Goal: Communication & Community: Answer question/provide support

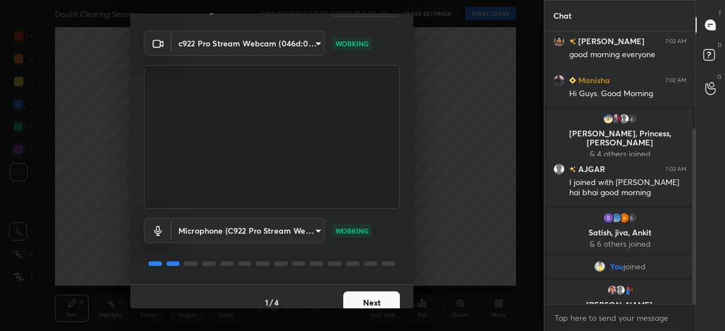
scroll to position [31, 0]
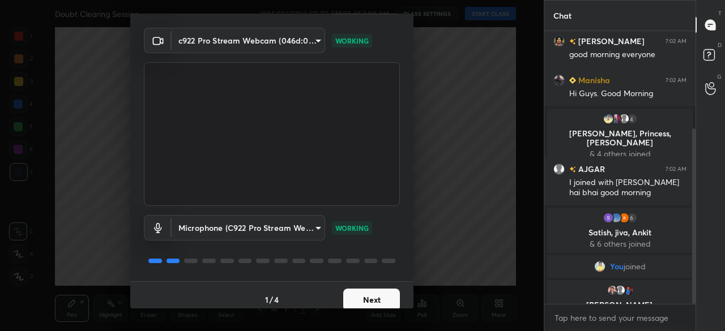
click at [362, 298] on button "Next" at bounding box center [371, 300] width 57 height 23
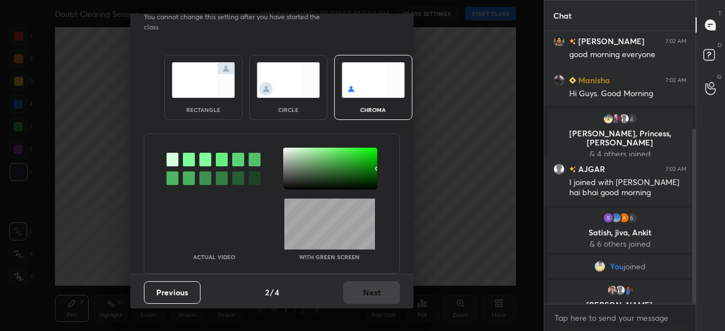
scroll to position [0, 0]
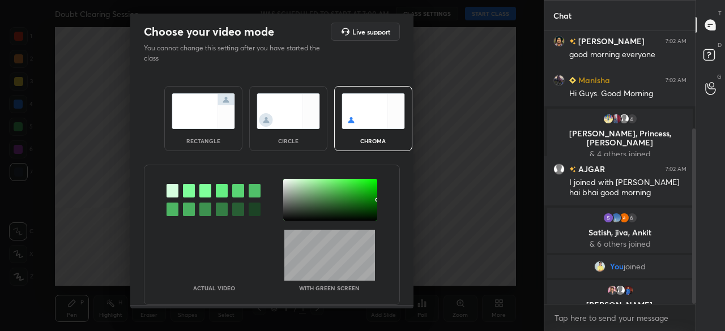
click at [214, 142] on div "rectangle" at bounding box center [203, 141] width 45 height 6
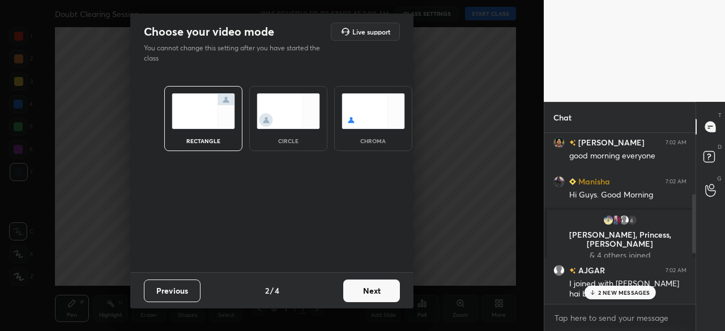
click at [370, 292] on button "Next" at bounding box center [371, 291] width 57 height 23
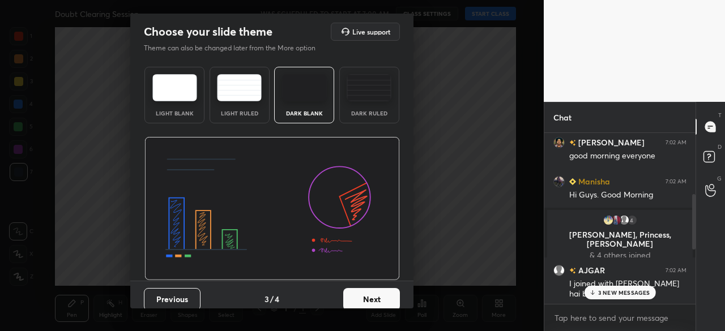
click at [378, 301] on button "Next" at bounding box center [371, 299] width 57 height 23
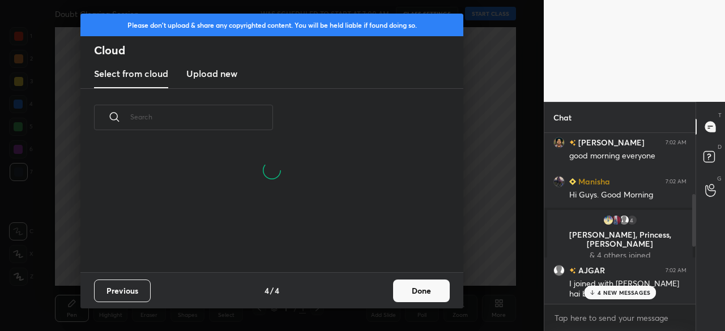
click at [421, 294] on button "Done" at bounding box center [421, 291] width 57 height 23
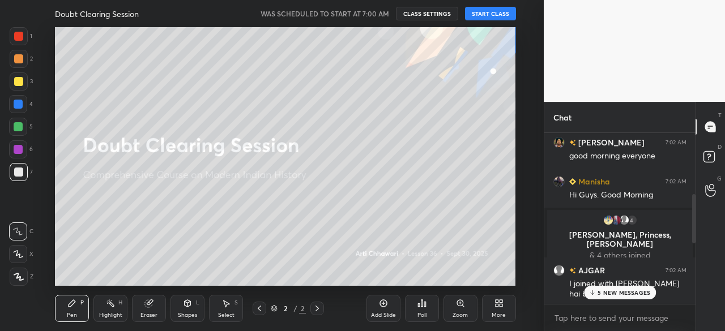
click at [621, 294] on p "5 NEW MESSAGES" at bounding box center [623, 292] width 53 height 7
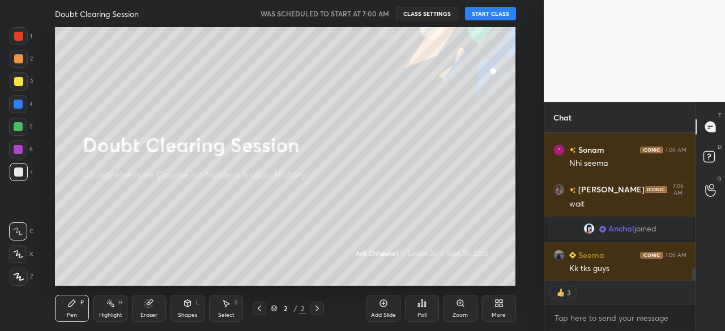
scroll to position [1685, 0]
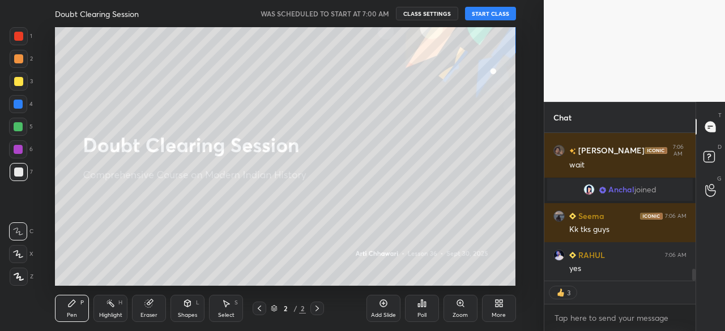
click at [489, 13] on button "START CLASS" at bounding box center [490, 14] width 51 height 14
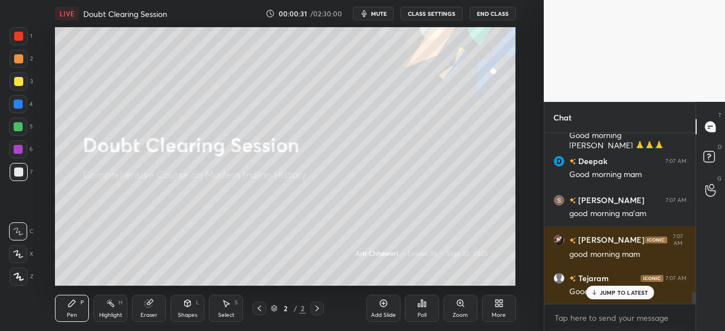
scroll to position [2307, 0]
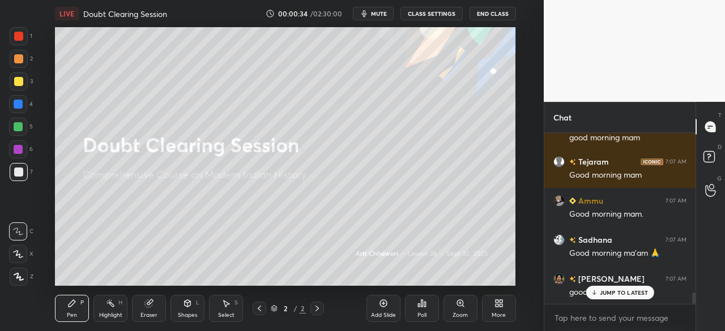
drag, startPoint x: 694, startPoint y: 301, endPoint x: 696, endPoint y: 311, distance: 10.6
click at [696, 311] on div "Chat [PERSON_NAME] joined ANJALI 7:07 AM Good morning ma'am 🌞🌞🌞 [PERSON_NAME] j…" at bounding box center [634, 216] width 181 height 229
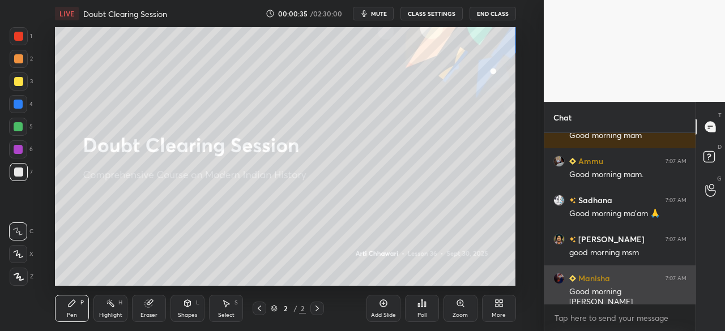
click at [615, 295] on div "Good morning [PERSON_NAME]" at bounding box center [627, 297] width 117 height 22
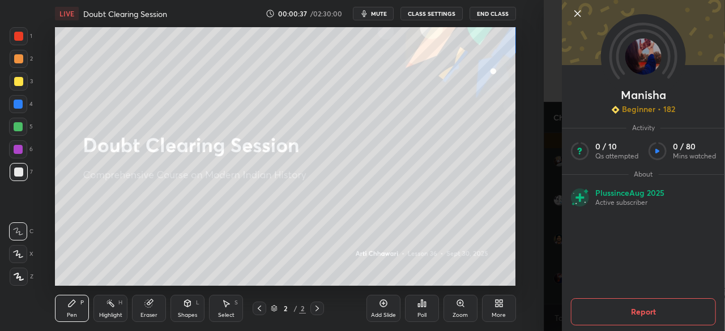
click at [578, 8] on icon at bounding box center [578, 14] width 14 height 14
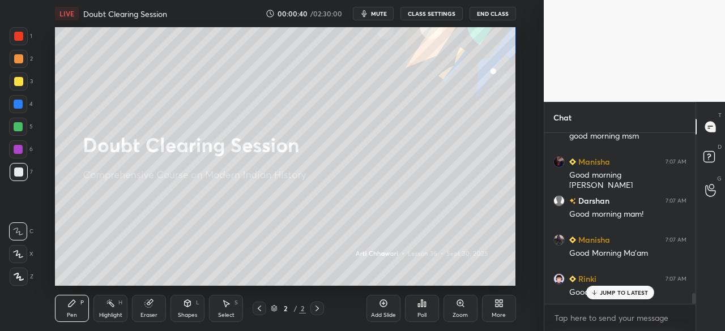
click at [17, 36] on div at bounding box center [18, 36] width 9 height 9
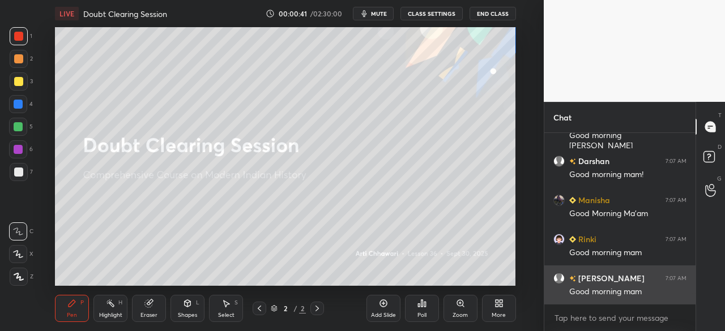
click at [640, 293] on div "Good morning mam" at bounding box center [627, 291] width 117 height 11
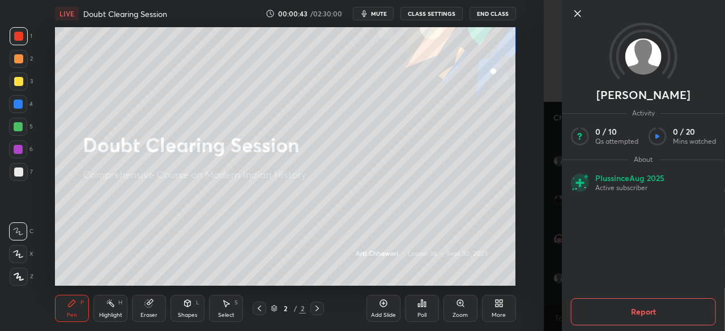
click at [579, 12] on icon at bounding box center [578, 14] width 14 height 14
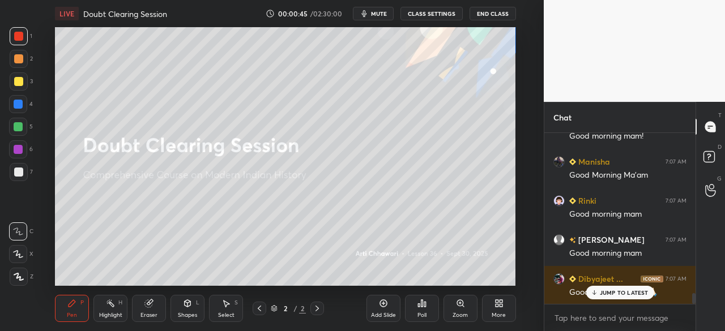
click at [602, 296] on p "JUMP TO LATEST" at bounding box center [624, 292] width 49 height 7
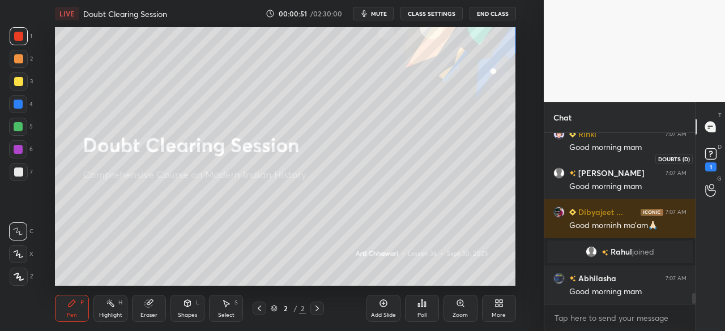
click at [715, 153] on rect at bounding box center [710, 154] width 11 height 11
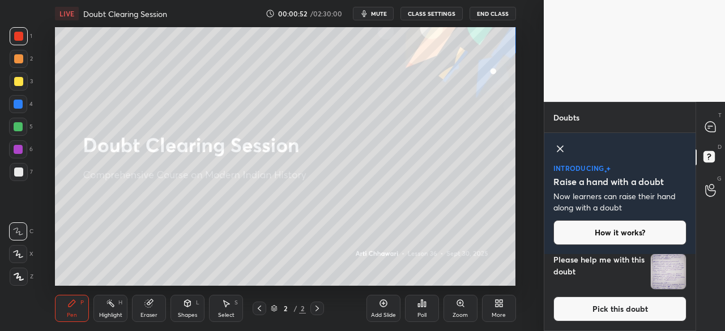
click at [560, 151] on icon at bounding box center [560, 149] width 14 height 14
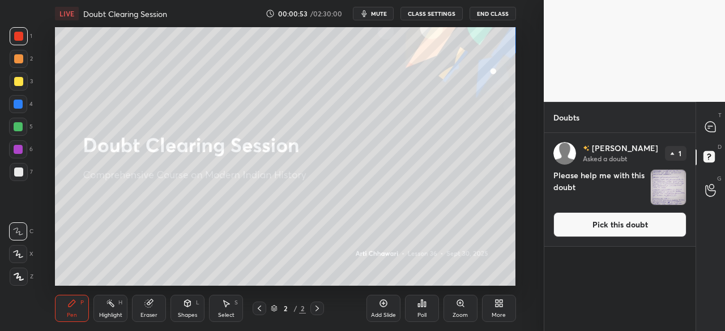
click at [647, 228] on button "Pick this doubt" at bounding box center [619, 224] width 133 height 25
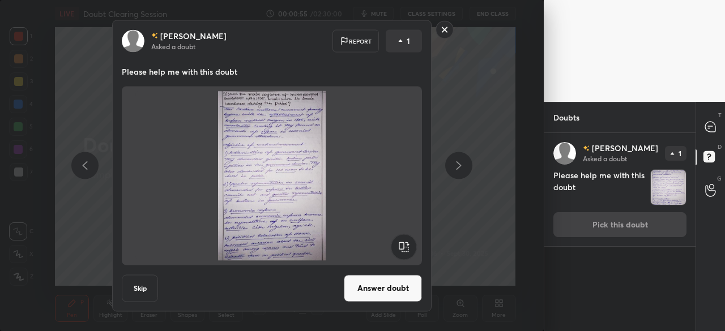
click at [445, 28] on rect at bounding box center [445, 30] width 18 height 18
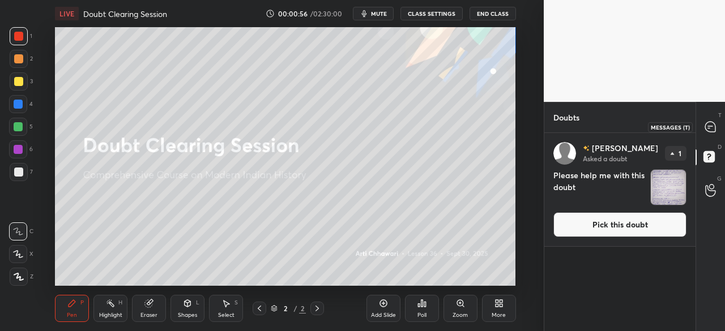
click at [716, 119] on div at bounding box center [710, 127] width 23 height 20
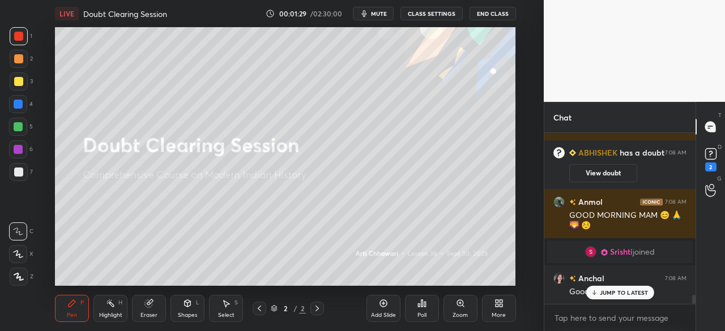
scroll to position [3082, 0]
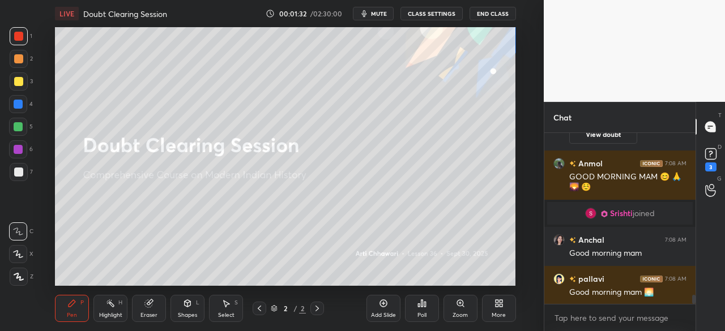
click at [384, 306] on icon at bounding box center [383, 303] width 9 height 9
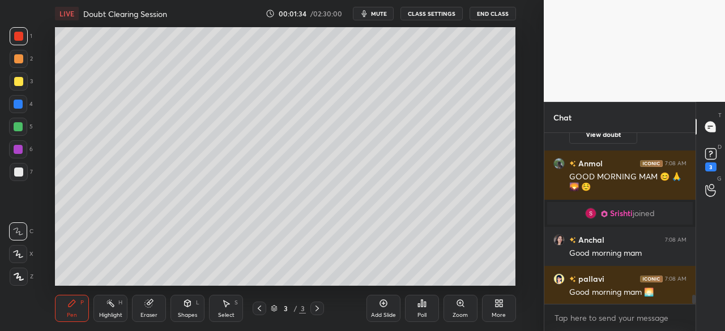
click at [22, 172] on div at bounding box center [18, 172] width 9 height 9
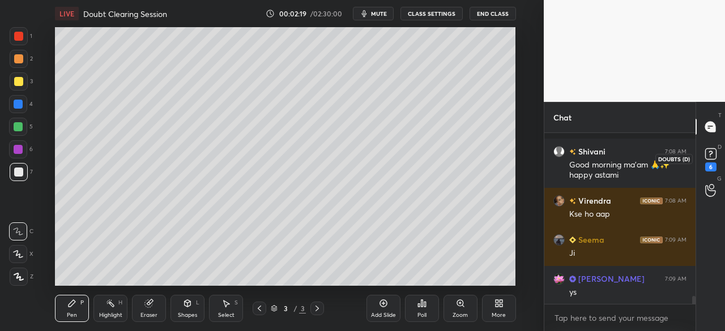
scroll to position [3533, 0]
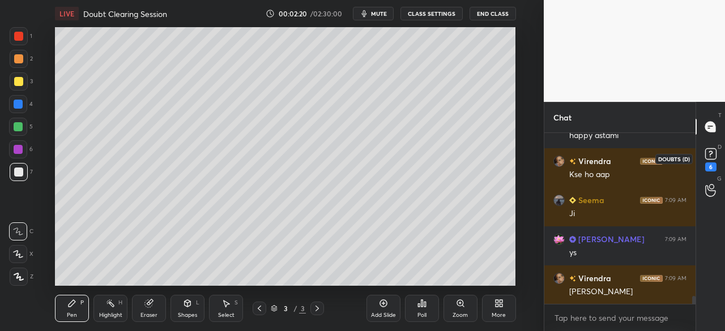
click at [713, 159] on rect at bounding box center [710, 154] width 11 height 11
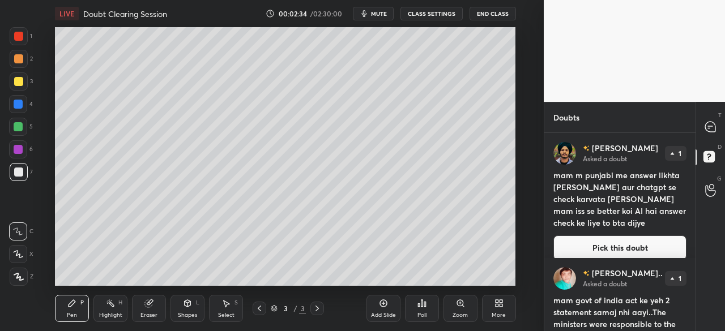
click at [632, 251] on div "[PERSON_NAME] Asked a doubt 1 mam m punjabi me answer likhta [PERSON_NAME] aur …" at bounding box center [619, 201] width 151 height 136
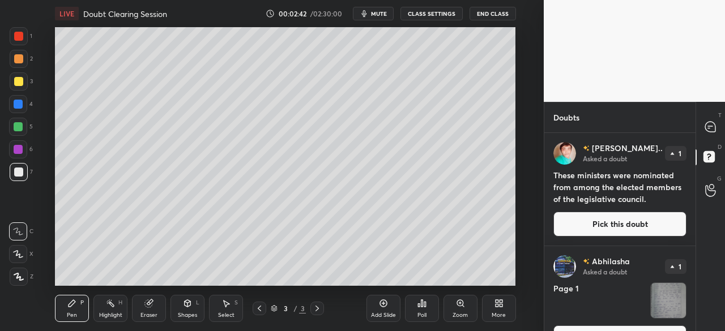
drag, startPoint x: 695, startPoint y: 155, endPoint x: 696, endPoint y: 191, distance: 36.8
click at [696, 195] on div "T Messages (T) D Doubts (D) G Raise Hand (G)" at bounding box center [709, 216] width 29 height 229
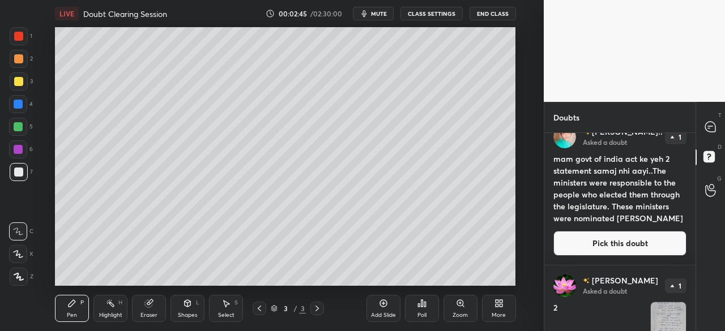
click at [625, 236] on button "Pick this doubt" at bounding box center [619, 243] width 133 height 25
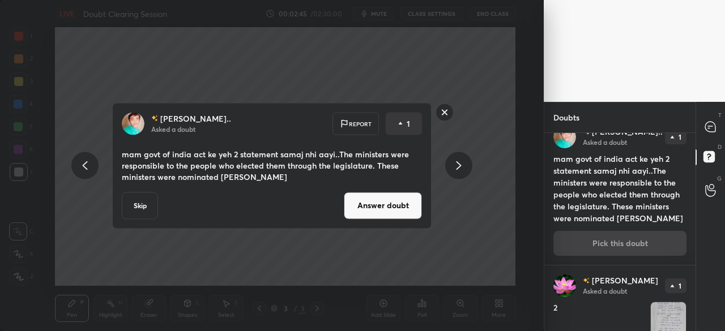
scroll to position [352, 0]
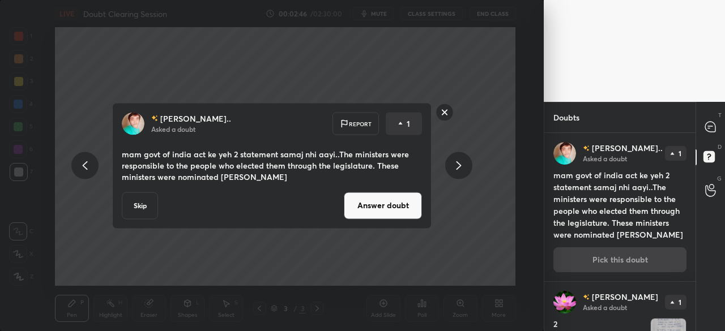
click at [383, 203] on button "Answer doubt" at bounding box center [383, 205] width 78 height 27
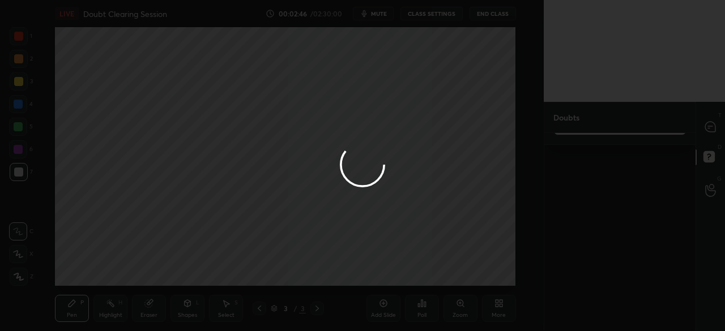
scroll to position [0, 0]
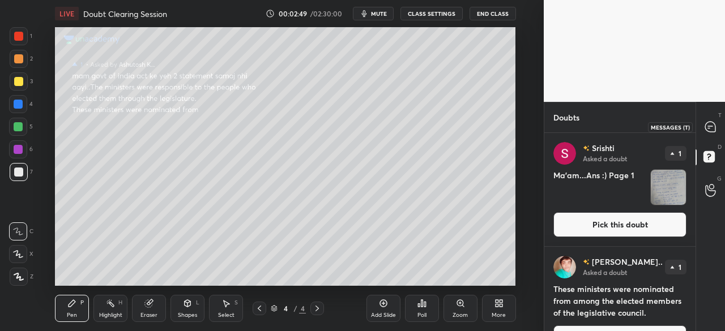
click at [713, 129] on icon at bounding box center [710, 127] width 10 height 10
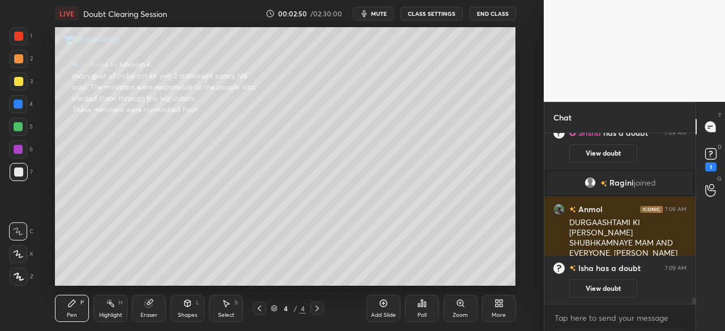
scroll to position [4466, 0]
click at [22, 76] on div at bounding box center [19, 81] width 18 height 18
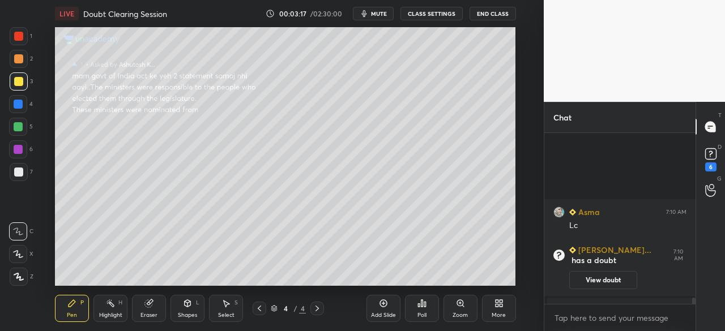
scroll to position [4423, 0]
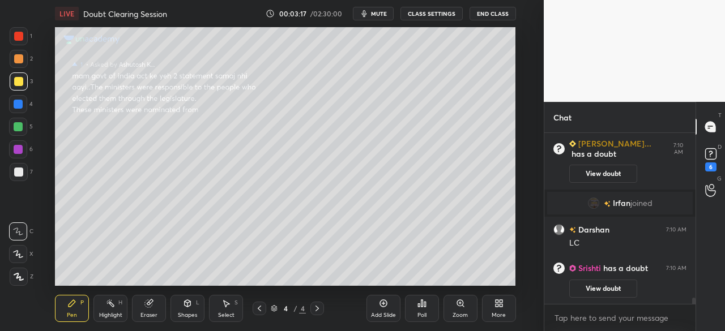
click at [19, 38] on div at bounding box center [18, 36] width 9 height 9
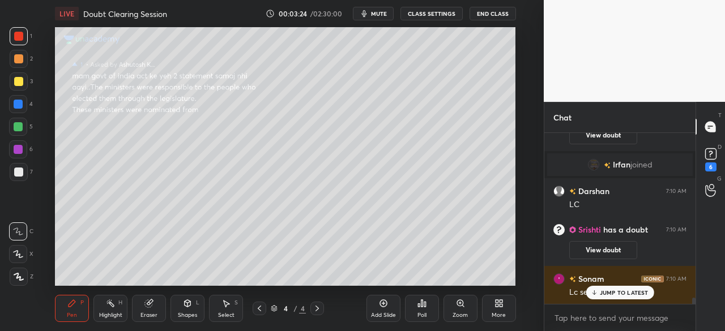
click at [18, 33] on div at bounding box center [18, 36] width 9 height 9
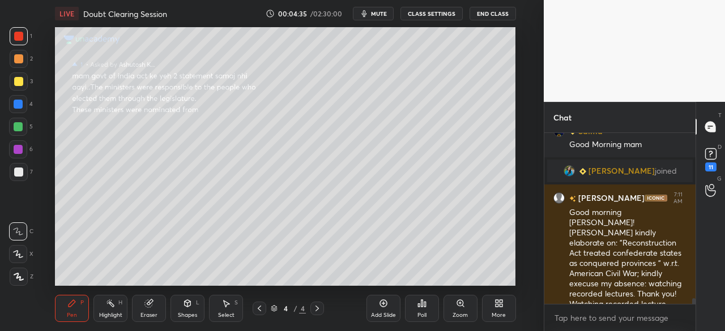
scroll to position [4951, 0]
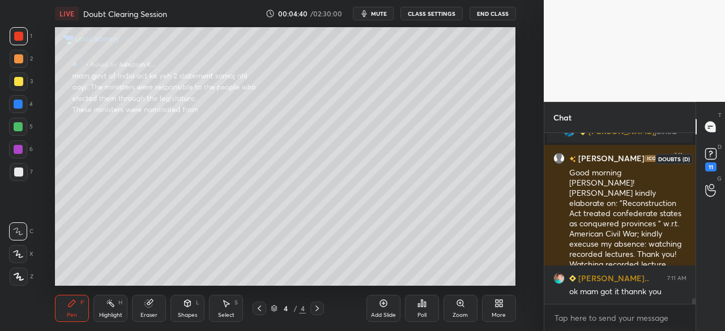
click at [713, 156] on rect at bounding box center [710, 154] width 11 height 11
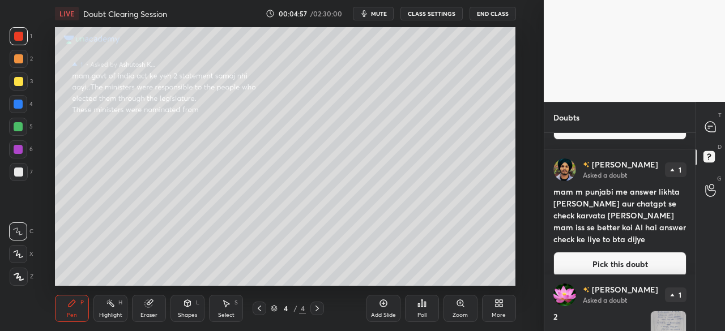
scroll to position [1791, 0]
click at [696, 284] on div "T Messages (T) D Doubts (D) G Raise Hand (G)" at bounding box center [709, 216] width 29 height 229
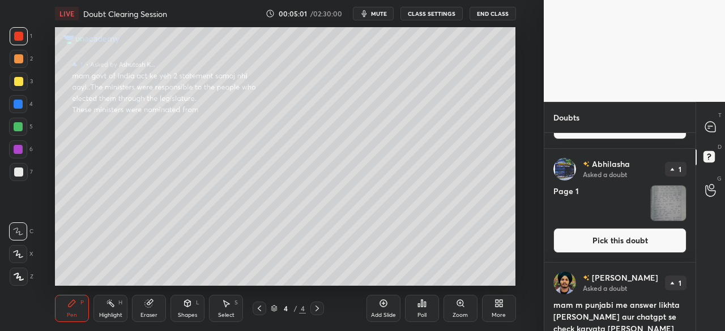
click at [700, 283] on div "T Messages (T) D Doubts (D) G Raise Hand (G)" at bounding box center [709, 216] width 29 height 229
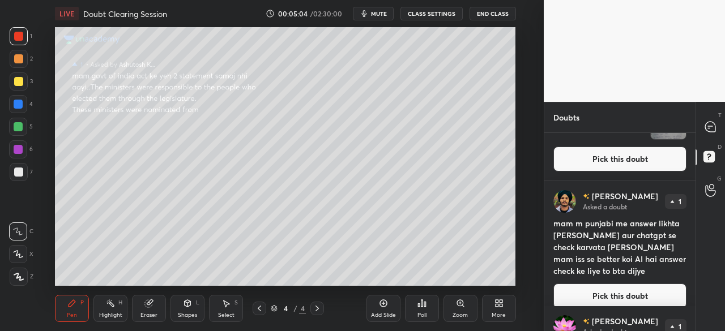
scroll to position [1893, 0]
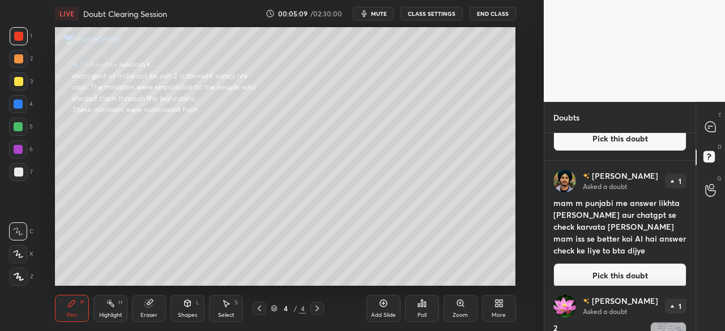
click at [624, 263] on button "Pick this doubt" at bounding box center [619, 275] width 133 height 25
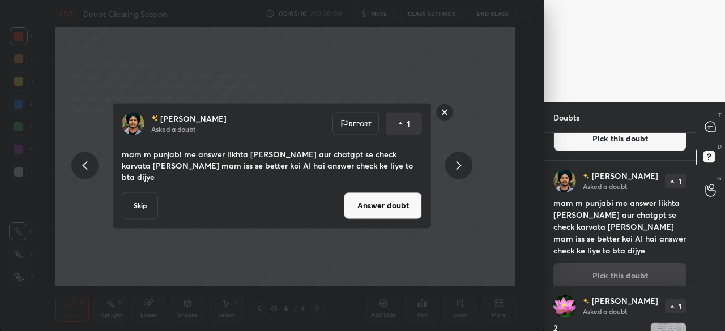
click at [374, 194] on button "Answer doubt" at bounding box center [383, 205] width 78 height 27
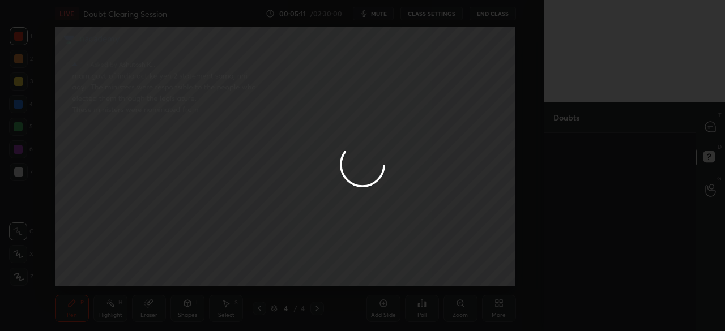
scroll to position [0, 0]
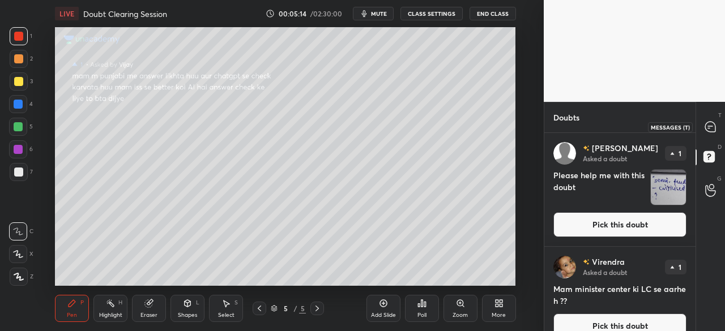
click at [715, 135] on div at bounding box center [710, 127] width 23 height 20
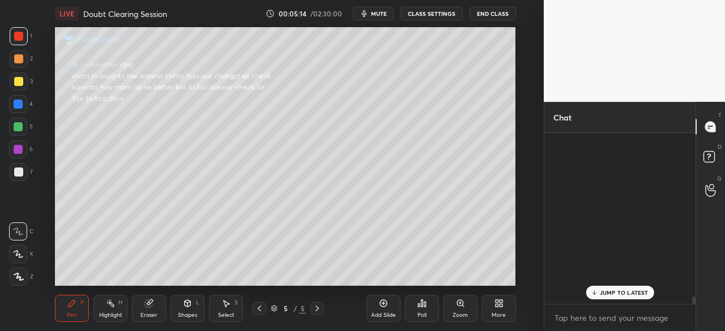
scroll to position [168, 148]
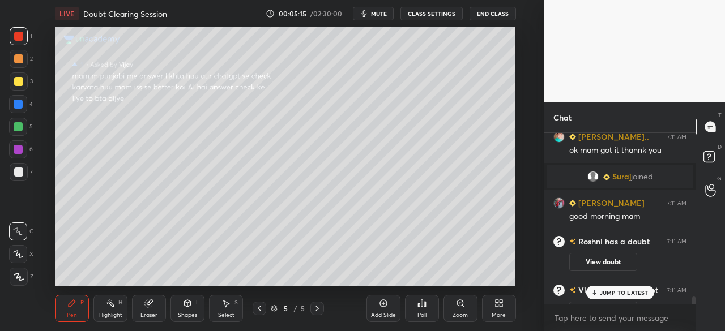
click at [643, 296] on p "JUMP TO LATEST" at bounding box center [624, 292] width 49 height 7
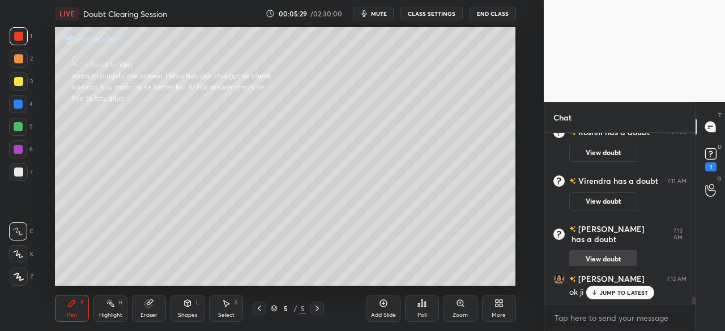
scroll to position [5417, 0]
drag, startPoint x: 615, startPoint y: 293, endPoint x: 621, endPoint y: 298, distance: 7.6
click at [615, 294] on p "JUMP TO LATEST" at bounding box center [624, 292] width 49 height 7
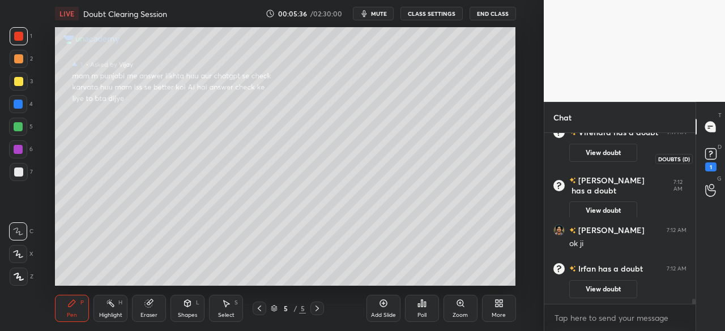
click at [717, 158] on icon at bounding box center [710, 154] width 17 height 17
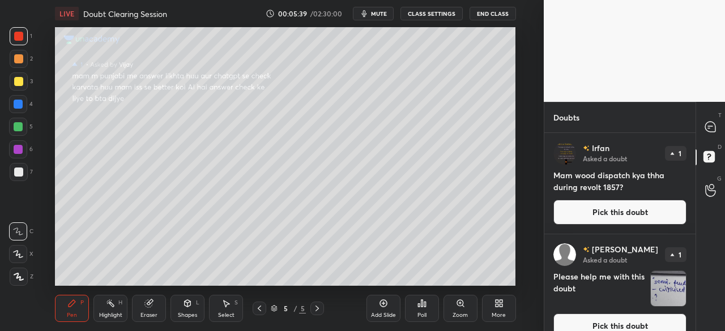
click at [606, 208] on button "Pick this doubt" at bounding box center [619, 212] width 133 height 25
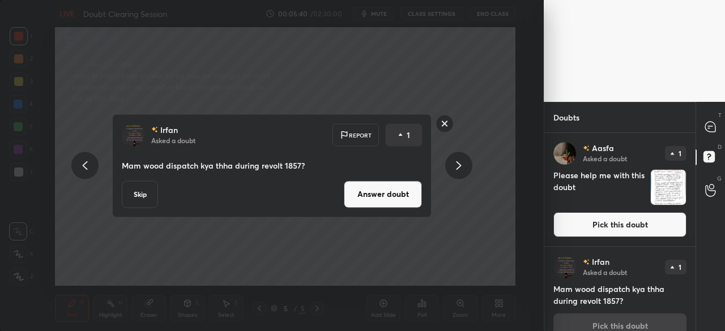
click at [380, 195] on button "Answer doubt" at bounding box center [383, 194] width 78 height 27
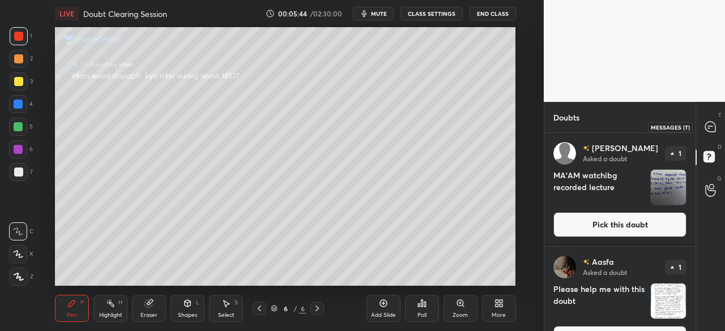
click at [712, 130] on icon at bounding box center [710, 127] width 10 height 10
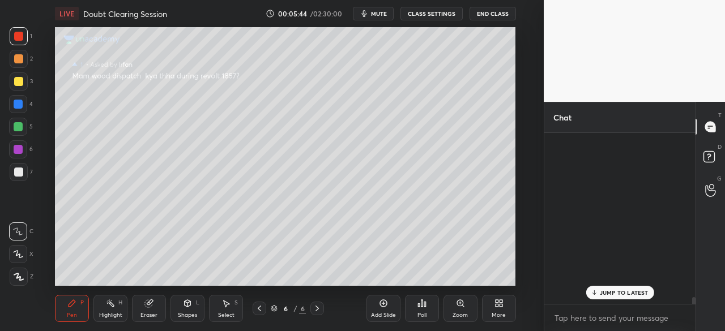
scroll to position [168, 148]
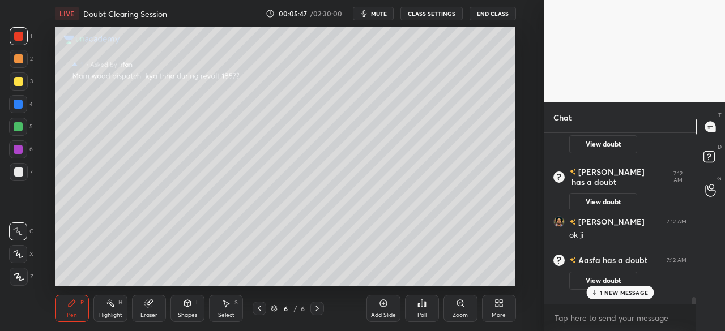
click at [627, 298] on div "1 NEW MESSAGE" at bounding box center [619, 293] width 67 height 14
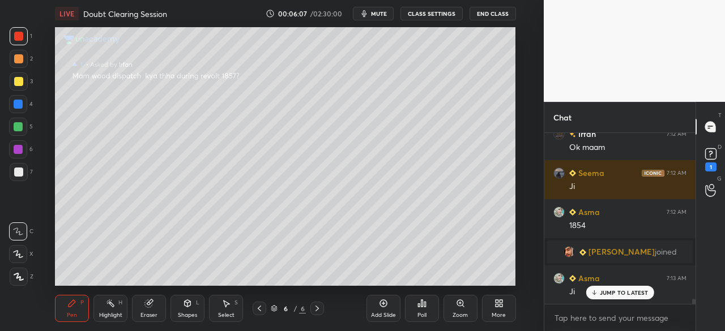
scroll to position [5651, 0]
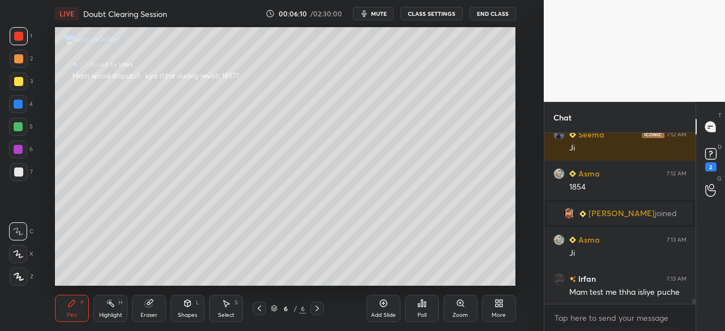
click at [17, 79] on div at bounding box center [18, 81] width 9 height 9
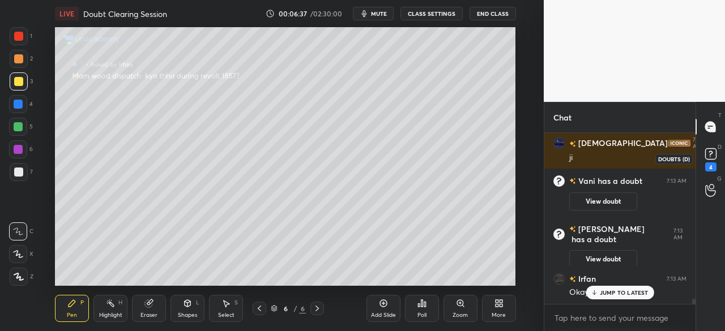
scroll to position [5627, 0]
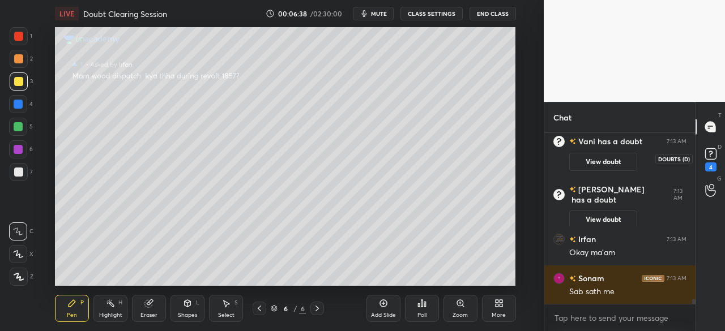
click at [717, 156] on icon at bounding box center [710, 154] width 17 height 17
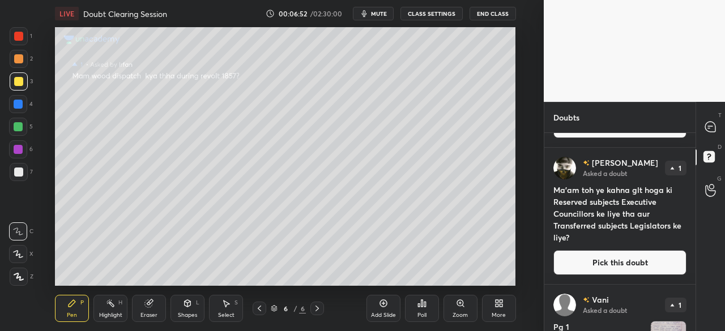
scroll to position [122, 0]
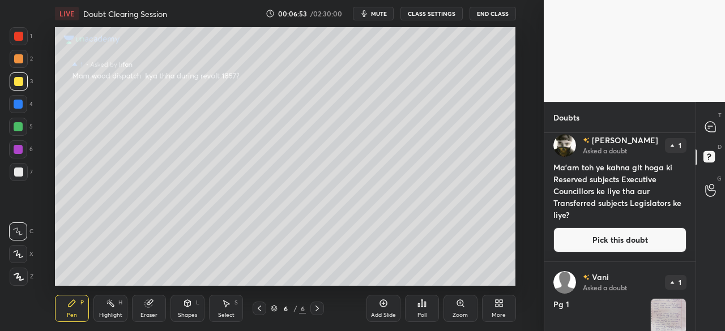
click at [618, 233] on button "Pick this doubt" at bounding box center [619, 240] width 133 height 25
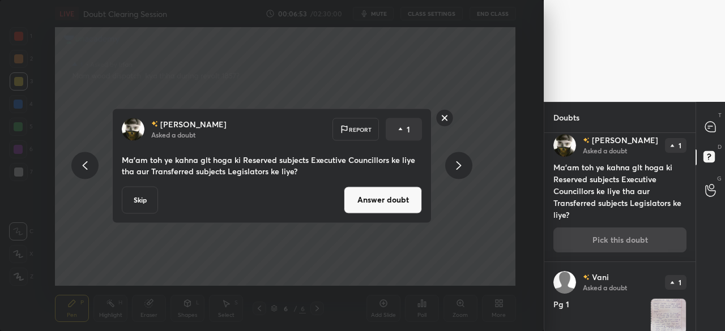
scroll to position [114, 0]
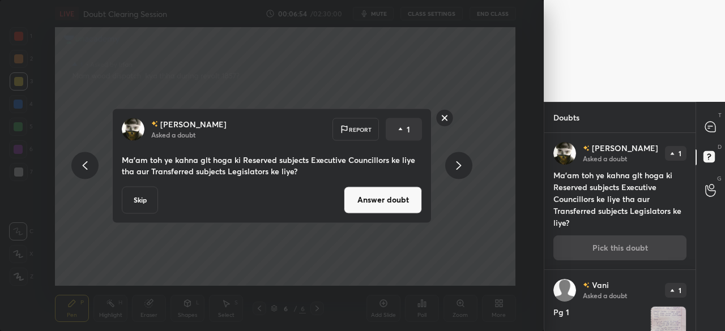
click at [378, 196] on button "Answer doubt" at bounding box center [383, 199] width 78 height 27
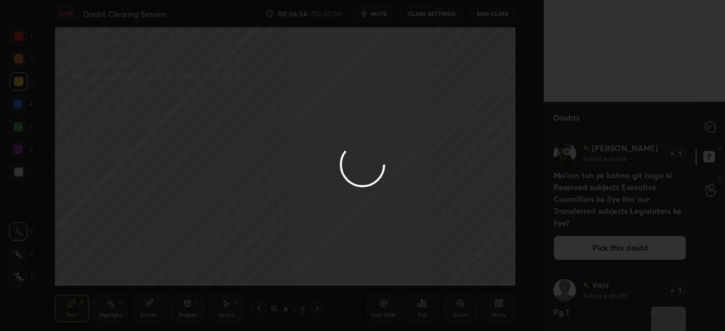
scroll to position [0, 0]
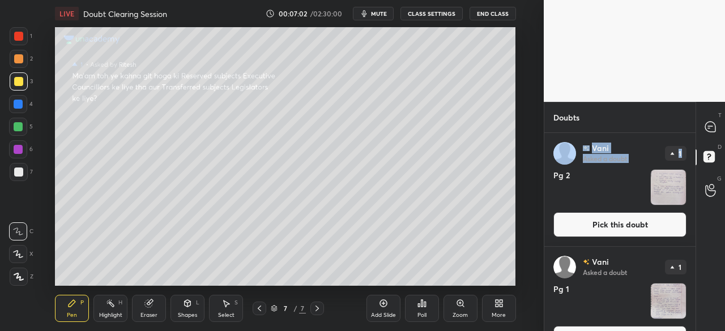
drag, startPoint x: 691, startPoint y: 142, endPoint x: 694, endPoint y: 148, distance: 7.4
click at [694, 151] on div "[PERSON_NAME] Asked a doubt 1 Pg 2 Pick this doubt [PERSON_NAME] Asked a doubt …" at bounding box center [619, 232] width 151 height 199
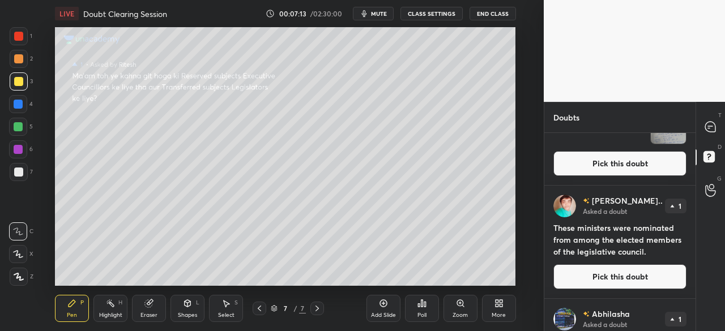
scroll to position [2347, 0]
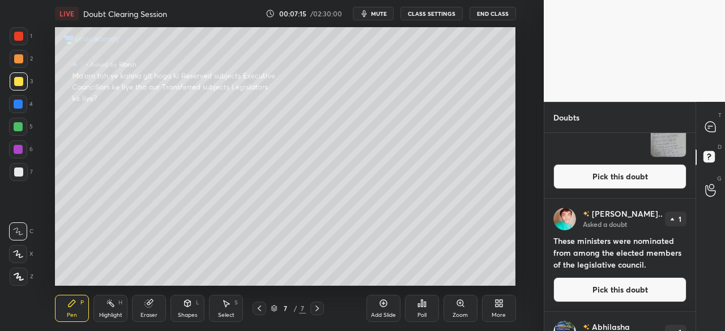
click at [643, 290] on button "Pick this doubt" at bounding box center [619, 289] width 133 height 25
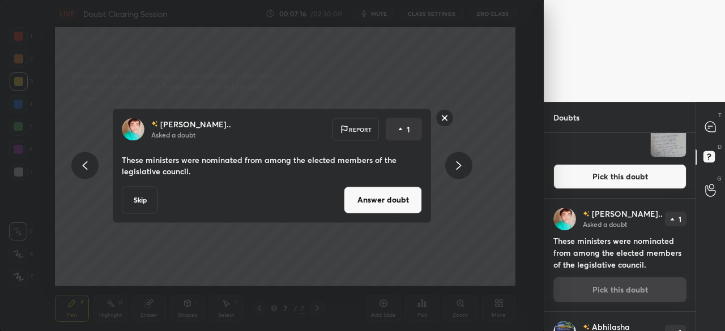
click at [141, 199] on button "Skip" at bounding box center [140, 199] width 36 height 27
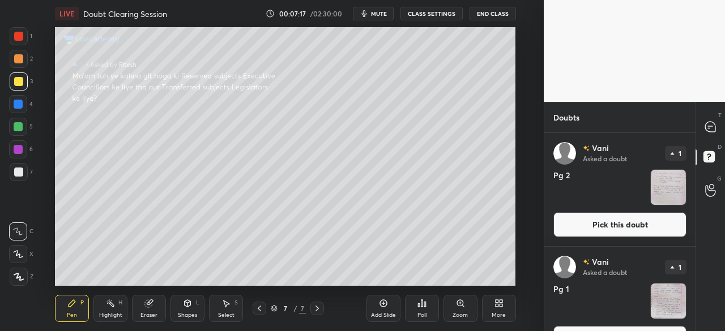
drag, startPoint x: 695, startPoint y: 140, endPoint x: 696, endPoint y: 187, distance: 47.6
click at [696, 187] on div "T Messages (T) D Doubts (D) G Raise Hand (G)" at bounding box center [709, 216] width 29 height 229
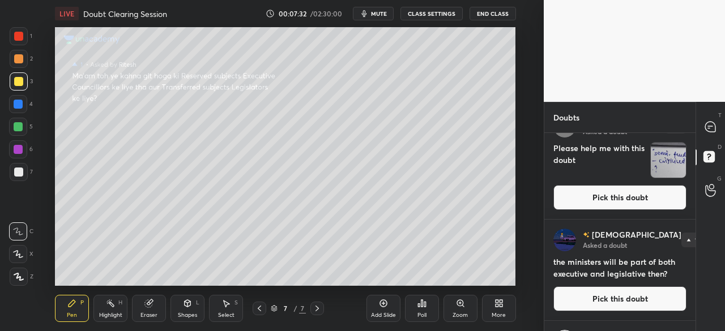
scroll to position [19, 0]
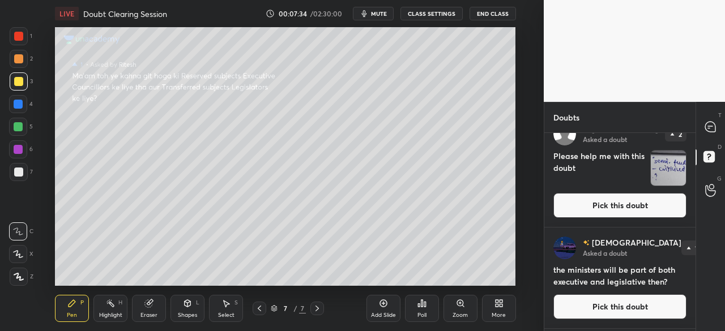
click at [617, 303] on button "Pick this doubt" at bounding box center [619, 306] width 133 height 25
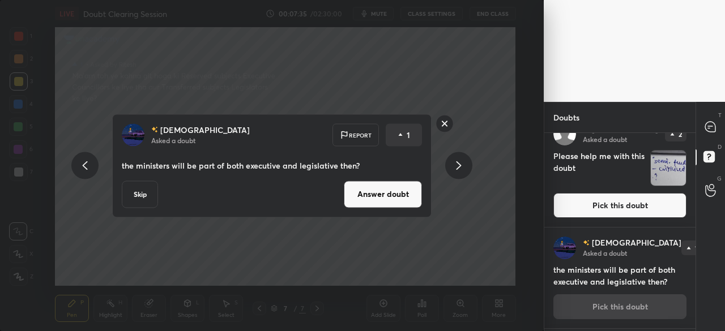
click at [386, 193] on button "Answer doubt" at bounding box center [383, 194] width 78 height 27
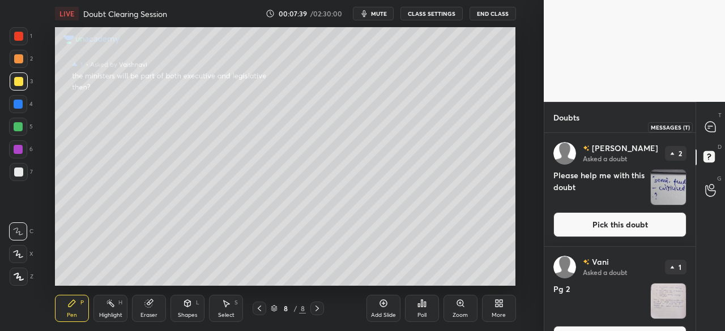
click at [708, 125] on icon at bounding box center [710, 127] width 10 height 10
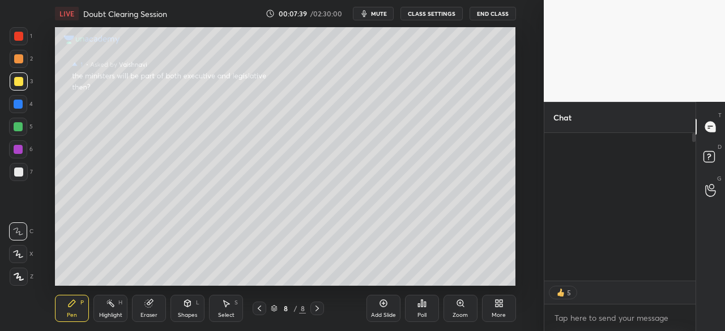
scroll to position [144, 148]
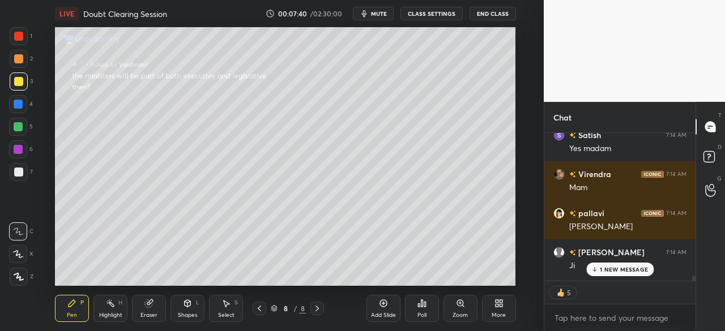
click at [614, 267] on div "1 NEW MESSAGE" at bounding box center [619, 270] width 67 height 14
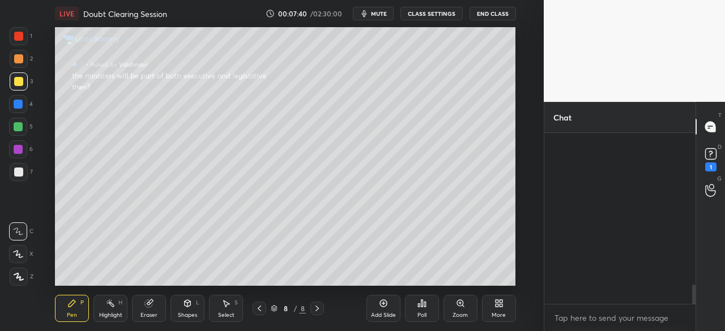
scroll to position [1349, 0]
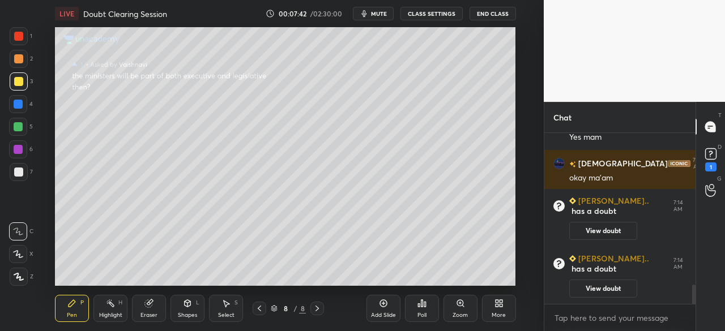
click at [18, 79] on div at bounding box center [18, 81] width 9 height 9
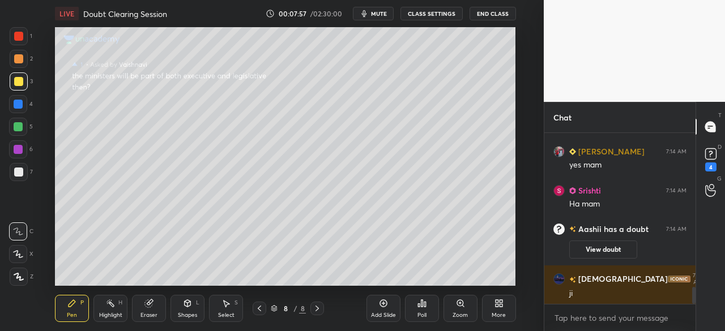
scroll to position [1596, 0]
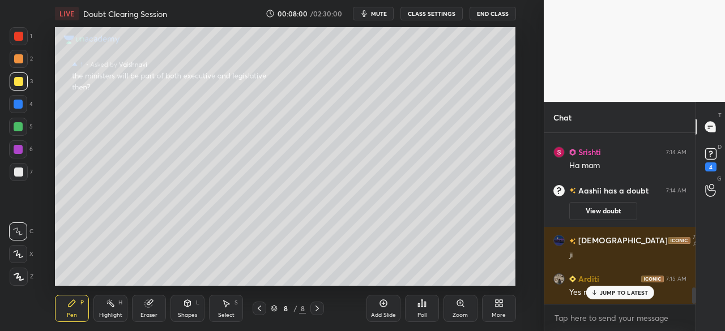
click at [623, 296] on p "JUMP TO LATEST" at bounding box center [624, 292] width 49 height 7
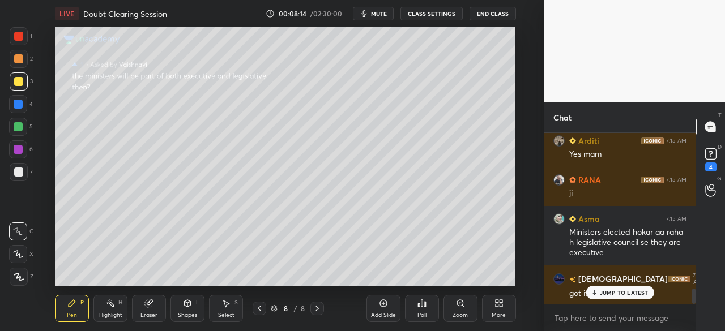
scroll to position [1772, 0]
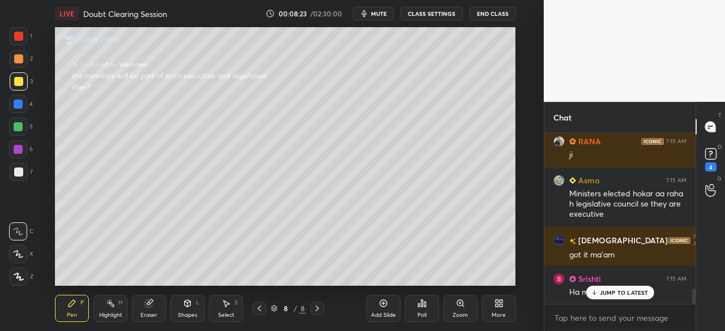
click at [15, 56] on div at bounding box center [18, 58] width 9 height 9
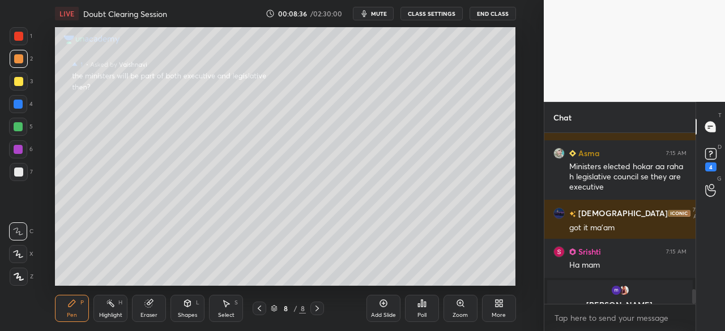
click at [17, 57] on div at bounding box center [18, 58] width 9 height 9
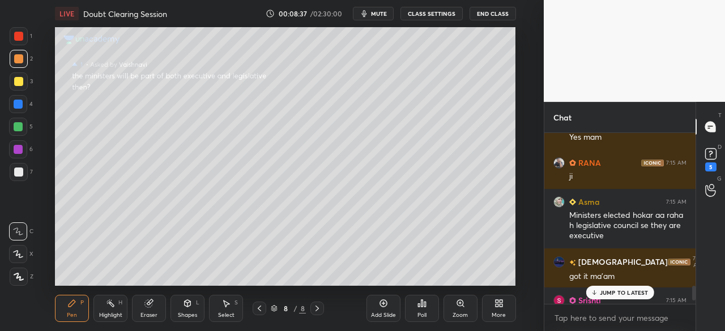
scroll to position [1862, 0]
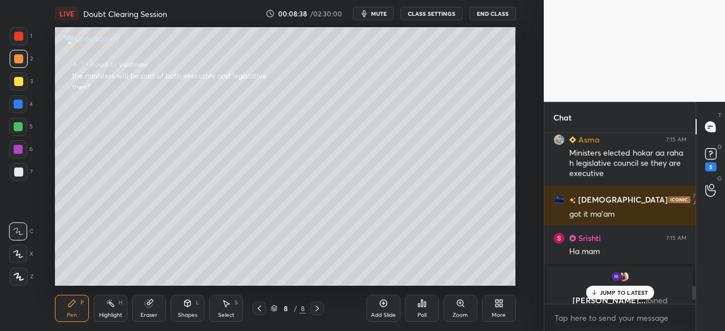
click at [19, 80] on div at bounding box center [18, 81] width 9 height 9
click at [19, 34] on div at bounding box center [18, 36] width 9 height 9
click at [645, 294] on p "JUMP TO LATEST" at bounding box center [624, 292] width 49 height 7
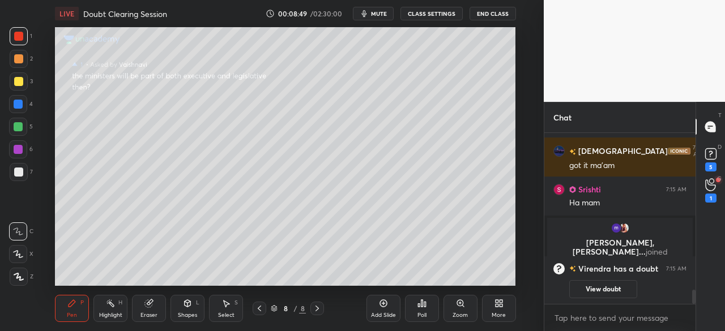
scroll to position [1896, 0]
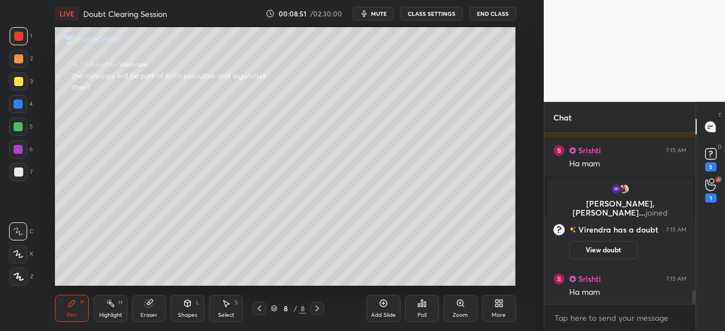
click at [25, 98] on div at bounding box center [18, 104] width 18 height 18
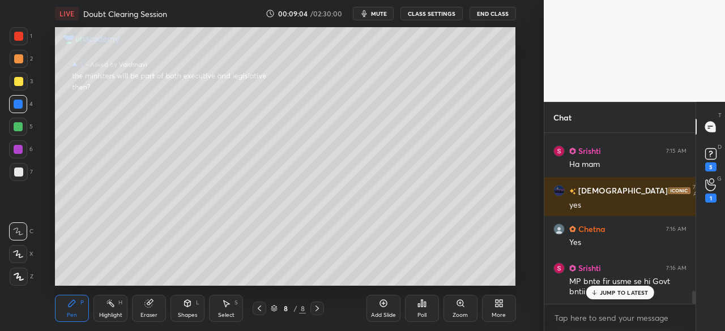
scroll to position [2062, 0]
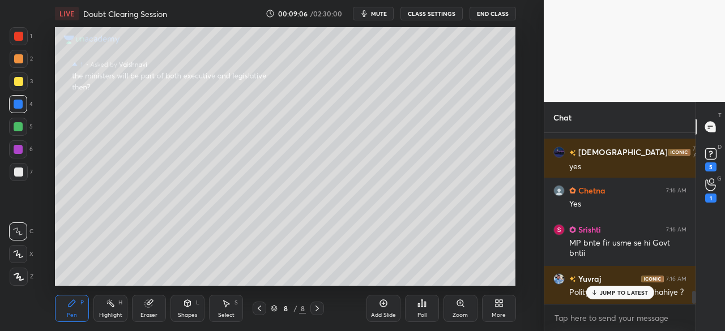
click at [18, 127] on div at bounding box center [18, 126] width 9 height 9
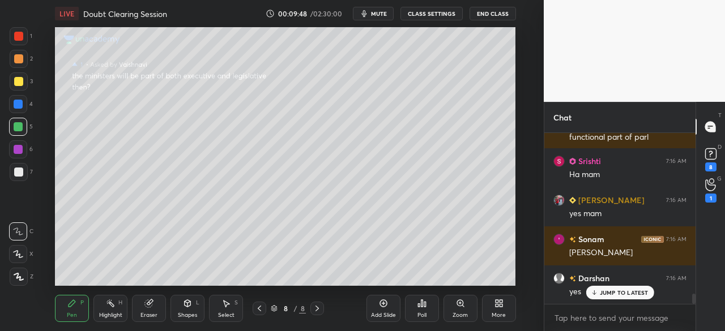
scroll to position [2657, 0]
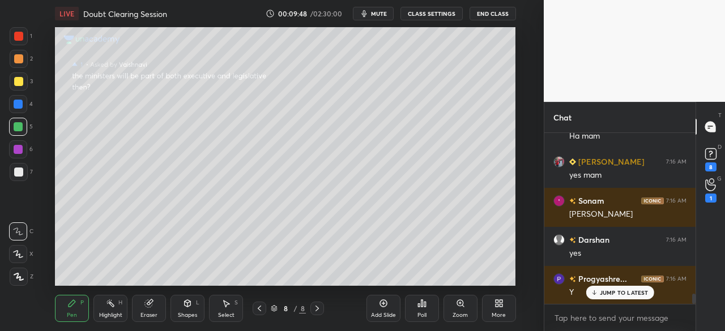
click at [20, 34] on div at bounding box center [18, 36] width 9 height 9
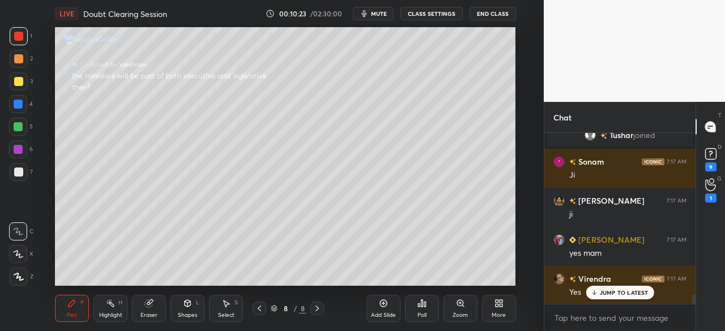
scroll to position [3114, 0]
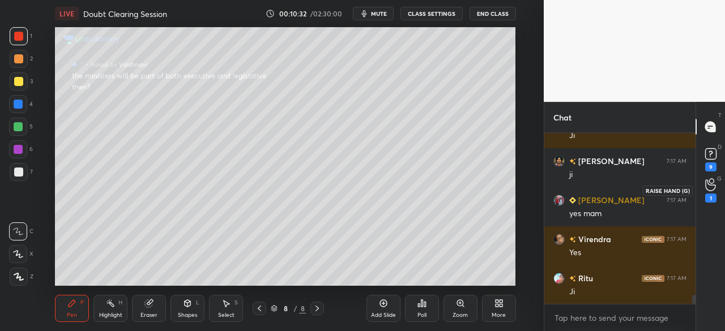
click at [713, 189] on icon at bounding box center [710, 184] width 11 height 13
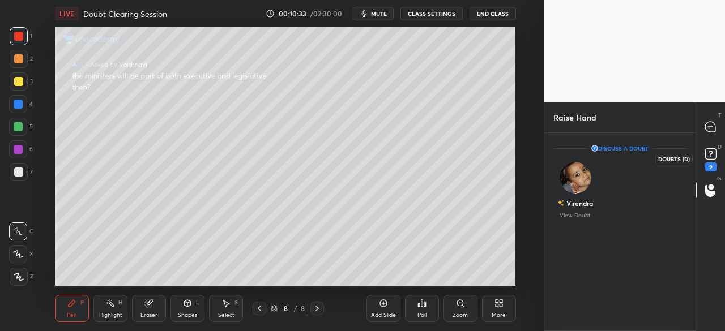
click at [709, 152] on rect at bounding box center [710, 154] width 11 height 11
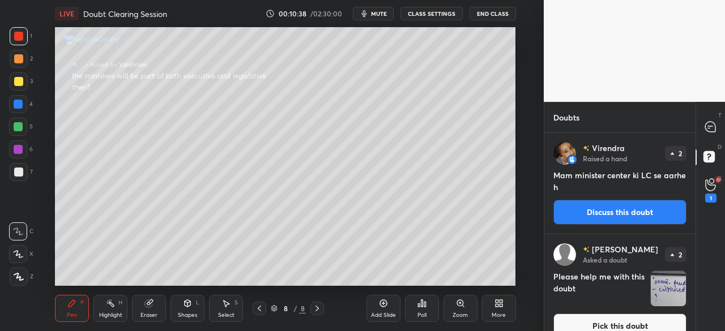
click at [624, 205] on button "Discuss this doubt" at bounding box center [619, 212] width 133 height 25
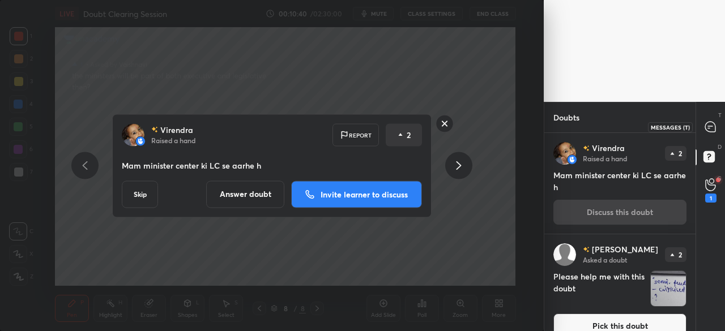
click at [712, 128] on icon at bounding box center [710, 127] width 10 height 10
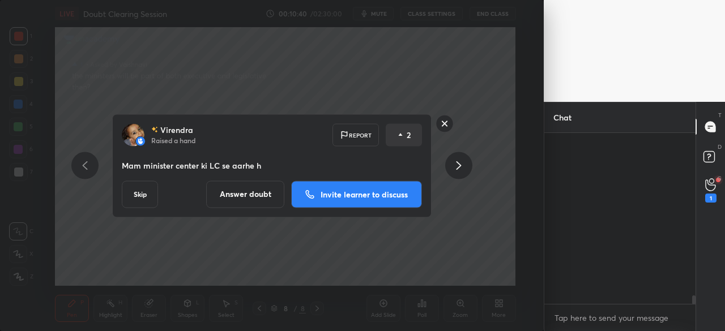
scroll to position [168, 148]
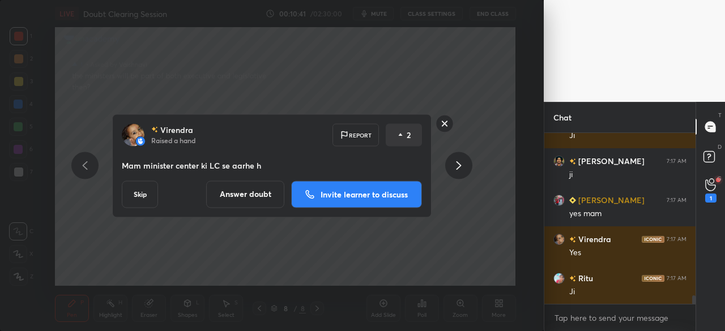
click at [259, 193] on button "Answer doubt" at bounding box center [245, 194] width 78 height 27
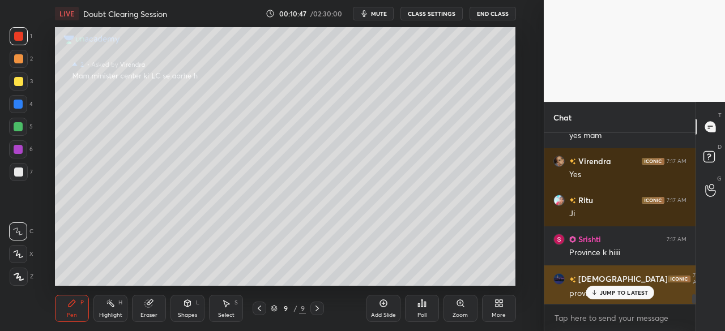
scroll to position [2905, 0]
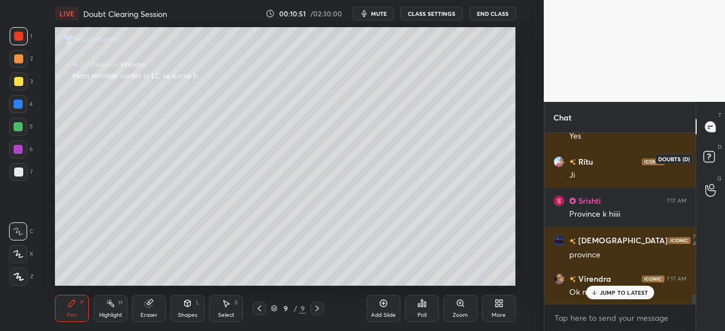
click at [707, 157] on rect at bounding box center [708, 157] width 11 height 11
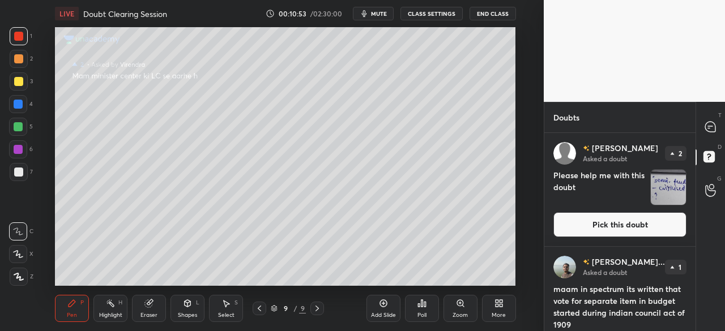
click at [699, 173] on div "T Messages (T) D Doubts (D) G Raise Hand (G)" at bounding box center [709, 216] width 29 height 229
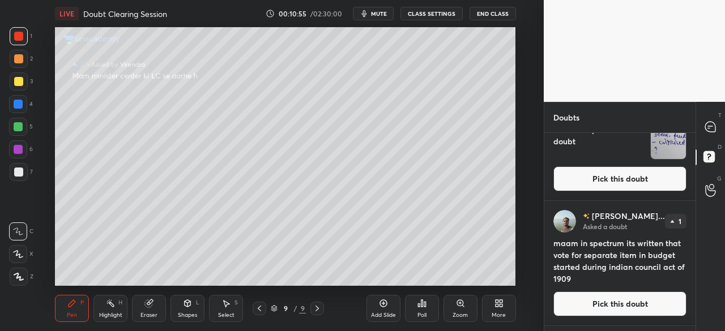
scroll to position [55, 0]
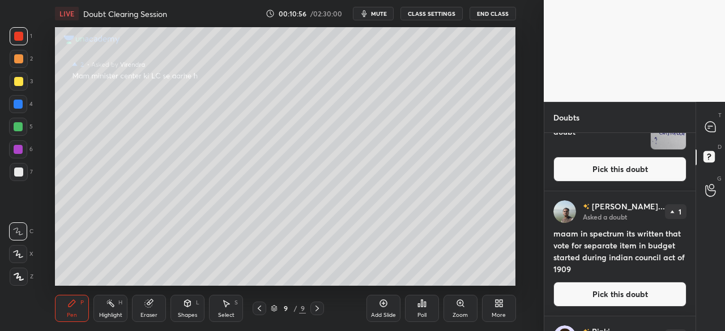
click at [695, 152] on div at bounding box center [695, 157] width 1 height 16
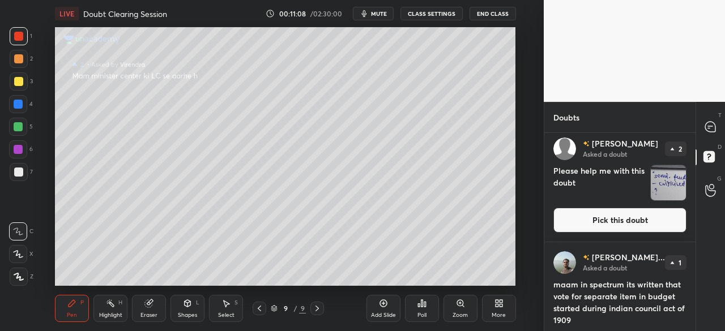
scroll to position [0, 0]
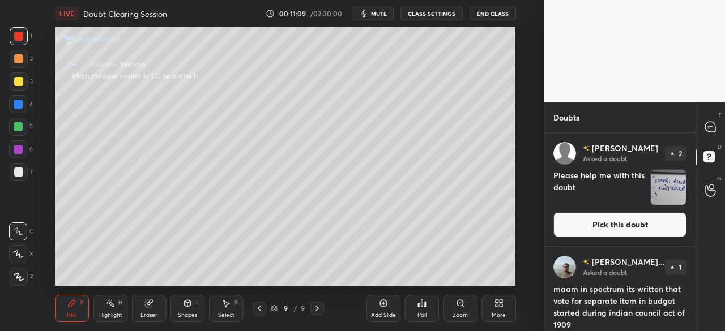
click at [626, 223] on button "Pick this doubt" at bounding box center [619, 224] width 133 height 25
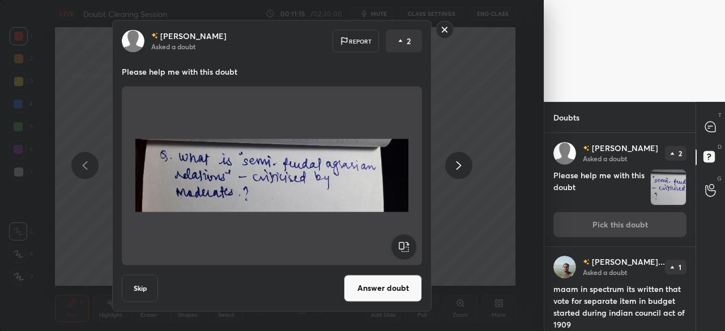
click at [440, 28] on rect at bounding box center [445, 30] width 18 height 18
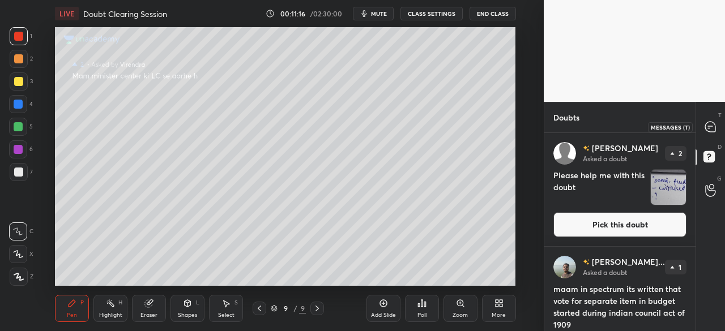
click at [712, 122] on icon at bounding box center [710, 127] width 10 height 10
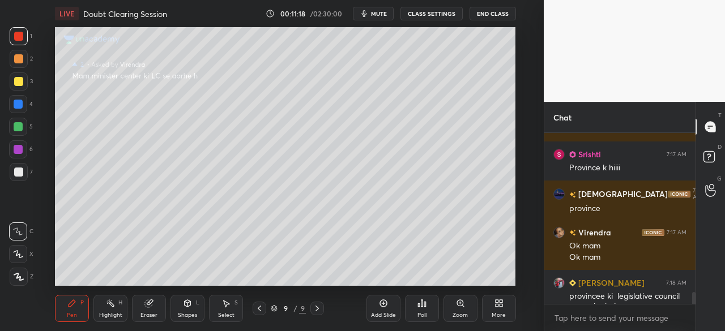
scroll to position [3184, 0]
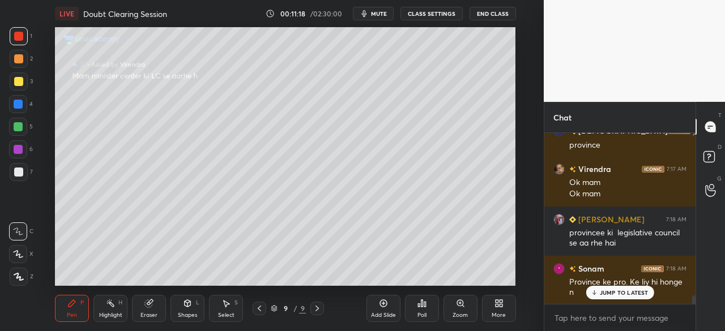
drag, startPoint x: 694, startPoint y: 298, endPoint x: 698, endPoint y: 308, distance: 10.2
click at [695, 310] on div "Chat [PERSON_NAME] 7:17 AM Province k [GEOGRAPHIC_DATA][PERSON_NAME] 7:17 AM pr…" at bounding box center [634, 216] width 181 height 229
click at [722, 292] on div "T Messages (T) D Doubts (D) G Raise Hand (G)" at bounding box center [709, 216] width 29 height 229
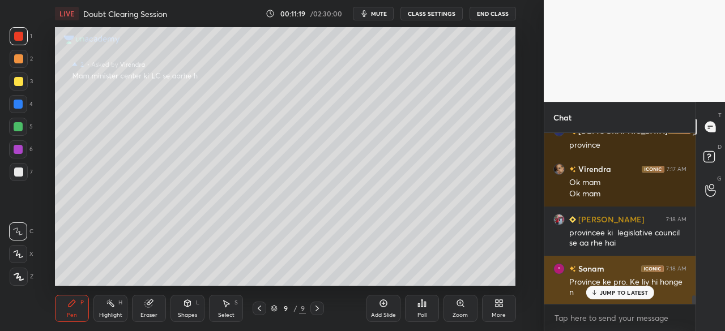
drag, startPoint x: 642, startPoint y: 292, endPoint x: 651, endPoint y: 289, distance: 9.0
click at [641, 292] on p "JUMP TO LATEST" at bounding box center [624, 292] width 49 height 7
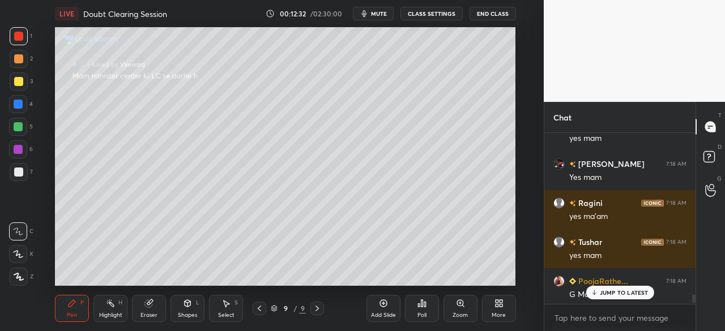
click at [611, 293] on p "JUMP TO LATEST" at bounding box center [624, 292] width 49 height 7
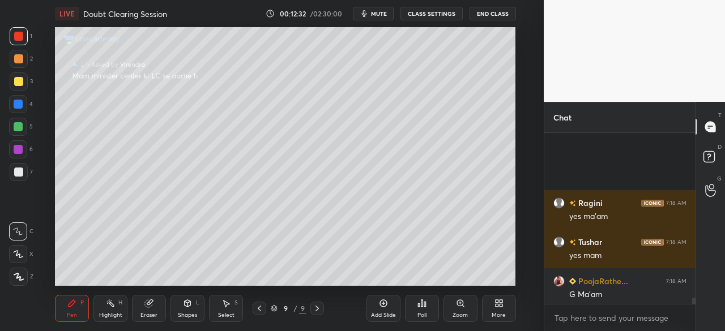
scroll to position [4362, 0]
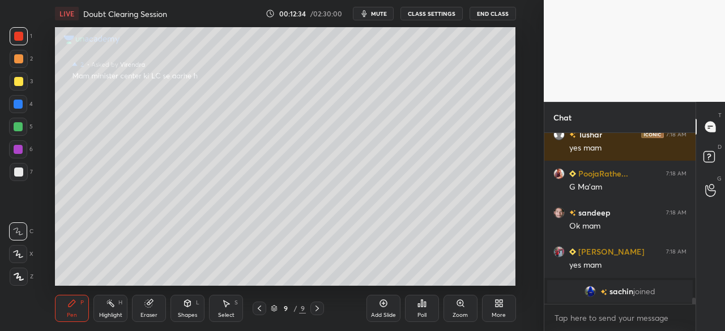
click at [16, 77] on div at bounding box center [18, 81] width 9 height 9
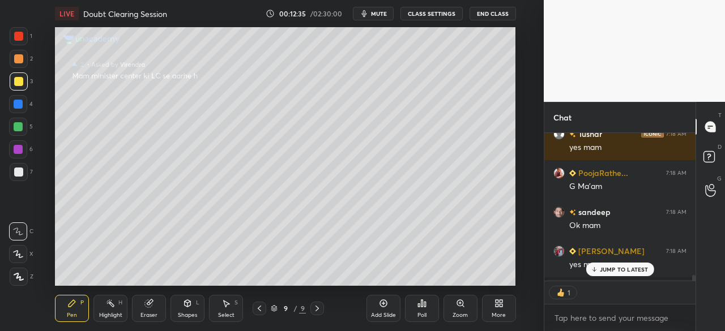
click at [607, 273] on div "JUMP TO LATEST" at bounding box center [619, 270] width 68 height 14
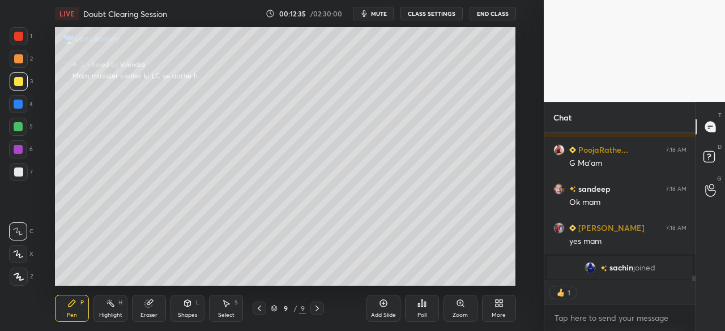
click at [384, 304] on icon at bounding box center [383, 303] width 9 height 9
click at [20, 171] on div at bounding box center [18, 172] width 9 height 9
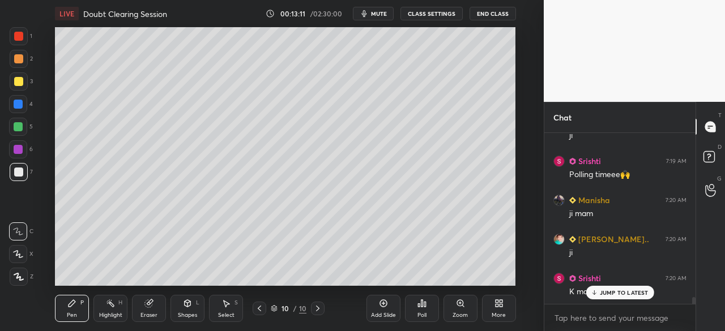
scroll to position [4317, 0]
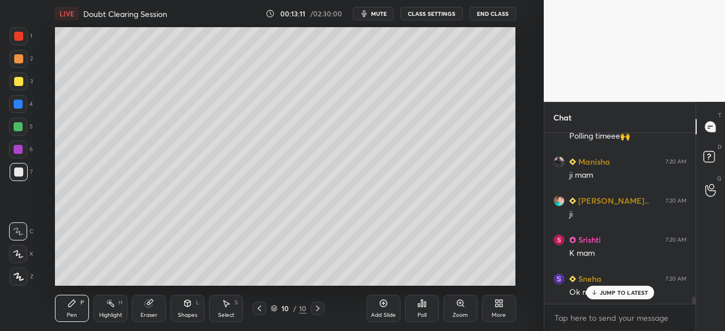
click at [18, 174] on div at bounding box center [18, 172] width 9 height 9
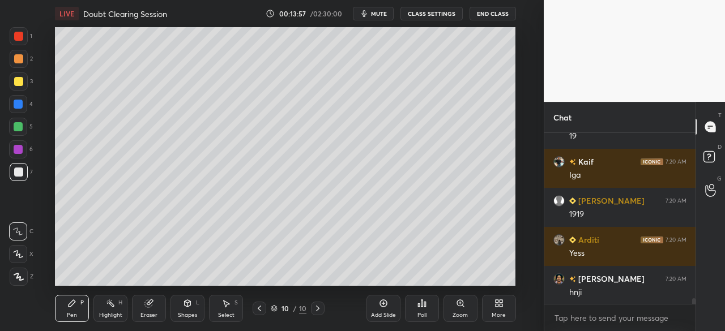
scroll to position [4937, 0]
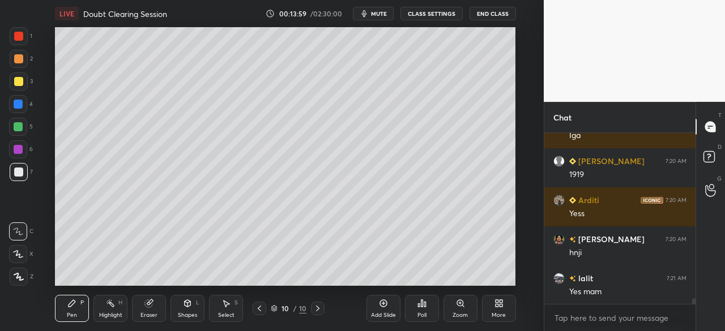
click at [20, 99] on div at bounding box center [18, 104] width 18 height 18
click at [18, 79] on div at bounding box center [18, 81] width 9 height 9
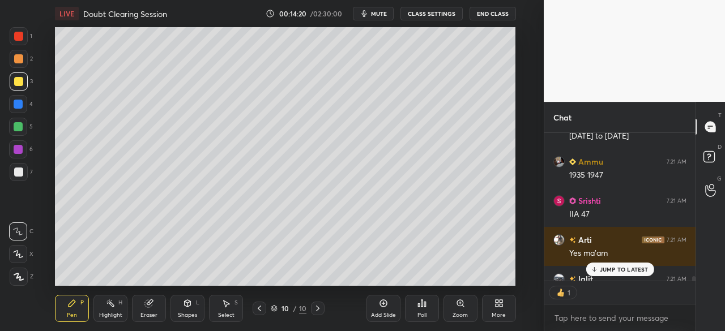
scroll to position [5217, 0]
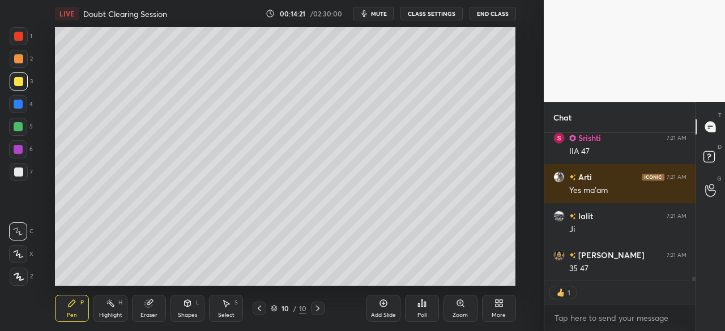
click at [17, 36] on div at bounding box center [18, 36] width 9 height 9
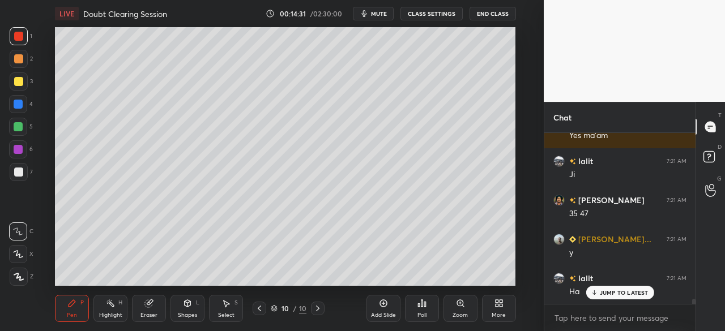
scroll to position [5311, 0]
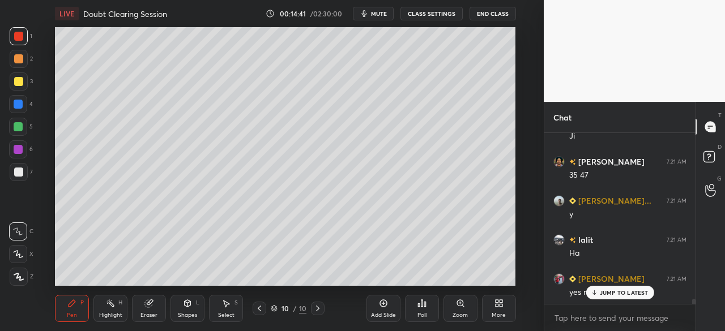
click at [161, 310] on div "Eraser" at bounding box center [149, 308] width 34 height 27
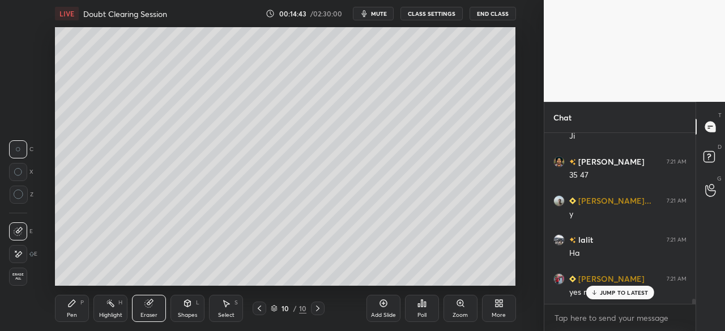
scroll to position [5350, 0]
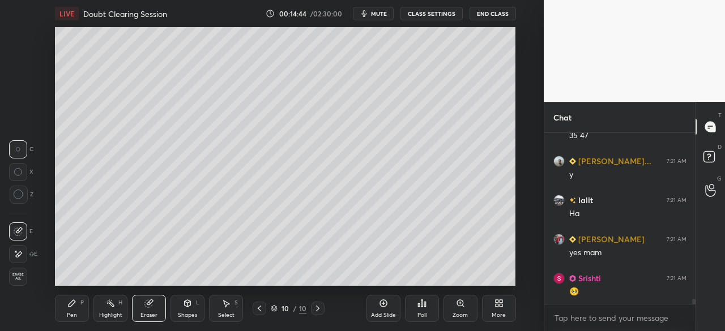
click at [65, 309] on div "LIVE Doubt Clearing Session 00:14:44 / 02:30:00 mute CLASS SETTINGS End Class S…" at bounding box center [285, 165] width 498 height 331
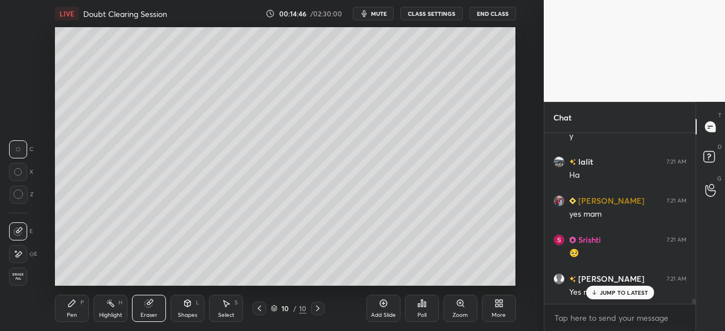
click at [66, 303] on div "Pen P" at bounding box center [72, 308] width 34 height 27
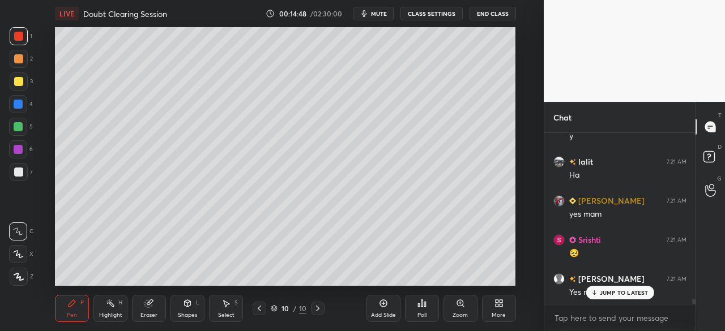
click at [148, 310] on div "Eraser" at bounding box center [149, 308] width 34 height 27
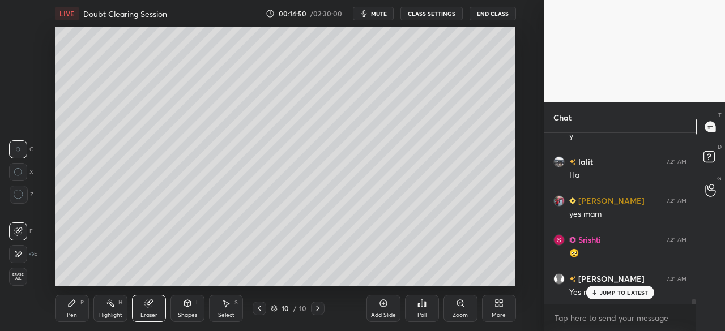
click at [66, 307] on div "Pen P" at bounding box center [72, 308] width 34 height 27
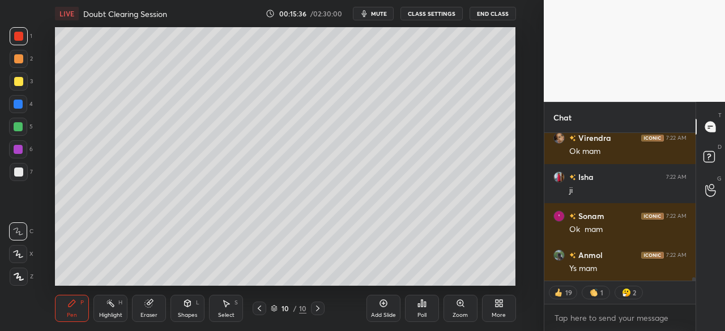
scroll to position [6573, 0]
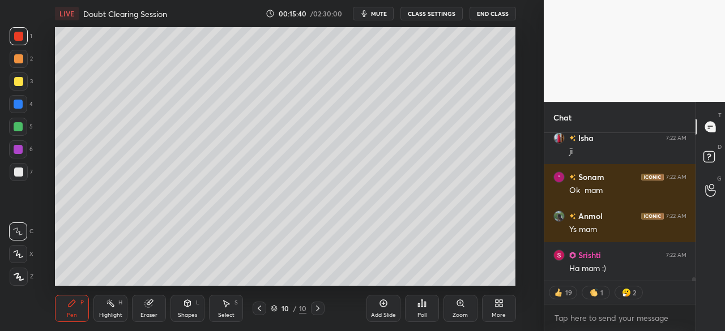
click at [18, 85] on div at bounding box center [19, 81] width 18 height 18
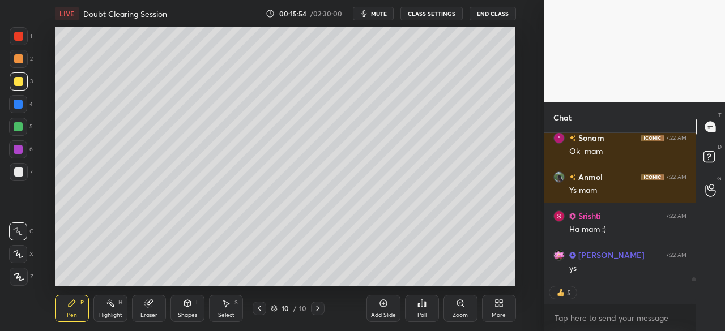
scroll to position [6639, 0]
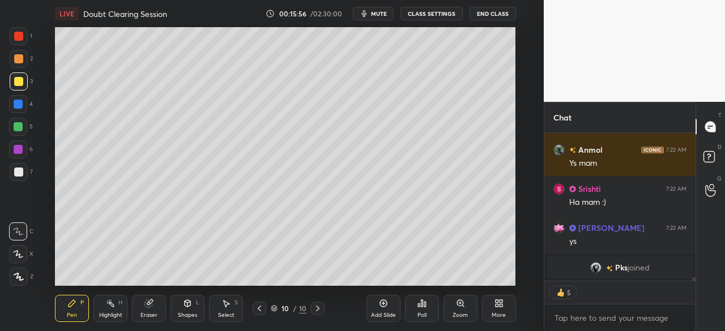
click at [429, 306] on div "Poll" at bounding box center [422, 308] width 34 height 27
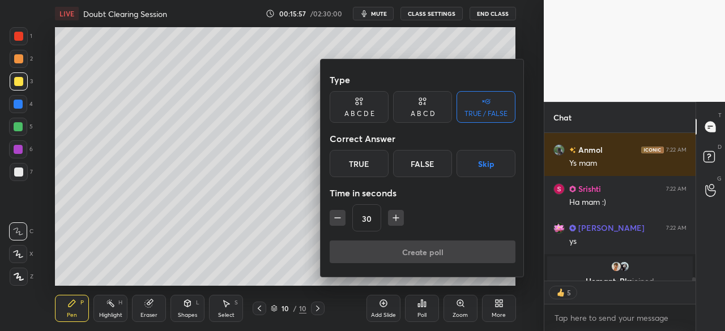
scroll to position [6653, 0]
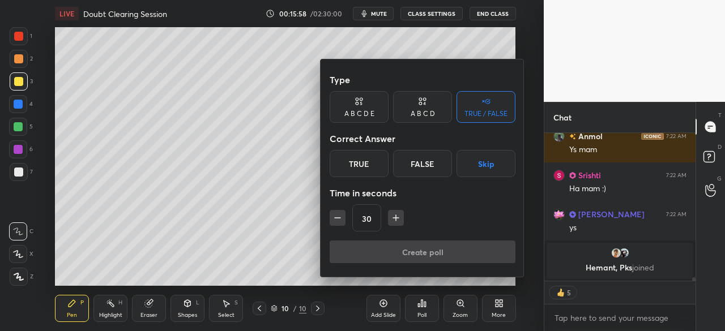
click at [366, 112] on div "A B C D E" at bounding box center [359, 113] width 30 height 7
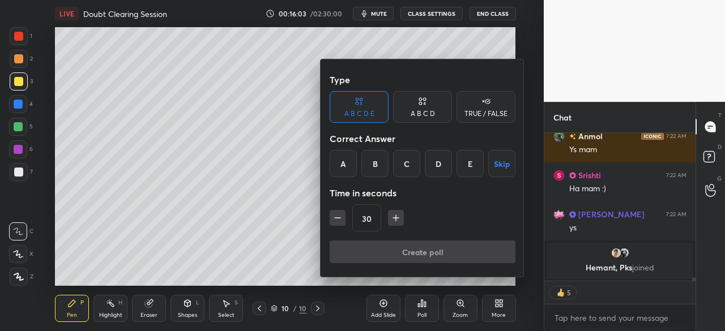
click at [341, 165] on div "A" at bounding box center [343, 163] width 27 height 27
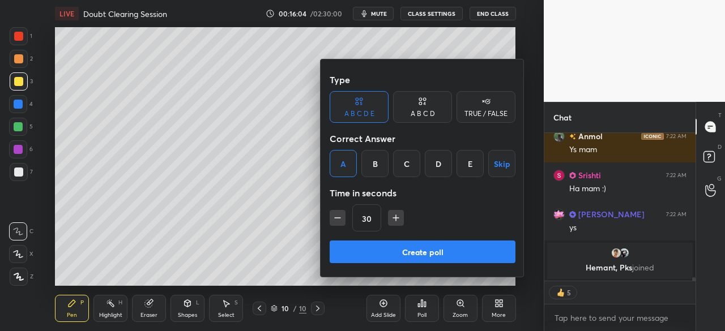
click at [409, 247] on button "Create poll" at bounding box center [423, 252] width 186 height 23
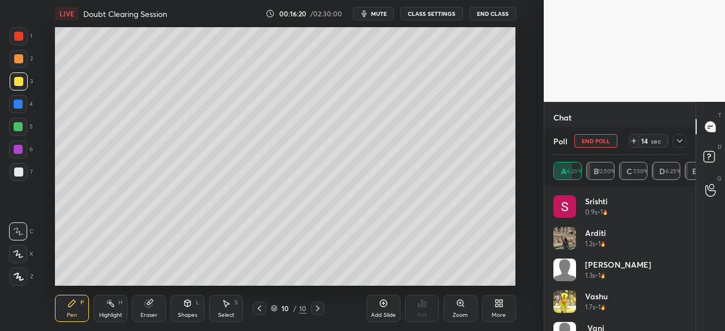
click at [679, 142] on icon at bounding box center [679, 140] width 9 height 9
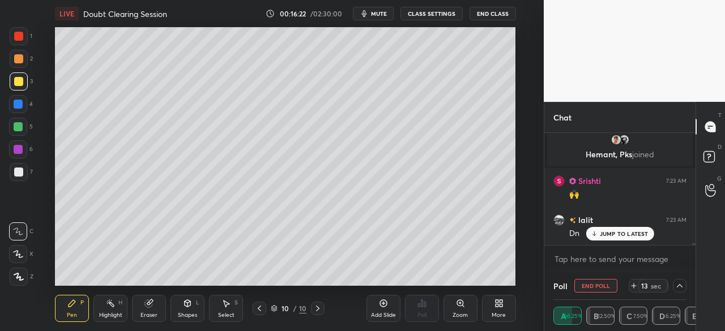
click at [617, 233] on p "JUMP TO LATEST" at bounding box center [624, 233] width 49 height 7
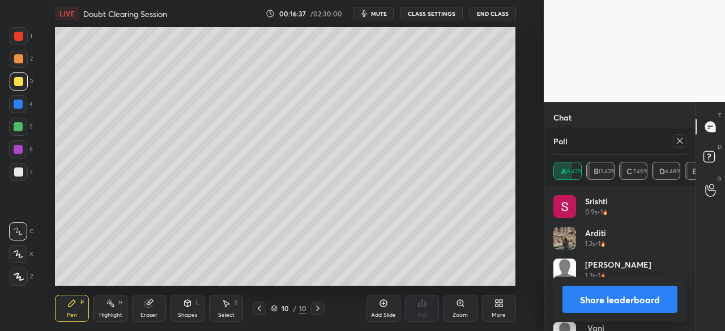
click at [631, 297] on button "Share leaderboard" at bounding box center [619, 299] width 115 height 27
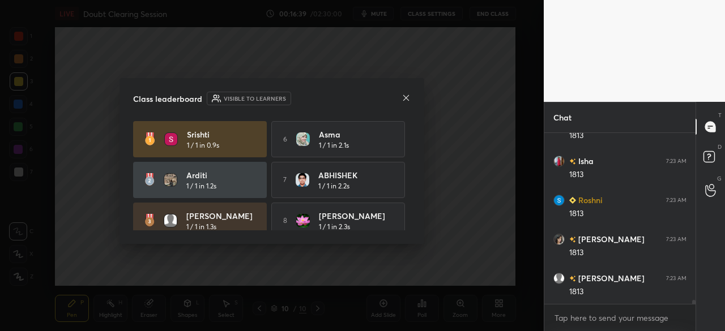
click at [409, 99] on icon at bounding box center [405, 97] width 9 height 9
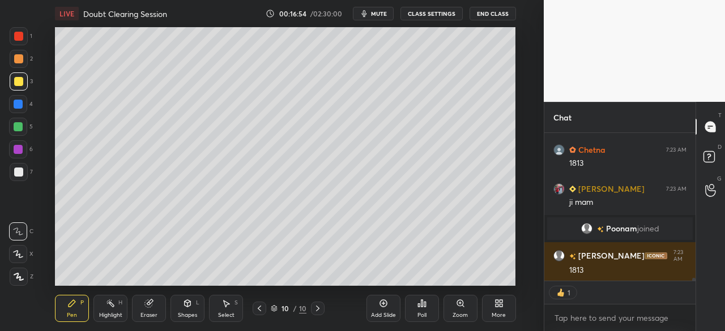
click at [424, 307] on icon at bounding box center [421, 303] width 9 height 9
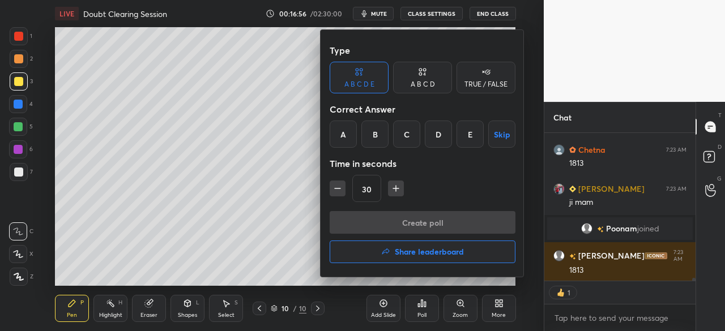
click at [471, 130] on div "E" at bounding box center [469, 134] width 27 height 27
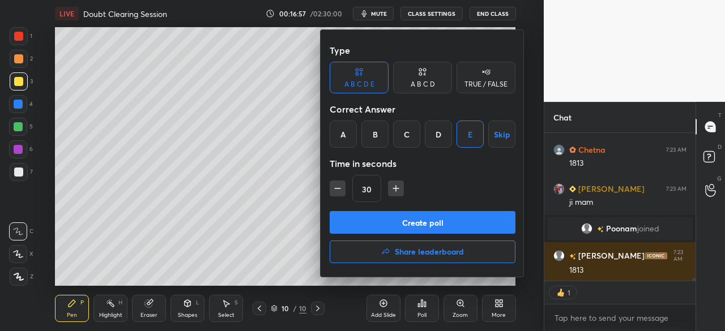
click at [437, 223] on button "Create poll" at bounding box center [423, 222] width 186 height 23
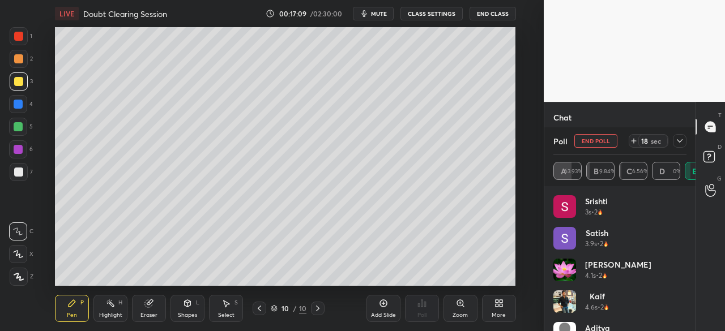
click at [683, 136] on div at bounding box center [680, 141] width 14 height 14
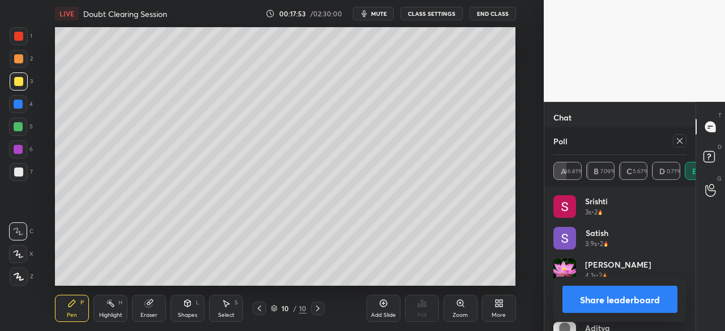
click at [679, 140] on icon at bounding box center [679, 140] width 9 height 9
click at [679, 140] on div "Chat [PERSON_NAME] 7:24 AM 93 m allow kia th bs kuvh share denaa hgaaa Arti 7:2…" at bounding box center [620, 216] width 152 height 229
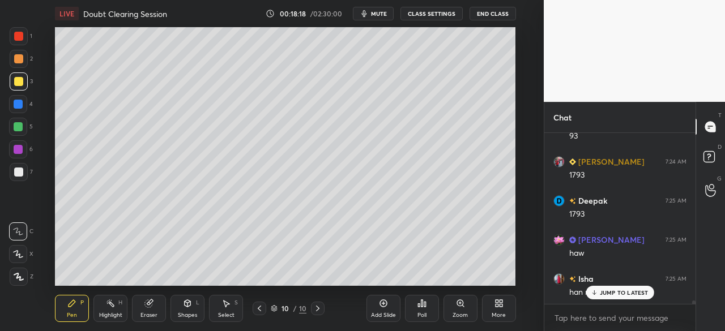
click at [420, 305] on icon at bounding box center [421, 303] width 9 height 9
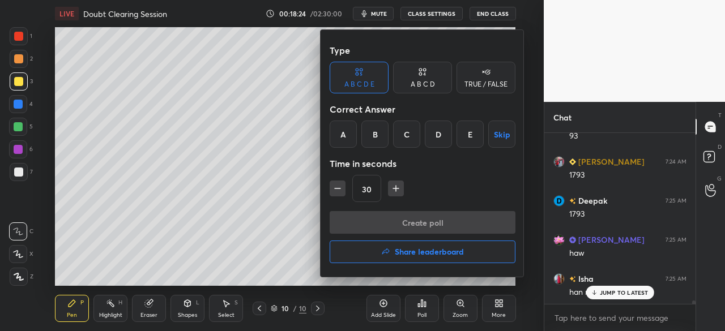
click at [437, 130] on div "D" at bounding box center [438, 134] width 27 height 27
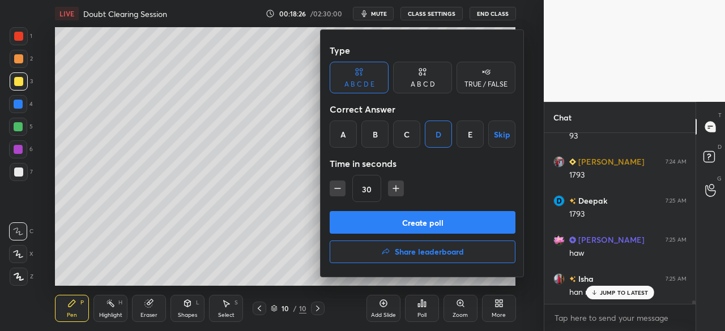
click at [454, 218] on button "Create poll" at bounding box center [423, 222] width 186 height 23
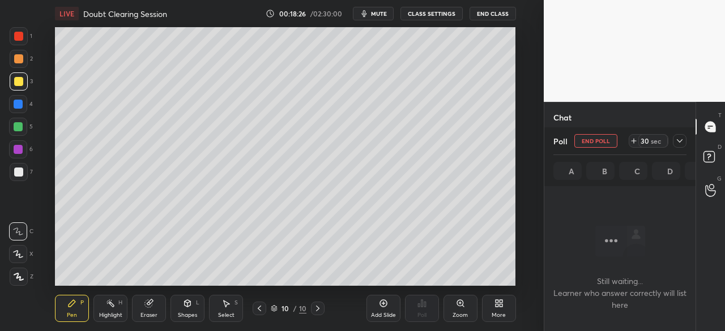
scroll to position [3, 3]
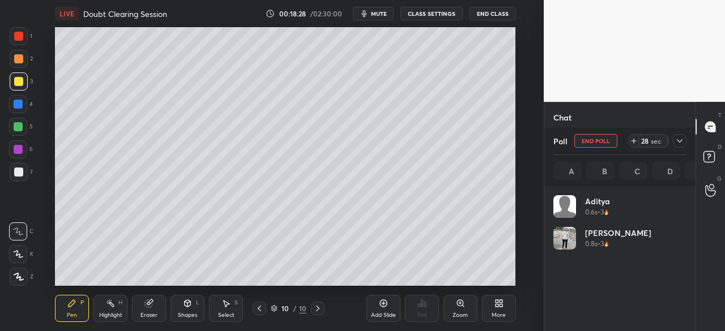
click at [679, 140] on icon at bounding box center [679, 140] width 9 height 9
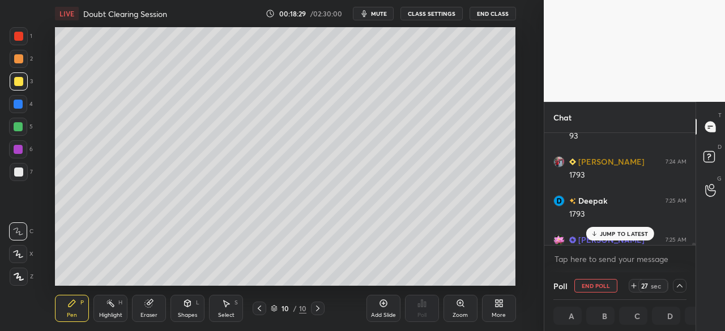
click at [615, 230] on p "JUMP TO LATEST" at bounding box center [624, 233] width 49 height 7
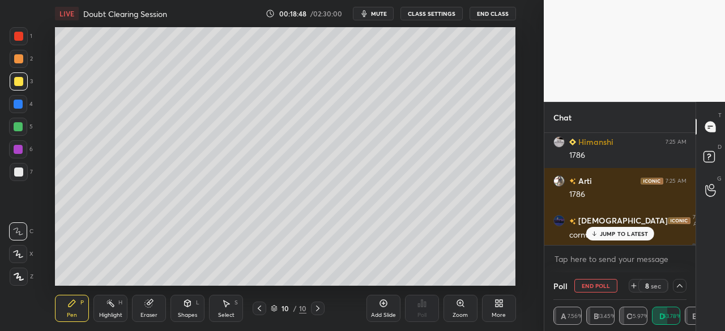
click at [625, 234] on p "JUMP TO LATEST" at bounding box center [624, 233] width 49 height 7
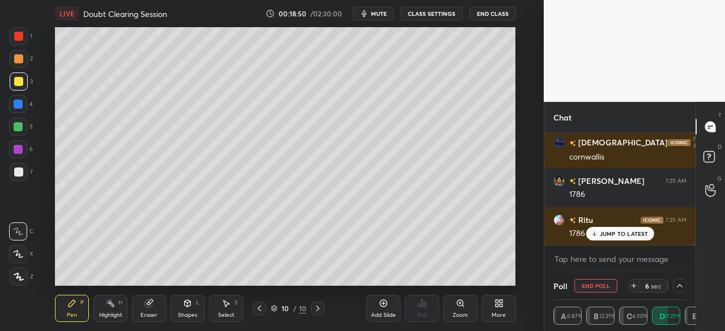
click at [634, 236] on p "JUMP TO LATEST" at bounding box center [624, 233] width 49 height 7
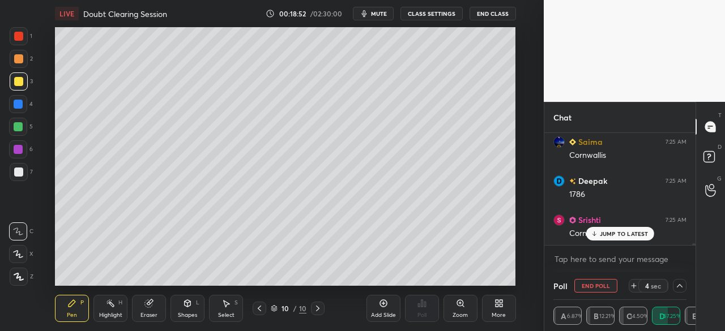
click at [631, 236] on p "JUMP TO LATEST" at bounding box center [624, 233] width 49 height 7
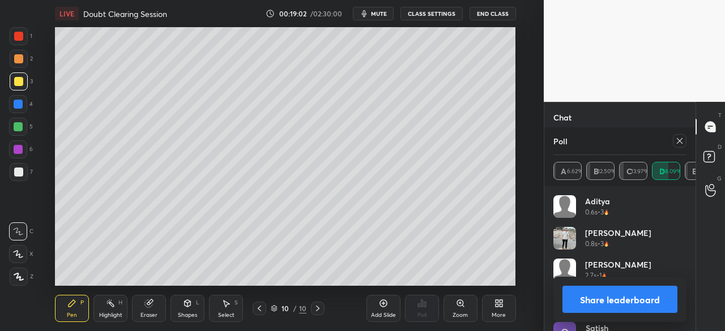
scroll to position [8938, 0]
click at [619, 296] on button "Share leaderboard" at bounding box center [619, 299] width 115 height 27
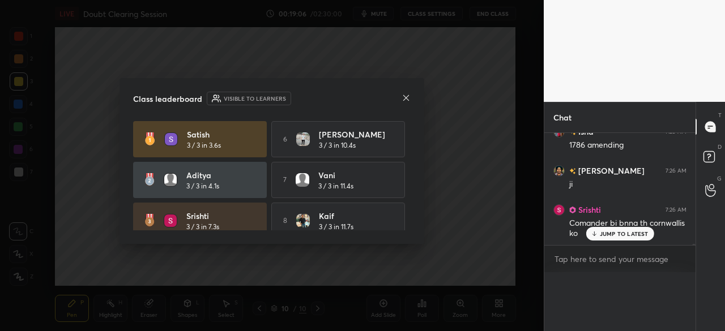
scroll to position [1, 3]
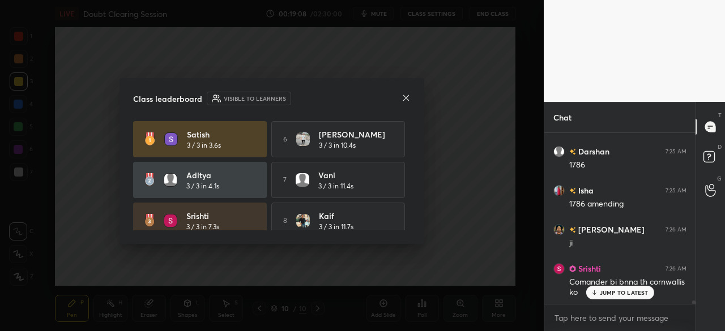
click at [408, 95] on icon at bounding box center [405, 97] width 9 height 9
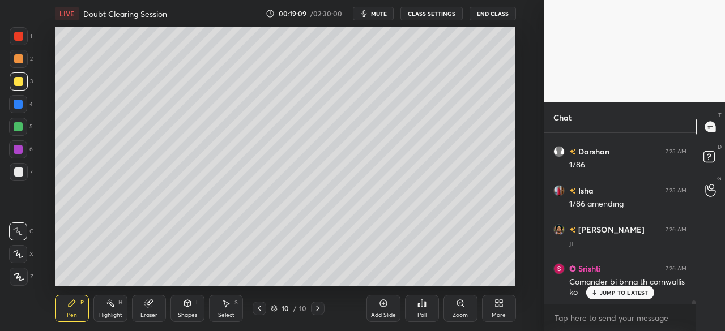
click at [430, 307] on div "Poll" at bounding box center [422, 308] width 34 height 27
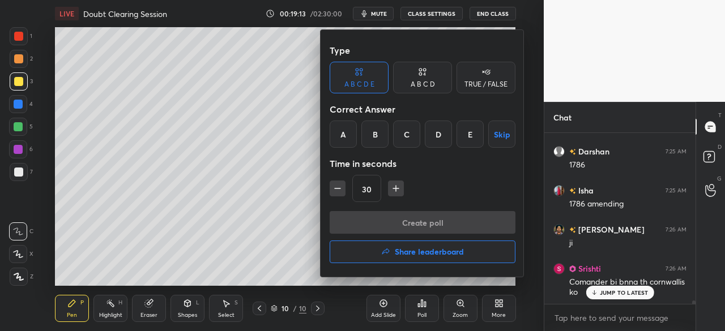
click at [442, 138] on div "D" at bounding box center [438, 134] width 27 height 27
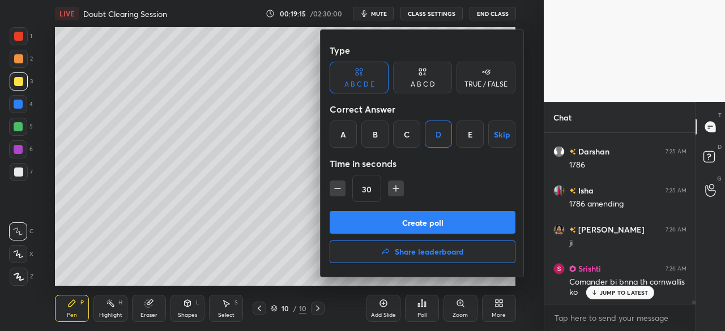
click at [435, 221] on button "Create poll" at bounding box center [423, 222] width 186 height 23
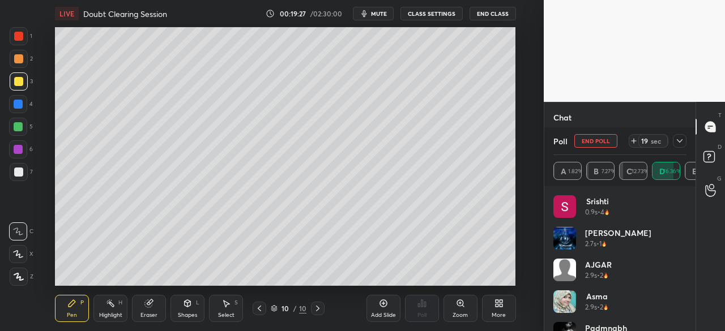
click at [678, 140] on icon at bounding box center [679, 140] width 9 height 9
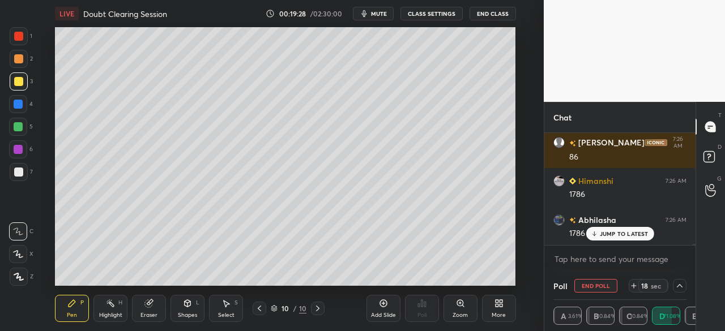
click at [618, 231] on p "JUMP TO LATEST" at bounding box center [624, 233] width 49 height 7
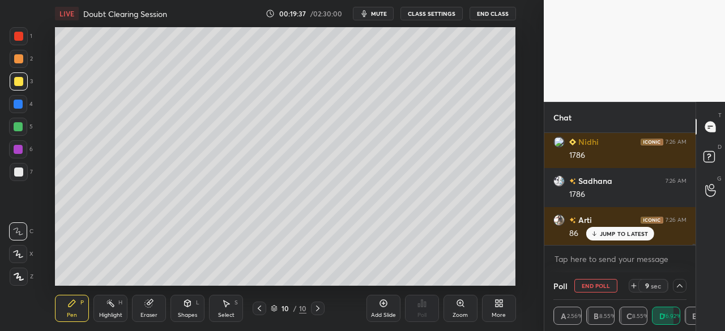
click at [614, 233] on p "JUMP TO LATEST" at bounding box center [624, 233] width 49 height 7
click at [601, 286] on button "End Poll" at bounding box center [595, 286] width 43 height 14
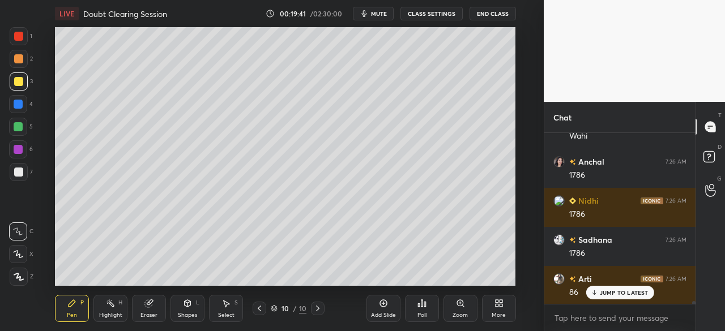
click at [421, 304] on icon at bounding box center [422, 303] width 2 height 7
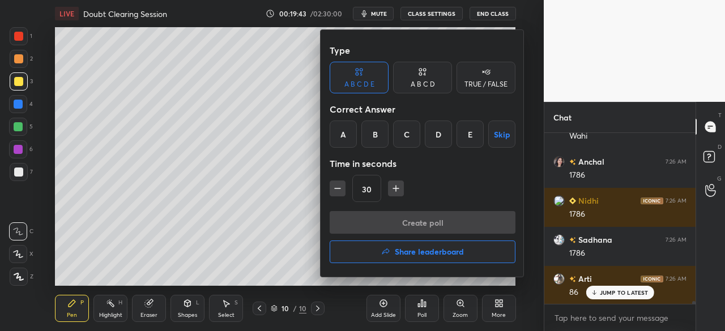
click at [343, 132] on div "A" at bounding box center [343, 134] width 27 height 27
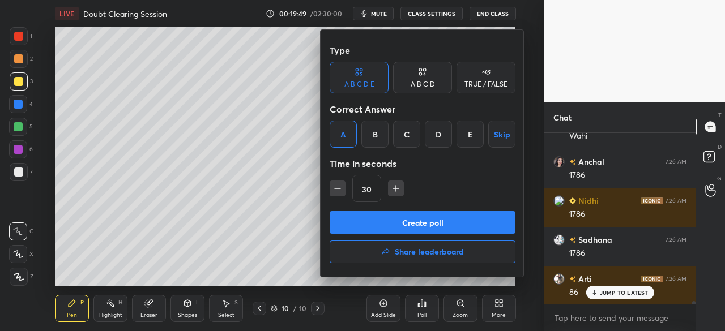
click at [419, 221] on button "Create poll" at bounding box center [423, 222] width 186 height 23
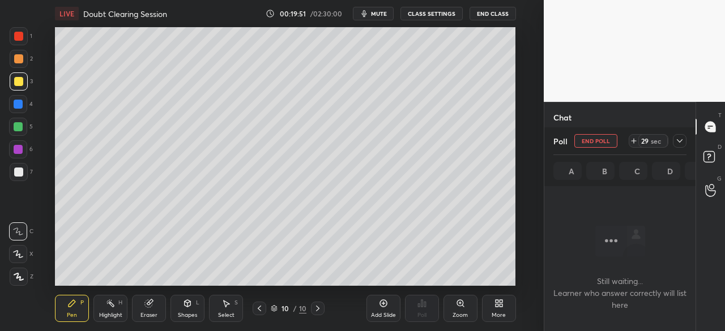
click at [682, 139] on icon at bounding box center [679, 140] width 9 height 9
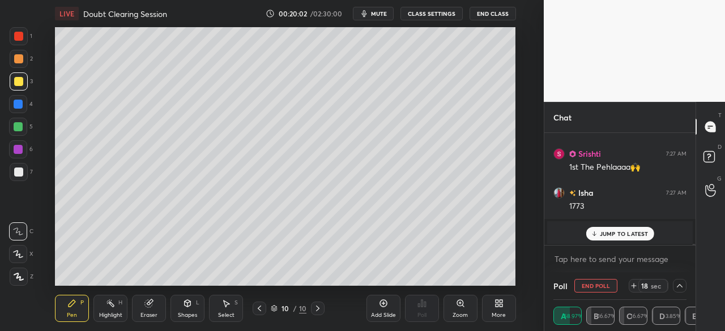
click at [613, 229] on div "JUMP TO LATEST" at bounding box center [619, 234] width 68 height 14
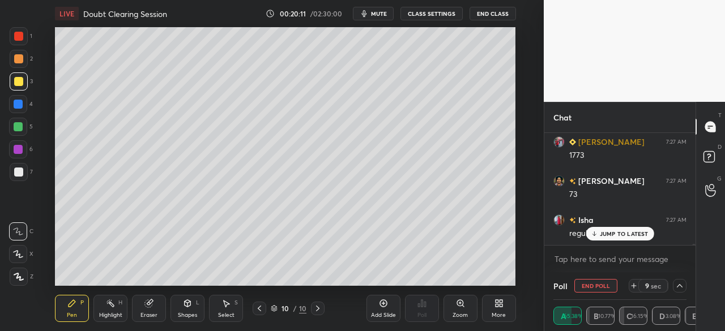
click at [609, 233] on p "JUMP TO LATEST" at bounding box center [624, 233] width 49 height 7
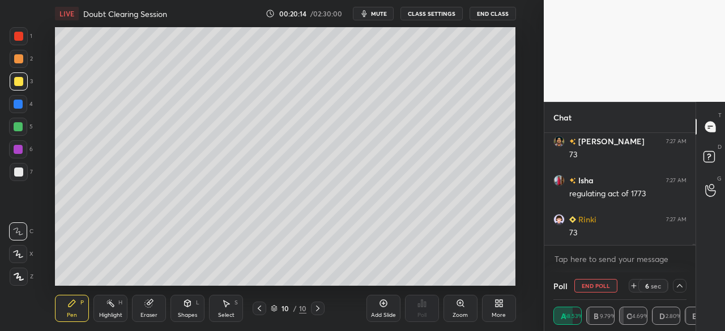
click at [596, 284] on button "End Poll" at bounding box center [595, 286] width 43 height 14
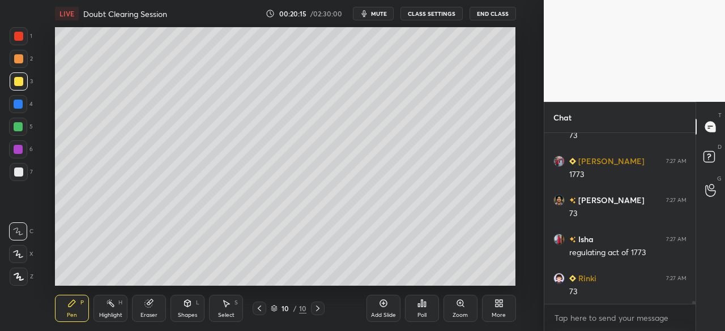
click at [422, 304] on icon at bounding box center [422, 303] width 2 height 7
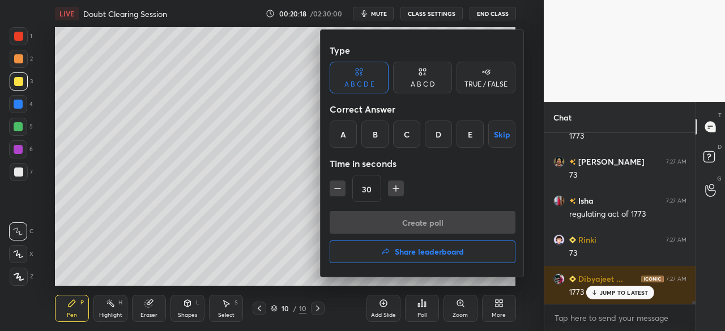
click at [376, 134] on div "B" at bounding box center [374, 134] width 27 height 27
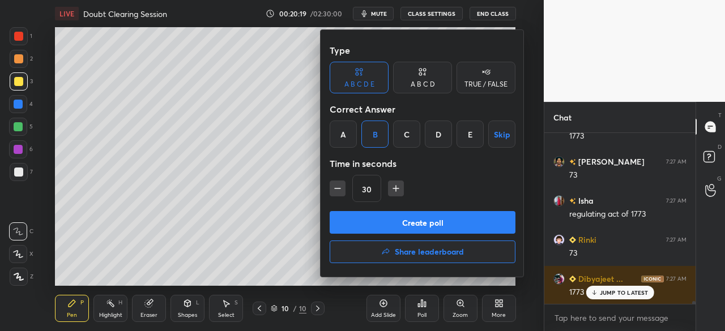
click at [410, 223] on button "Create poll" at bounding box center [423, 222] width 186 height 23
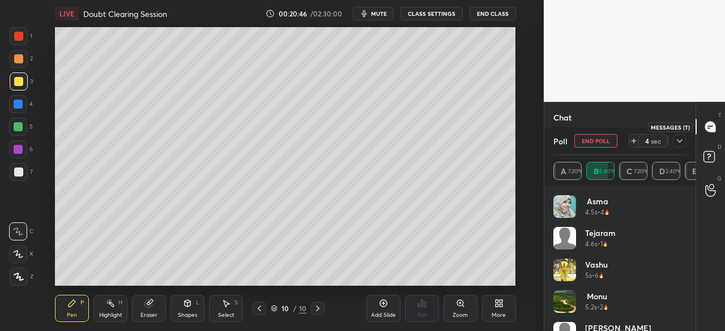
click at [716, 123] on icon at bounding box center [710, 127] width 12 height 12
click at [681, 141] on icon at bounding box center [680, 140] width 6 height 3
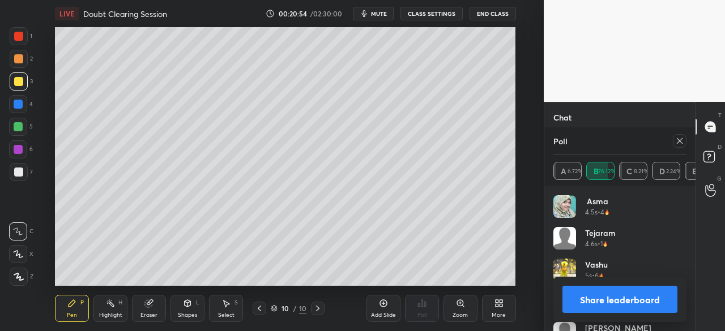
click at [634, 301] on button "Share leaderboard" at bounding box center [619, 299] width 115 height 27
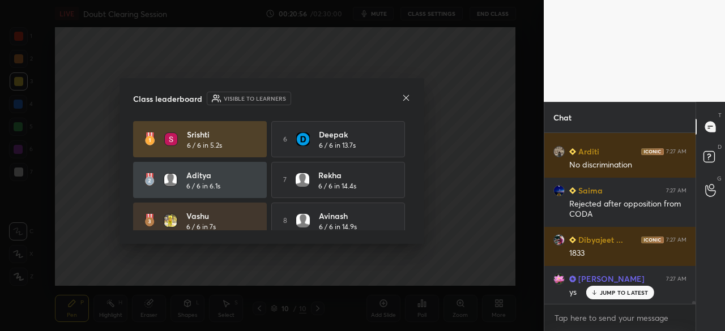
click at [409, 96] on icon at bounding box center [405, 97] width 9 height 9
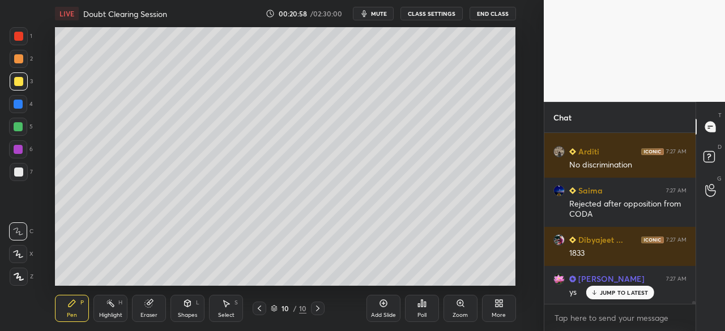
click at [617, 288] on div "JUMP TO LATEST" at bounding box center [619, 293] width 68 height 14
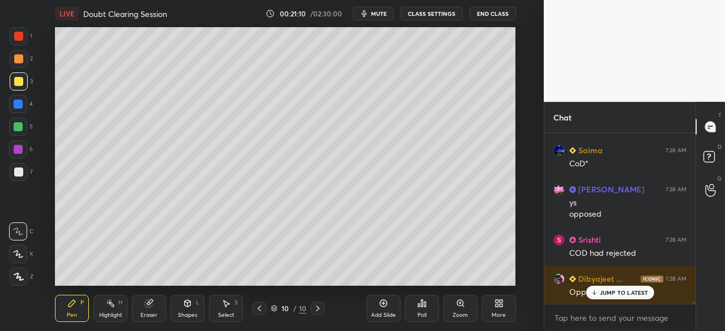
click at [424, 306] on icon at bounding box center [425, 304] width 2 height 5
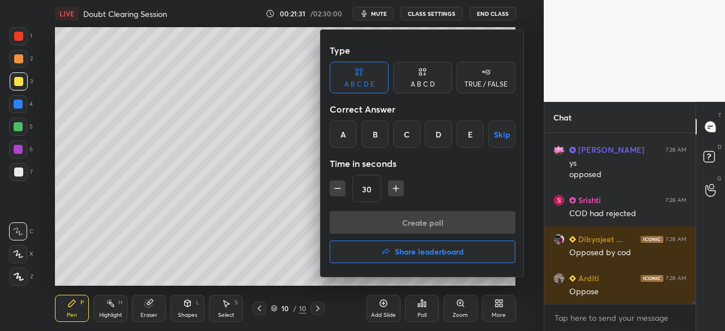
click at [371, 142] on div "B" at bounding box center [374, 134] width 27 height 27
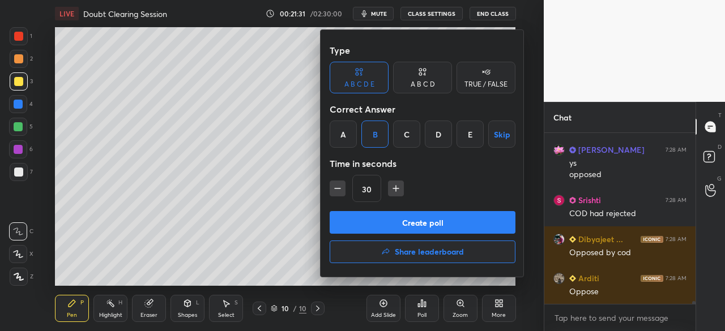
click at [379, 221] on button "Create poll" at bounding box center [423, 222] width 186 height 23
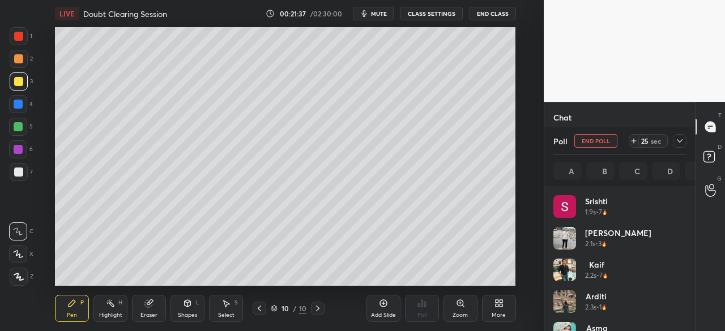
click at [679, 142] on icon at bounding box center [680, 140] width 6 height 3
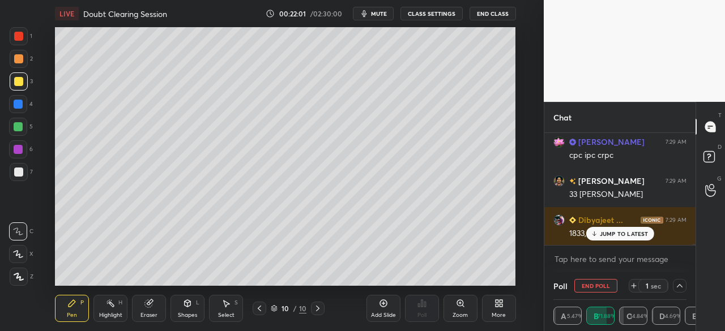
click at [626, 234] on p "JUMP TO LATEST" at bounding box center [624, 233] width 49 height 7
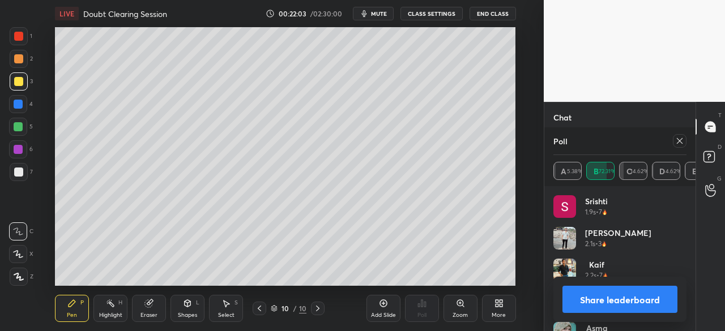
click at [627, 301] on button "Share leaderboard" at bounding box center [619, 299] width 115 height 27
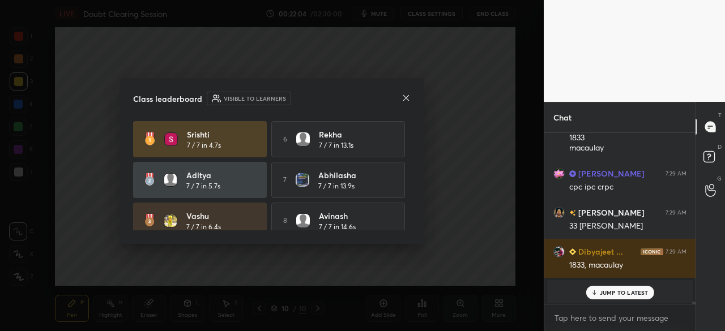
click at [407, 95] on icon at bounding box center [405, 97] width 9 height 9
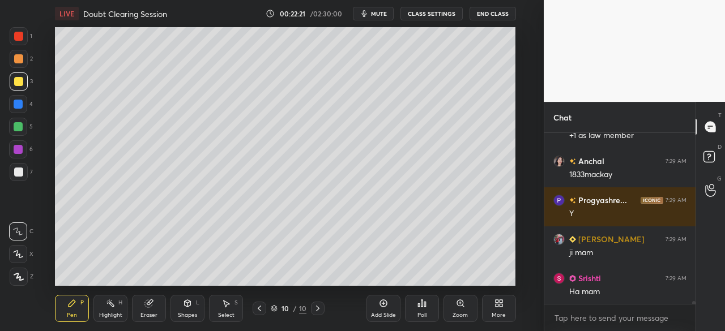
click at [424, 304] on icon at bounding box center [425, 304] width 2 height 5
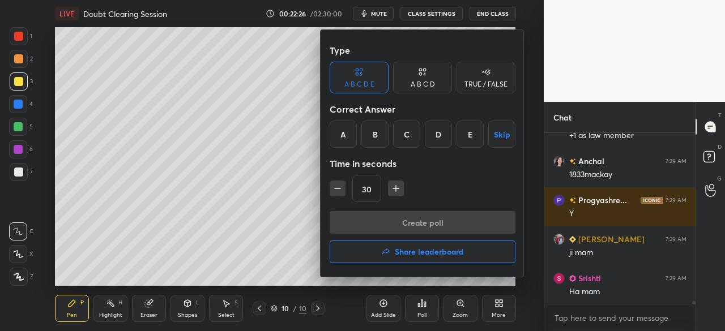
click at [444, 140] on div "D" at bounding box center [438, 134] width 27 height 27
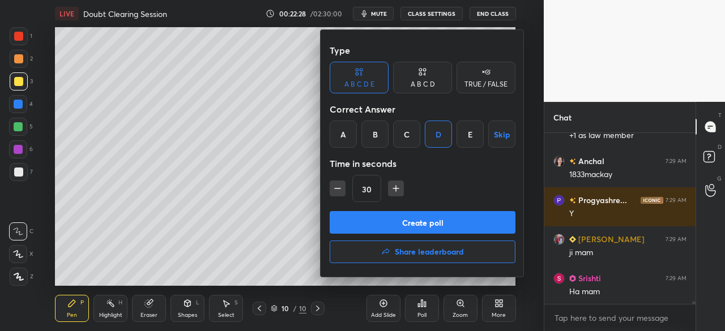
click at [418, 220] on button "Create poll" at bounding box center [423, 222] width 186 height 23
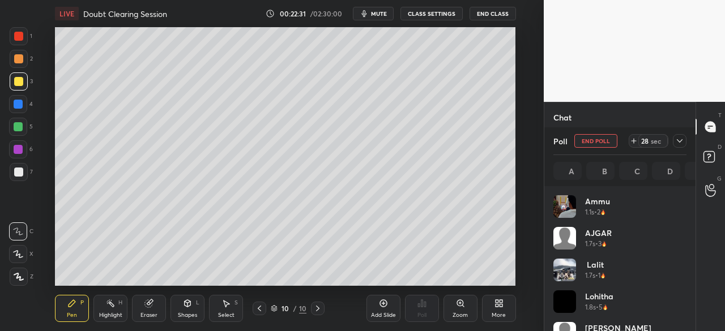
click at [679, 145] on icon at bounding box center [679, 140] width 9 height 9
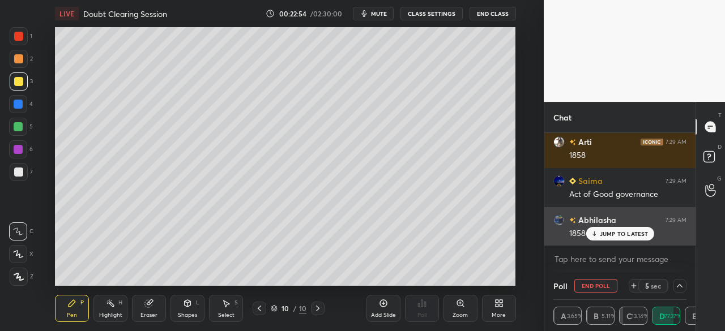
drag, startPoint x: 638, startPoint y: 233, endPoint x: 640, endPoint y: 227, distance: 6.6
click at [639, 233] on p "JUMP TO LATEST" at bounding box center [624, 233] width 49 height 7
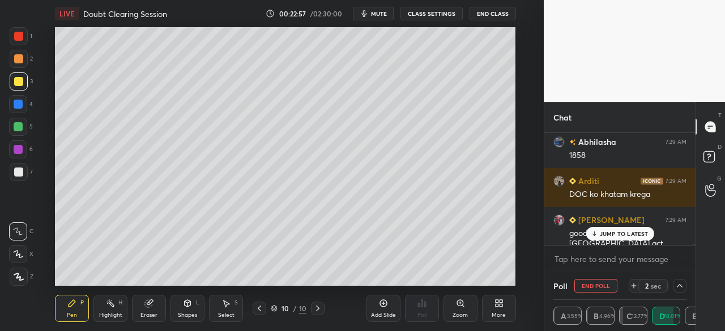
click at [604, 283] on button "End Poll" at bounding box center [595, 286] width 43 height 14
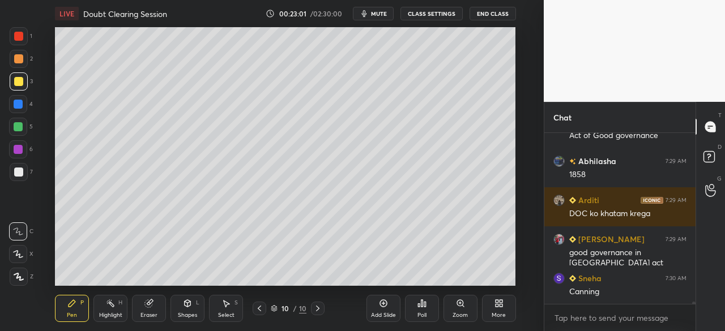
click at [429, 303] on div "Poll" at bounding box center [422, 308] width 34 height 27
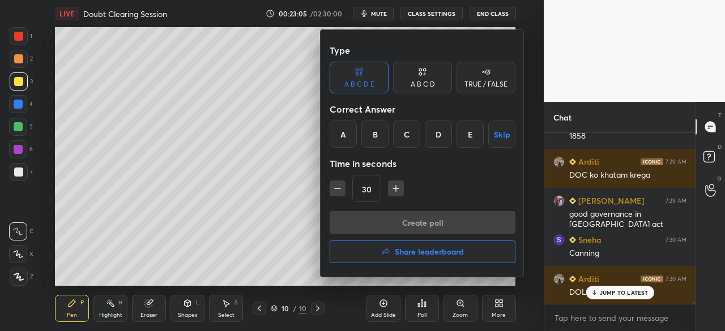
click at [376, 134] on div "B" at bounding box center [374, 134] width 27 height 27
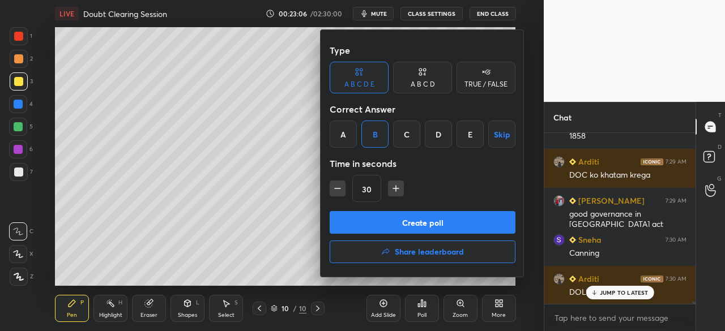
click at [431, 223] on button "Create poll" at bounding box center [423, 222] width 186 height 23
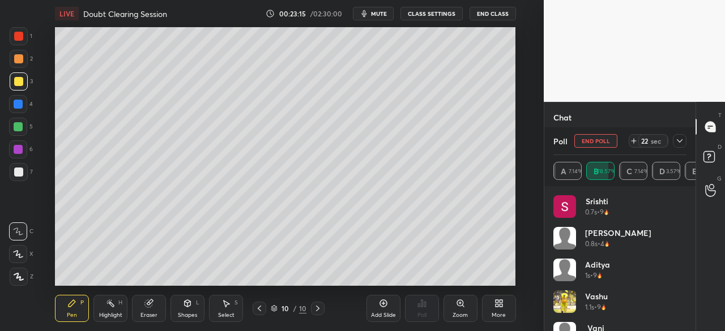
click at [681, 138] on icon at bounding box center [679, 140] width 9 height 9
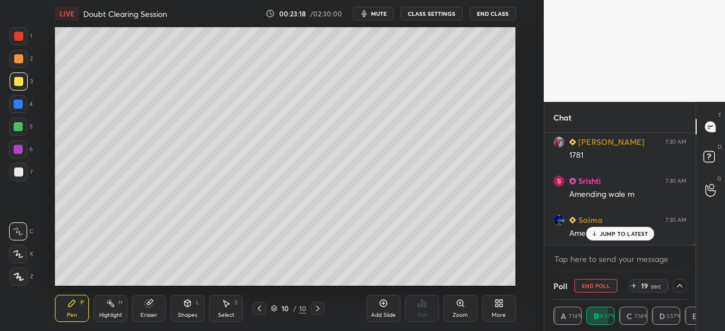
click at [618, 232] on p "JUMP TO LATEST" at bounding box center [624, 233] width 49 height 7
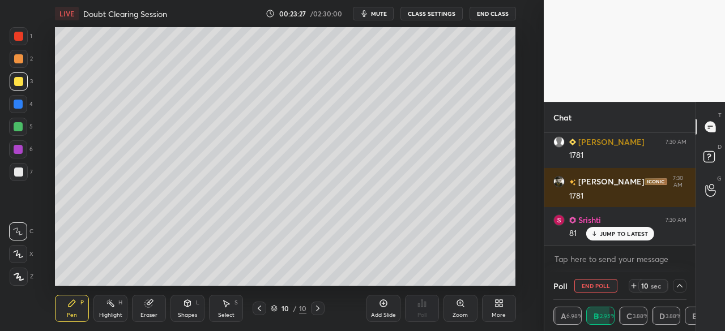
drag, startPoint x: 602, startPoint y: 285, endPoint x: 614, endPoint y: 279, distance: 13.2
click at [605, 285] on button "End Poll" at bounding box center [595, 286] width 43 height 14
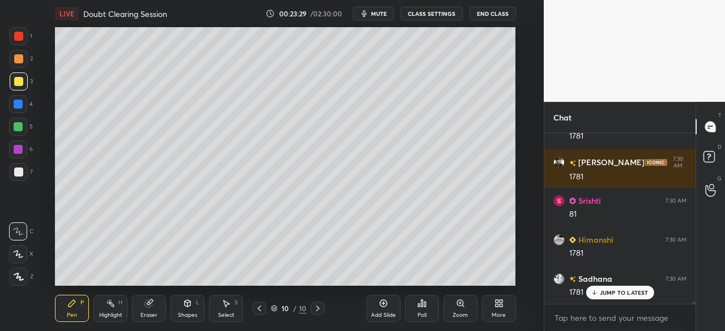
click at [422, 304] on icon at bounding box center [422, 303] width 2 height 7
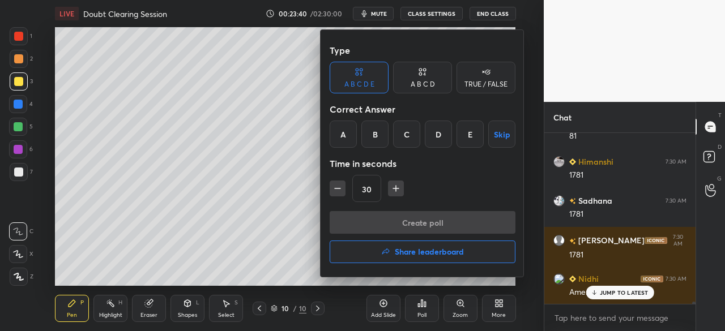
click at [380, 139] on div "B" at bounding box center [374, 134] width 27 height 27
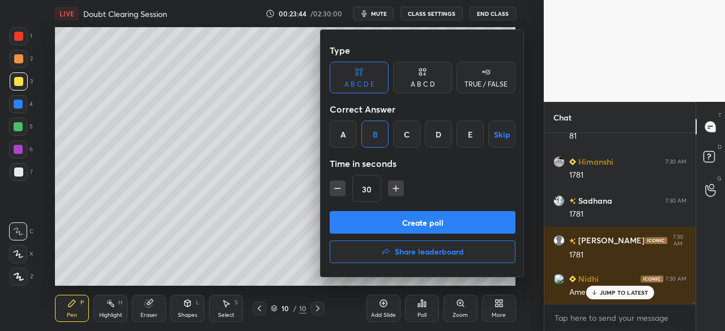
click at [435, 221] on button "Create poll" at bounding box center [423, 222] width 186 height 23
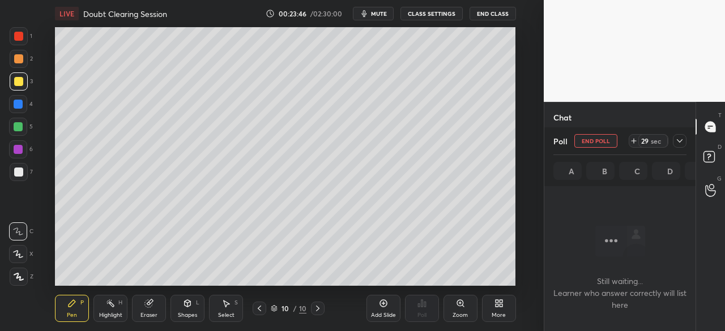
click at [681, 143] on icon at bounding box center [679, 140] width 9 height 9
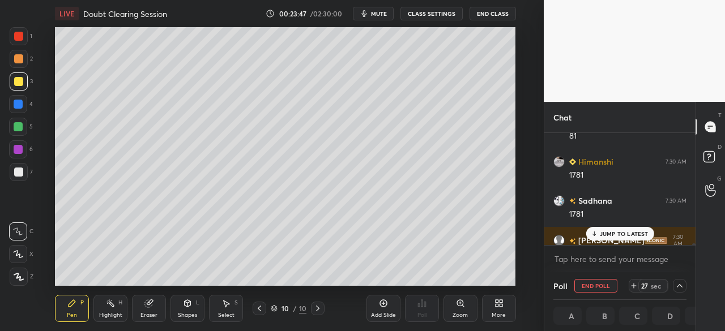
click at [605, 233] on p "JUMP TO LATEST" at bounding box center [624, 233] width 49 height 7
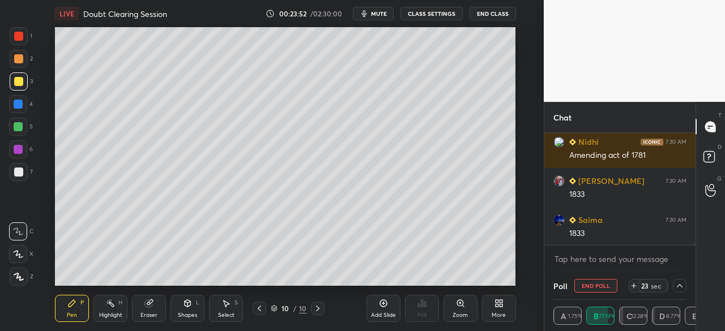
click at [613, 233] on div "[PERSON_NAME] 7:30 AM Amending act of 1781 [PERSON_NAME] 7:30 AM 1833 Saima 7:3…" at bounding box center [619, 189] width 151 height 112
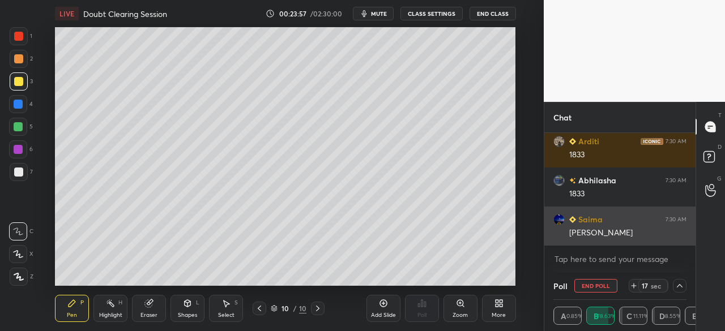
click at [615, 233] on div "[PERSON_NAME]" at bounding box center [627, 233] width 117 height 11
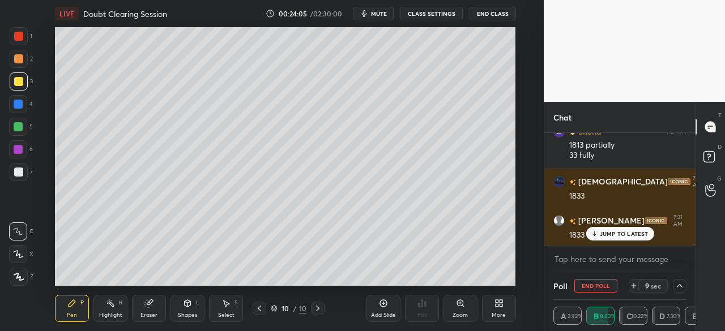
click at [598, 284] on button "End Poll" at bounding box center [595, 286] width 43 height 14
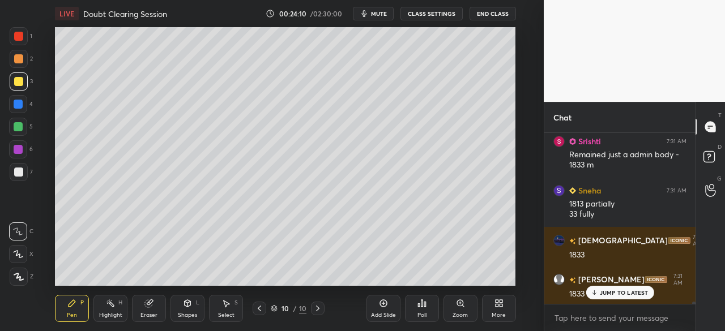
click at [430, 308] on div "Poll" at bounding box center [422, 308] width 34 height 27
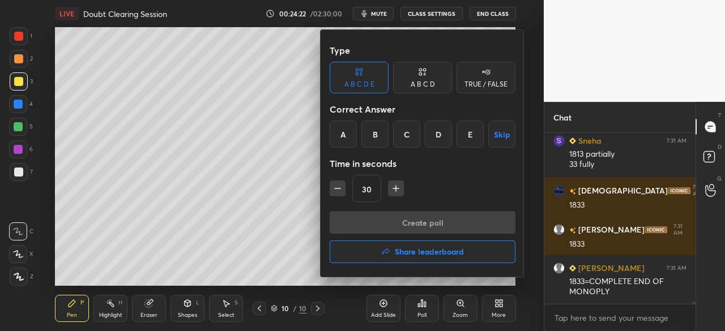
click at [408, 138] on div "C" at bounding box center [406, 134] width 27 height 27
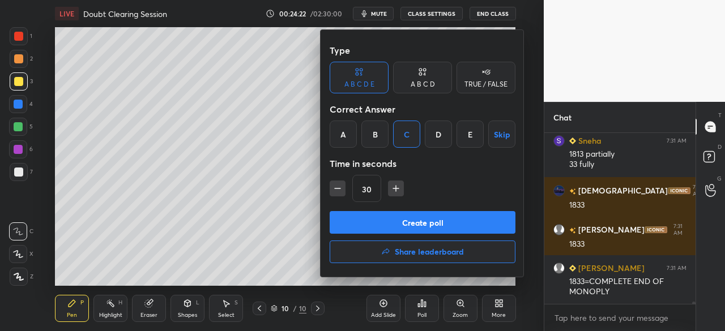
click at [418, 224] on button "Create poll" at bounding box center [423, 222] width 186 height 23
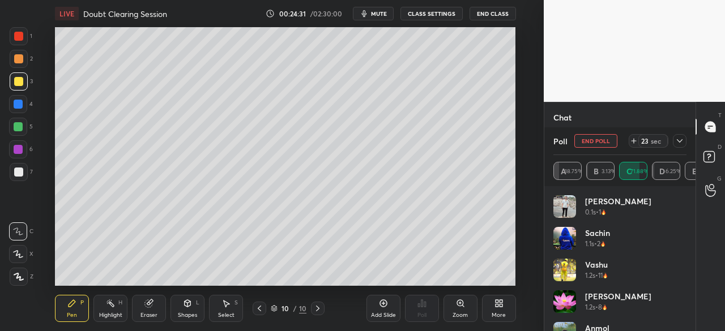
click at [682, 138] on icon at bounding box center [679, 140] width 9 height 9
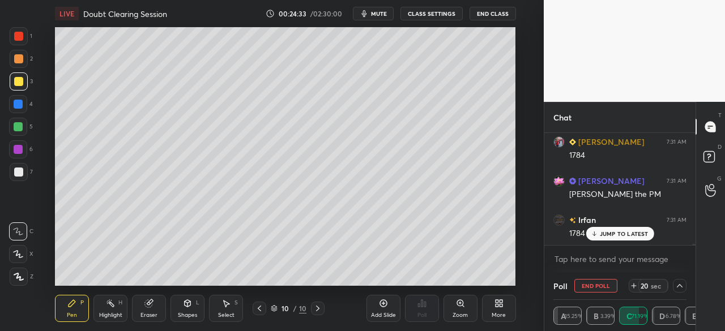
click at [632, 233] on p "JUMP TO LATEST" at bounding box center [624, 233] width 49 height 7
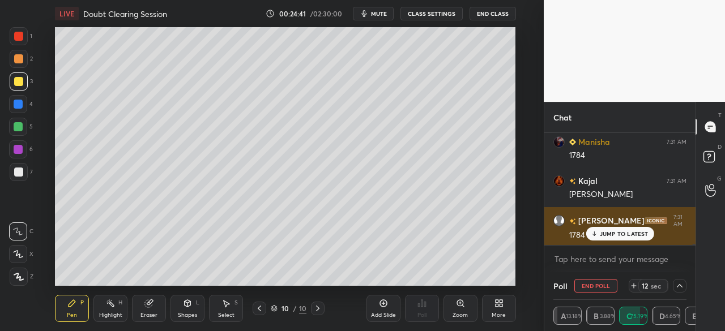
click at [626, 232] on p "JUMP TO LATEST" at bounding box center [624, 233] width 49 height 7
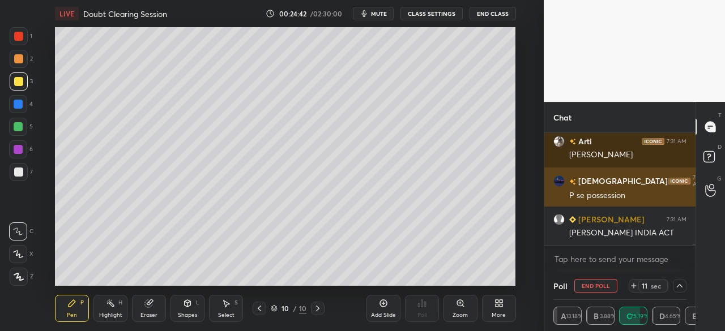
click at [634, 237] on div "[PERSON_NAME] INDIA ACT" at bounding box center [627, 233] width 117 height 11
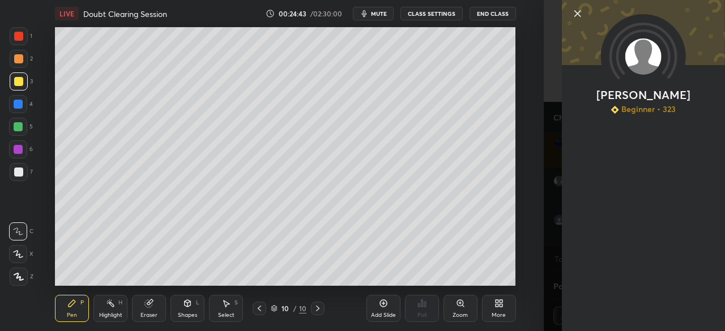
click at [578, 13] on icon at bounding box center [578, 14] width 6 height 6
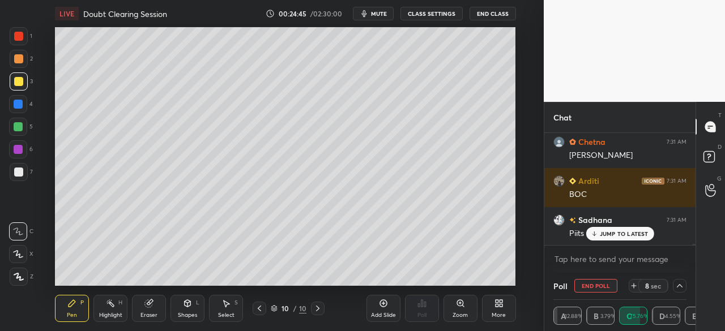
click at [626, 234] on p "JUMP TO LATEST" at bounding box center [624, 233] width 49 height 7
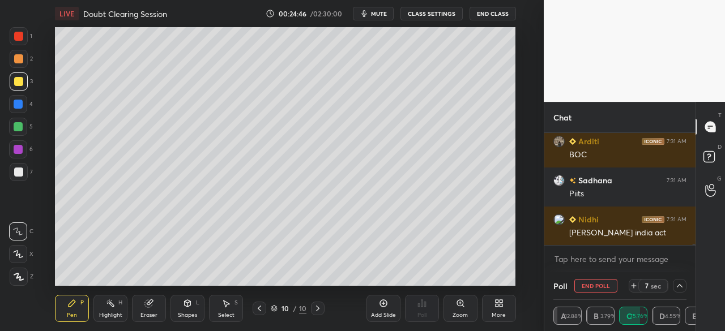
click at [600, 284] on button "End Poll" at bounding box center [595, 286] width 43 height 14
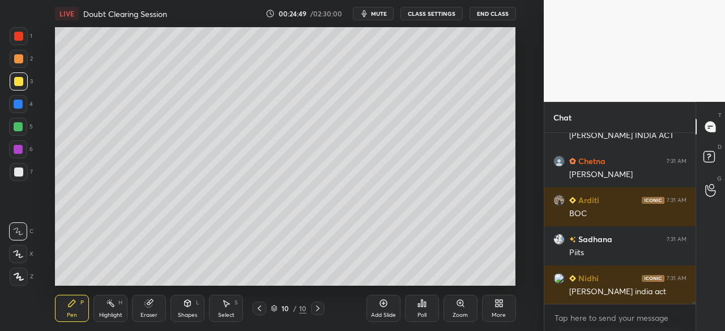
click at [427, 309] on div "Poll" at bounding box center [422, 308] width 34 height 27
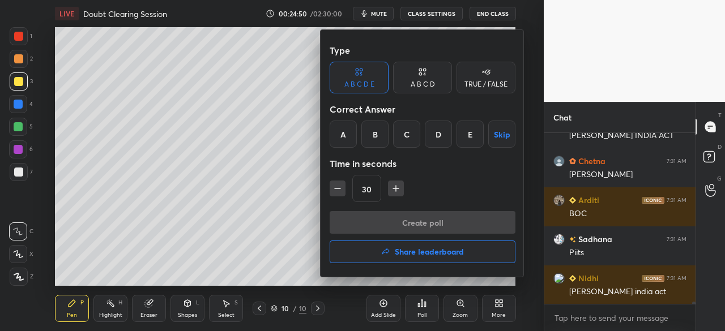
click at [474, 131] on div "E" at bounding box center [469, 134] width 27 height 27
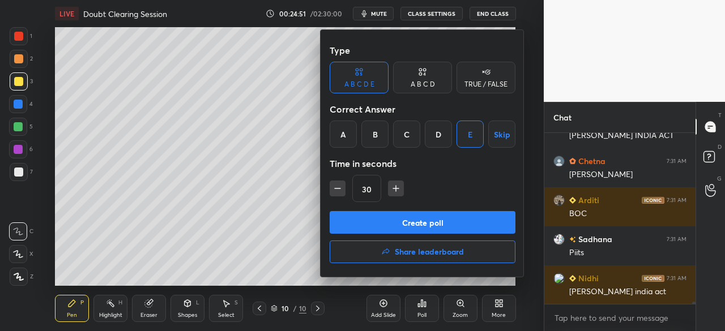
click at [439, 221] on button "Create poll" at bounding box center [423, 222] width 186 height 23
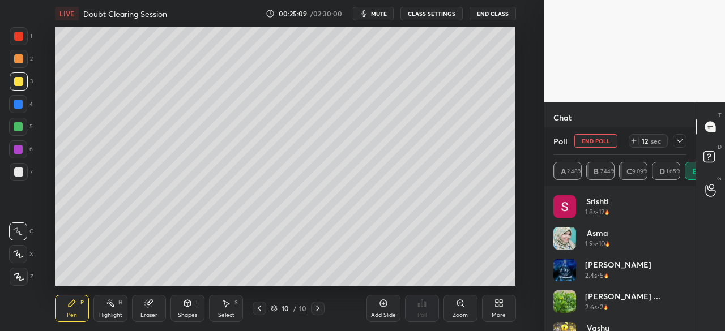
click at [596, 142] on button "End Poll" at bounding box center [595, 141] width 43 height 14
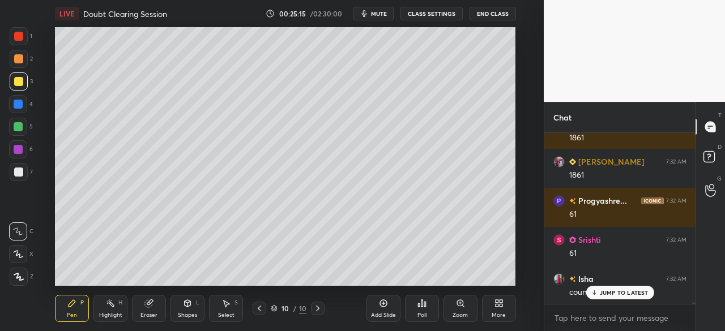
click at [427, 298] on div "Poll" at bounding box center [422, 308] width 34 height 27
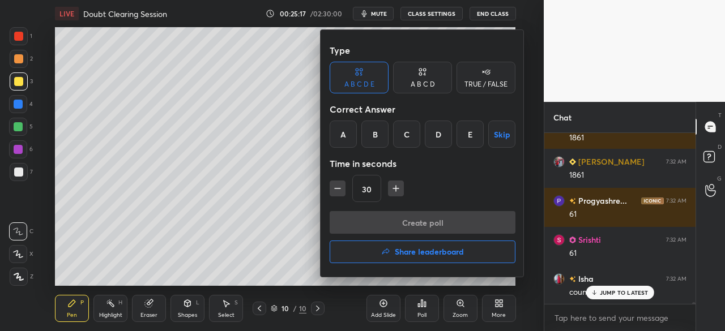
click at [380, 133] on div "B" at bounding box center [374, 134] width 27 height 27
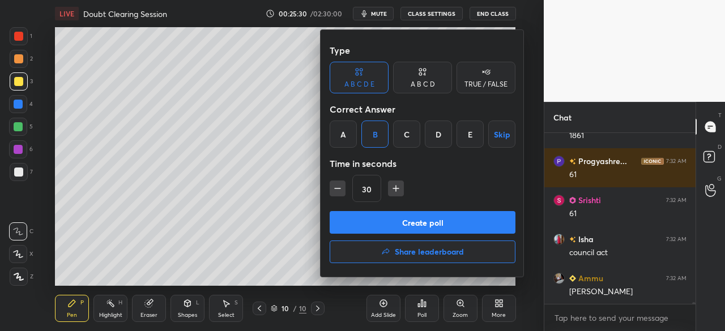
click at [398, 228] on button "Create poll" at bounding box center [423, 222] width 186 height 23
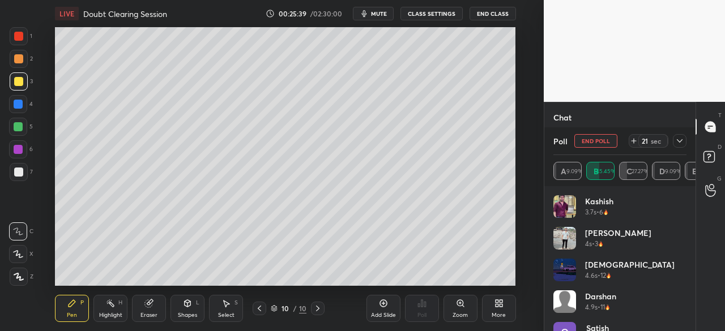
click at [679, 141] on icon at bounding box center [679, 140] width 9 height 9
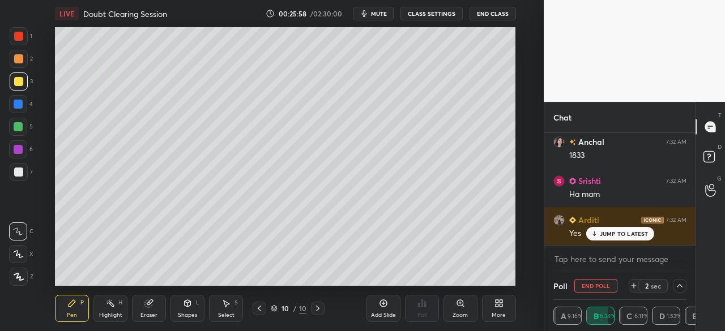
click at [623, 230] on p "JUMP TO LATEST" at bounding box center [624, 233] width 49 height 7
click at [604, 286] on button "End Poll" at bounding box center [595, 286] width 43 height 14
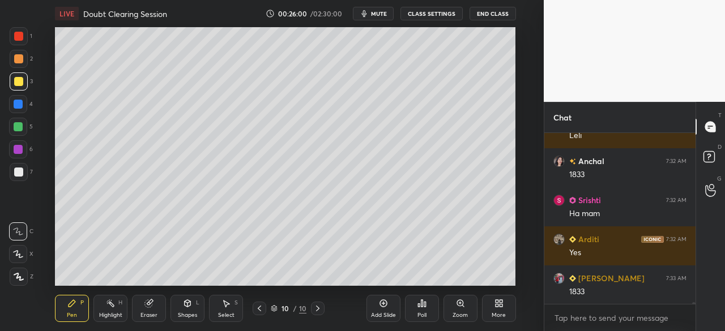
click at [421, 306] on icon at bounding box center [421, 303] width 9 height 9
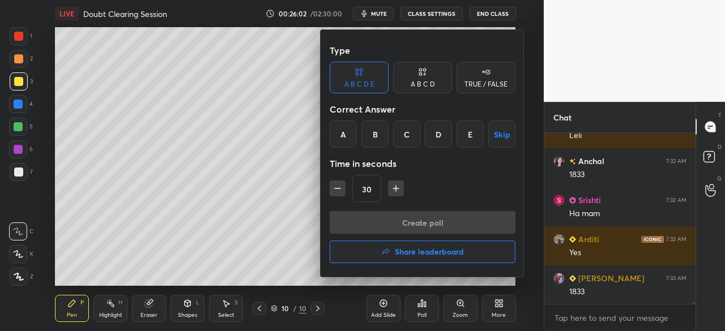
click at [475, 136] on div "E" at bounding box center [469, 134] width 27 height 27
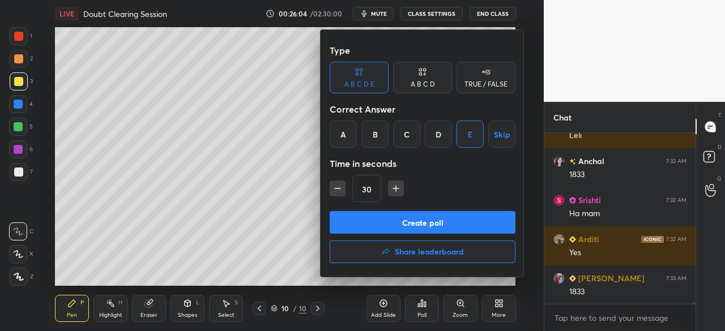
click at [427, 219] on button "Create poll" at bounding box center [423, 222] width 186 height 23
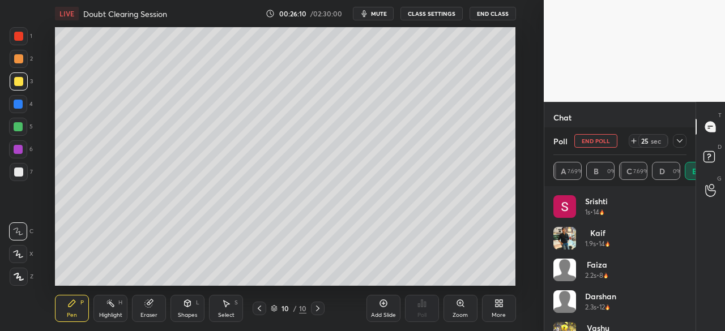
click at [682, 138] on icon at bounding box center [679, 140] width 9 height 9
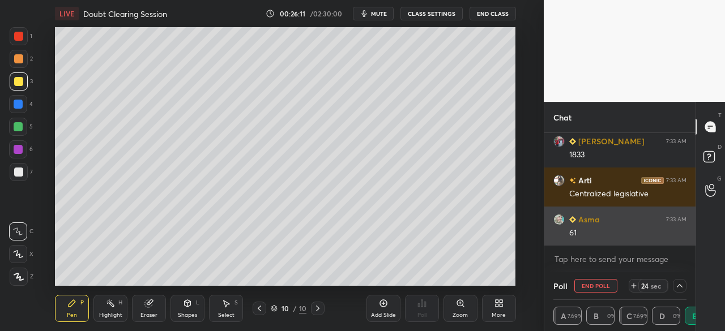
click at [623, 230] on div "61" at bounding box center [627, 233] width 117 height 11
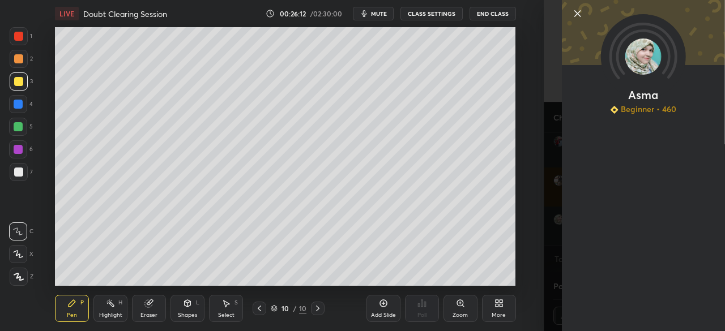
click at [580, 13] on icon at bounding box center [578, 14] width 14 height 14
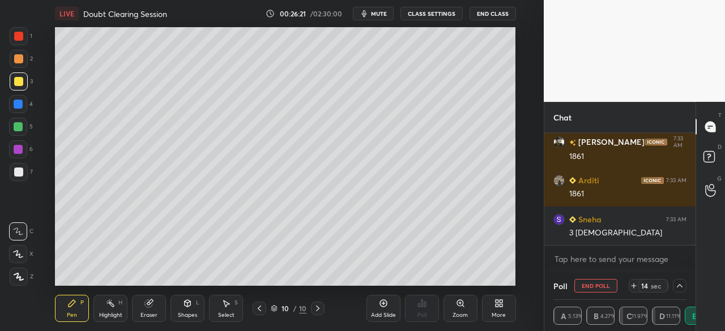
click at [683, 285] on icon at bounding box center [679, 285] width 9 height 9
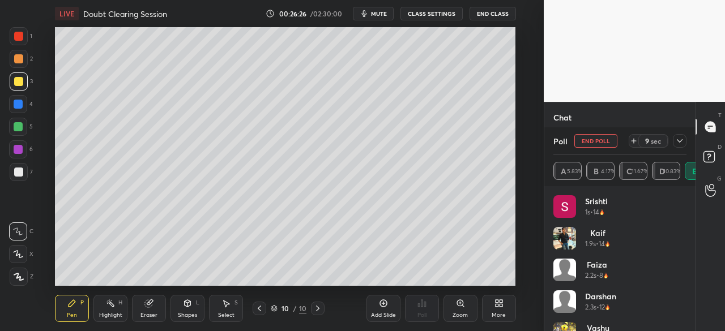
click at [681, 142] on icon at bounding box center [679, 140] width 9 height 9
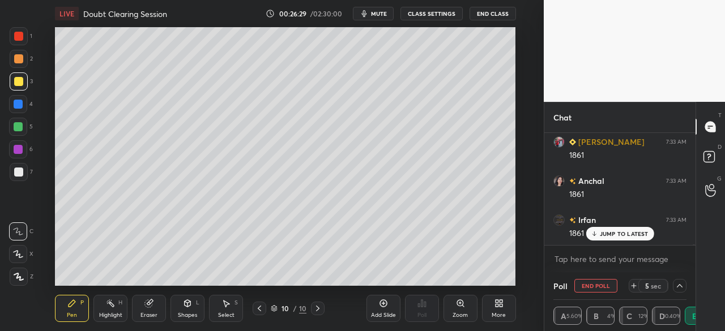
click at [611, 234] on p "JUMP TO LATEST" at bounding box center [624, 233] width 49 height 7
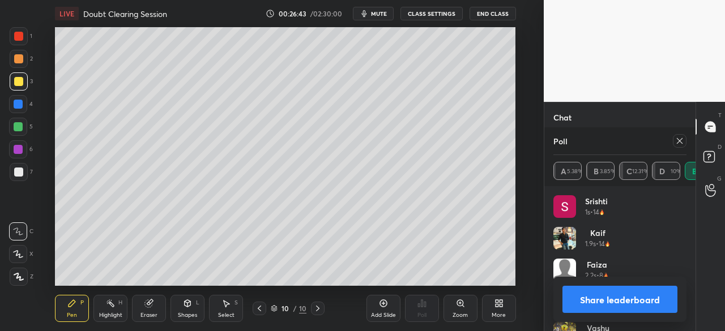
click at [627, 291] on button "Share leaderboard" at bounding box center [619, 299] width 115 height 27
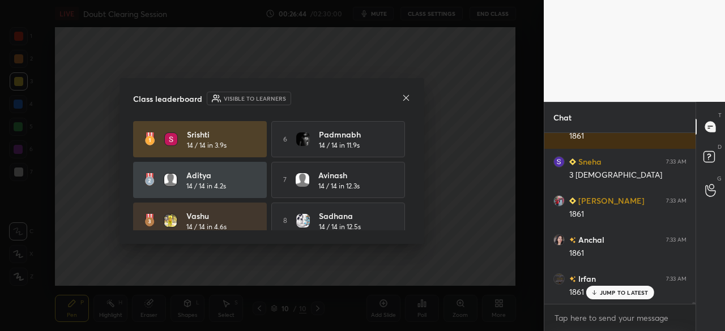
click at [409, 96] on icon at bounding box center [405, 97] width 9 height 9
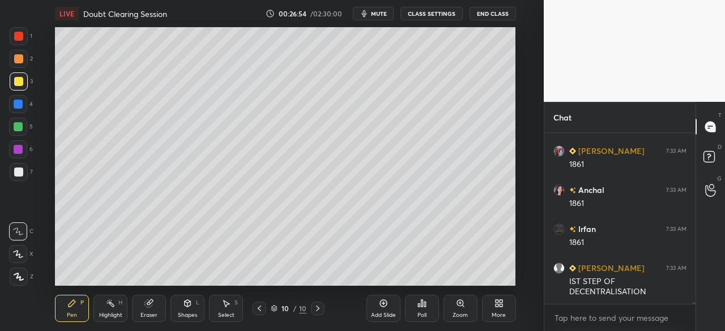
click at [429, 309] on div "Poll" at bounding box center [422, 308] width 34 height 27
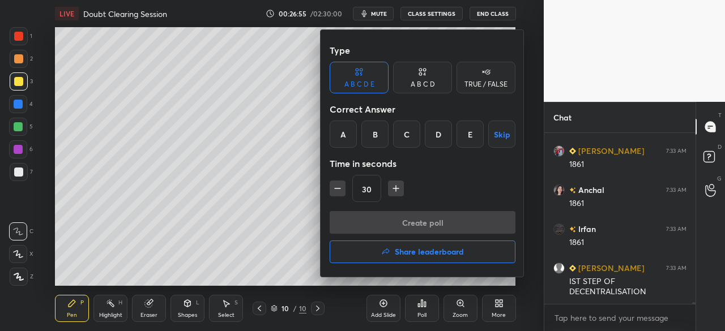
drag, startPoint x: 340, startPoint y: 132, endPoint x: 363, endPoint y: 158, distance: 34.5
click at [340, 134] on div "A" at bounding box center [343, 134] width 27 height 27
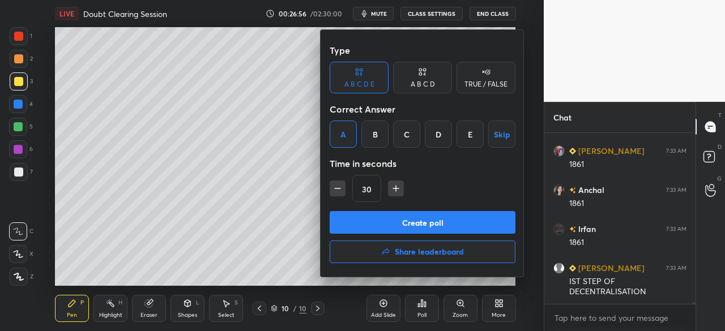
click at [408, 225] on button "Create poll" at bounding box center [423, 222] width 186 height 23
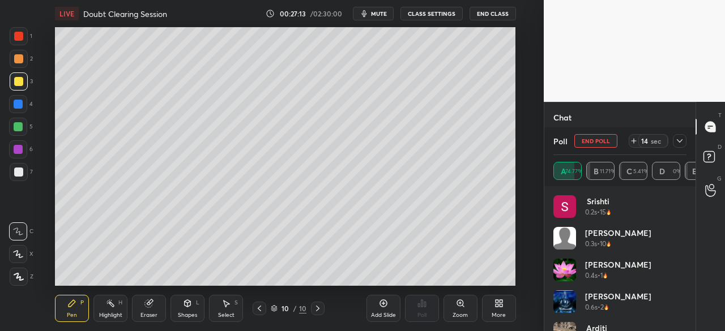
click at [22, 31] on div at bounding box center [19, 36] width 18 height 18
click at [684, 139] on div at bounding box center [680, 141] width 14 height 14
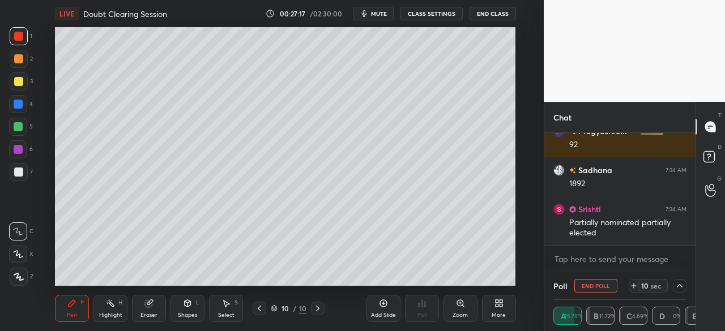
click at [637, 232] on div "Partially nominated partially elected" at bounding box center [627, 228] width 117 height 22
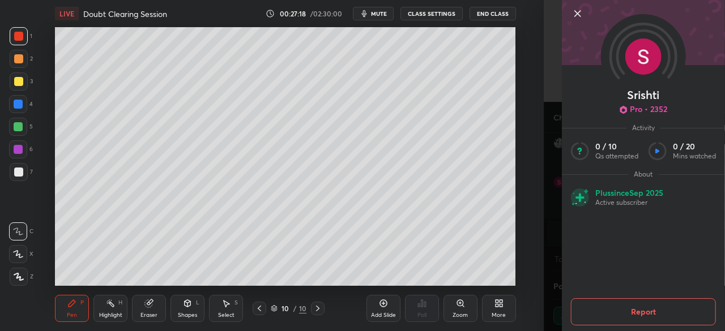
click at [578, 13] on icon at bounding box center [578, 14] width 6 height 6
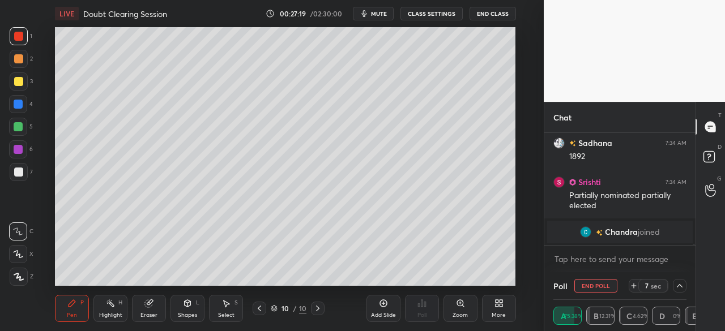
click at [598, 287] on button "End Poll" at bounding box center [595, 286] width 43 height 14
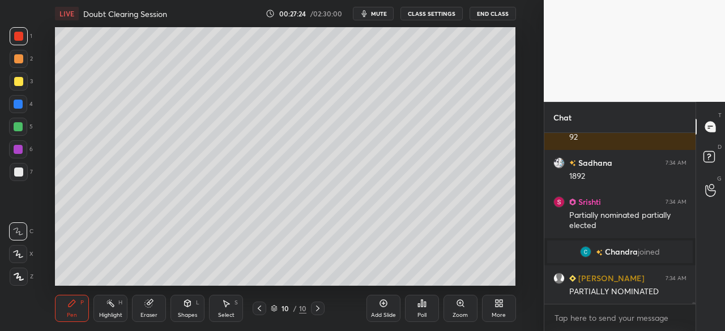
click at [424, 304] on icon at bounding box center [425, 304] width 2 height 5
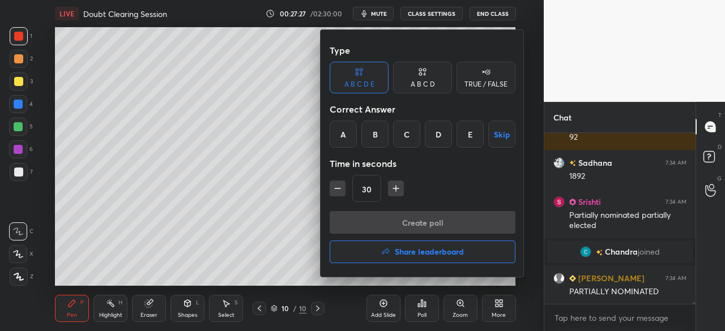
click at [341, 134] on div "A" at bounding box center [343, 134] width 27 height 27
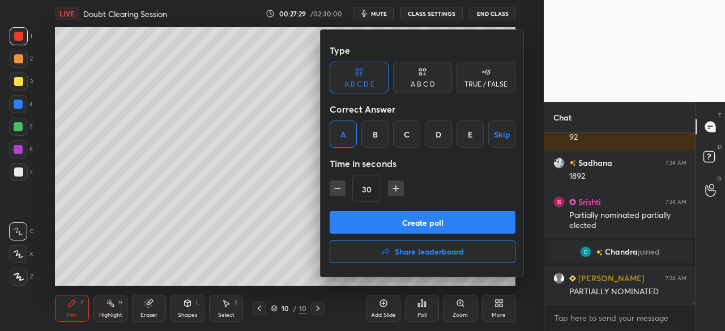
click at [391, 225] on button "Create poll" at bounding box center [423, 222] width 186 height 23
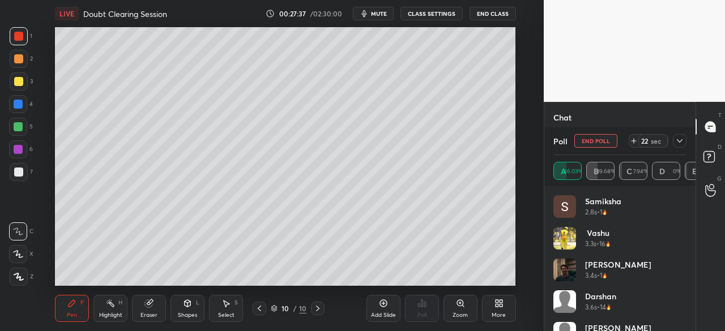
click at [677, 142] on icon at bounding box center [679, 140] width 9 height 9
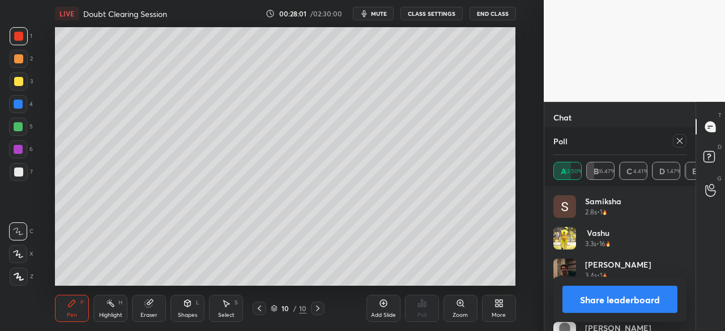
click at [622, 302] on button "Share leaderboard" at bounding box center [619, 299] width 115 height 27
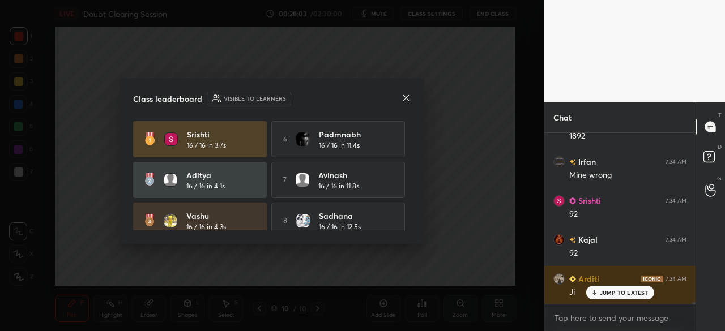
click at [408, 97] on icon at bounding box center [405, 97] width 9 height 9
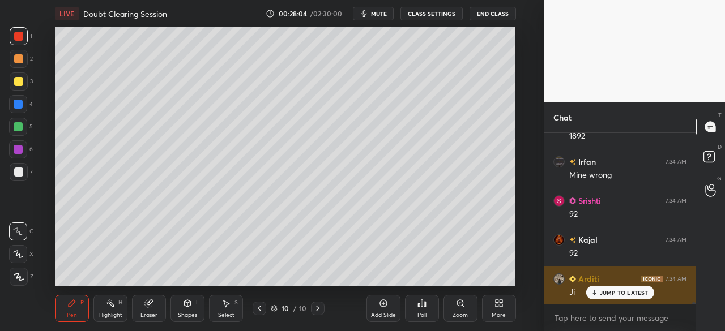
click at [615, 293] on p "JUMP TO LATEST" at bounding box center [624, 292] width 49 height 7
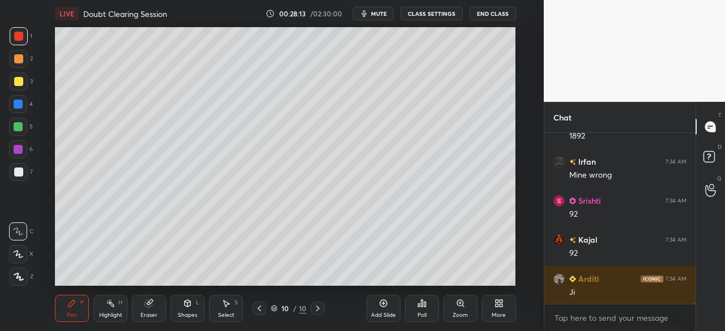
click at [429, 304] on div "Poll" at bounding box center [422, 308] width 34 height 27
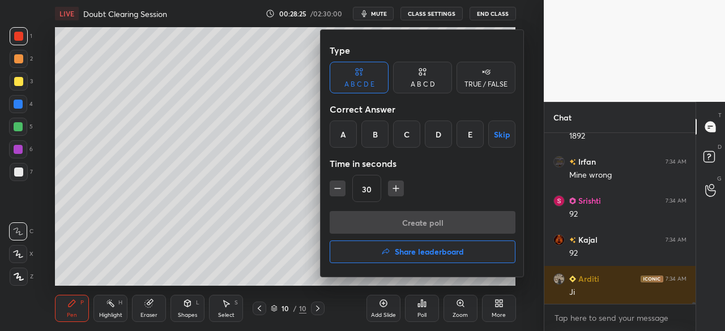
click at [469, 136] on div "E" at bounding box center [469, 134] width 27 height 27
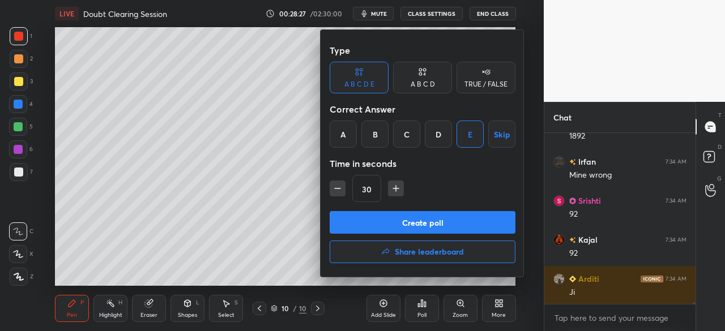
click at [442, 221] on button "Create poll" at bounding box center [423, 222] width 186 height 23
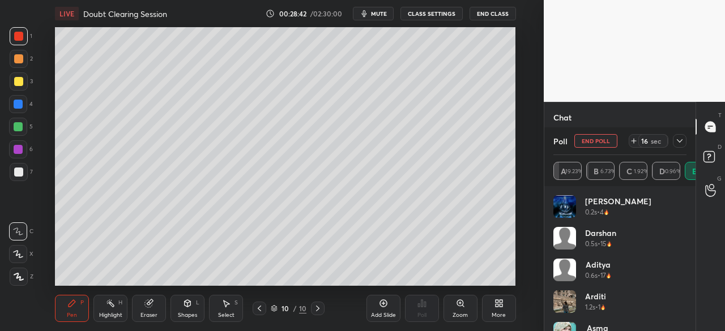
click at [682, 140] on icon at bounding box center [680, 140] width 6 height 3
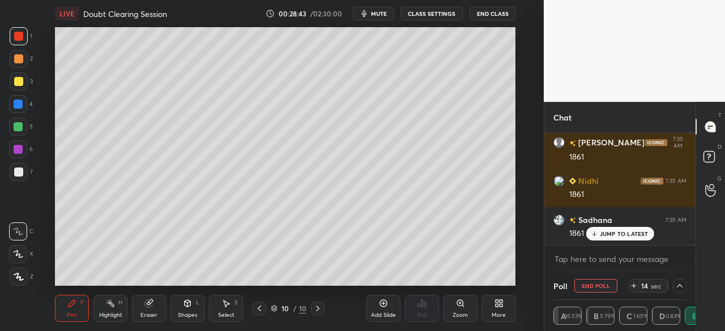
click at [622, 234] on p "JUMP TO LATEST" at bounding box center [624, 233] width 49 height 7
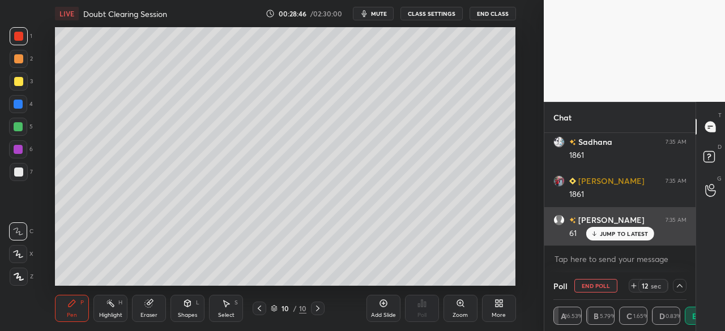
click at [625, 236] on p "JUMP TO LATEST" at bounding box center [624, 233] width 49 height 7
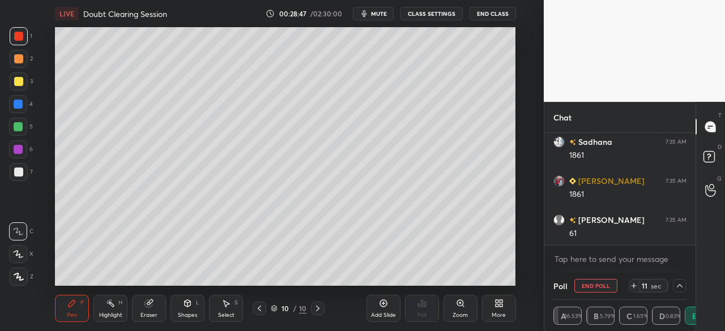
click at [598, 285] on button "End Poll" at bounding box center [595, 286] width 43 height 14
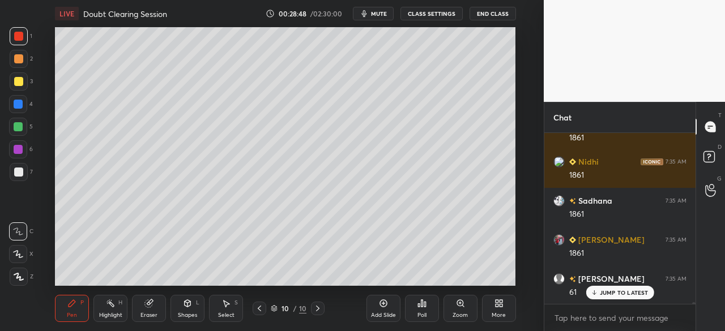
click at [420, 306] on icon at bounding box center [421, 303] width 9 height 9
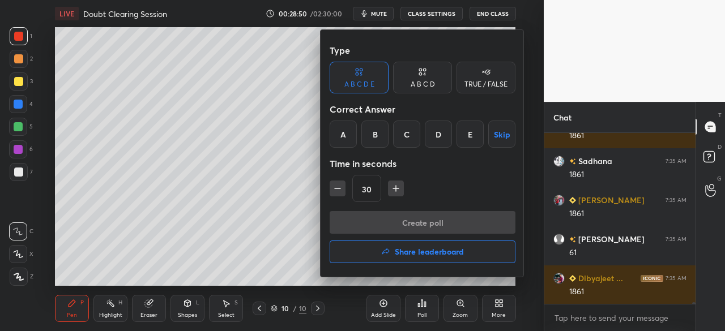
click at [411, 137] on div "C" at bounding box center [406, 134] width 27 height 27
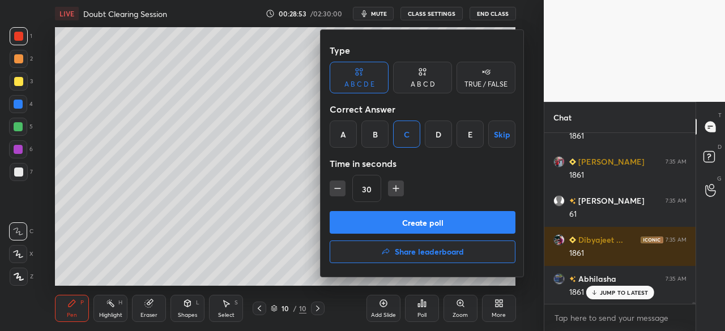
click at [428, 223] on button "Create poll" at bounding box center [423, 222] width 186 height 23
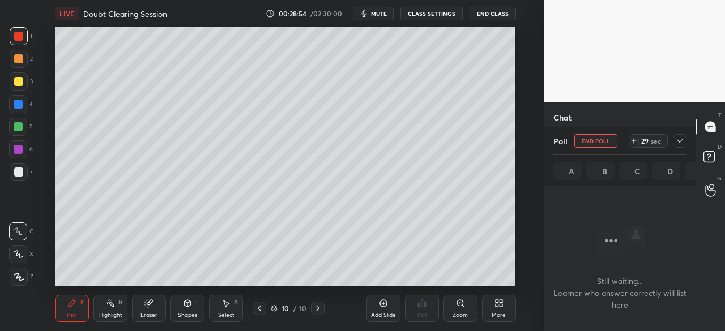
click at [679, 139] on icon at bounding box center [679, 140] width 9 height 9
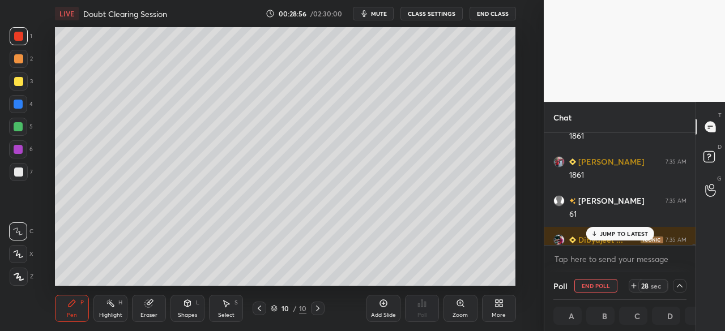
click at [625, 232] on p "JUMP TO LATEST" at bounding box center [624, 233] width 49 height 7
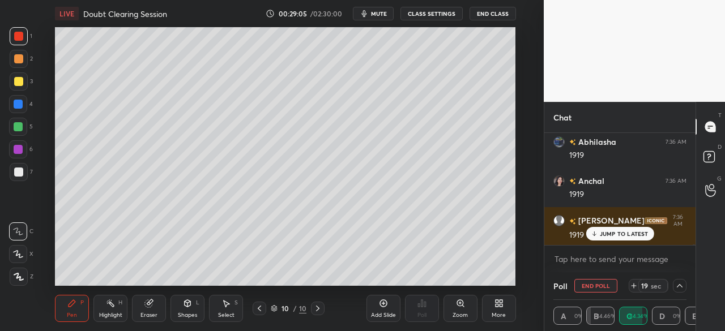
click at [609, 285] on button "End Poll" at bounding box center [595, 286] width 43 height 14
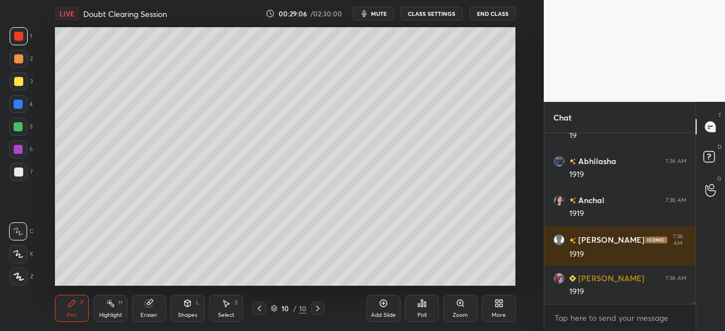
click at [421, 309] on div "Poll" at bounding box center [422, 308] width 34 height 27
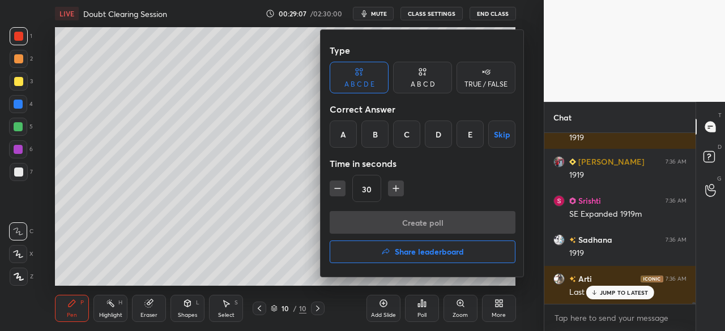
drag, startPoint x: 372, startPoint y: 139, endPoint x: 379, endPoint y: 135, distance: 7.6
click at [373, 139] on div "B" at bounding box center [374, 134] width 27 height 27
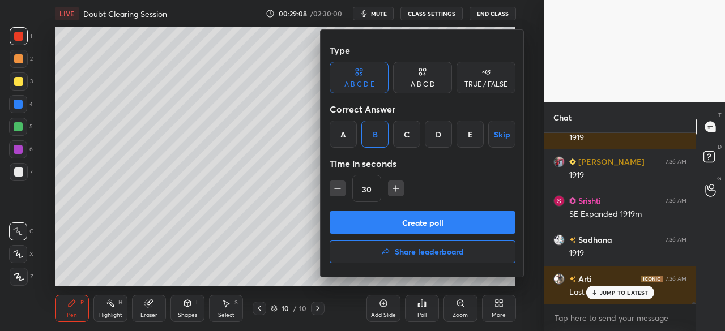
click at [401, 223] on button "Create poll" at bounding box center [423, 222] width 186 height 23
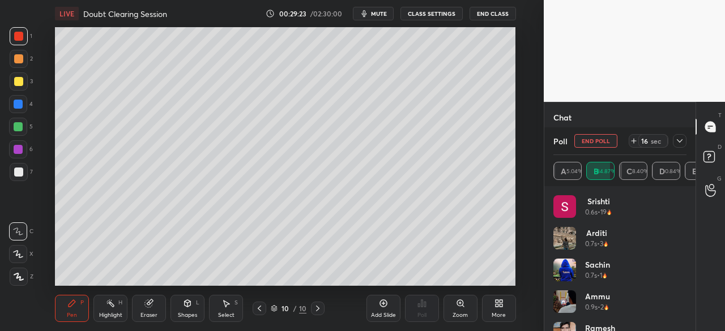
click at [689, 139] on div "Poll End Poll 16 sec A 5.04% B 84.87% C 8.40% D 0.84% E 0.84%" at bounding box center [619, 156] width 151 height 59
click at [683, 139] on icon at bounding box center [679, 140] width 9 height 9
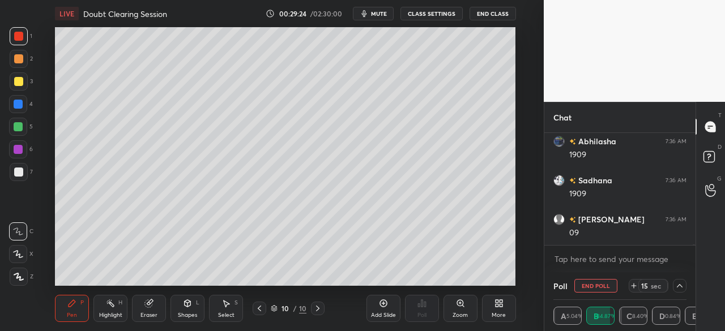
click at [597, 289] on button "End Poll" at bounding box center [595, 286] width 43 height 14
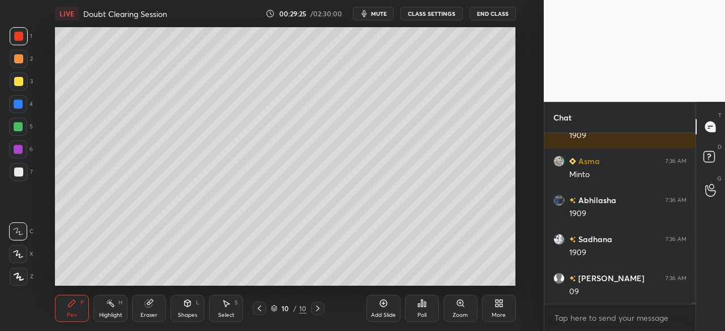
click at [425, 311] on div "Poll" at bounding box center [422, 308] width 34 height 27
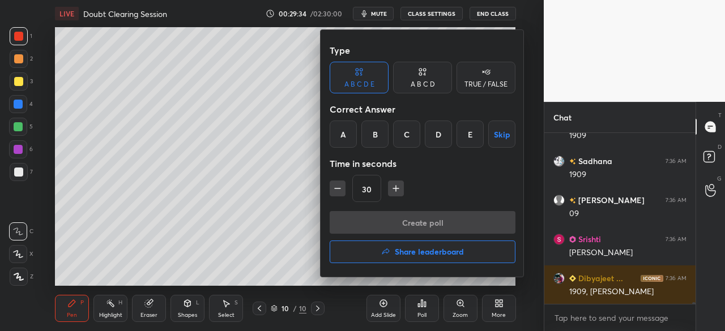
click at [410, 141] on div "C" at bounding box center [406, 134] width 27 height 27
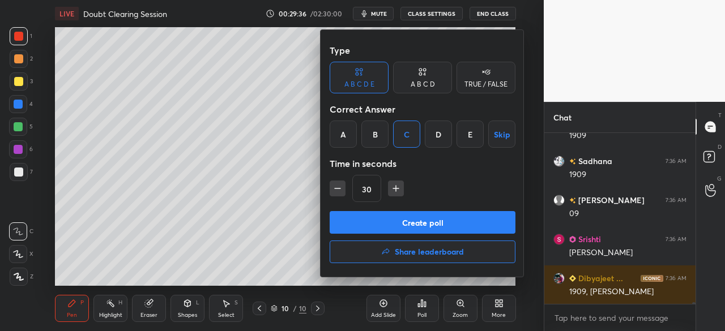
click at [428, 222] on button "Create poll" at bounding box center [423, 222] width 186 height 23
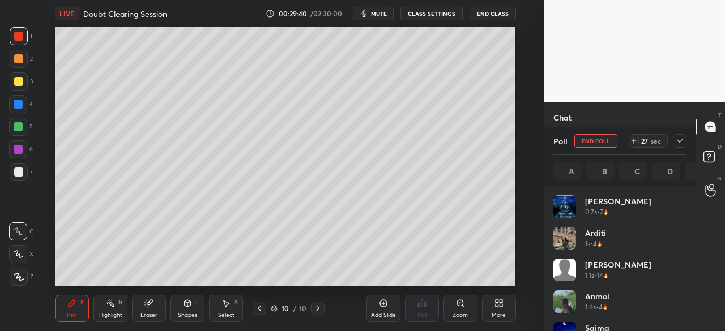
click at [680, 142] on icon at bounding box center [679, 140] width 9 height 9
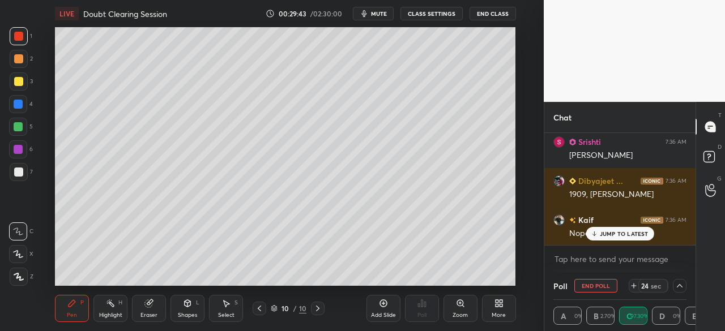
drag, startPoint x: 692, startPoint y: 245, endPoint x: 692, endPoint y: 251, distance: 6.8
click at [692, 251] on div "Sneha 7:36 AM [PERSON_NAME] 7:36 AM 1909 [PERSON_NAME] 7:36 AM 1909 Saima 7:36 …" at bounding box center [619, 202] width 151 height 139
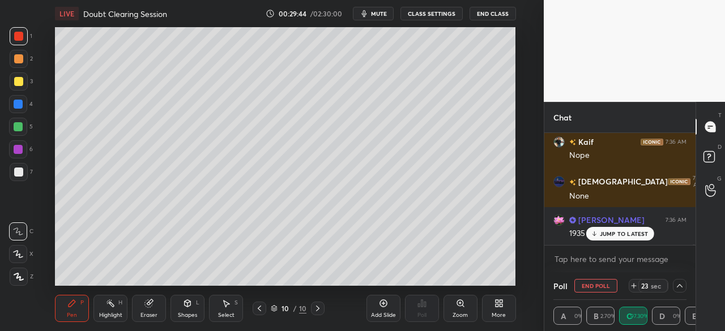
click at [639, 236] on div "[PERSON_NAME] 7:36 AM 1909 Saima 7:36 AM [PERSON_NAME] [PERSON_NAME] 7:36 AM Fo…" at bounding box center [619, 189] width 151 height 112
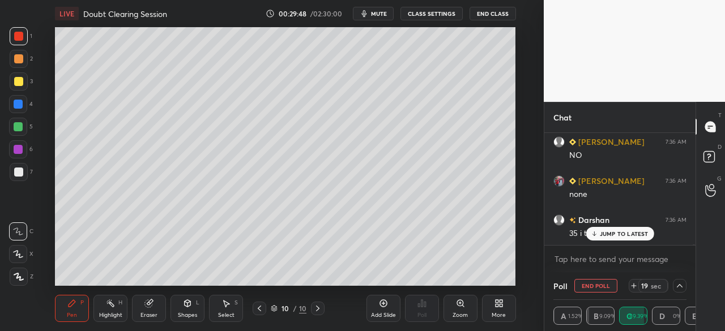
click at [638, 233] on div "[PERSON_NAME] 7:36 AM [PERSON_NAME] ... 7:36 AM 1909, [PERSON_NAME] Kaif 7:36 A…" at bounding box center [619, 189] width 151 height 112
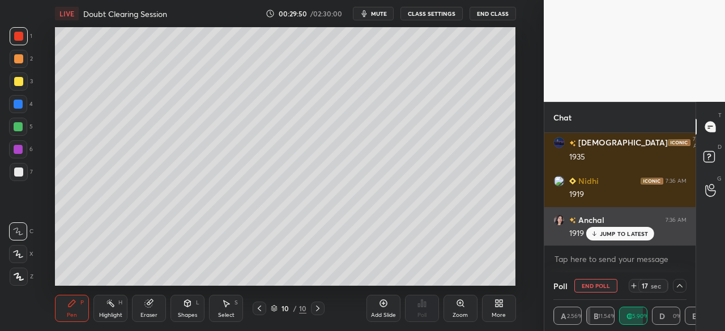
click at [626, 235] on p "JUMP TO LATEST" at bounding box center [624, 233] width 49 height 7
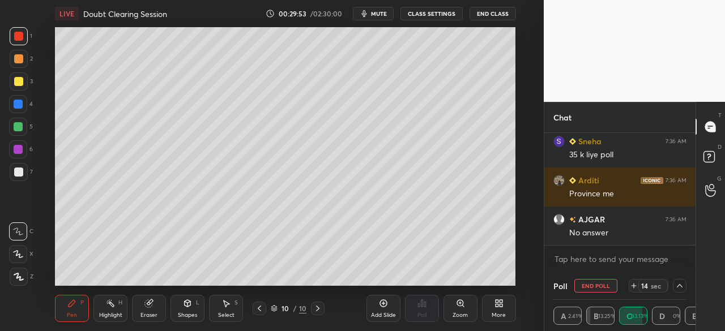
click at [683, 285] on icon at bounding box center [679, 285] width 9 height 9
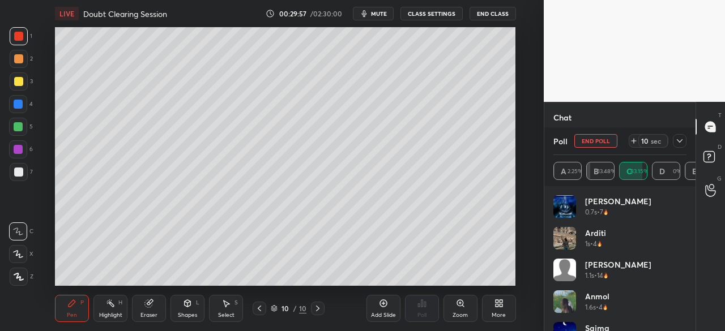
click at [686, 199] on div "[PERSON_NAME] 0.7s • 7 Arditi 1s • 4 [PERSON_NAME] 1.1s • 14 [PERSON_NAME] 1.6s…" at bounding box center [619, 263] width 133 height 136
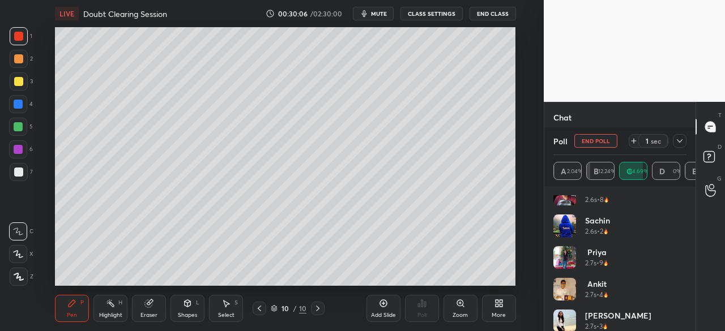
click at [679, 142] on icon at bounding box center [680, 140] width 6 height 3
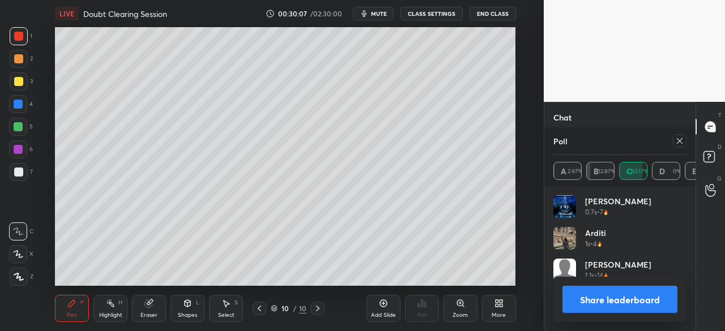
click at [626, 237] on div "[PERSON_NAME] 0.7s • 7 Arditi 1s • 4 [PERSON_NAME] 1.1s • 14 [PERSON_NAME] 1.6s…" at bounding box center [619, 258] width 151 height 145
click at [681, 141] on icon at bounding box center [679, 140] width 9 height 9
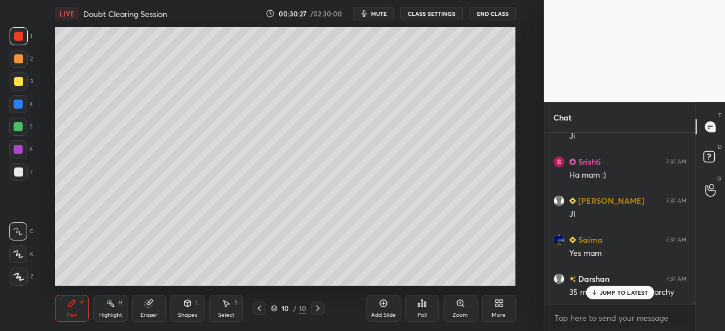
click at [11, 153] on div at bounding box center [18, 149] width 18 height 18
click at [14, 254] on icon at bounding box center [18, 254] width 10 height 8
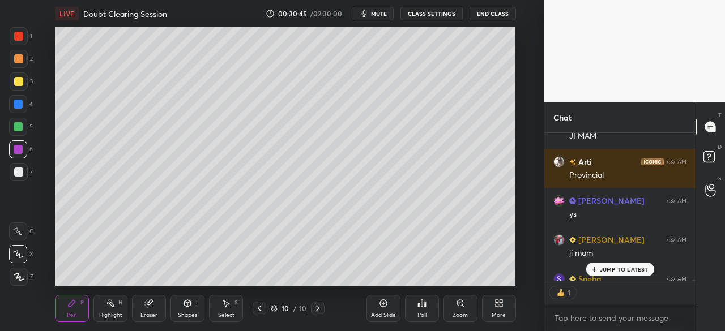
drag, startPoint x: 159, startPoint y: 304, endPoint x: 167, endPoint y: 303, distance: 8.6
click at [159, 305] on div "Eraser" at bounding box center [149, 308] width 34 height 27
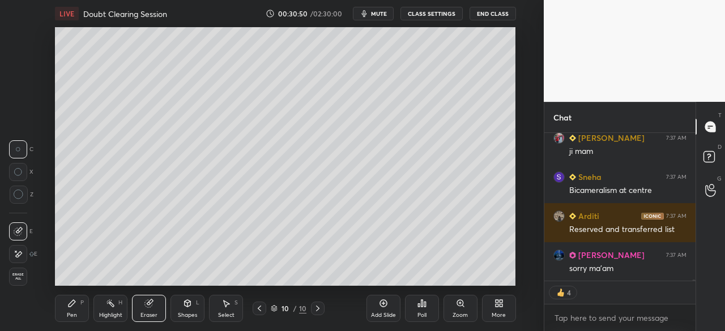
click at [68, 314] on div "Pen" at bounding box center [72, 316] width 10 height 6
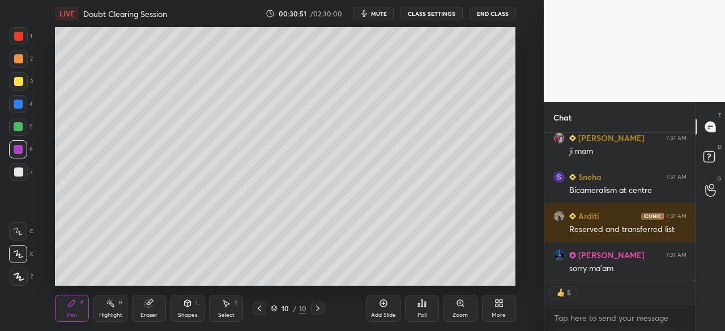
click at [422, 306] on icon at bounding box center [421, 303] width 9 height 9
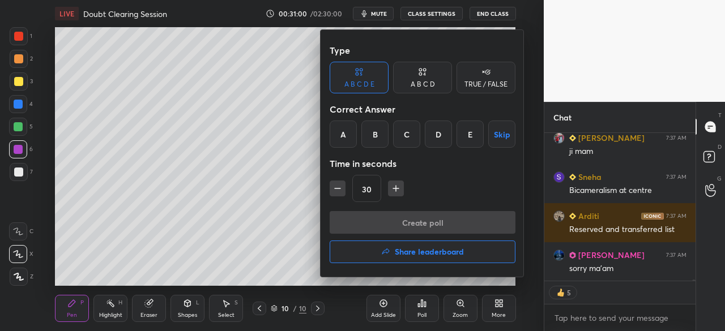
click at [378, 143] on div "B" at bounding box center [374, 134] width 27 height 27
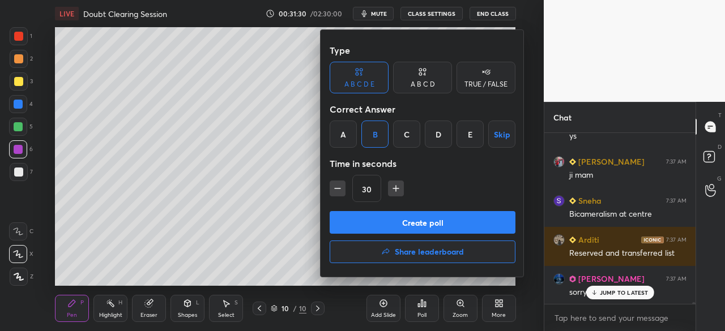
click at [427, 212] on button "Create poll" at bounding box center [423, 222] width 186 height 23
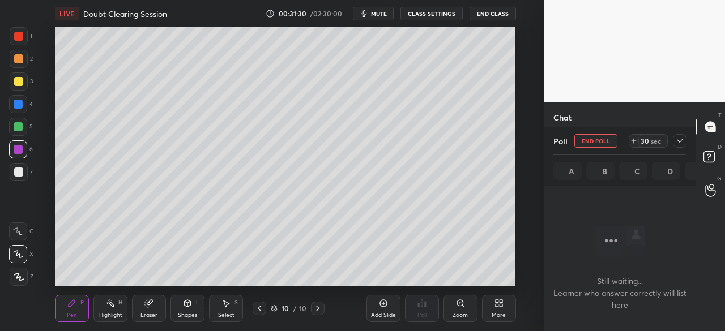
scroll to position [136, 148]
click at [680, 138] on icon at bounding box center [679, 140] width 9 height 9
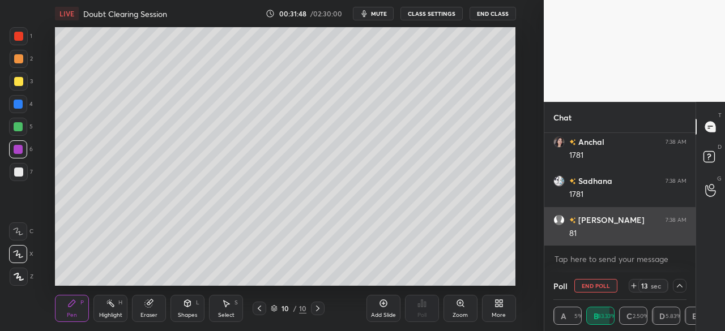
scroll to position [20772, 0]
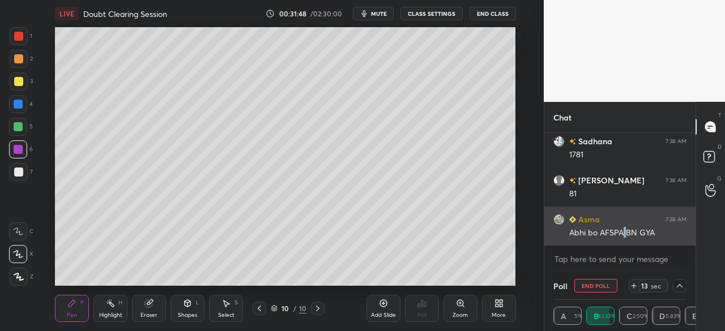
click at [625, 230] on div "Abhi bo AFSPA BN GYA" at bounding box center [627, 233] width 117 height 11
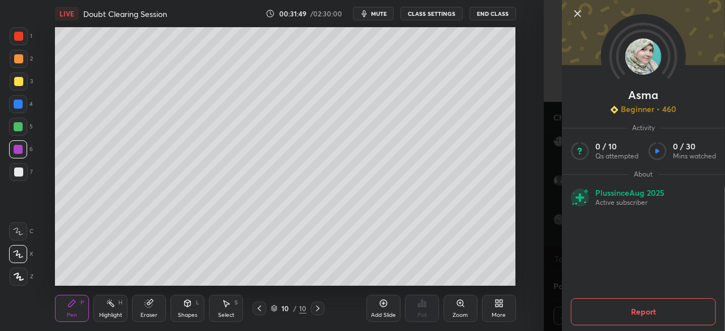
click at [580, 12] on icon at bounding box center [578, 14] width 14 height 14
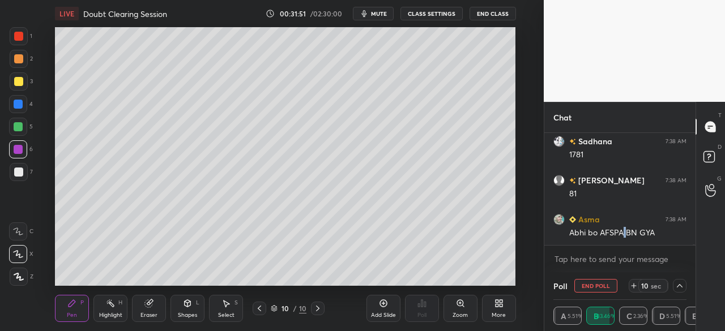
click at [600, 283] on button "End Poll" at bounding box center [595, 286] width 43 height 14
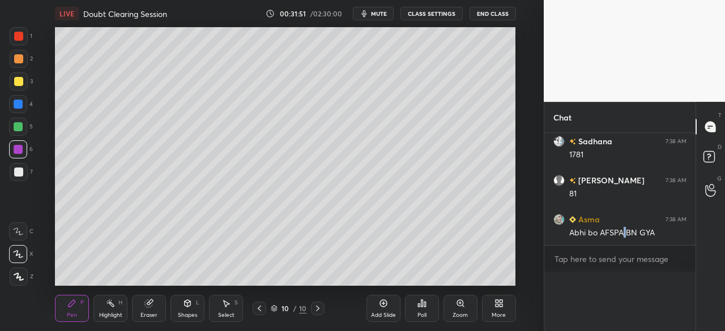
scroll to position [127, 148]
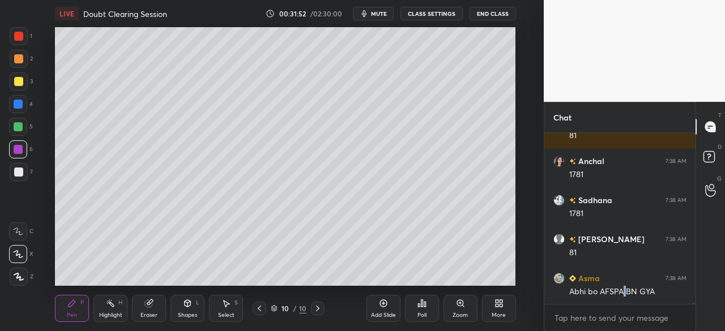
click at [421, 306] on icon at bounding box center [422, 303] width 2 height 7
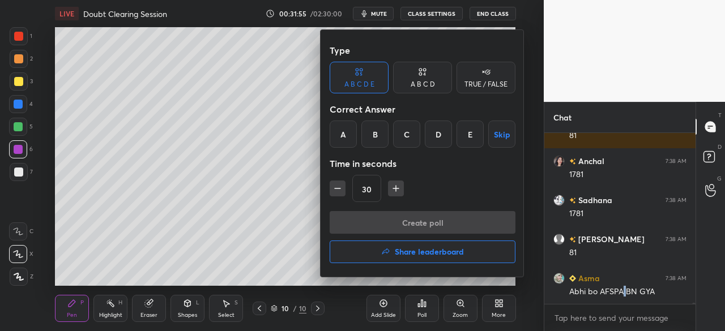
click at [382, 139] on div "B" at bounding box center [374, 134] width 27 height 27
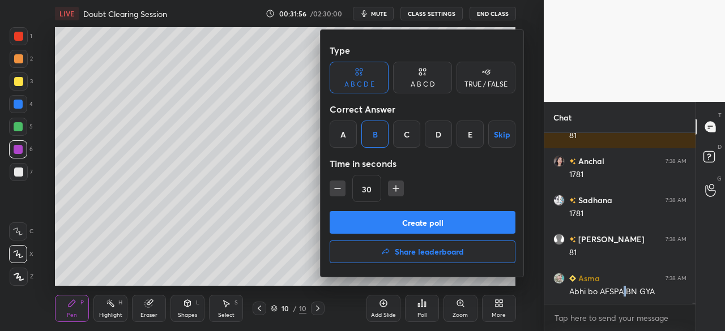
click at [403, 228] on button "Create poll" at bounding box center [423, 222] width 186 height 23
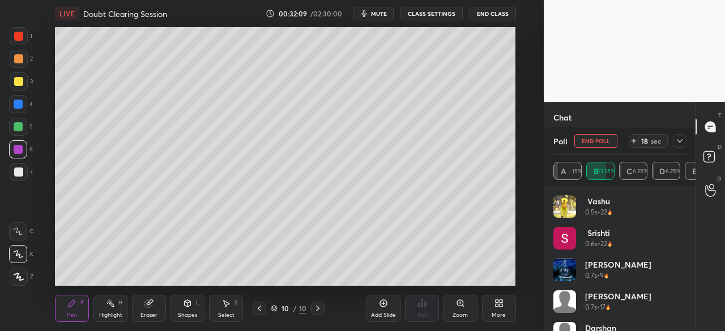
click at [594, 142] on button "End Poll" at bounding box center [595, 141] width 43 height 14
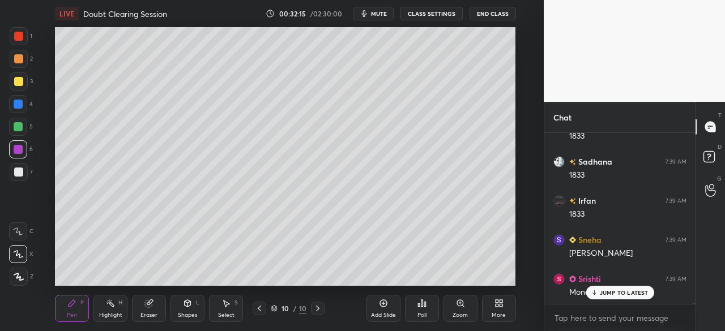
click at [617, 297] on div "JUMP TO LATEST" at bounding box center [619, 293] width 68 height 14
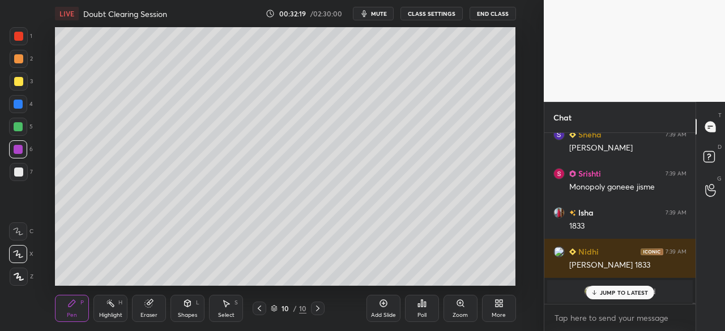
click at [425, 307] on icon at bounding box center [421, 303] width 9 height 9
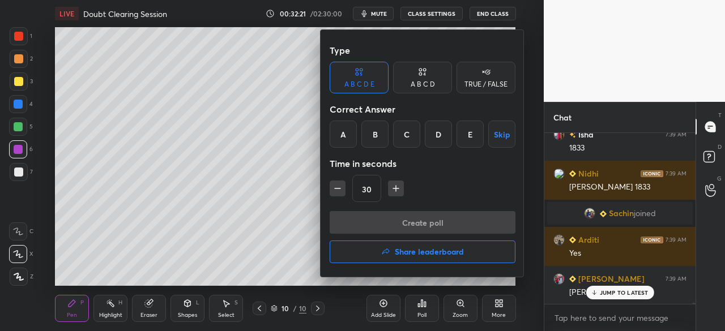
click at [344, 134] on div "A" at bounding box center [343, 134] width 27 height 27
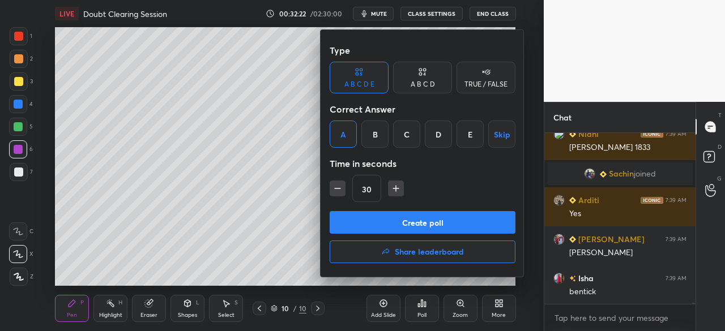
click at [397, 221] on button "Create poll" at bounding box center [423, 222] width 186 height 23
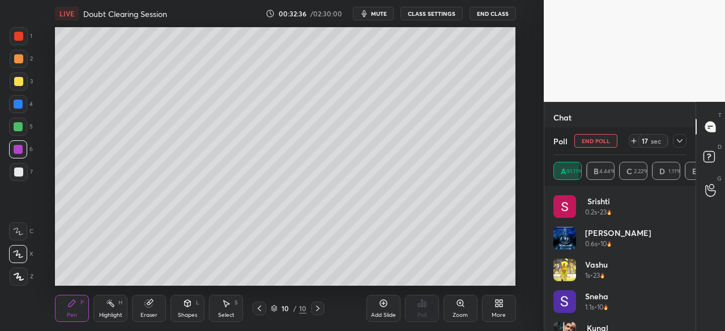
click at [600, 142] on button "End Poll" at bounding box center [595, 141] width 43 height 14
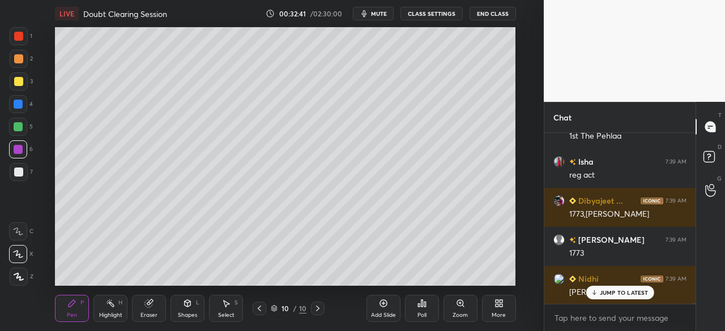
click at [423, 301] on icon at bounding box center [421, 303] width 9 height 9
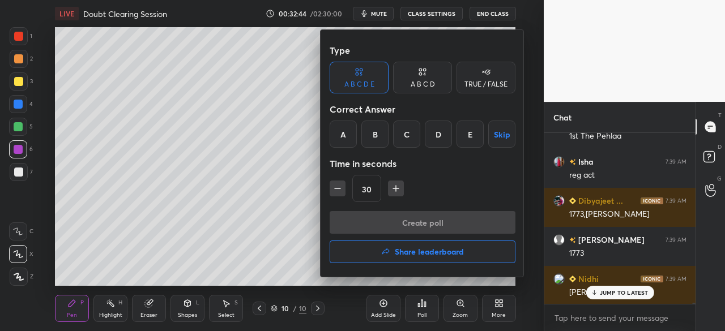
click at [407, 138] on div "C" at bounding box center [406, 134] width 27 height 27
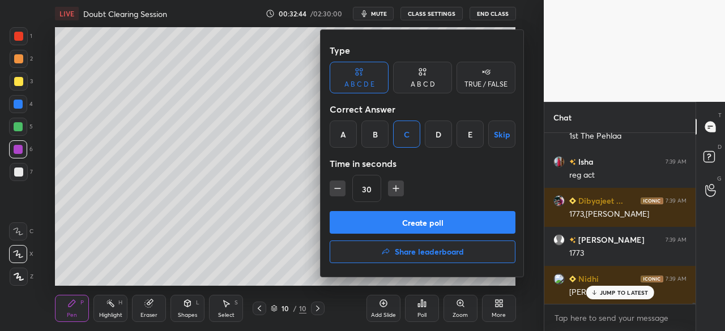
click at [404, 225] on button "Create poll" at bounding box center [423, 222] width 186 height 23
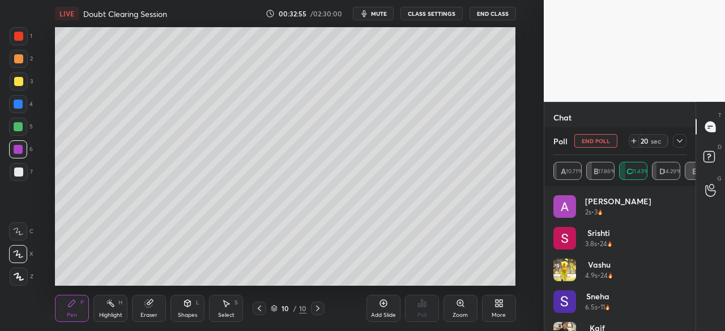
click at [679, 139] on icon at bounding box center [679, 140] width 9 height 9
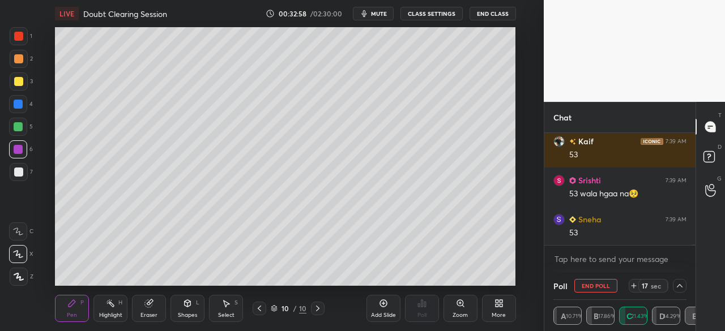
click at [18, 273] on icon at bounding box center [19, 277] width 10 height 8
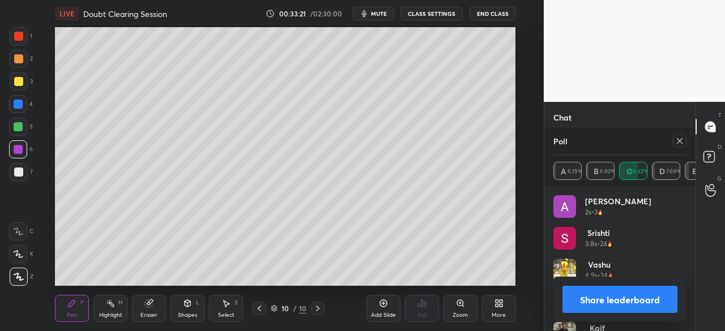
click at [617, 297] on button "Share leaderboard" at bounding box center [619, 299] width 115 height 27
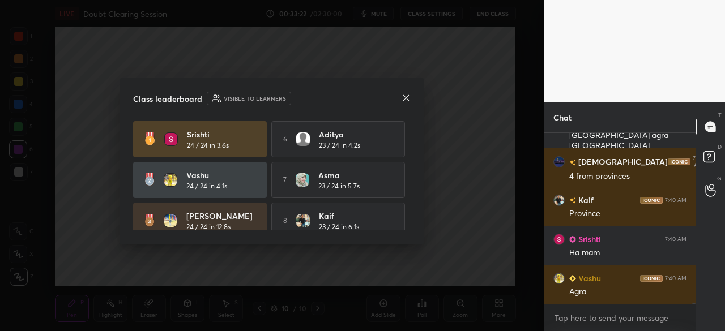
click at [405, 96] on icon at bounding box center [405, 97] width 9 height 9
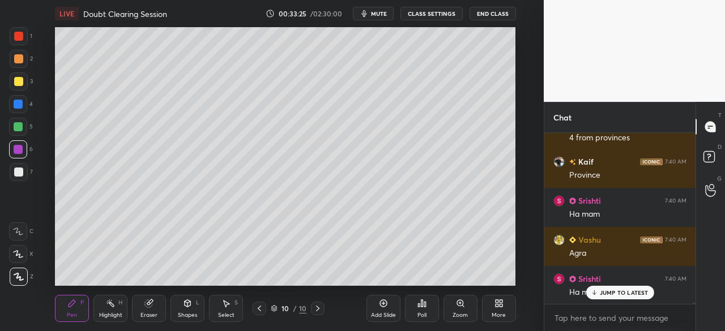
click at [23, 80] on div at bounding box center [19, 81] width 18 height 18
click at [627, 294] on p "JUMP TO LATEST" at bounding box center [624, 292] width 49 height 7
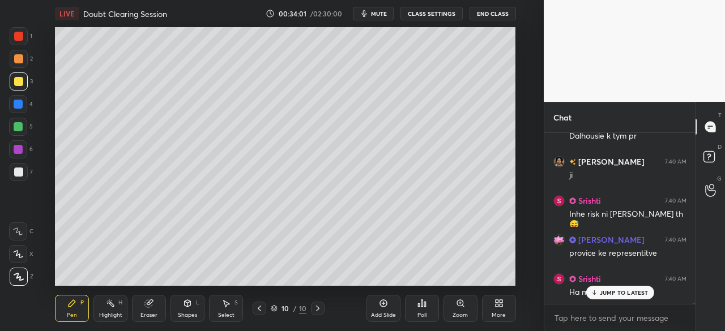
click at [424, 310] on div "Poll" at bounding box center [422, 308] width 34 height 27
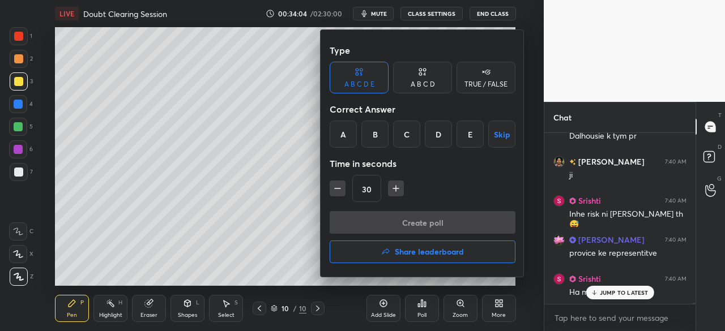
click at [371, 138] on div "B" at bounding box center [374, 134] width 27 height 27
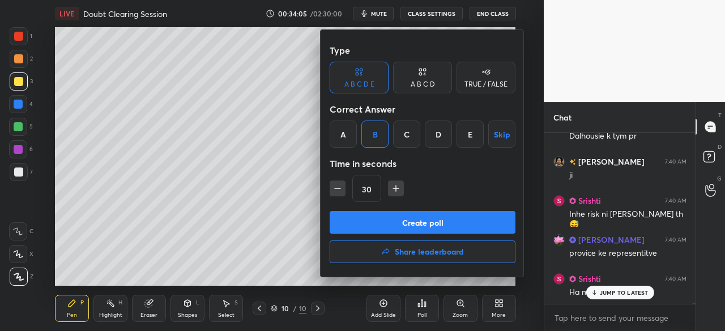
click at [402, 219] on button "Create poll" at bounding box center [423, 222] width 186 height 23
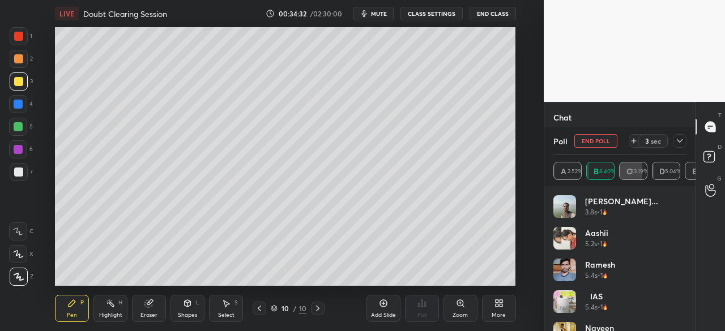
scroll to position [24504, 0]
click at [680, 138] on icon at bounding box center [679, 140] width 9 height 9
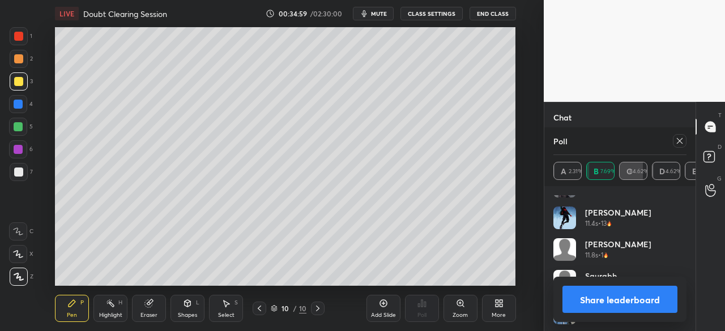
click at [681, 142] on icon at bounding box center [680, 141] width 6 height 6
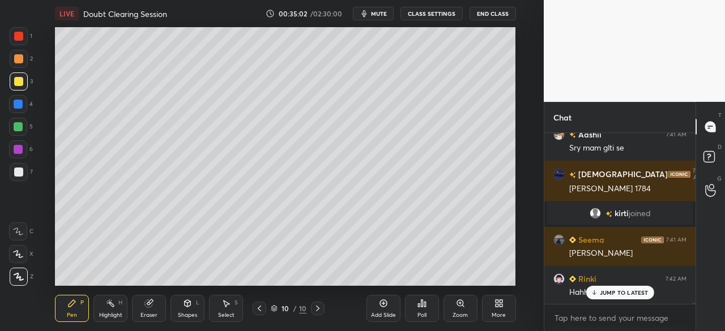
click at [625, 293] on p "JUMP TO LATEST" at bounding box center [624, 292] width 49 height 7
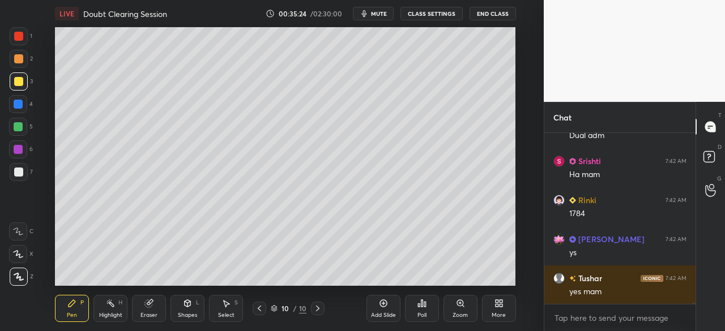
click at [20, 101] on div at bounding box center [18, 104] width 9 height 9
click at [428, 305] on div "Poll" at bounding box center [422, 308] width 34 height 27
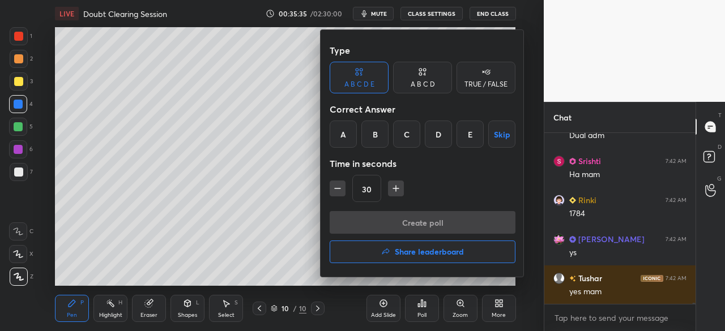
click at [348, 135] on div "A" at bounding box center [343, 134] width 27 height 27
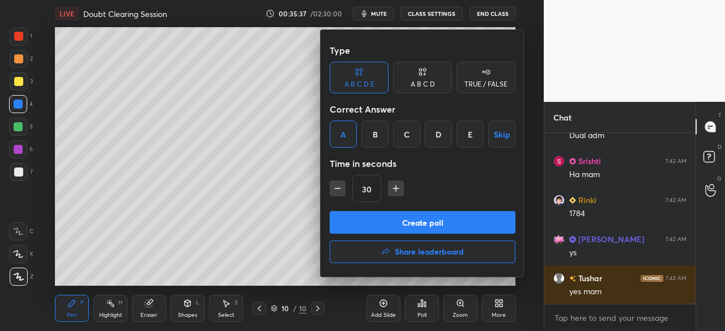
click at [435, 219] on button "Create poll" at bounding box center [423, 222] width 186 height 23
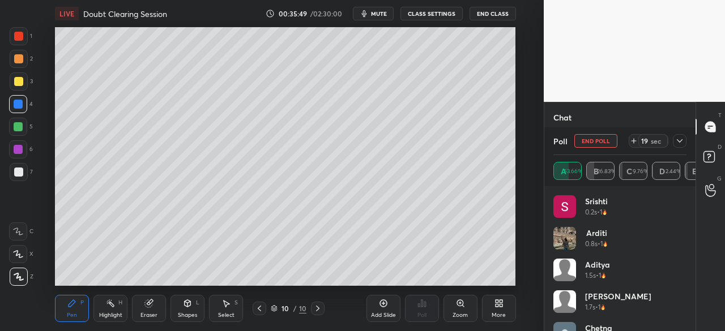
click at [683, 140] on icon at bounding box center [679, 140] width 9 height 9
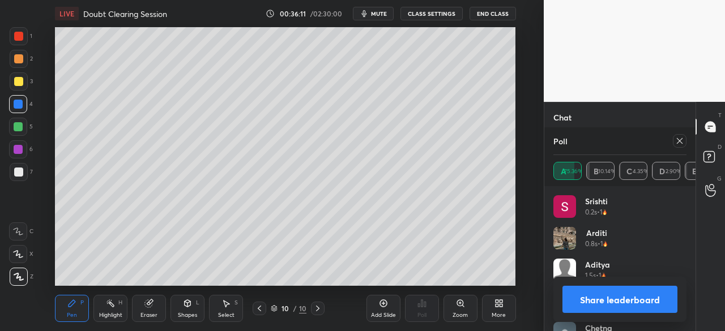
click at [639, 301] on button "Share leaderboard" at bounding box center [619, 299] width 115 height 27
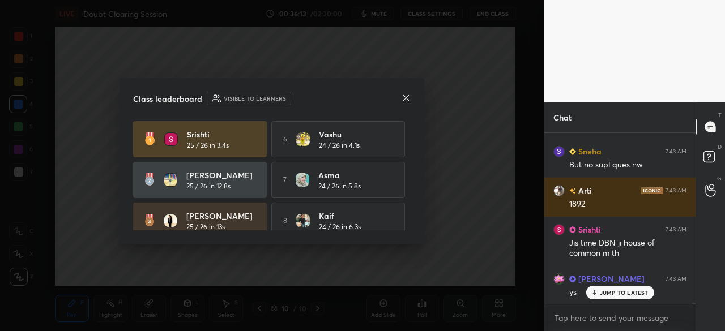
click at [404, 98] on icon at bounding box center [405, 97] width 9 height 9
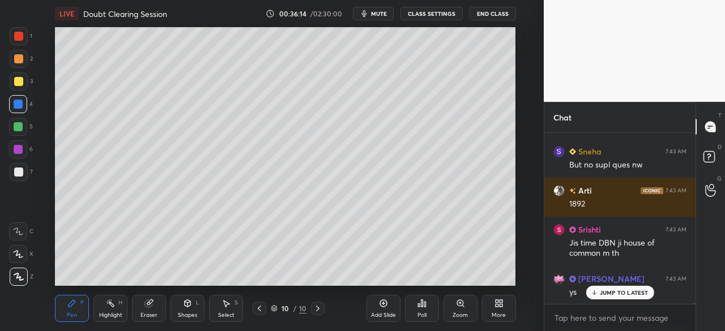
click at [634, 290] on p "JUMP TO LATEST" at bounding box center [624, 292] width 49 height 7
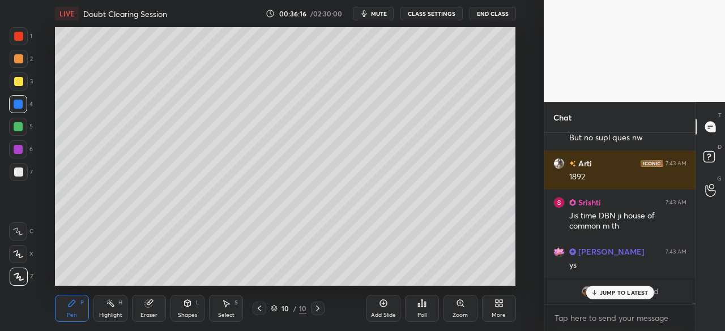
click at [638, 293] on p "JUMP TO LATEST" at bounding box center [624, 292] width 49 height 7
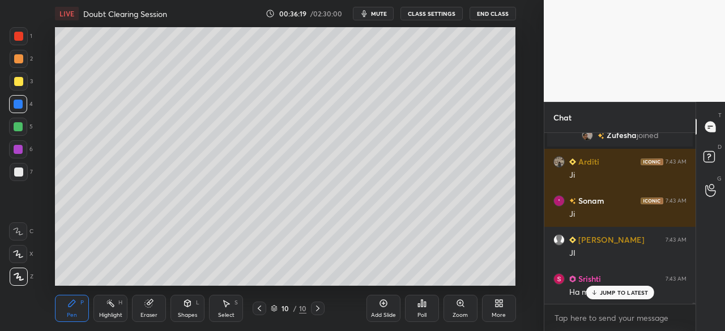
click at [422, 309] on div "Poll" at bounding box center [422, 308] width 34 height 27
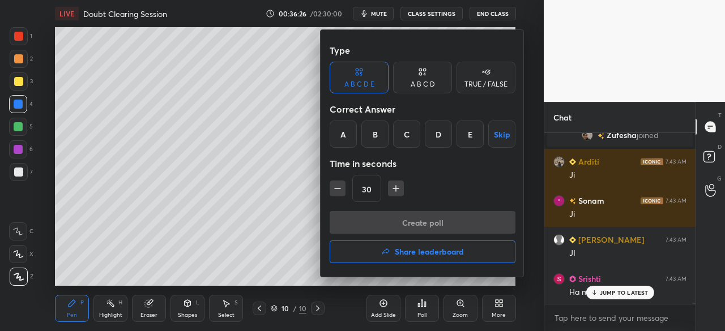
click at [341, 140] on div "A" at bounding box center [343, 134] width 27 height 27
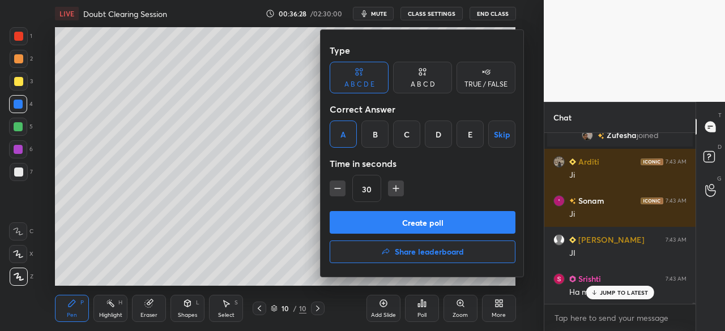
click at [399, 223] on button "Create poll" at bounding box center [423, 222] width 186 height 23
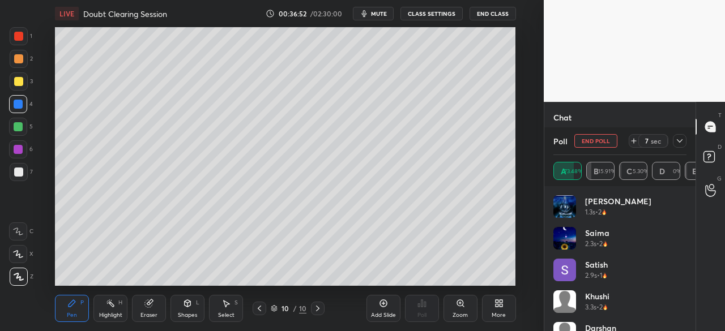
click at [682, 139] on icon at bounding box center [679, 140] width 9 height 9
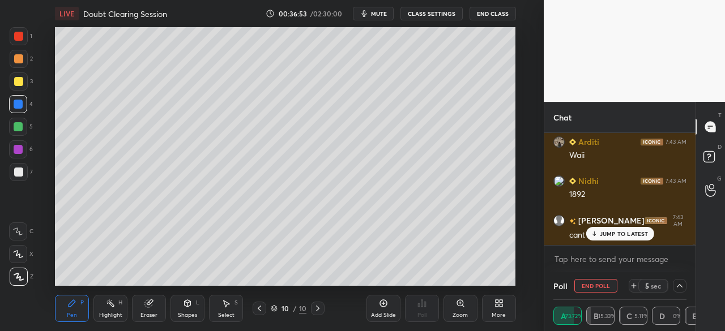
click at [631, 233] on p "JUMP TO LATEST" at bounding box center [624, 233] width 49 height 7
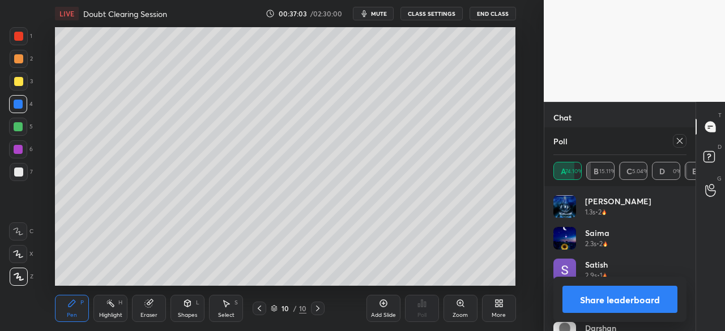
click at [634, 297] on button "Share leaderboard" at bounding box center [619, 299] width 115 height 27
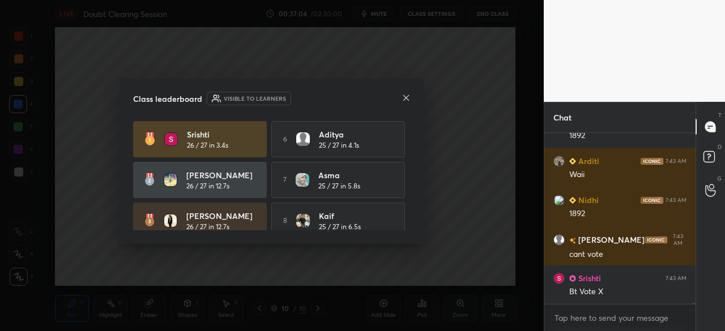
click at [404, 95] on icon at bounding box center [405, 97] width 9 height 9
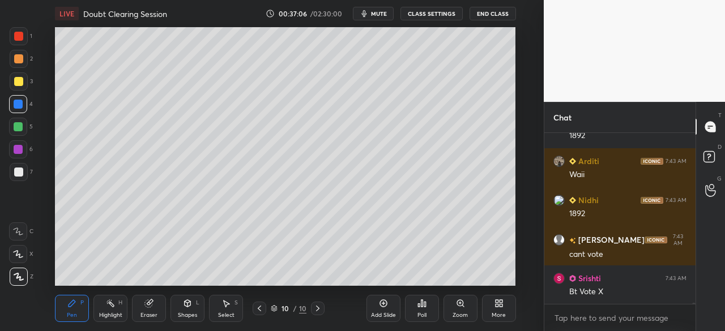
click at [421, 311] on div "Poll" at bounding box center [422, 308] width 34 height 27
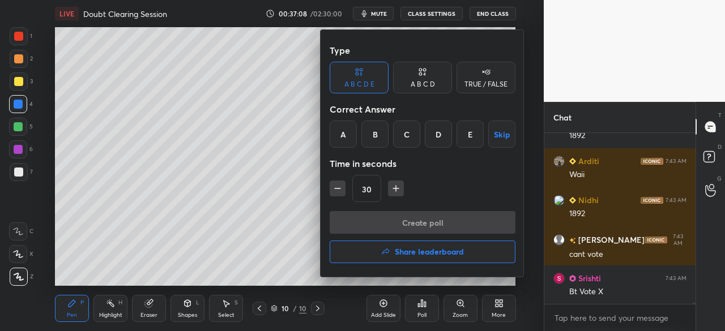
click at [371, 137] on div "B" at bounding box center [374, 134] width 27 height 27
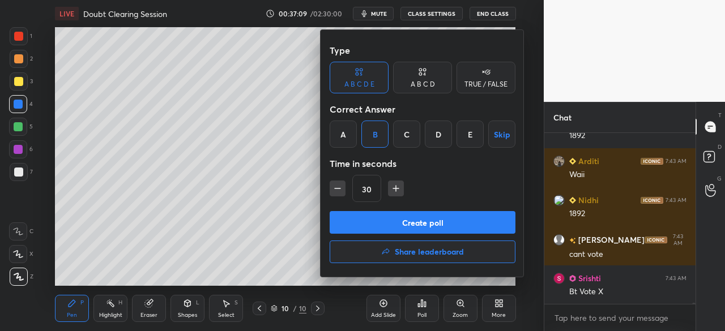
click at [397, 220] on button "Create poll" at bounding box center [423, 222] width 186 height 23
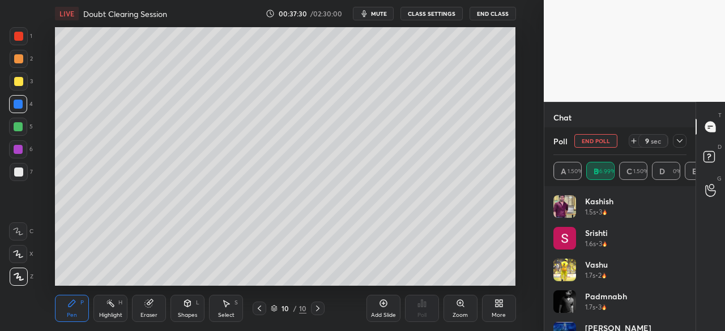
click at [681, 140] on icon at bounding box center [680, 140] width 6 height 3
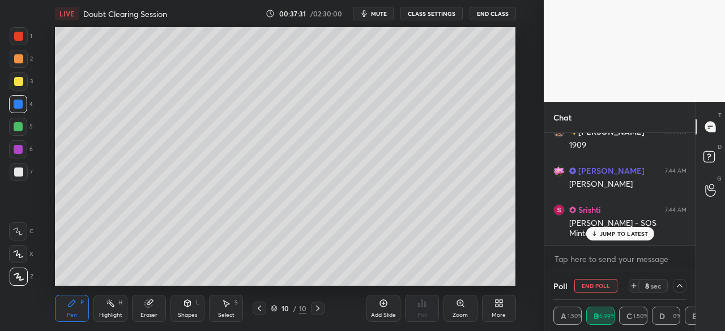
click at [614, 237] on p "JUMP TO LATEST" at bounding box center [624, 233] width 49 height 7
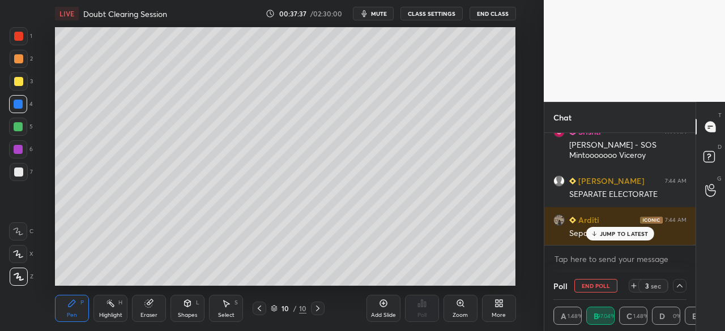
click at [604, 285] on button "End Poll" at bounding box center [595, 286] width 43 height 14
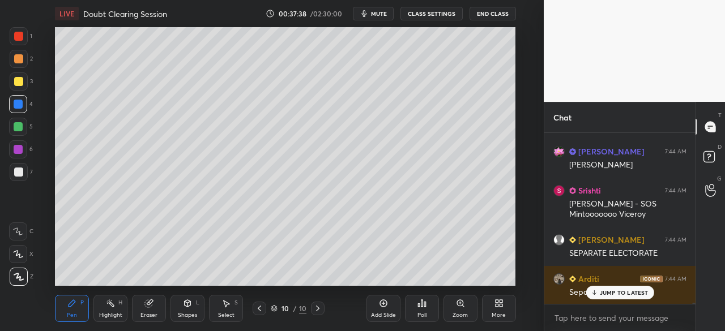
click at [427, 305] on div "Poll" at bounding box center [422, 308] width 34 height 27
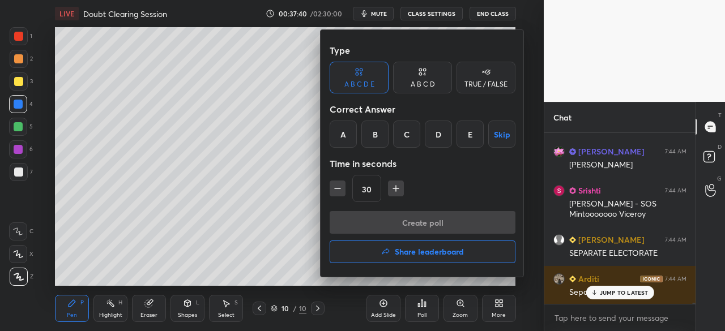
click at [413, 137] on div "C" at bounding box center [406, 134] width 27 height 27
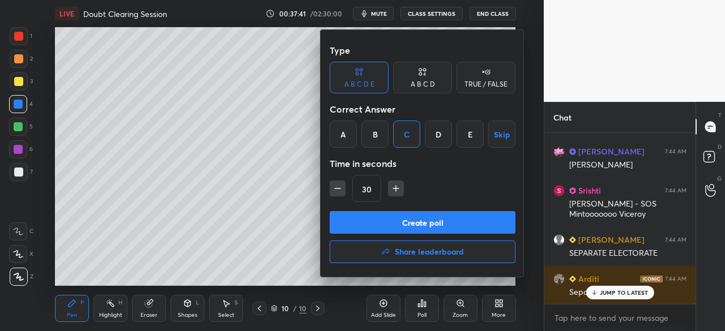
click at [436, 216] on button "Create poll" at bounding box center [423, 222] width 186 height 23
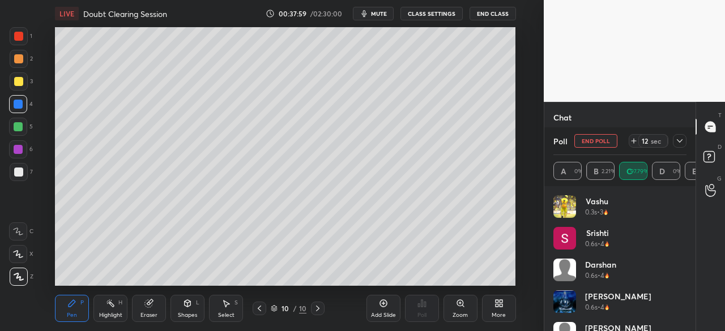
click at [17, 101] on div at bounding box center [18, 104] width 9 height 9
click at [600, 140] on button "End Poll" at bounding box center [595, 141] width 43 height 14
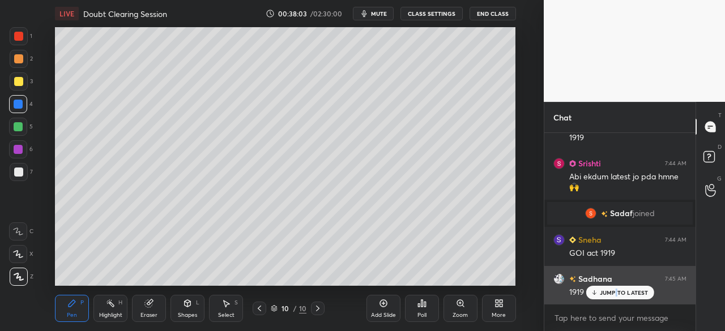
click at [617, 291] on p "JUMP TO LATEST" at bounding box center [624, 292] width 49 height 7
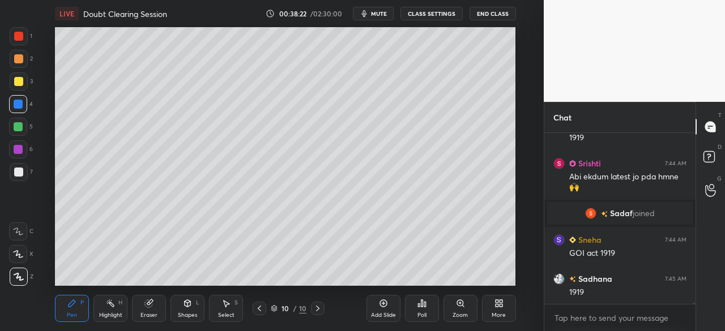
click at [424, 306] on icon at bounding box center [425, 304] width 2 height 5
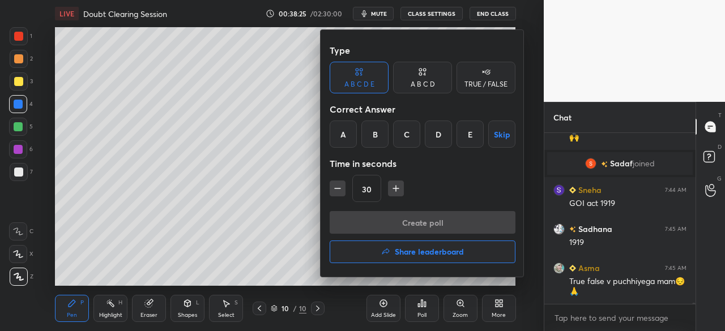
click at [372, 135] on div "B" at bounding box center [374, 134] width 27 height 27
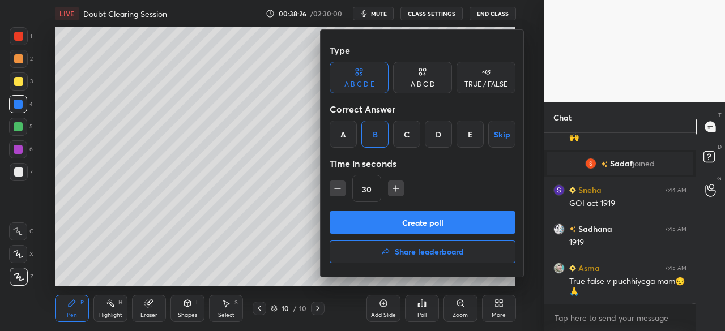
click at [420, 215] on button "Create poll" at bounding box center [423, 222] width 186 height 23
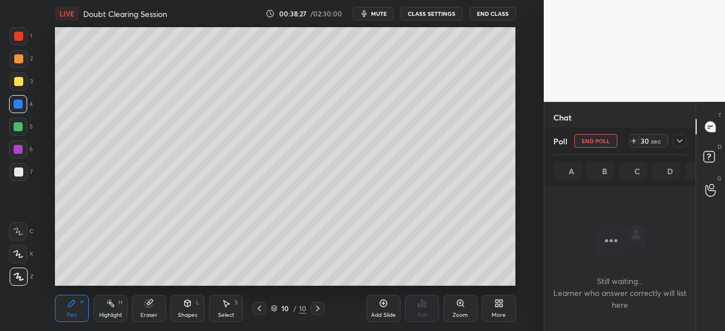
click at [681, 142] on icon at bounding box center [679, 140] width 9 height 9
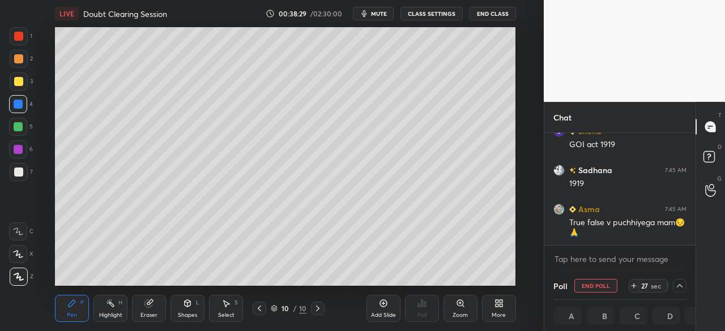
drag, startPoint x: 694, startPoint y: 245, endPoint x: 694, endPoint y: 251, distance: 6.2
click at [694, 251] on div "[PERSON_NAME] joined Sneha 7:44 AM GOI act 1919 Sadhana 7:45 AM 1919 Asma 7:45 …" at bounding box center [619, 202] width 151 height 139
click at [723, 245] on div "T Messages (T) D Doubts (D) G Raise Hand (G)" at bounding box center [709, 216] width 29 height 229
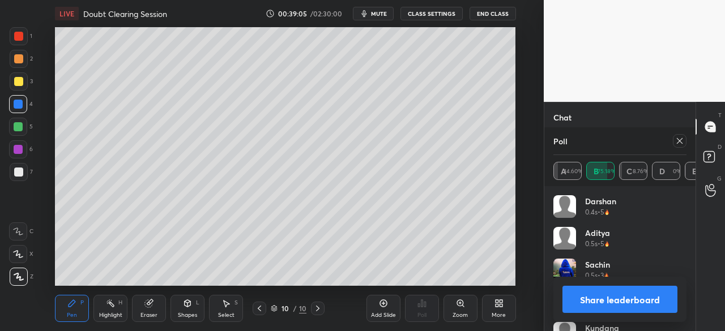
click at [631, 296] on button "Share leaderboard" at bounding box center [619, 299] width 115 height 27
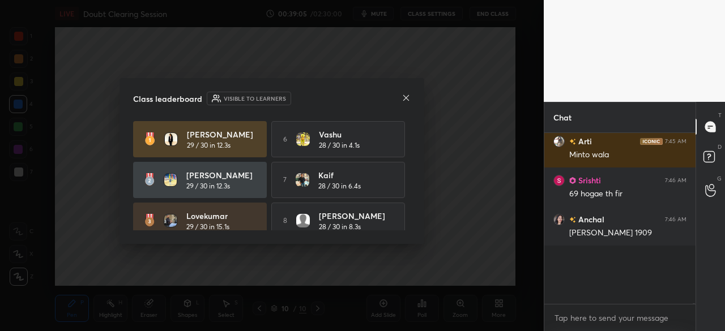
scroll to position [4, 3]
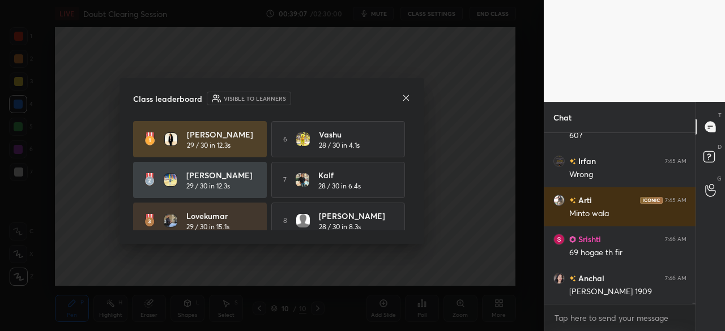
click at [407, 97] on icon at bounding box center [405, 97] width 9 height 9
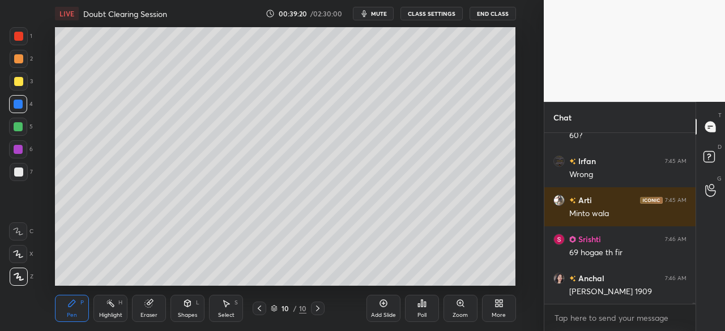
click at [20, 75] on div at bounding box center [19, 81] width 18 height 18
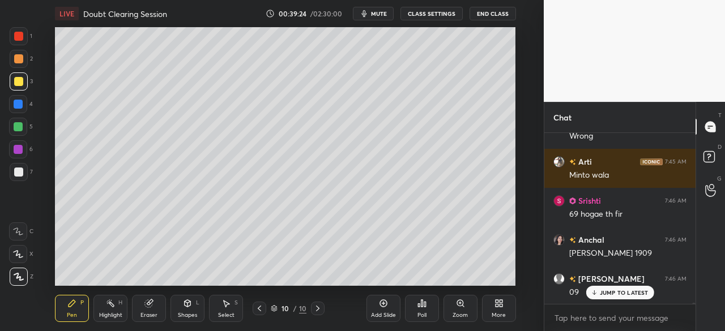
click at [422, 307] on div "Poll" at bounding box center [422, 308] width 34 height 27
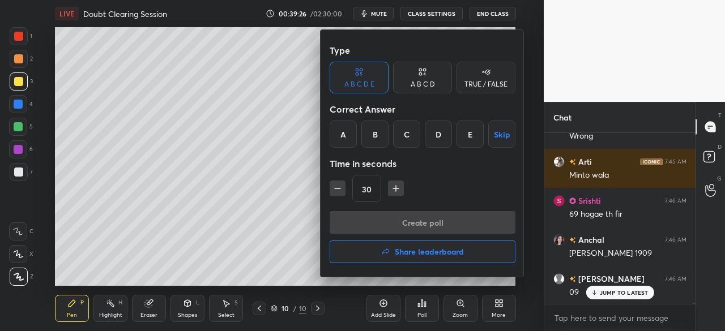
click at [378, 137] on div "B" at bounding box center [374, 134] width 27 height 27
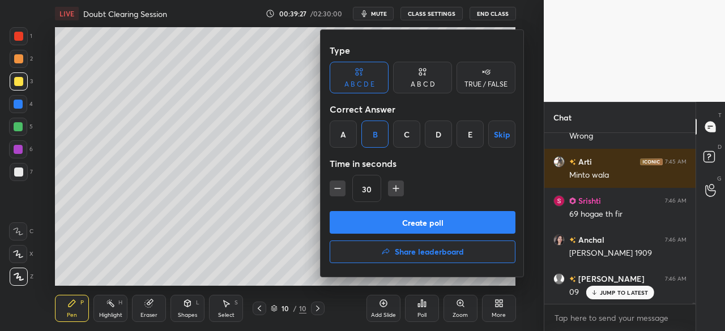
click at [387, 225] on button "Create poll" at bounding box center [423, 222] width 186 height 23
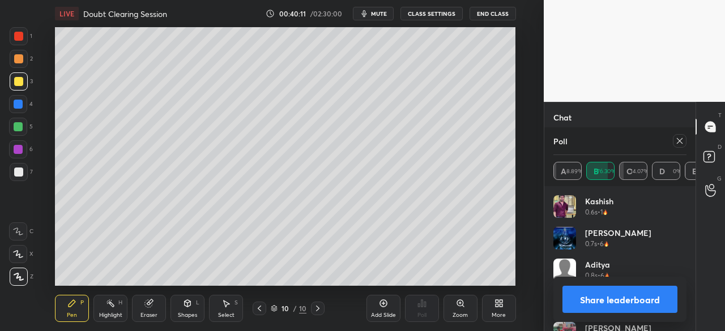
click at [649, 301] on button "Share leaderboard" at bounding box center [619, 299] width 115 height 27
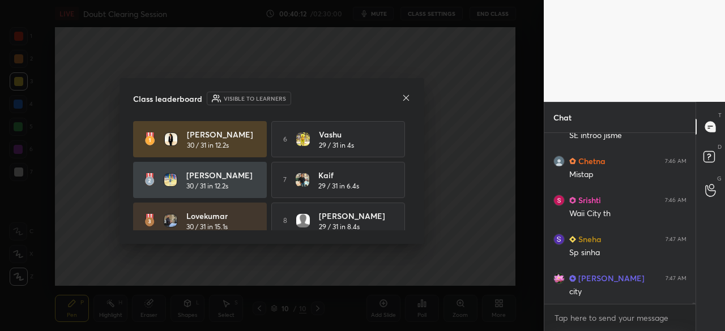
click at [408, 94] on icon at bounding box center [405, 97] width 9 height 9
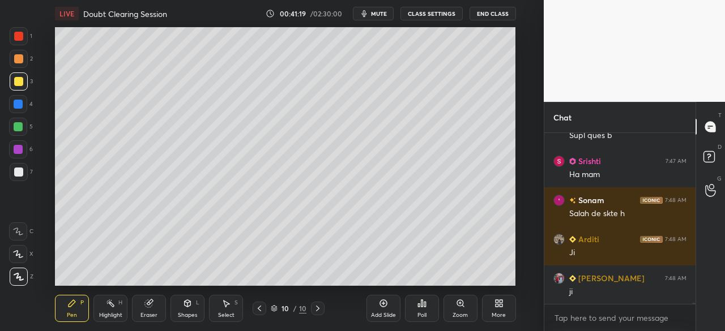
scroll to position [26839, 0]
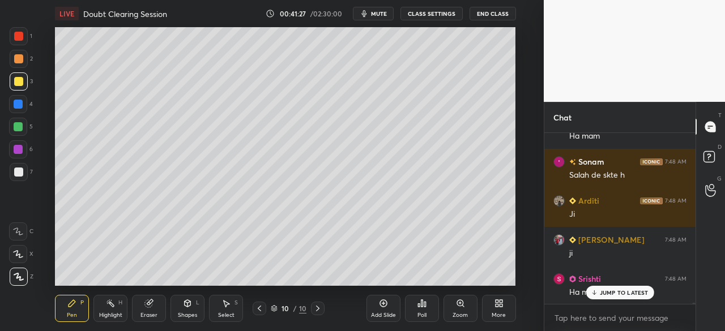
click at [426, 303] on div "Poll" at bounding box center [422, 308] width 34 height 27
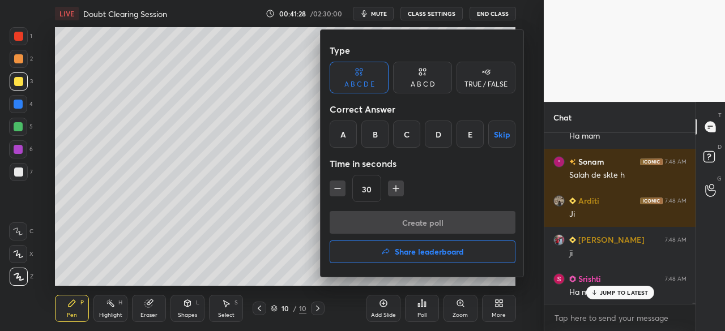
click at [371, 132] on div "B" at bounding box center [374, 134] width 27 height 27
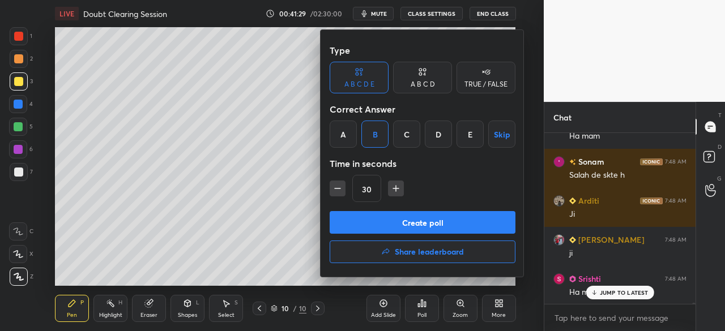
click at [397, 225] on button "Create poll" at bounding box center [423, 222] width 186 height 23
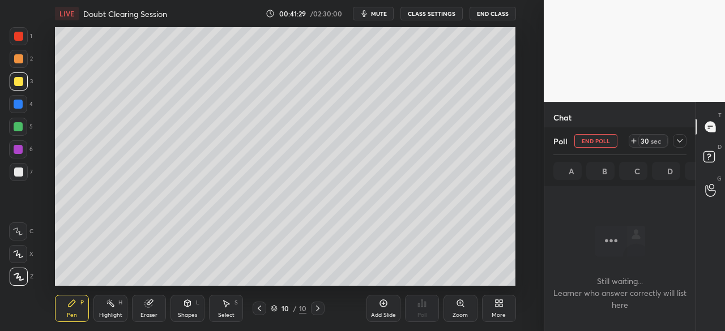
scroll to position [4, 3]
click at [682, 140] on icon at bounding box center [679, 140] width 9 height 9
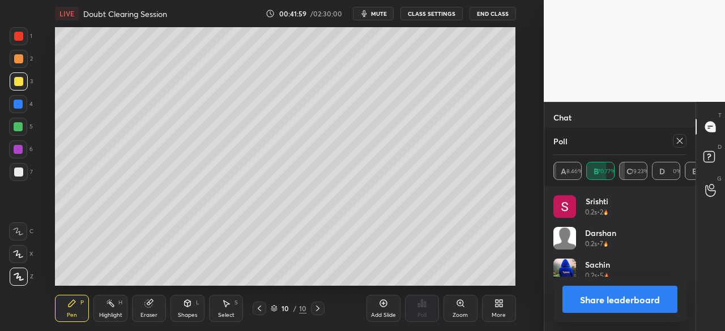
scroll to position [132, 130]
click at [682, 140] on icon at bounding box center [679, 140] width 9 height 9
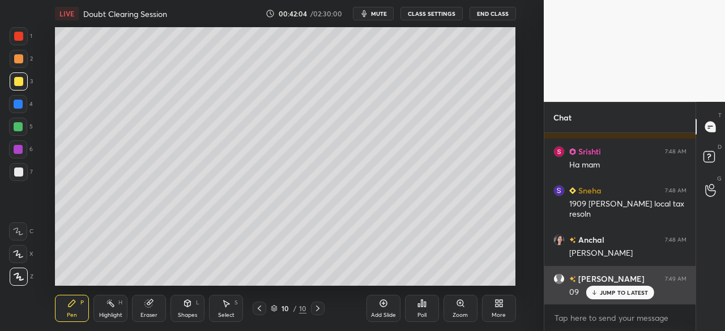
click at [617, 295] on p "JUMP TO LATEST" at bounding box center [624, 292] width 49 height 7
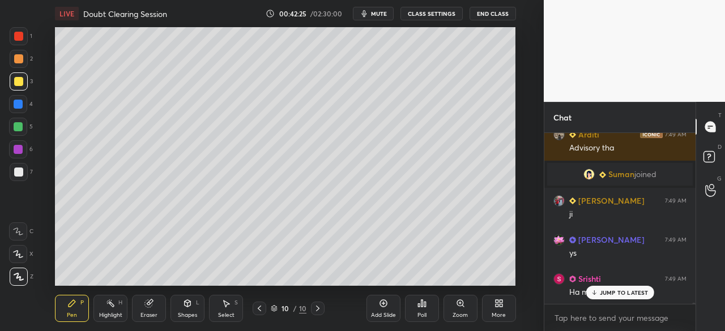
click at [18, 103] on div at bounding box center [18, 104] width 9 height 9
click at [422, 306] on icon at bounding box center [422, 303] width 2 height 7
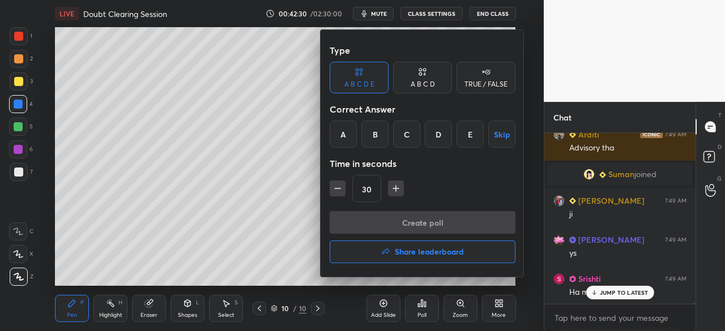
click at [344, 136] on div "A" at bounding box center [343, 134] width 27 height 27
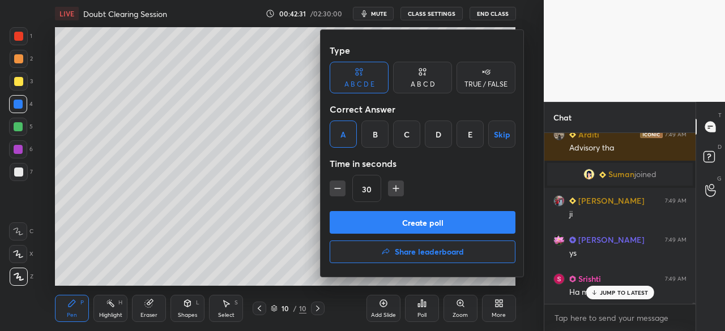
click at [381, 220] on button "Create poll" at bounding box center [423, 222] width 186 height 23
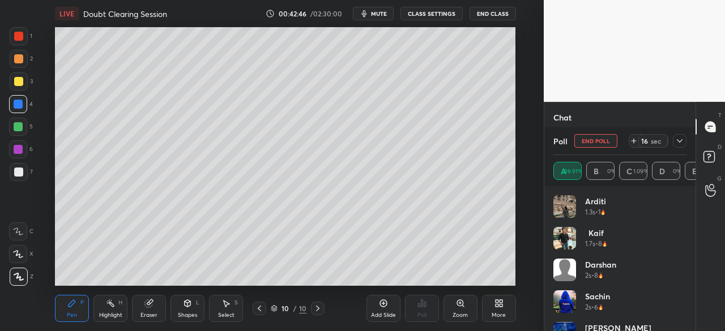
click at [683, 142] on icon at bounding box center [679, 140] width 9 height 9
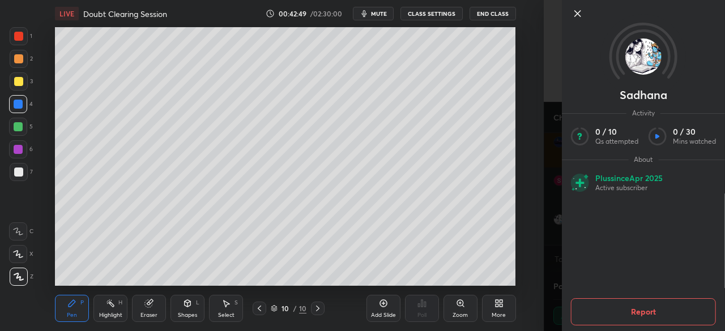
click at [576, 13] on icon at bounding box center [578, 14] width 14 height 14
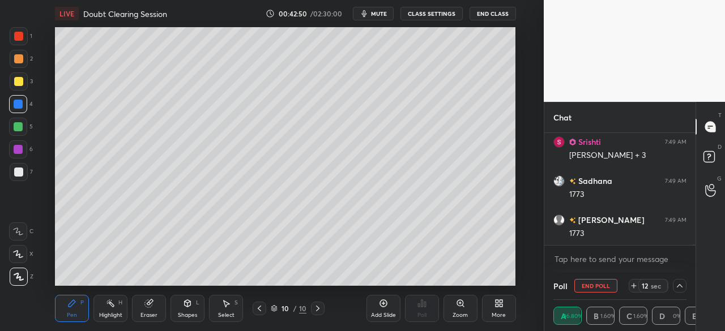
click at [616, 237] on div "[PERSON_NAME] 7:49 AM [PERSON_NAME] + 3 Sadhana 7:49 AM 1773 [PERSON_NAME] 7:49…" at bounding box center [619, 189] width 151 height 112
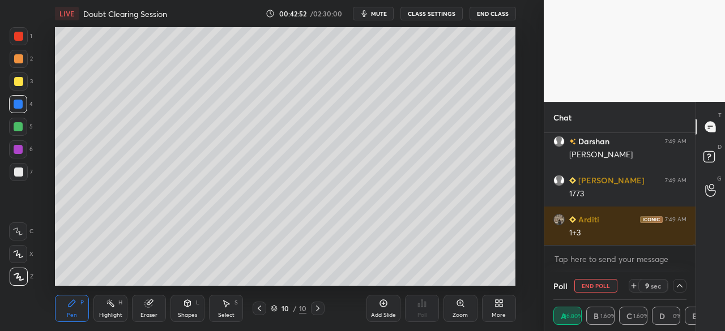
click at [618, 234] on div "1+3" at bounding box center [627, 233] width 117 height 11
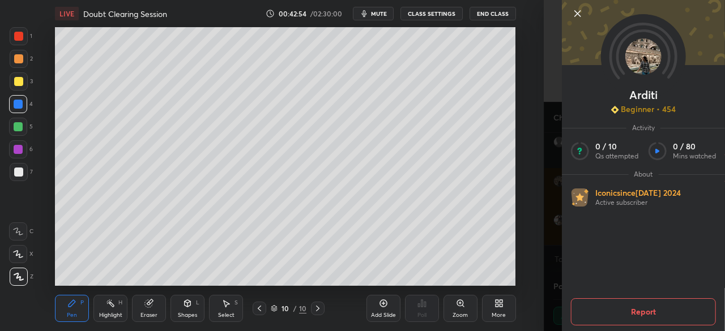
click at [579, 8] on icon at bounding box center [578, 14] width 14 height 14
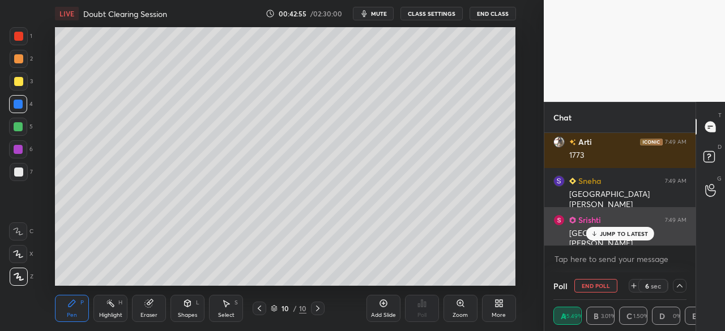
click at [619, 231] on div "JUMP TO LATEST" at bounding box center [619, 234] width 68 height 14
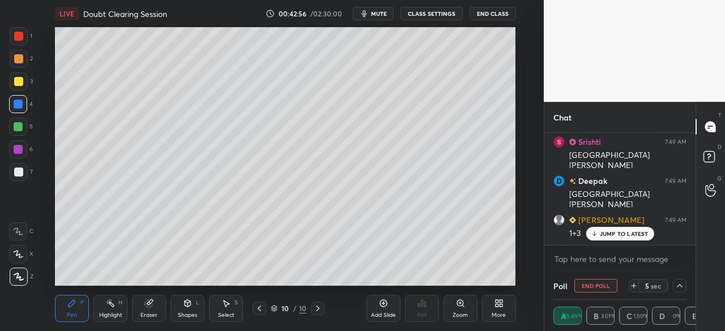
click at [600, 286] on button "End Poll" at bounding box center [595, 286] width 43 height 14
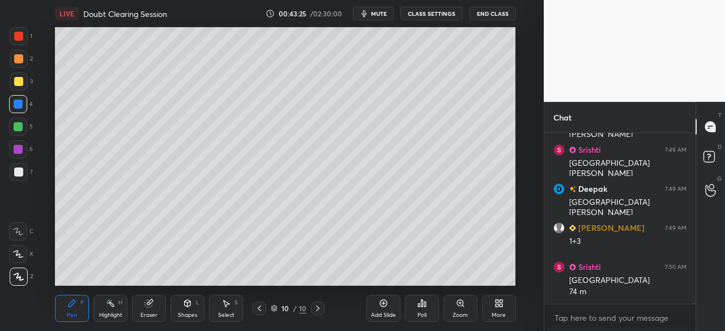
click at [426, 306] on div "Poll" at bounding box center [422, 308] width 34 height 27
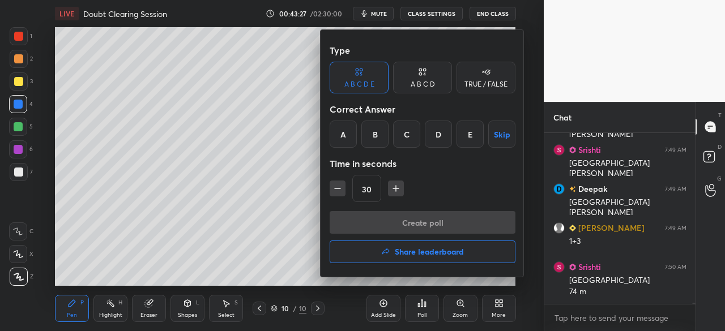
click at [406, 131] on div "C" at bounding box center [406, 134] width 27 height 27
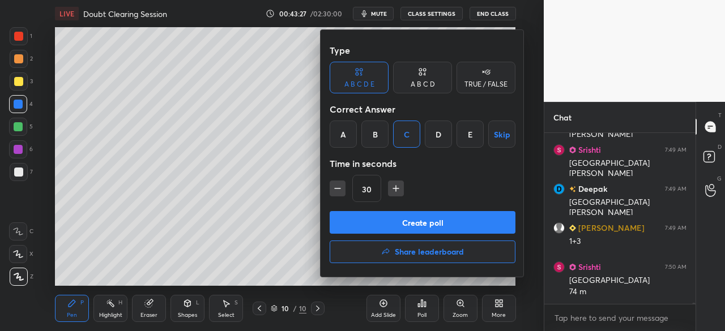
click at [417, 221] on button "Create poll" at bounding box center [423, 222] width 186 height 23
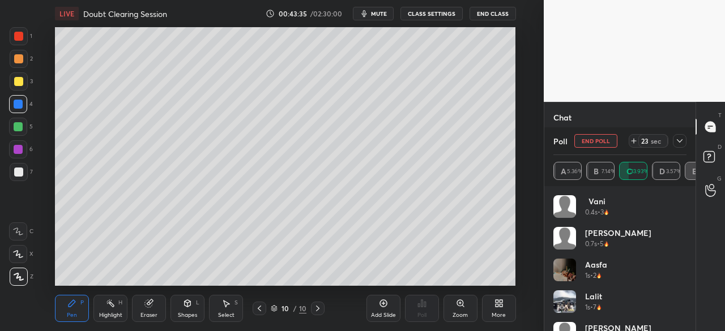
click at [679, 142] on icon at bounding box center [680, 140] width 6 height 3
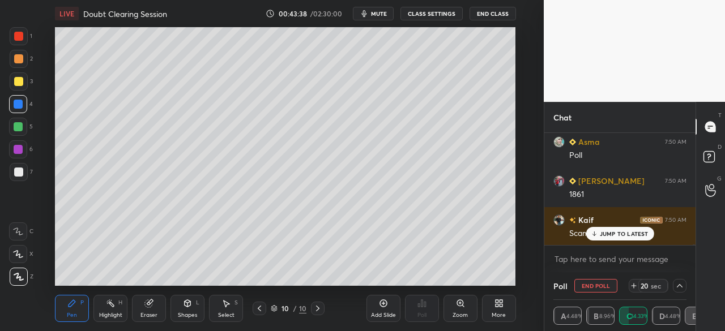
click at [613, 234] on p "JUMP TO LATEST" at bounding box center [624, 233] width 49 height 7
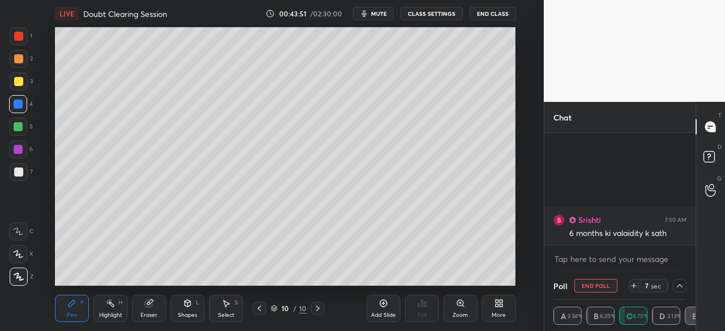
click at [683, 284] on icon at bounding box center [679, 285] width 9 height 9
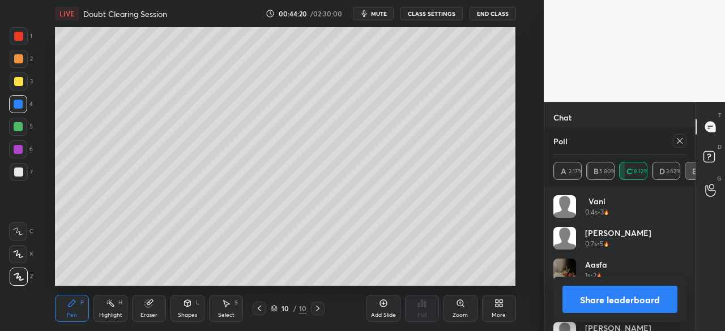
click at [679, 143] on icon at bounding box center [679, 140] width 9 height 9
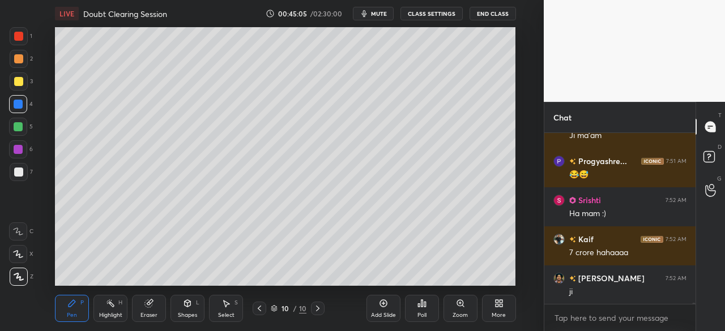
click at [424, 307] on icon at bounding box center [425, 304] width 2 height 5
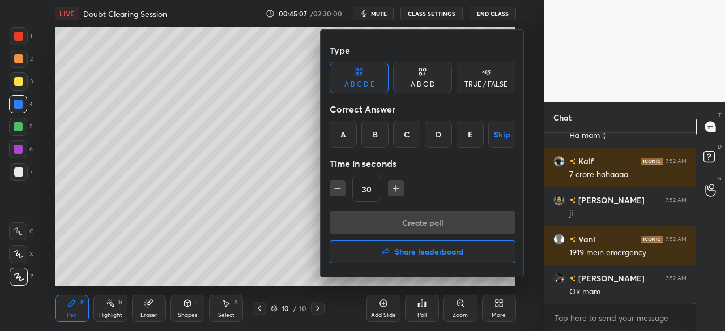
click at [428, 305] on div at bounding box center [362, 165] width 725 height 331
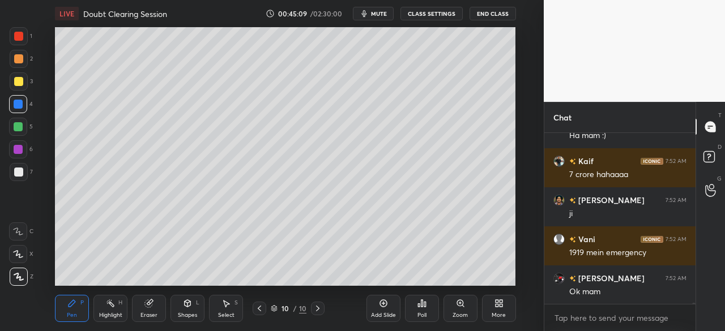
click at [427, 305] on div "Poll" at bounding box center [422, 308] width 34 height 27
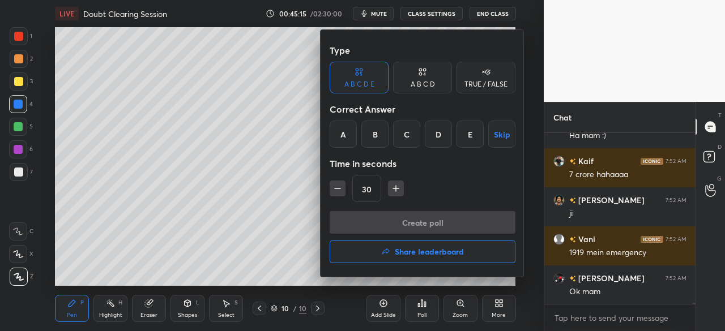
click at [410, 140] on div "C" at bounding box center [406, 134] width 27 height 27
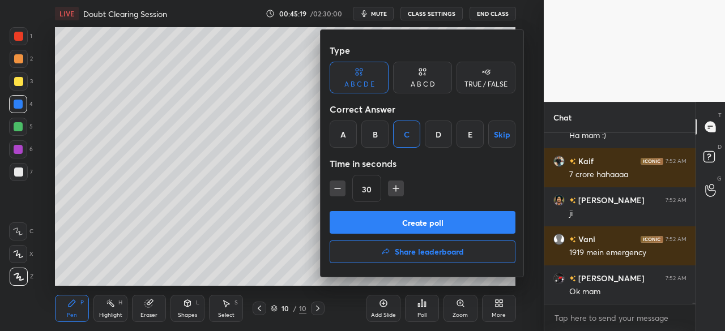
click at [407, 221] on button "Create poll" at bounding box center [423, 222] width 186 height 23
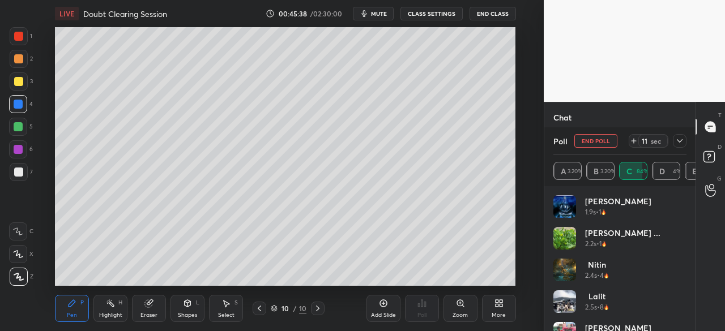
scroll to position [31270, 0]
click at [682, 140] on icon at bounding box center [679, 140] width 9 height 9
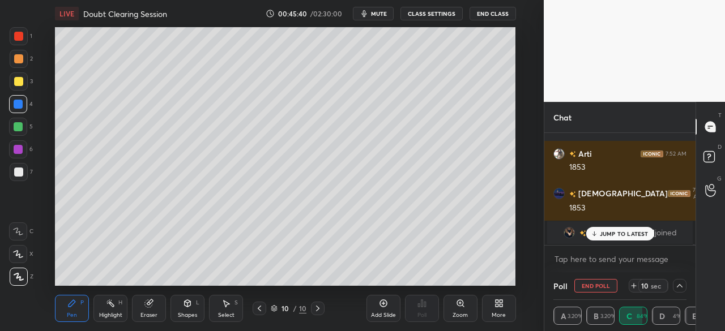
click at [615, 234] on p "JUMP TO LATEST" at bounding box center [624, 233] width 49 height 7
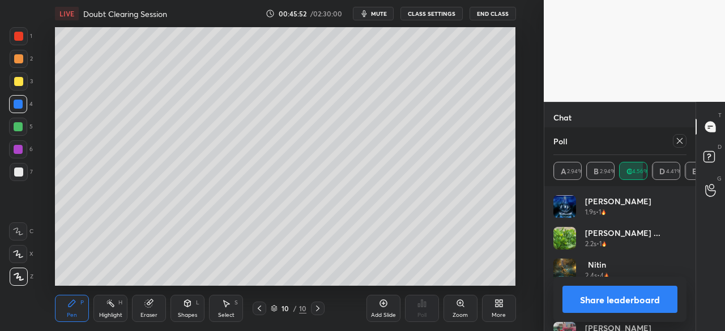
click at [634, 300] on button "Share leaderboard" at bounding box center [619, 299] width 115 height 27
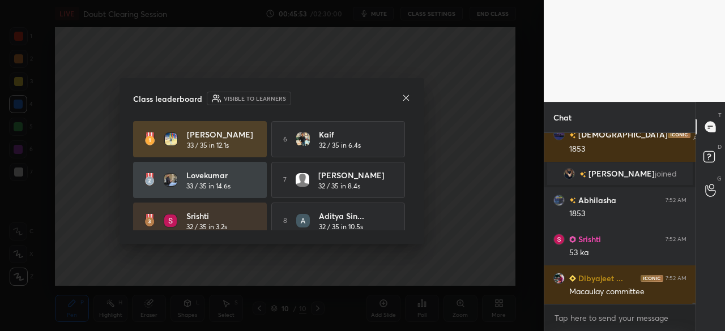
click at [407, 99] on icon at bounding box center [405, 97] width 9 height 9
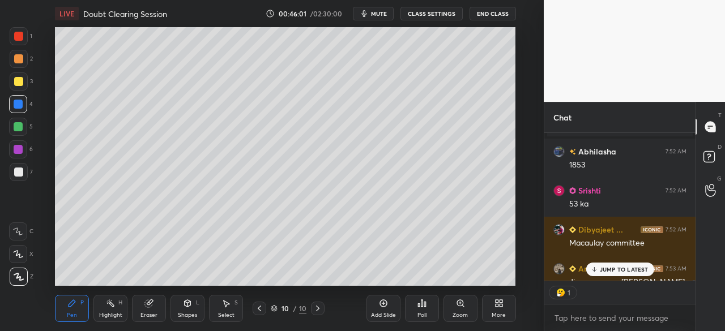
click at [429, 309] on div "Poll" at bounding box center [422, 308] width 34 height 27
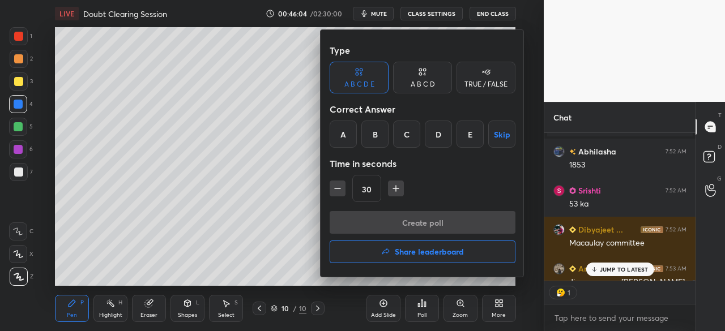
click at [408, 139] on div "C" at bounding box center [406, 134] width 27 height 27
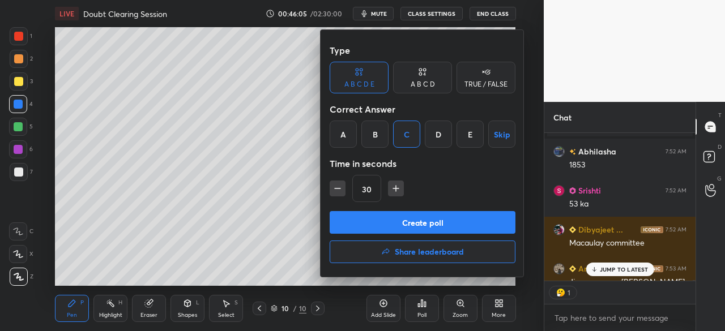
click at [399, 219] on button "Create poll" at bounding box center [423, 222] width 186 height 23
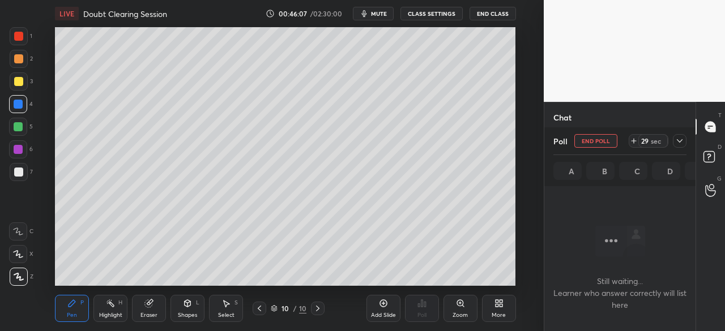
click at [682, 140] on icon at bounding box center [680, 140] width 6 height 3
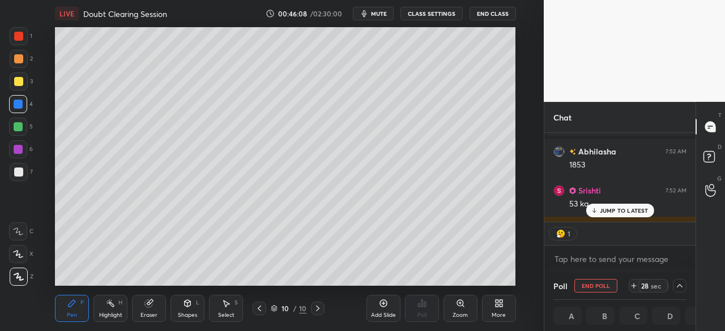
click at [627, 209] on p "JUMP TO LATEST" at bounding box center [624, 210] width 49 height 7
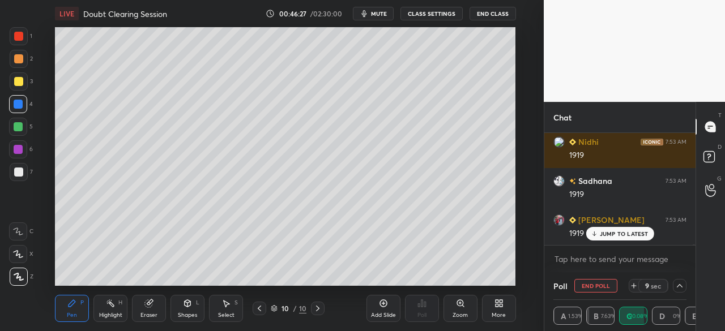
click at [600, 286] on button "End Poll" at bounding box center [595, 286] width 43 height 14
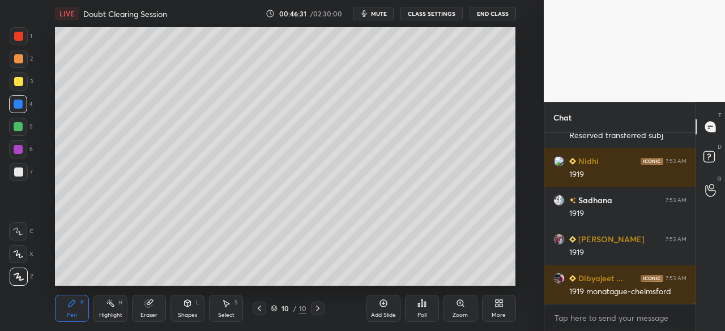
click at [426, 307] on icon at bounding box center [421, 303] width 9 height 9
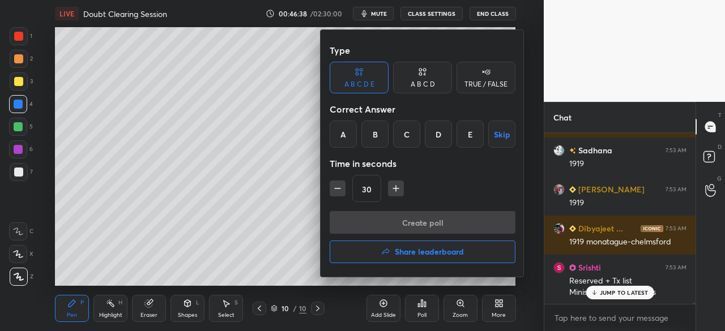
click at [471, 133] on div "E" at bounding box center [469, 134] width 27 height 27
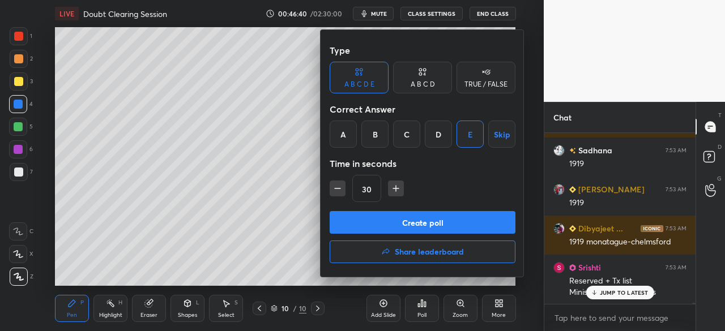
click at [426, 220] on button "Create poll" at bounding box center [423, 222] width 186 height 23
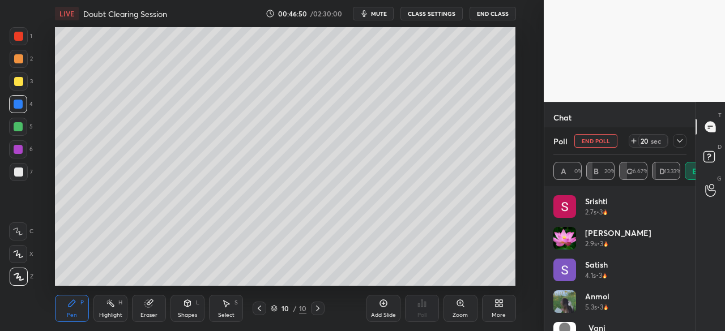
click at [684, 138] on div at bounding box center [680, 141] width 14 height 14
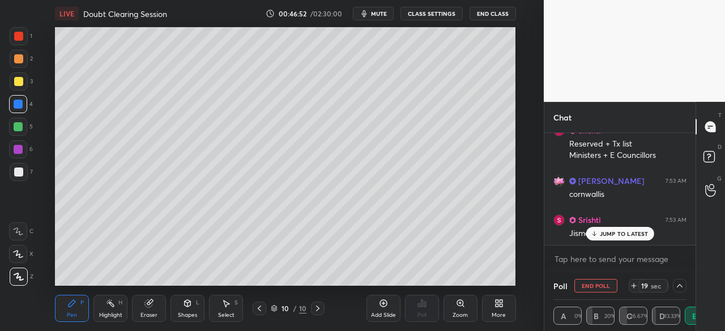
click at [627, 236] on p "JUMP TO LATEST" at bounding box center [624, 233] width 49 height 7
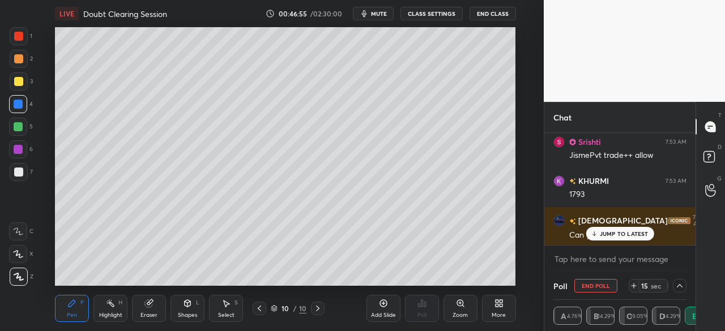
click at [608, 237] on p "JUMP TO LATEST" at bounding box center [624, 233] width 49 height 7
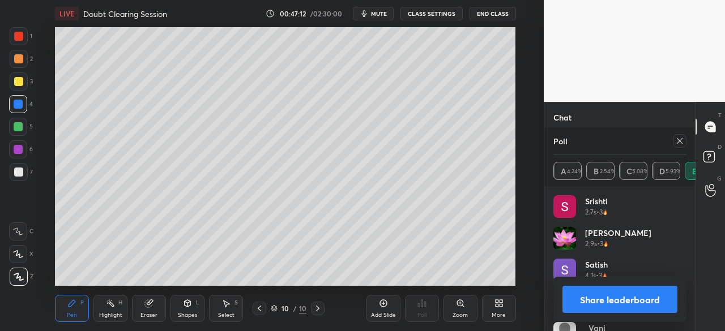
click at [626, 302] on button "Share leaderboard" at bounding box center [619, 299] width 115 height 27
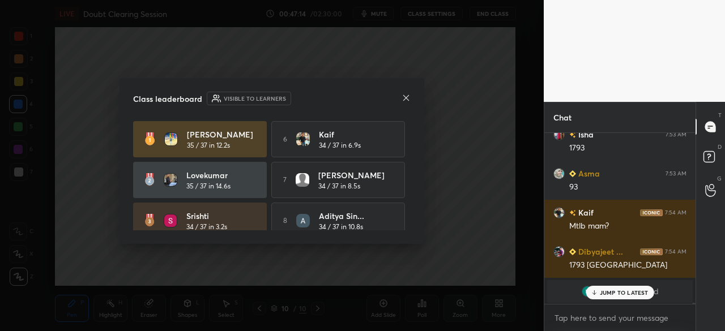
click at [405, 95] on icon at bounding box center [405, 97] width 9 height 9
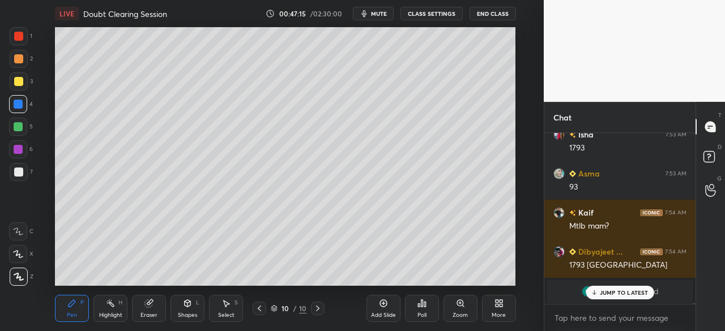
click at [383, 304] on icon at bounding box center [383, 303] width 9 height 9
click at [19, 167] on div at bounding box center [19, 172] width 18 height 18
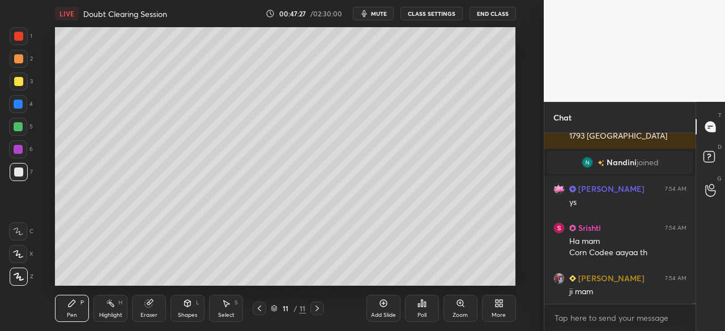
click at [19, 75] on div at bounding box center [19, 81] width 18 height 18
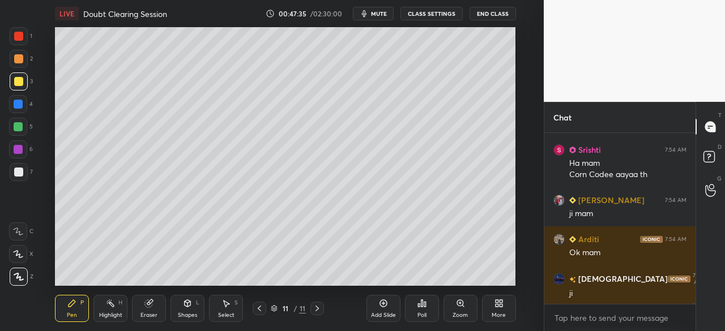
click at [18, 173] on div at bounding box center [18, 172] width 9 height 9
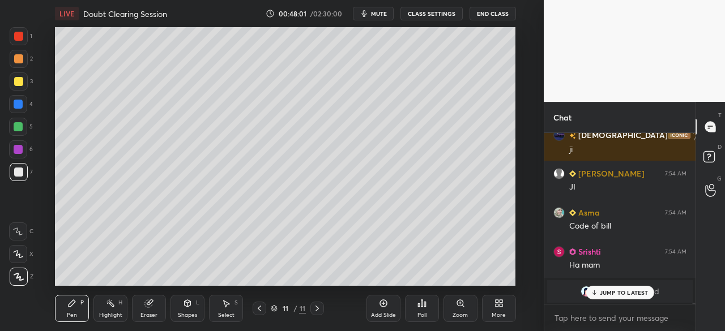
drag, startPoint x: 640, startPoint y: 295, endPoint x: 632, endPoint y: 298, distance: 8.6
click at [639, 295] on p "JUMP TO LATEST" at bounding box center [624, 292] width 49 height 7
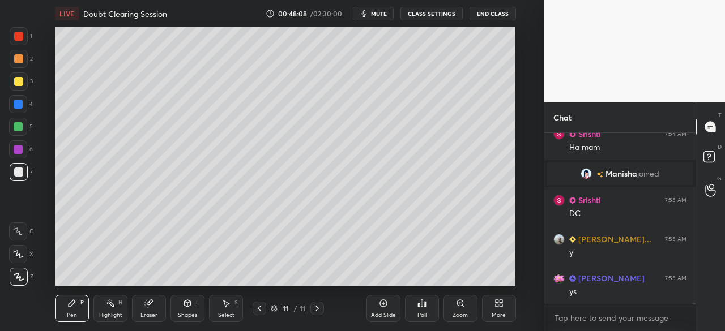
click at [23, 83] on div at bounding box center [19, 81] width 18 height 18
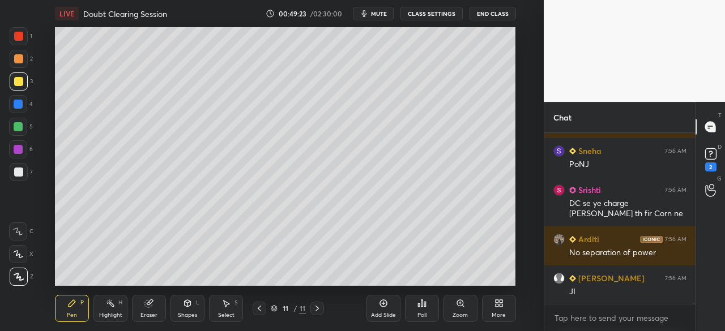
scroll to position [34413, 0]
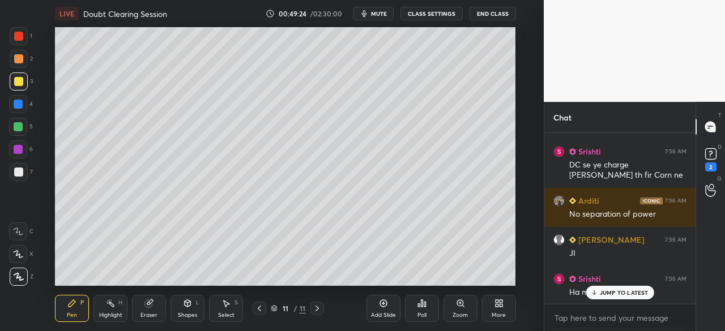
drag, startPoint x: 19, startPoint y: 35, endPoint x: 40, endPoint y: 35, distance: 20.4
click at [19, 36] on div at bounding box center [18, 36] width 9 height 9
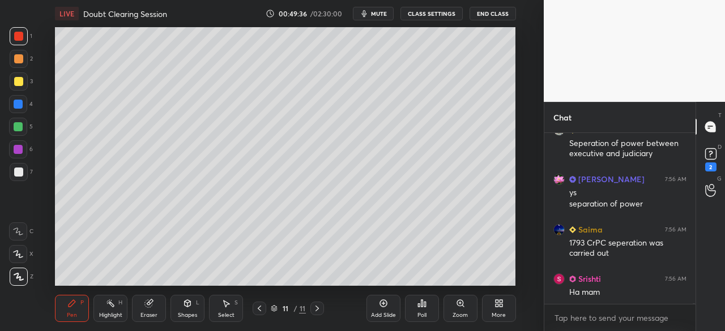
scroll to position [34641, 0]
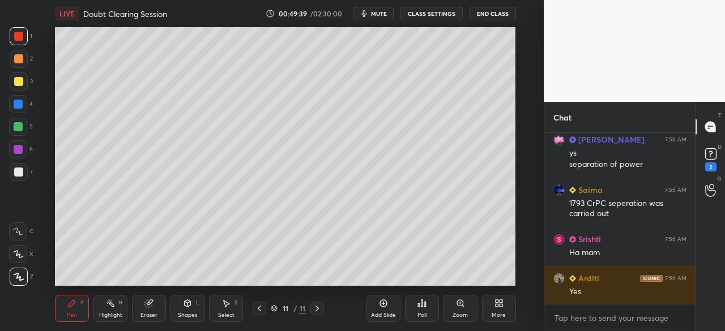
click at [20, 37] on div at bounding box center [18, 36] width 9 height 9
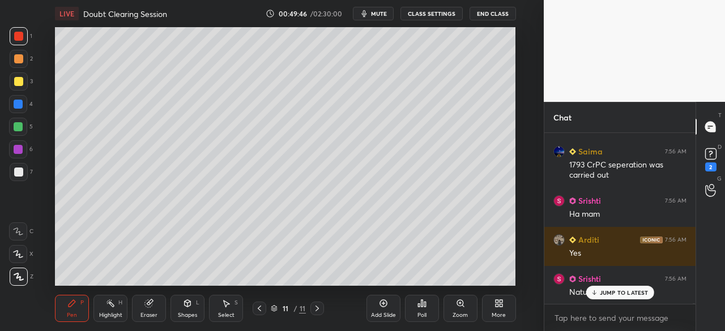
click at [622, 296] on p "JUMP TO LATEST" at bounding box center [624, 292] width 49 height 7
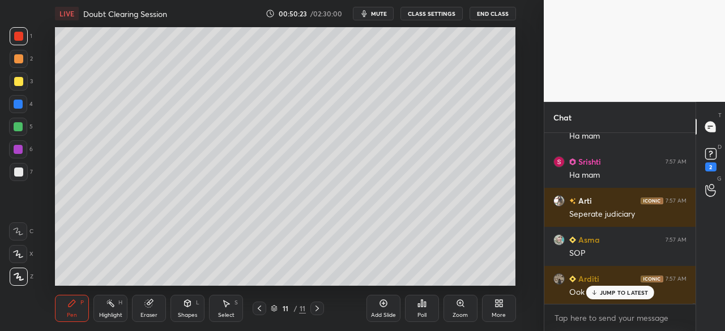
scroll to position [35198, 0]
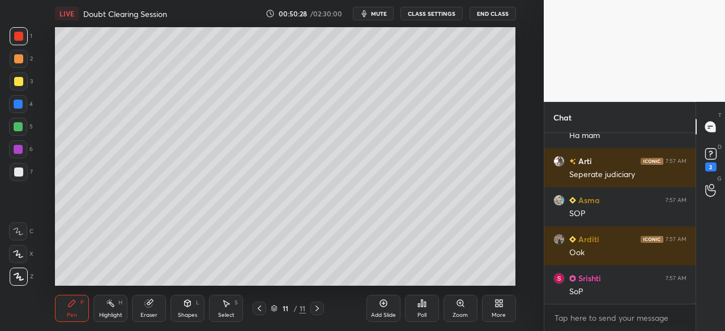
click at [20, 84] on div at bounding box center [18, 81] width 9 height 9
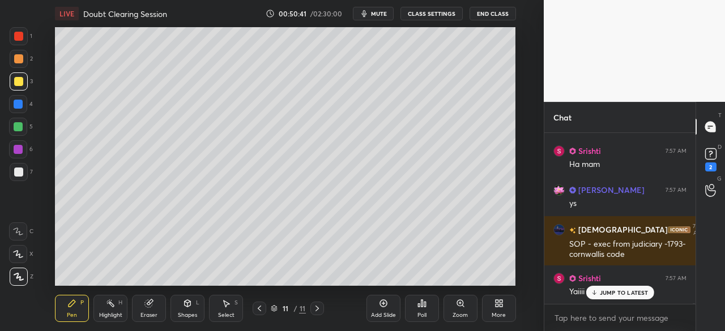
scroll to position [35559, 0]
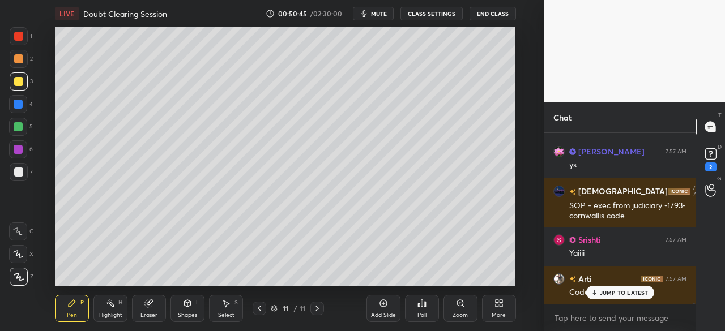
drag, startPoint x: 23, startPoint y: 57, endPoint x: 50, endPoint y: 55, distance: 27.2
click at [21, 57] on div at bounding box center [18, 58] width 9 height 9
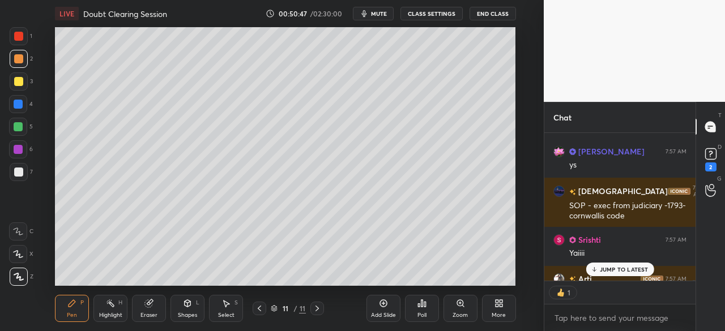
scroll to position [4, 3]
click at [611, 269] on p "JUMP TO LATEST" at bounding box center [624, 269] width 49 height 7
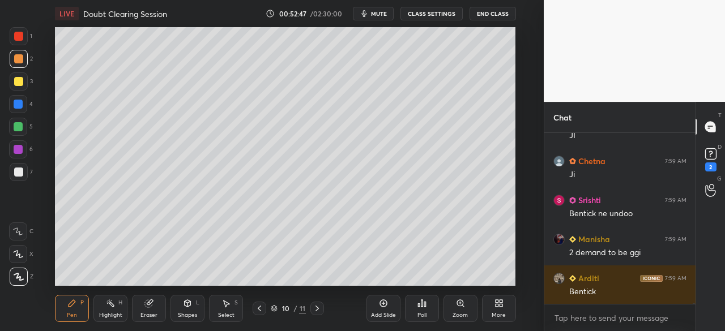
scroll to position [36820, 0]
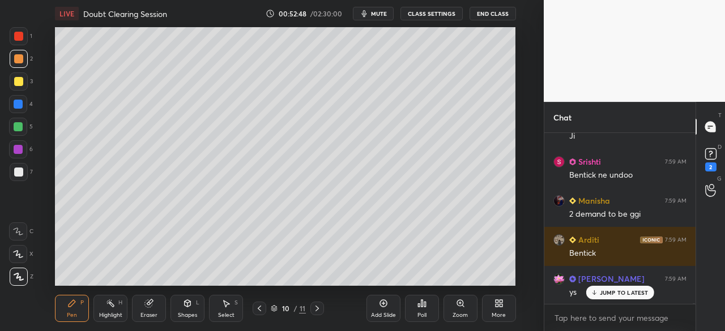
click at [619, 297] on div "JUMP TO LATEST" at bounding box center [619, 293] width 68 height 14
click at [711, 156] on rect at bounding box center [710, 154] width 11 height 11
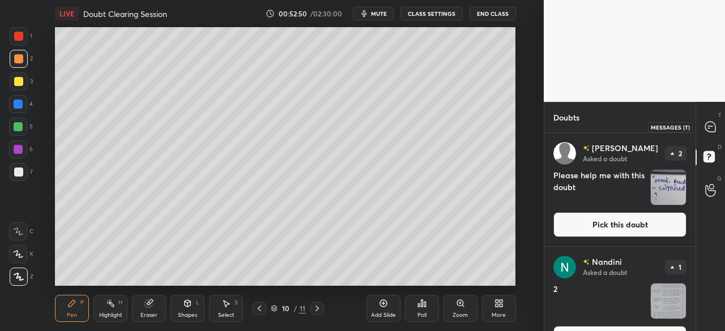
click at [713, 126] on icon at bounding box center [710, 127] width 10 height 10
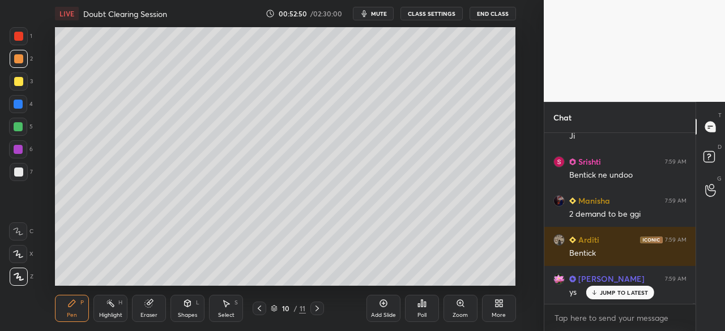
scroll to position [168, 148]
click at [638, 293] on p "JUMP TO LATEST" at bounding box center [624, 292] width 49 height 7
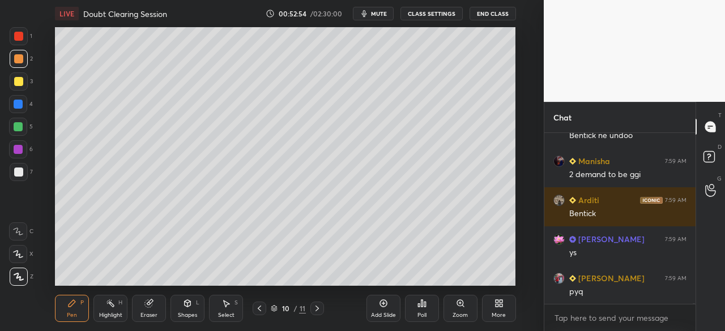
scroll to position [37079, 0]
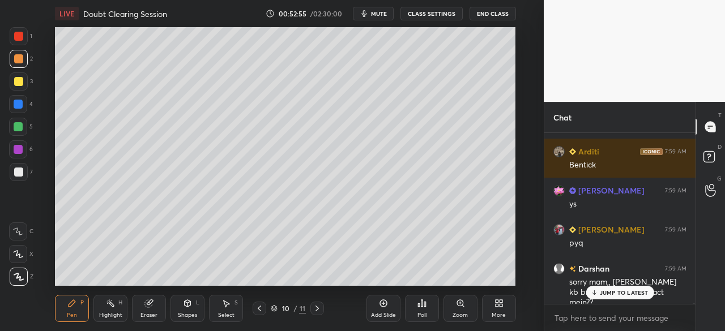
click at [18, 103] on div at bounding box center [18, 104] width 9 height 9
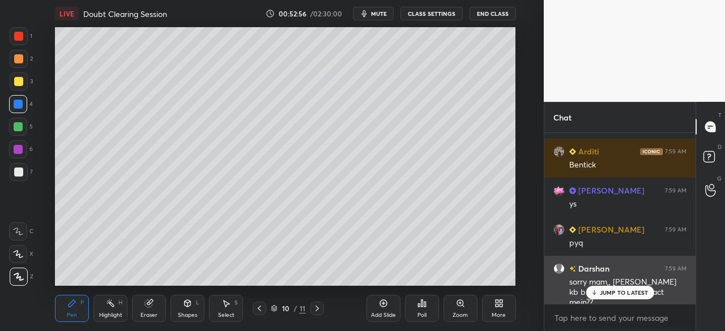
click at [639, 294] on p "JUMP TO LATEST" at bounding box center [624, 292] width 49 height 7
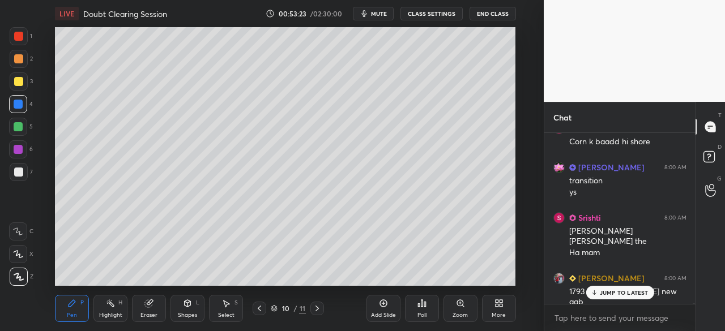
scroll to position [37366, 0]
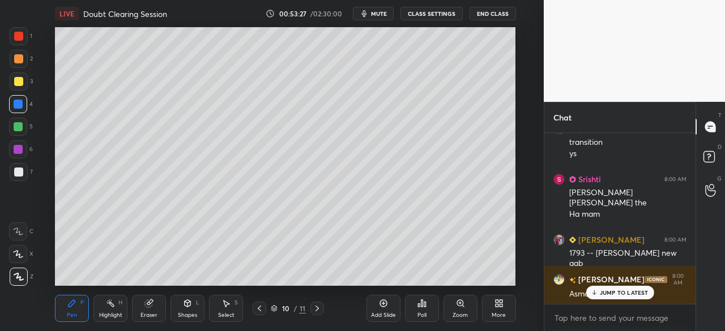
click at [18, 37] on div at bounding box center [18, 36] width 9 height 9
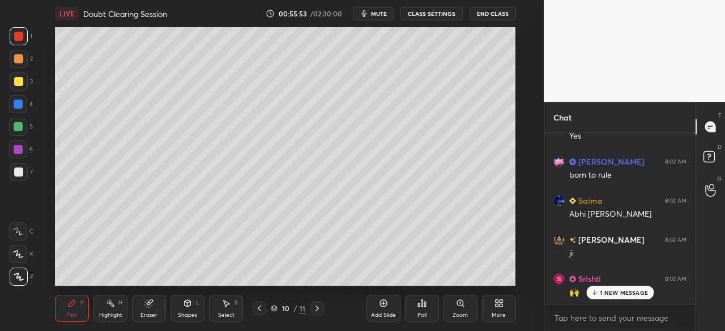
scroll to position [40447, 0]
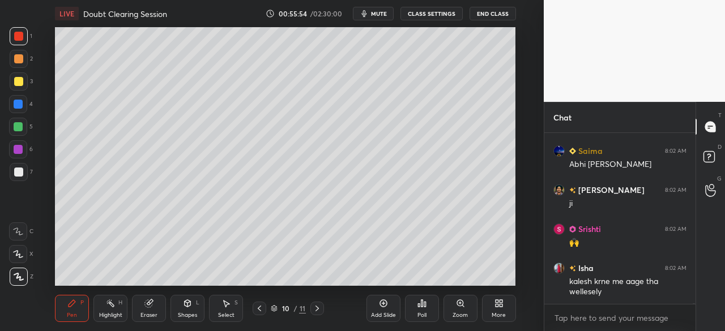
click at [423, 306] on icon at bounding box center [421, 303] width 9 height 9
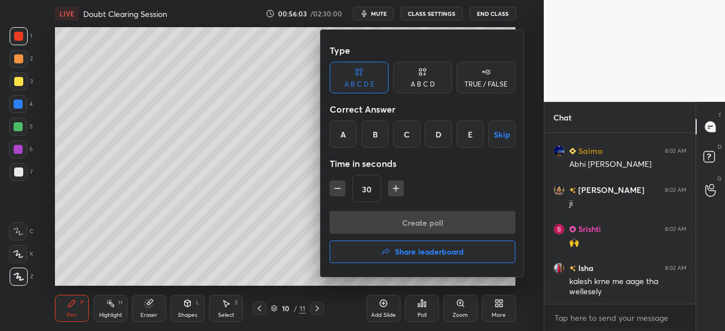
click at [348, 129] on div "A" at bounding box center [343, 134] width 27 height 27
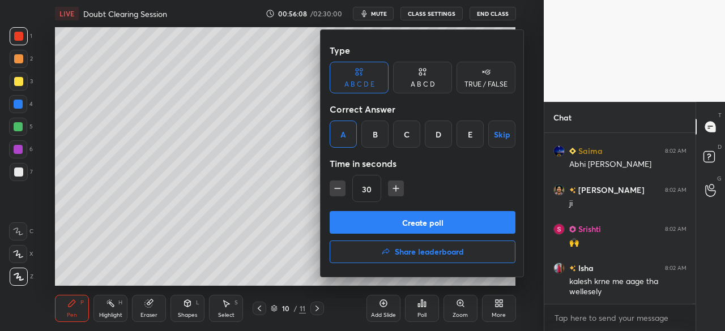
click at [421, 221] on button "Create poll" at bounding box center [423, 222] width 186 height 23
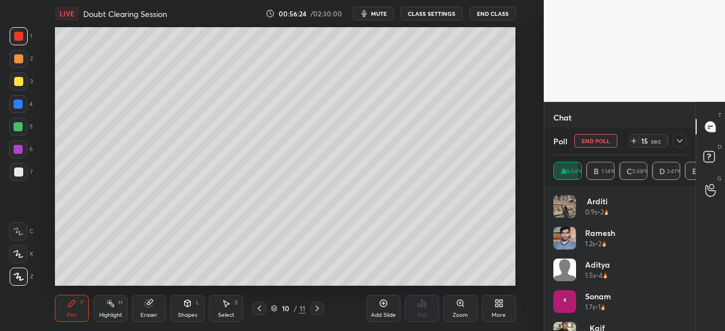
scroll to position [4, 3]
click at [608, 143] on button "End Poll" at bounding box center [595, 141] width 43 height 14
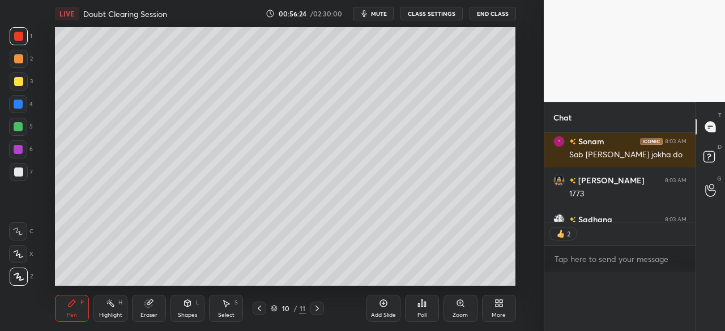
scroll to position [40881, 0]
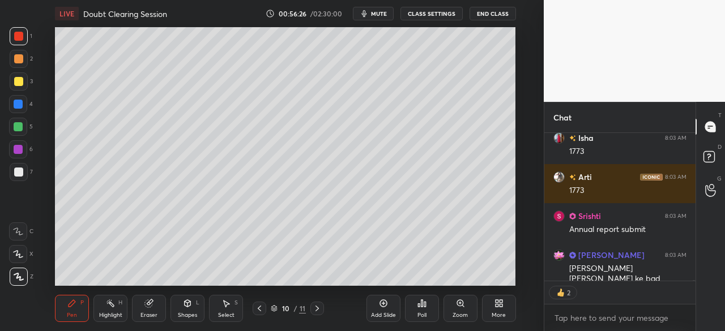
click at [428, 307] on div "Poll" at bounding box center [422, 308] width 34 height 27
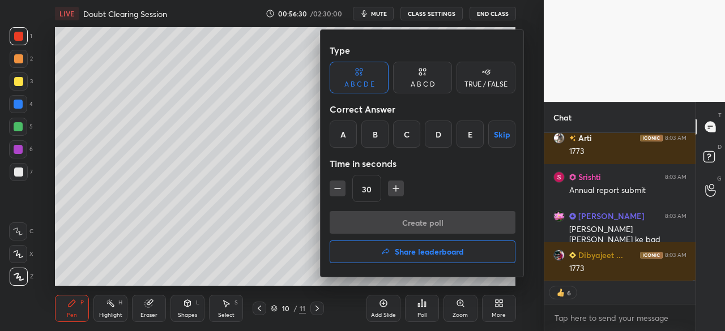
click at [381, 140] on div "B" at bounding box center [374, 134] width 27 height 27
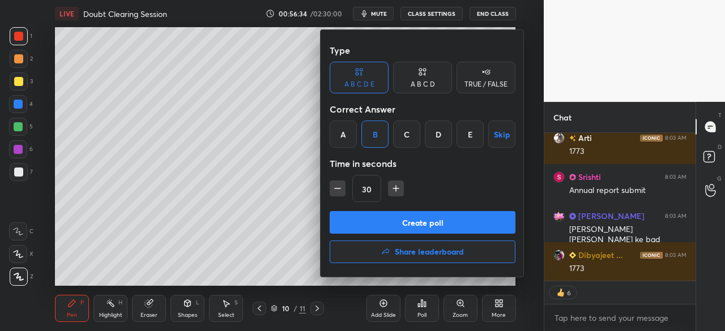
click at [403, 223] on button "Create poll" at bounding box center [423, 222] width 186 height 23
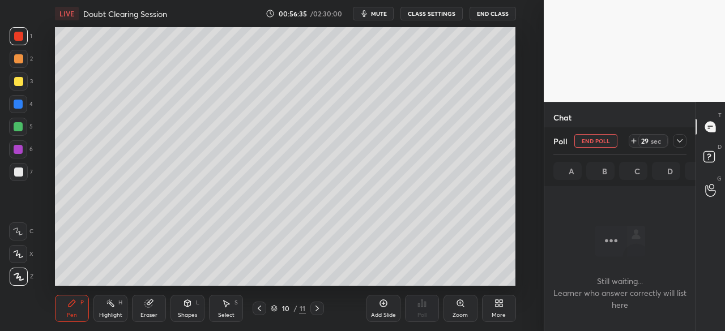
click at [682, 137] on icon at bounding box center [679, 140] width 9 height 9
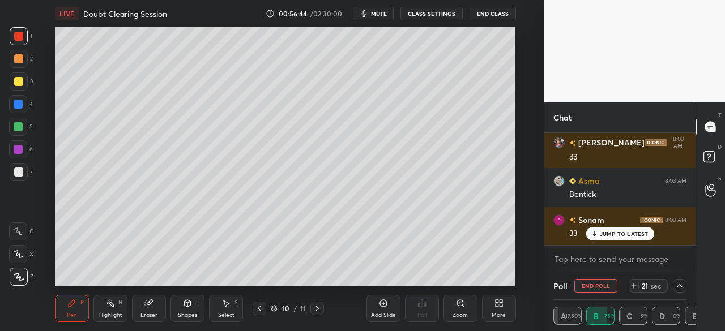
click at [623, 236] on p "JUMP TO LATEST" at bounding box center [624, 233] width 49 height 7
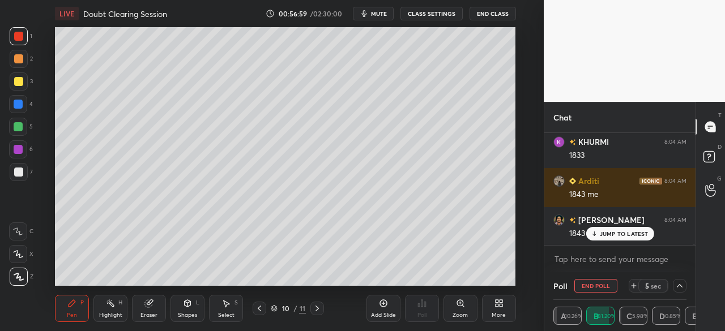
click at [604, 286] on button "End Poll" at bounding box center [595, 286] width 43 height 14
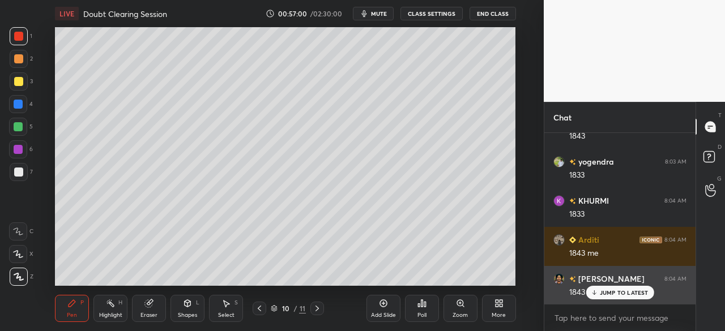
click at [610, 292] on p "JUMP TO LATEST" at bounding box center [624, 292] width 49 height 7
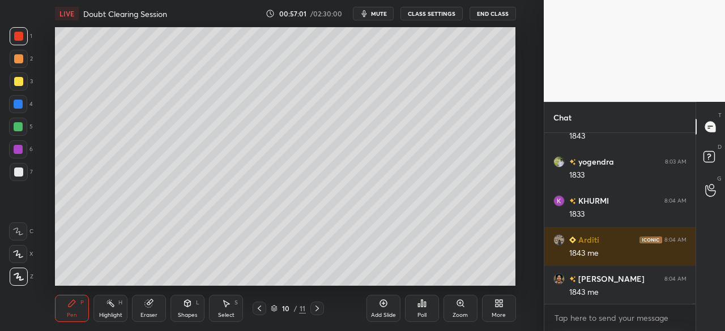
click at [429, 307] on div "Poll" at bounding box center [422, 308] width 34 height 27
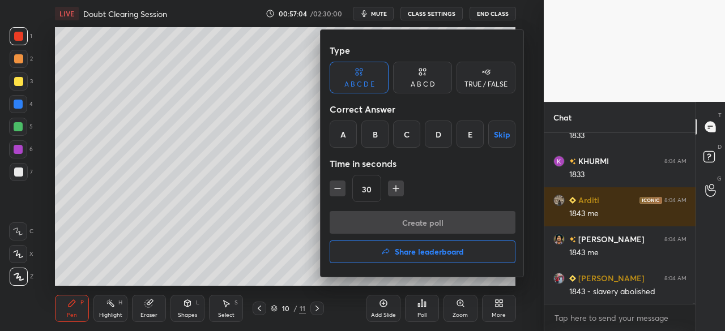
click at [344, 138] on div "A" at bounding box center [343, 134] width 27 height 27
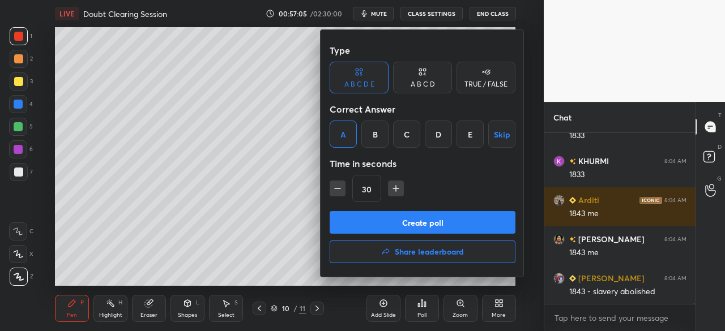
click at [379, 224] on button "Create poll" at bounding box center [423, 222] width 186 height 23
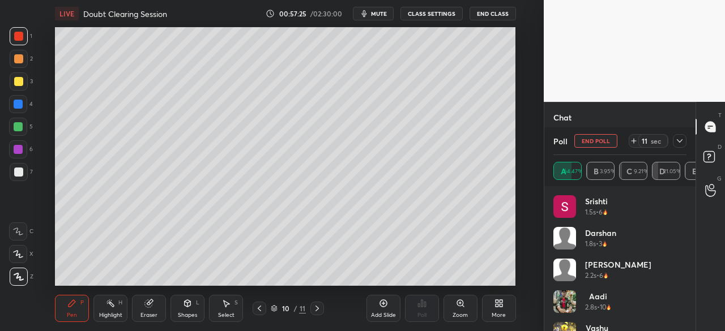
click at [685, 141] on div at bounding box center [680, 141] width 14 height 14
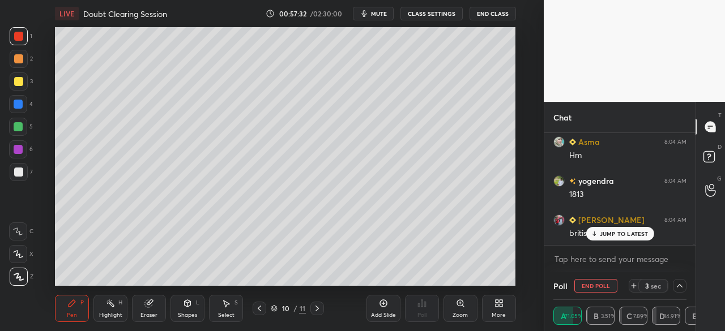
click at [622, 234] on p "JUMP TO LATEST" at bounding box center [624, 233] width 49 height 7
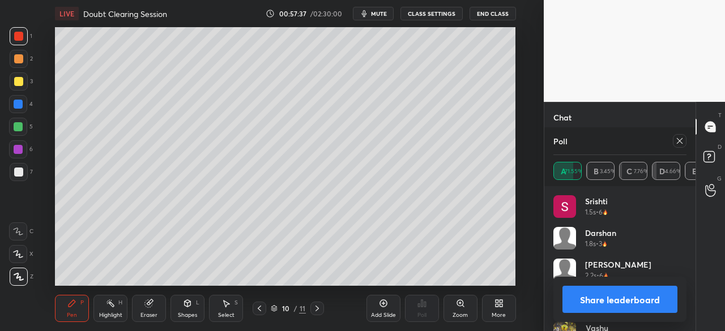
click at [614, 299] on button "Share leaderboard" at bounding box center [619, 299] width 115 height 27
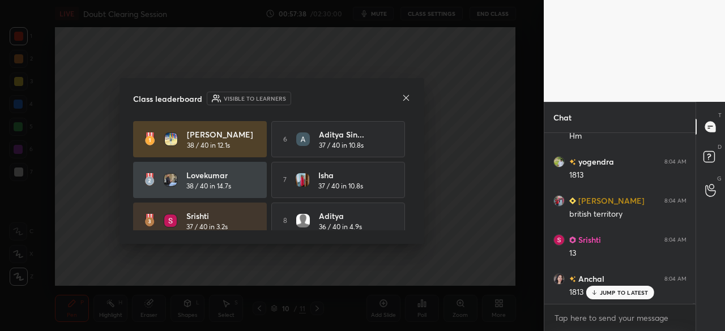
click at [408, 99] on icon at bounding box center [405, 97] width 9 height 9
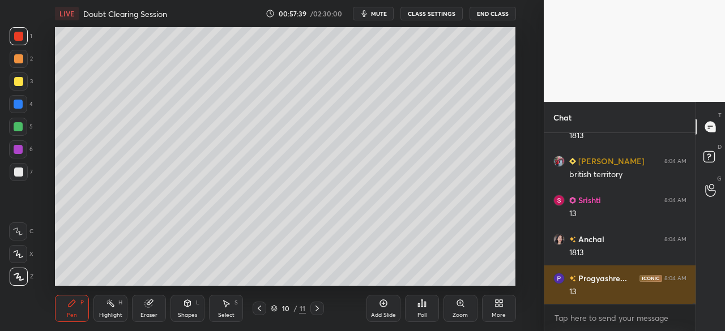
click at [619, 295] on div "13" at bounding box center [627, 291] width 117 height 11
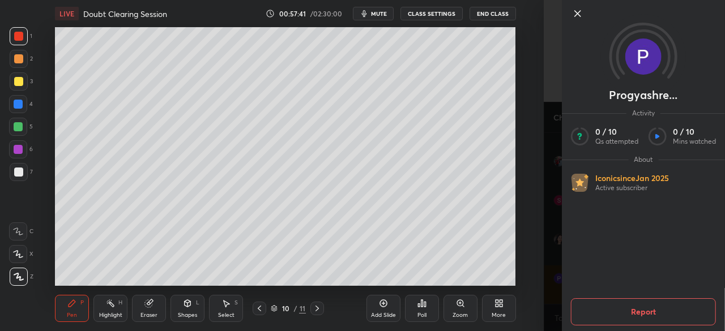
click at [580, 11] on icon at bounding box center [578, 14] width 6 height 6
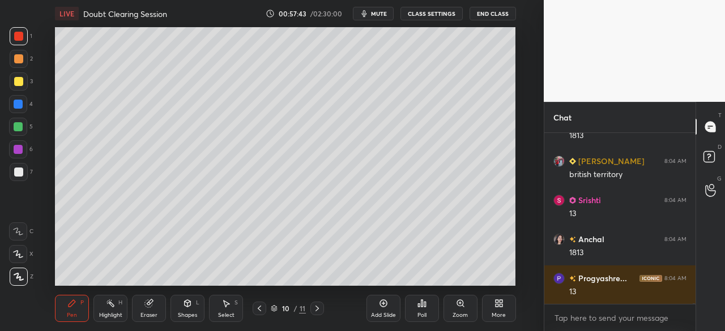
click at [424, 307] on icon at bounding box center [421, 303] width 9 height 9
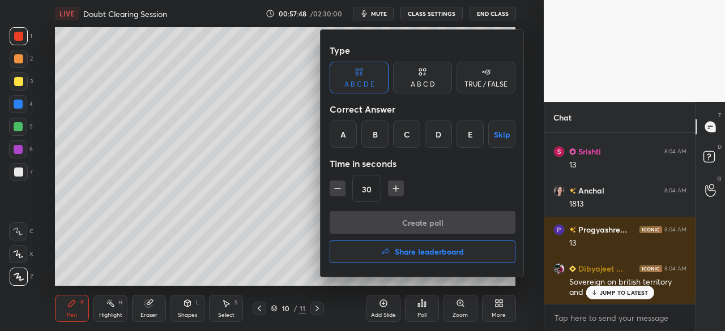
click at [411, 132] on div "C" at bounding box center [406, 134] width 27 height 27
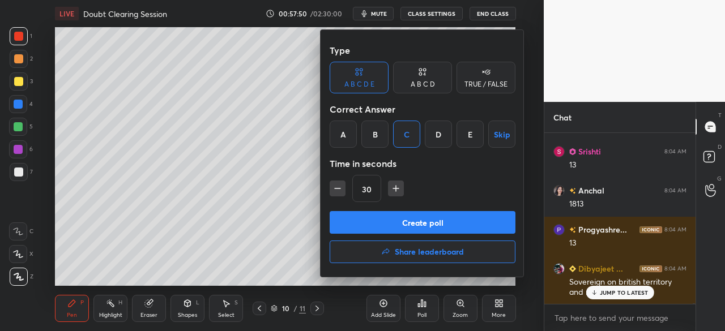
click at [424, 225] on button "Create poll" at bounding box center [423, 222] width 186 height 23
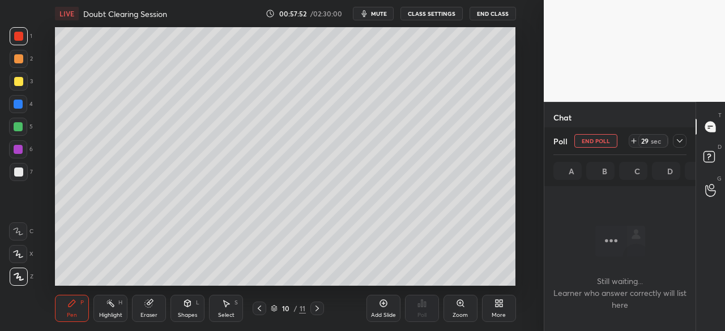
click at [681, 139] on icon at bounding box center [679, 140] width 9 height 9
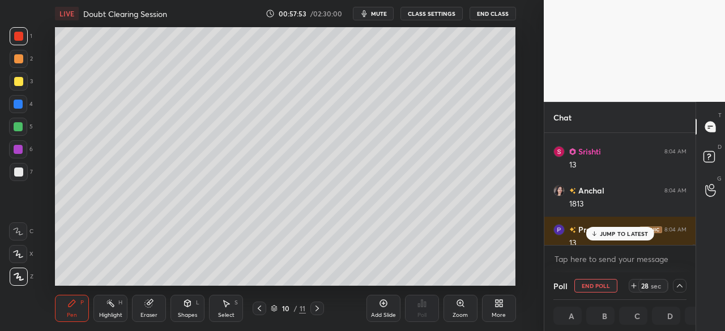
click at [605, 235] on p "JUMP TO LATEST" at bounding box center [624, 233] width 49 height 7
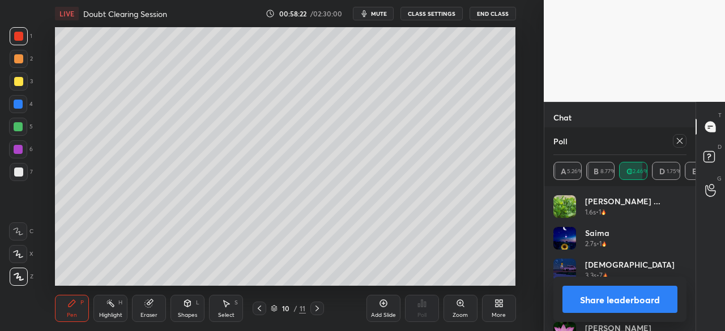
click at [612, 299] on button "Share leaderboard" at bounding box center [619, 299] width 115 height 27
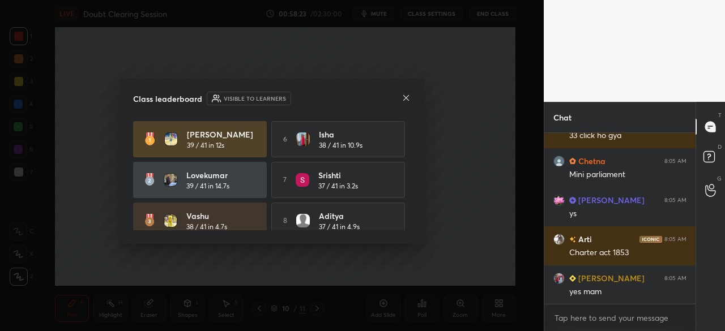
click at [402, 96] on icon at bounding box center [405, 97] width 9 height 9
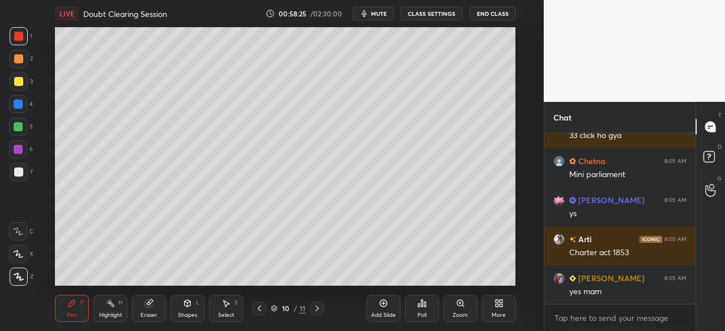
click at [425, 310] on div "Poll" at bounding box center [422, 308] width 34 height 27
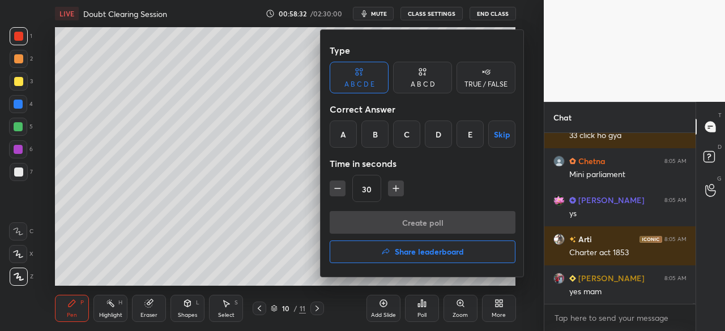
click at [378, 140] on div "B" at bounding box center [374, 134] width 27 height 27
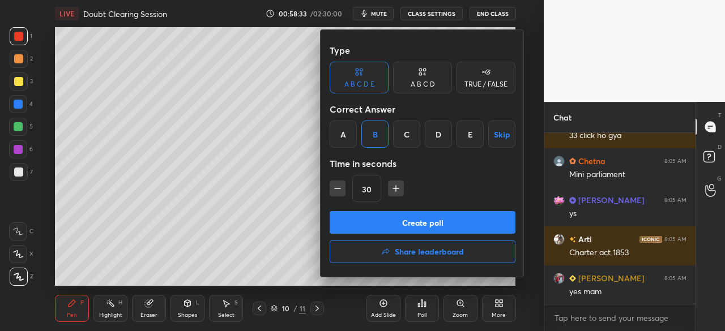
click at [392, 221] on button "Create poll" at bounding box center [423, 222] width 186 height 23
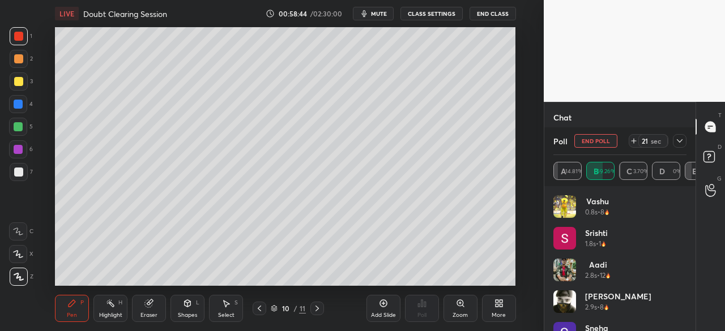
click at [682, 143] on icon at bounding box center [679, 140] width 9 height 9
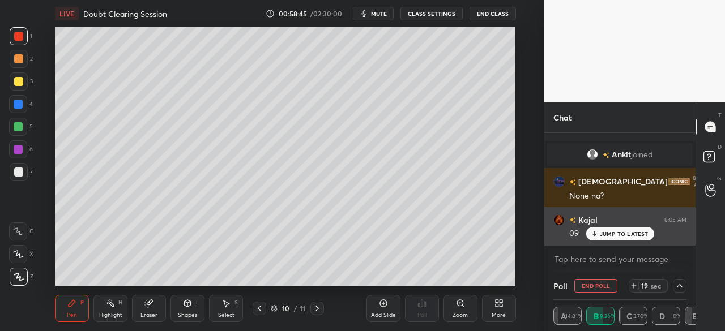
click at [643, 236] on p "JUMP TO LATEST" at bounding box center [624, 233] width 49 height 7
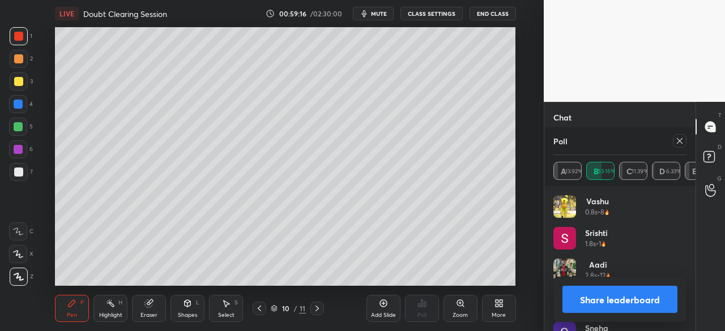
drag, startPoint x: 682, startPoint y: 142, endPoint x: 672, endPoint y: 149, distance: 12.1
click at [682, 143] on icon at bounding box center [679, 140] width 9 height 9
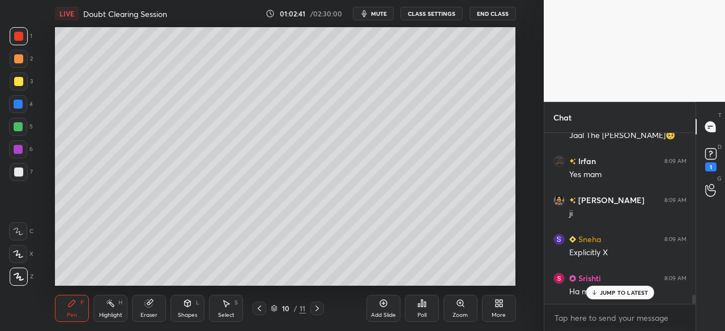
scroll to position [3140, 0]
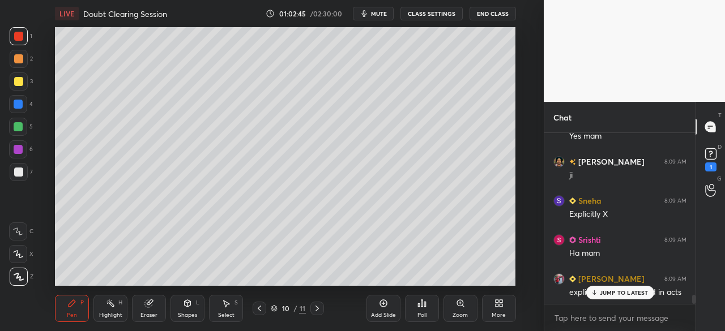
click at [627, 294] on p "JUMP TO LATEST" at bounding box center [624, 292] width 49 height 7
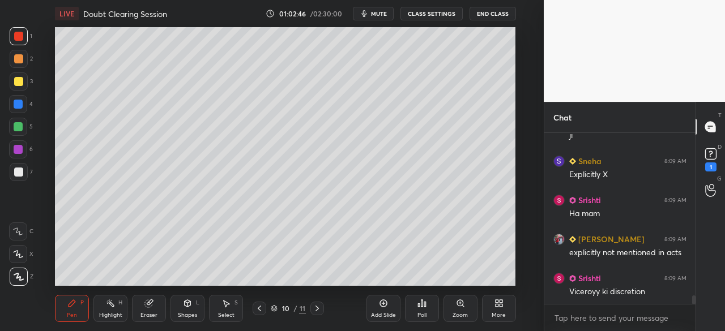
click at [424, 305] on icon at bounding box center [425, 304] width 2 height 5
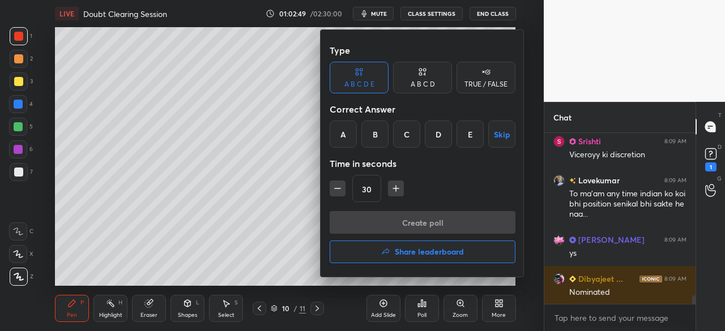
scroll to position [3356, 0]
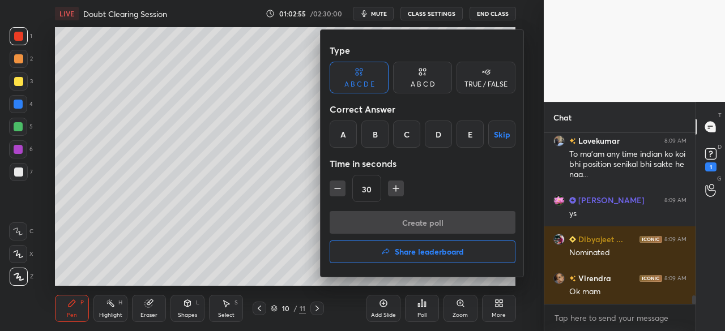
click at [376, 136] on div "B" at bounding box center [374, 134] width 27 height 27
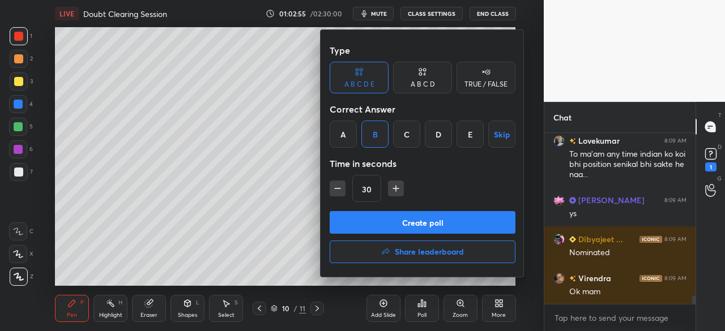
scroll to position [3395, 0]
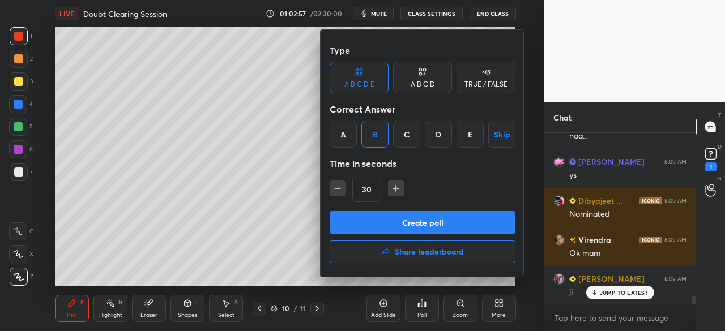
click at [422, 224] on button "Create poll" at bounding box center [423, 222] width 186 height 23
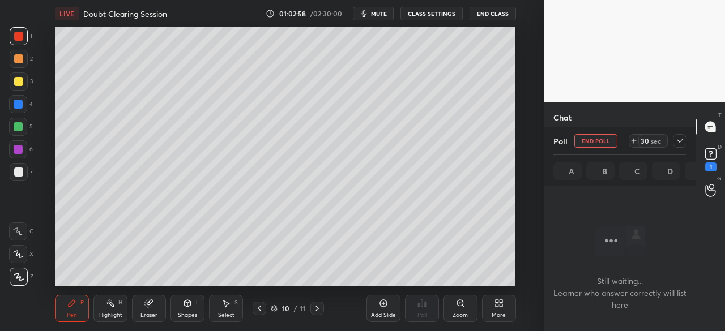
scroll to position [4, 3]
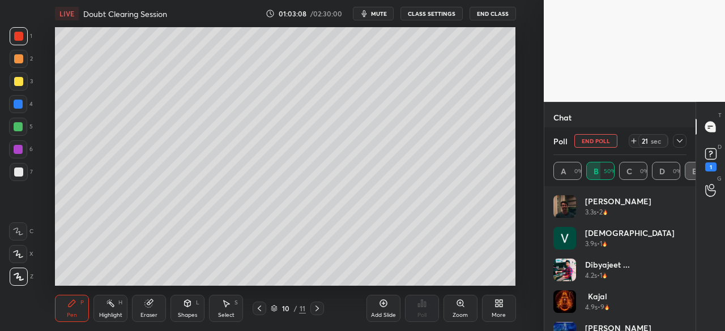
click at [681, 143] on icon at bounding box center [679, 140] width 9 height 9
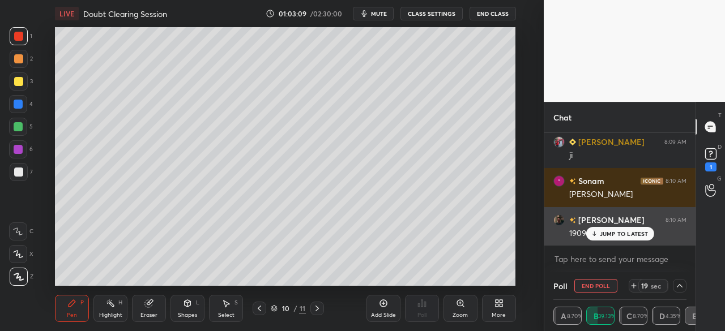
click at [630, 237] on p "JUMP TO LATEST" at bounding box center [624, 233] width 49 height 7
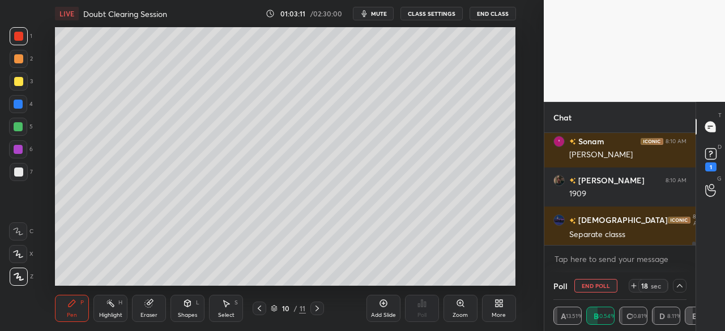
click at [681, 285] on icon at bounding box center [679, 285] width 9 height 9
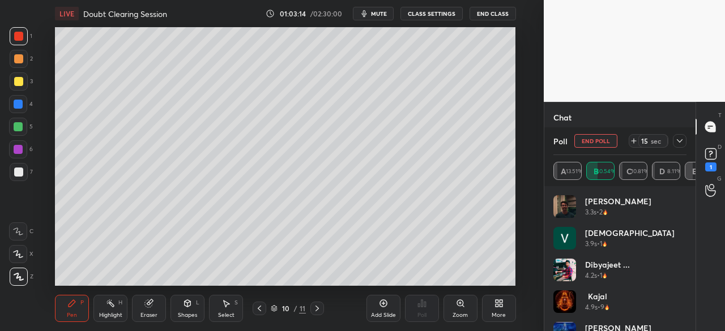
click at [676, 139] on icon at bounding box center [679, 140] width 9 height 9
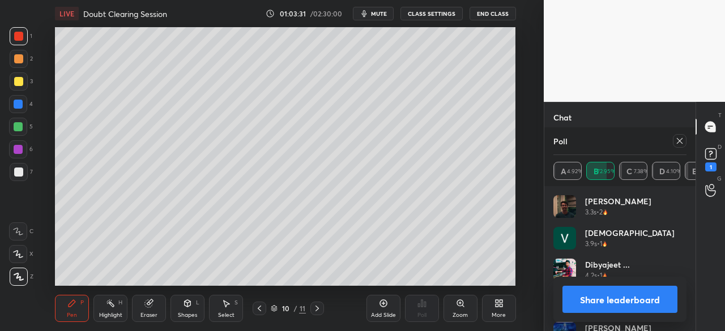
click at [679, 139] on icon at bounding box center [679, 140] width 9 height 9
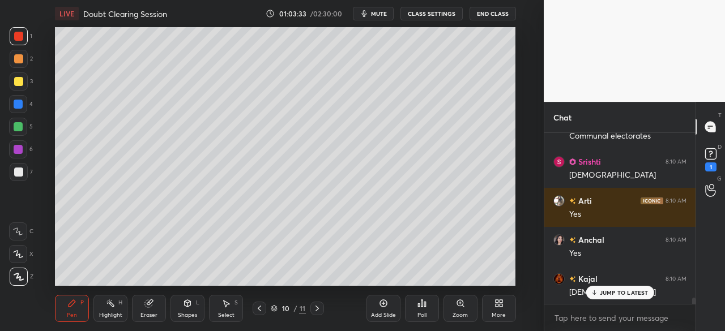
click at [632, 292] on p "JUMP TO LATEST" at bounding box center [624, 292] width 49 height 7
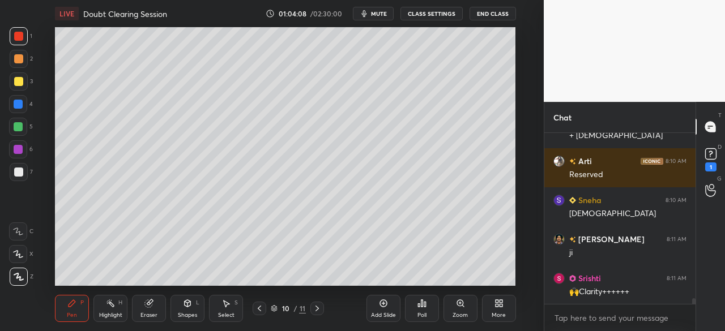
click at [426, 314] on div "Poll" at bounding box center [422, 308] width 34 height 27
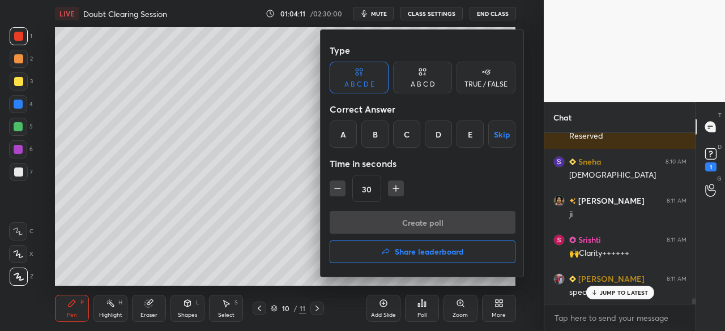
click at [411, 138] on div "C" at bounding box center [406, 134] width 27 height 27
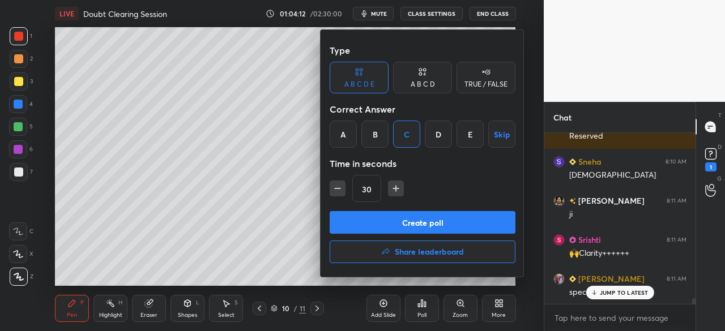
click at [413, 222] on button "Create poll" at bounding box center [423, 222] width 186 height 23
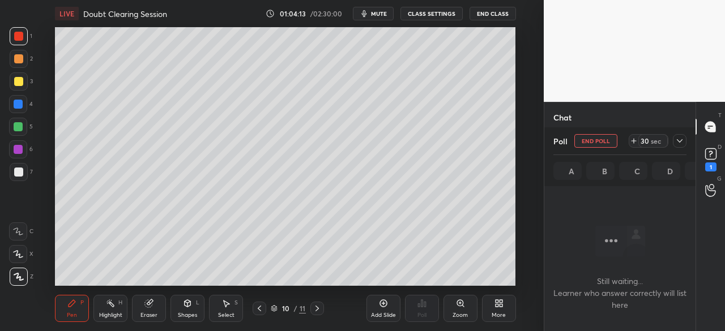
click at [683, 141] on icon at bounding box center [679, 140] width 9 height 9
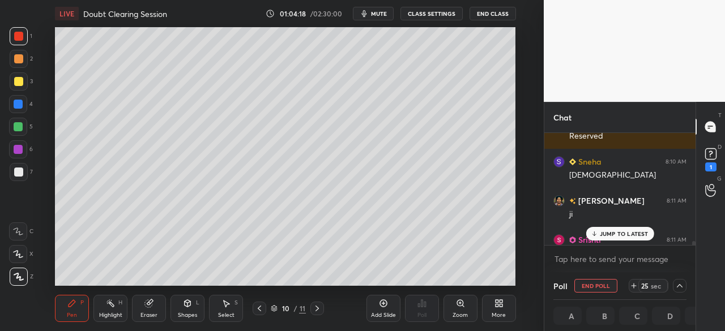
click at [617, 236] on p "JUMP TO LATEST" at bounding box center [624, 233] width 49 height 7
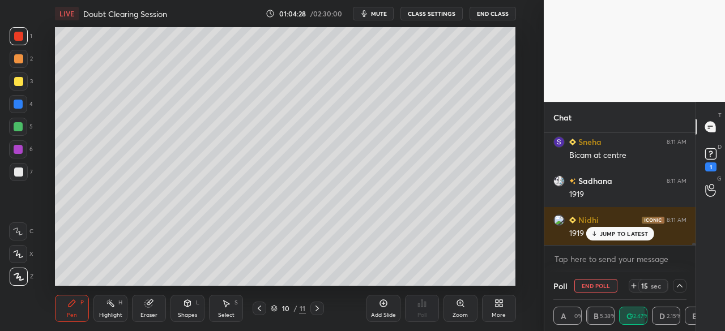
click at [609, 236] on p "JUMP TO LATEST" at bounding box center [624, 233] width 49 height 7
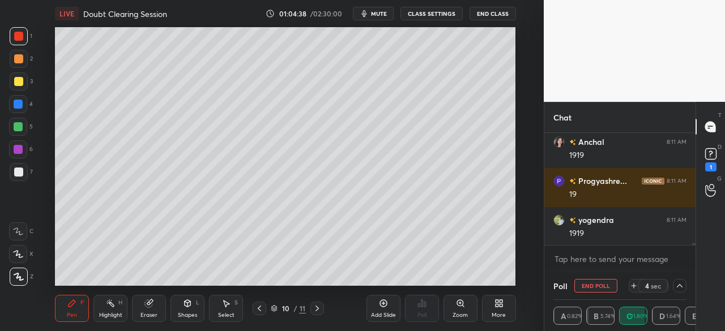
scroll to position [5614, 0]
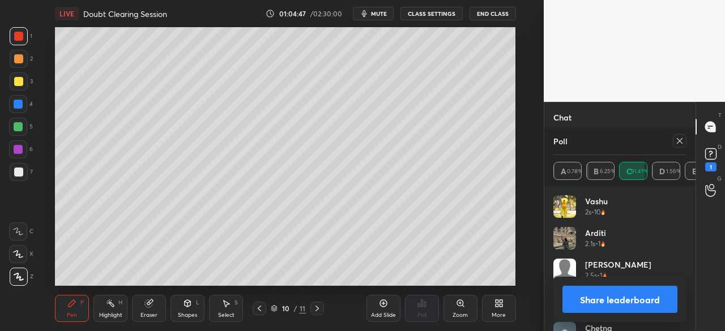
click at [679, 140] on icon at bounding box center [679, 140] width 9 height 9
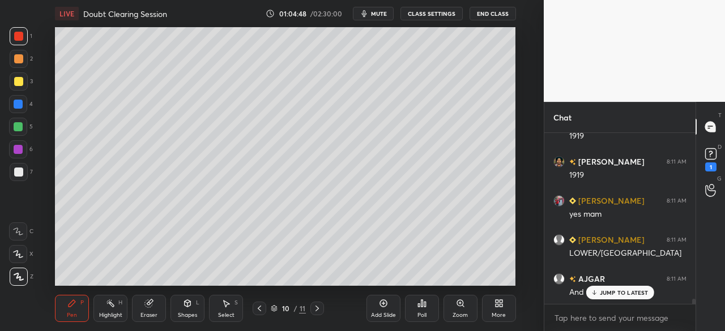
click at [631, 293] on p "JUMP TO LATEST" at bounding box center [624, 292] width 49 height 7
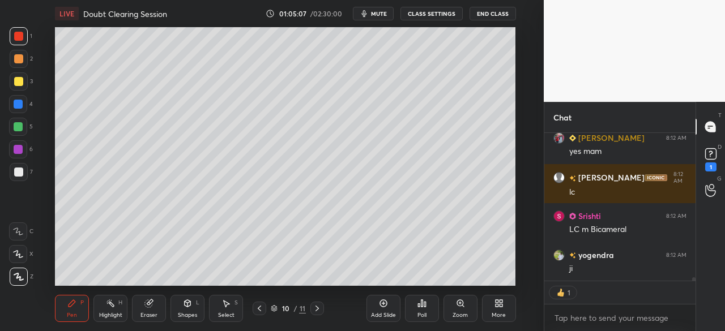
click at [427, 307] on div "Poll" at bounding box center [422, 308] width 34 height 27
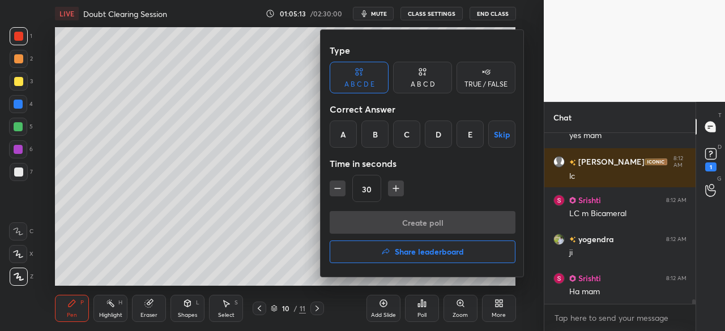
click at [417, 135] on div "C" at bounding box center [406, 134] width 27 height 27
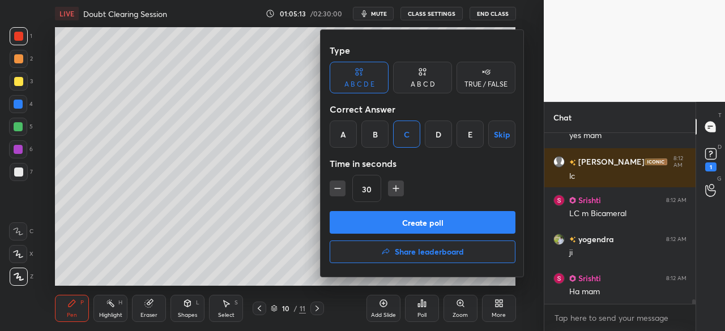
click at [421, 218] on button "Create poll" at bounding box center [423, 222] width 186 height 23
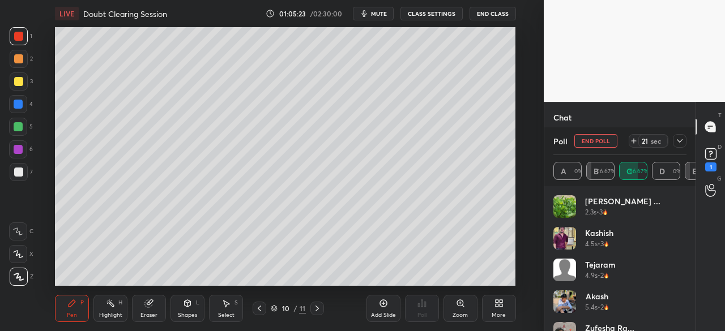
click at [678, 142] on icon at bounding box center [679, 140] width 9 height 9
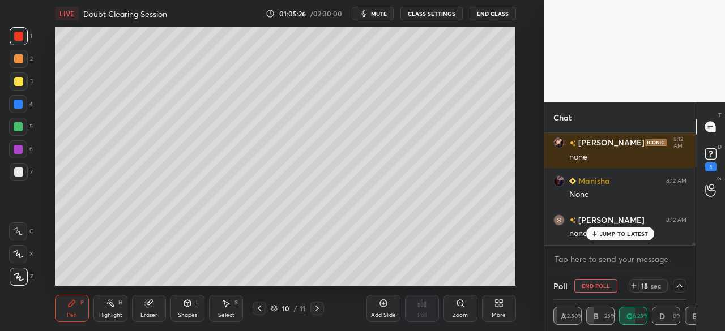
click at [623, 236] on div "Kajal 8:12 AM Koi nhiii [PERSON_NAME] 8:12 AM None [PERSON_NAME] 8:12 AM no\ [P…" at bounding box center [619, 189] width 151 height 112
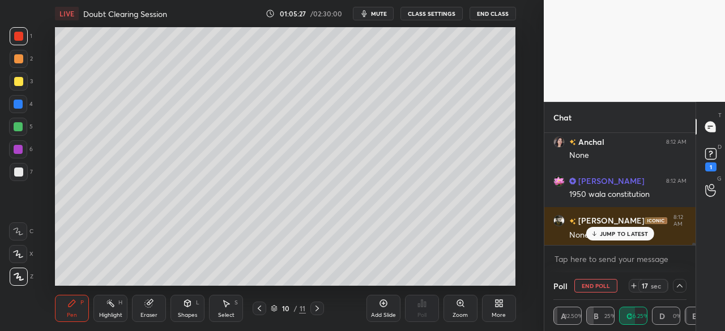
click at [623, 239] on div "JUMP TO LATEST" at bounding box center [619, 234] width 68 height 14
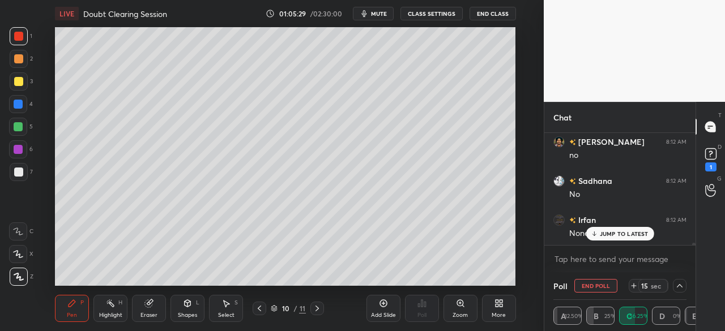
click at [631, 237] on p "JUMP TO LATEST" at bounding box center [624, 233] width 49 height 7
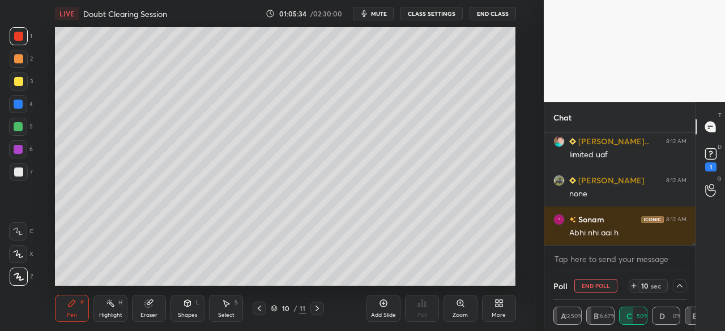
click at [681, 284] on icon at bounding box center [679, 285] width 9 height 9
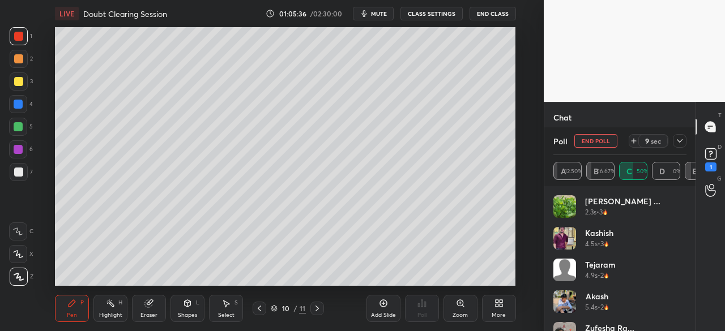
click at [682, 217] on div "[PERSON_NAME] ... 2.3s • 3" at bounding box center [619, 211] width 133 height 32
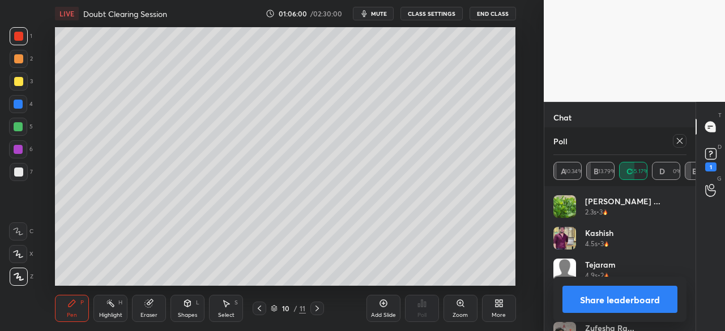
click at [685, 140] on div at bounding box center [680, 141] width 14 height 14
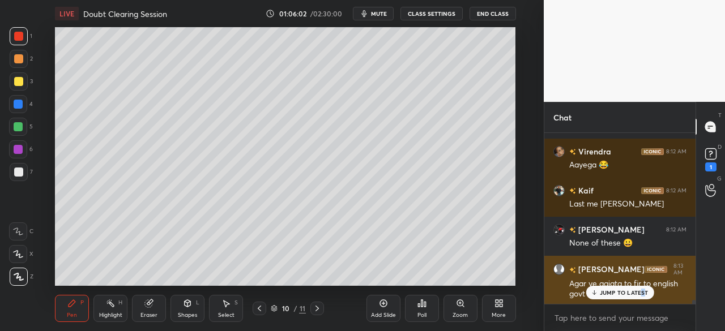
click at [643, 294] on p "JUMP TO LATEST" at bounding box center [624, 292] width 49 height 7
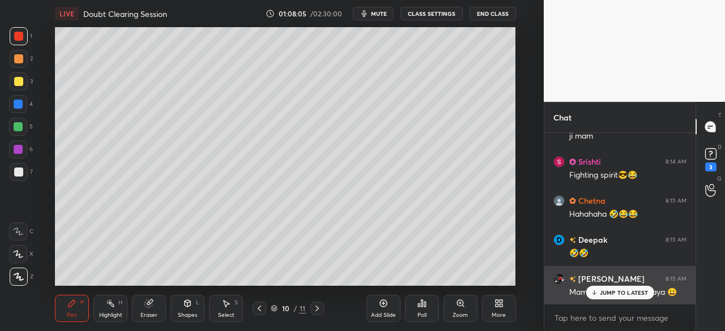
click at [632, 296] on p "JUMP TO LATEST" at bounding box center [624, 292] width 49 height 7
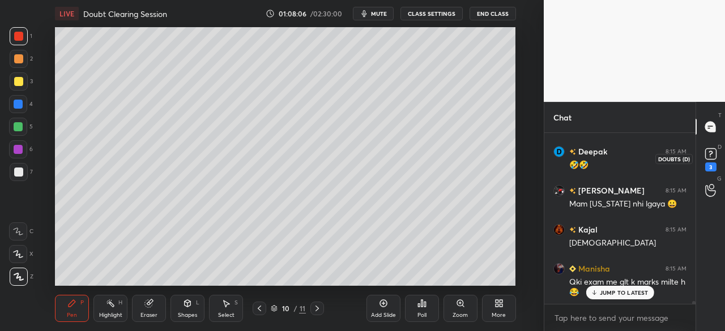
click at [712, 155] on rect at bounding box center [710, 154] width 11 height 11
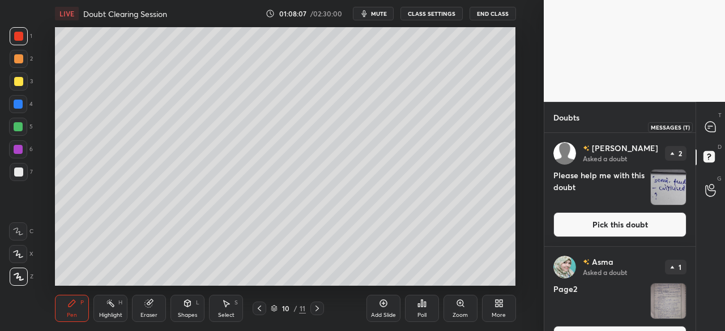
click at [712, 131] on icon at bounding box center [710, 127] width 10 height 10
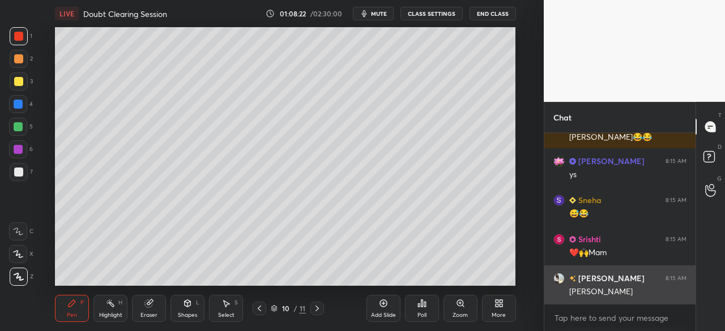
click at [643, 293] on div "[PERSON_NAME]" at bounding box center [627, 291] width 117 height 11
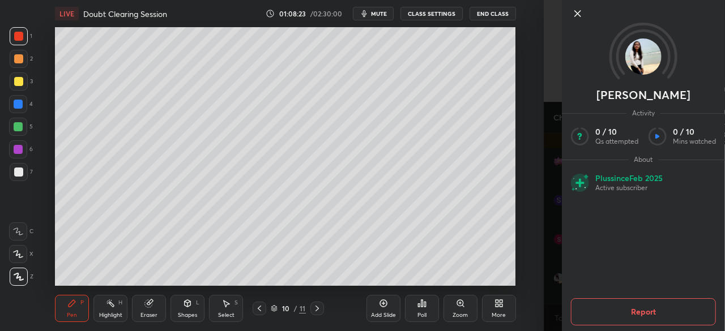
click at [578, 11] on icon at bounding box center [578, 14] width 14 height 14
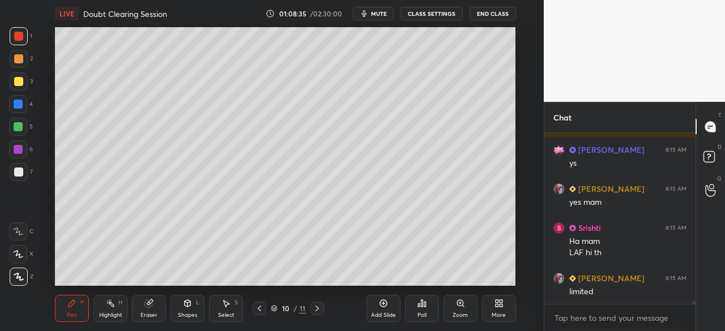
click at [392, 306] on div "Add Slide" at bounding box center [383, 308] width 34 height 27
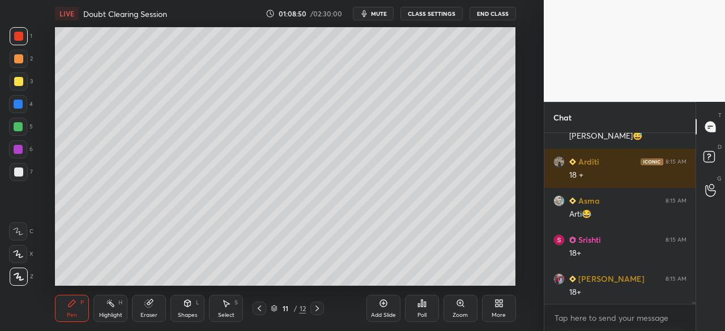
scroll to position [11462, 0]
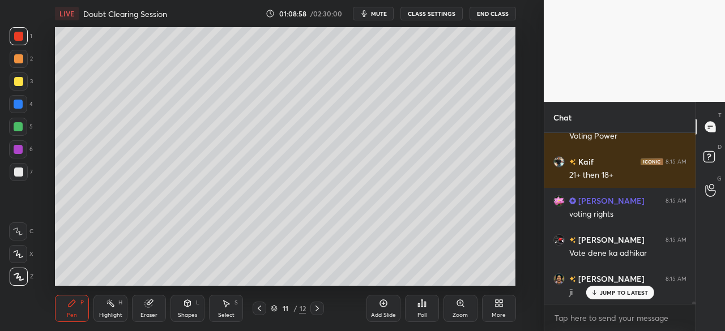
click at [18, 78] on div at bounding box center [18, 81] width 9 height 9
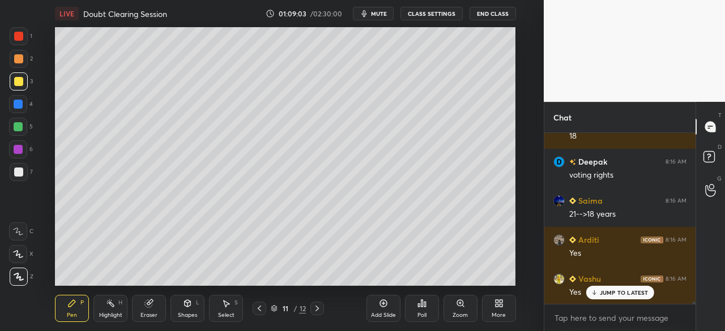
click at [634, 292] on p "JUMP TO LATEST" at bounding box center [624, 292] width 49 height 7
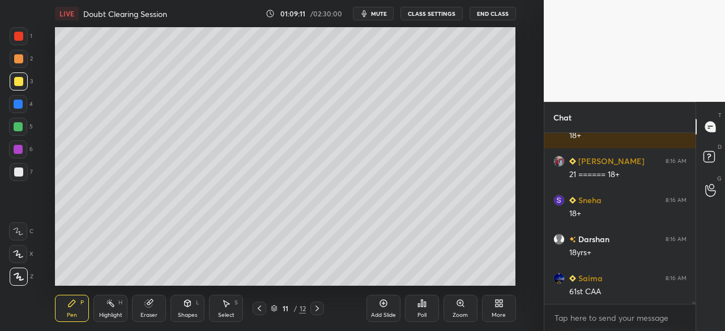
click at [20, 100] on div at bounding box center [18, 104] width 9 height 9
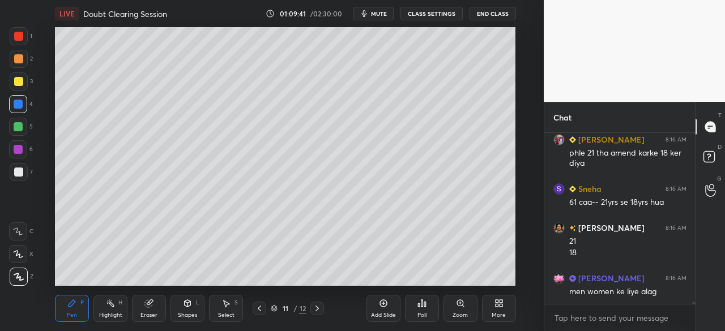
scroll to position [13085, 0]
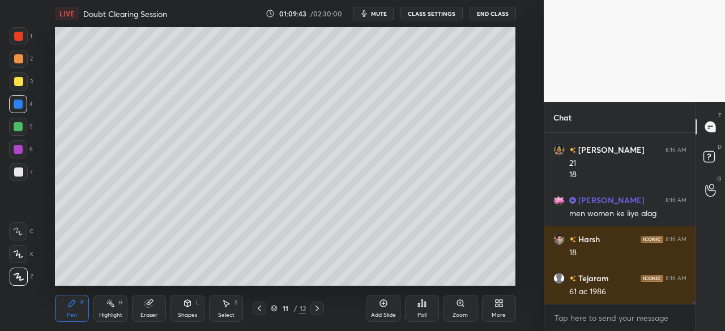
click at [18, 82] on div at bounding box center [18, 81] width 9 height 9
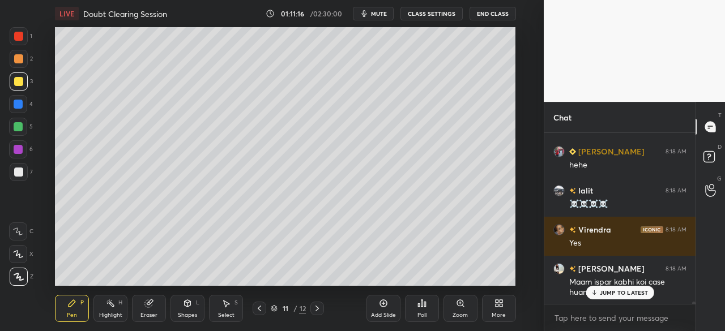
scroll to position [144, 148]
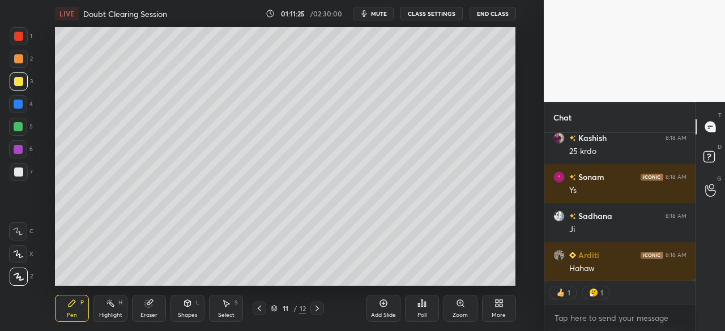
click at [18, 96] on div at bounding box center [18, 104] width 18 height 18
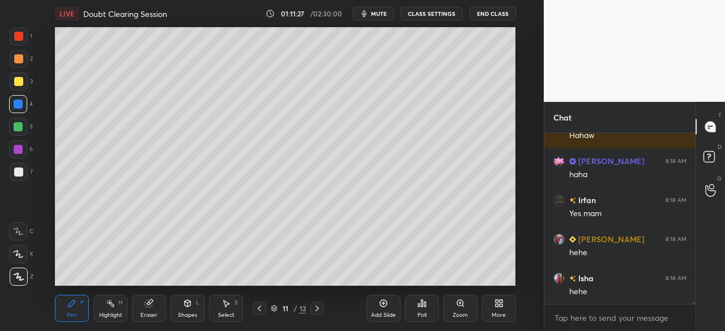
click at [260, 311] on icon at bounding box center [259, 309] width 3 height 6
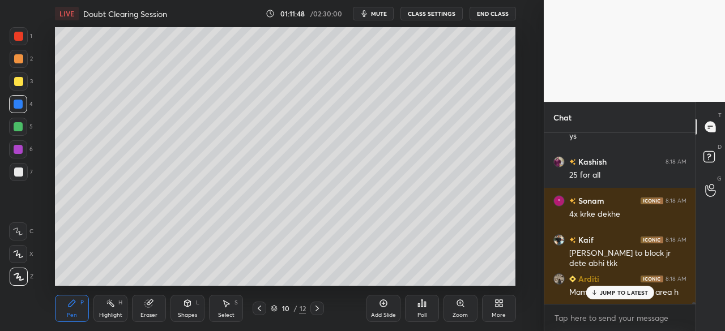
click at [633, 292] on p "JUMP TO LATEST" at bounding box center [624, 292] width 49 height 7
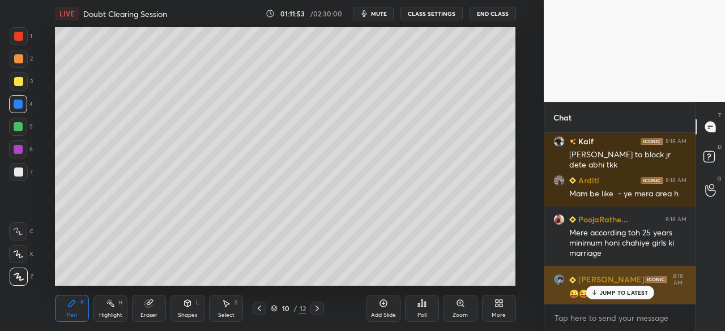
click at [636, 290] on p "JUMP TO LATEST" at bounding box center [624, 292] width 49 height 7
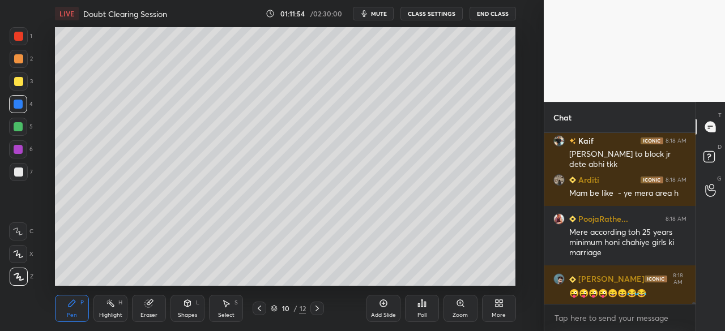
click at [319, 312] on icon at bounding box center [317, 308] width 9 height 9
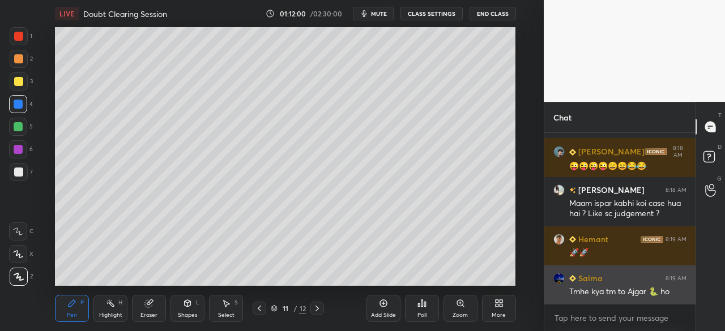
click at [636, 292] on div "Tmhe kya tm to Ajgar 🐍 ho" at bounding box center [627, 291] width 117 height 11
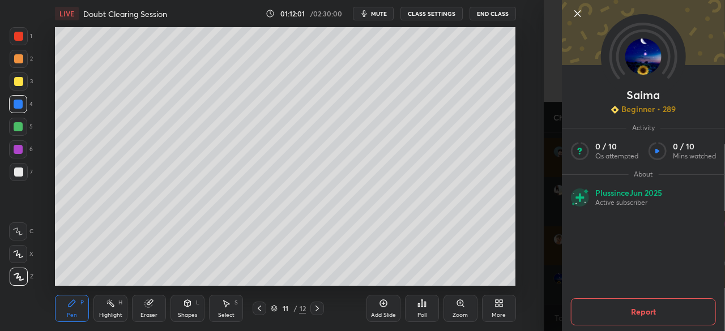
click at [579, 5] on div at bounding box center [643, 32] width 163 height 65
click at [574, 10] on icon at bounding box center [578, 14] width 14 height 14
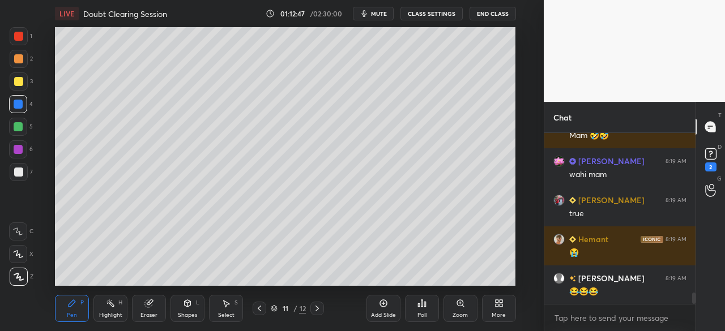
click at [258, 307] on icon at bounding box center [259, 308] width 9 height 9
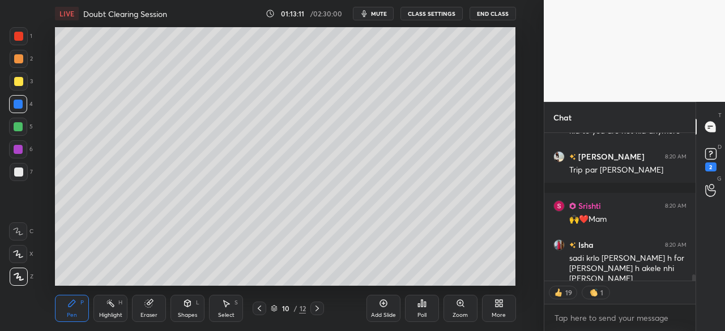
click at [19, 100] on div at bounding box center [18, 104] width 9 height 9
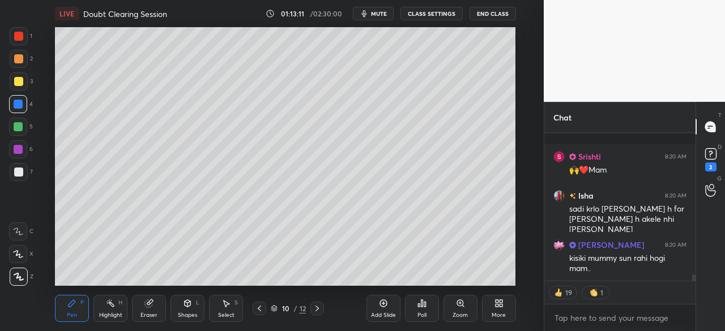
click at [21, 81] on div at bounding box center [18, 81] width 9 height 9
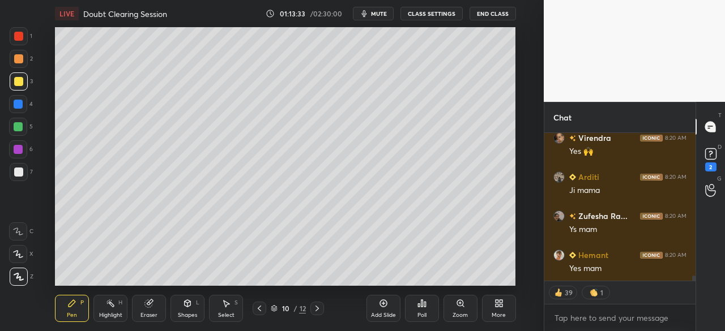
click at [390, 303] on div "LIVE Doubt Clearing Session 01:13:33 / 02:30:00 mute CLASS SETTINGS End Class S…" at bounding box center [285, 165] width 498 height 331
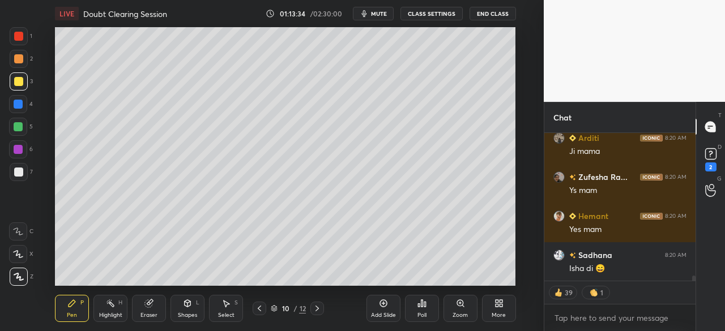
click at [410, 279] on div "Poll" at bounding box center [422, 308] width 34 height 63
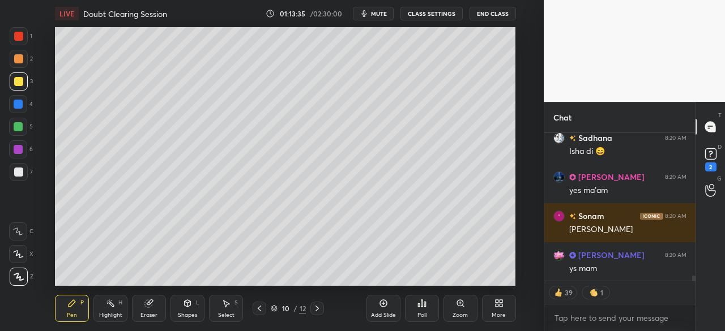
click at [430, 277] on div "LIVE Doubt Clearing Session 01:13:35 / 02:30:00 mute CLASS SETTINGS End Class S…" at bounding box center [285, 165] width 498 height 331
type textarea "x"
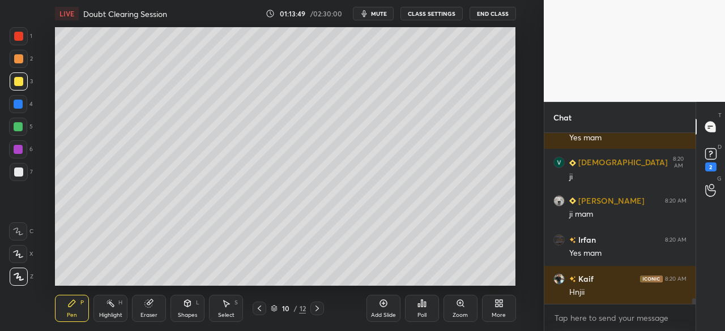
scroll to position [4838, 0]
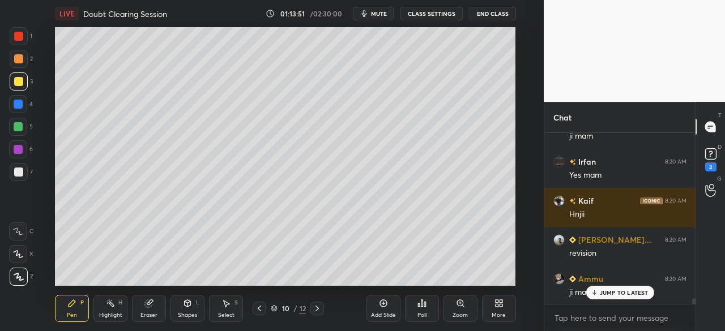
click at [25, 33] on div at bounding box center [19, 36] width 18 height 18
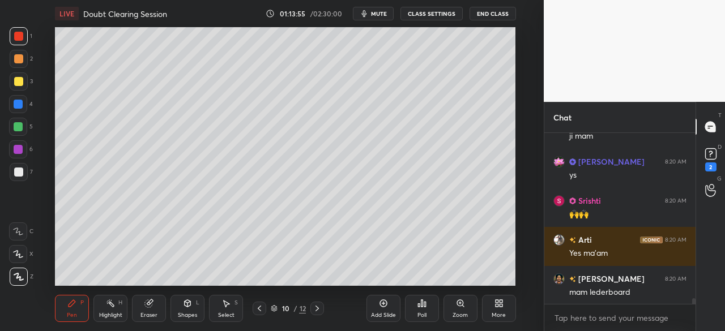
scroll to position [5072, 0]
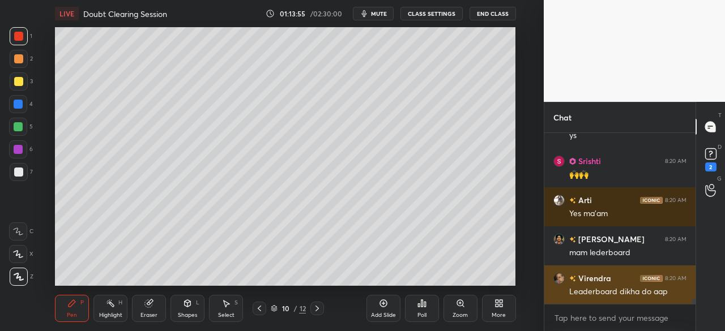
click at [649, 292] on div "Leaderboard dikha do aap" at bounding box center [627, 291] width 117 height 11
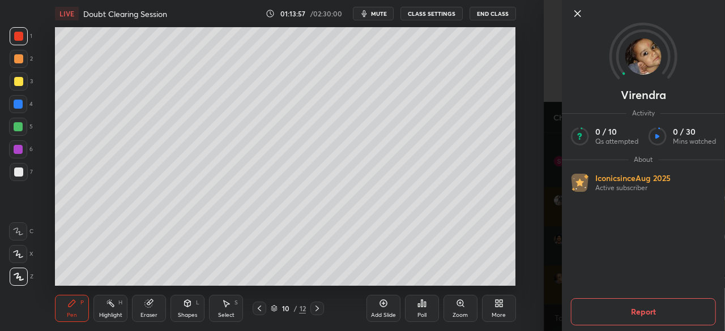
scroll to position [5110, 0]
click at [578, 16] on icon at bounding box center [578, 14] width 14 height 14
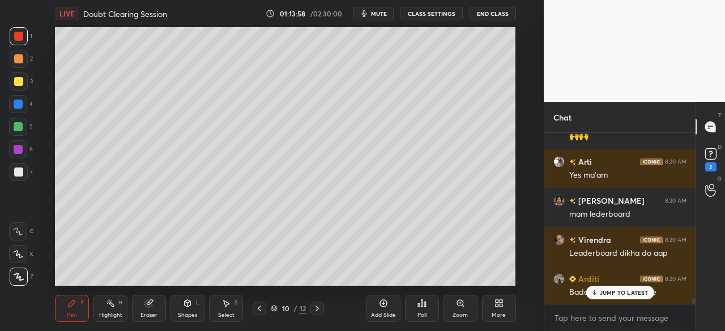
click at [422, 310] on div "Poll" at bounding box center [422, 308] width 34 height 27
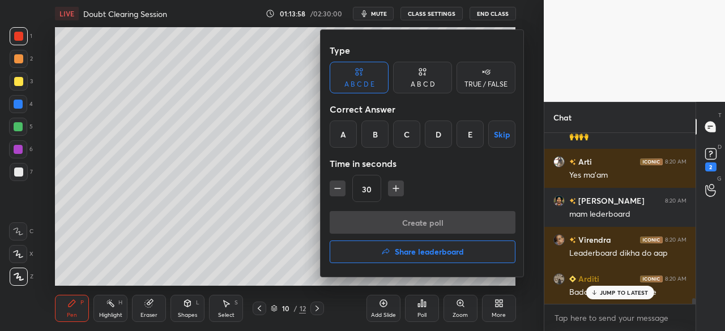
click at [427, 254] on h4 "Share leaderboard" at bounding box center [429, 252] width 69 height 8
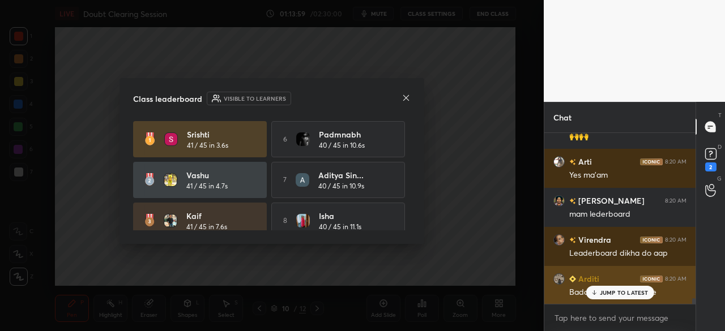
click at [617, 293] on p "JUMP TO LATEST" at bounding box center [624, 292] width 49 height 7
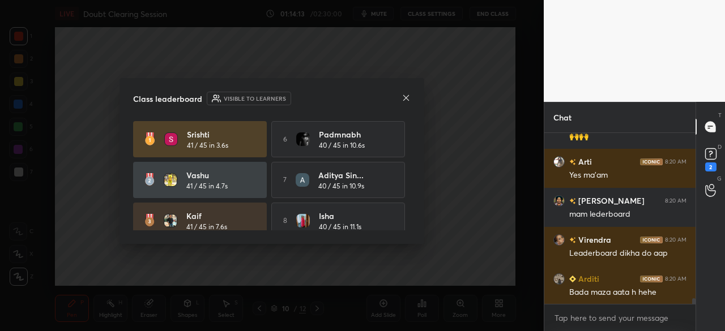
scroll to position [2, 0]
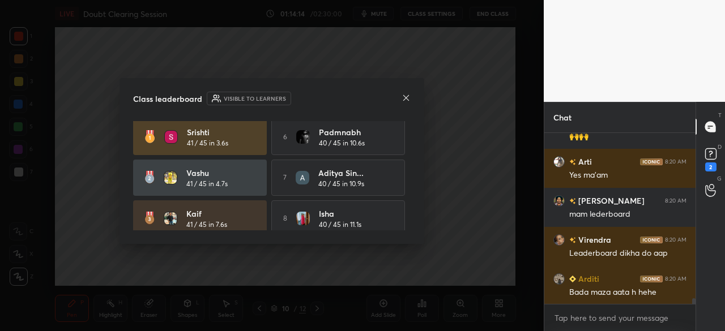
click at [419, 139] on div "Class leaderboard Visible to learners Srishti 41 / 45 in 3.6s 6 Padmnabh 40 / 4…" at bounding box center [271, 161] width 305 height 166
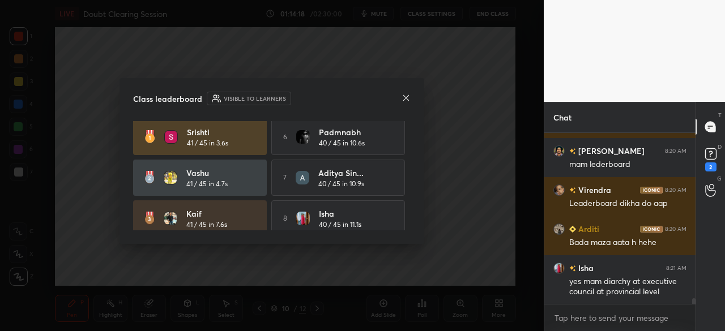
scroll to position [0, 0]
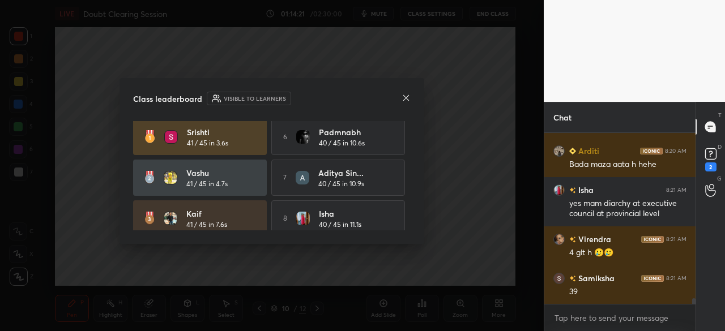
drag, startPoint x: 411, startPoint y: 134, endPoint x: 408, endPoint y: 143, distance: 9.7
click at [409, 149] on div "Class leaderboard Visible to learners Srishti 41 / 45 in 3.6s 6 Padmnabh 40 / 4…" at bounding box center [271, 161] width 305 height 166
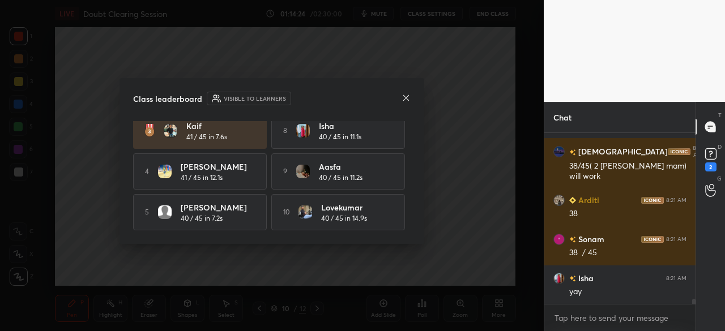
click at [417, 189] on div "Class leaderboard Visible to learners Srishti 41 / 45 in 3.6s 6 Padmnabh 40 / 4…" at bounding box center [271, 161] width 305 height 166
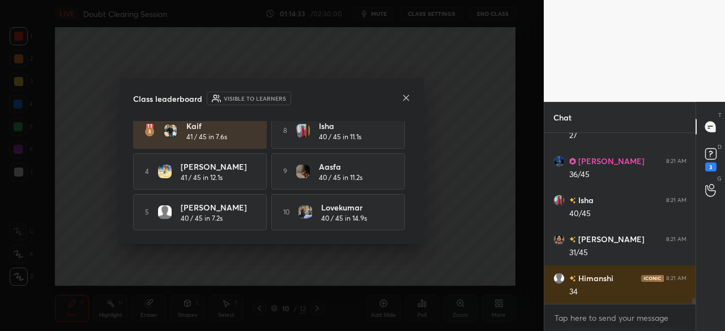
click at [402, 100] on icon at bounding box center [405, 97] width 9 height 9
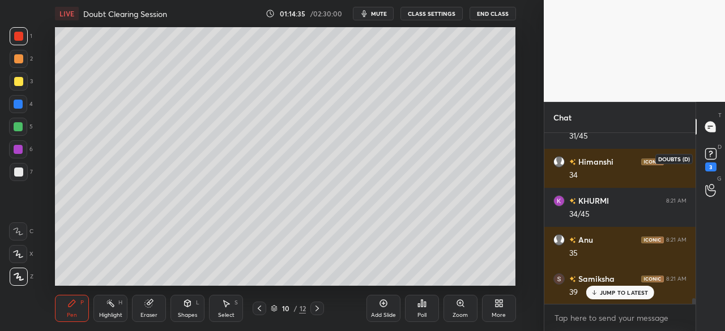
click at [715, 158] on rect at bounding box center [710, 154] width 11 height 11
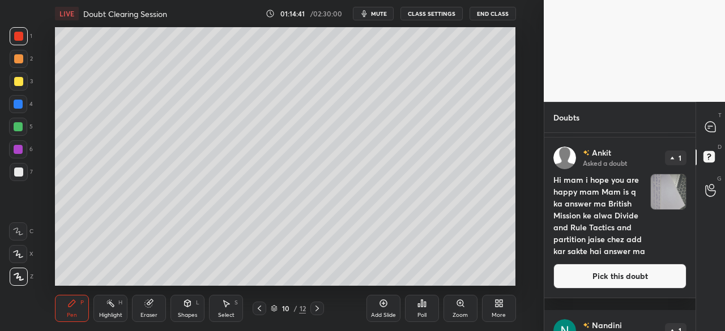
click at [627, 289] on button "Pick this doubt" at bounding box center [619, 276] width 133 height 25
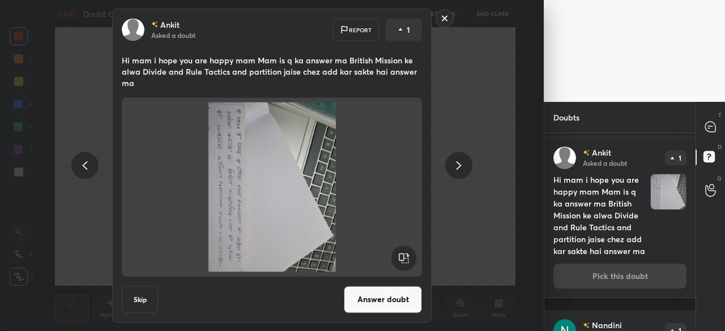
click at [444, 22] on rect at bounding box center [445, 19] width 18 height 18
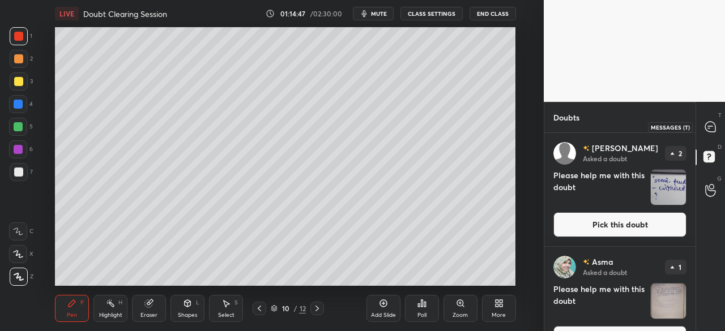
click at [709, 125] on icon at bounding box center [710, 127] width 10 height 10
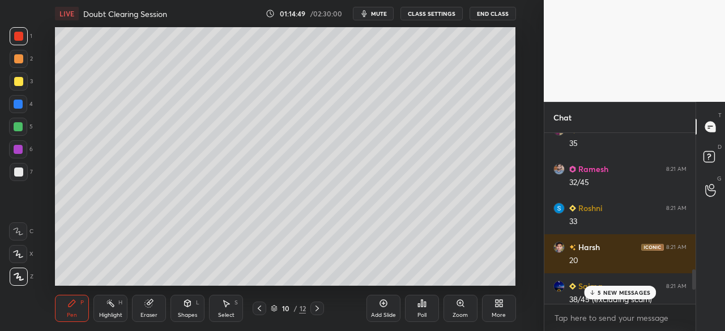
click at [634, 290] on p "5 NEW MESSAGES" at bounding box center [623, 292] width 53 height 7
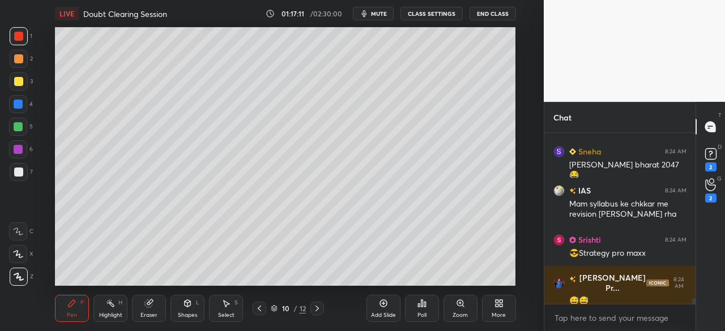
scroll to position [4771, 0]
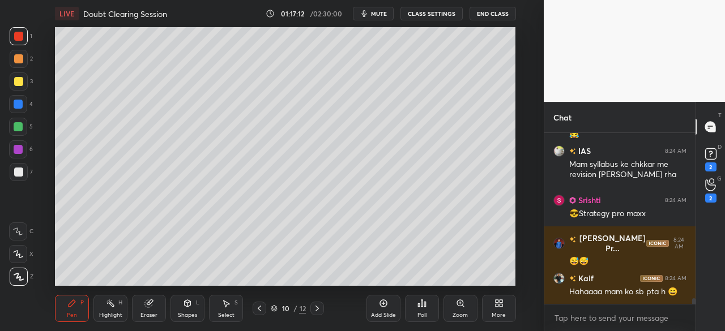
click at [16, 59] on div at bounding box center [18, 58] width 9 height 9
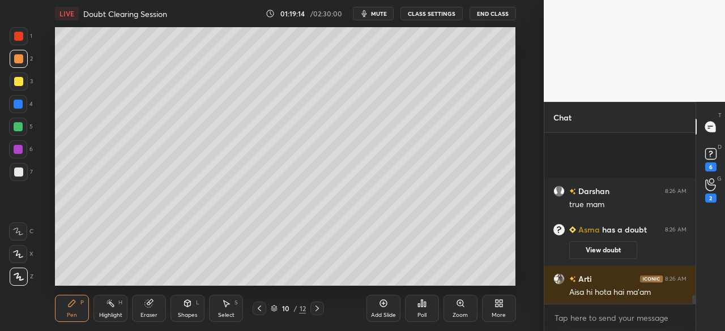
scroll to position [3064, 0]
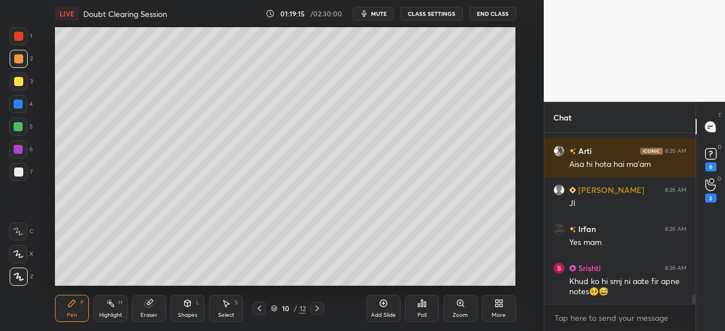
click at [18, 79] on div at bounding box center [18, 81] width 9 height 9
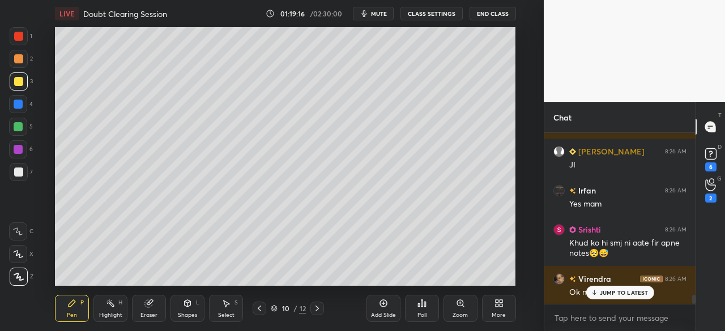
click at [384, 304] on icon at bounding box center [383, 303] width 9 height 9
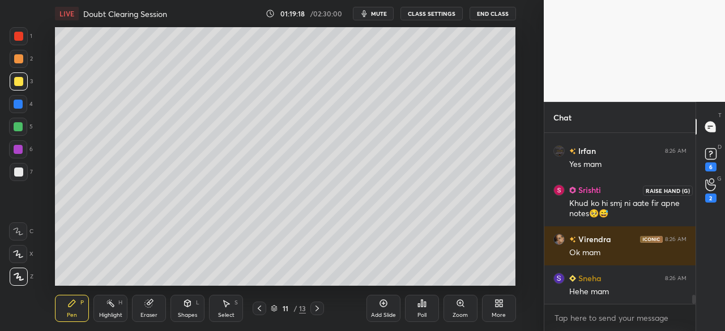
click at [714, 189] on icon at bounding box center [710, 184] width 10 height 11
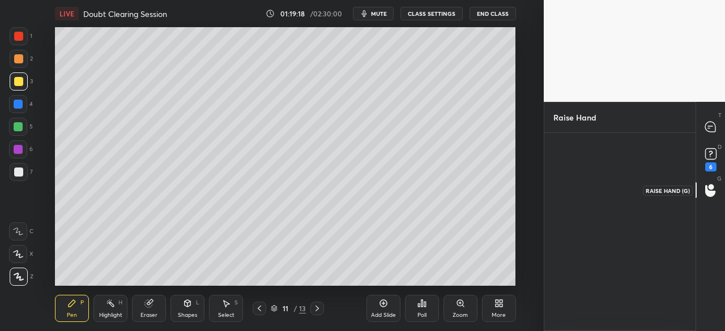
scroll to position [4, 3]
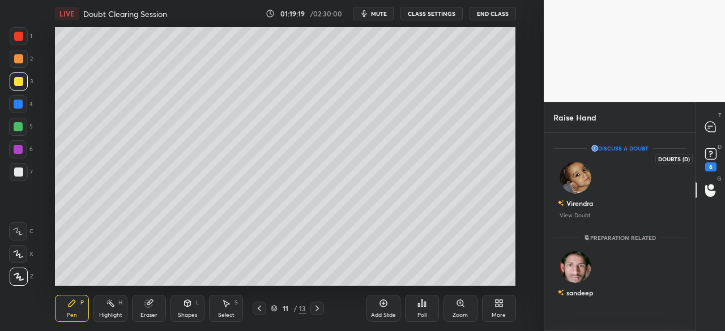
click at [710, 160] on icon at bounding box center [710, 154] width 17 height 17
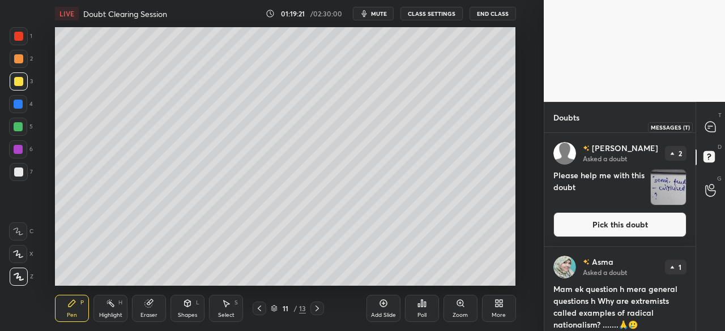
click at [712, 126] on icon at bounding box center [710, 127] width 12 height 12
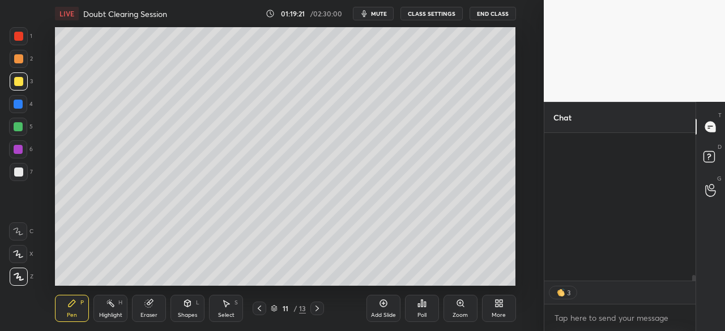
scroll to position [144, 148]
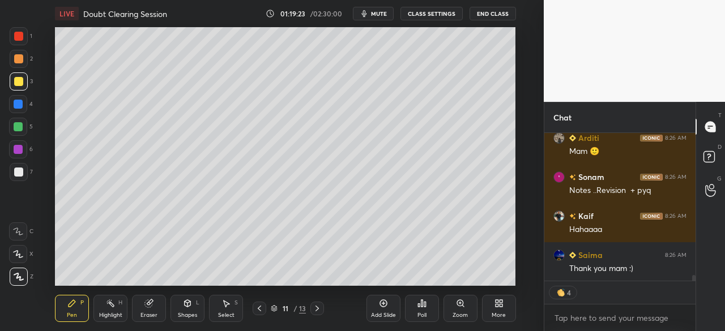
click at [16, 88] on div at bounding box center [19, 81] width 18 height 18
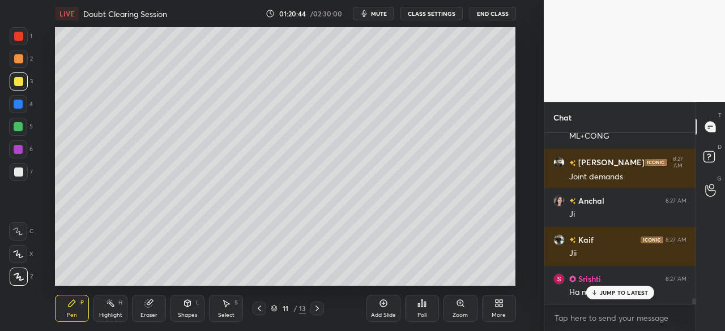
scroll to position [5233, 0]
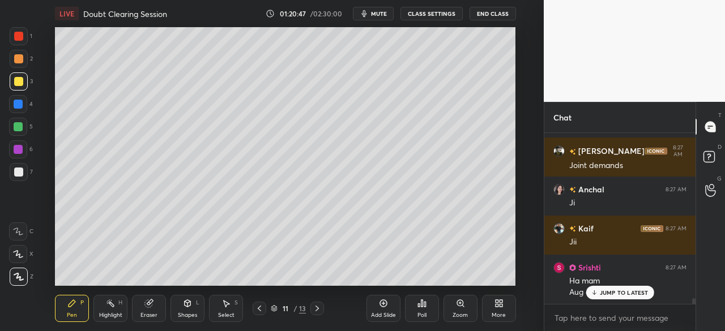
click at [18, 174] on div at bounding box center [18, 172] width 9 height 9
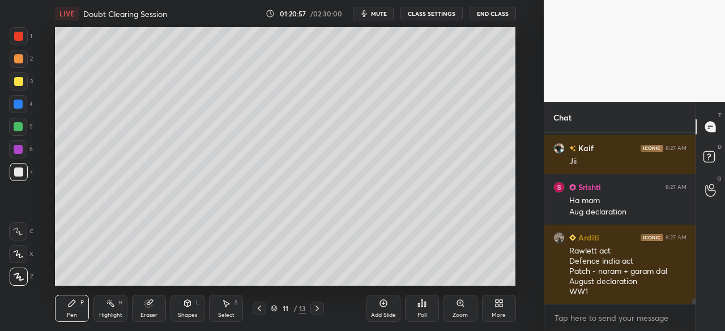
scroll to position [5352, 0]
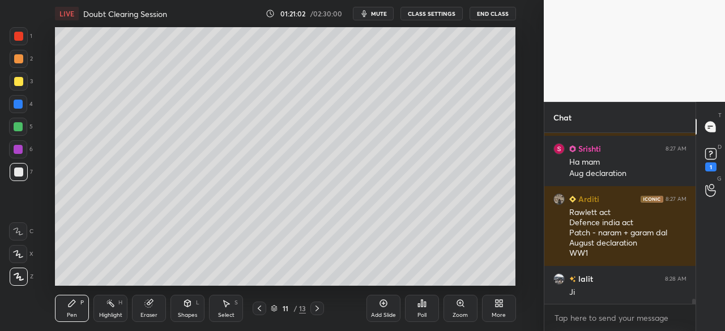
click at [19, 108] on div at bounding box center [18, 104] width 9 height 9
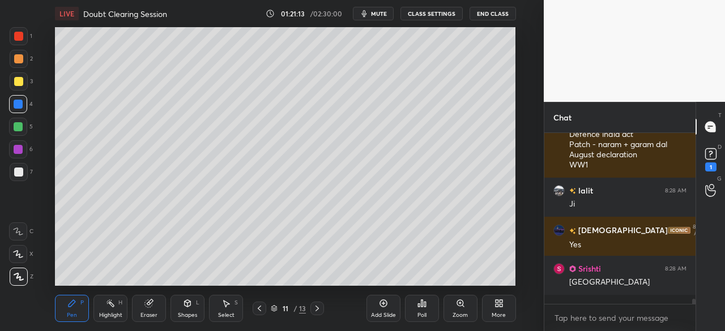
scroll to position [5480, 0]
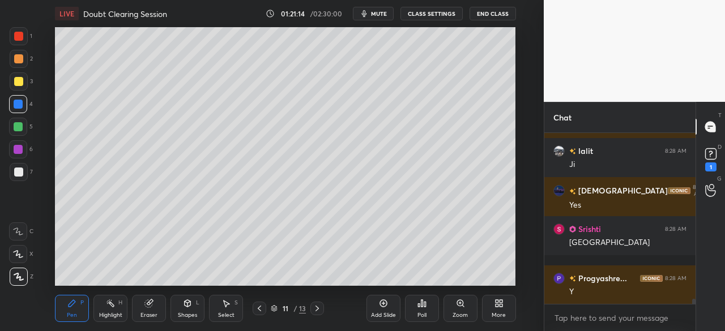
click at [18, 125] on div at bounding box center [18, 126] width 9 height 9
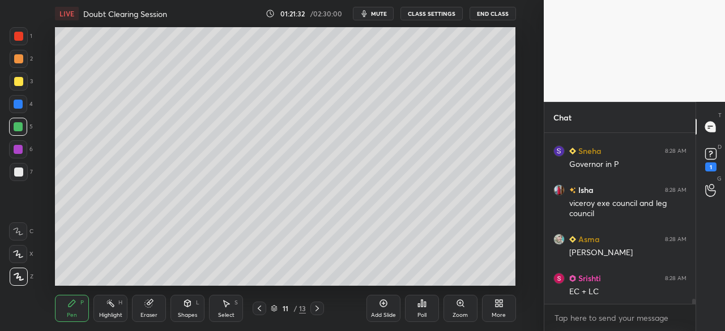
scroll to position [5783, 0]
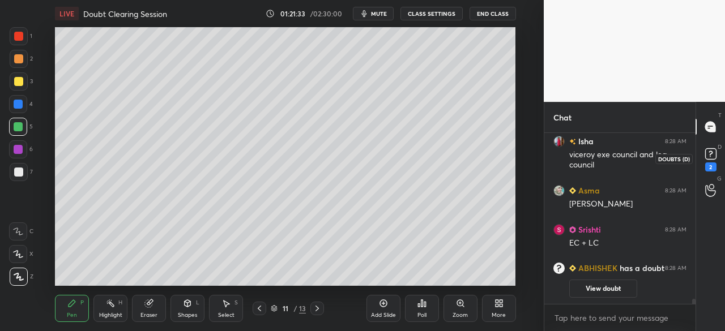
click at [715, 153] on icon at bounding box center [710, 154] width 17 height 17
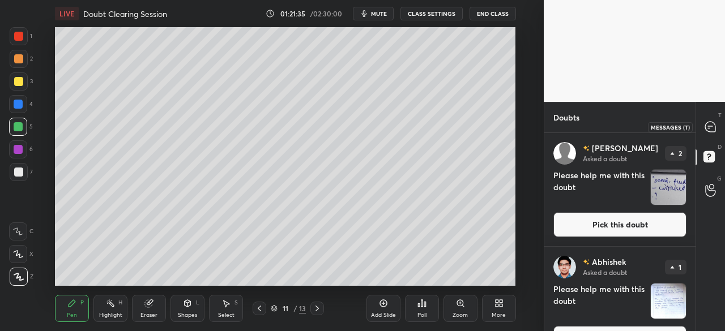
click at [714, 122] on div at bounding box center [710, 127] width 23 height 20
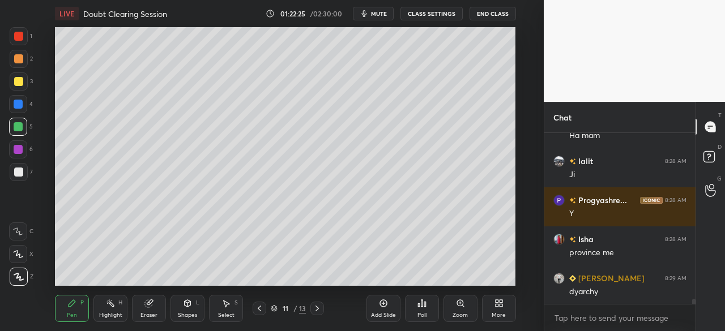
scroll to position [5394, 0]
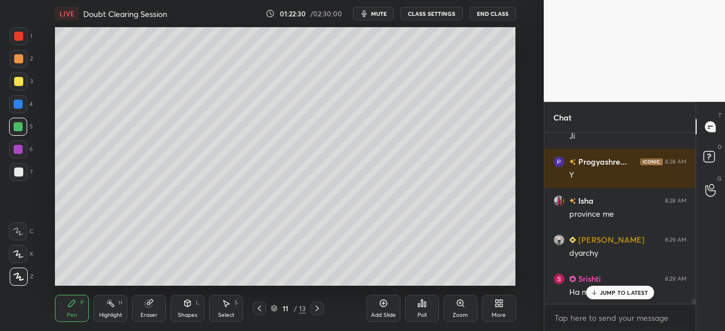
click at [26, 81] on div at bounding box center [19, 81] width 18 height 18
click at [12, 59] on div at bounding box center [19, 59] width 18 height 18
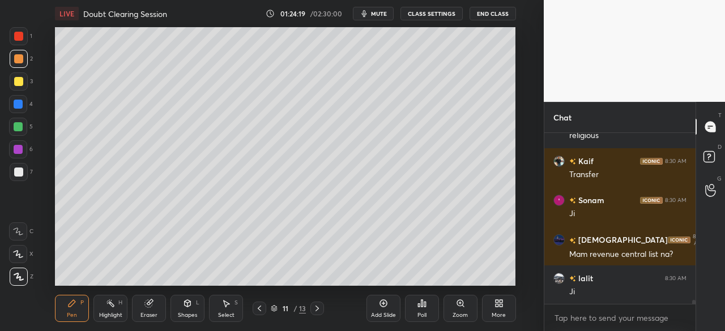
scroll to position [6898, 0]
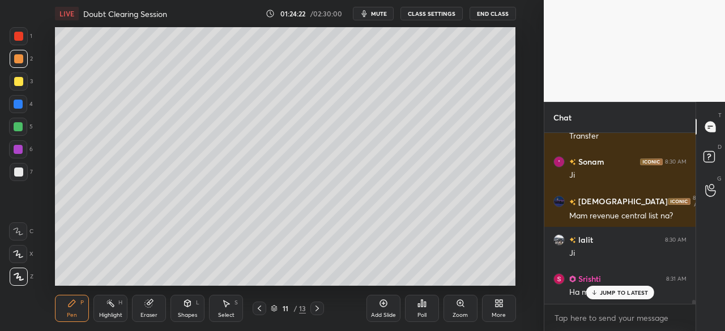
drag, startPoint x: 18, startPoint y: 148, endPoint x: 24, endPoint y: 144, distance: 6.6
click at [16, 146] on div at bounding box center [18, 149] width 9 height 9
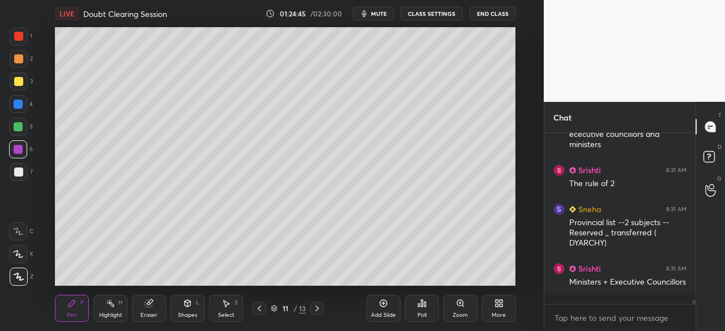
scroll to position [7400, 0]
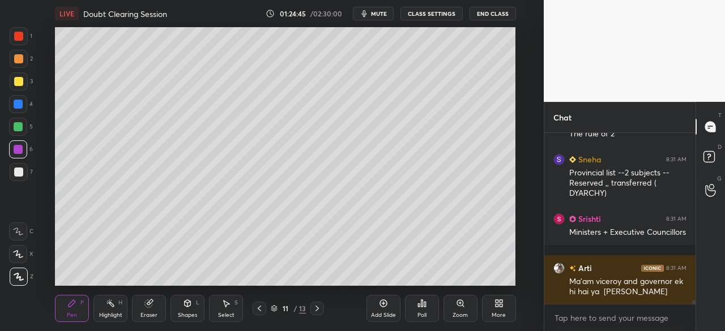
click at [145, 303] on icon at bounding box center [148, 303] width 9 height 9
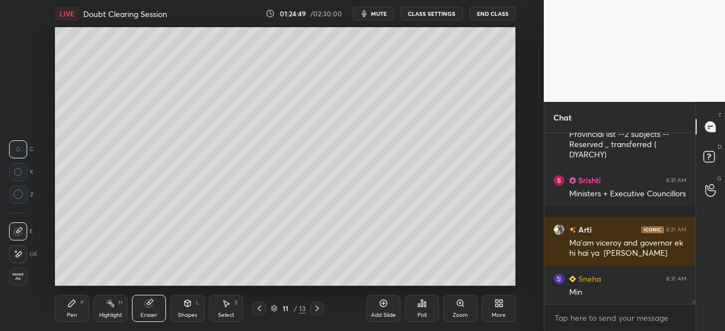
scroll to position [7488, 0]
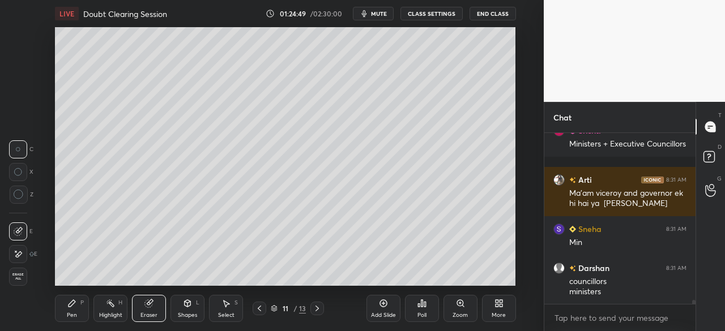
click at [65, 309] on div "LIVE Doubt Clearing Session 01:24:49 / 02:30:00 mute CLASS SETTINGS End Class S…" at bounding box center [285, 165] width 498 height 331
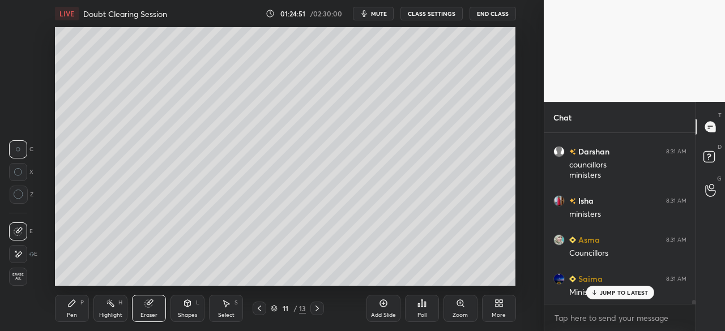
click at [74, 308] on div "Pen P" at bounding box center [72, 308] width 34 height 27
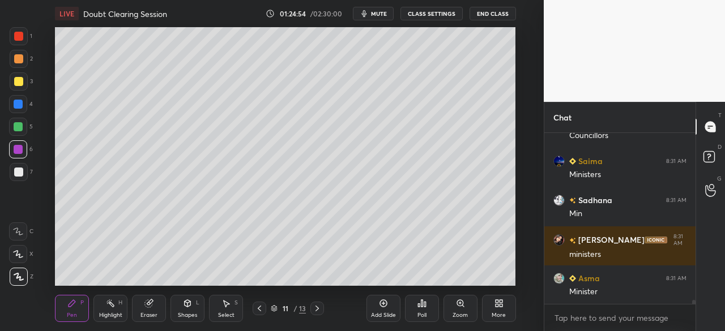
scroll to position [7761, 0]
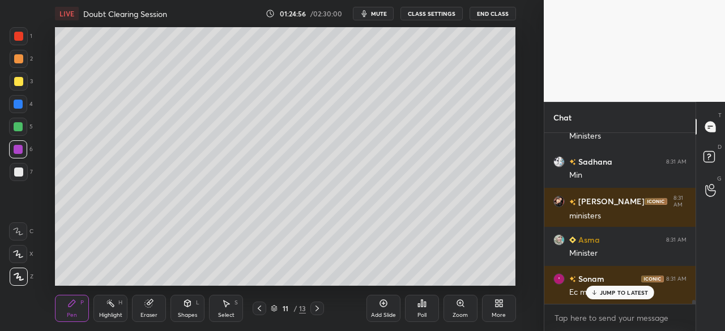
click at [618, 290] on p "JUMP TO LATEST" at bounding box center [624, 292] width 49 height 7
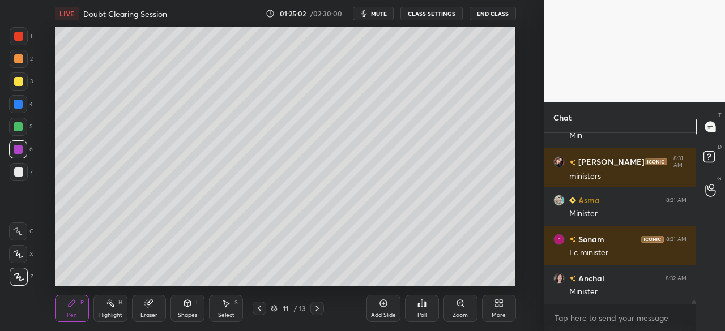
scroll to position [7839, 0]
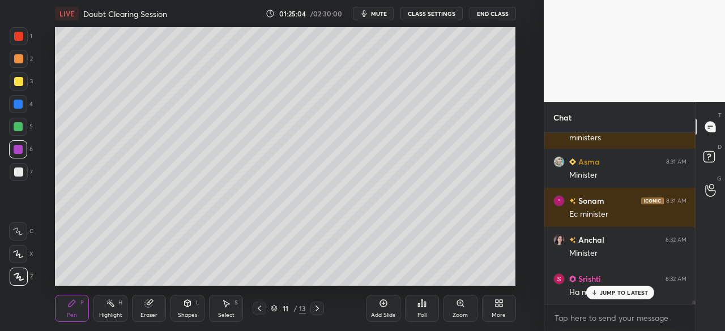
click at [617, 294] on p "JUMP TO LATEST" at bounding box center [624, 292] width 49 height 7
click at [16, 79] on div at bounding box center [18, 81] width 9 height 9
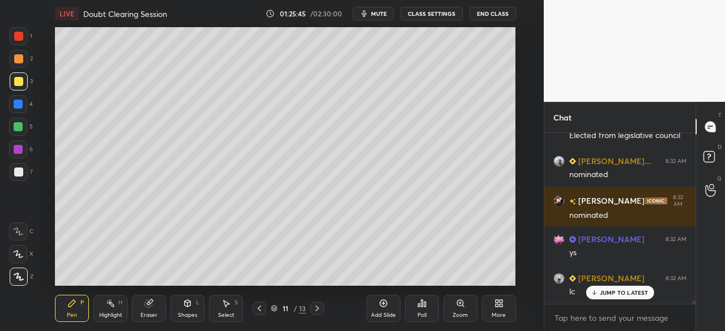
scroll to position [8585, 0]
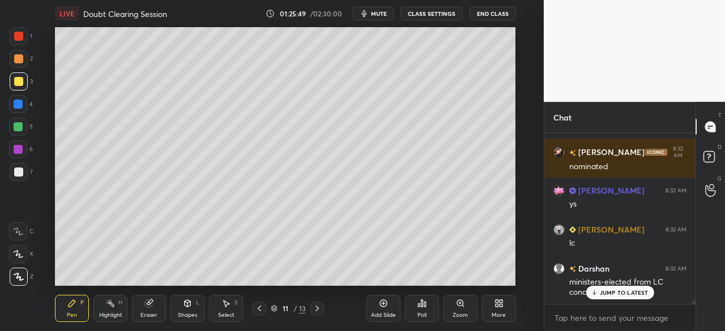
click at [17, 56] on div at bounding box center [19, 59] width 18 height 18
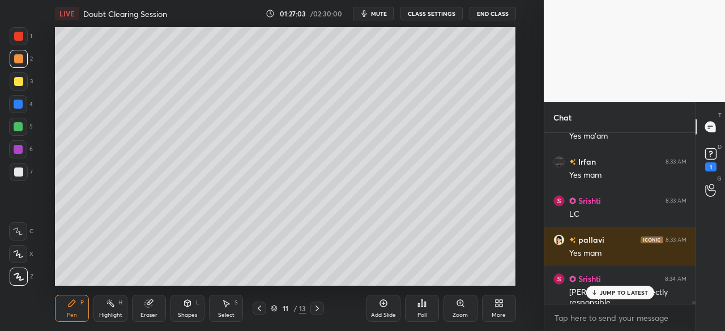
scroll to position [9631, 0]
click at [609, 293] on p "JUMP TO LATEST" at bounding box center [624, 292] width 49 height 7
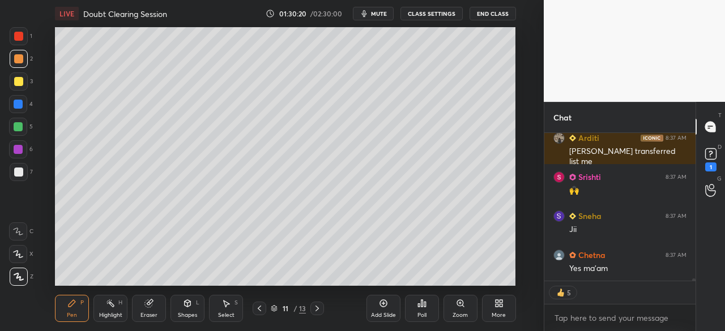
scroll to position [9921, 0]
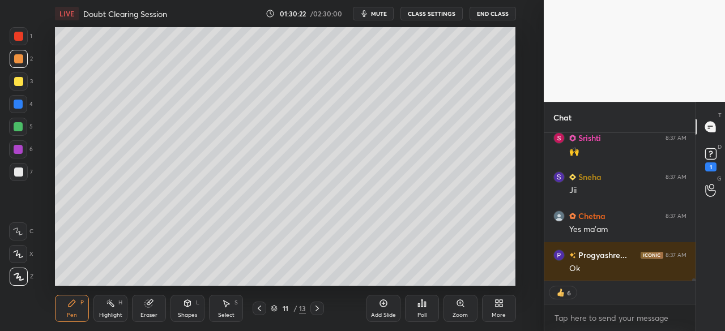
click at [259, 307] on icon at bounding box center [259, 309] width 3 height 6
click at [258, 308] on icon at bounding box center [259, 309] width 3 height 6
click at [318, 307] on icon at bounding box center [317, 308] width 9 height 9
click at [318, 309] on icon at bounding box center [317, 308] width 9 height 9
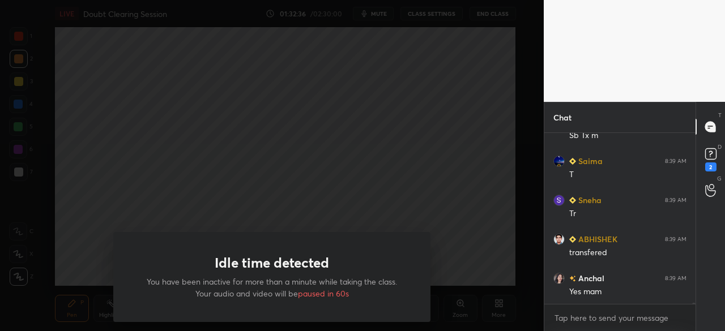
scroll to position [20623, 0]
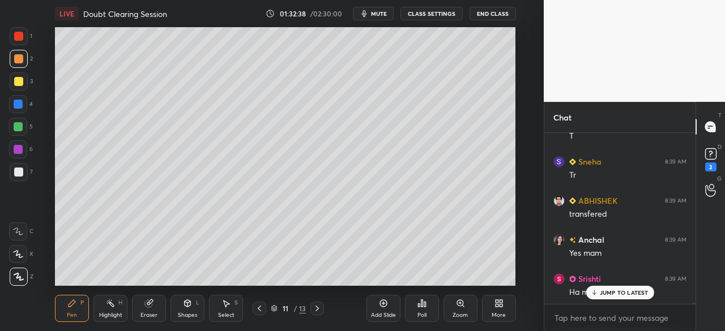
click at [36, 63] on div "Setting up your live class Poll for secs No correct answer Start poll" at bounding box center [285, 156] width 498 height 259
click at [606, 289] on p "JUMP TO LATEST" at bounding box center [624, 292] width 49 height 7
click at [712, 156] on rect at bounding box center [710, 154] width 11 height 11
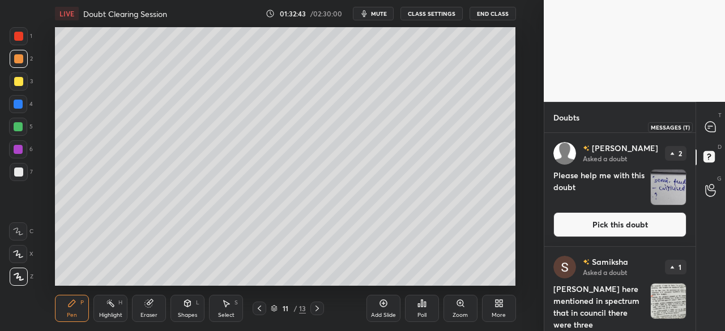
click at [708, 128] on icon at bounding box center [709, 128] width 2 height 0
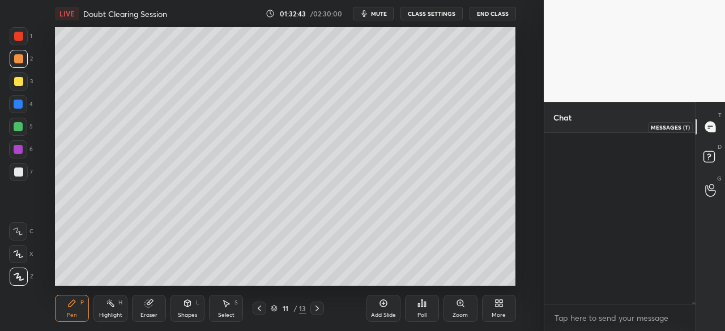
scroll to position [168, 148]
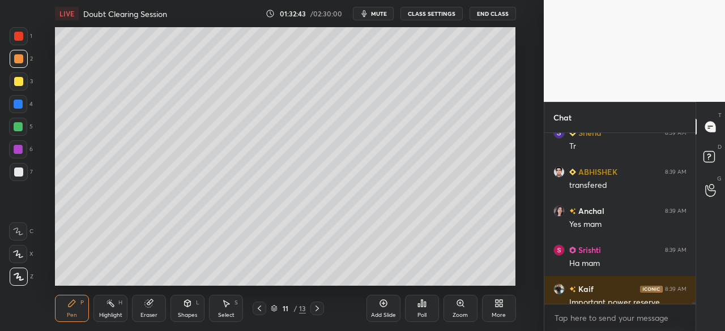
click at [446, 12] on button "CLASS SETTINGS" at bounding box center [431, 14] width 62 height 14
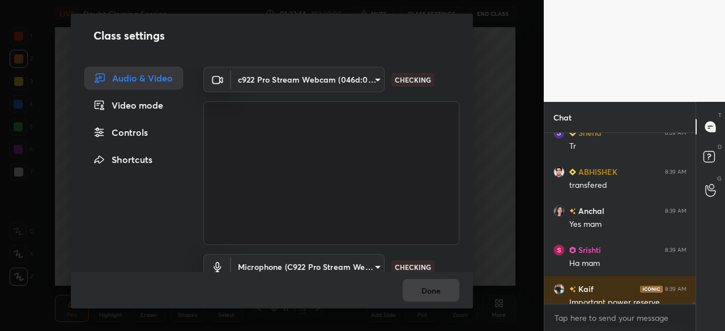
click at [146, 123] on div "Controls" at bounding box center [133, 132] width 99 height 23
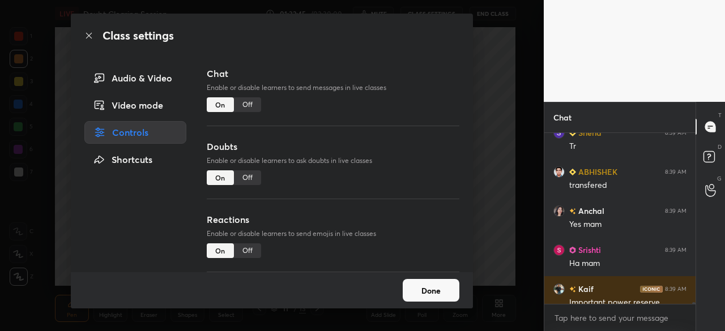
click at [249, 176] on div "Off" at bounding box center [247, 177] width 27 height 15
click at [90, 33] on icon at bounding box center [88, 35] width 9 height 9
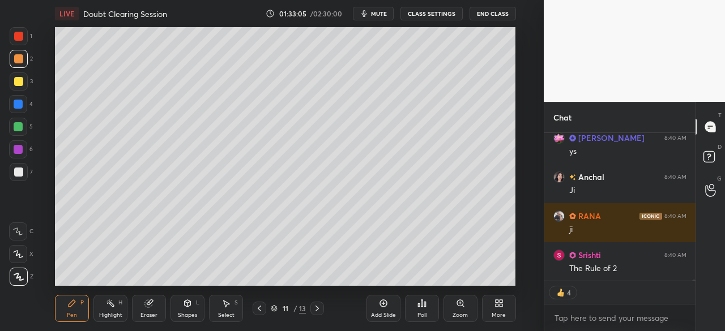
scroll to position [21798, 0]
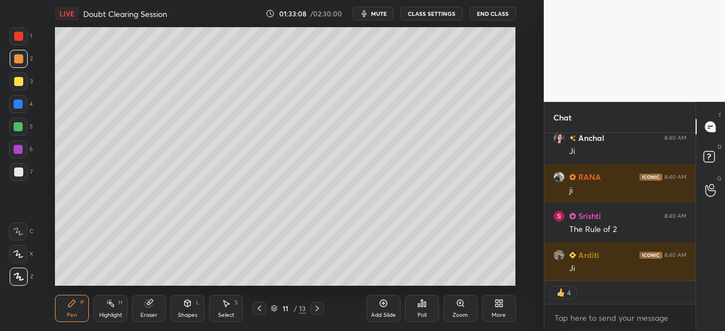
click at [19, 169] on div at bounding box center [18, 172] width 9 height 9
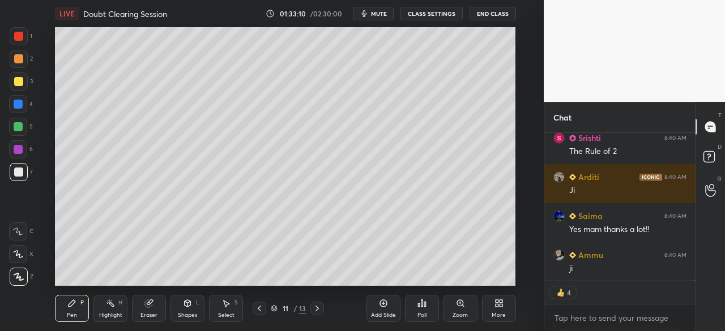
scroll to position [21915, 0]
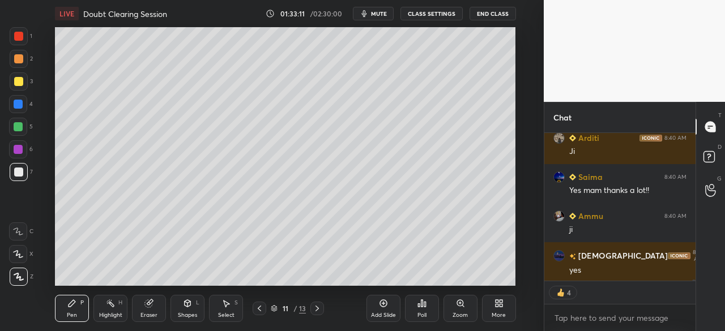
click at [19, 170] on div at bounding box center [18, 172] width 9 height 9
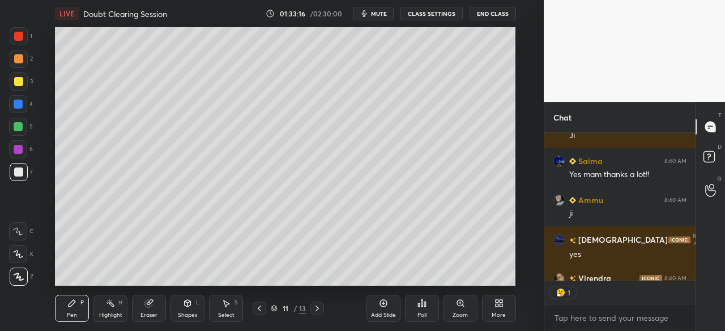
scroll to position [144, 148]
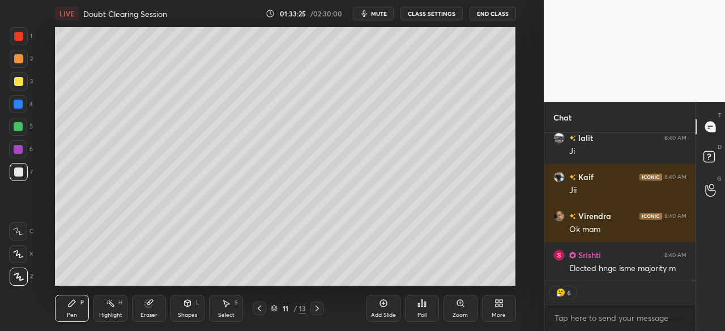
click at [17, 174] on div at bounding box center [18, 172] width 9 height 9
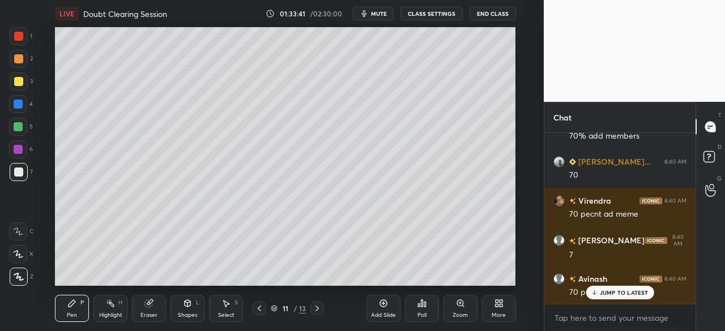
click at [16, 172] on div at bounding box center [18, 172] width 9 height 9
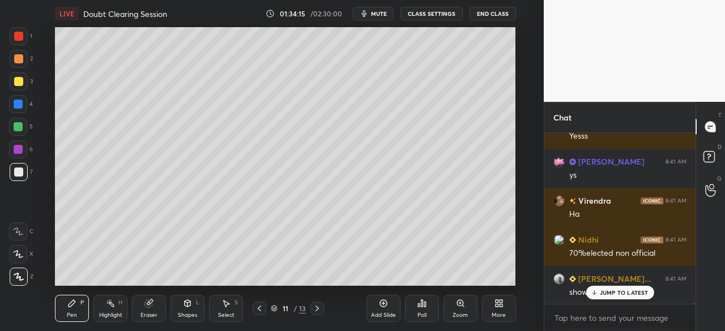
click at [17, 173] on div at bounding box center [18, 172] width 9 height 9
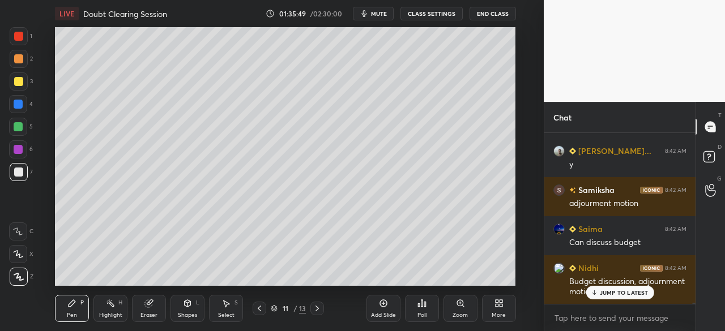
scroll to position [25914, 0]
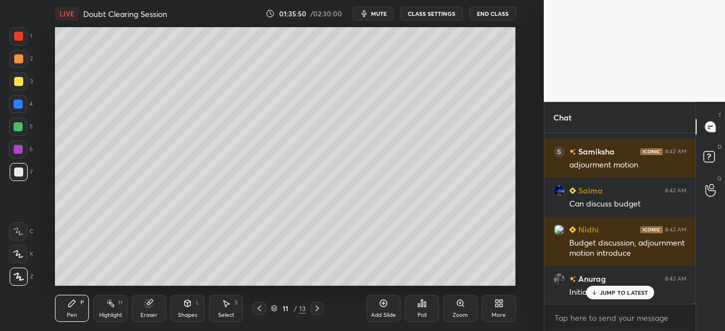
click at [15, 101] on div at bounding box center [18, 104] width 9 height 9
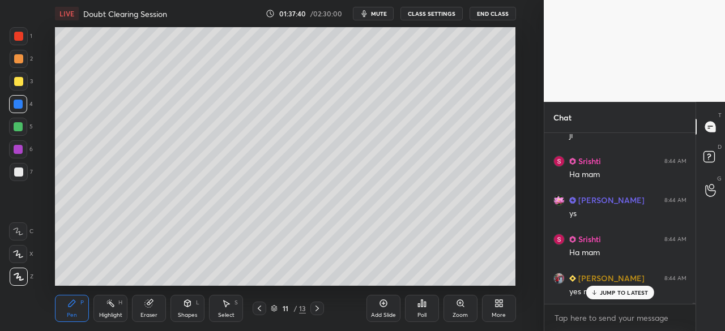
scroll to position [27170, 0]
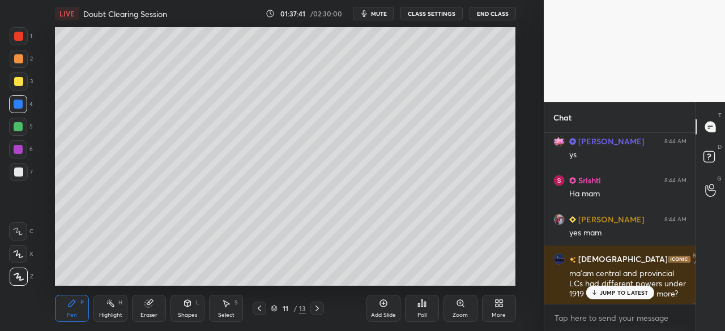
click at [12, 170] on div at bounding box center [19, 172] width 18 height 18
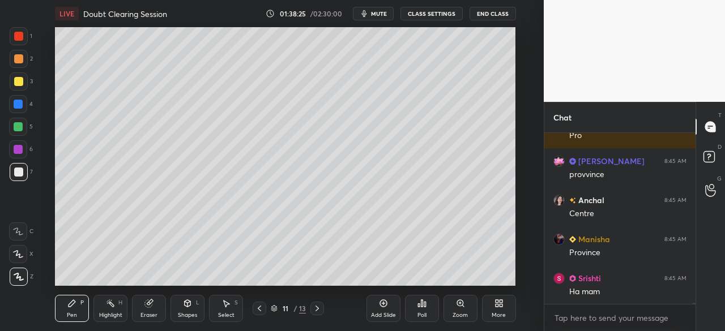
scroll to position [27963, 0]
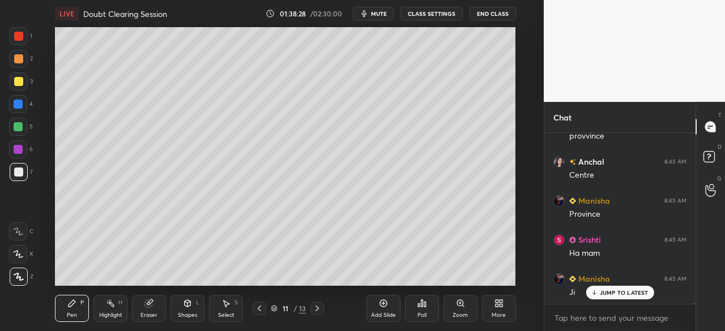
click at [24, 82] on div at bounding box center [19, 81] width 18 height 18
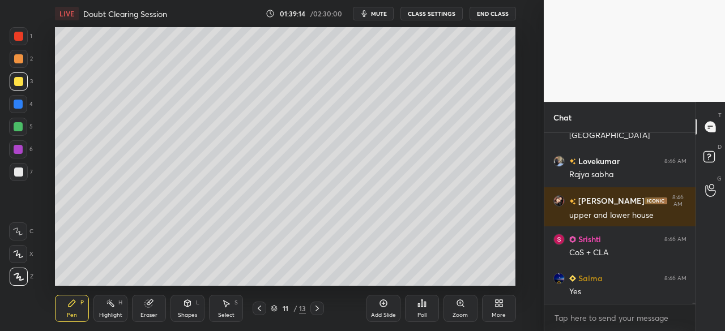
scroll to position [28911, 0]
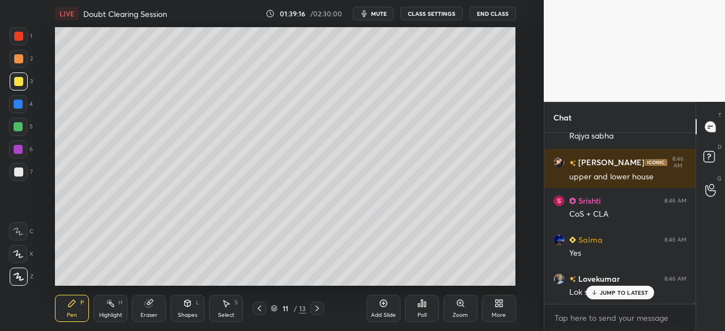
click at [21, 35] on div at bounding box center [18, 36] width 9 height 9
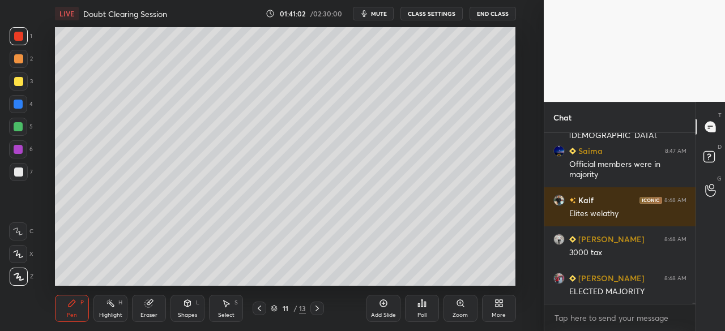
scroll to position [31091, 0]
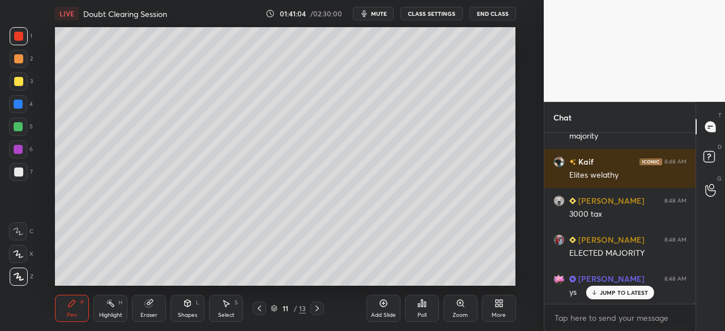
click at [17, 80] on div at bounding box center [18, 81] width 9 height 9
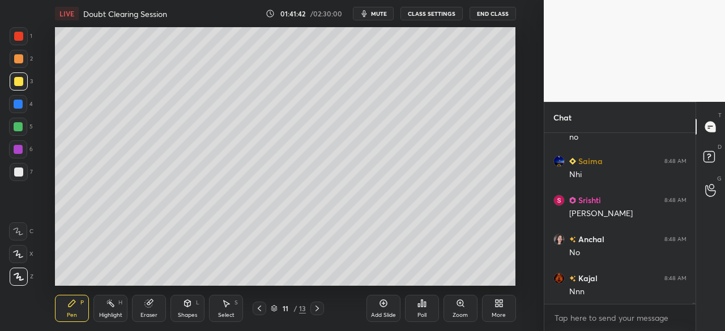
scroll to position [32507, 0]
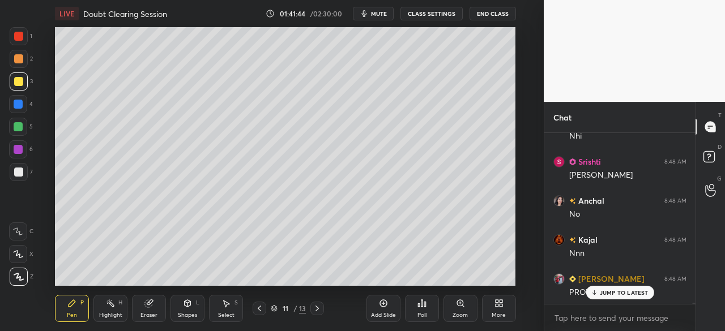
click at [20, 56] on div at bounding box center [18, 58] width 9 height 9
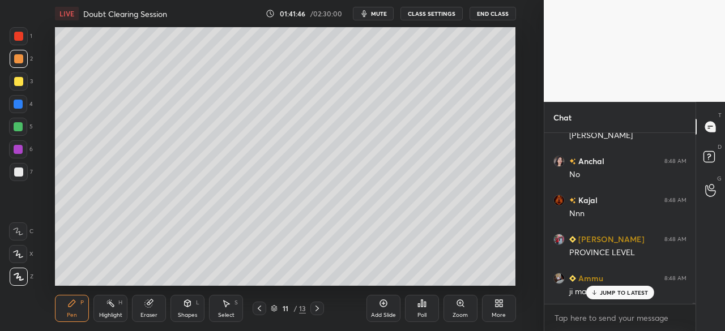
scroll to position [32585, 0]
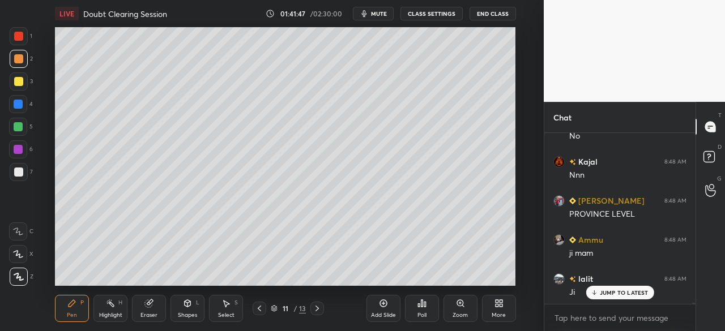
click at [620, 295] on p "JUMP TO LATEST" at bounding box center [624, 292] width 49 height 7
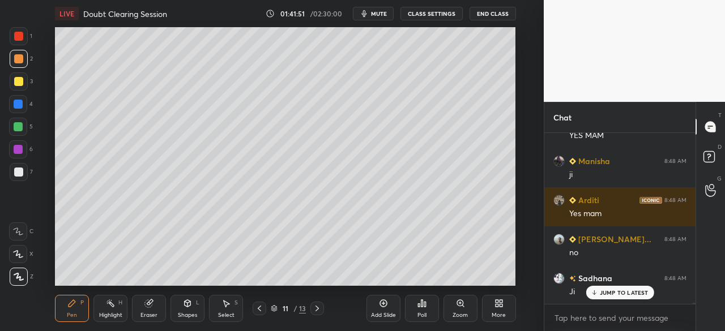
scroll to position [33102, 0]
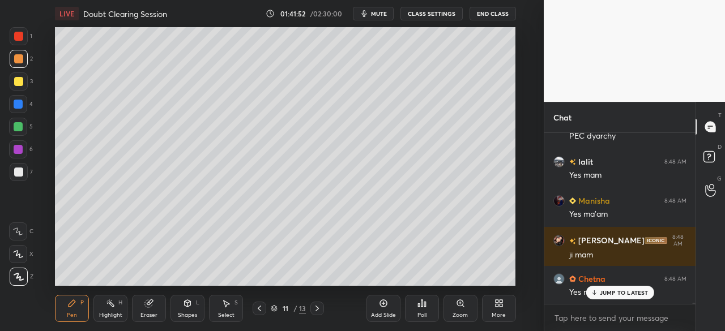
click at [625, 293] on div "Vaishnavi 8:48 AM central - bicameralism provincial - dyarchy Srishti 8:48 AM 🙌…" at bounding box center [619, 218] width 151 height 171
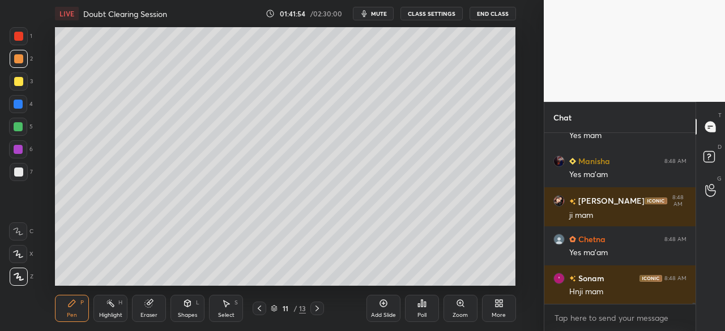
scroll to position [33258, 0]
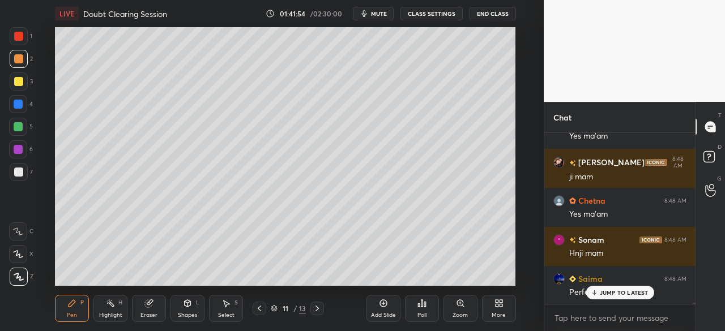
click at [275, 310] on icon at bounding box center [274, 308] width 7 height 7
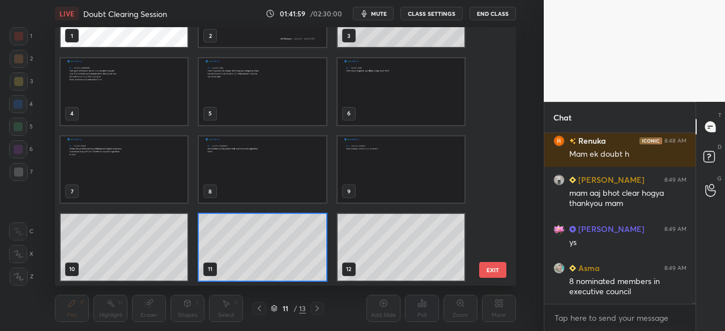
click at [494, 269] on button "EXIT" at bounding box center [492, 270] width 27 height 16
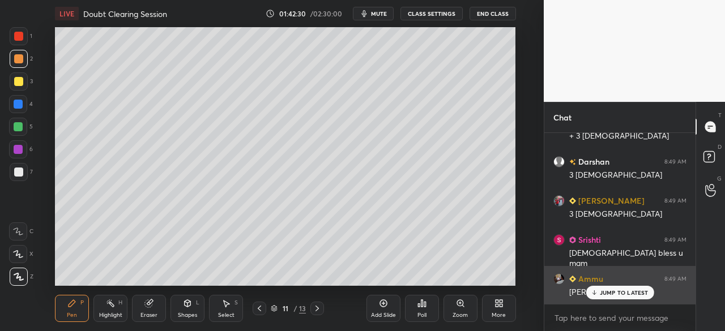
click at [628, 294] on p "JUMP TO LATEST" at bounding box center [624, 292] width 49 height 7
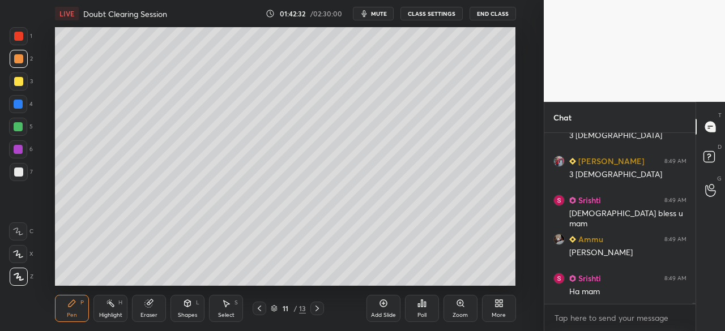
click at [383, 306] on icon at bounding box center [382, 303] width 7 height 7
click at [18, 169] on div at bounding box center [18, 172] width 9 height 9
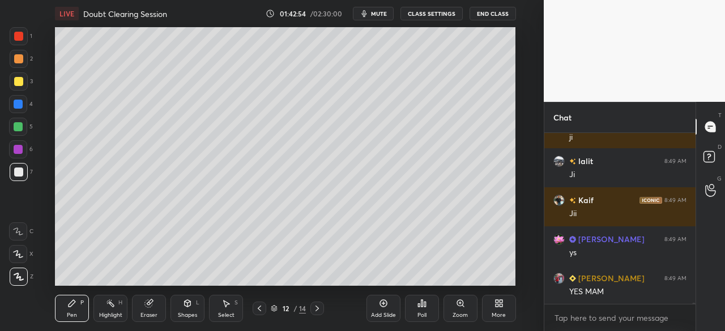
scroll to position [34314, 0]
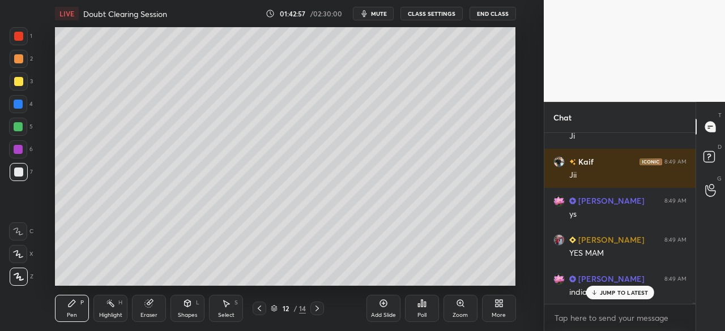
click at [15, 82] on div at bounding box center [18, 81] width 9 height 9
click at [20, 82] on div at bounding box center [18, 81] width 9 height 9
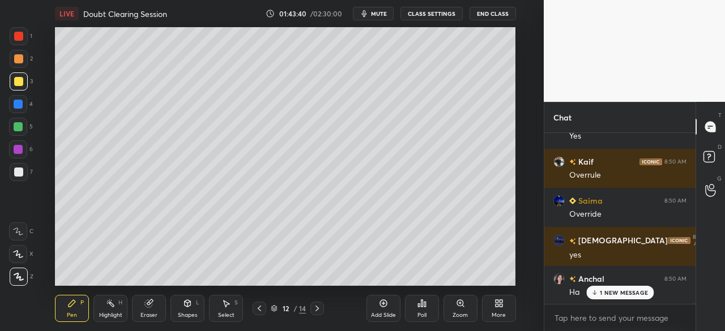
scroll to position [35000, 0]
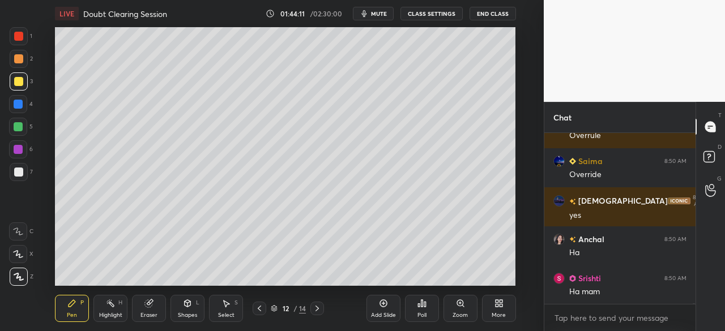
click at [22, 169] on div at bounding box center [19, 172] width 18 height 18
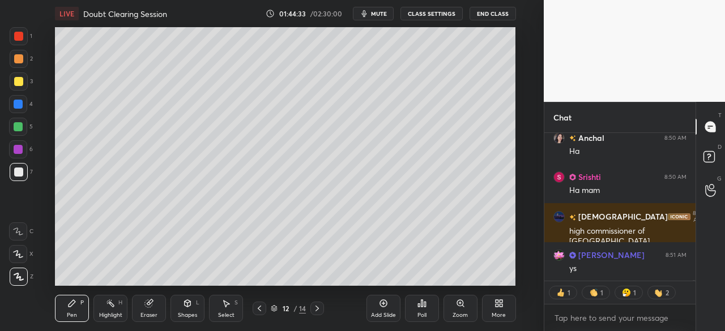
scroll to position [35140, 0]
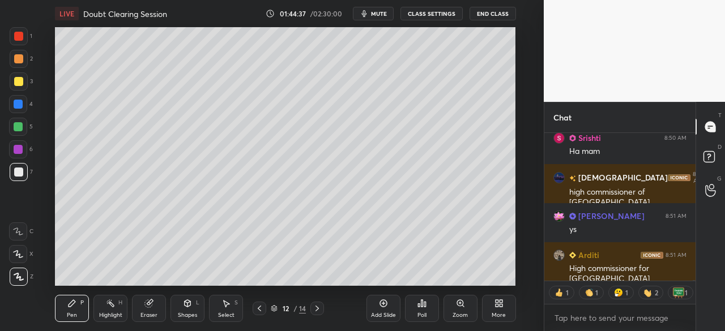
click at [17, 170] on div at bounding box center [18, 172] width 9 height 9
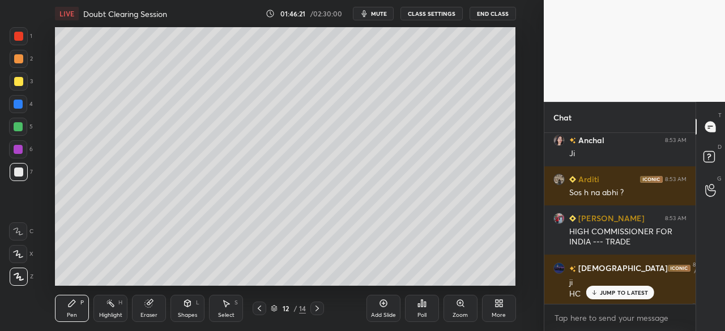
scroll to position [35793, 0]
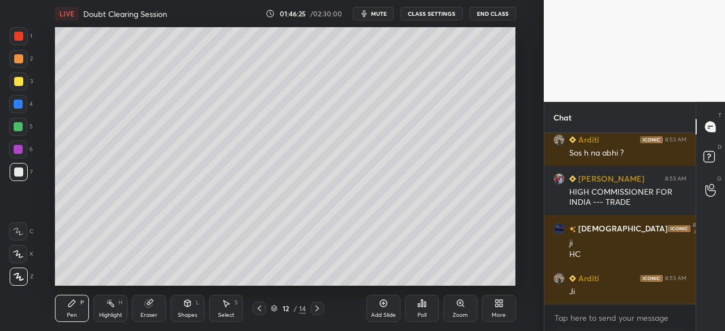
click at [16, 172] on div at bounding box center [18, 172] width 9 height 9
drag, startPoint x: 19, startPoint y: 33, endPoint x: 50, endPoint y: 48, distance: 34.2
click at [20, 33] on div at bounding box center [18, 36] width 9 height 9
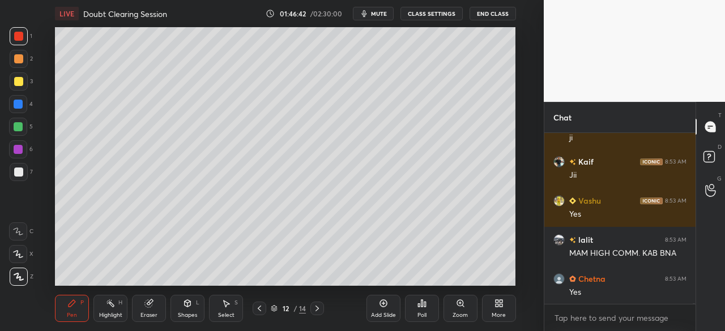
scroll to position [36106, 0]
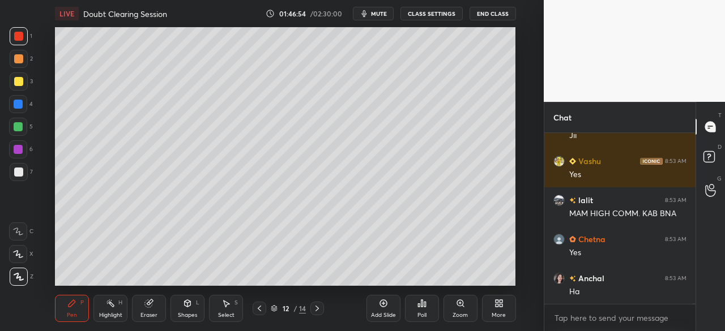
drag, startPoint x: 16, startPoint y: 106, endPoint x: 35, endPoint y: 105, distance: 19.3
click at [16, 109] on div at bounding box center [18, 104] width 18 height 18
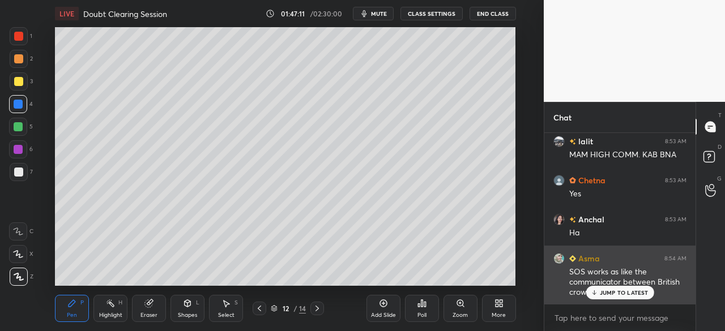
drag, startPoint x: 631, startPoint y: 292, endPoint x: 587, endPoint y: 286, distance: 44.6
click at [632, 292] on p "JUMP TO LATEST" at bounding box center [624, 292] width 49 height 7
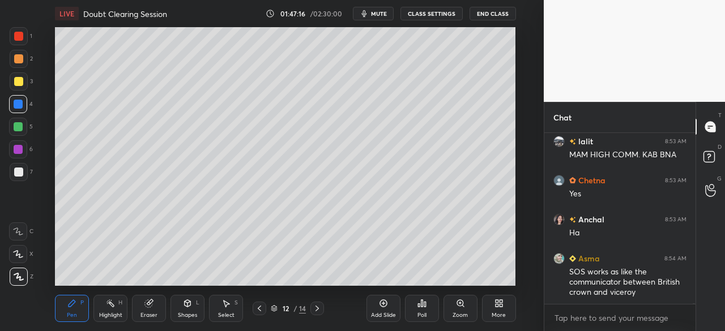
scroll to position [36176, 0]
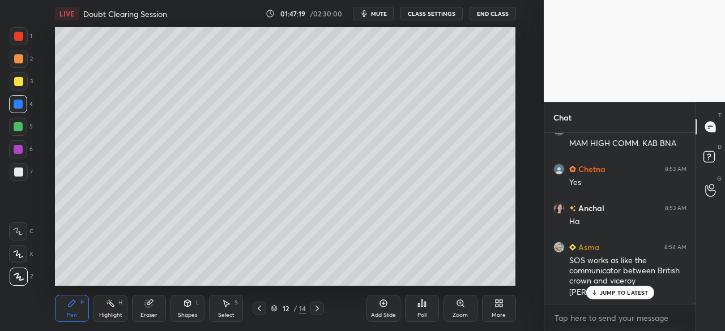
click at [625, 293] on p "JUMP TO LATEST" at bounding box center [624, 292] width 49 height 7
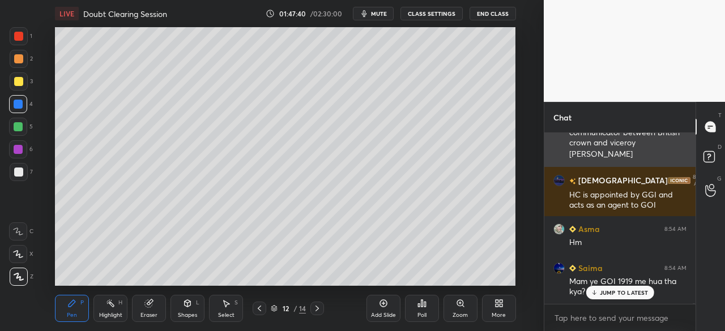
scroll to position [36353, 0]
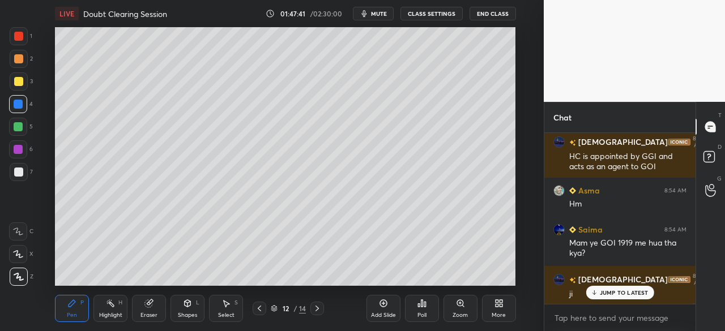
click at [18, 60] on div at bounding box center [18, 58] width 9 height 9
click at [12, 81] on div at bounding box center [19, 81] width 18 height 18
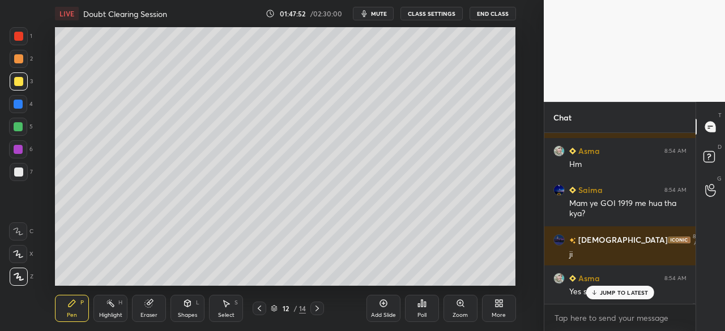
scroll to position [36523, 0]
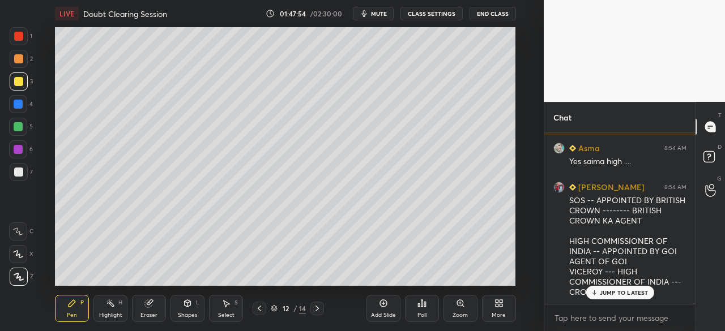
click at [635, 291] on p "JUMP TO LATEST" at bounding box center [624, 292] width 49 height 7
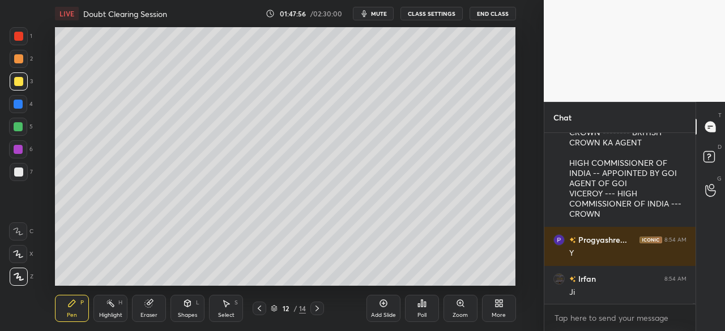
scroll to position [36640, 0]
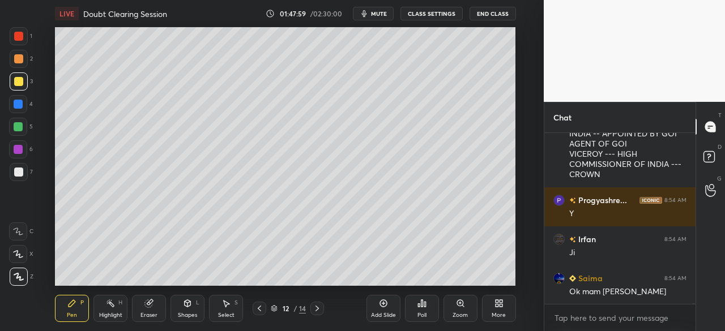
click at [22, 32] on div at bounding box center [18, 36] width 9 height 9
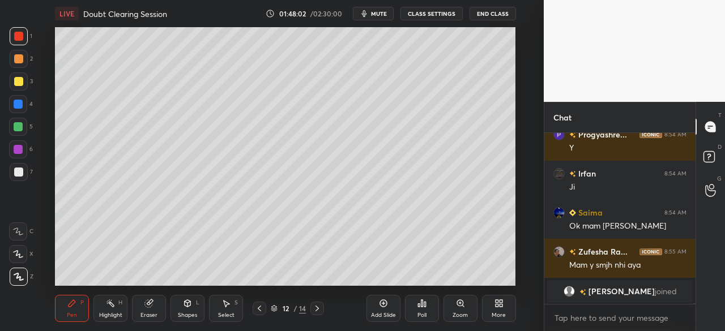
scroll to position [36766, 0]
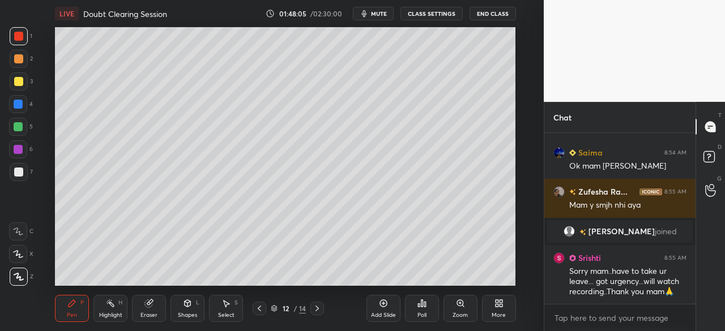
click at [147, 308] on div "Eraser" at bounding box center [149, 308] width 34 height 27
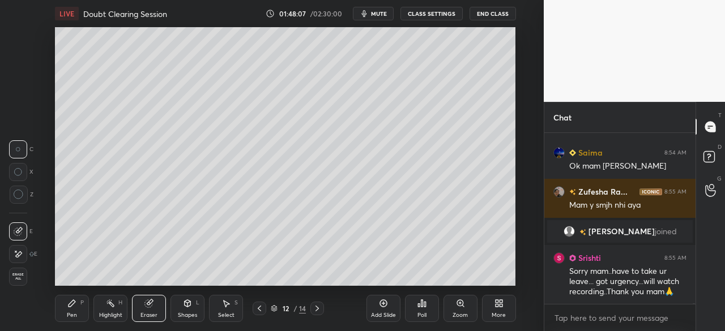
click at [66, 309] on div "Pen P" at bounding box center [72, 308] width 34 height 27
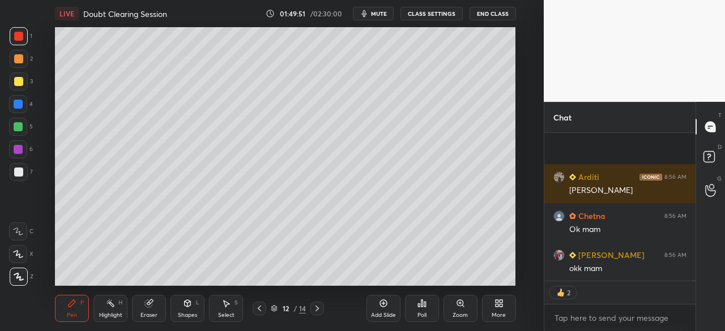
scroll to position [29475, 0]
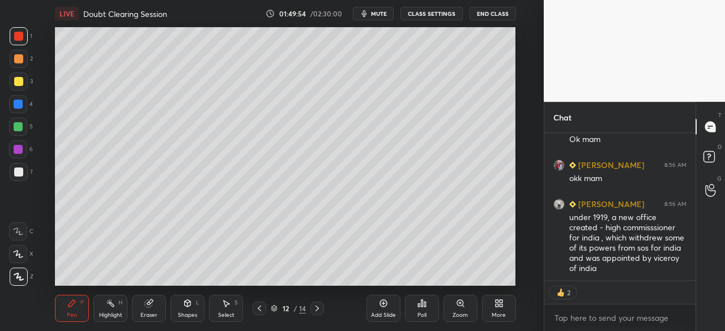
click at [153, 304] on icon at bounding box center [148, 303] width 9 height 9
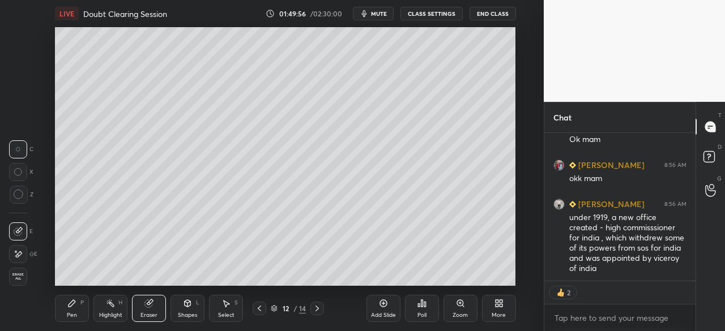
click at [68, 307] on icon at bounding box center [71, 303] width 9 height 9
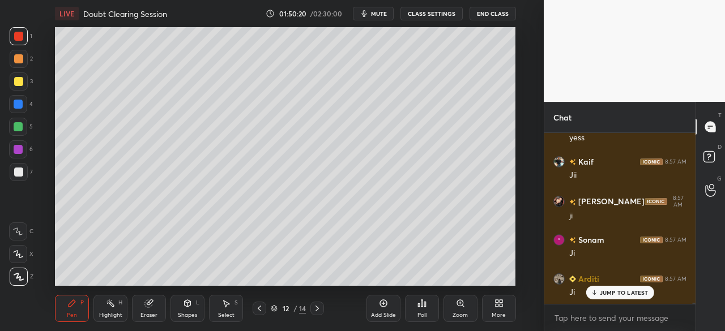
scroll to position [30350, 0]
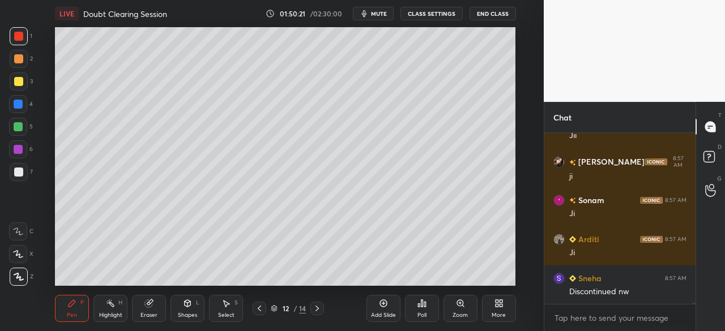
click at [20, 173] on div at bounding box center [18, 172] width 9 height 9
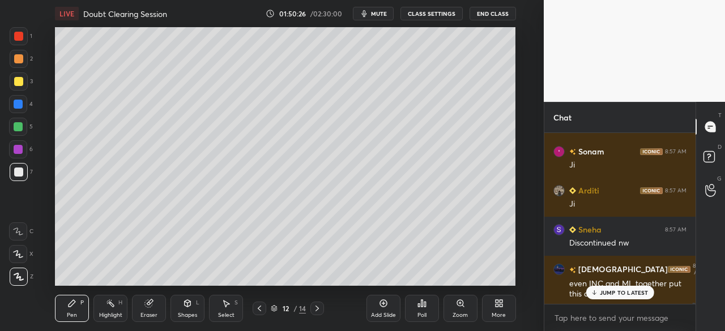
click at [611, 289] on p "JUMP TO LATEST" at bounding box center [624, 292] width 49 height 7
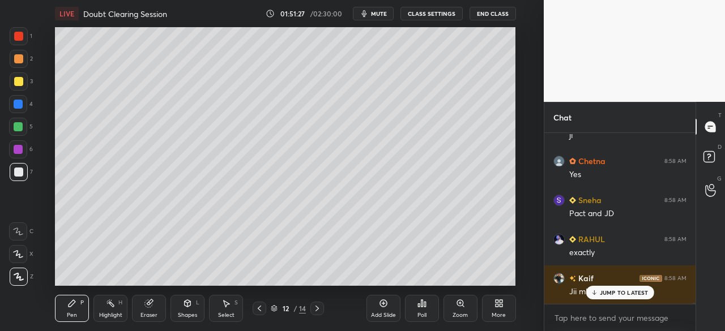
scroll to position [31358, 0]
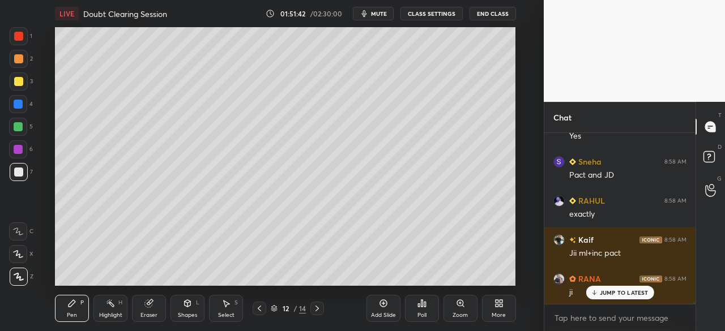
click at [18, 175] on div at bounding box center [18, 172] width 9 height 9
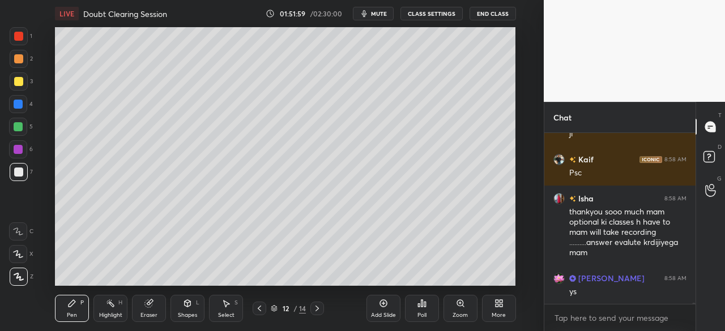
scroll to position [31565, 0]
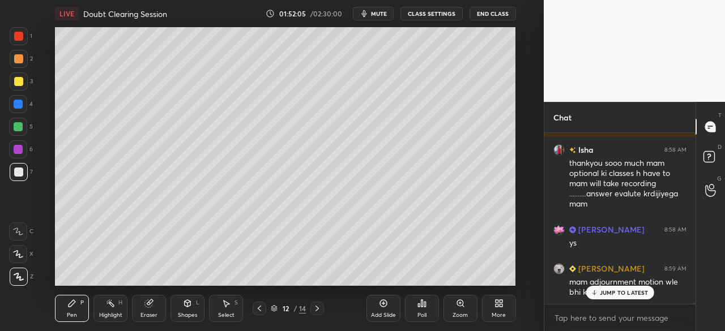
click at [16, 100] on div at bounding box center [18, 104] width 9 height 9
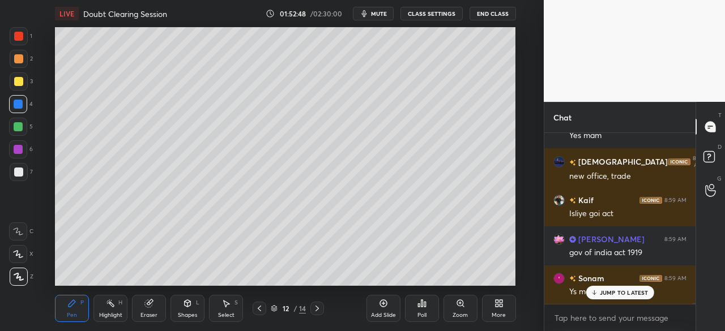
scroll to position [32066, 0]
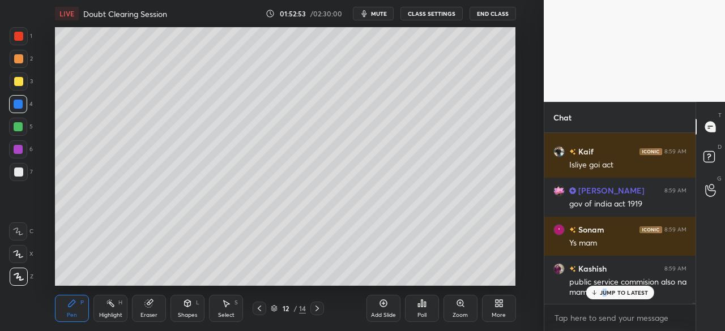
click at [606, 291] on p "JUMP TO LATEST" at bounding box center [624, 292] width 49 height 7
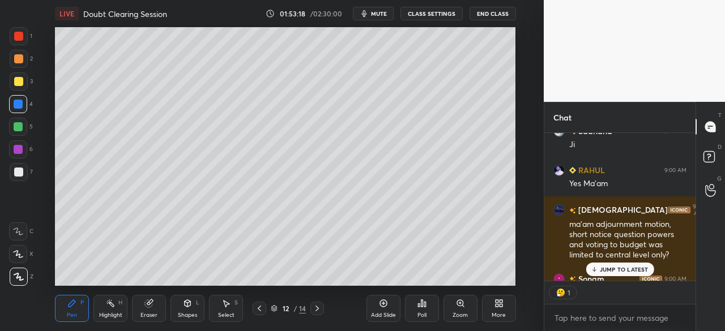
scroll to position [4, 3]
click at [633, 267] on p "JUMP TO LATEST" at bounding box center [624, 269] width 49 height 7
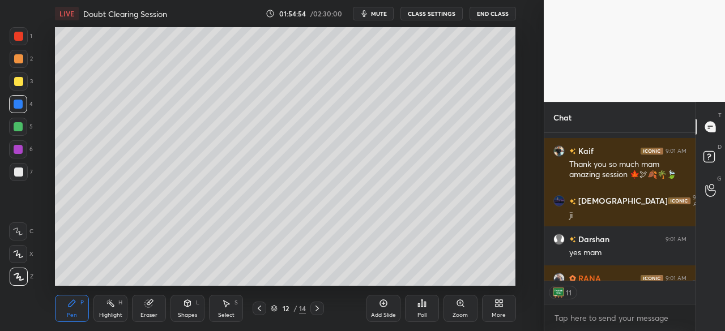
scroll to position [33323, 0]
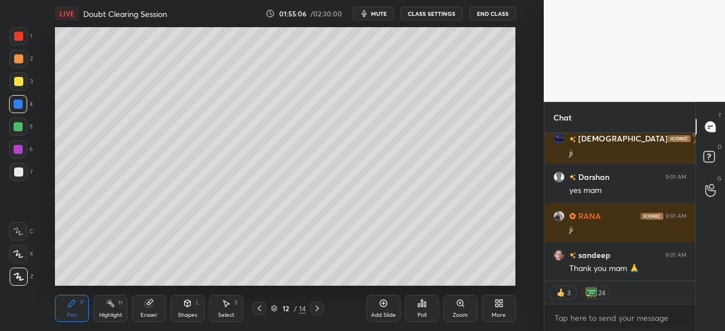
click at [22, 76] on div at bounding box center [19, 81] width 18 height 18
click at [261, 310] on icon at bounding box center [259, 308] width 9 height 9
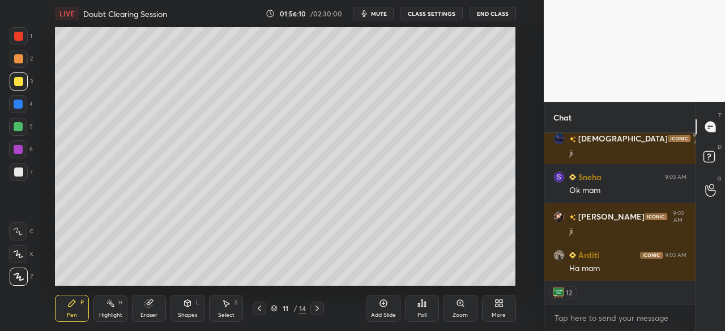
scroll to position [34134, 0]
click at [273, 309] on icon at bounding box center [274, 308] width 7 height 7
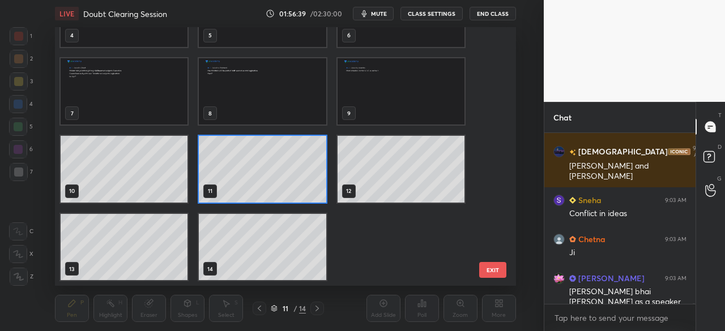
scroll to position [34651, 0]
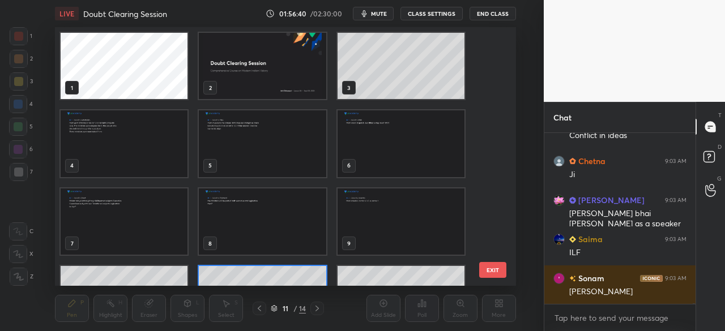
click at [487, 119] on div "1 2 3 4 5 6 7 8 9 10 11 12" at bounding box center [275, 156] width 440 height 259
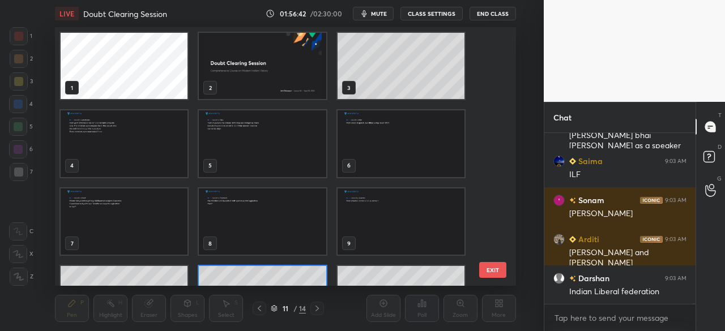
click at [307, 72] on img "grid" at bounding box center [262, 66] width 127 height 66
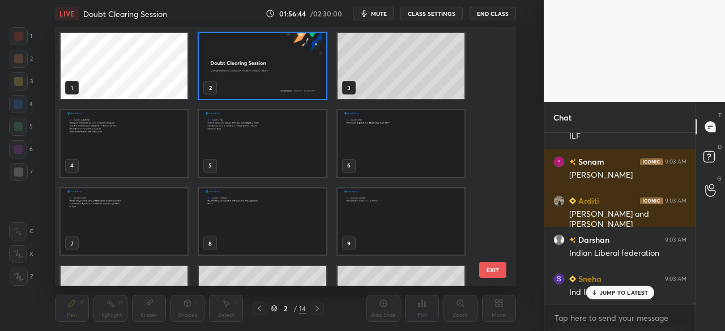
click at [275, 307] on icon at bounding box center [274, 308] width 7 height 7
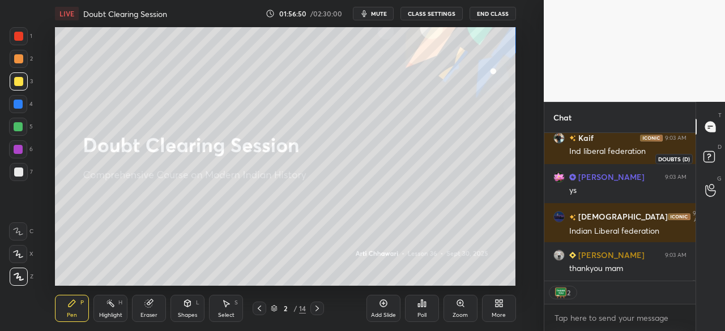
click at [709, 153] on rect at bounding box center [708, 157] width 11 height 11
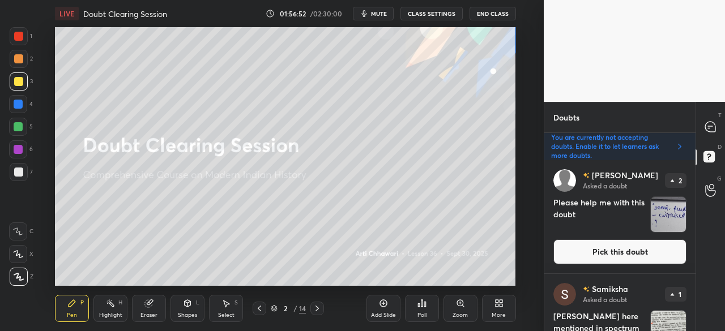
click at [429, 10] on button "CLASS SETTINGS" at bounding box center [431, 14] width 62 height 14
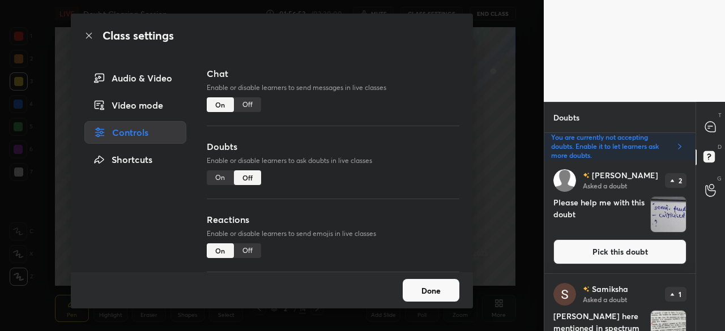
click at [91, 35] on icon at bounding box center [88, 35] width 9 height 9
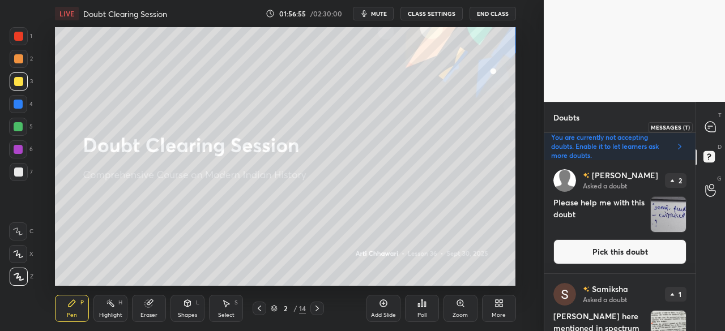
click at [713, 127] on icon at bounding box center [710, 127] width 10 height 10
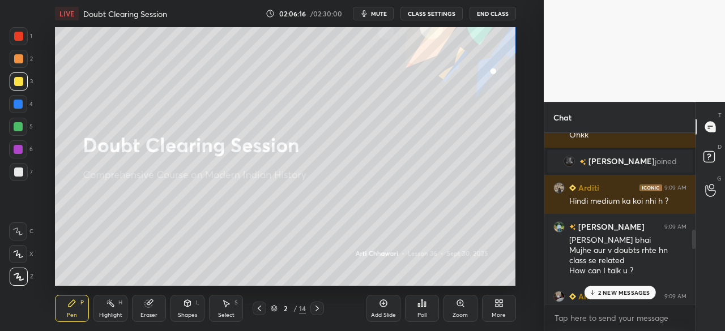
scroll to position [793, 0]
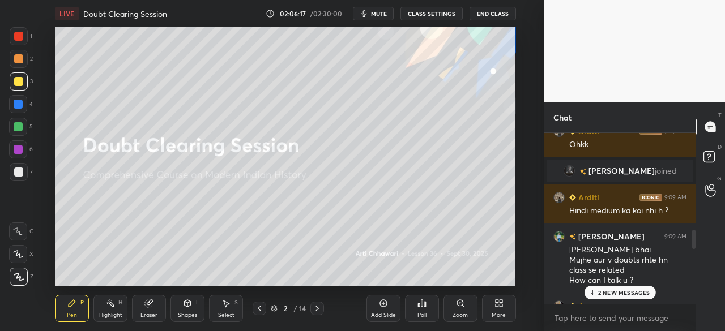
drag, startPoint x: 692, startPoint y: 297, endPoint x: 697, endPoint y: 201, distance: 96.4
click at [697, 201] on div "Chat Arditi 9:08 AM Kaha se kiye ho ? Ammu 9:08 AM mk sir Arditi 9:08 AM Hindi …" at bounding box center [634, 216] width 181 height 229
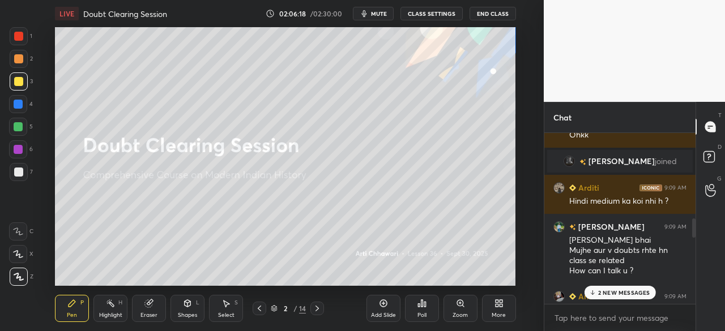
click at [697, 201] on div "G Raise Hand (G)" at bounding box center [710, 190] width 29 height 32
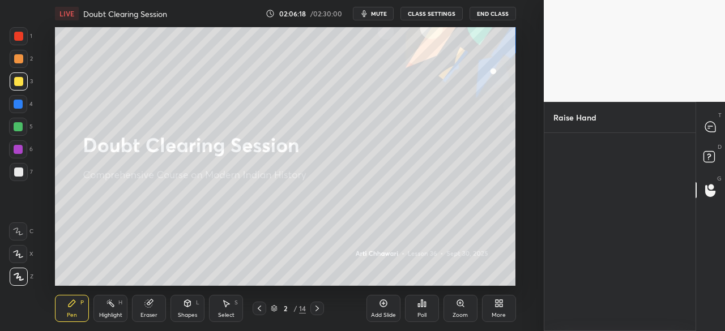
scroll to position [4, 3]
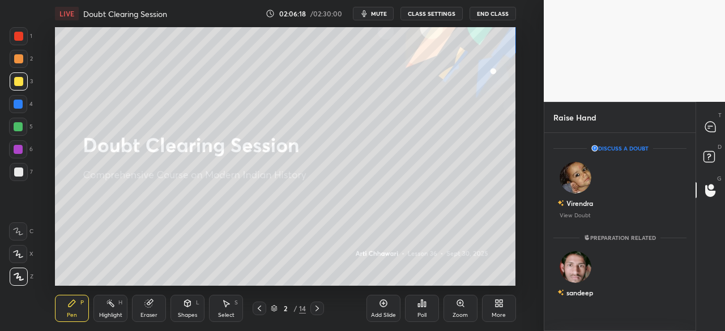
click at [697, 201] on div "G Raise Hand (G)" at bounding box center [710, 190] width 29 height 32
click at [712, 157] on rect at bounding box center [708, 157] width 11 height 11
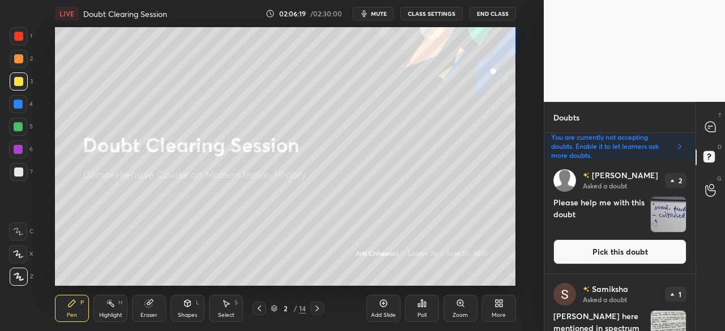
scroll to position [168, 148]
click at [627, 251] on button "Pick this doubt" at bounding box center [619, 251] width 133 height 25
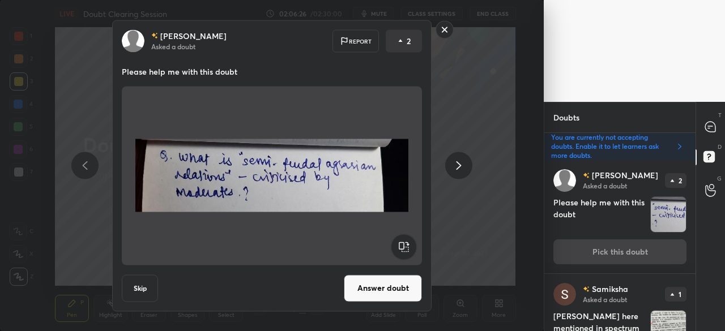
click at [400, 287] on button "Answer doubt" at bounding box center [383, 288] width 78 height 27
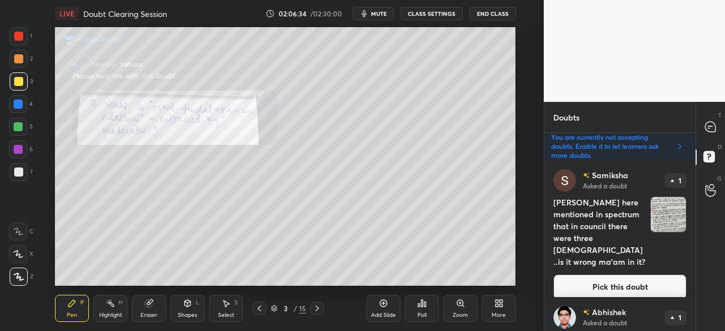
click at [17, 32] on div at bounding box center [18, 36] width 9 height 9
click at [713, 129] on icon at bounding box center [710, 127] width 10 height 10
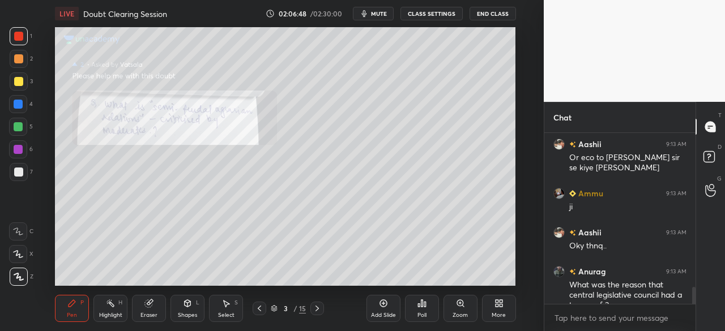
scroll to position [2069, 0]
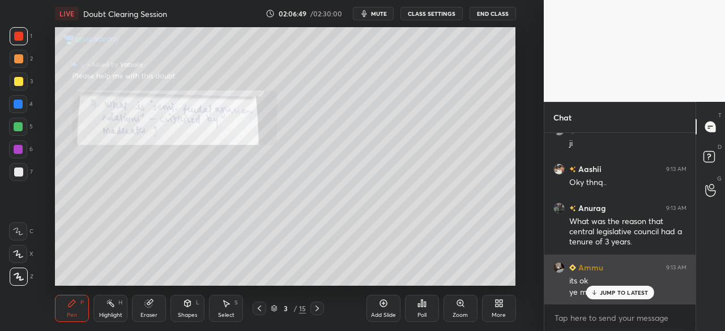
click at [613, 289] on p "JUMP TO LATEST" at bounding box center [624, 292] width 49 height 7
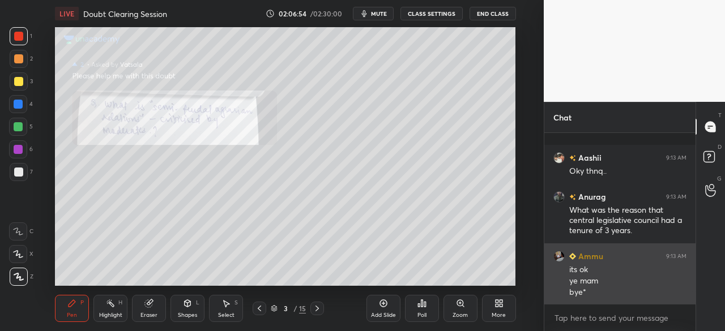
scroll to position [2140, 0]
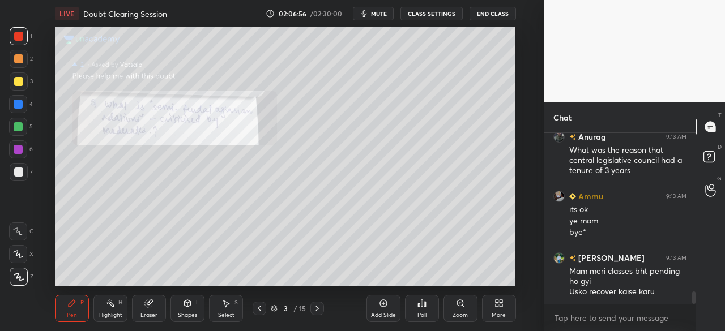
click at [25, 105] on div at bounding box center [18, 104] width 18 height 18
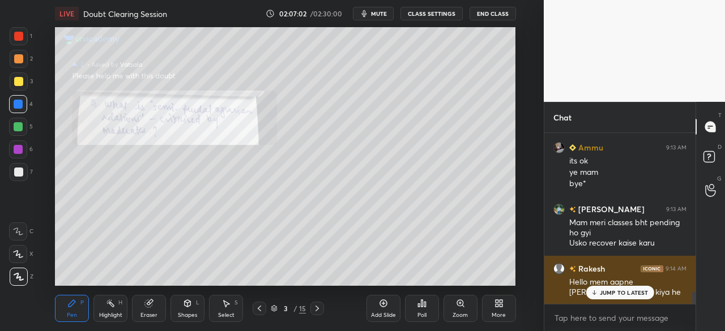
click at [619, 294] on p "JUMP TO LATEST" at bounding box center [624, 292] width 49 height 7
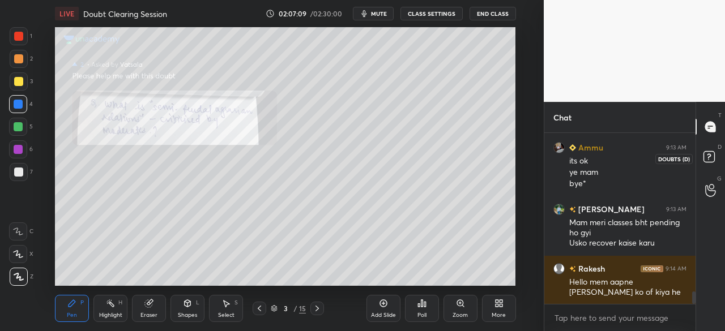
click at [710, 156] on rect at bounding box center [708, 157] width 11 height 11
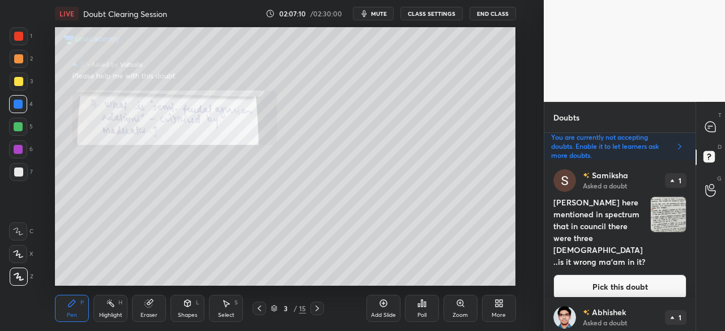
click at [630, 276] on button "Pick this doubt" at bounding box center [619, 287] width 133 height 25
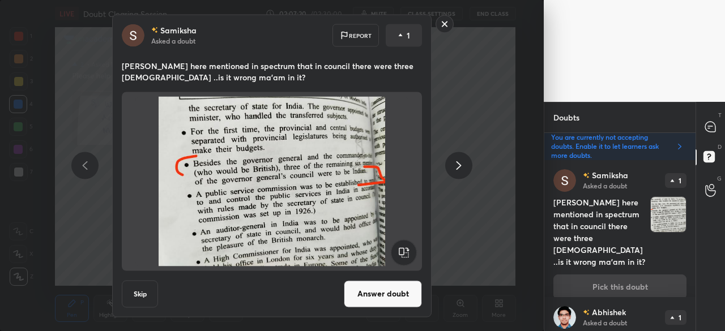
click at [448, 27] on rect at bounding box center [445, 24] width 18 height 18
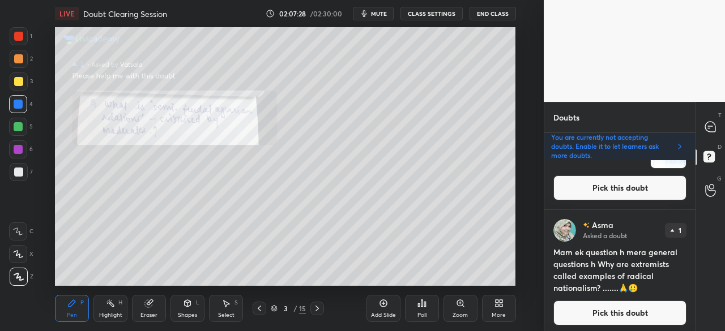
scroll to position [429, 0]
click at [640, 181] on button "Pick this doubt" at bounding box center [619, 187] width 133 height 25
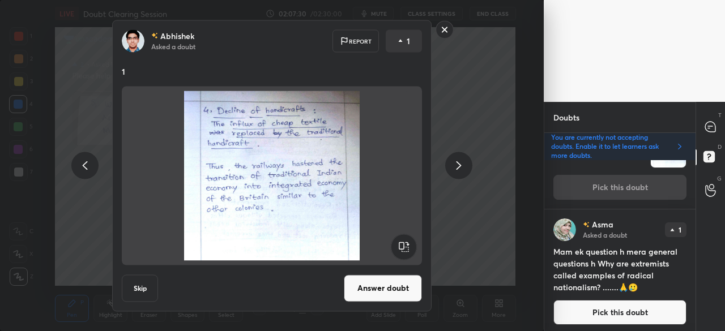
scroll to position [365, 0]
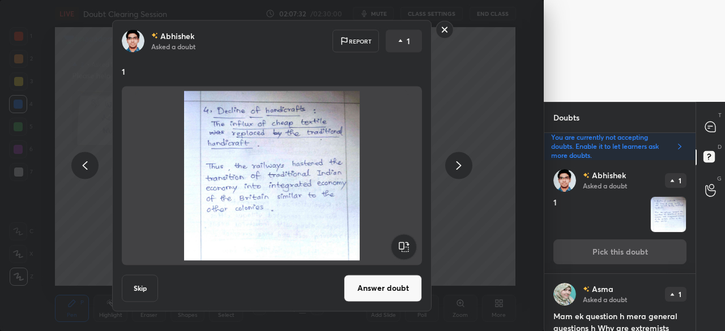
click at [388, 285] on button "Answer doubt" at bounding box center [383, 288] width 78 height 27
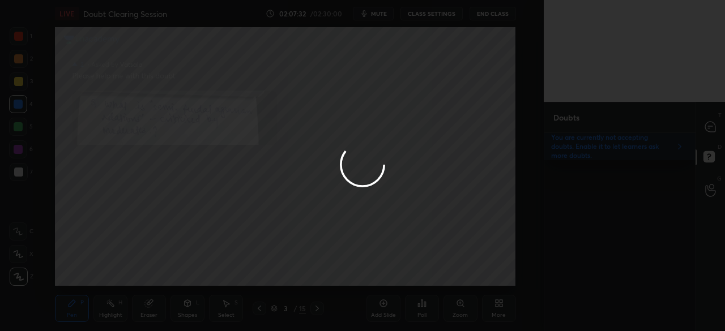
scroll to position [0, 0]
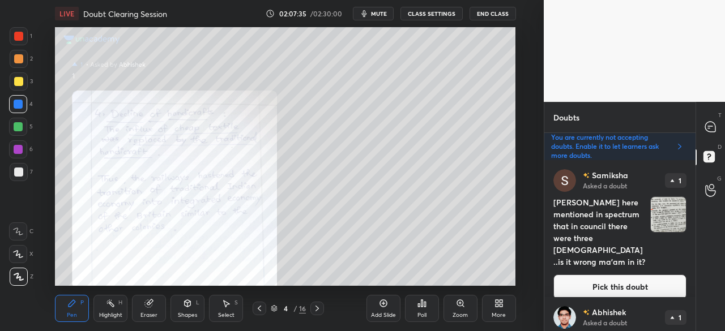
click at [641, 275] on button "Pick this doubt" at bounding box center [619, 287] width 133 height 25
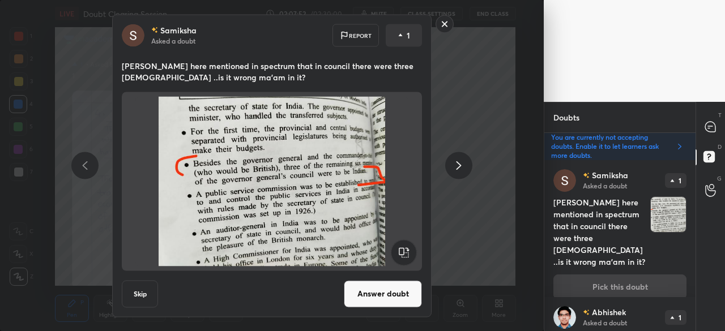
click at [149, 295] on button "Skip" at bounding box center [140, 293] width 36 height 27
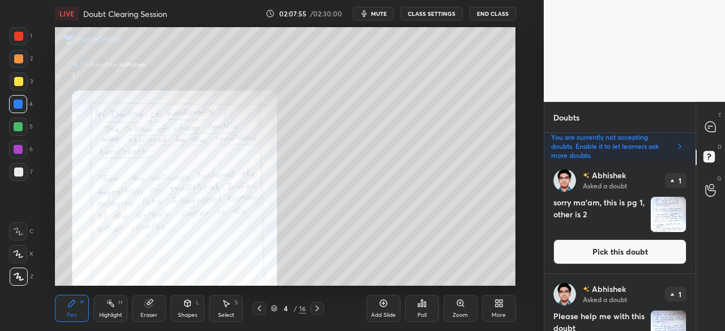
click at [628, 258] on button "Pick this doubt" at bounding box center [619, 251] width 133 height 25
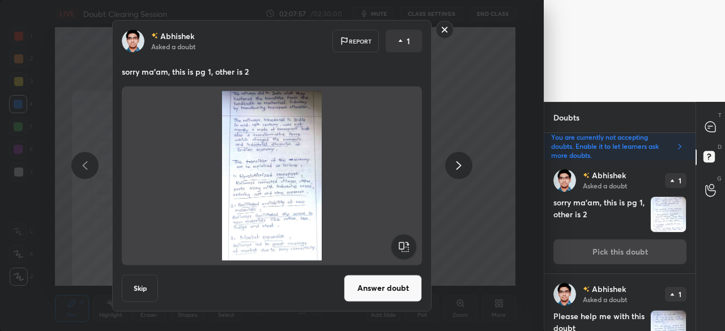
click at [381, 287] on button "Answer doubt" at bounding box center [383, 288] width 78 height 27
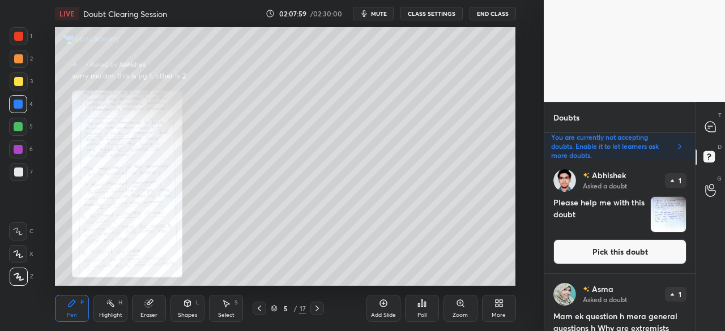
click at [606, 247] on button "Pick this doubt" at bounding box center [619, 251] width 133 height 25
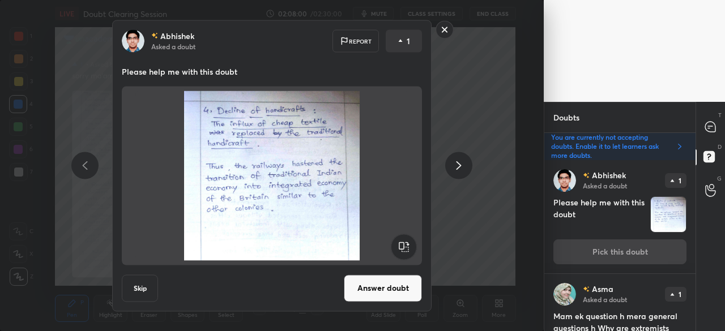
click at [367, 295] on button "Answer doubt" at bounding box center [383, 288] width 78 height 27
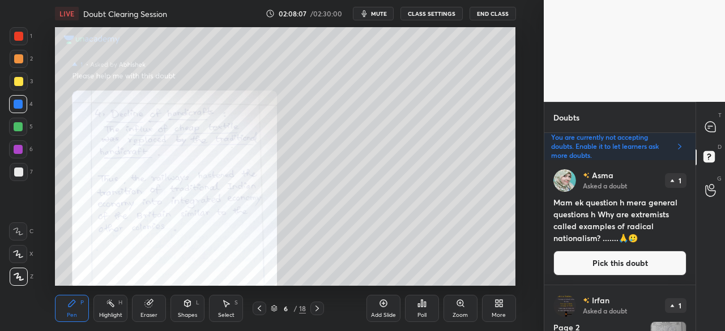
click at [622, 252] on button "Pick this doubt" at bounding box center [619, 263] width 133 height 25
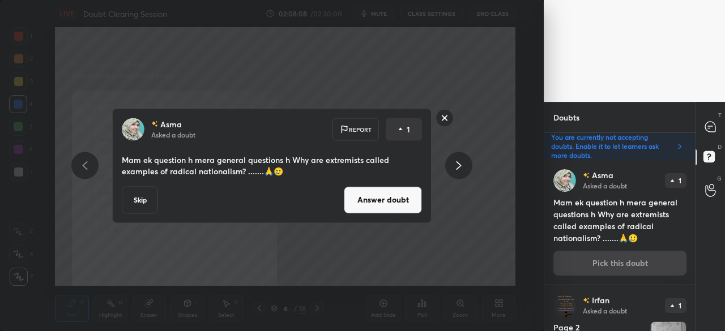
click at [406, 201] on button "Answer doubt" at bounding box center [383, 199] width 78 height 27
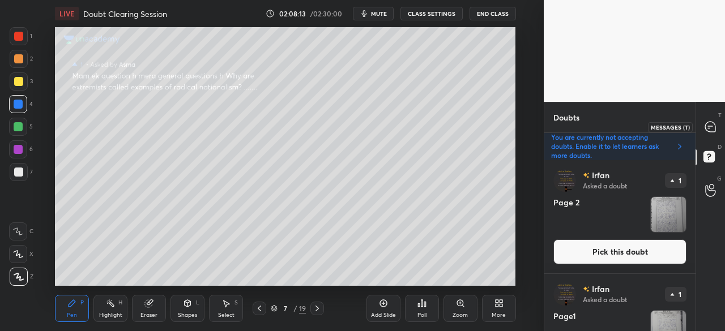
click at [712, 127] on icon at bounding box center [710, 127] width 10 height 10
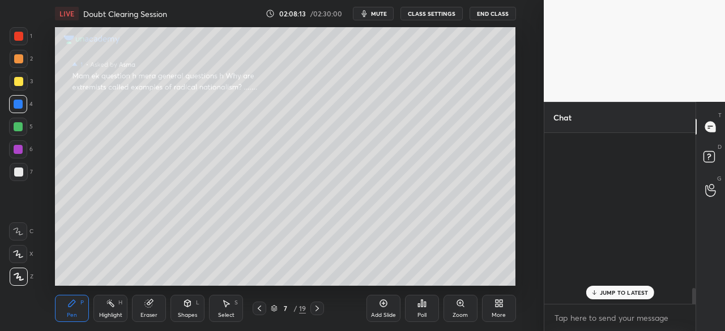
scroll to position [168, 148]
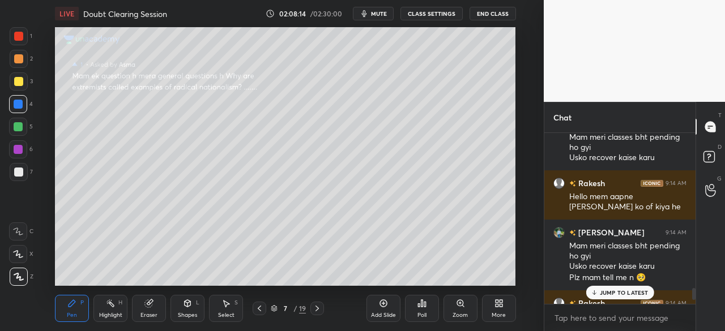
click at [638, 291] on p "JUMP TO LATEST" at bounding box center [624, 292] width 49 height 7
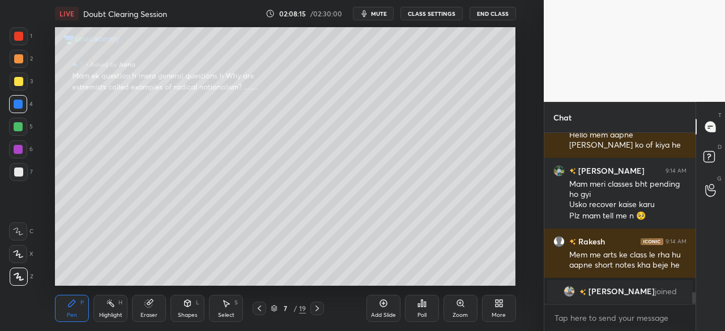
drag, startPoint x: 692, startPoint y: 299, endPoint x: 692, endPoint y: 309, distance: 10.2
click at [692, 309] on div "Amardeep 9:13 AM Mam meri classes bht pending ho gyi Usko recover kaise karu Ra…" at bounding box center [619, 232] width 151 height 198
click at [8, 83] on div "1 2 3 4 5 6 7 C X Z C X Z E E Erase all H H" at bounding box center [18, 156] width 36 height 259
click at [260, 306] on icon at bounding box center [259, 308] width 9 height 9
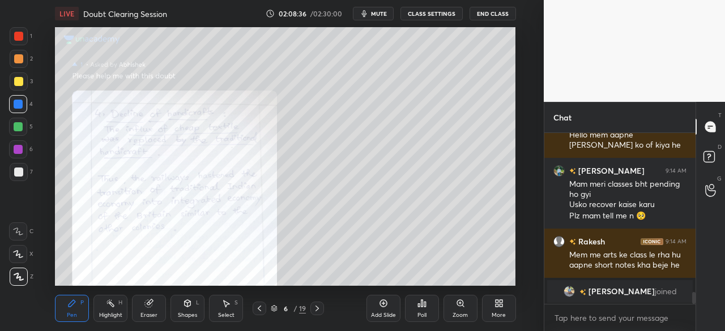
click at [316, 309] on icon at bounding box center [317, 308] width 9 height 9
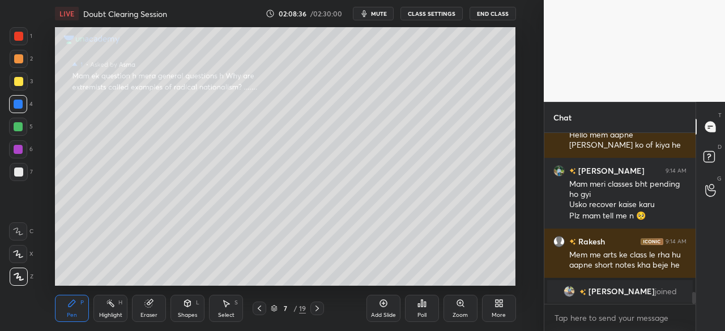
click at [317, 309] on icon at bounding box center [317, 308] width 9 height 9
click at [258, 308] on icon at bounding box center [259, 309] width 3 height 6
click at [257, 310] on icon at bounding box center [259, 308] width 9 height 9
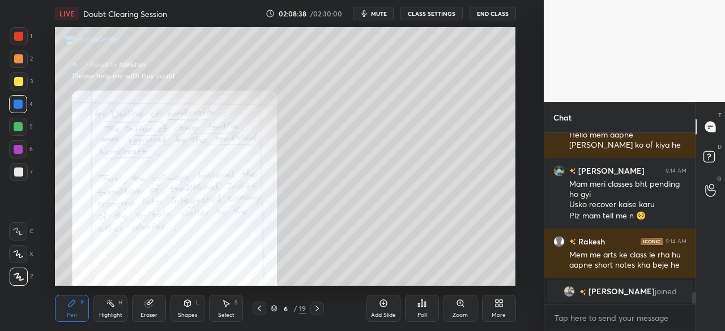
click at [257, 313] on icon at bounding box center [259, 308] width 9 height 9
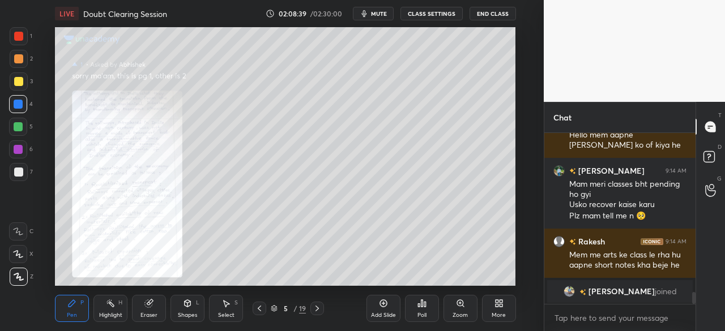
click at [257, 313] on icon at bounding box center [259, 308] width 9 height 9
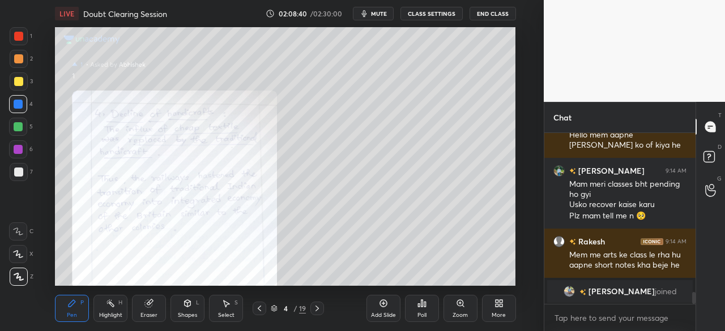
click at [318, 309] on icon at bounding box center [317, 308] width 9 height 9
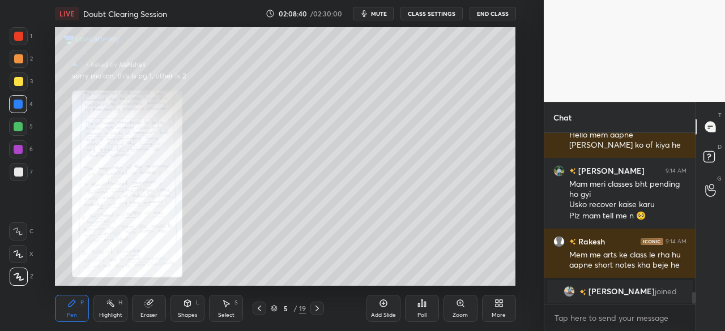
click at [318, 309] on icon at bounding box center [317, 308] width 9 height 9
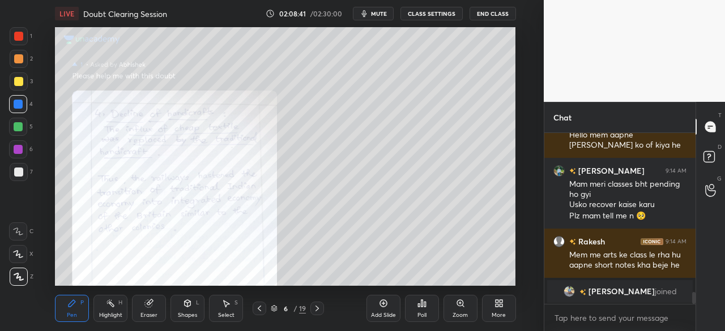
click at [318, 309] on icon at bounding box center [316, 309] width 3 height 6
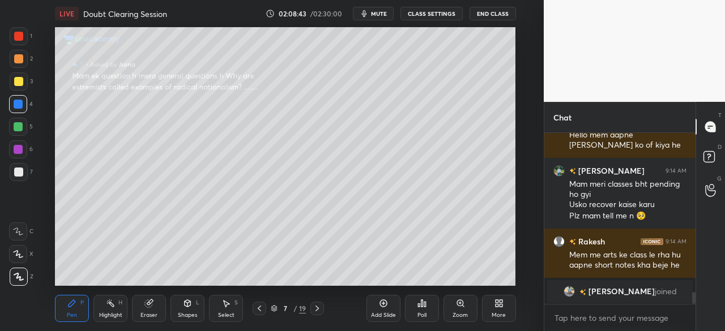
click at [259, 309] on icon at bounding box center [259, 308] width 9 height 9
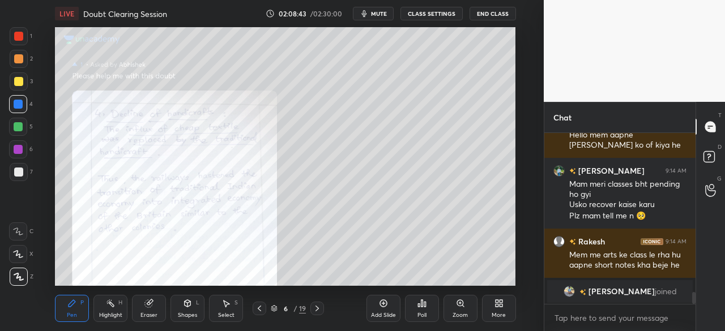
scroll to position [2386, 0]
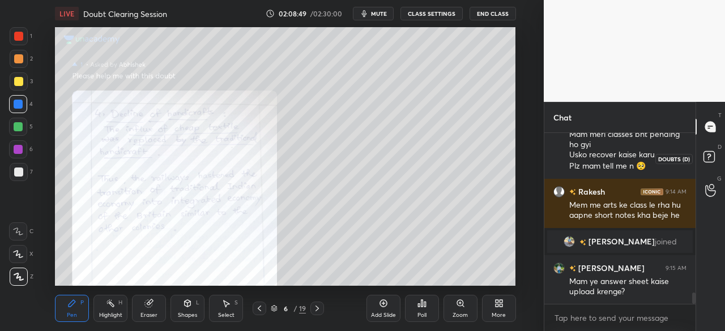
click at [712, 156] on rect at bounding box center [708, 157] width 11 height 11
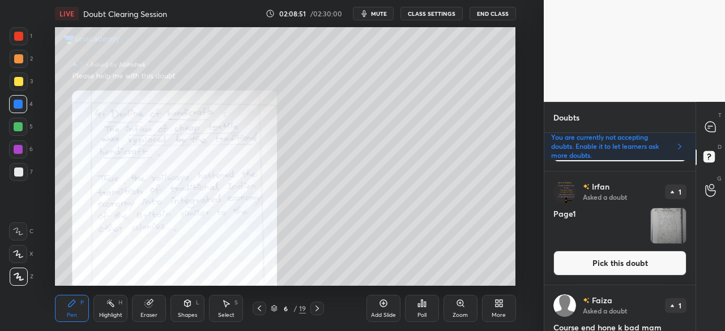
scroll to position [121, 0]
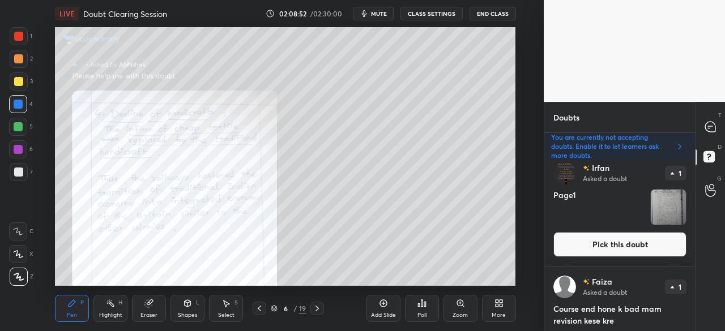
click at [626, 241] on button "Pick this doubt" at bounding box center [619, 244] width 133 height 25
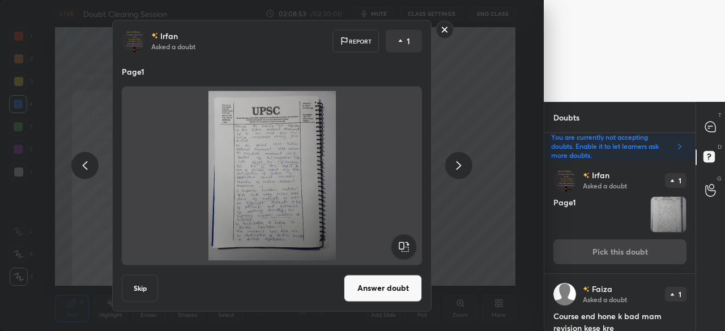
click at [365, 290] on button "Answer doubt" at bounding box center [383, 288] width 78 height 27
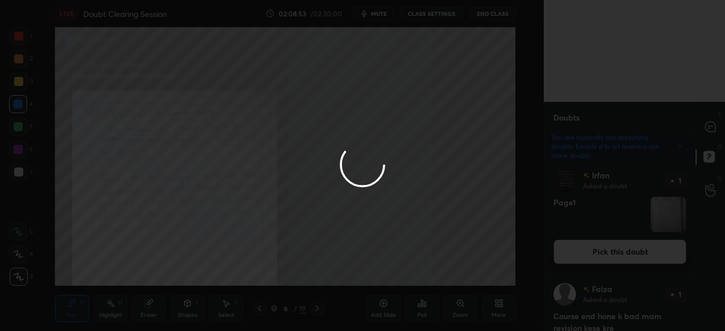
scroll to position [0, 0]
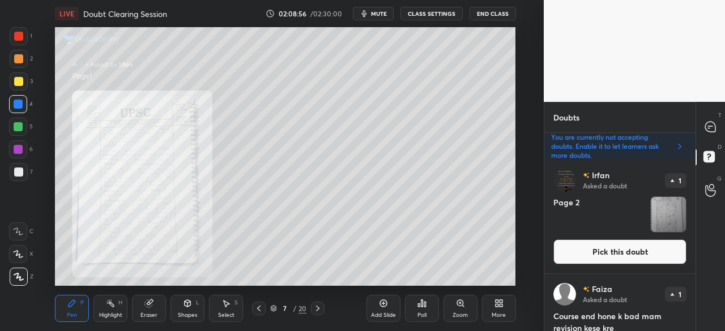
drag, startPoint x: 626, startPoint y: 250, endPoint x: 633, endPoint y: 250, distance: 6.8
click at [626, 251] on button "Pick this doubt" at bounding box center [619, 251] width 133 height 25
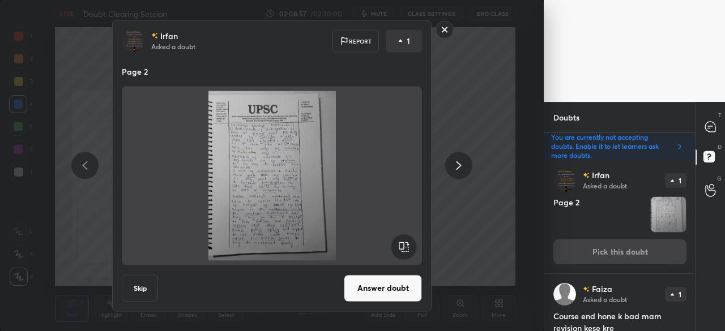
click at [403, 284] on button "Answer doubt" at bounding box center [383, 288] width 78 height 27
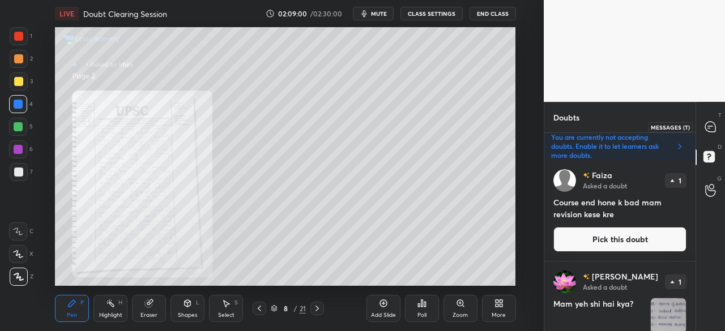
click at [708, 123] on icon at bounding box center [710, 127] width 10 height 10
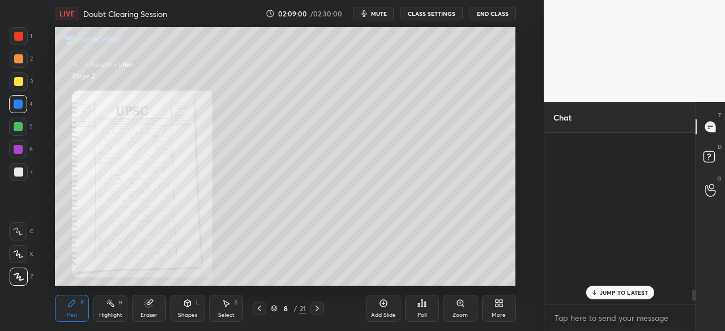
scroll to position [168, 148]
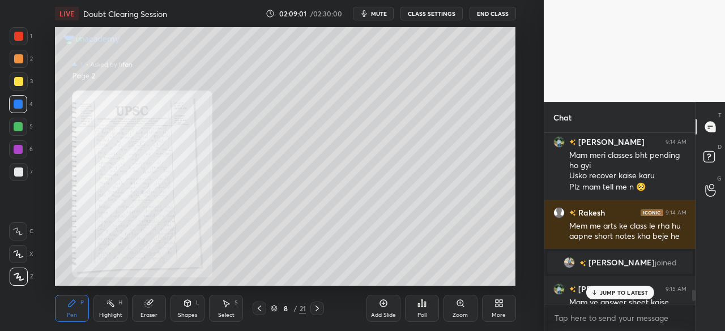
click at [617, 294] on p "JUMP TO LATEST" at bounding box center [624, 292] width 49 height 7
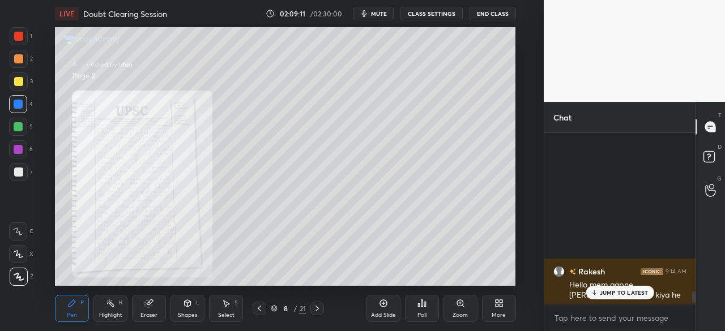
scroll to position [2407, 0]
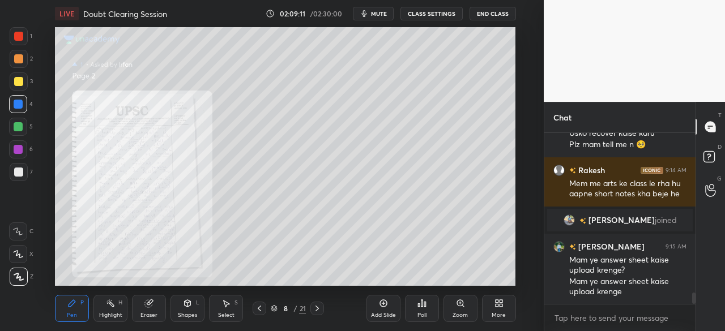
drag, startPoint x: 693, startPoint y: 299, endPoint x: 703, endPoint y: 307, distance: 13.3
click at [703, 307] on div "Chat Rakesh 9:14 AM Hello mem aapne daut tep ko of kiya he Amardeep 9:14 AM Mam…" at bounding box center [634, 216] width 181 height 229
click at [18, 36] on div at bounding box center [18, 36] width 9 height 9
click at [712, 155] on rect at bounding box center [708, 157] width 11 height 11
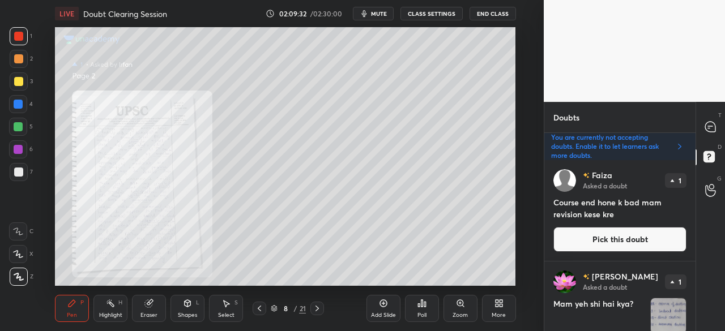
click at [621, 238] on button "Pick this doubt" at bounding box center [619, 239] width 133 height 25
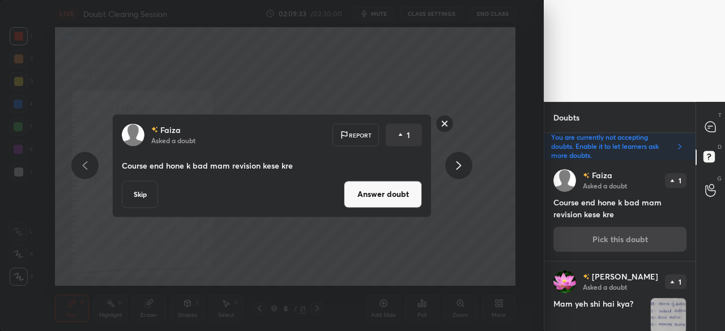
click at [385, 190] on button "Answer doubt" at bounding box center [383, 194] width 78 height 27
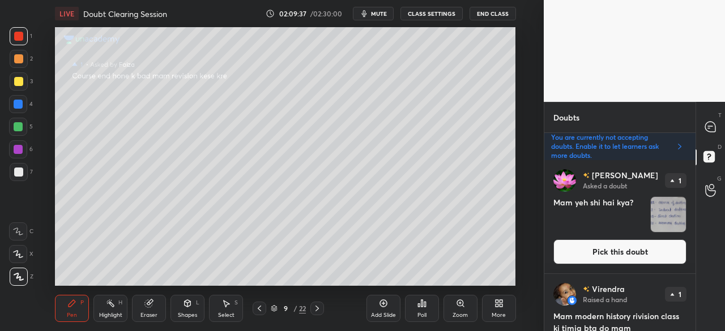
click at [262, 307] on icon at bounding box center [259, 308] width 9 height 9
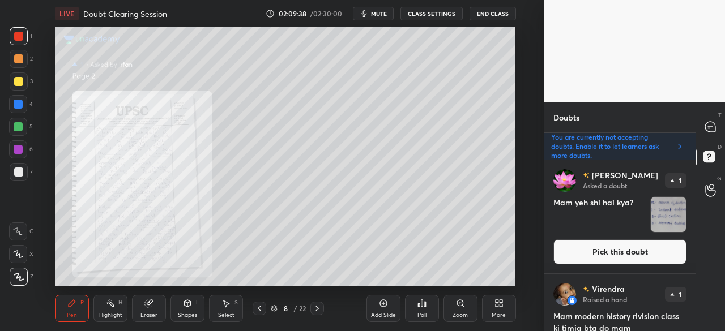
click at [638, 249] on button "Pick this doubt" at bounding box center [619, 251] width 133 height 25
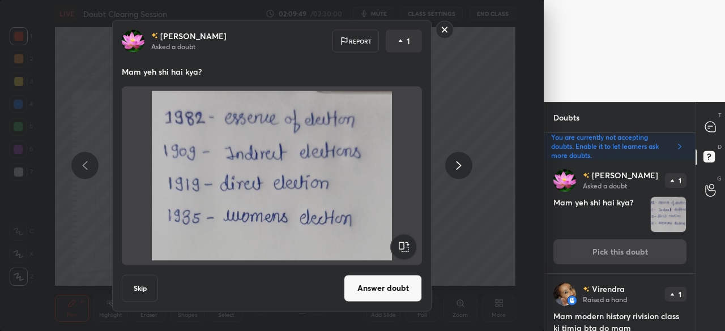
click at [391, 289] on button "Answer doubt" at bounding box center [383, 288] width 78 height 27
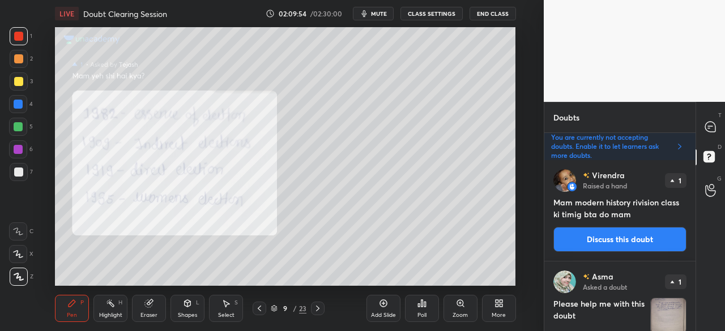
click at [260, 310] on icon at bounding box center [259, 308] width 9 height 9
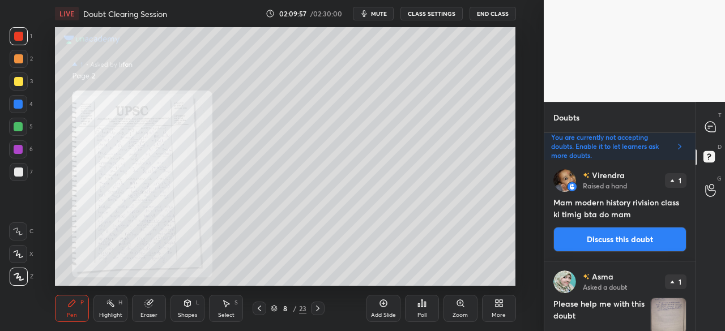
click at [622, 241] on button "Discuss this doubt" at bounding box center [619, 239] width 133 height 25
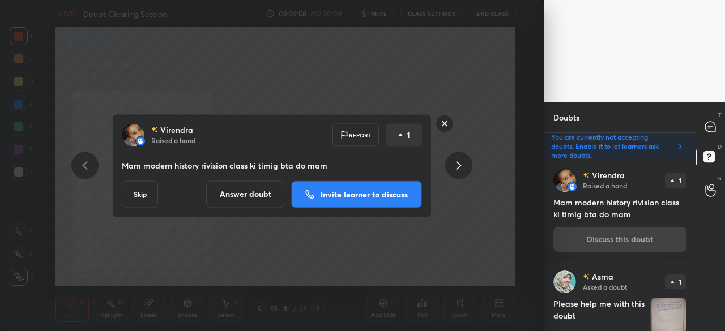
click at [378, 193] on p "Invite learner to discuss" at bounding box center [363, 194] width 87 height 8
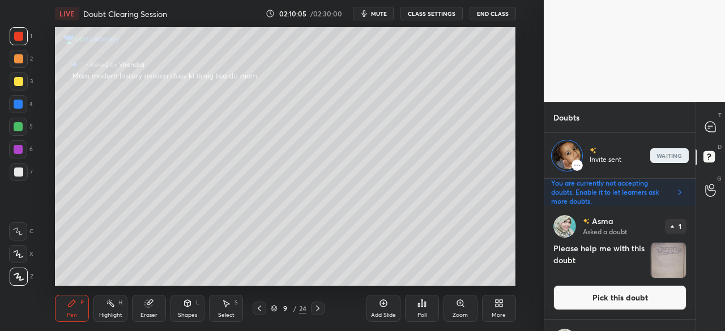
click at [578, 162] on img at bounding box center [576, 165] width 11 height 11
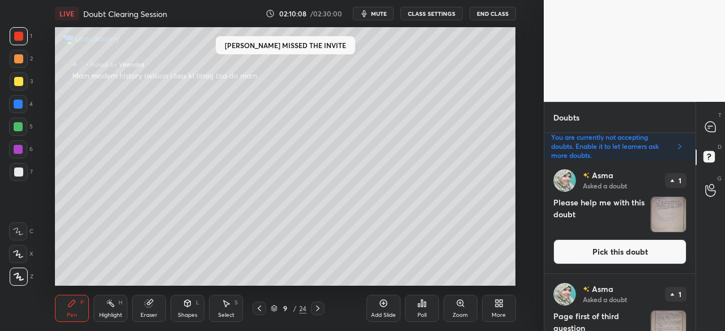
click at [258, 309] on icon at bounding box center [259, 309] width 3 height 6
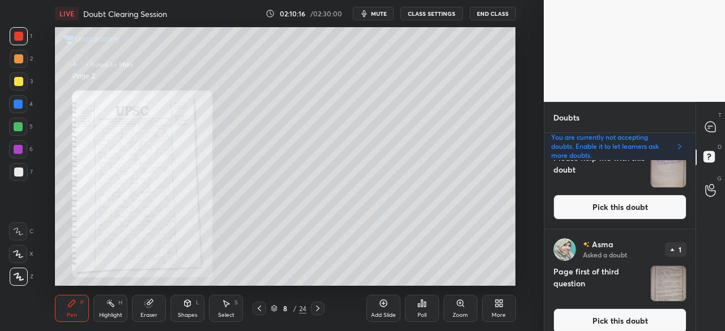
scroll to position [0, 0]
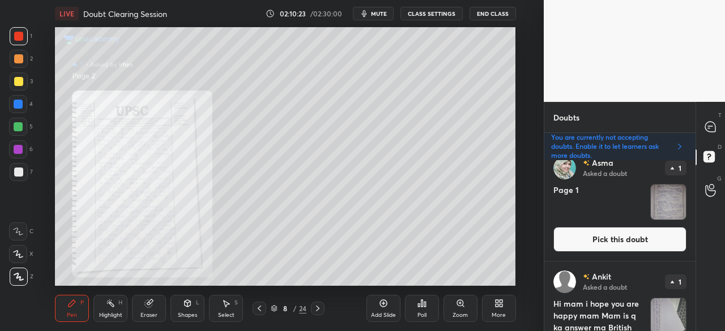
click at [628, 237] on button "Pick this doubt" at bounding box center [619, 239] width 133 height 25
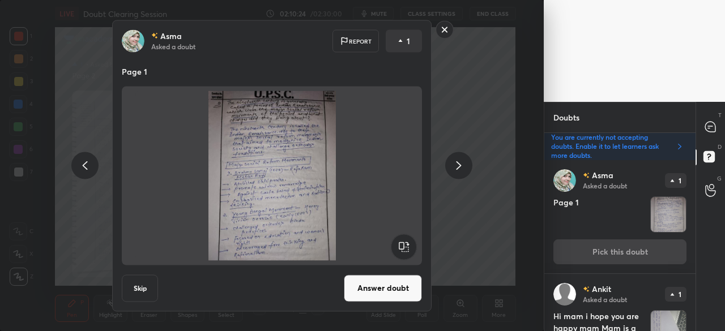
click at [384, 283] on button "Answer doubt" at bounding box center [383, 288] width 78 height 27
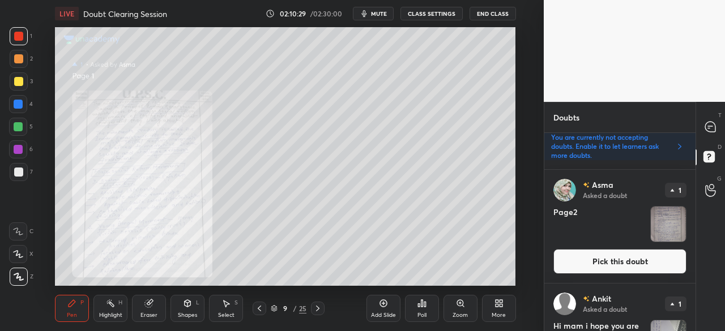
scroll to position [467, 0]
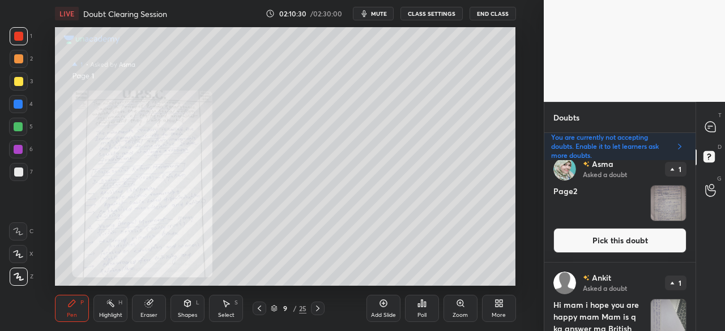
click at [634, 240] on button "Pick this doubt" at bounding box center [619, 240] width 133 height 25
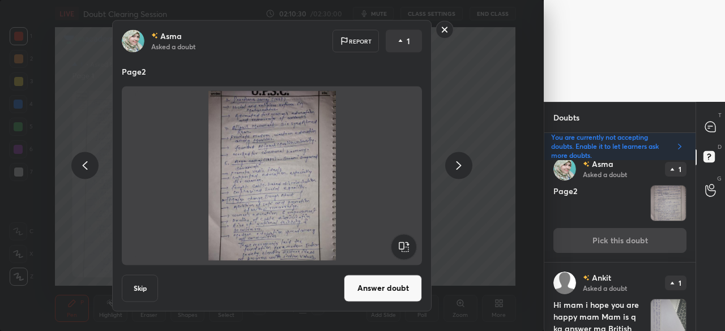
scroll to position [455, 0]
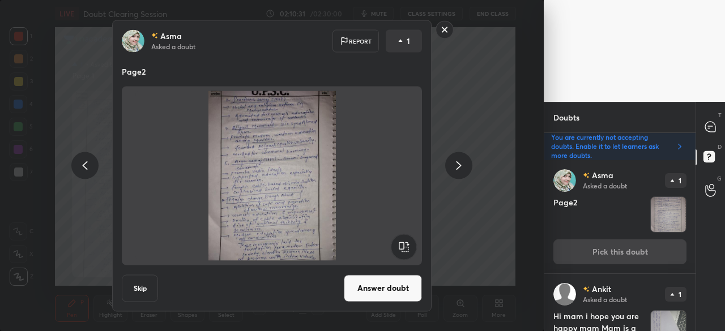
click at [388, 284] on button "Answer doubt" at bounding box center [383, 288] width 78 height 27
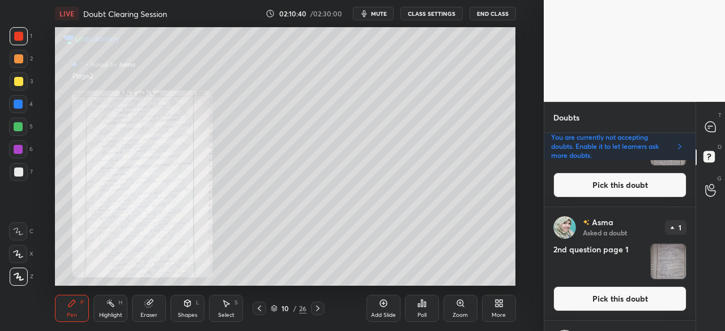
scroll to position [304, 0]
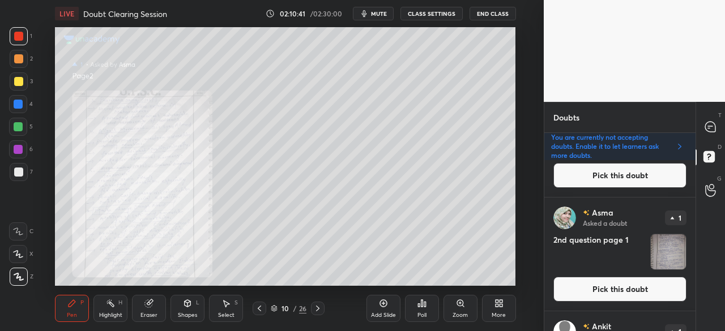
click at [609, 286] on button "Pick this doubt" at bounding box center [619, 289] width 133 height 25
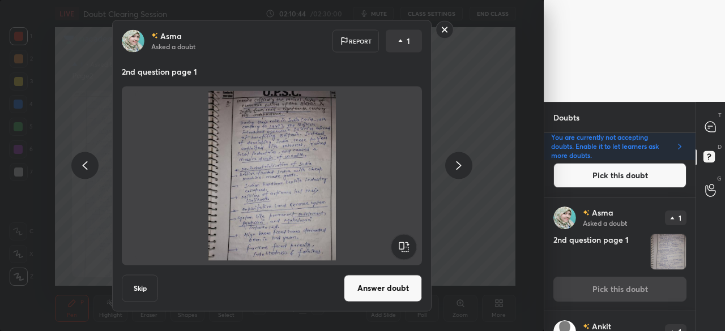
click at [137, 294] on button "Skip" at bounding box center [140, 288] width 36 height 27
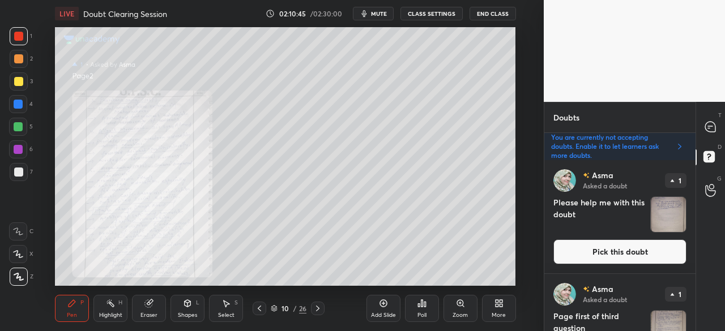
click at [618, 256] on button "Pick this doubt" at bounding box center [619, 251] width 133 height 25
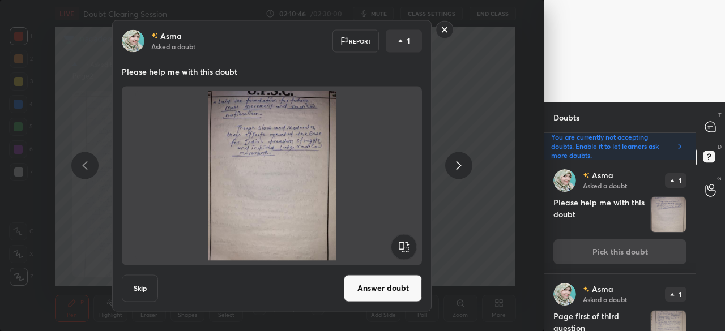
click at [142, 293] on button "Skip" at bounding box center [140, 288] width 36 height 27
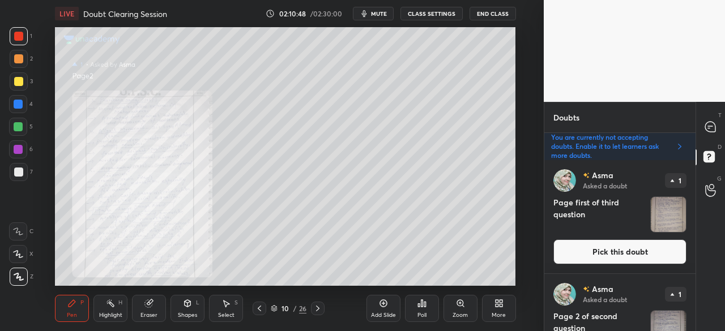
click at [625, 254] on button "Pick this doubt" at bounding box center [619, 251] width 133 height 25
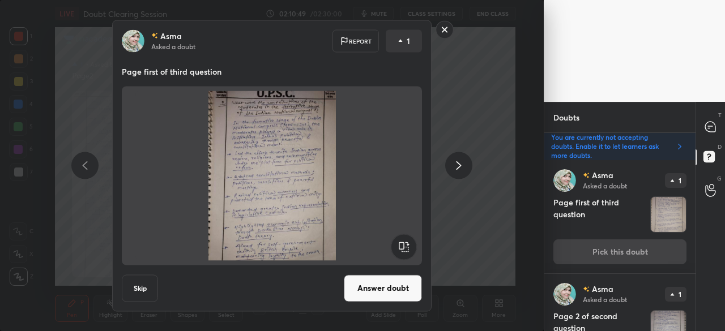
click at [143, 287] on button "Skip" at bounding box center [140, 288] width 36 height 27
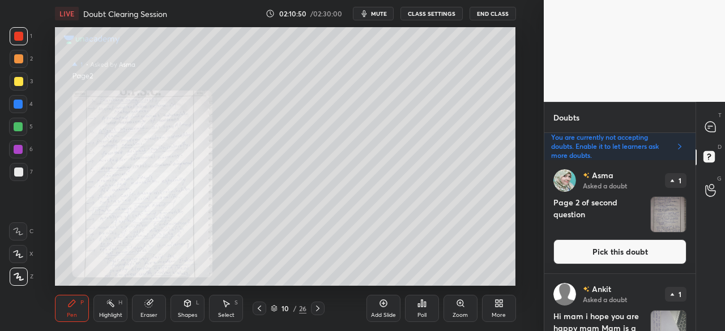
click at [605, 250] on button "Pick this doubt" at bounding box center [619, 251] width 133 height 25
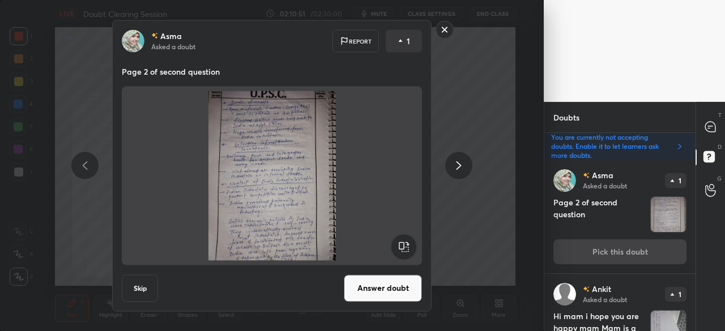
click at [129, 288] on button "Skip" at bounding box center [140, 288] width 36 height 27
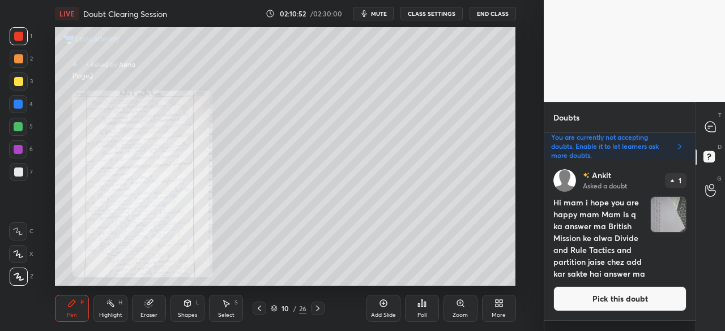
click at [634, 311] on button "Pick this doubt" at bounding box center [619, 298] width 133 height 25
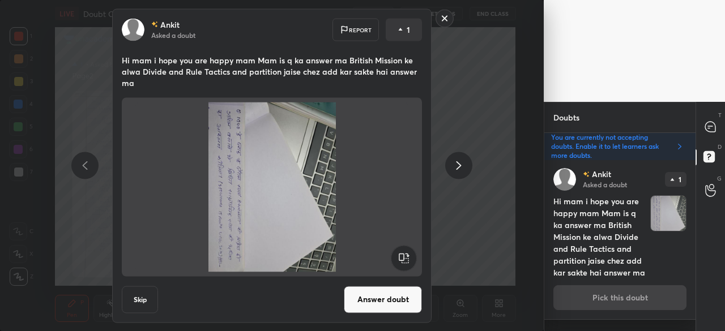
click at [400, 259] on rect at bounding box center [403, 257] width 25 height 25
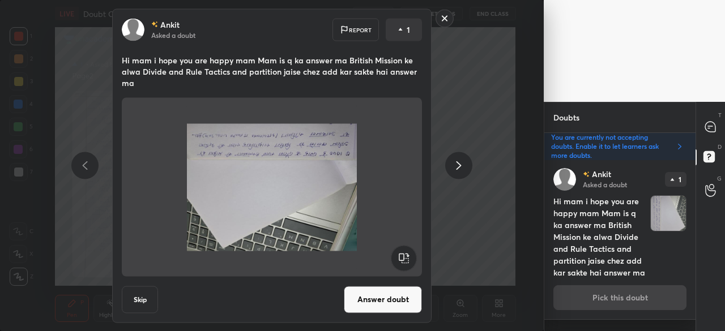
click at [401, 260] on rect at bounding box center [403, 257] width 25 height 25
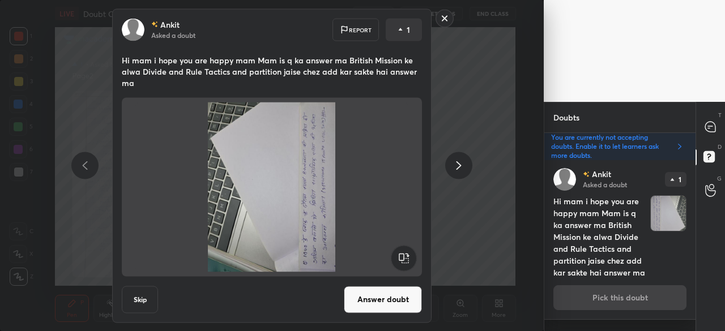
click at [401, 260] on rect at bounding box center [403, 257] width 25 height 25
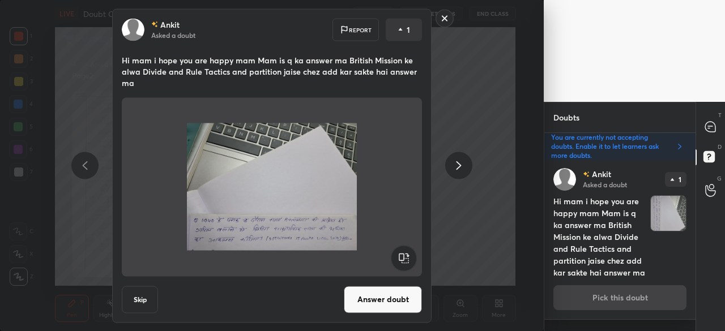
click at [390, 304] on button "Answer doubt" at bounding box center [383, 299] width 78 height 27
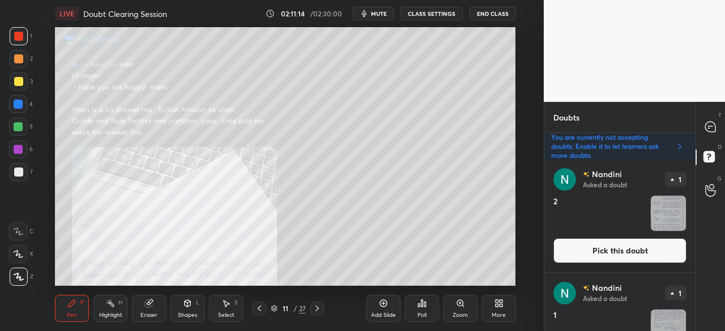
click at [462, 305] on icon at bounding box center [463, 306] width 2 height 2
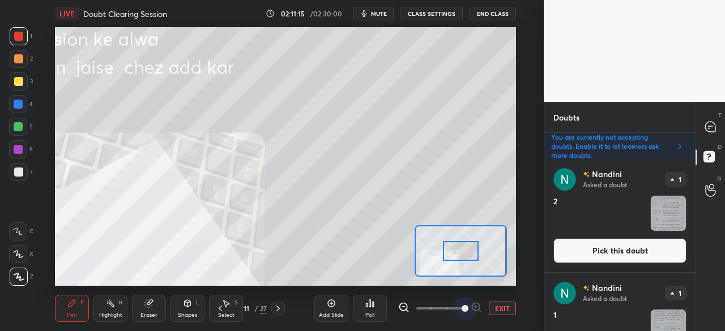
click at [461, 307] on span at bounding box center [440, 308] width 48 height 17
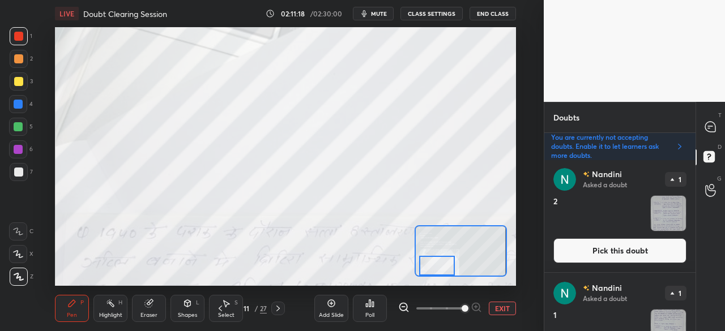
drag, startPoint x: 456, startPoint y: 252, endPoint x: 434, endPoint y: 278, distance: 34.5
click at [434, 278] on div "LIVE Doubt Clearing Session 02:11:18 / 02:30:00 mute CLASS SETTINGS End Class S…" at bounding box center [285, 165] width 498 height 331
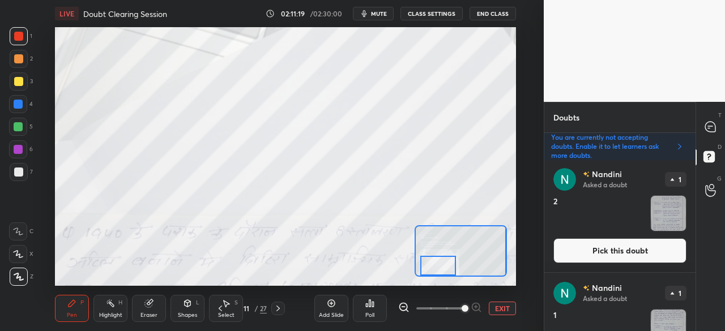
click at [435, 303] on span at bounding box center [440, 308] width 48 height 17
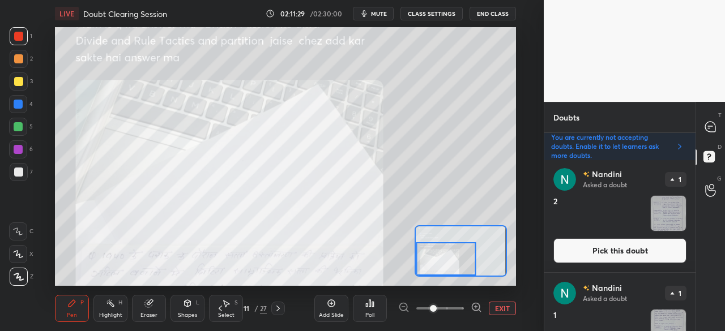
click at [439, 269] on div at bounding box center [446, 258] width 60 height 33
click at [438, 268] on div at bounding box center [446, 258] width 60 height 33
click at [507, 307] on button "EXIT" at bounding box center [502, 309] width 27 height 14
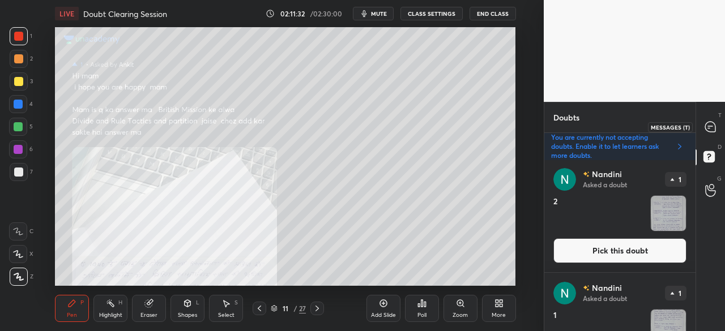
click at [717, 127] on div at bounding box center [710, 127] width 23 height 20
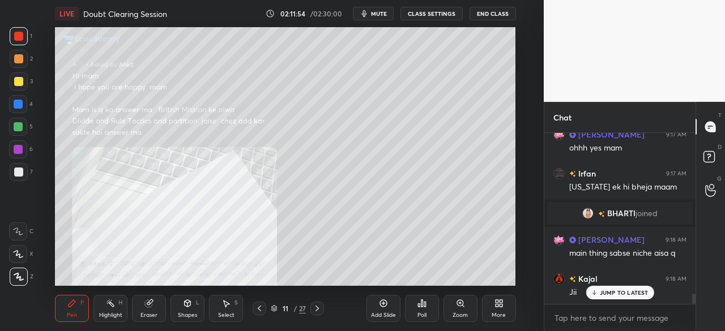
scroll to position [2679, 0]
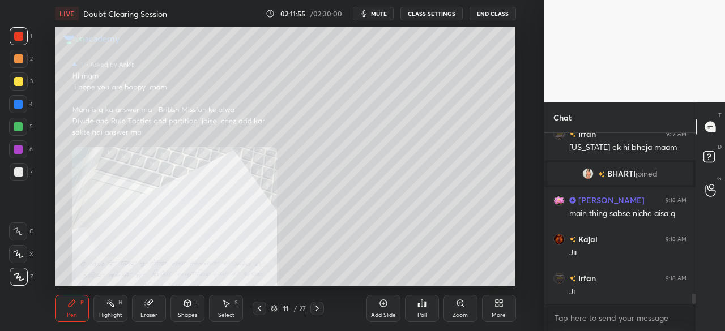
click at [258, 312] on icon at bounding box center [259, 308] width 9 height 9
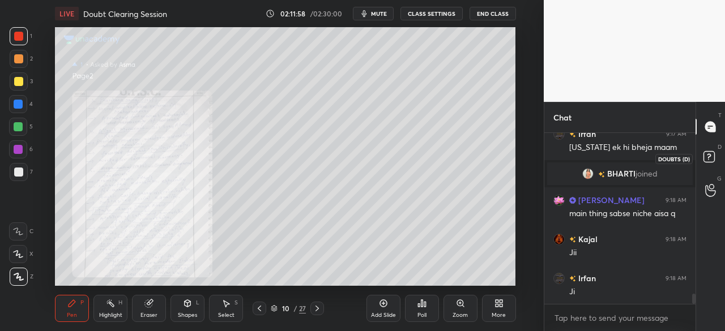
click at [706, 153] on rect at bounding box center [708, 157] width 11 height 11
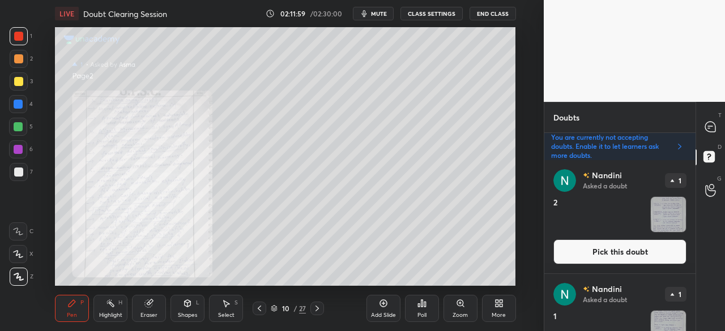
scroll to position [74, 0]
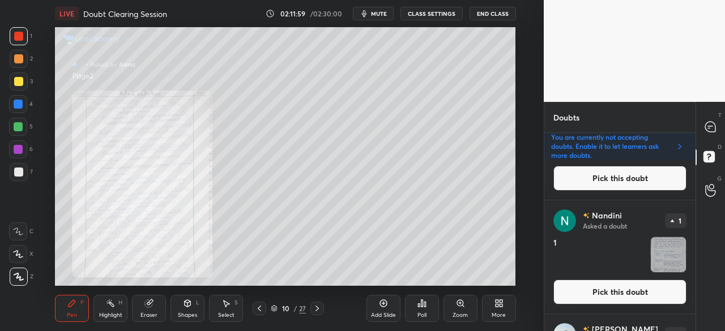
click at [691, 178] on div "Nandini Asked a doubt 1 2 Pick this doubt" at bounding box center [619, 143] width 151 height 113
click at [595, 286] on button "Pick this doubt" at bounding box center [619, 292] width 133 height 25
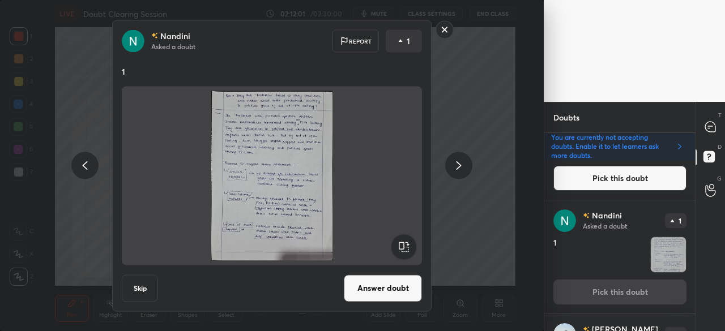
click at [366, 284] on button "Answer doubt" at bounding box center [383, 288] width 78 height 27
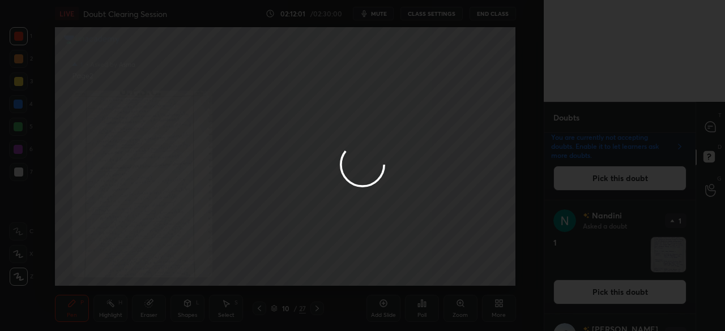
scroll to position [0, 0]
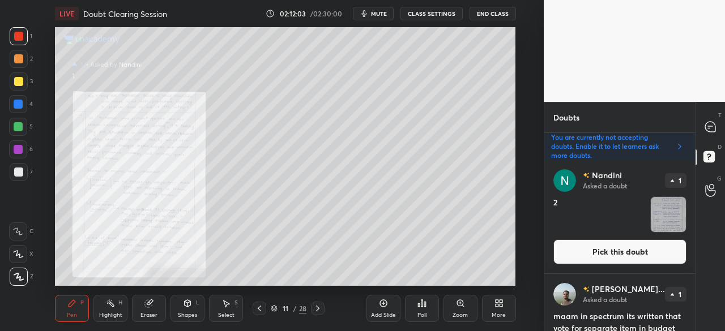
click at [617, 249] on button "Pick this doubt" at bounding box center [619, 251] width 133 height 25
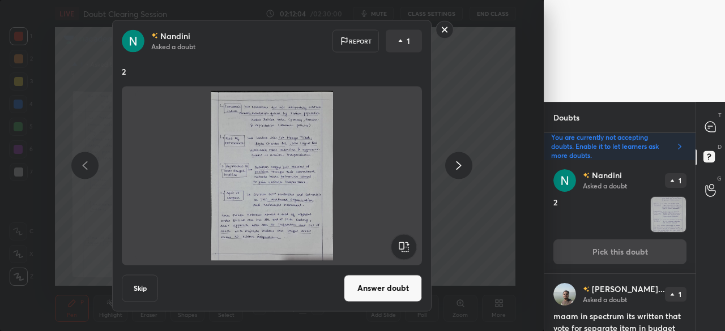
click at [372, 290] on button "Answer doubt" at bounding box center [383, 288] width 78 height 27
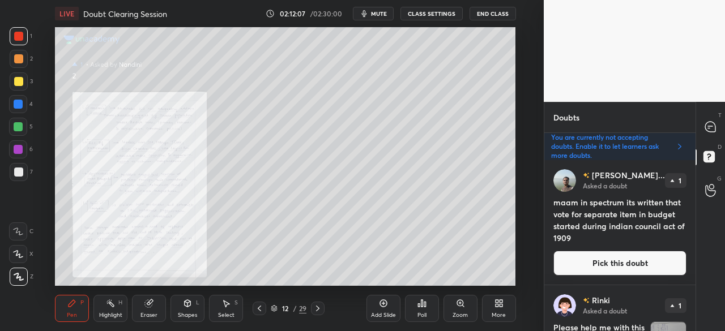
click at [621, 267] on button "Pick this doubt" at bounding box center [619, 263] width 133 height 25
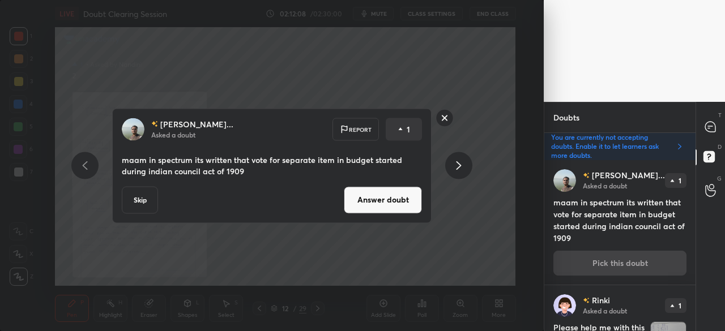
click at [382, 200] on button "Answer doubt" at bounding box center [383, 199] width 78 height 27
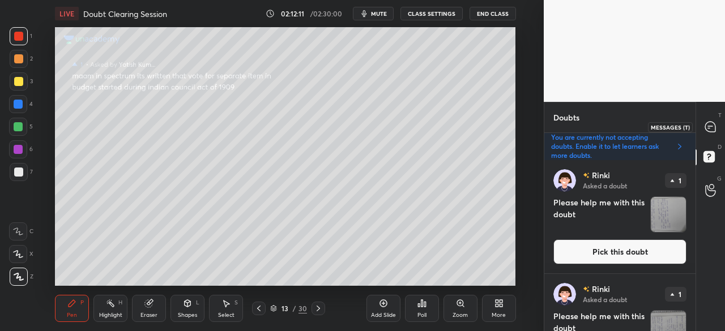
click at [711, 127] on icon at bounding box center [710, 127] width 10 height 10
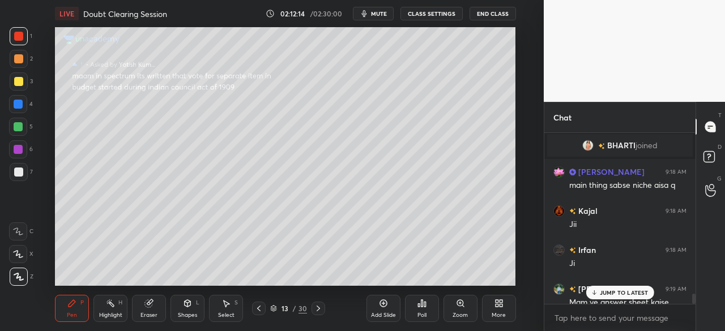
scroll to position [2728, 0]
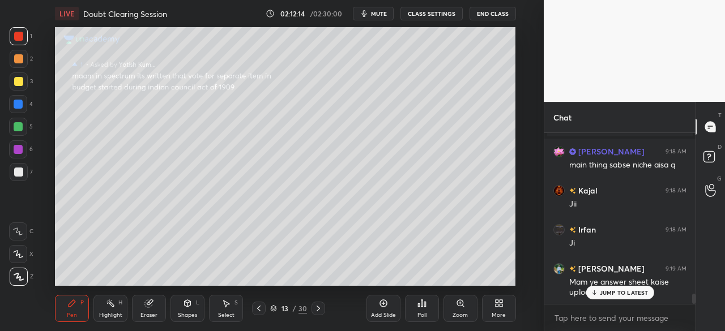
drag, startPoint x: 693, startPoint y: 298, endPoint x: 694, endPoint y: 309, distance: 10.3
click at [694, 309] on div "Irfan 9:17 AM Maine ek hi bheja maam BHARTI joined TEJASH 9:18 AM main thing sa…" at bounding box center [619, 232] width 151 height 198
click at [716, 301] on div "T Messages (T) D Doubts (D) G Raise Hand (G)" at bounding box center [709, 216] width 29 height 229
click at [639, 292] on p "JUMP TO LATEST" at bounding box center [624, 292] width 49 height 7
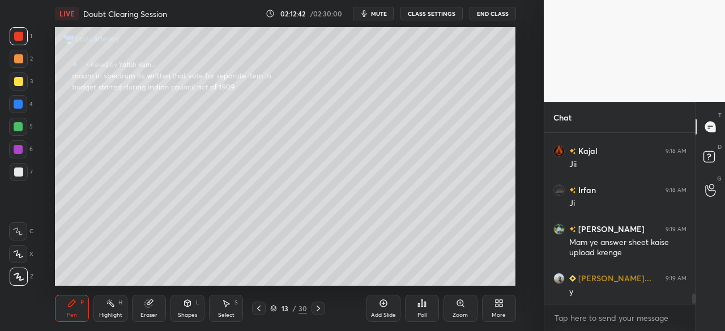
click at [261, 308] on icon at bounding box center [258, 308] width 9 height 9
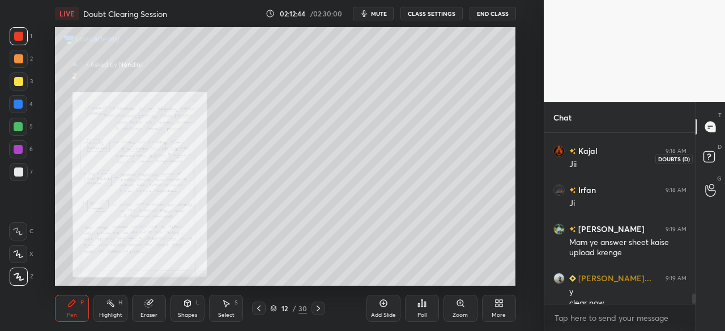
scroll to position [2779, 0]
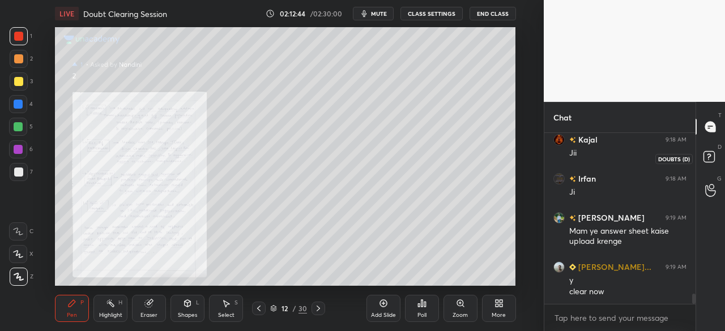
click at [715, 148] on div "D Doubts (D)" at bounding box center [710, 159] width 29 height 32
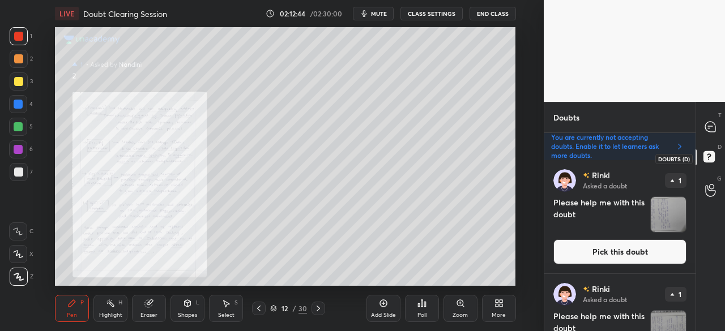
scroll to position [168, 148]
click at [709, 129] on icon at bounding box center [710, 127] width 10 height 10
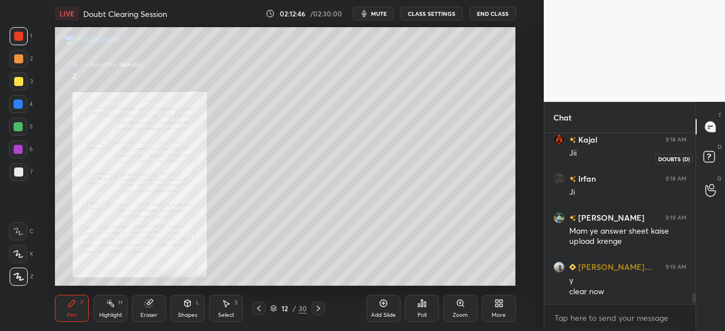
click at [705, 155] on rect at bounding box center [708, 157] width 11 height 11
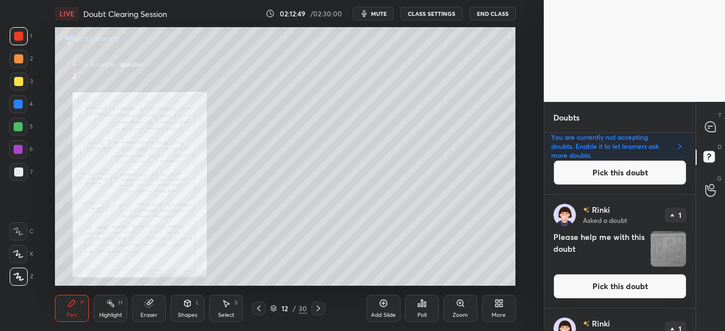
scroll to position [92, 0]
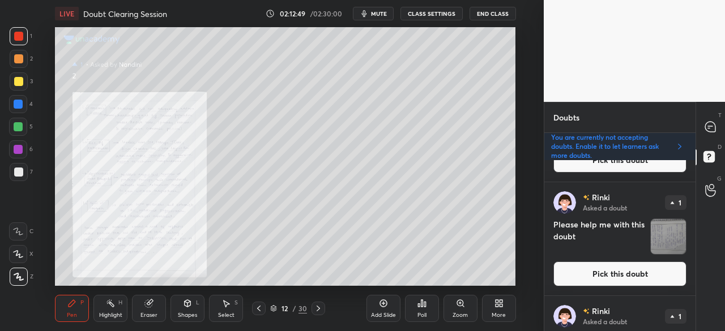
click at [696, 185] on div "G Raise Hand (G)" at bounding box center [710, 190] width 29 height 32
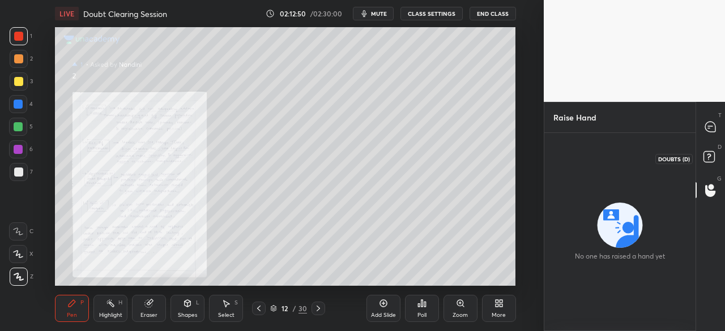
click at [708, 157] on icon at bounding box center [709, 156] width 4 height 5
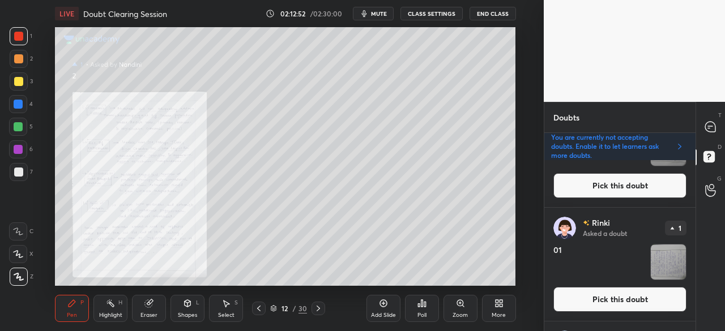
scroll to position [201, 0]
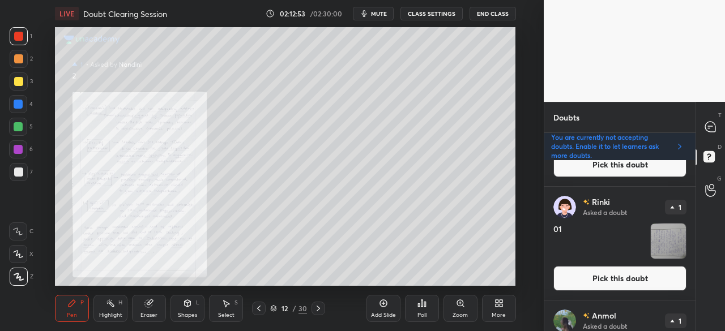
click at [623, 281] on button "Pick this doubt" at bounding box center [619, 278] width 133 height 25
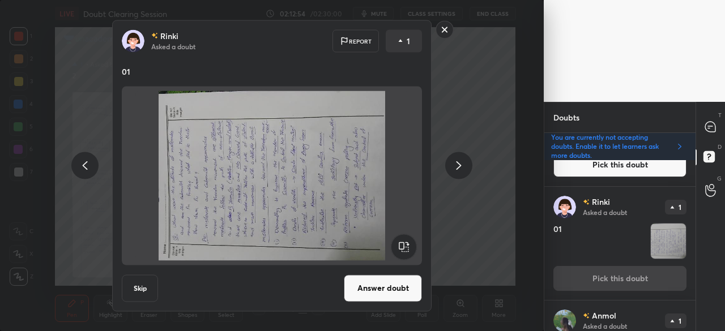
click at [402, 241] on rect at bounding box center [403, 246] width 25 height 25
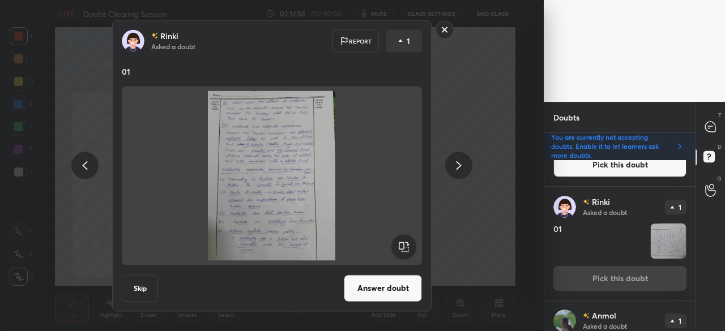
click at [393, 286] on button "Answer doubt" at bounding box center [383, 288] width 78 height 27
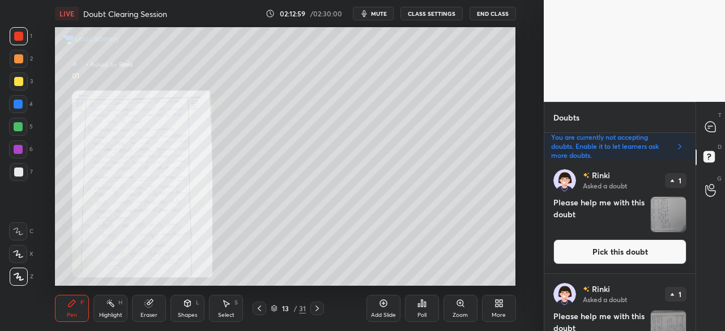
scroll to position [99, 0]
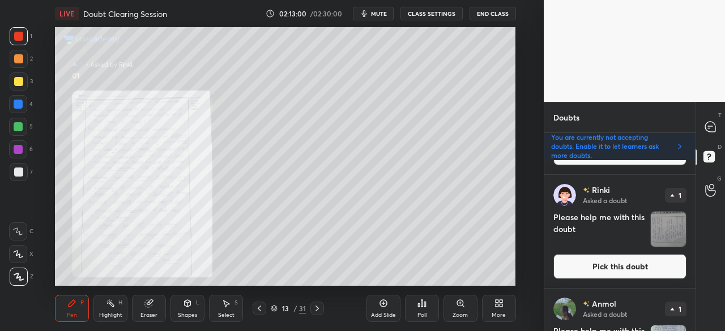
click at [605, 261] on button "Pick this doubt" at bounding box center [619, 266] width 133 height 25
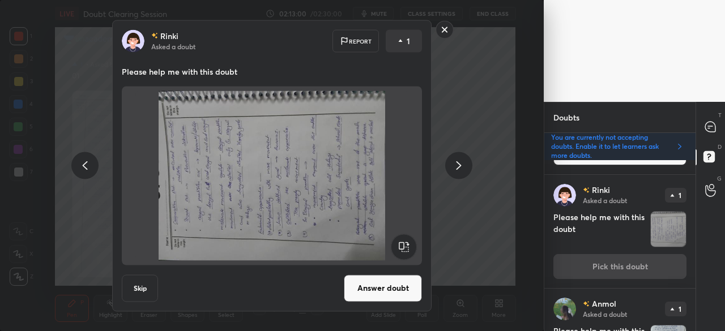
click at [410, 242] on rect at bounding box center [403, 246] width 25 height 25
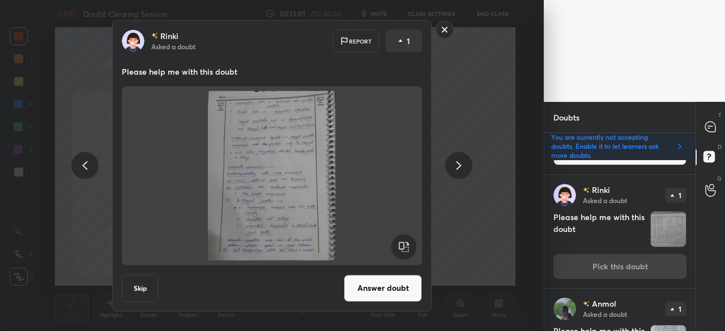
click at [394, 282] on button "Answer doubt" at bounding box center [383, 288] width 78 height 27
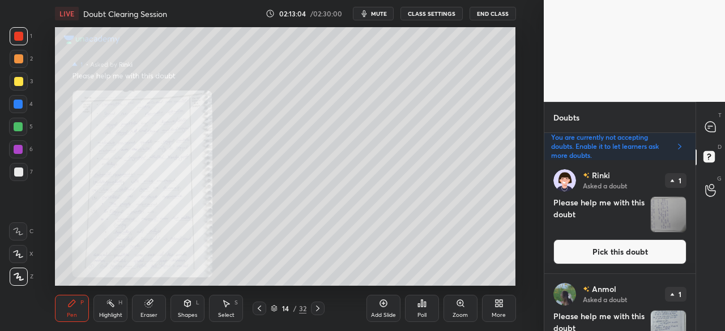
drag, startPoint x: 601, startPoint y: 254, endPoint x: 607, endPoint y: 251, distance: 6.6
click at [601, 255] on button "Pick this doubt" at bounding box center [619, 251] width 133 height 25
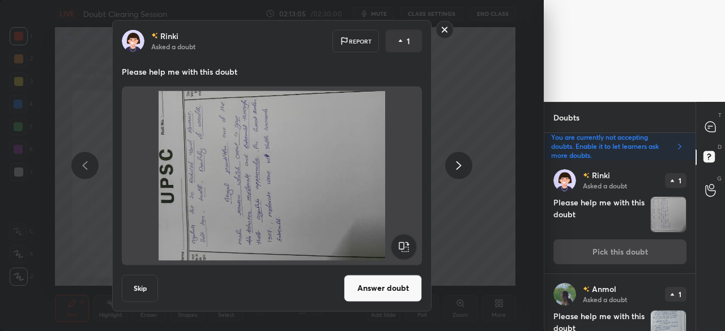
drag, startPoint x: 412, startPoint y: 241, endPoint x: 407, endPoint y: 250, distance: 10.7
click at [412, 242] on rect at bounding box center [403, 246] width 25 height 25
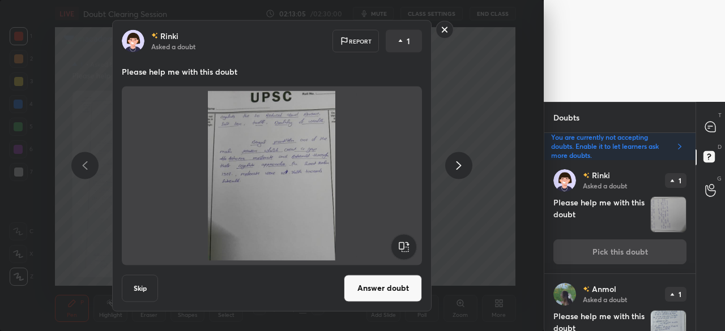
click at [389, 285] on button "Answer doubt" at bounding box center [383, 288] width 78 height 27
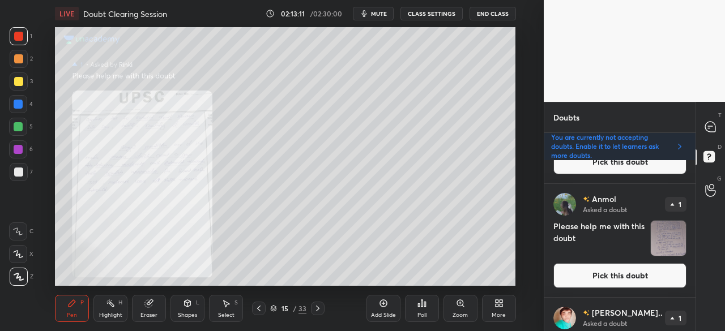
scroll to position [204, 0]
click at [610, 271] on button "Pick this doubt" at bounding box center [619, 275] width 133 height 25
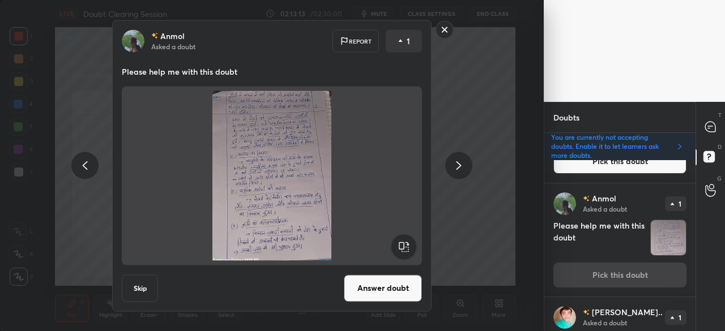
click at [382, 293] on button "Answer doubt" at bounding box center [383, 288] width 78 height 27
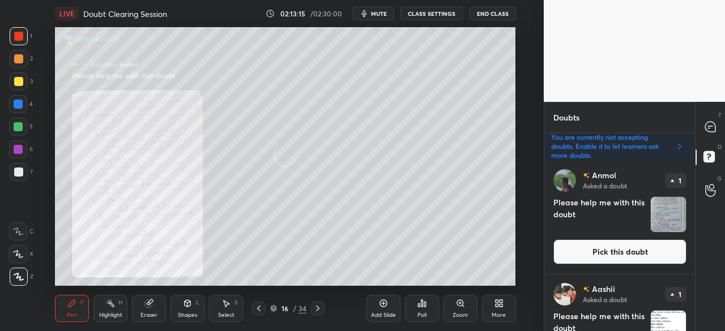
click at [622, 251] on button "Pick this doubt" at bounding box center [619, 251] width 133 height 25
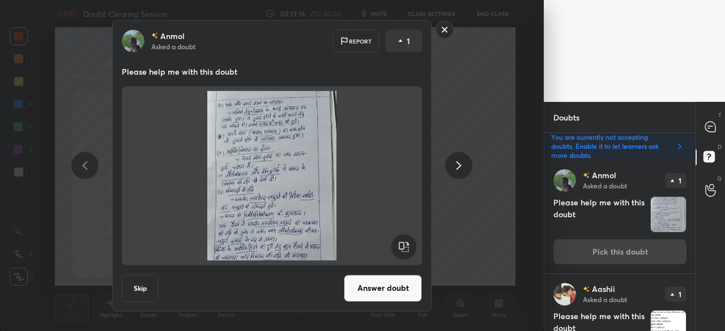
click at [403, 287] on button "Answer doubt" at bounding box center [383, 288] width 78 height 27
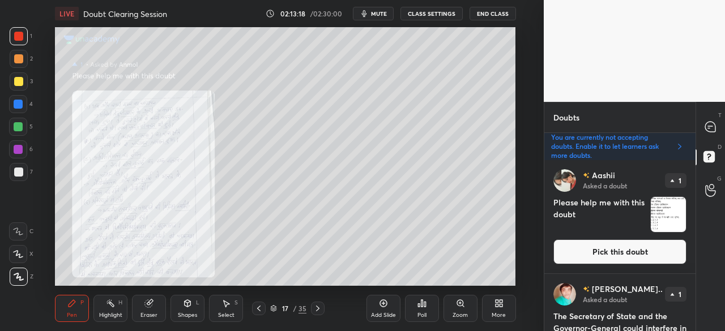
click at [635, 255] on button "Pick this doubt" at bounding box center [619, 251] width 133 height 25
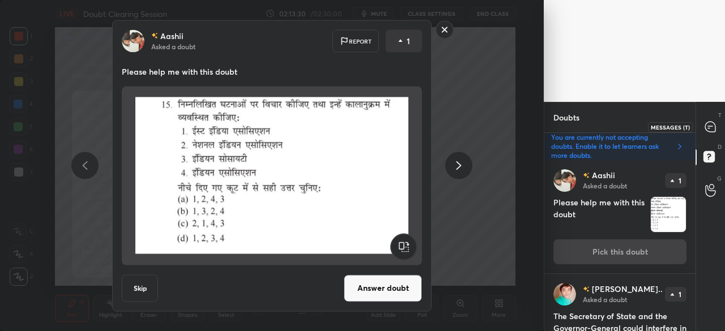
click at [707, 130] on icon at bounding box center [710, 127] width 10 height 10
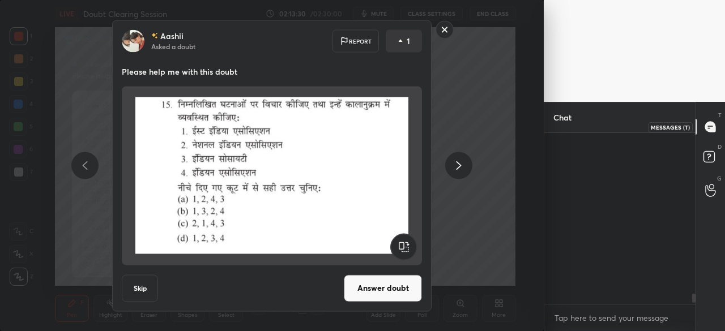
scroll to position [168, 148]
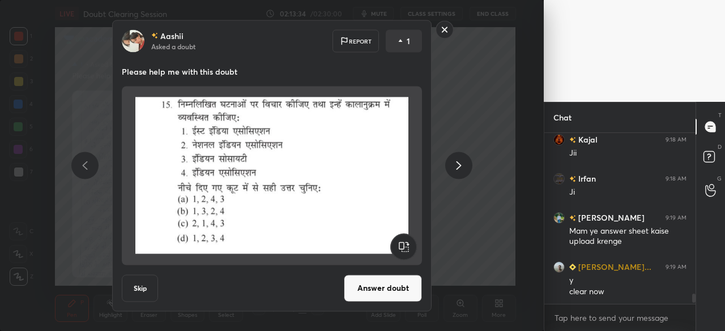
click at [144, 284] on button "Skip" at bounding box center [140, 288] width 36 height 27
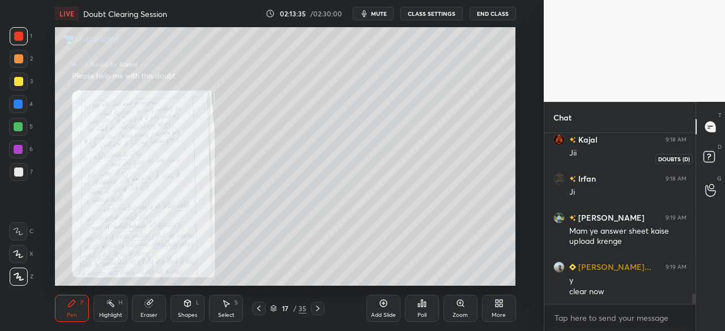
click at [712, 157] on rect at bounding box center [708, 157] width 11 height 11
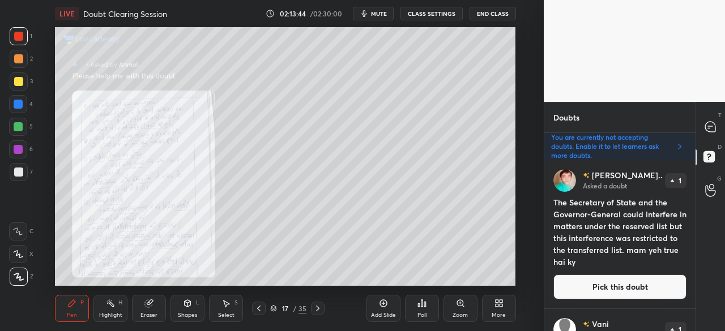
click at [626, 284] on button "Pick this doubt" at bounding box center [619, 287] width 133 height 25
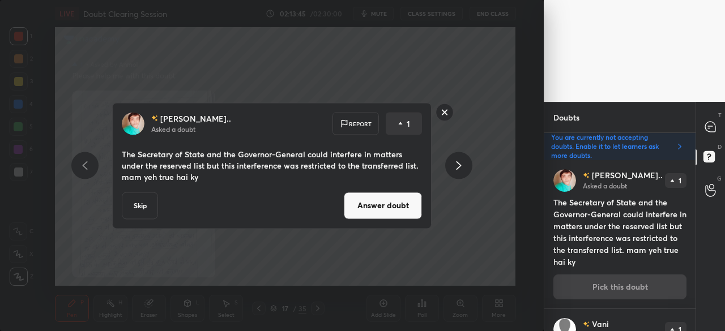
click at [400, 195] on button "Answer doubt" at bounding box center [383, 205] width 78 height 27
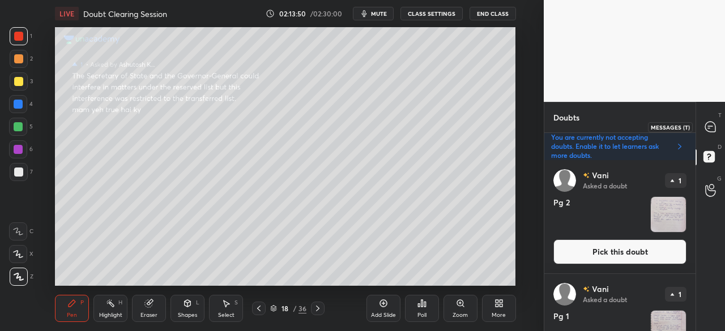
click at [710, 129] on icon at bounding box center [710, 127] width 10 height 10
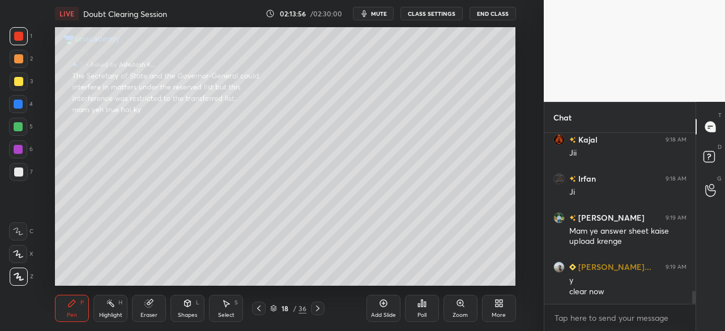
scroll to position [2123, 0]
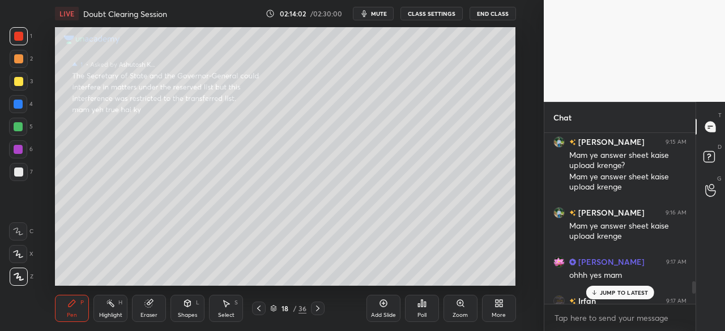
click at [623, 298] on div "JUMP TO LATEST" at bounding box center [619, 293] width 68 height 14
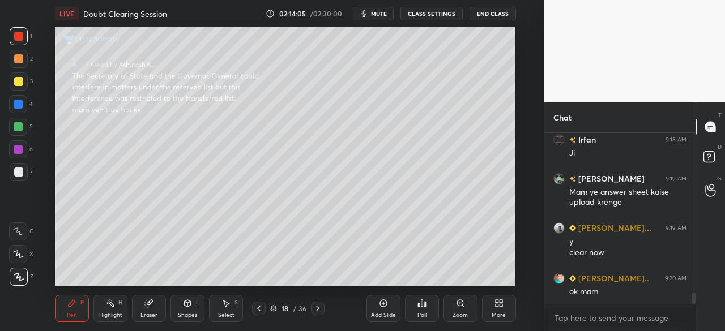
click at [258, 309] on icon at bounding box center [258, 308] width 9 height 9
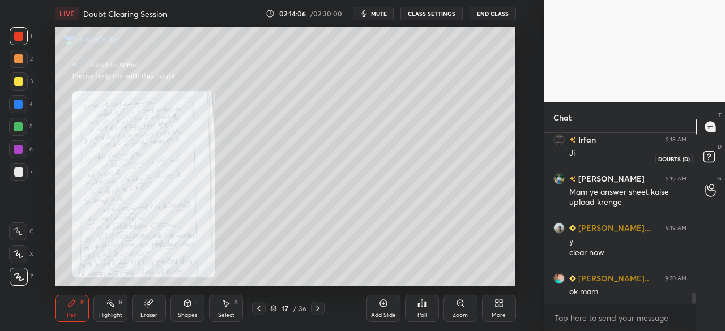
click at [715, 158] on icon at bounding box center [710, 158] width 20 height 20
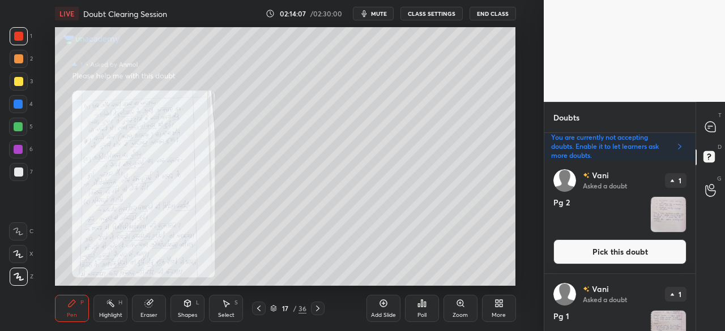
scroll to position [92, 0]
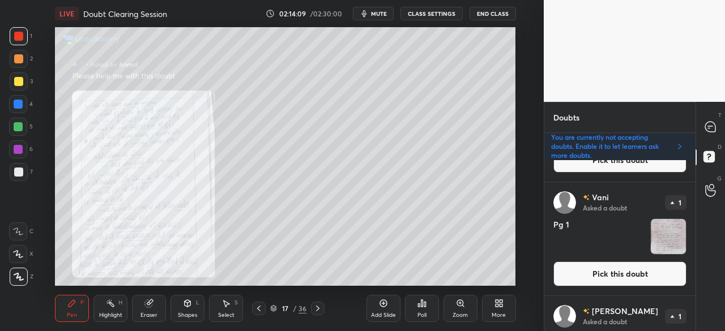
click at [616, 276] on button "Pick this doubt" at bounding box center [619, 274] width 133 height 25
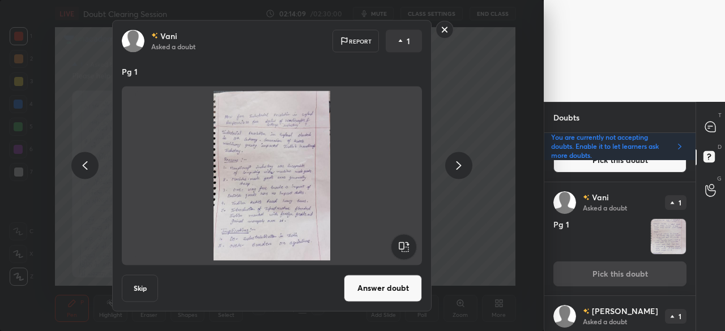
click at [369, 283] on button "Answer doubt" at bounding box center [383, 288] width 78 height 27
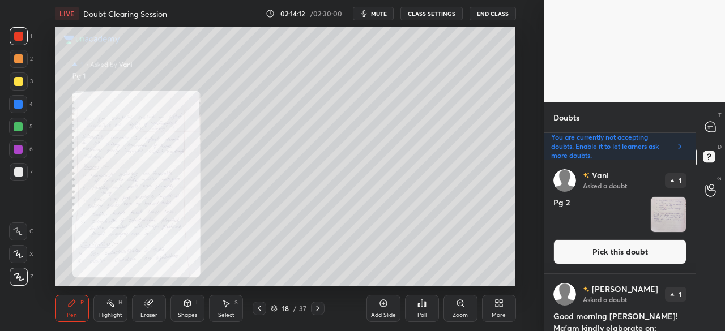
click at [619, 251] on button "Pick this doubt" at bounding box center [619, 251] width 133 height 25
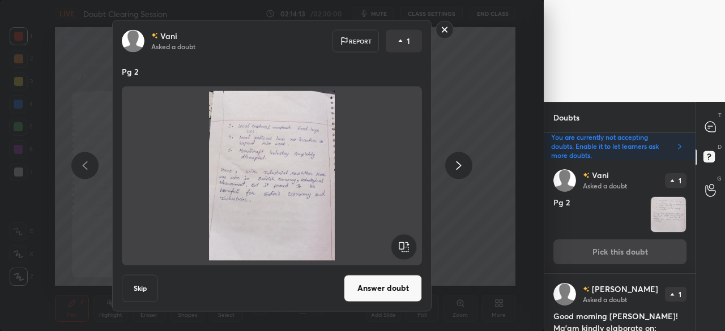
click at [379, 290] on button "Answer doubt" at bounding box center [383, 288] width 78 height 27
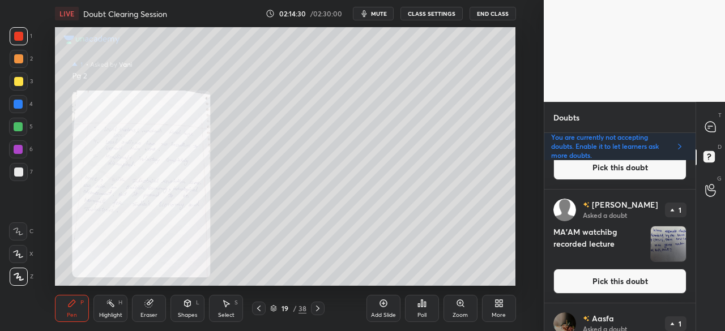
scroll to position [245, 0]
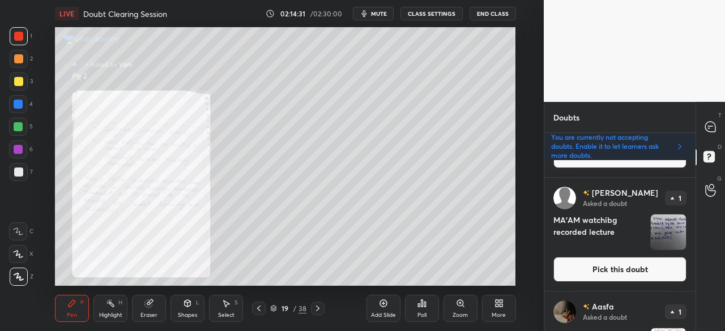
click at [655, 264] on button "Pick this doubt" at bounding box center [619, 269] width 133 height 25
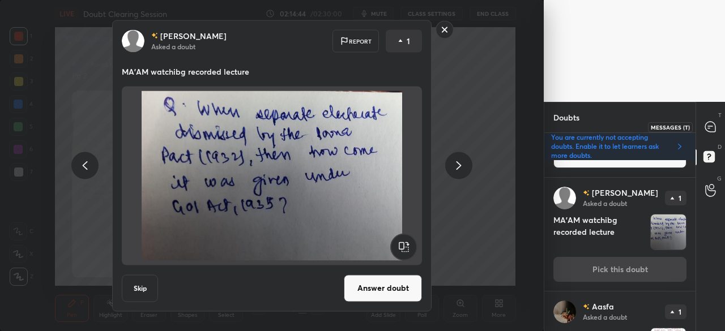
click at [716, 127] on div at bounding box center [710, 127] width 23 height 20
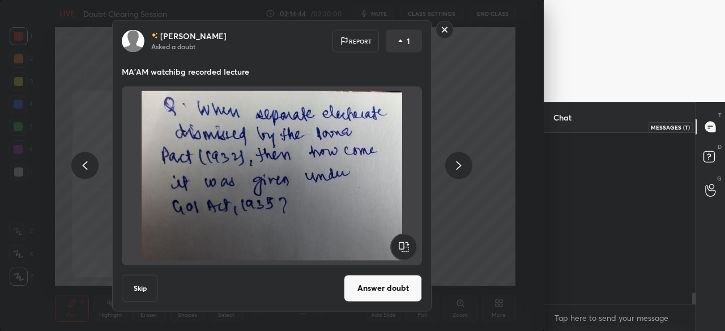
scroll to position [168, 148]
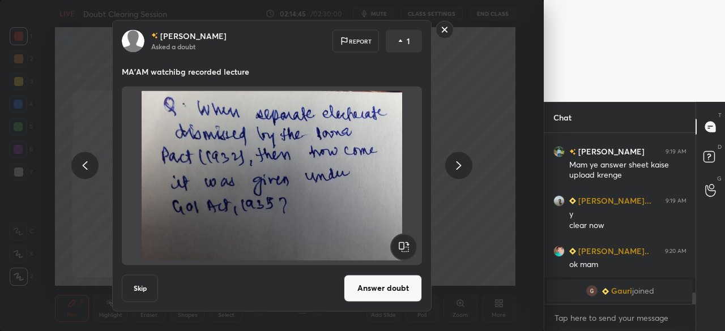
drag, startPoint x: 693, startPoint y: 301, endPoint x: 694, endPoint y: 307, distance: 6.9
click at [694, 307] on div "Amardeep 9:14 AM Mam meri classes bht pending ho gyi Usko recover kaise karu Pl…" at bounding box center [619, 232] width 151 height 198
click at [403, 286] on button "Answer doubt" at bounding box center [383, 288] width 78 height 27
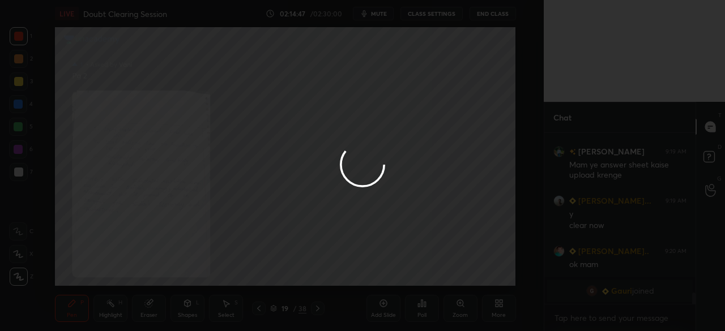
scroll to position [0, 0]
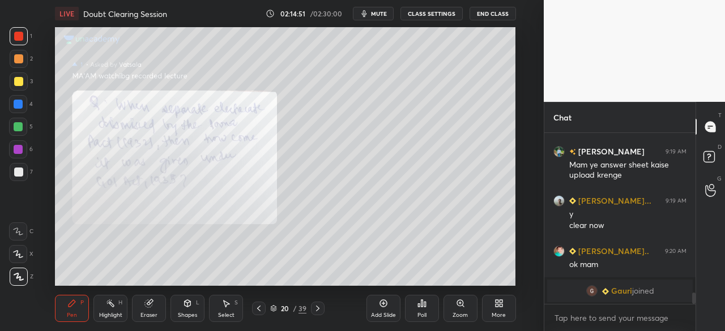
click at [14, 45] on div at bounding box center [19, 36] width 18 height 18
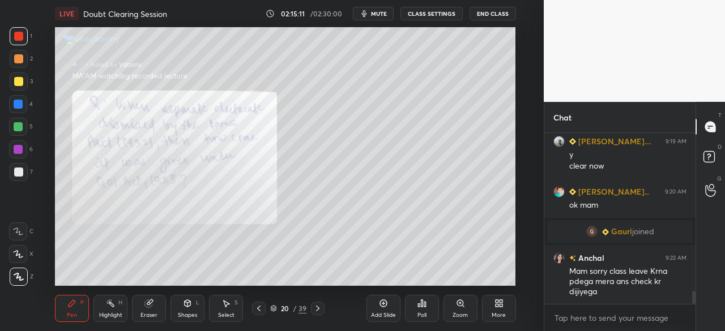
scroll to position [2101, 0]
click at [259, 309] on icon at bounding box center [258, 308] width 9 height 9
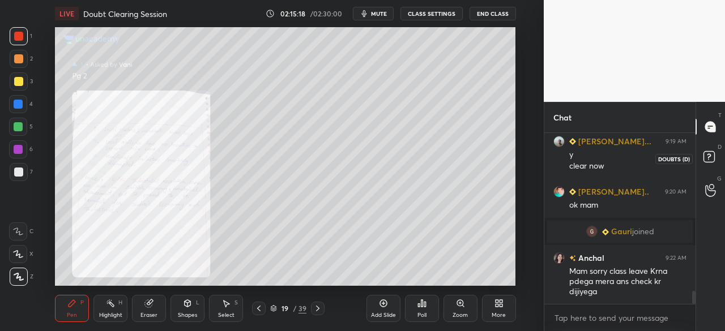
click at [708, 156] on rect at bounding box center [708, 157] width 11 height 11
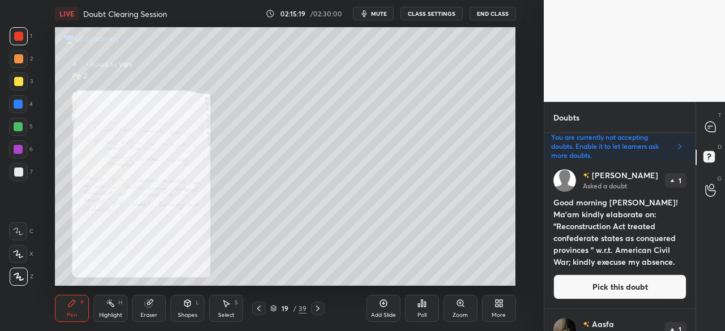
click at [613, 286] on button "Pick this doubt" at bounding box center [619, 287] width 133 height 25
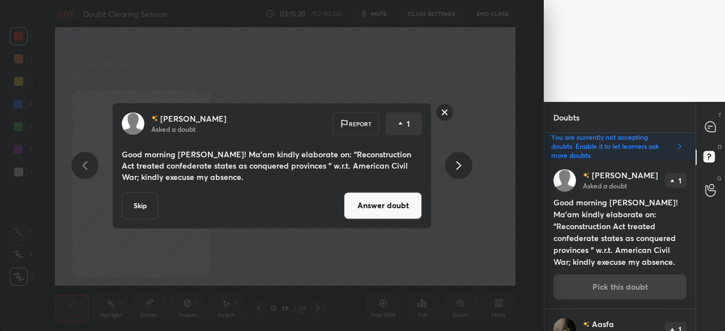
click at [144, 204] on button "Skip" at bounding box center [140, 205] width 36 height 27
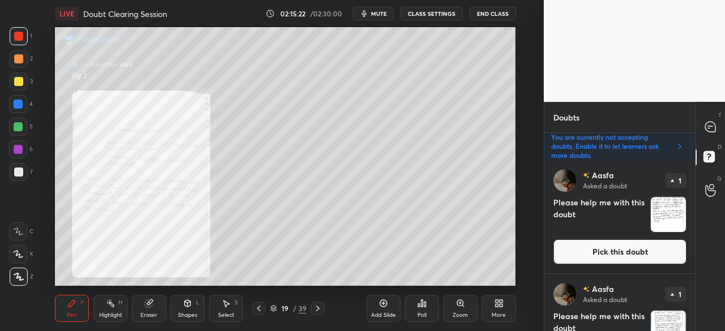
scroll to position [147, 0]
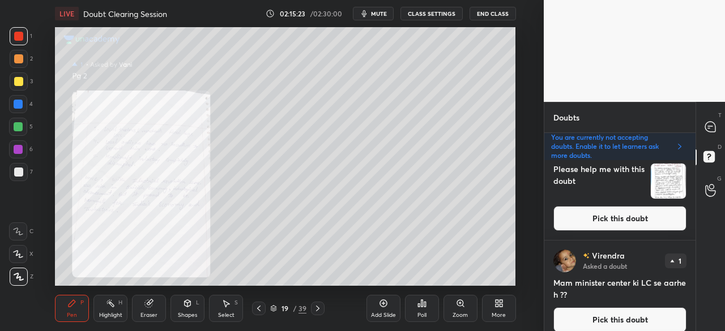
click at [647, 220] on button "Pick this doubt" at bounding box center [619, 218] width 133 height 25
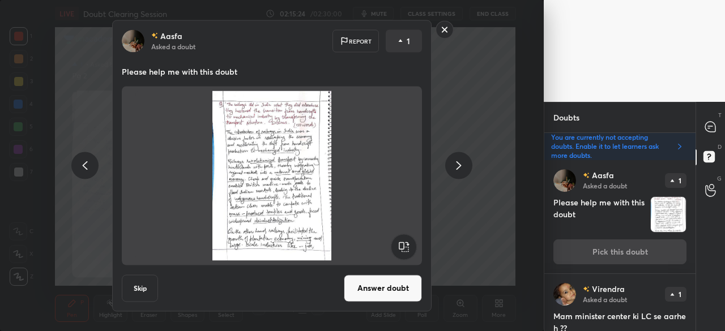
click at [394, 285] on button "Answer doubt" at bounding box center [383, 288] width 78 height 27
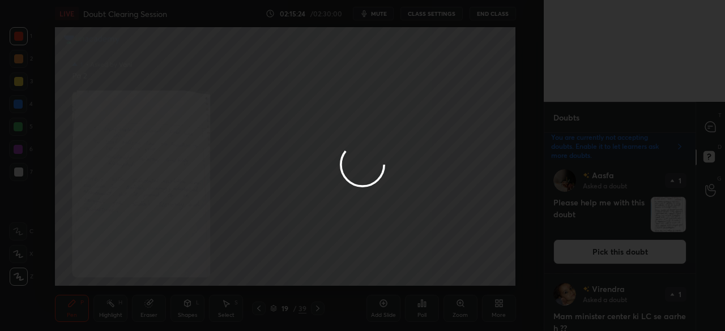
scroll to position [0, 0]
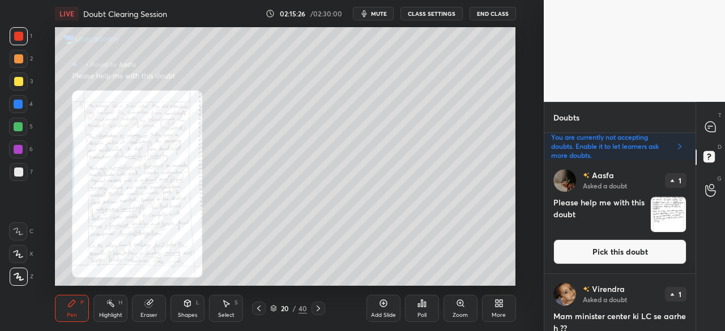
click at [622, 250] on button "Pick this doubt" at bounding box center [619, 251] width 133 height 25
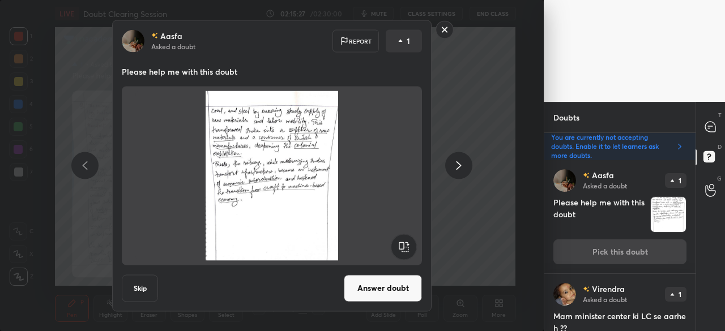
click at [388, 288] on button "Answer doubt" at bounding box center [383, 288] width 78 height 27
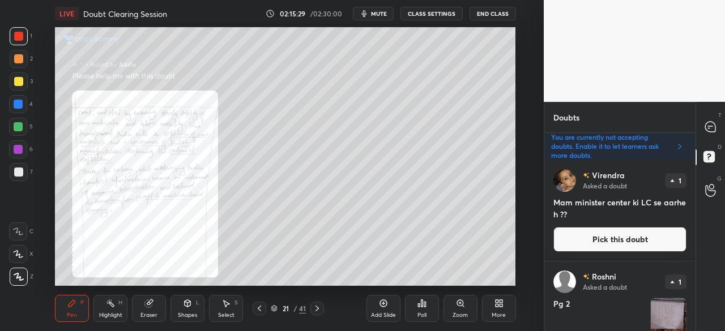
click at [635, 233] on button "Pick this doubt" at bounding box center [619, 239] width 133 height 25
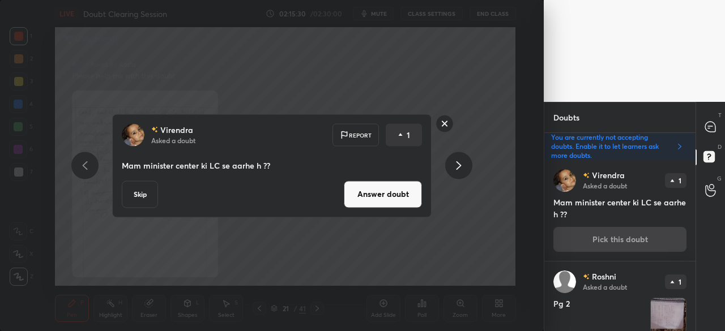
click at [143, 196] on button "Skip" at bounding box center [140, 194] width 36 height 27
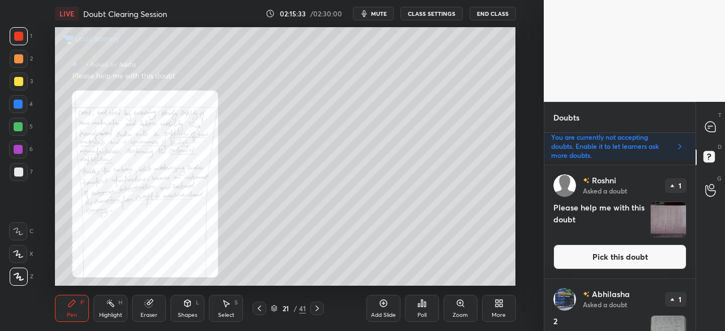
scroll to position [336, 0]
drag, startPoint x: 691, startPoint y: 203, endPoint x: 692, endPoint y: 196, distance: 6.3
click at [692, 196] on div "Anchal Asked a doubt 1 Pg2 Pick this doubt Anchal Asked a doubt 1 Pg1 Pick this…" at bounding box center [619, 246] width 151 height 172
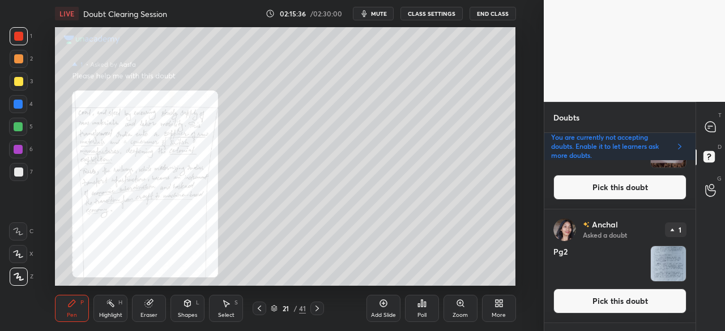
scroll to position [0, 0]
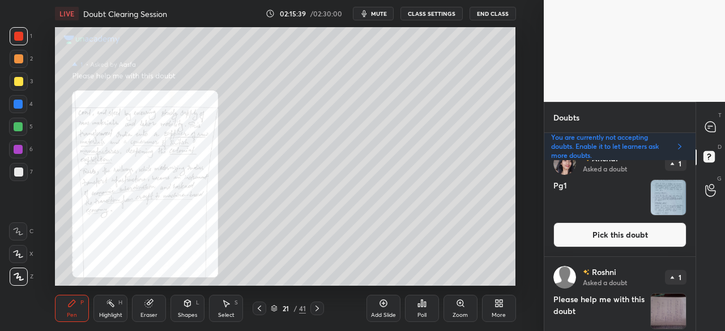
click at [645, 230] on button "Pick this doubt" at bounding box center [619, 235] width 133 height 25
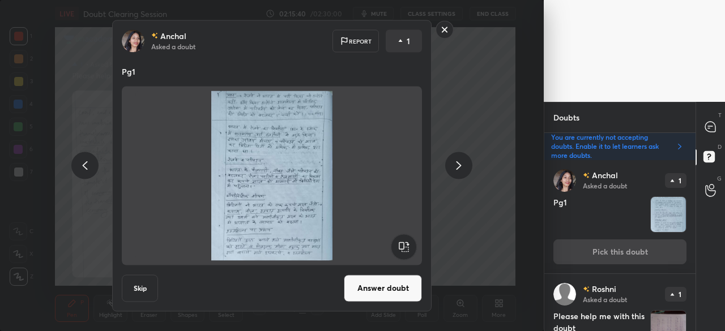
click at [397, 287] on button "Answer doubt" at bounding box center [383, 288] width 78 height 27
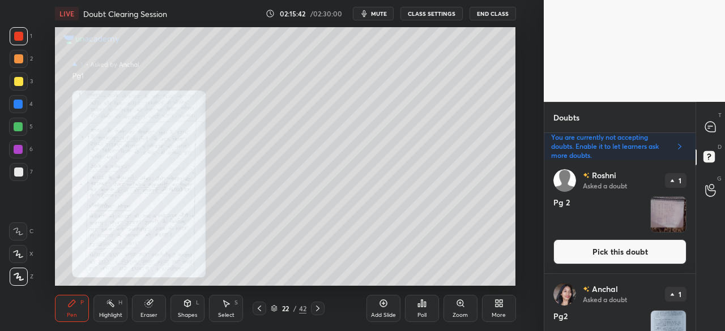
scroll to position [83, 0]
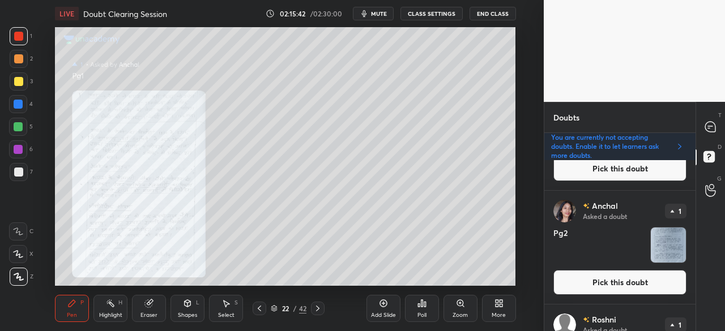
click at [696, 179] on div "G Raise Hand (G)" at bounding box center [710, 190] width 29 height 32
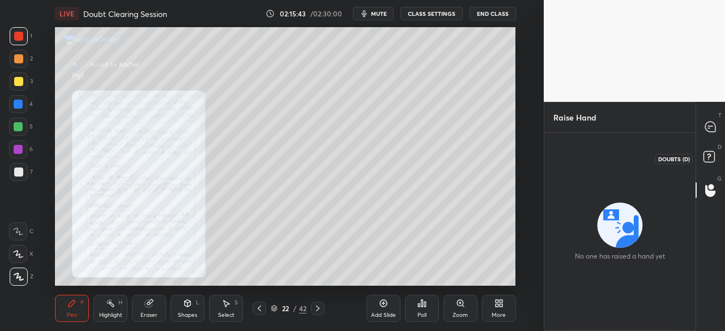
click at [712, 153] on rect at bounding box center [708, 157] width 11 height 11
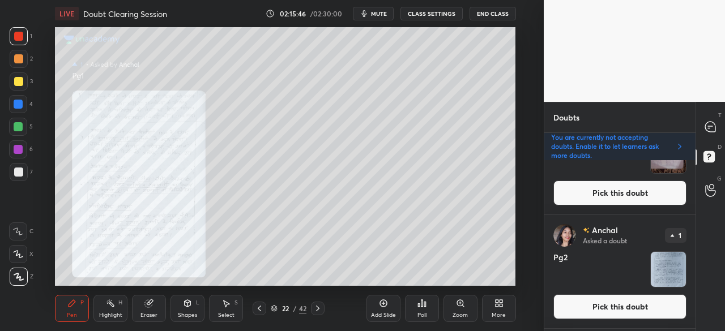
scroll to position [69, 0]
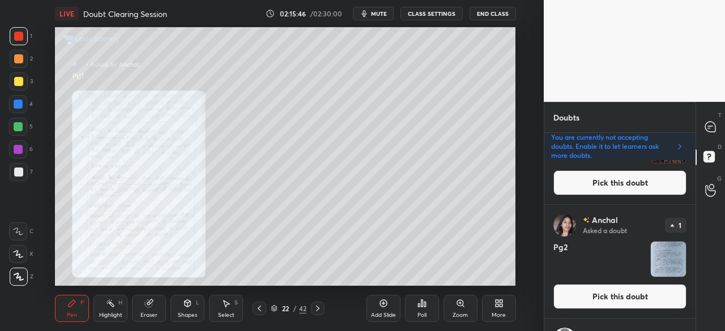
click at [695, 187] on div "T Messages (T) D Doubts (D) G Raise Hand (G)" at bounding box center [709, 216] width 29 height 229
click at [610, 293] on button "Pick this doubt" at bounding box center [619, 296] width 133 height 25
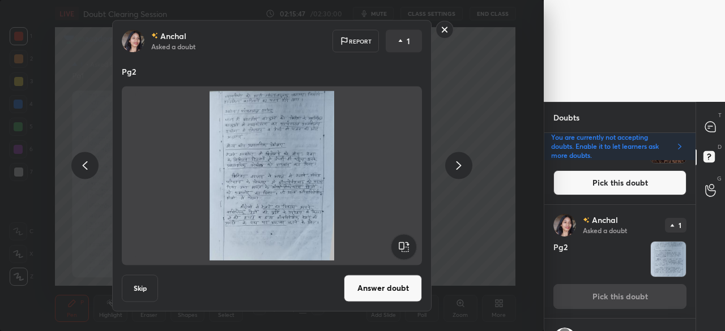
click at [361, 289] on button "Answer doubt" at bounding box center [383, 288] width 78 height 27
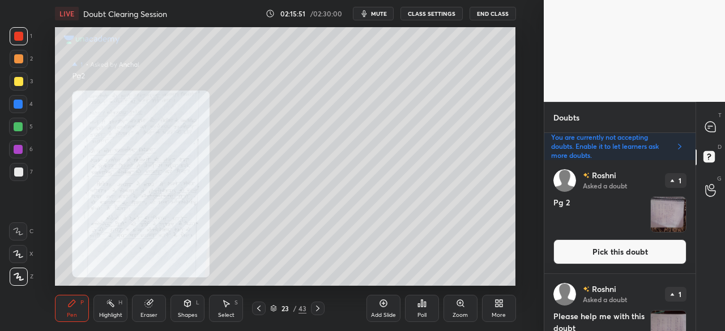
scroll to position [51, 0]
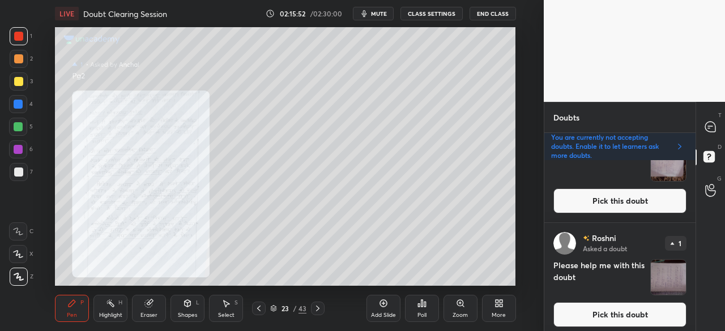
click at [635, 307] on button "Pick this doubt" at bounding box center [619, 314] width 133 height 25
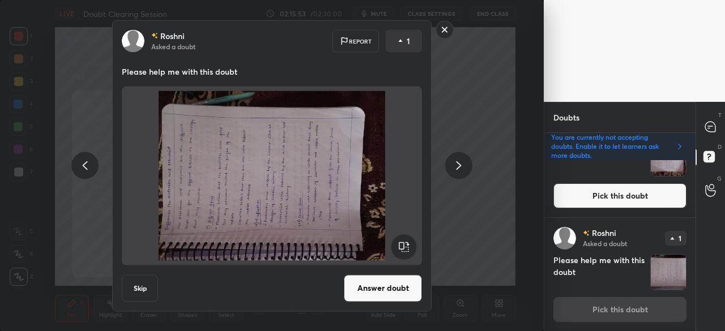
click at [414, 243] on rect at bounding box center [403, 246] width 25 height 25
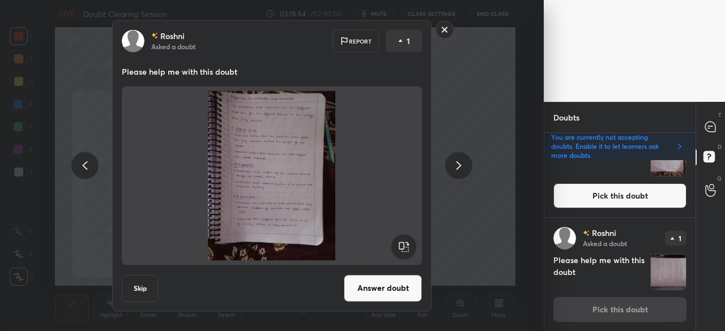
drag, startPoint x: 392, startPoint y: 290, endPoint x: 399, endPoint y: 289, distance: 7.0
click at [393, 290] on button "Answer doubt" at bounding box center [383, 288] width 78 height 27
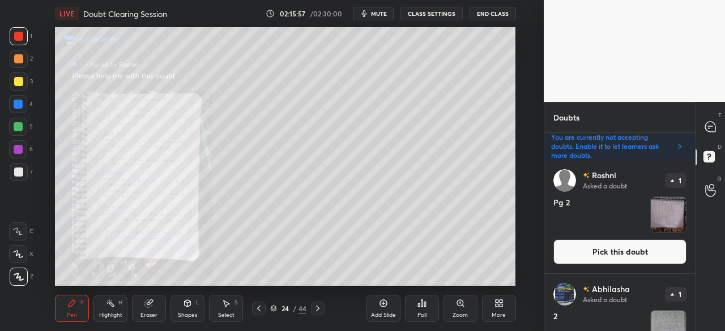
click at [634, 242] on button "Pick this doubt" at bounding box center [619, 251] width 133 height 25
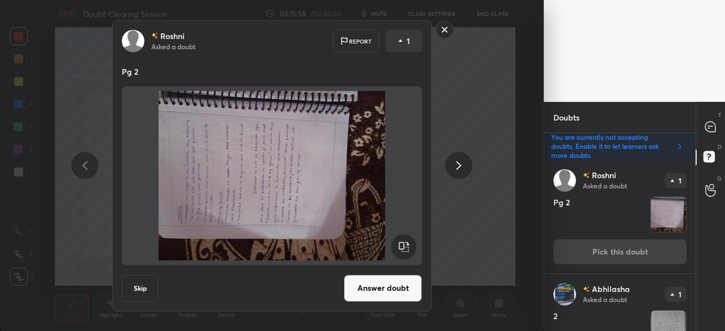
click at [407, 245] on rect at bounding box center [403, 246] width 25 height 25
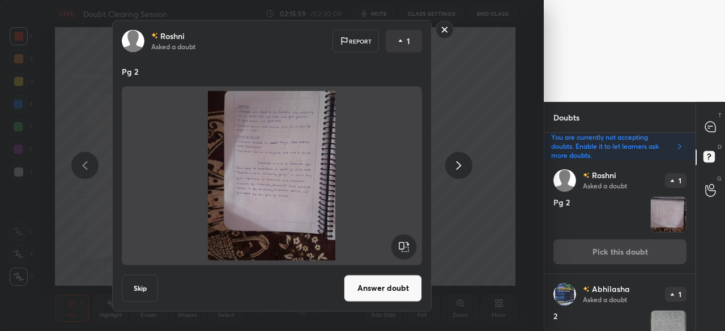
click at [392, 283] on button "Answer doubt" at bounding box center [383, 288] width 78 height 27
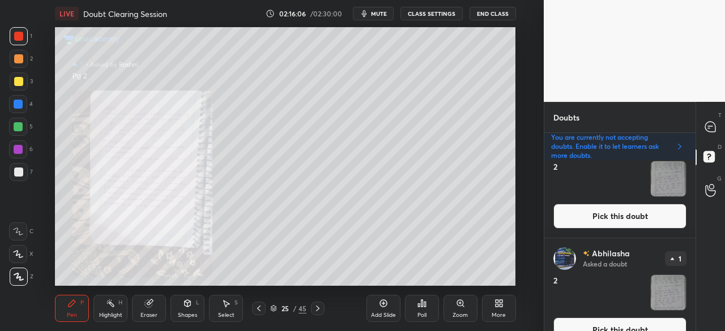
scroll to position [88, 0]
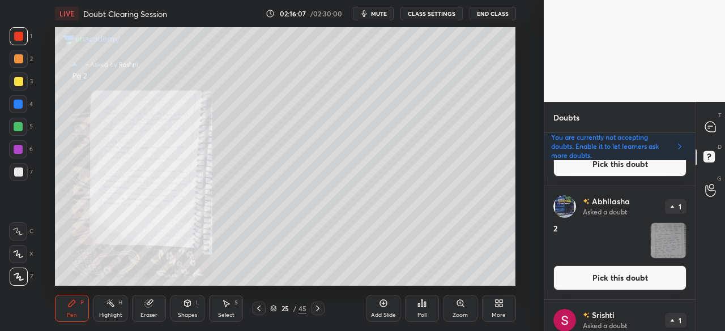
click at [625, 279] on button "Pick this doubt" at bounding box center [619, 278] width 133 height 25
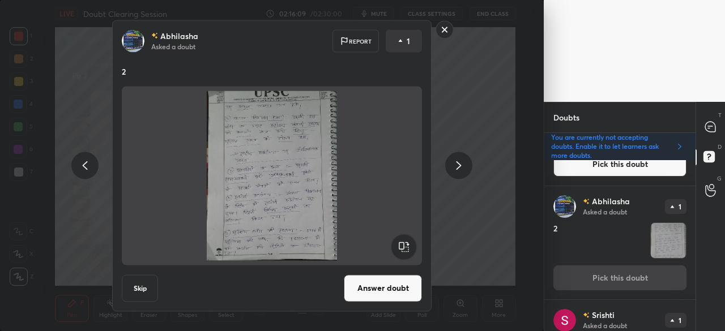
click at [87, 160] on icon at bounding box center [85, 166] width 14 height 14
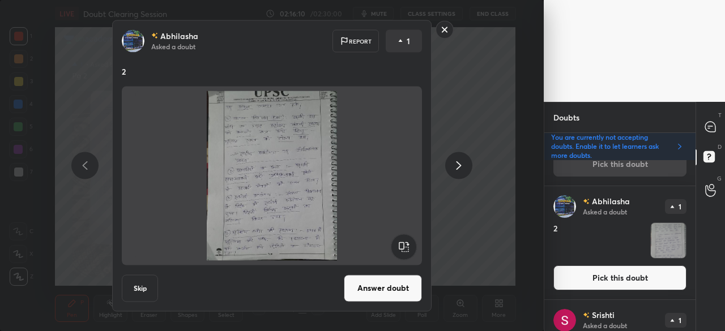
scroll to position [0, 0]
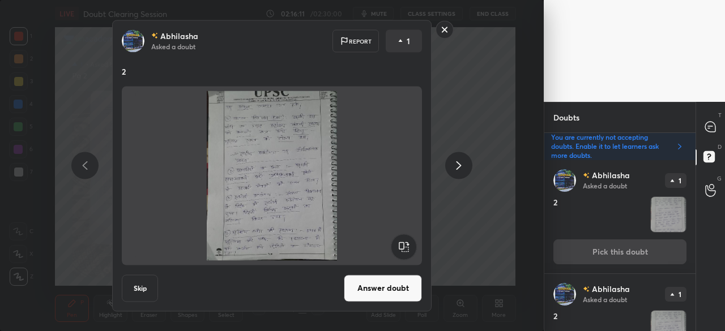
click at [461, 165] on icon at bounding box center [458, 165] width 5 height 8
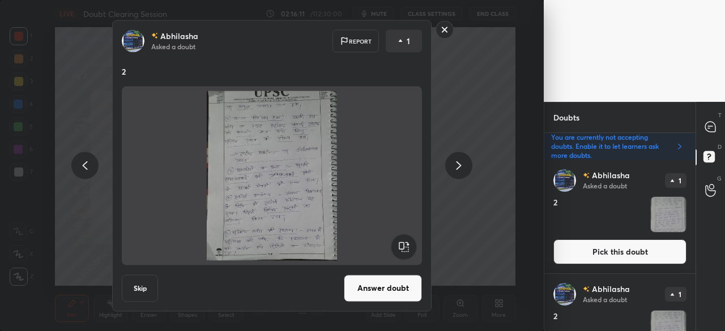
scroll to position [56, 0]
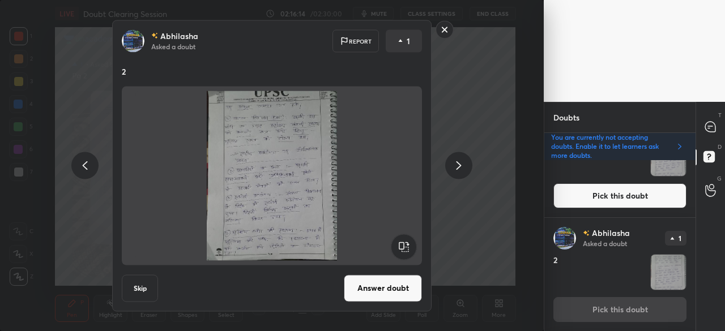
click at [403, 285] on button "Answer doubt" at bounding box center [383, 288] width 78 height 27
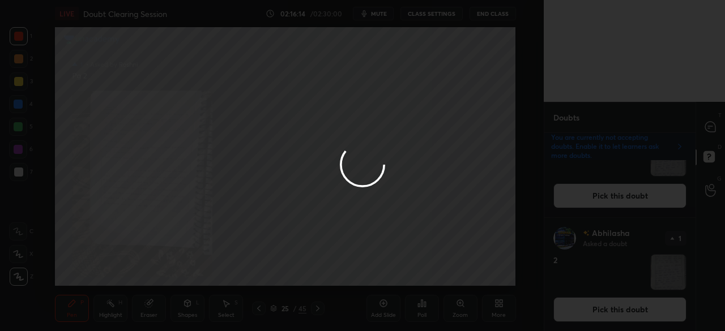
scroll to position [0, 0]
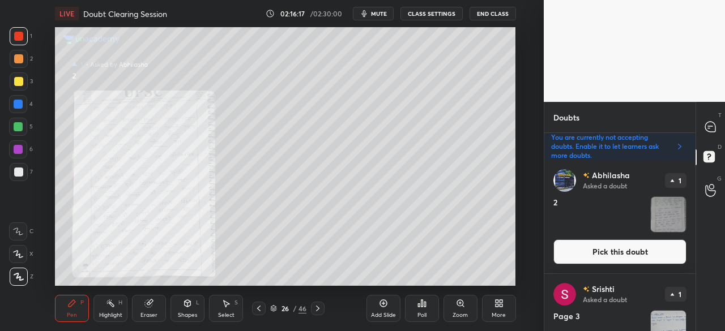
click at [615, 250] on button "Pick this doubt" at bounding box center [619, 251] width 133 height 25
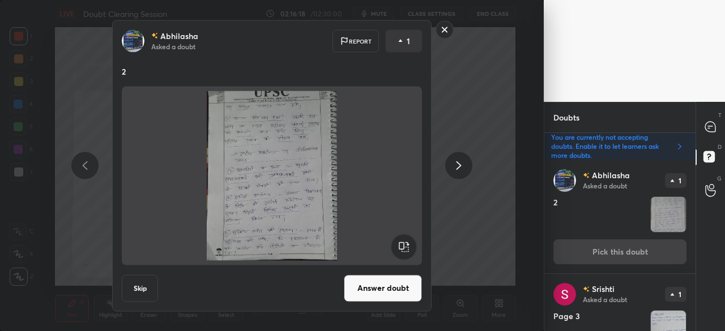
click at [135, 288] on button "Skip" at bounding box center [140, 288] width 36 height 27
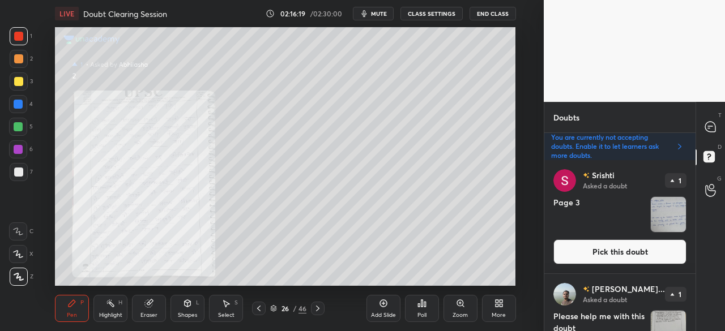
click at [258, 307] on icon at bounding box center [258, 308] width 9 height 9
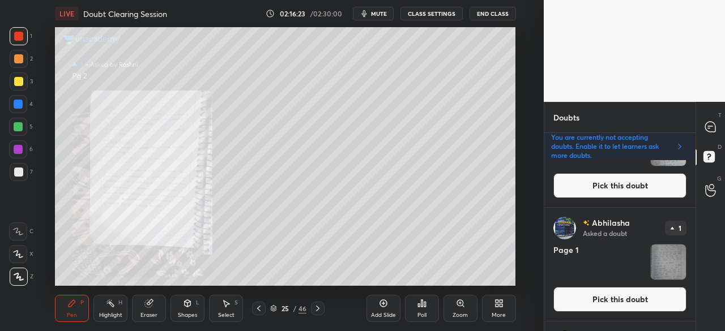
scroll to position [773, 0]
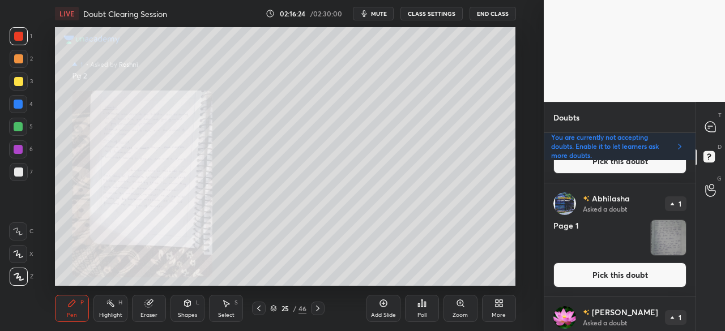
click at [637, 277] on button "Pick this doubt" at bounding box center [619, 275] width 133 height 25
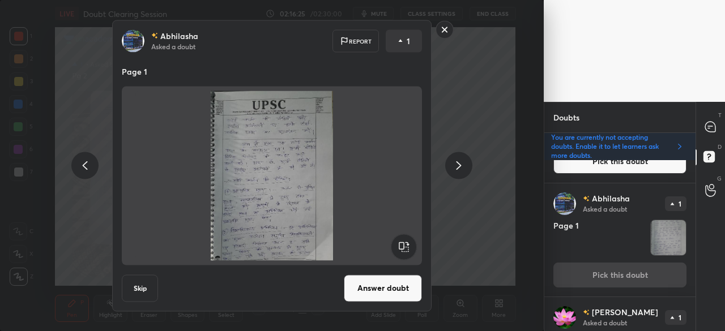
click at [354, 285] on button "Answer doubt" at bounding box center [383, 288] width 78 height 27
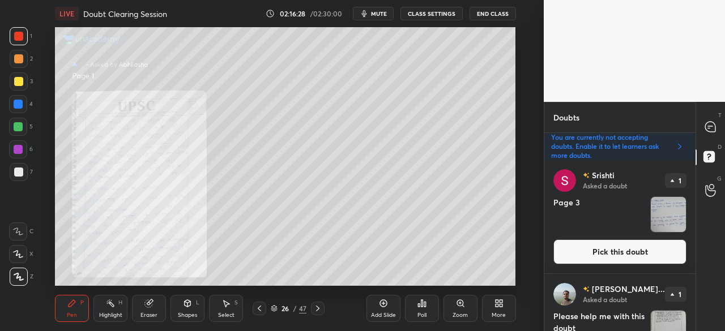
click at [316, 313] on icon at bounding box center [317, 308] width 9 height 9
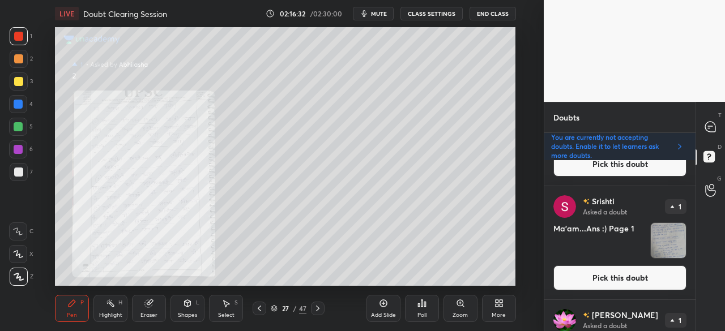
scroll to position [638, 0]
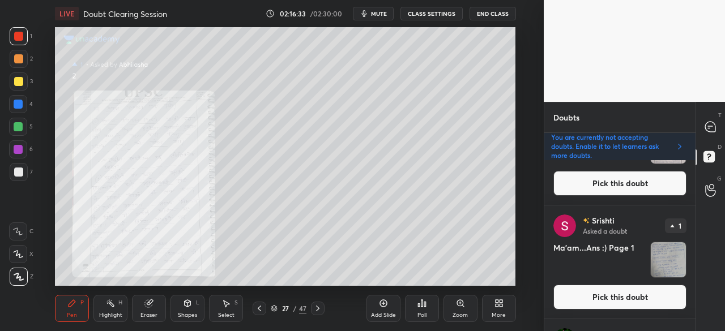
click at [643, 292] on button "Pick this doubt" at bounding box center [619, 297] width 133 height 25
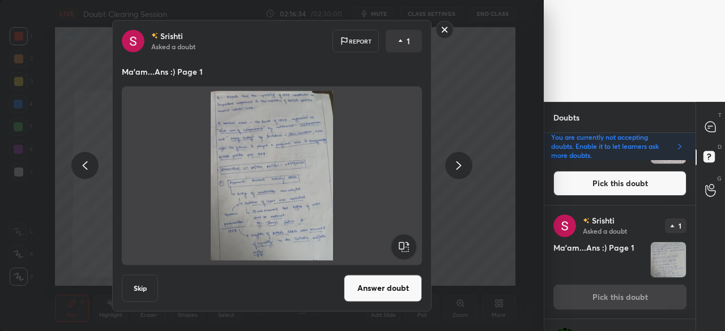
click at [400, 279] on button "Answer doubt" at bounding box center [383, 288] width 78 height 27
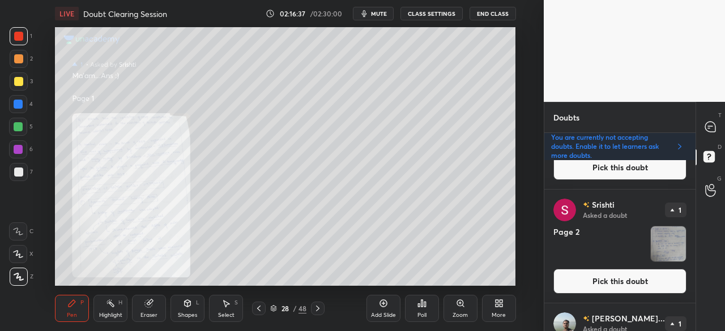
scroll to position [333, 0]
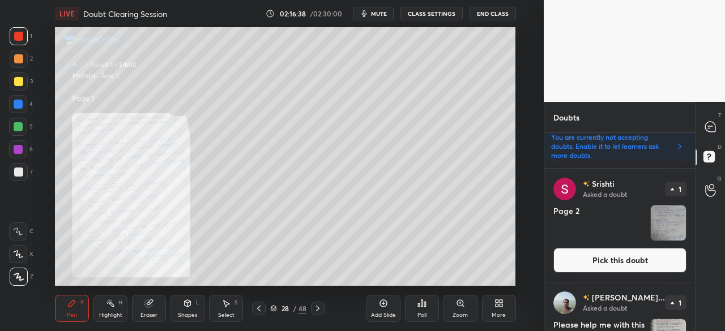
click at [608, 262] on button "Pick this doubt" at bounding box center [619, 260] width 133 height 25
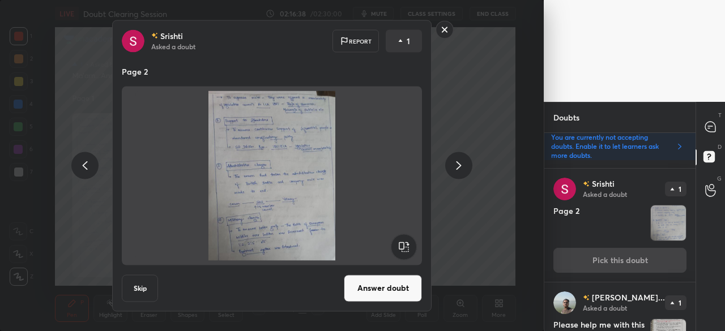
click at [378, 293] on button "Answer doubt" at bounding box center [383, 288] width 78 height 27
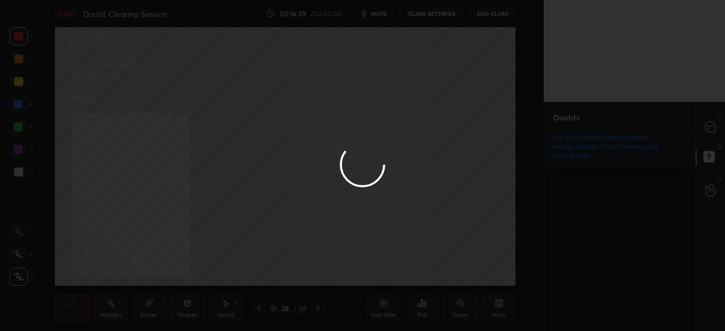
scroll to position [0, 0]
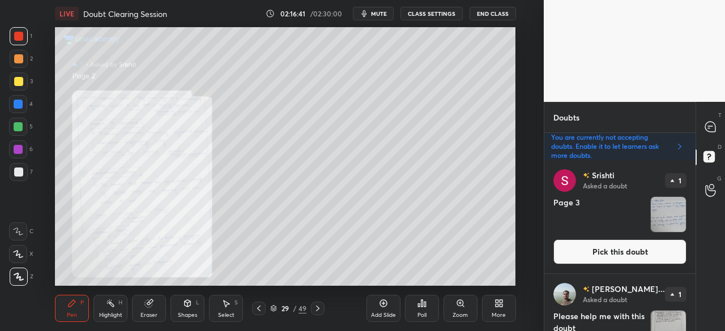
click at [614, 249] on button "Pick this doubt" at bounding box center [619, 251] width 133 height 25
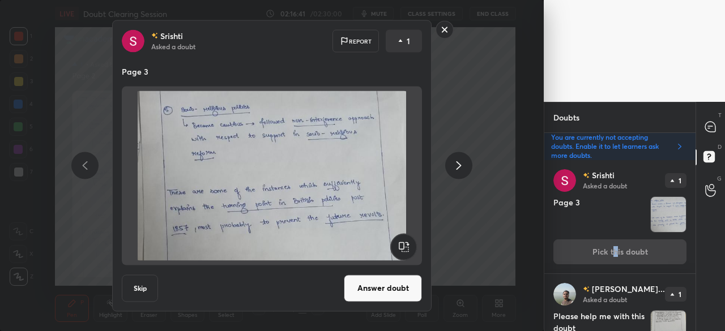
click at [397, 290] on button "Answer doubt" at bounding box center [383, 288] width 78 height 27
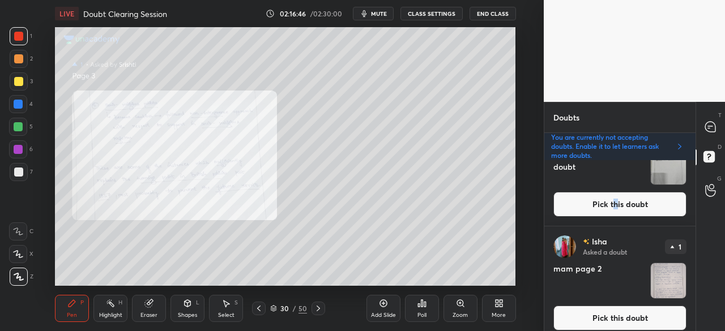
scroll to position [50, 0]
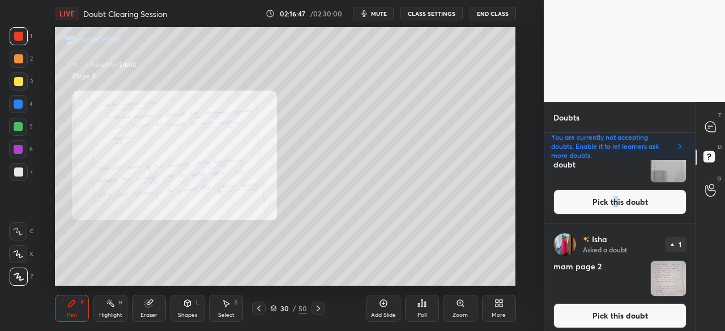
click at [648, 204] on button "Pick this doubt" at bounding box center [619, 202] width 133 height 25
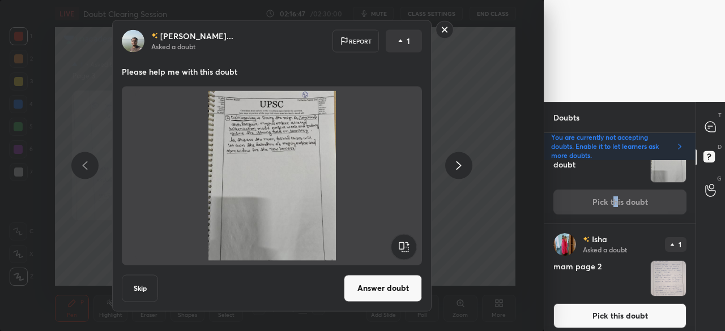
scroll to position [0, 0]
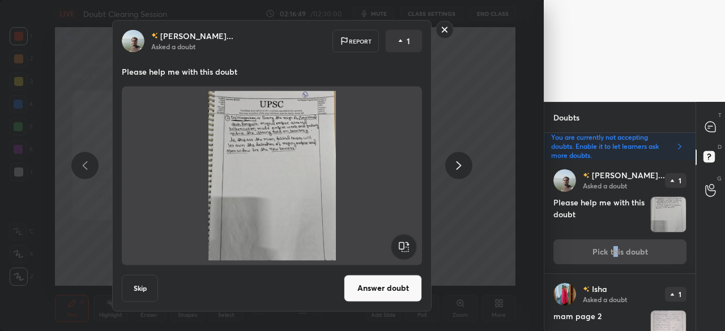
click at [399, 287] on button "Answer doubt" at bounding box center [383, 288] width 78 height 27
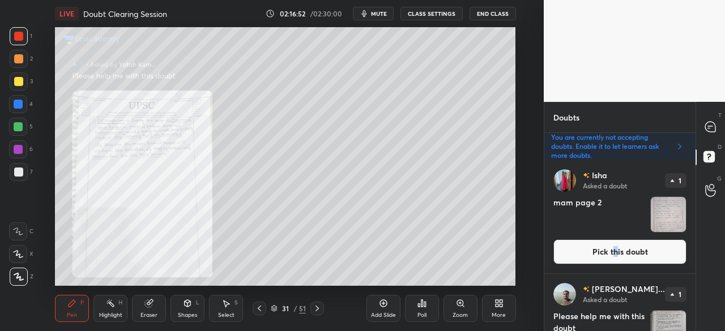
click at [457, 301] on icon at bounding box center [460, 303] width 9 height 9
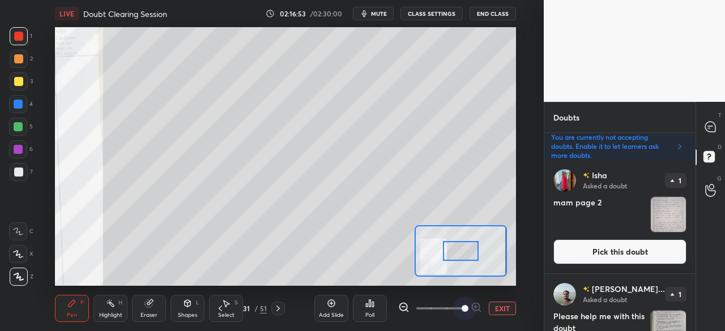
click at [457, 306] on span at bounding box center [440, 308] width 48 height 17
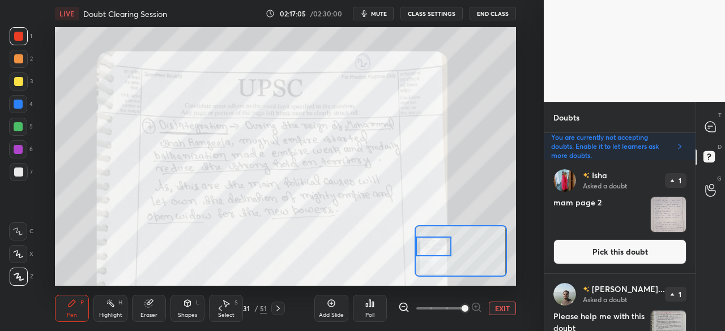
drag, startPoint x: 463, startPoint y: 250, endPoint x: 434, endPoint y: 245, distance: 29.3
click at [434, 245] on div at bounding box center [434, 247] width 36 height 20
click at [494, 307] on button "EXIT" at bounding box center [502, 309] width 27 height 14
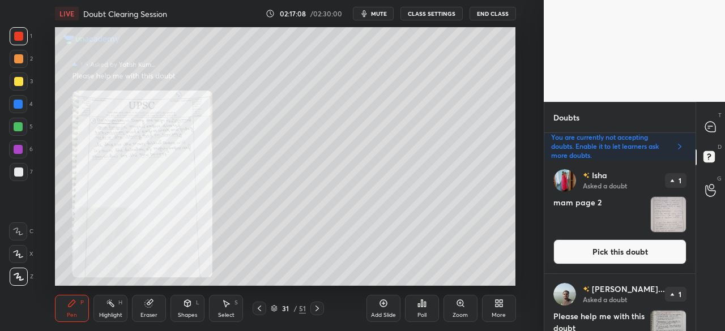
click at [258, 309] on icon at bounding box center [259, 309] width 3 height 6
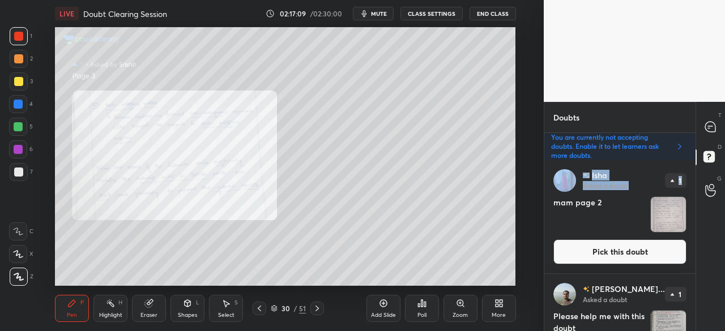
drag, startPoint x: 691, startPoint y: 188, endPoint x: 692, endPoint y: 204, distance: 16.4
click at [692, 210] on div "Isha Asked a doubt 1 mam page 2 Pick this doubt Yatish Kum... Asked a doubt 1 P…" at bounding box center [619, 246] width 151 height 172
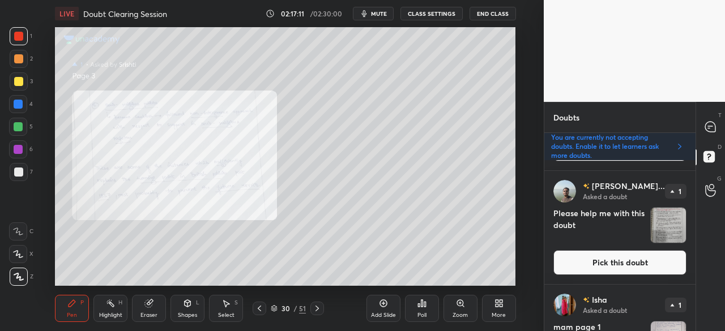
scroll to position [110, 0]
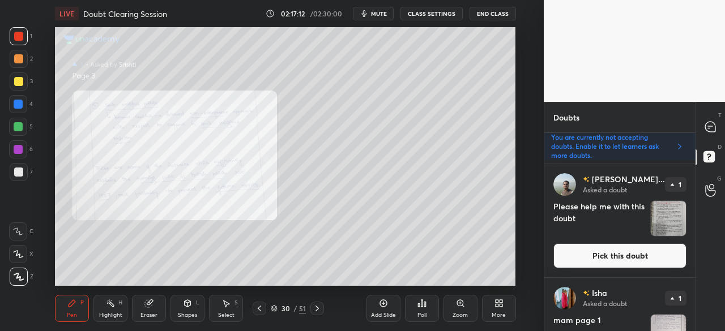
click at [634, 246] on button "Pick this doubt" at bounding box center [619, 255] width 133 height 25
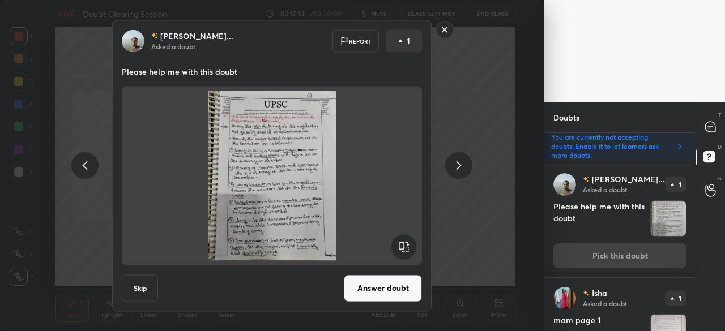
click at [391, 287] on button "Answer doubt" at bounding box center [383, 288] width 78 height 27
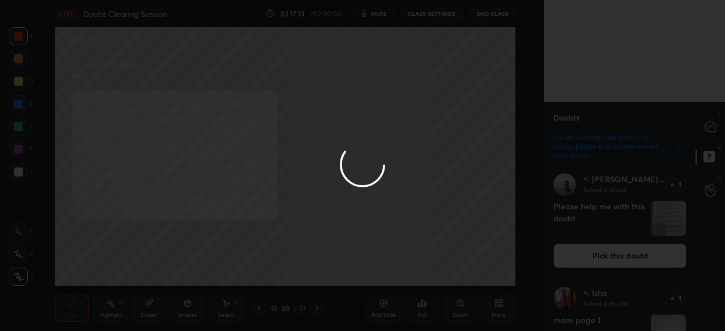
scroll to position [0, 0]
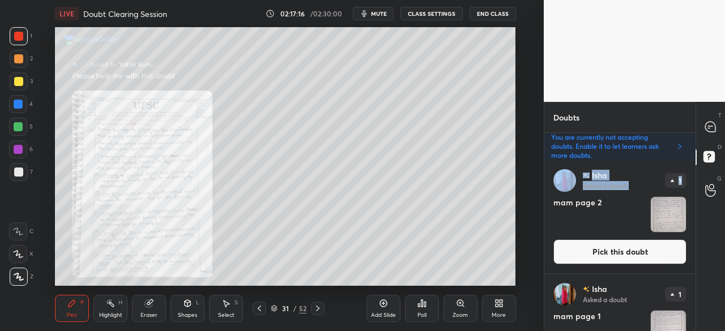
click at [319, 305] on icon at bounding box center [317, 308] width 9 height 9
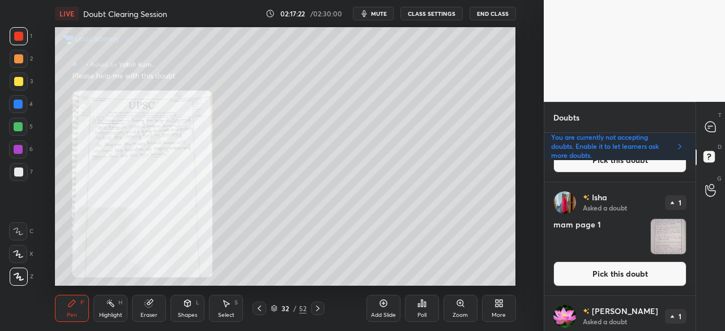
scroll to position [88, 0]
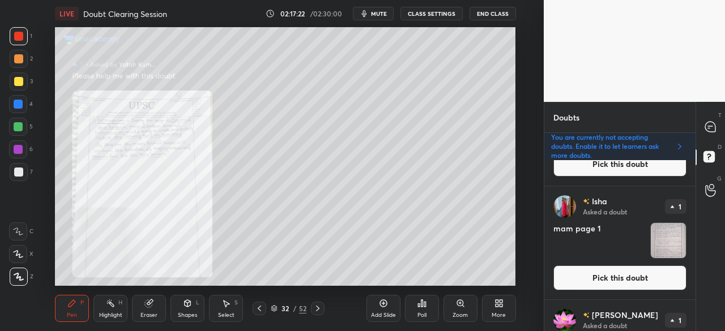
click at [611, 286] on button "Pick this doubt" at bounding box center [619, 278] width 133 height 25
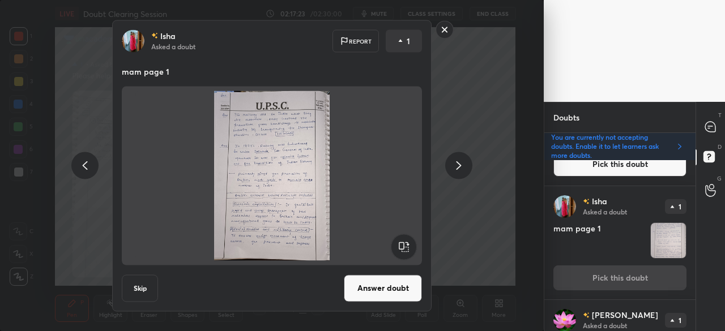
click at [403, 286] on button "Answer doubt" at bounding box center [383, 288] width 78 height 27
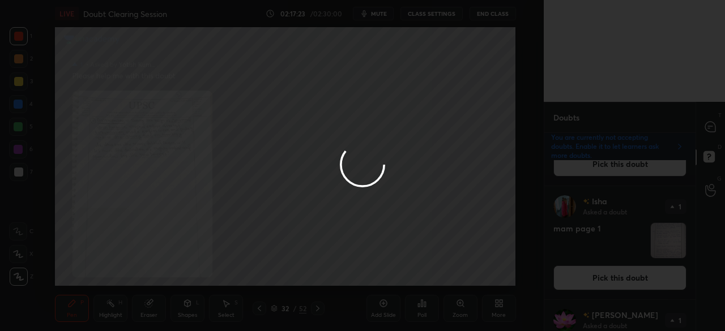
scroll to position [0, 0]
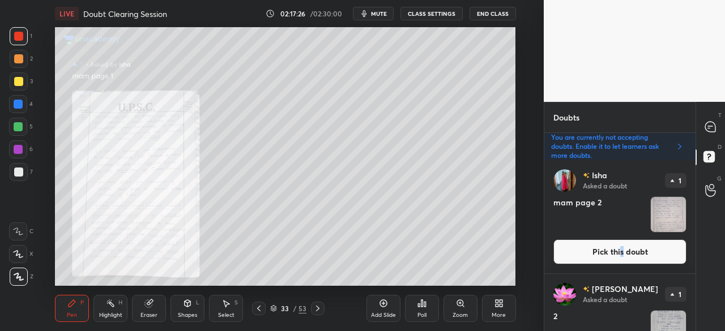
click at [619, 251] on button "Pick this doubt" at bounding box center [619, 251] width 133 height 25
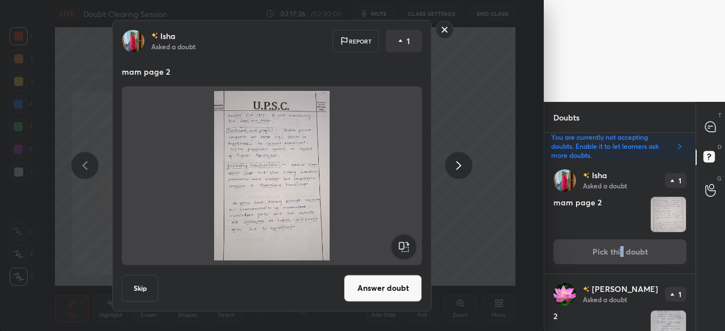
click at [393, 283] on button "Answer doubt" at bounding box center [383, 288] width 78 height 27
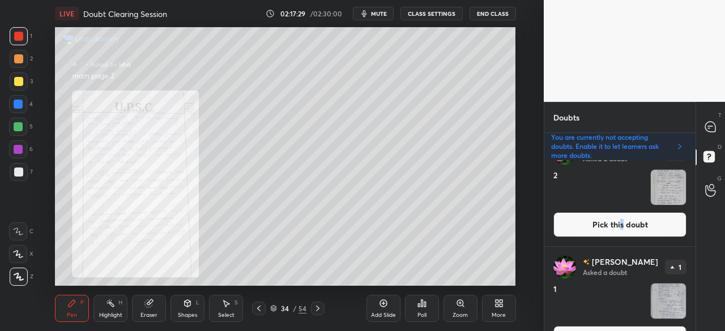
scroll to position [37, 0]
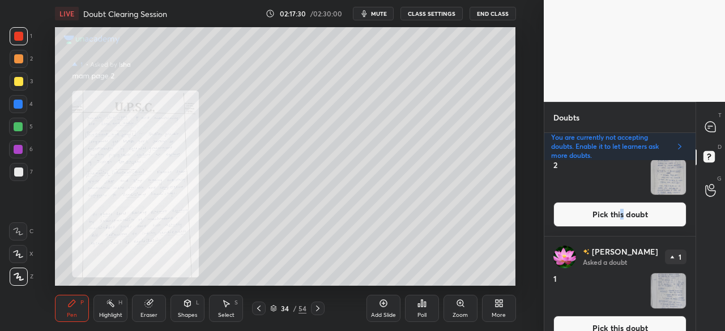
click at [581, 322] on button "Pick this doubt" at bounding box center [619, 328] width 133 height 25
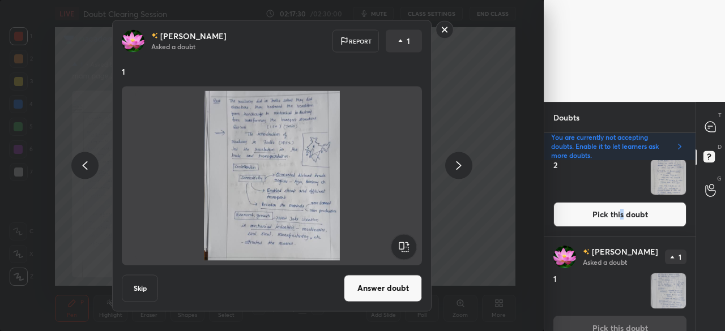
scroll to position [56, 0]
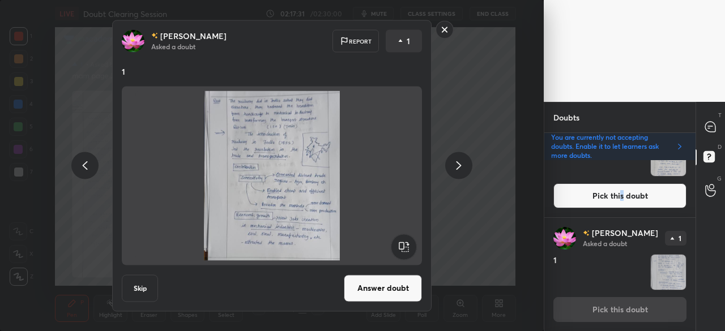
click at [389, 288] on button "Answer doubt" at bounding box center [383, 288] width 78 height 27
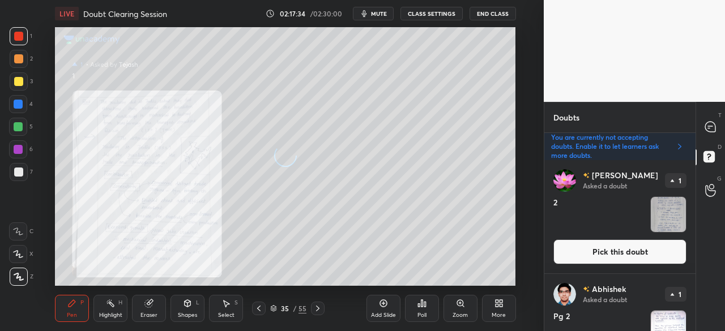
click at [606, 247] on button "Pick this doubt" at bounding box center [619, 251] width 133 height 25
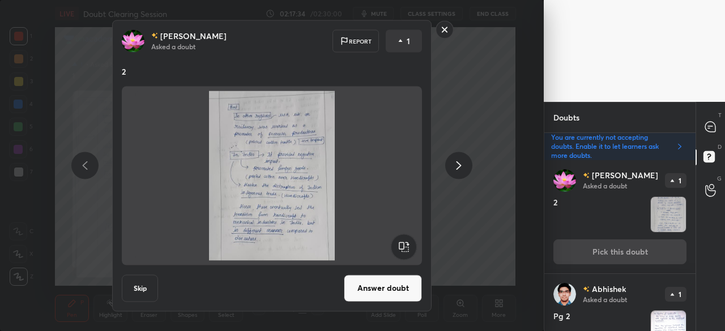
click at [396, 283] on button "Answer doubt" at bounding box center [383, 288] width 78 height 27
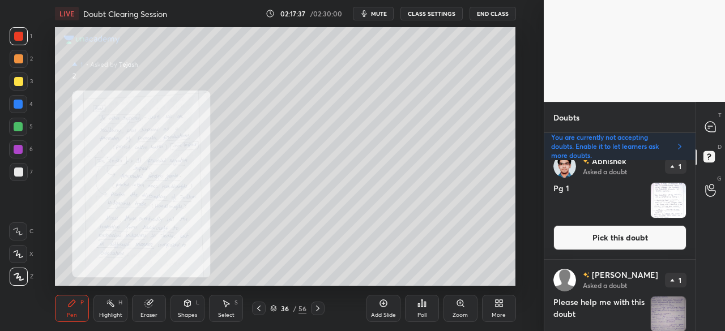
drag, startPoint x: 689, startPoint y: 217, endPoint x: 679, endPoint y: 220, distance: 10.0
click at [689, 216] on div "Abhishek Asked a doubt 1 Pg 1 Pick this doubt" at bounding box center [619, 202] width 151 height 113
click at [628, 241] on button "Pick this doubt" at bounding box center [619, 237] width 133 height 25
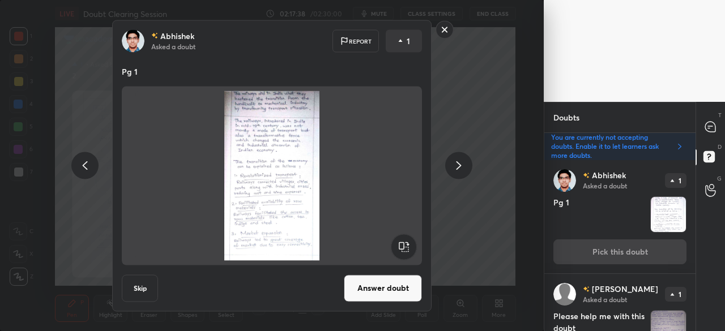
click at [392, 285] on button "Answer doubt" at bounding box center [383, 288] width 78 height 27
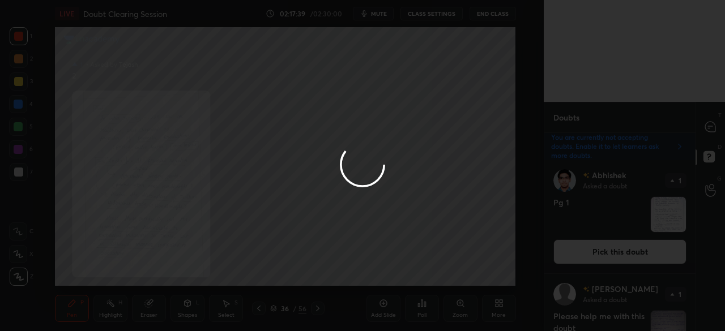
scroll to position [0, 0]
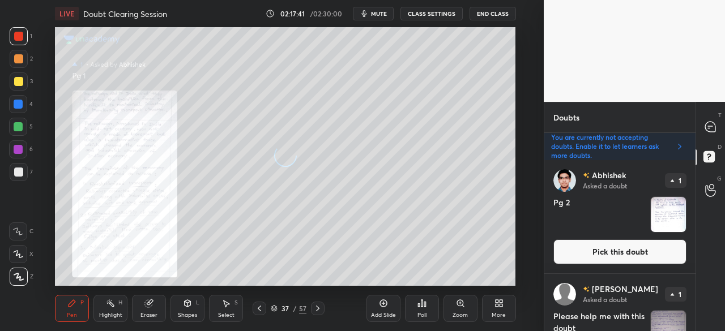
click at [611, 252] on button "Pick this doubt" at bounding box center [619, 251] width 133 height 25
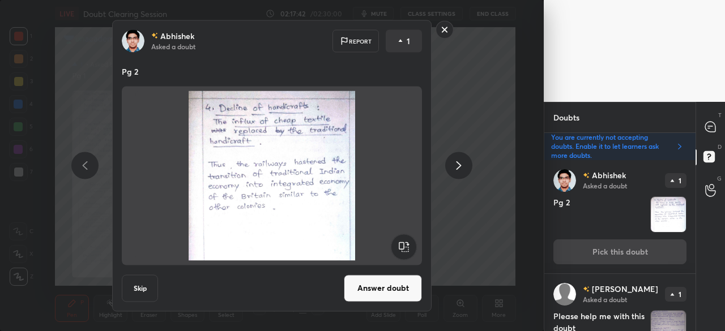
click at [394, 282] on button "Answer doubt" at bounding box center [383, 288] width 78 height 27
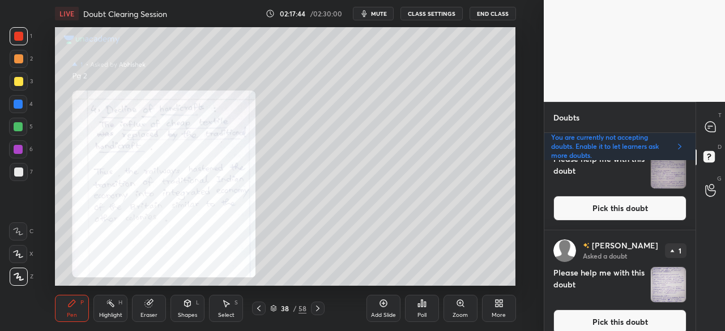
scroll to position [55, 0]
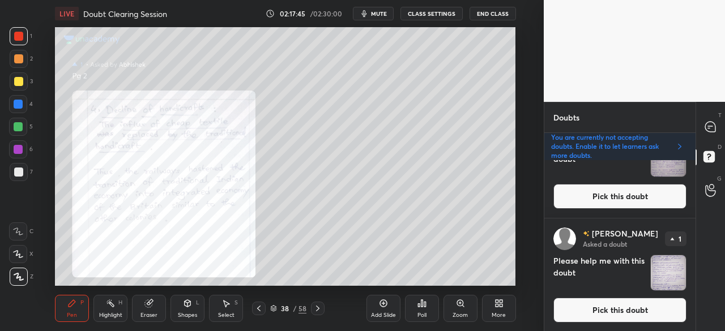
click at [613, 311] on button "Pick this doubt" at bounding box center [619, 310] width 133 height 25
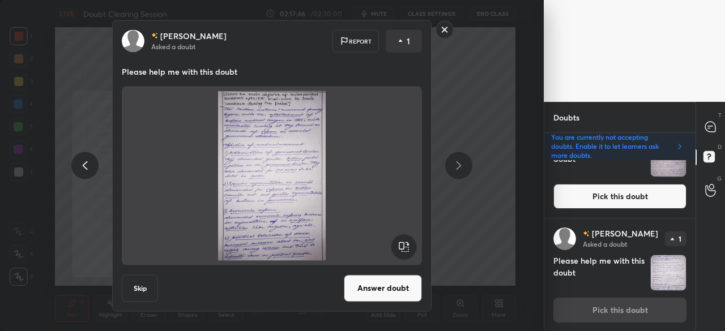
click at [388, 287] on button "Answer doubt" at bounding box center [383, 288] width 78 height 27
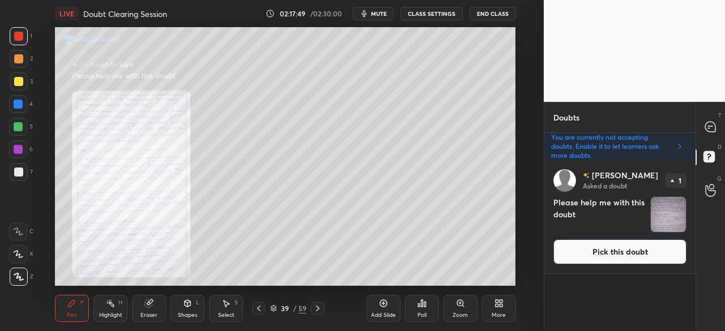
click at [607, 247] on button "Pick this doubt" at bounding box center [619, 251] width 133 height 25
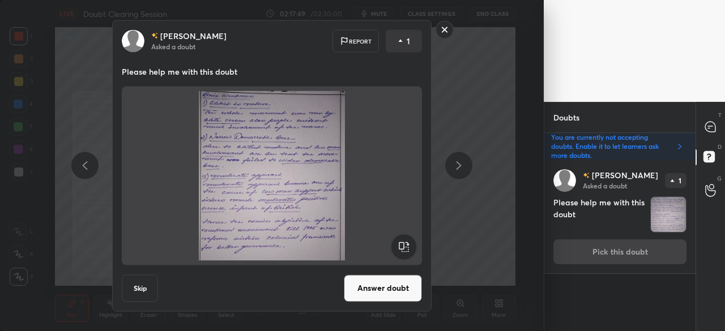
click at [395, 288] on button "Answer doubt" at bounding box center [383, 288] width 78 height 27
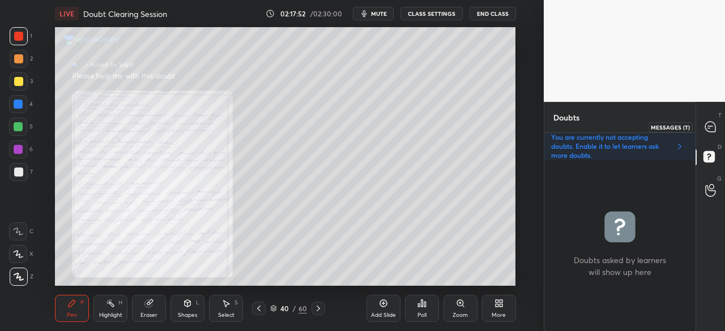
click at [708, 130] on icon at bounding box center [710, 127] width 12 height 12
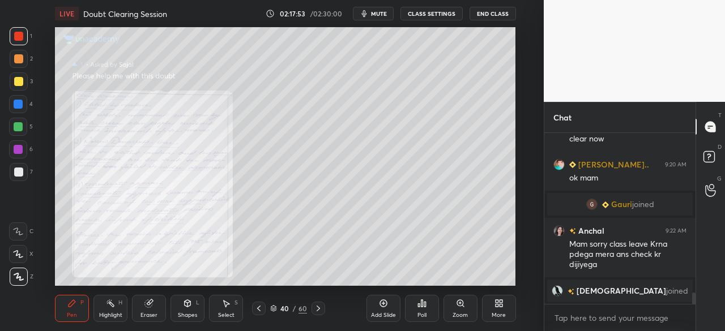
scroll to position [2397, 0]
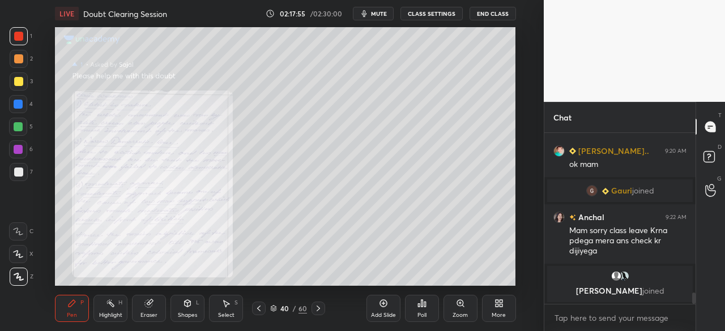
click at [275, 306] on icon at bounding box center [273, 308] width 7 height 7
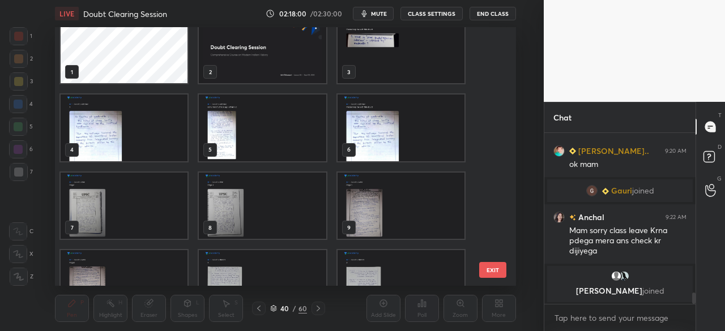
scroll to position [0, 0]
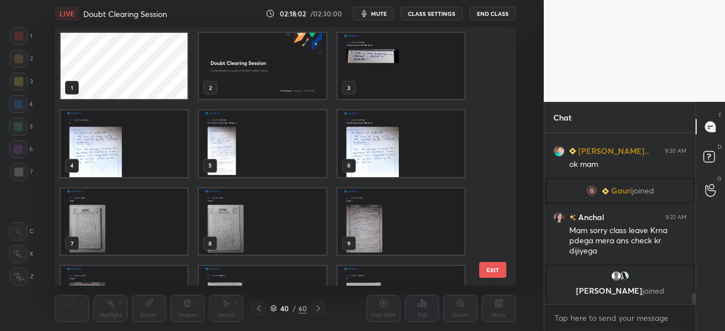
click at [156, 152] on img "grid" at bounding box center [124, 143] width 127 height 66
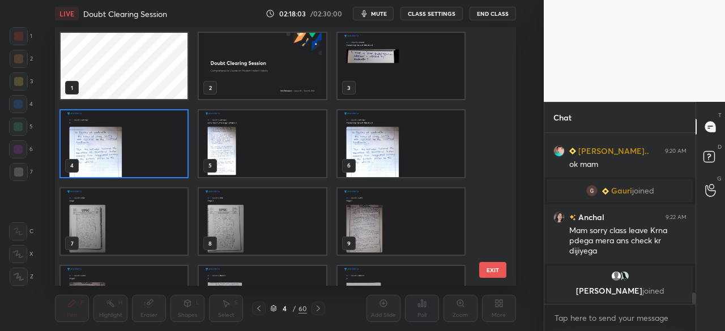
click at [274, 306] on icon at bounding box center [274, 307] width 6 height 3
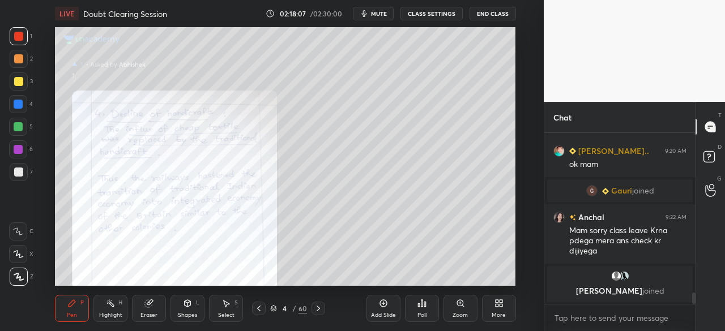
click at [18, 33] on div at bounding box center [18, 36] width 9 height 9
click at [317, 310] on icon at bounding box center [317, 309] width 3 height 6
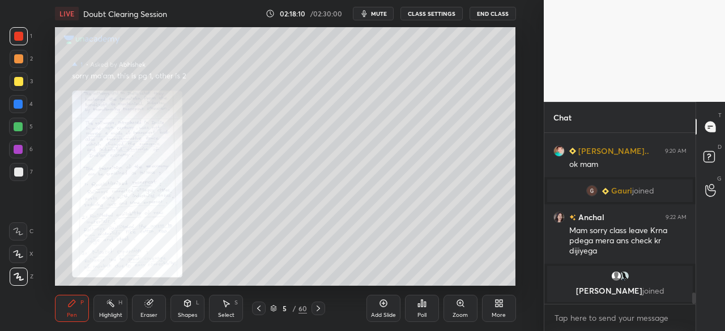
click at [318, 309] on icon at bounding box center [318, 308] width 9 height 9
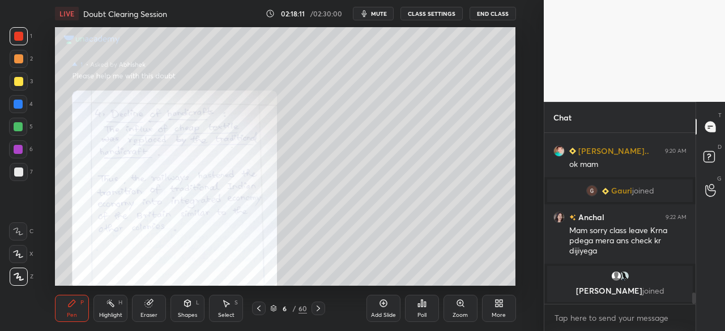
click at [261, 307] on icon at bounding box center [258, 308] width 9 height 9
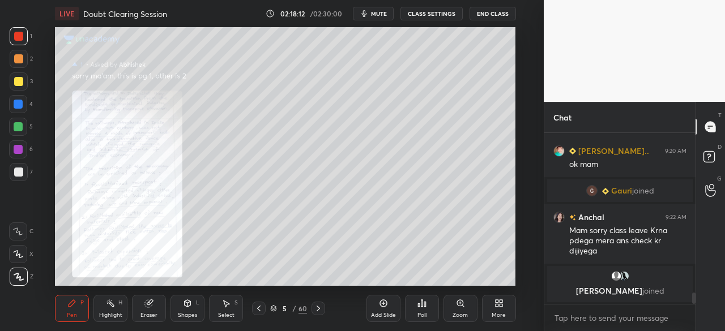
click at [461, 306] on icon at bounding box center [460, 303] width 9 height 9
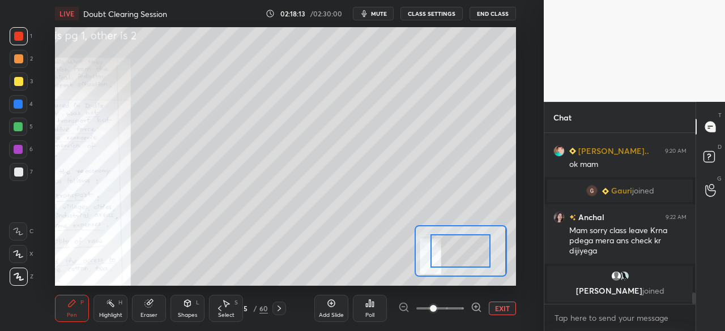
click at [453, 306] on span at bounding box center [440, 308] width 48 height 17
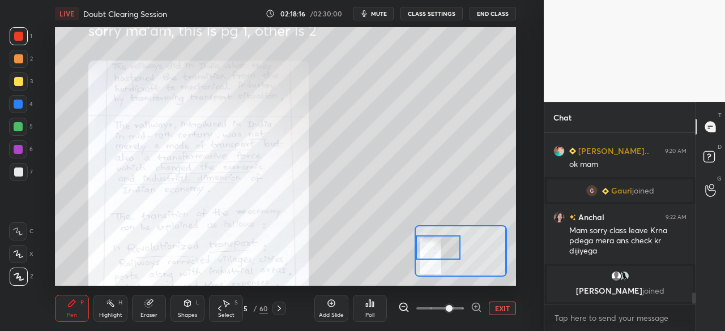
scroll to position [2116, 0]
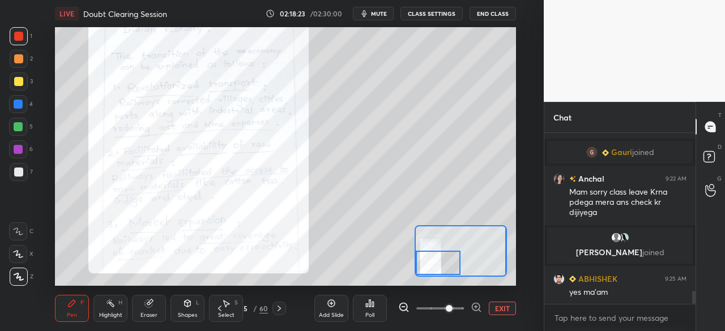
drag, startPoint x: 456, startPoint y: 259, endPoint x: 441, endPoint y: 265, distance: 16.3
click at [441, 266] on div at bounding box center [438, 263] width 45 height 25
click at [277, 307] on icon at bounding box center [279, 308] width 9 height 9
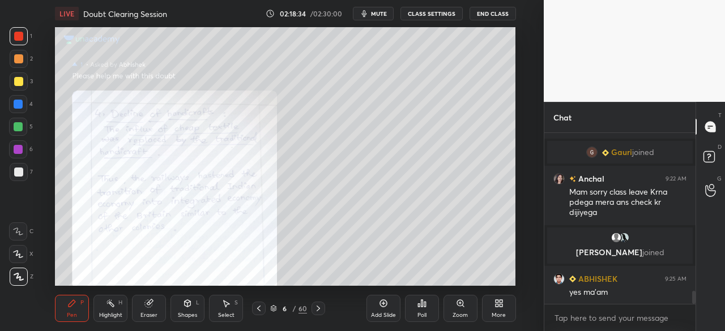
click at [258, 307] on icon at bounding box center [258, 308] width 9 height 9
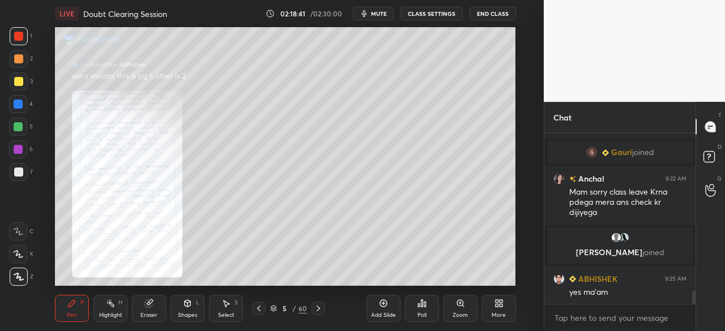
click at [323, 309] on div at bounding box center [318, 309] width 14 height 14
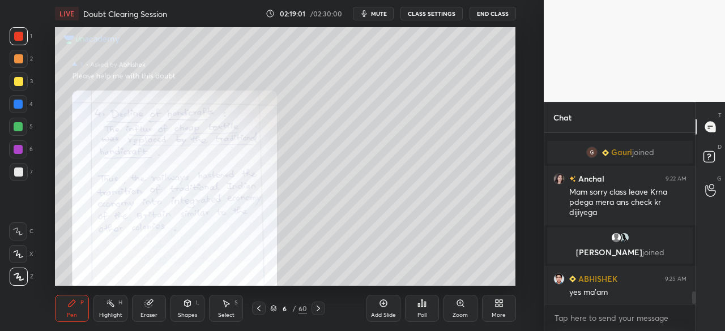
scroll to position [2156, 0]
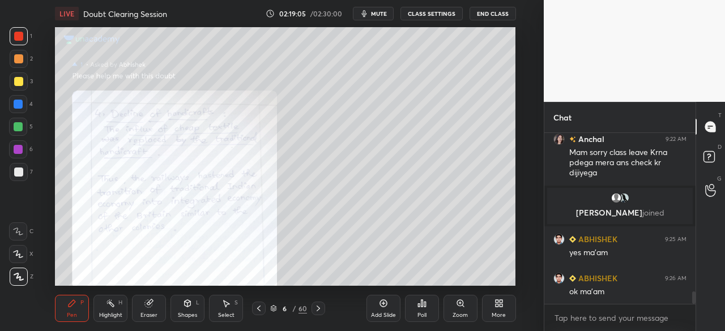
click at [318, 306] on icon at bounding box center [318, 308] width 9 height 9
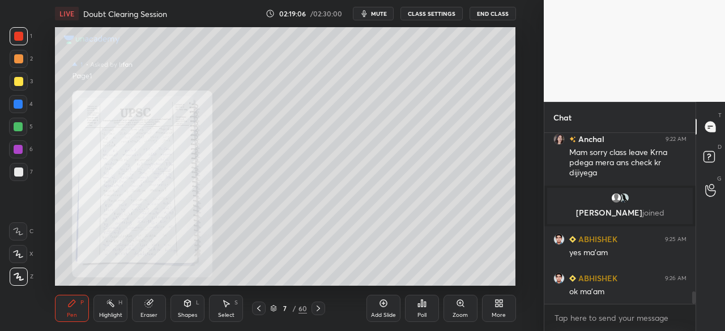
scroll to position [2167, 0]
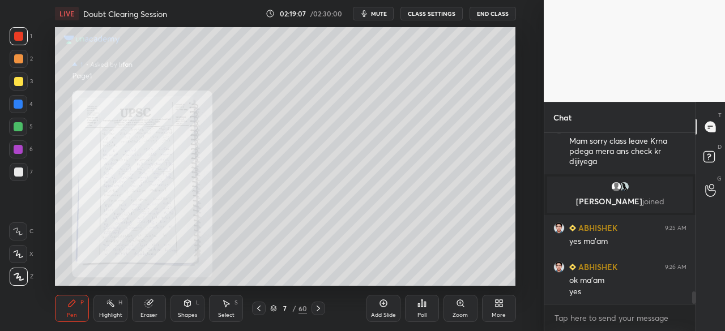
click at [457, 305] on icon at bounding box center [460, 303] width 6 height 6
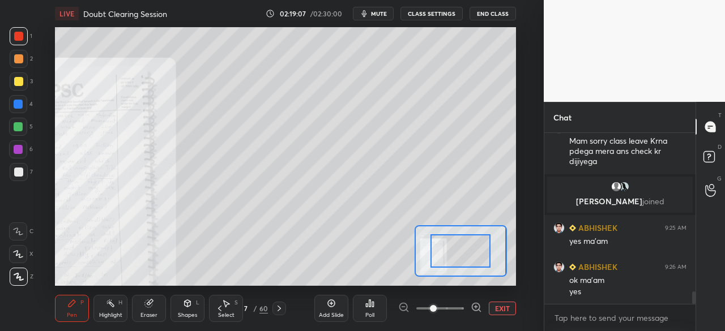
click at [454, 306] on span at bounding box center [440, 308] width 48 height 17
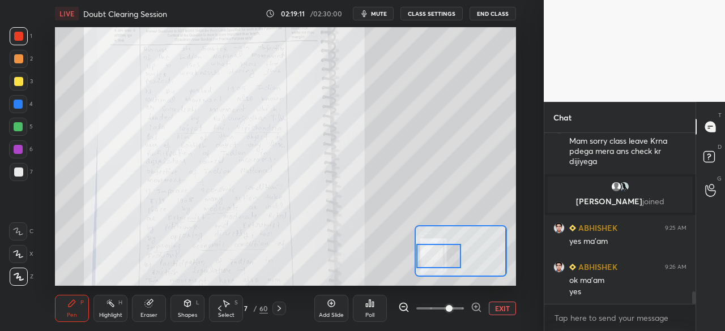
drag, startPoint x: 467, startPoint y: 249, endPoint x: 444, endPoint y: 252, distance: 22.3
click at [444, 252] on div at bounding box center [438, 256] width 45 height 25
click at [444, 251] on div at bounding box center [438, 256] width 45 height 25
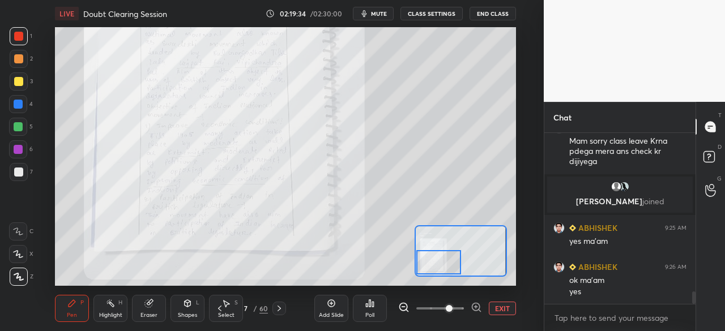
click at [443, 259] on div at bounding box center [438, 262] width 45 height 25
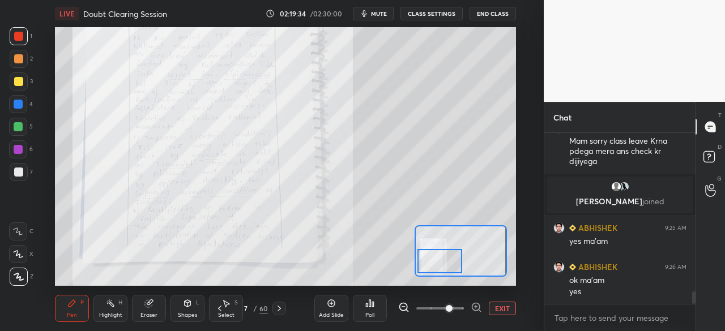
click at [443, 259] on div at bounding box center [439, 261] width 45 height 25
click at [281, 307] on icon at bounding box center [279, 308] width 9 height 9
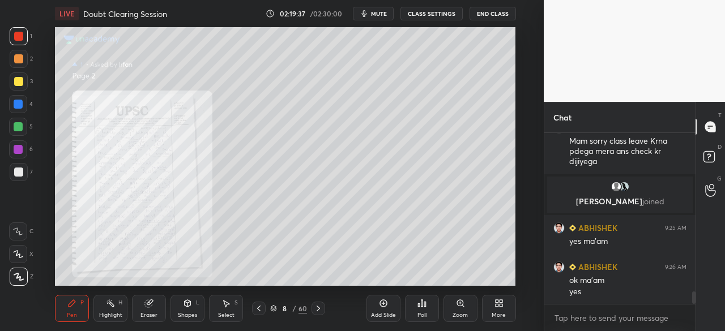
click at [464, 305] on icon at bounding box center [460, 303] width 9 height 9
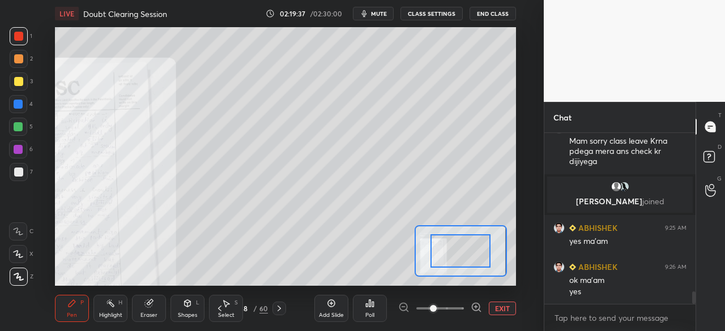
click at [457, 305] on span at bounding box center [440, 308] width 48 height 17
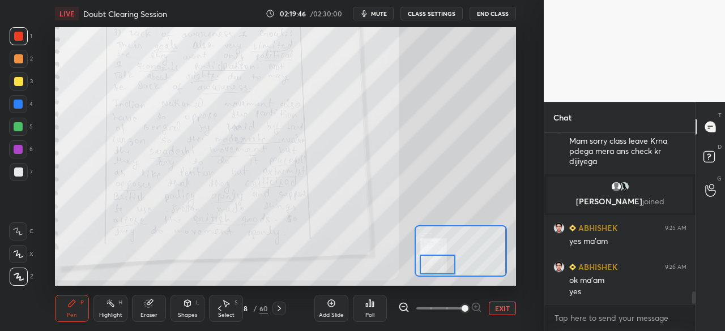
scroll to position [2195, 0]
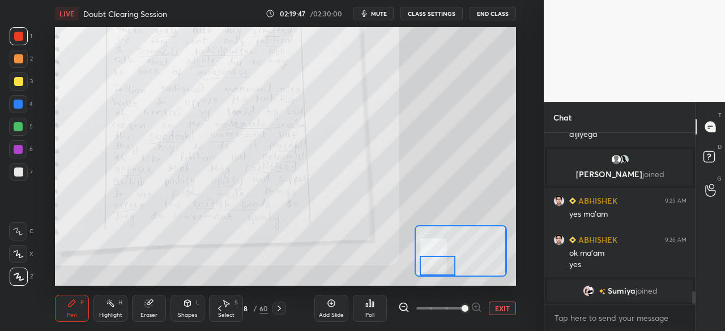
drag, startPoint x: 462, startPoint y: 247, endPoint x: 441, endPoint y: 258, distance: 23.8
click at [441, 258] on div at bounding box center [438, 266] width 36 height 20
click at [283, 307] on icon at bounding box center [279, 308] width 9 height 9
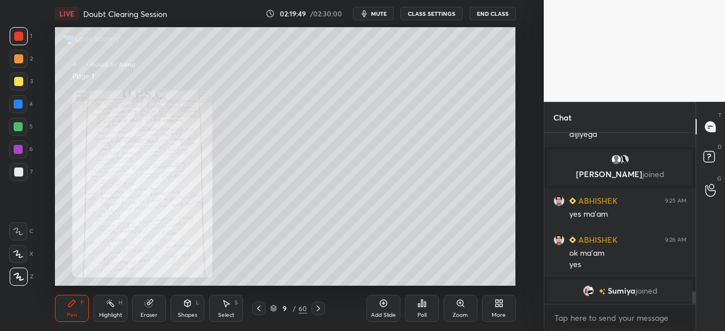
click at [257, 307] on icon at bounding box center [258, 308] width 9 height 9
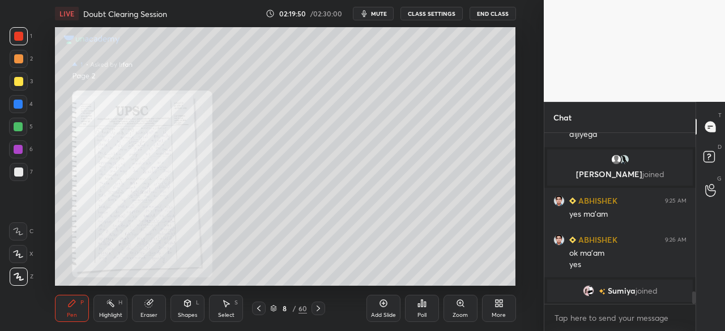
click at [257, 309] on icon at bounding box center [258, 308] width 9 height 9
click at [461, 311] on div "Zoom" at bounding box center [460, 308] width 34 height 27
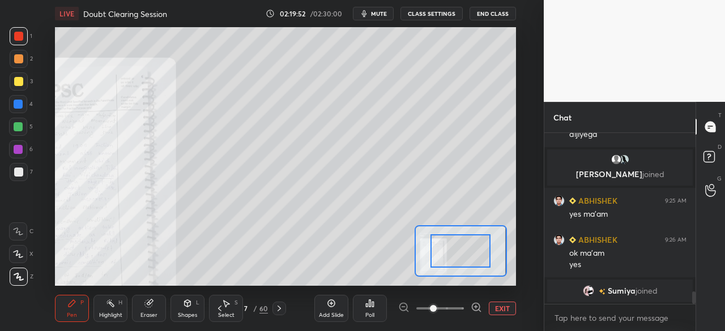
click at [459, 309] on span at bounding box center [440, 308] width 48 height 17
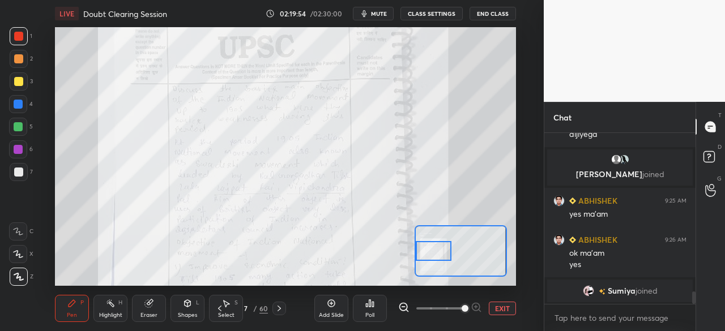
drag, startPoint x: 466, startPoint y: 254, endPoint x: 439, endPoint y: 254, distance: 27.2
click at [439, 254] on div at bounding box center [434, 251] width 36 height 20
click at [441, 256] on div at bounding box center [434, 251] width 36 height 20
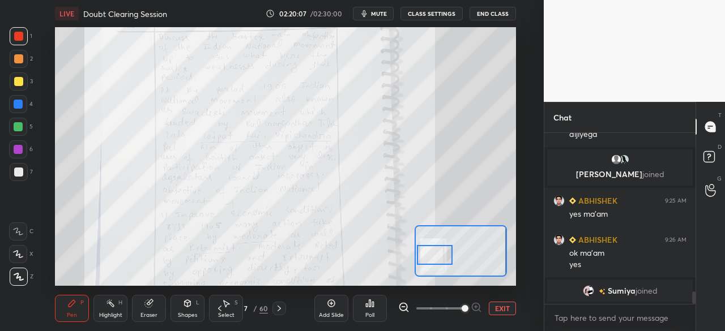
scroll to position [2233, 0]
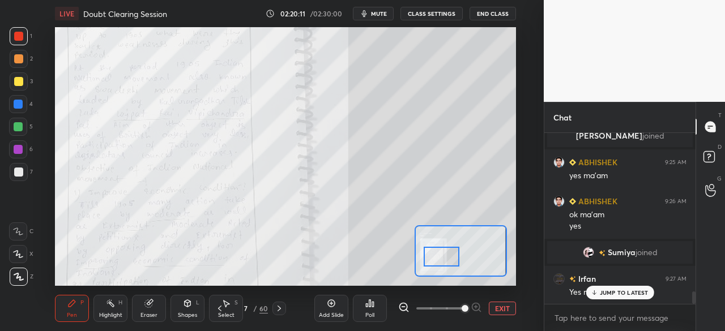
drag, startPoint x: 438, startPoint y: 254, endPoint x: 446, endPoint y: 259, distance: 9.7
click at [446, 259] on div at bounding box center [442, 257] width 36 height 20
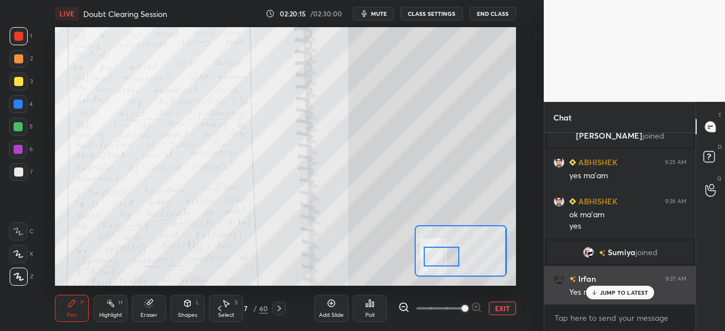
click at [615, 301] on div "Irfan 9:17 AM Maine ek hi bheja maam BHARTI joined TEJASH 9:18 AM main thing sa…" at bounding box center [619, 218] width 151 height 171
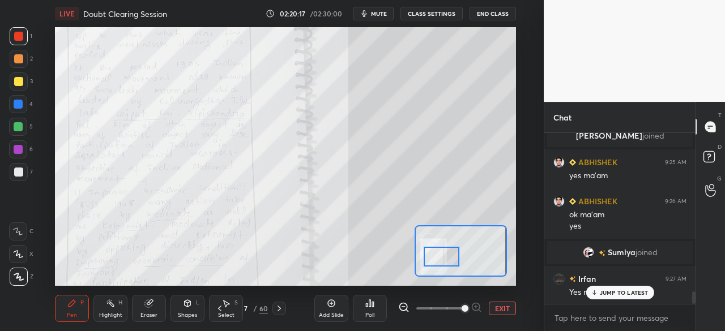
click at [618, 297] on div "JUMP TO LATEST" at bounding box center [619, 293] width 68 height 14
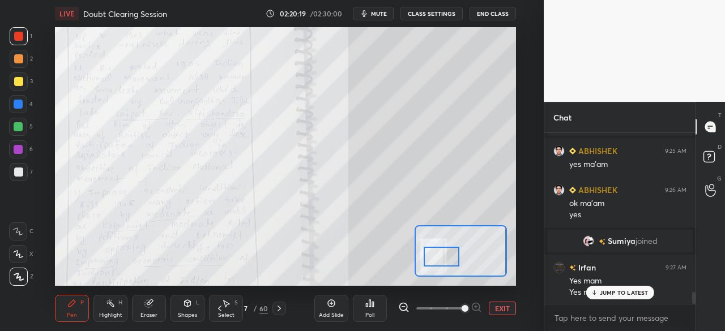
scroll to position [2272, 0]
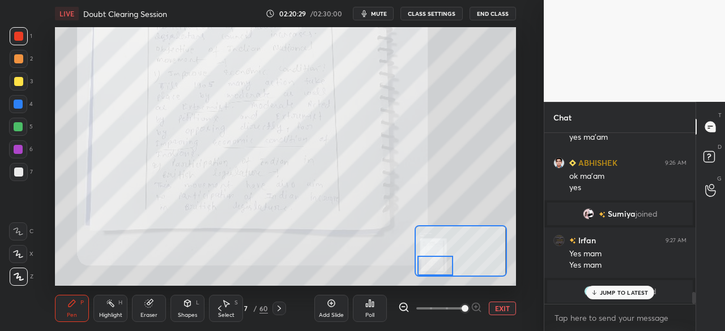
drag, startPoint x: 447, startPoint y: 256, endPoint x: 441, endPoint y: 266, distance: 11.9
click at [441, 266] on div at bounding box center [435, 266] width 36 height 20
click at [440, 266] on div at bounding box center [435, 266] width 36 height 20
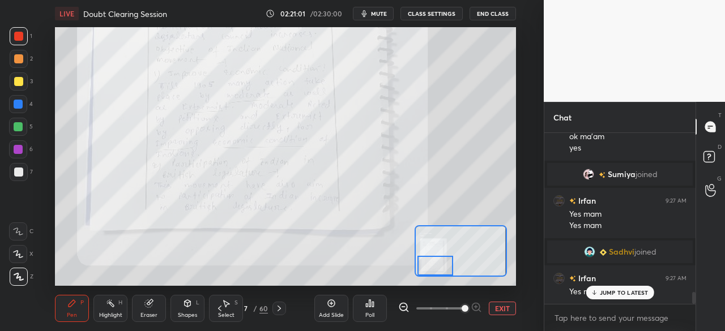
scroll to position [2350, 0]
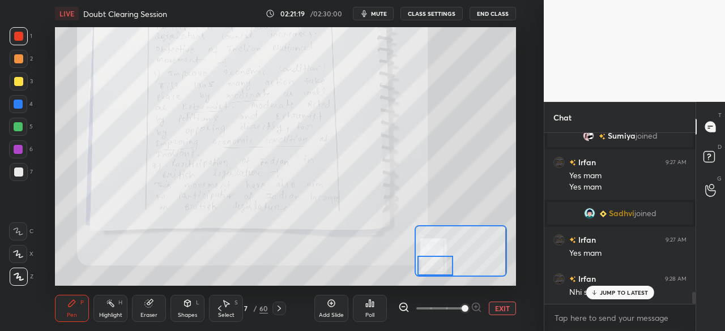
click at [606, 290] on p "JUMP TO LATEST" at bounding box center [624, 292] width 49 height 7
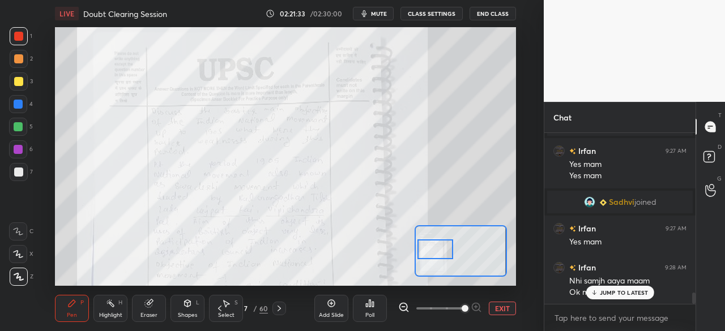
drag, startPoint x: 438, startPoint y: 267, endPoint x: 438, endPoint y: 250, distance: 16.4
click at [438, 250] on div at bounding box center [435, 249] width 36 height 20
click at [438, 249] on div at bounding box center [435, 249] width 36 height 20
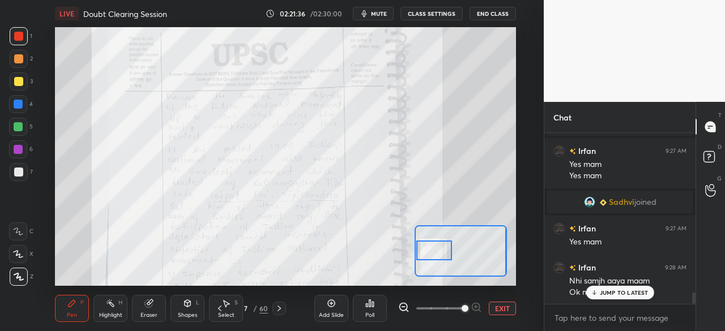
click at [436, 249] on div at bounding box center [434, 251] width 36 height 20
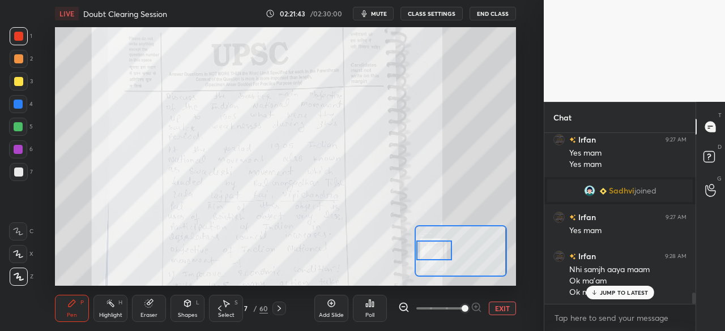
click at [608, 289] on p "JUMP TO LATEST" at bounding box center [624, 292] width 49 height 7
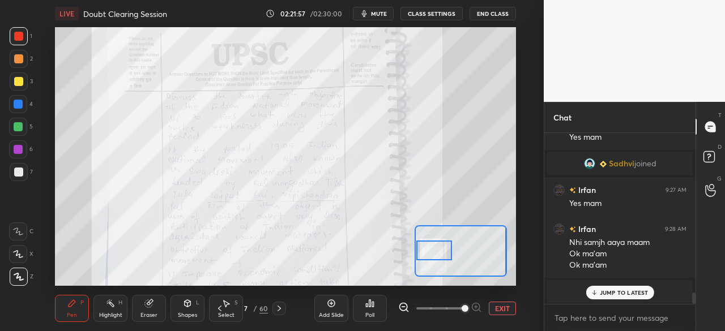
click at [508, 307] on button "EXIT" at bounding box center [502, 309] width 27 height 14
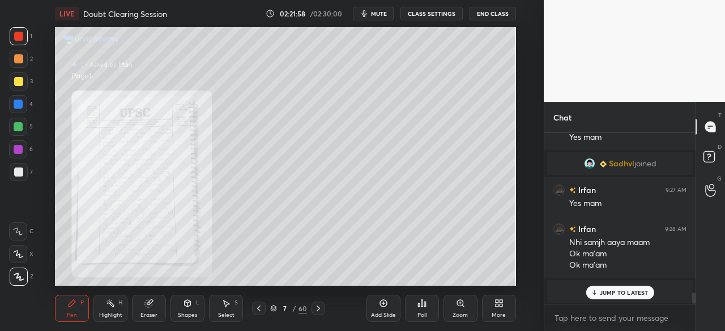
click at [319, 308] on icon at bounding box center [318, 308] width 9 height 9
click at [462, 305] on icon at bounding box center [460, 303] width 9 height 9
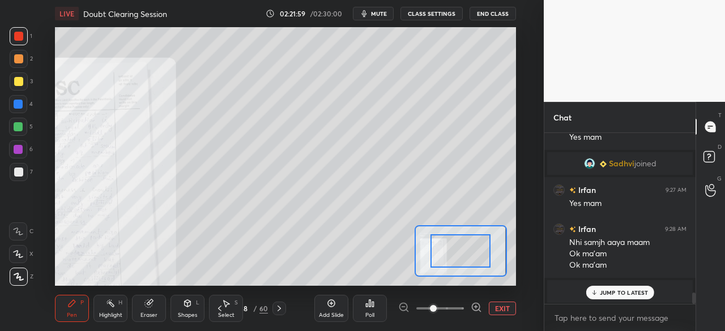
click at [456, 307] on span at bounding box center [440, 308] width 48 height 17
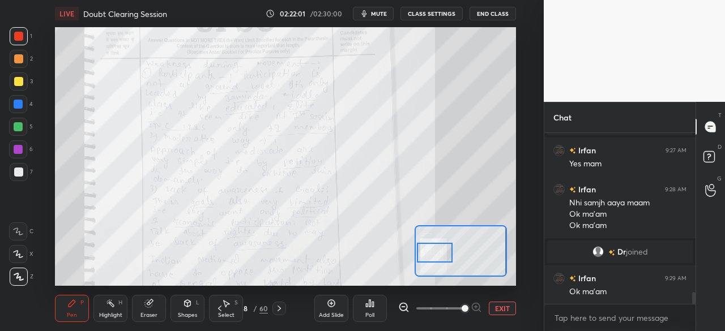
scroll to position [2335, 0]
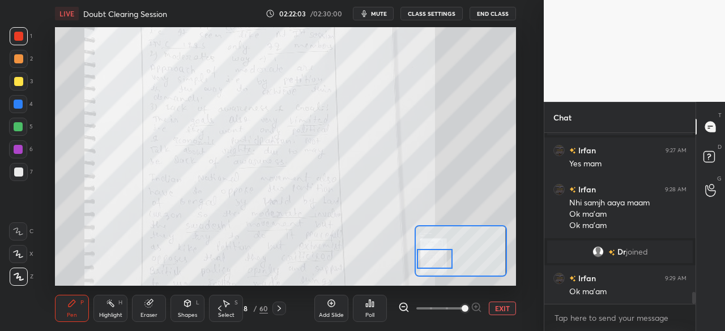
drag, startPoint x: 465, startPoint y: 254, endPoint x: 442, endPoint y: 255, distance: 23.3
click at [442, 255] on div at bounding box center [435, 259] width 36 height 20
click at [441, 255] on div at bounding box center [435, 259] width 36 height 20
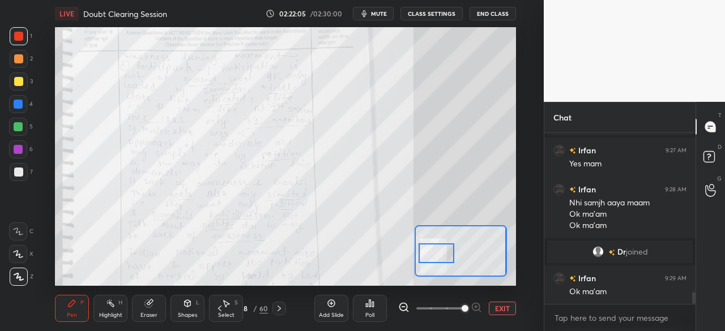
click at [443, 249] on div at bounding box center [436, 253] width 36 height 20
click at [441, 247] on div at bounding box center [436, 253] width 36 height 20
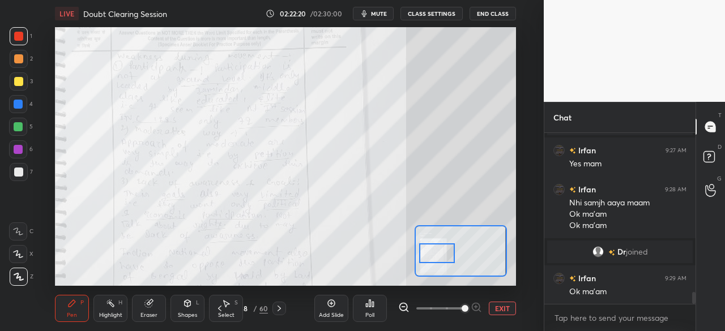
click at [514, 309] on button "EXIT" at bounding box center [502, 309] width 27 height 14
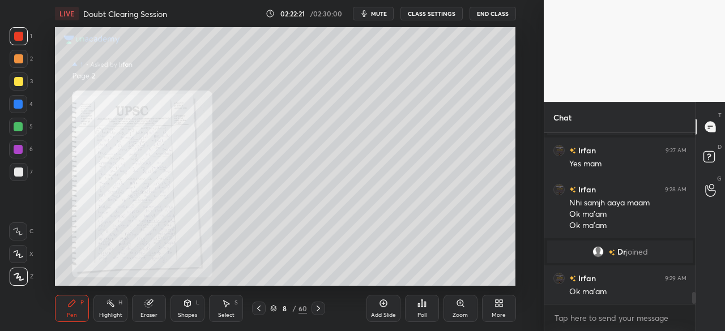
click at [320, 304] on icon at bounding box center [318, 308] width 9 height 9
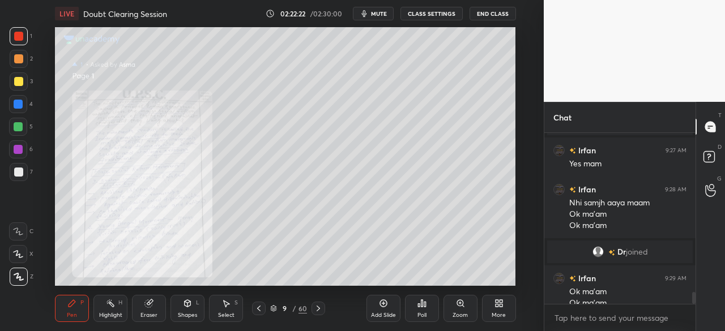
scroll to position [2346, 0]
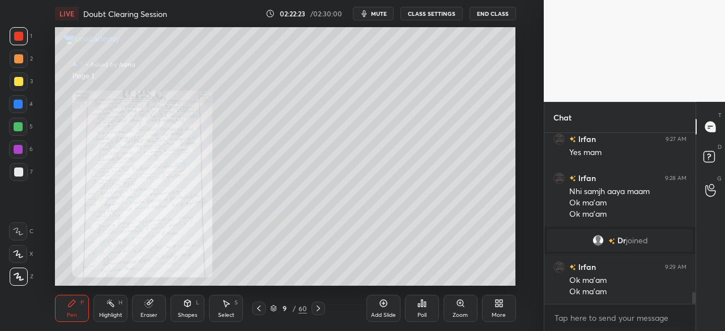
click at [463, 305] on icon at bounding box center [460, 303] width 9 height 9
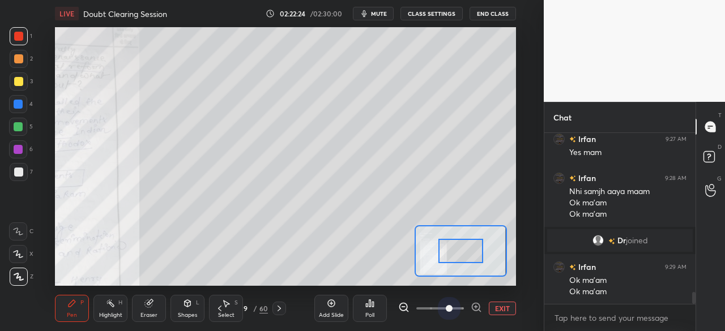
click at [454, 305] on span at bounding box center [440, 308] width 48 height 17
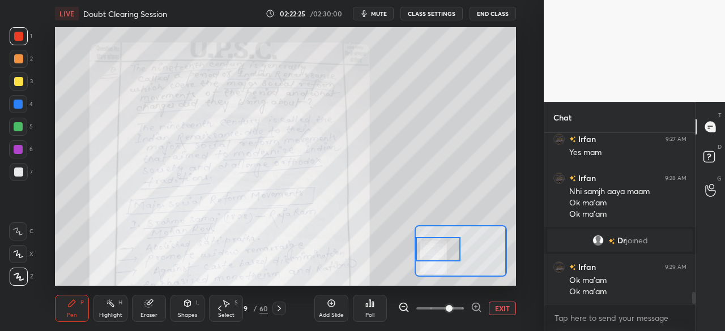
drag, startPoint x: 463, startPoint y: 244, endPoint x: 431, endPoint y: 243, distance: 31.7
click at [431, 243] on div at bounding box center [438, 249] width 45 height 25
click at [431, 241] on div at bounding box center [438, 249] width 45 height 25
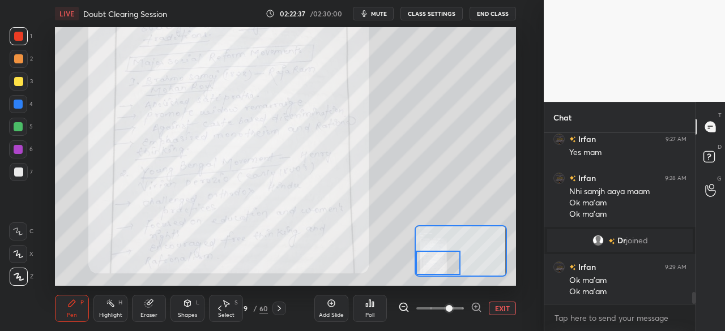
drag, startPoint x: 443, startPoint y: 246, endPoint x: 441, endPoint y: 262, distance: 15.9
click at [441, 262] on div at bounding box center [438, 263] width 45 height 25
click at [280, 311] on icon at bounding box center [279, 308] width 9 height 9
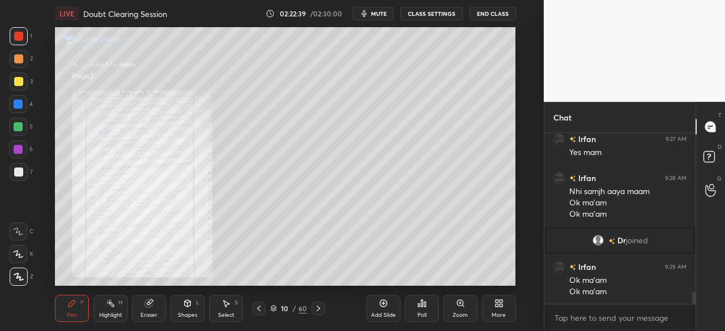
click at [456, 304] on icon at bounding box center [460, 303] width 9 height 9
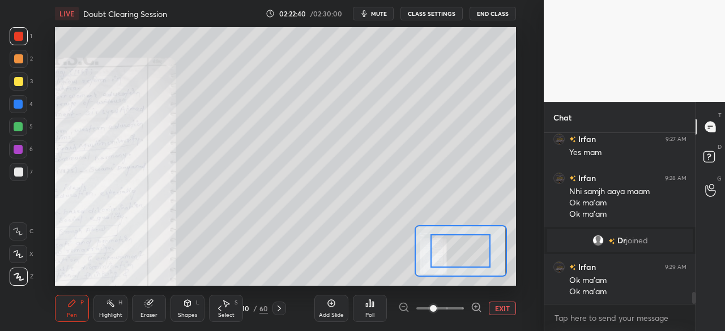
click at [453, 305] on span at bounding box center [440, 308] width 48 height 17
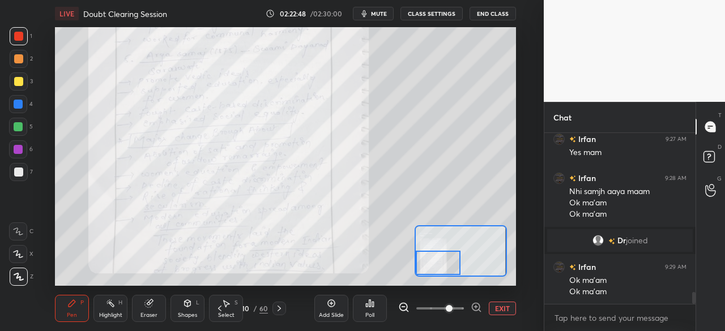
drag, startPoint x: 459, startPoint y: 257, endPoint x: 438, endPoint y: 267, distance: 22.5
click at [438, 267] on div at bounding box center [438, 263] width 45 height 25
click at [280, 311] on icon at bounding box center [279, 308] width 9 height 9
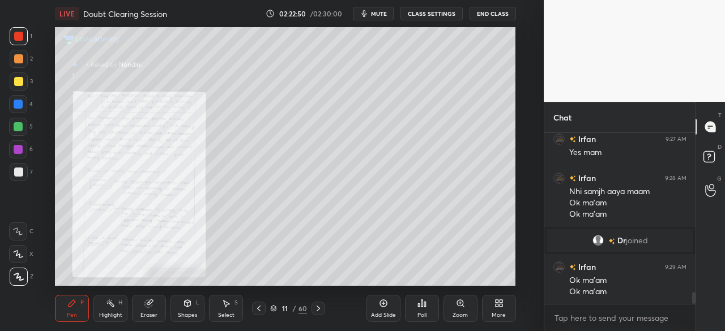
click at [264, 307] on div at bounding box center [259, 309] width 14 height 14
click at [256, 311] on icon at bounding box center [258, 308] width 9 height 9
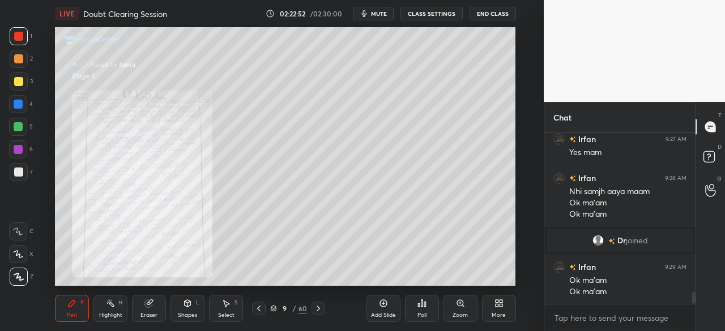
click at [457, 310] on div "Zoom" at bounding box center [460, 308] width 34 height 27
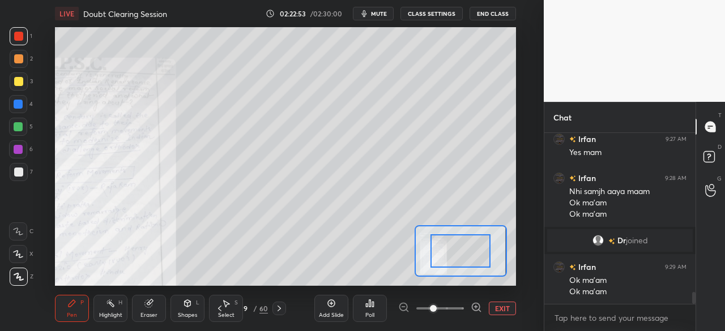
click at [457, 307] on span at bounding box center [440, 308] width 48 height 17
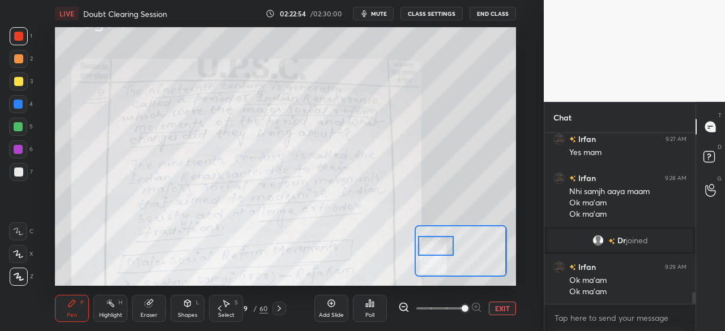
drag, startPoint x: 457, startPoint y: 253, endPoint x: 433, endPoint y: 243, distance: 26.7
click at [433, 243] on div at bounding box center [436, 246] width 36 height 20
drag, startPoint x: 18, startPoint y: 33, endPoint x: 54, endPoint y: 45, distance: 38.0
click at [18, 35] on div at bounding box center [18, 36] width 9 height 9
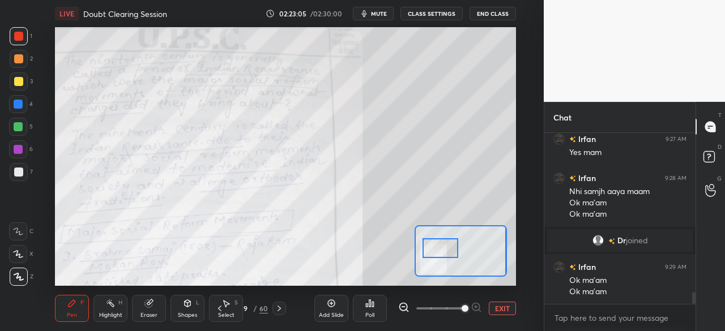
click at [437, 248] on div at bounding box center [440, 248] width 36 height 20
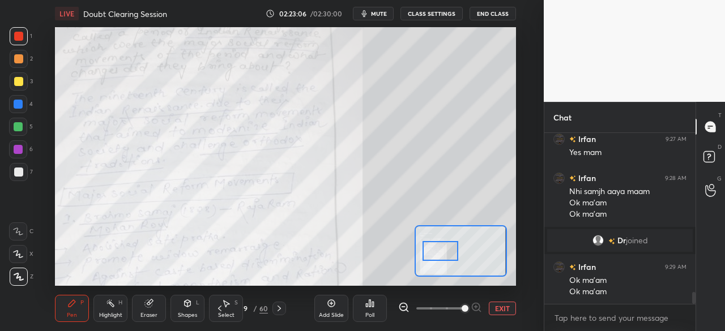
click at [437, 252] on div at bounding box center [440, 251] width 36 height 20
click at [502, 309] on button "EXIT" at bounding box center [502, 309] width 27 height 14
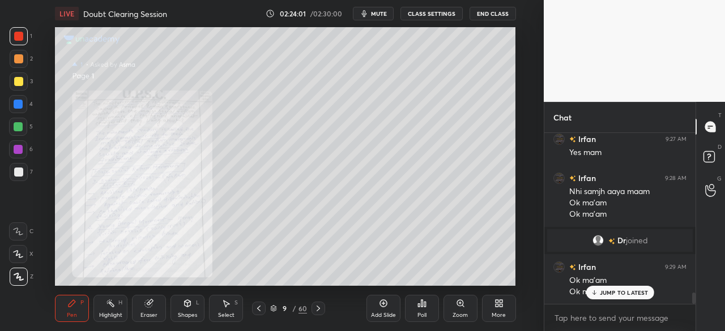
scroll to position [2385, 0]
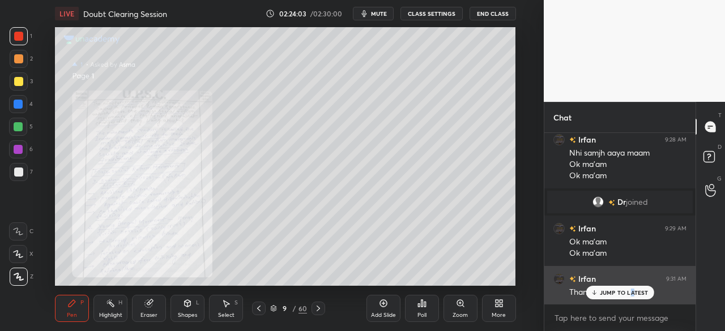
click at [634, 290] on p "JUMP TO LATEST" at bounding box center [624, 292] width 49 height 7
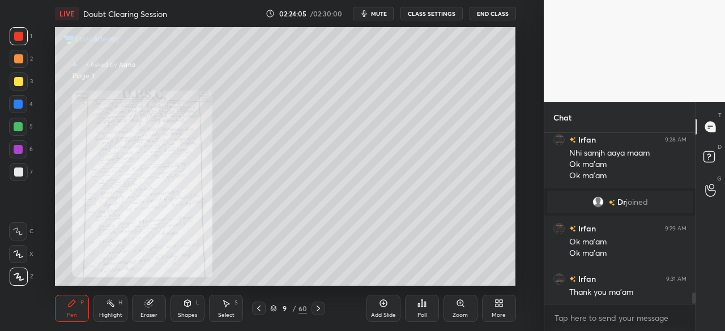
click at [319, 308] on icon at bounding box center [317, 309] width 3 height 6
click at [260, 309] on icon at bounding box center [258, 308] width 9 height 9
click at [316, 307] on icon at bounding box center [318, 308] width 9 height 9
click at [255, 306] on icon at bounding box center [258, 308] width 9 height 9
click at [322, 305] on icon at bounding box center [318, 308] width 9 height 9
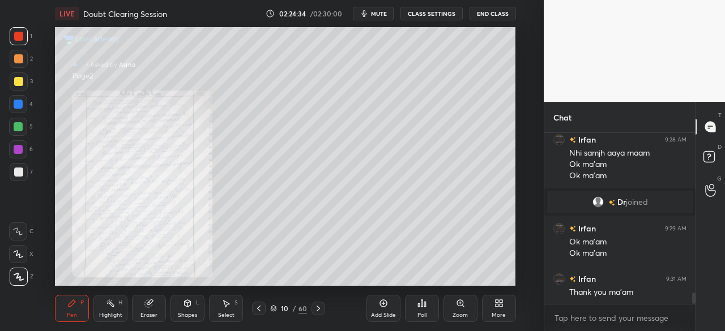
click at [276, 307] on icon at bounding box center [273, 308] width 7 height 7
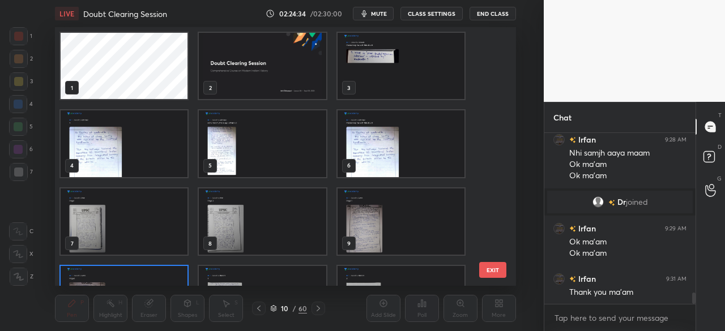
scroll to position [255, 454]
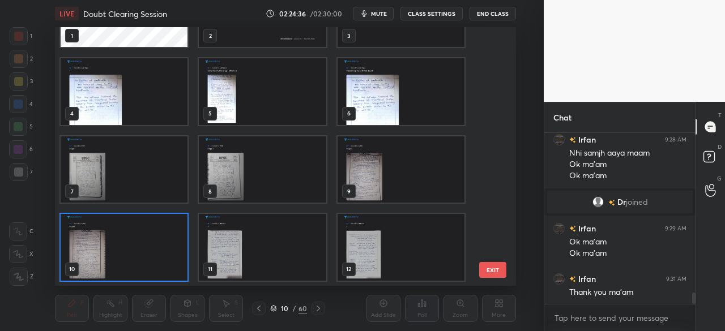
click at [156, 247] on img "grid" at bounding box center [124, 247] width 127 height 66
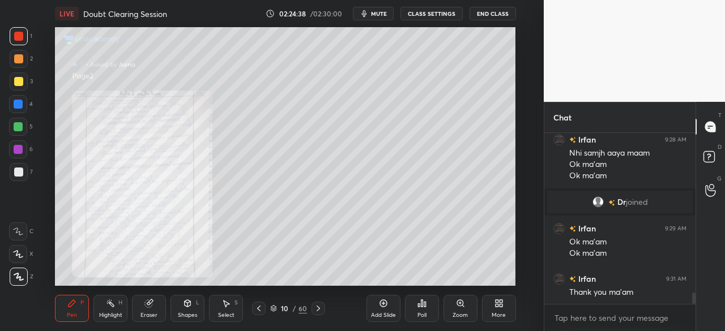
click at [326, 305] on div "10 / 60" at bounding box center [289, 309] width 156 height 14
click at [256, 307] on icon at bounding box center [258, 308] width 9 height 9
click at [320, 310] on icon at bounding box center [318, 308] width 9 height 9
click at [323, 310] on div at bounding box center [318, 309] width 14 height 14
click at [23, 81] on div at bounding box center [18, 81] width 9 height 9
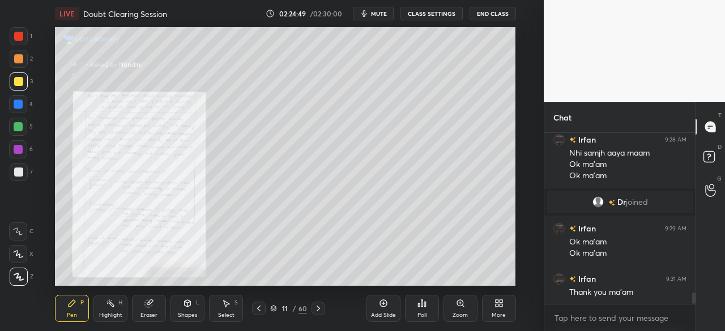
click at [17, 104] on div at bounding box center [18, 104] width 9 height 9
click at [457, 306] on icon at bounding box center [460, 303] width 9 height 9
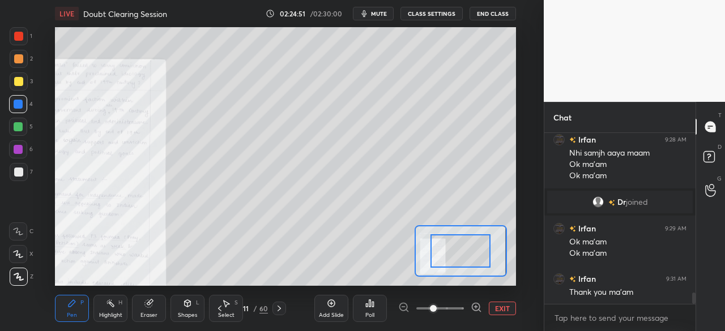
click at [455, 306] on span at bounding box center [440, 308] width 48 height 17
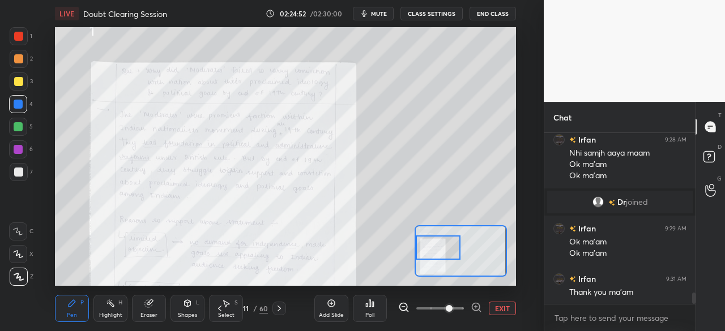
drag, startPoint x: 464, startPoint y: 259, endPoint x: 438, endPoint y: 255, distance: 26.3
click at [438, 255] on div at bounding box center [438, 248] width 45 height 25
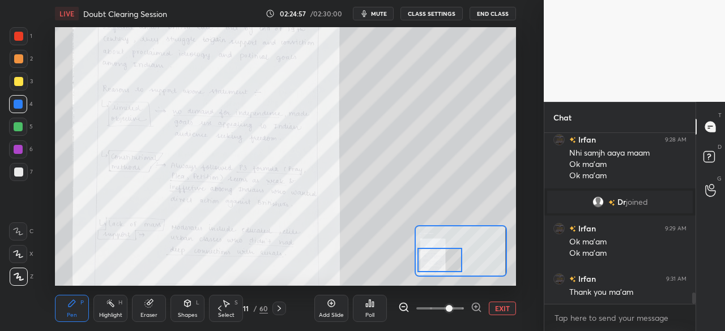
drag, startPoint x: 439, startPoint y: 254, endPoint x: 441, endPoint y: 264, distance: 10.9
click at [441, 267] on div at bounding box center [439, 260] width 45 height 25
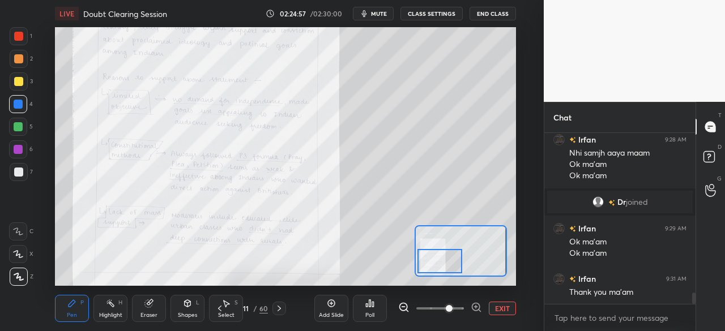
click at [441, 264] on div at bounding box center [439, 261] width 45 height 25
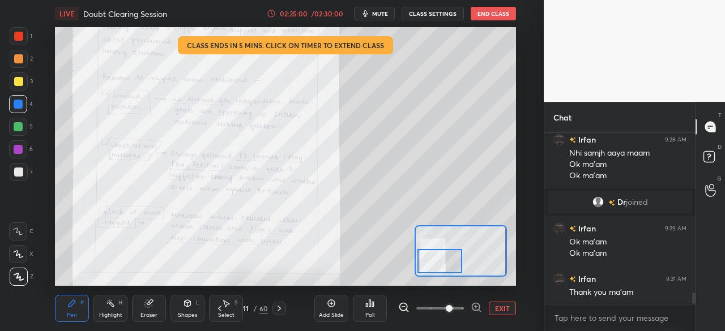
click at [283, 308] on div at bounding box center [279, 309] width 14 height 14
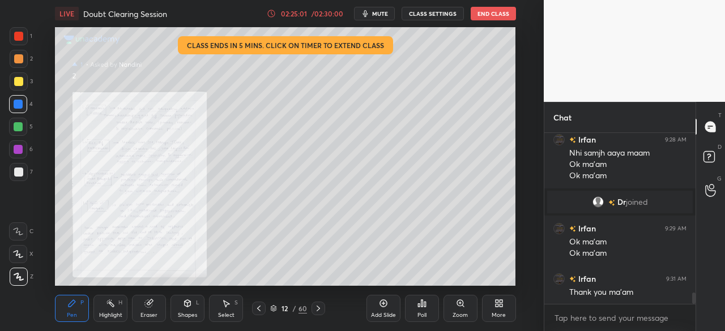
click at [460, 310] on div "Zoom" at bounding box center [460, 308] width 34 height 27
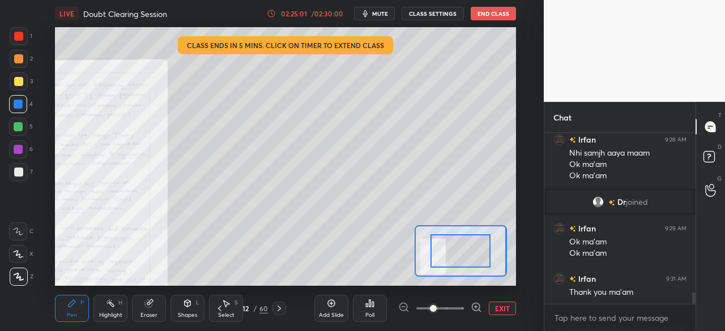
click at [454, 306] on span at bounding box center [440, 308] width 48 height 17
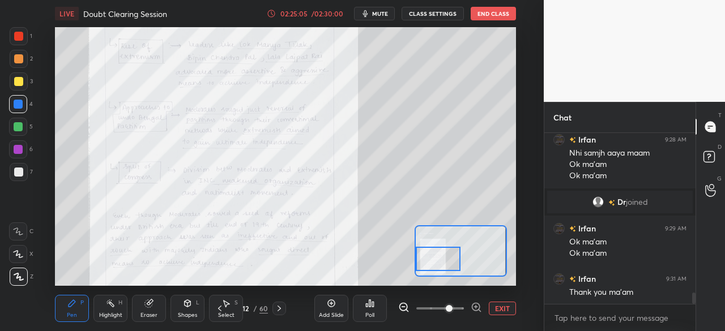
drag, startPoint x: 463, startPoint y: 248, endPoint x: 437, endPoint y: 255, distance: 26.9
click at [437, 255] on div at bounding box center [438, 259] width 45 height 25
click at [502, 310] on button "EXIT" at bounding box center [502, 309] width 27 height 14
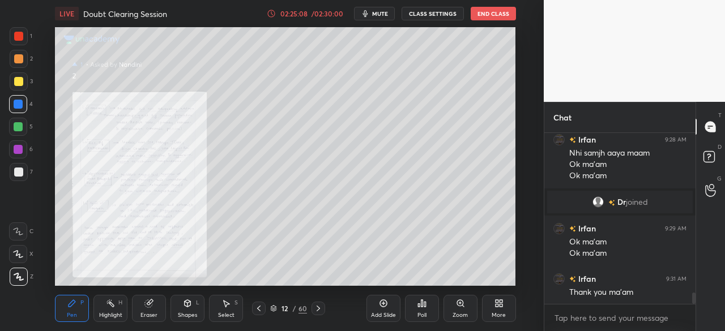
click at [323, 306] on div at bounding box center [318, 309] width 14 height 14
click at [464, 311] on div "Zoom" at bounding box center [460, 308] width 34 height 27
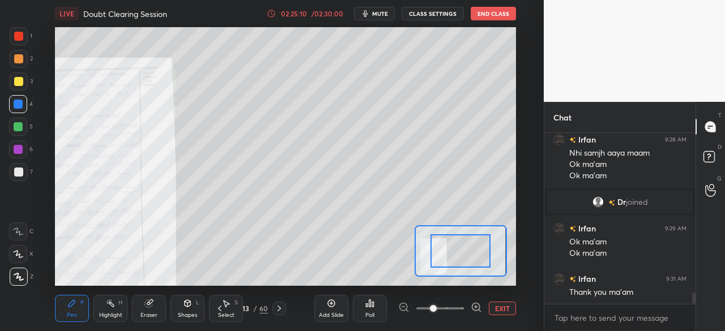
click at [452, 308] on span at bounding box center [440, 308] width 48 height 17
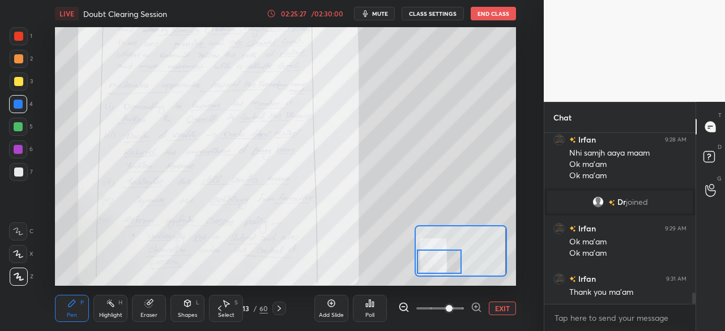
drag, startPoint x: 463, startPoint y: 253, endPoint x: 444, endPoint y: 262, distance: 21.0
click at [444, 262] on div at bounding box center [439, 262] width 45 height 25
click at [283, 309] on div at bounding box center [279, 309] width 14 height 14
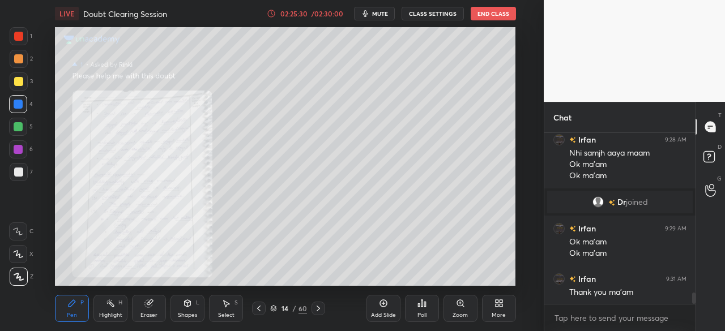
click at [467, 302] on div "Zoom" at bounding box center [460, 308] width 34 height 27
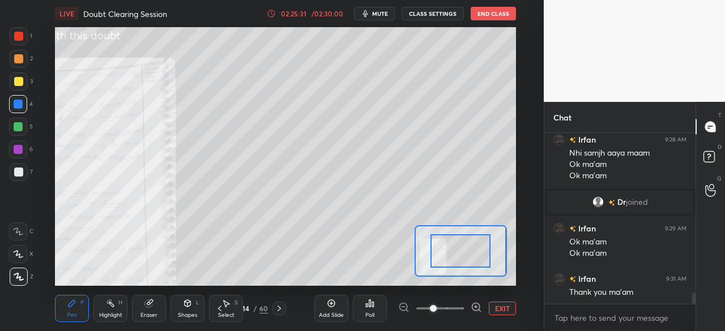
drag, startPoint x: 452, startPoint y: 306, endPoint x: 455, endPoint y: 292, distance: 14.4
click at [453, 306] on span at bounding box center [440, 308] width 48 height 17
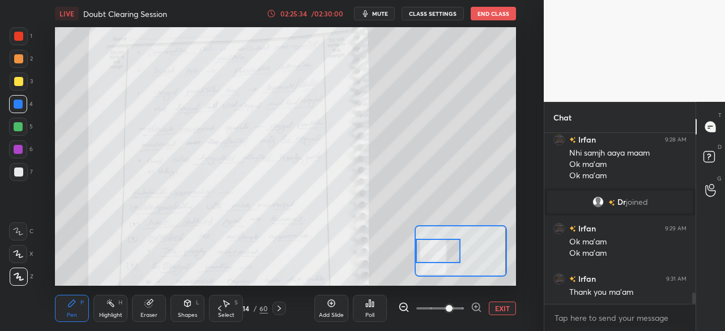
drag, startPoint x: 452, startPoint y: 258, endPoint x: 433, endPoint y: 256, distance: 19.3
click at [433, 256] on div at bounding box center [438, 251] width 45 height 25
click at [503, 305] on button "EXIT" at bounding box center [502, 309] width 27 height 14
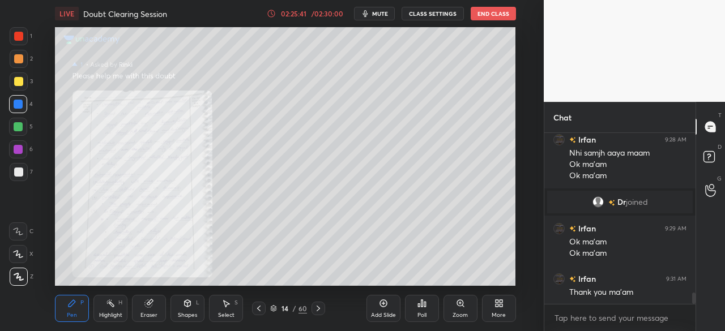
click at [261, 306] on icon at bounding box center [258, 308] width 9 height 9
click at [461, 302] on icon at bounding box center [460, 303] width 6 height 6
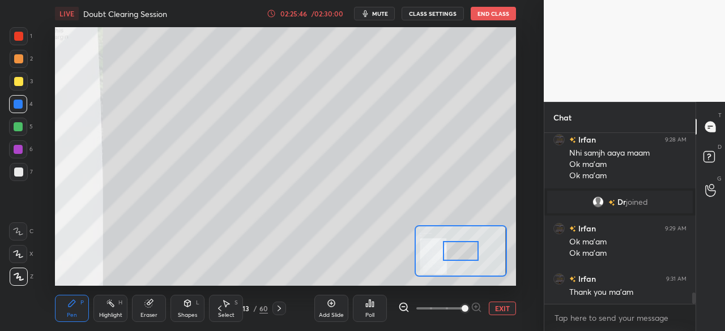
click at [457, 304] on span at bounding box center [440, 308] width 48 height 17
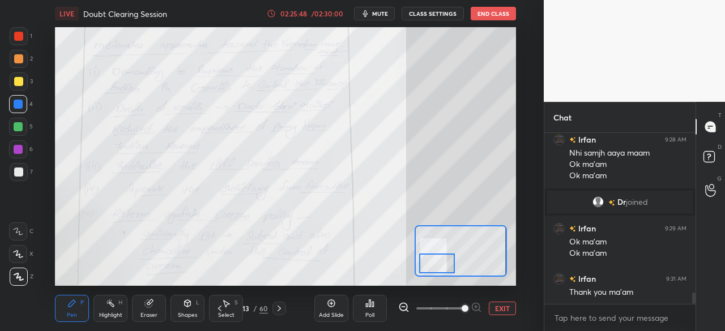
drag, startPoint x: 452, startPoint y: 260, endPoint x: 434, endPoint y: 266, distance: 18.4
click at [434, 266] on div at bounding box center [437, 264] width 36 height 20
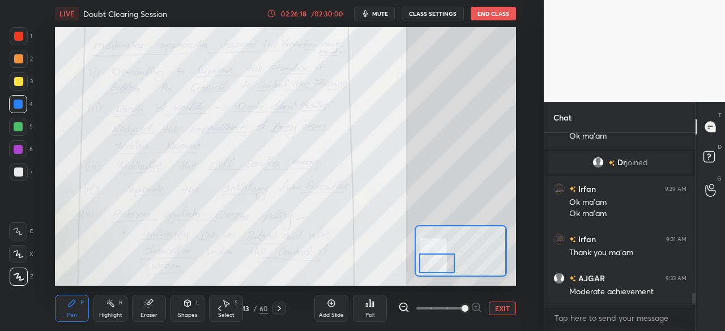
click at [501, 311] on button "EXIT" at bounding box center [502, 309] width 27 height 14
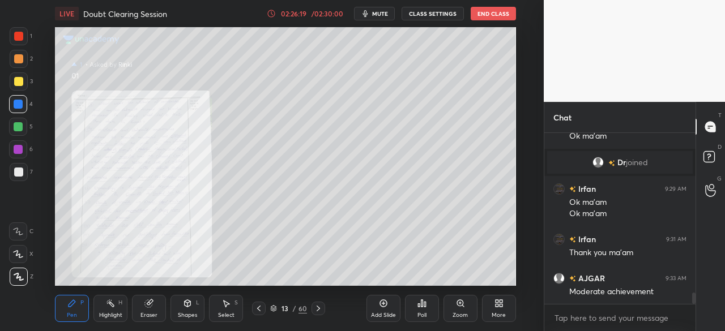
click at [321, 306] on icon at bounding box center [318, 308] width 9 height 9
click at [456, 304] on icon at bounding box center [460, 303] width 9 height 9
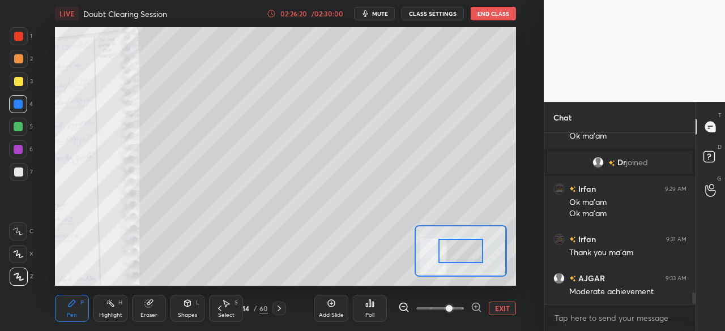
click at [455, 307] on span at bounding box center [440, 308] width 48 height 17
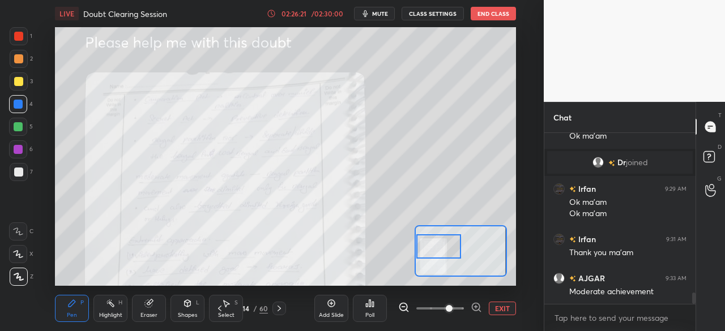
drag, startPoint x: 460, startPoint y: 251, endPoint x: 439, endPoint y: 242, distance: 22.8
click at [439, 243] on div at bounding box center [438, 246] width 45 height 25
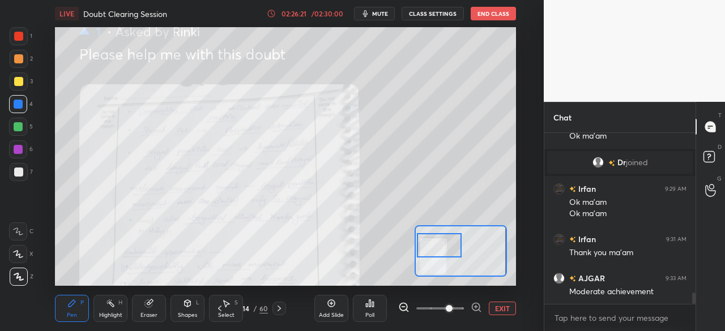
click at [439, 244] on div at bounding box center [439, 245] width 45 height 25
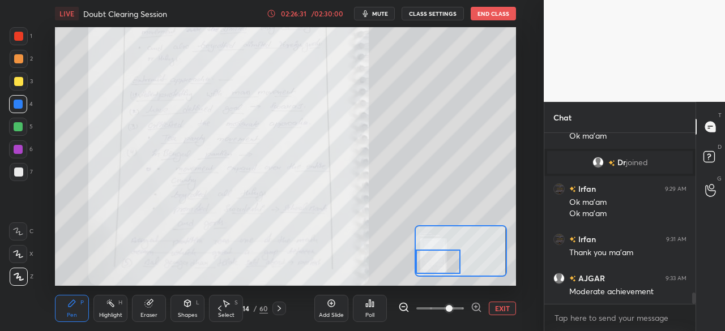
drag, startPoint x: 447, startPoint y: 246, endPoint x: 446, endPoint y: 261, distance: 15.4
click at [446, 261] on div at bounding box center [438, 262] width 45 height 25
click at [447, 261] on div at bounding box center [438, 262] width 45 height 25
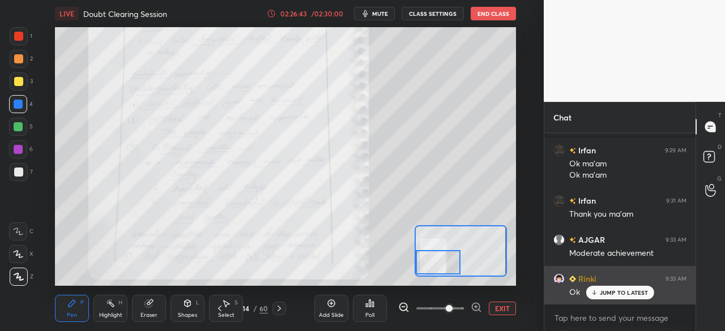
click at [607, 295] on p "JUMP TO LATEST" at bounding box center [624, 292] width 49 height 7
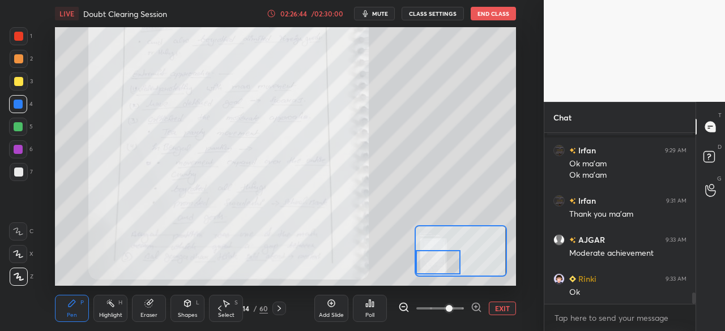
click at [507, 310] on button "EXIT" at bounding box center [502, 309] width 27 height 14
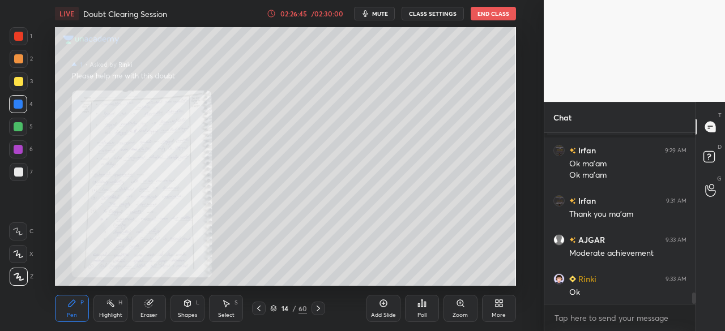
click at [318, 309] on icon at bounding box center [318, 308] width 9 height 9
click at [16, 42] on div at bounding box center [19, 36] width 18 height 18
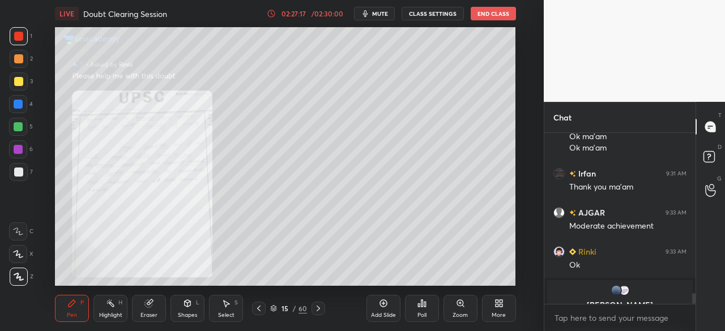
scroll to position [2504, 0]
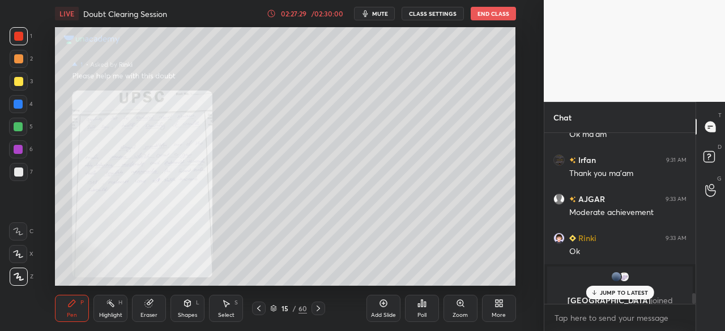
click at [319, 310] on icon at bounding box center [318, 308] width 9 height 9
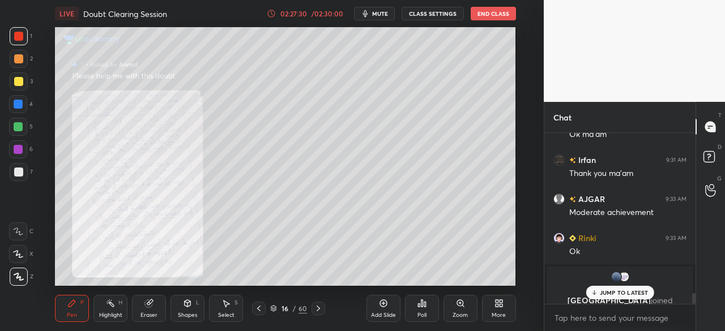
click at [465, 306] on div "Zoom" at bounding box center [460, 308] width 34 height 27
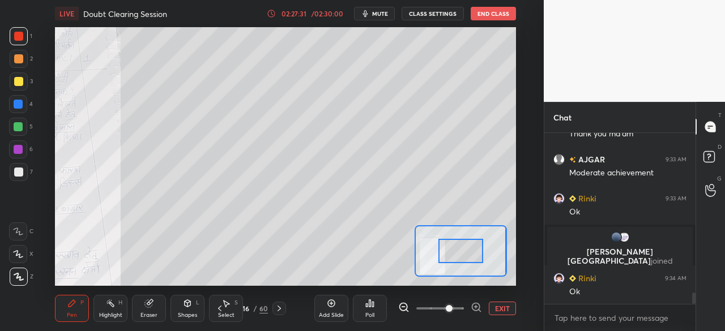
scroll to position [2480, 0]
click at [447, 305] on span at bounding box center [440, 308] width 48 height 17
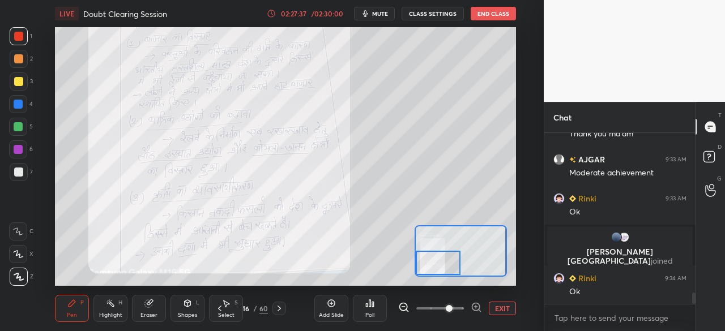
drag, startPoint x: 464, startPoint y: 254, endPoint x: 437, endPoint y: 270, distance: 31.8
click at [437, 270] on div at bounding box center [438, 263] width 45 height 25
click at [280, 308] on icon at bounding box center [279, 308] width 9 height 9
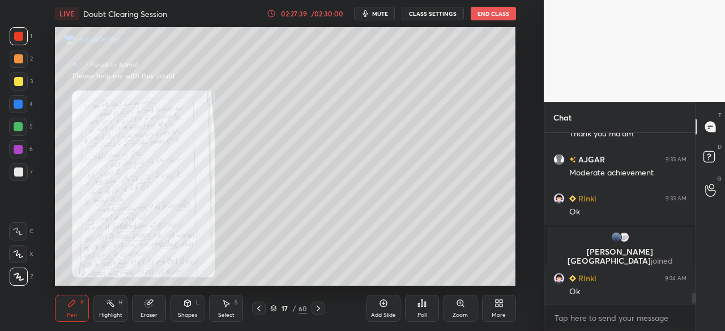
click at [456, 305] on icon at bounding box center [460, 303] width 9 height 9
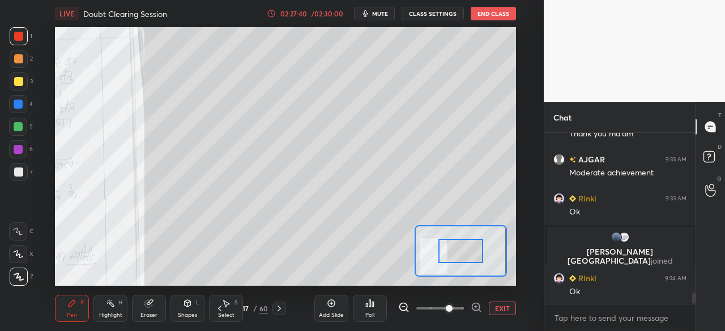
click at [454, 306] on span at bounding box center [440, 308] width 48 height 17
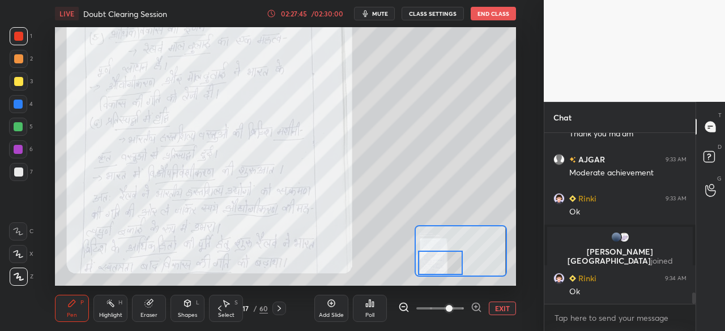
drag, startPoint x: 459, startPoint y: 254, endPoint x: 438, endPoint y: 271, distance: 26.5
click at [438, 271] on div at bounding box center [440, 263] width 45 height 25
click at [503, 310] on button "EXIT" at bounding box center [502, 309] width 27 height 14
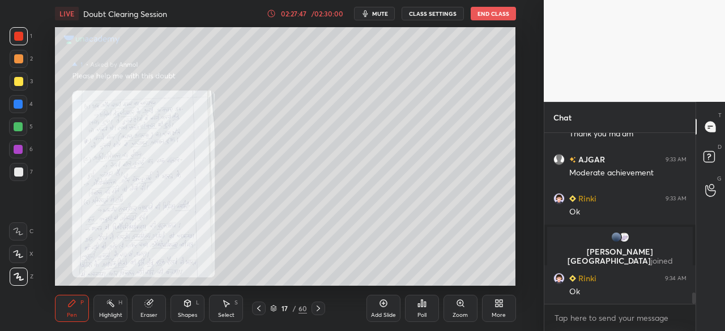
click at [15, 78] on div at bounding box center [19, 81] width 18 height 18
click at [323, 305] on div at bounding box center [318, 309] width 14 height 14
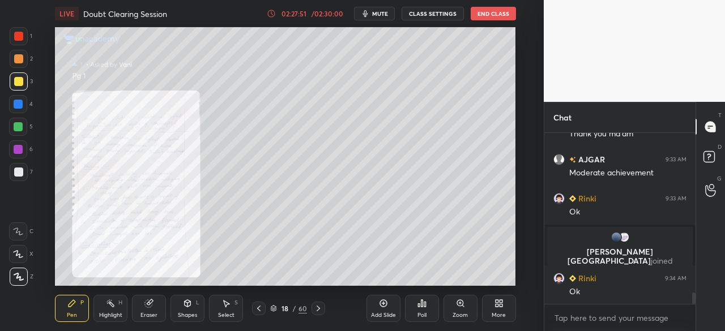
click at [276, 305] on icon at bounding box center [273, 308] width 7 height 7
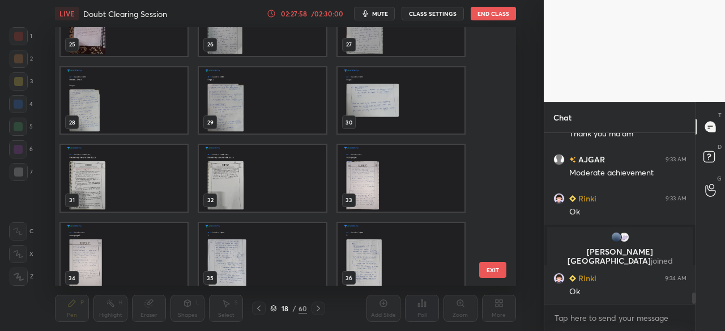
scroll to position [674, 0]
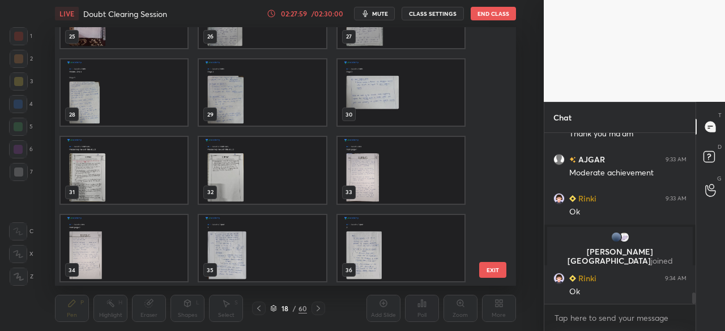
click at [490, 275] on button "EXIT" at bounding box center [492, 270] width 27 height 16
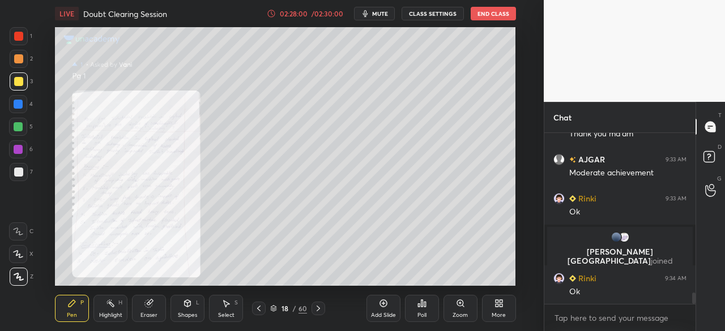
click at [459, 309] on div "Zoom" at bounding box center [460, 308] width 34 height 27
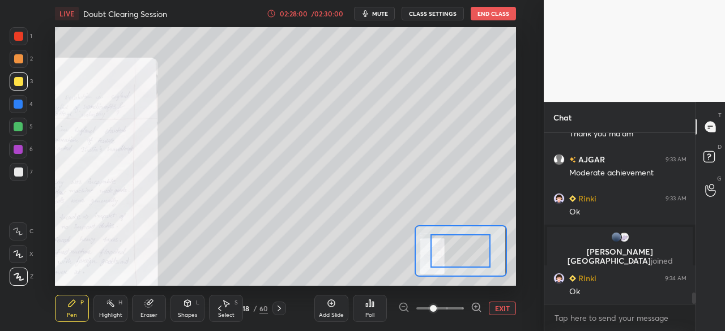
click at [458, 306] on span at bounding box center [440, 308] width 48 height 17
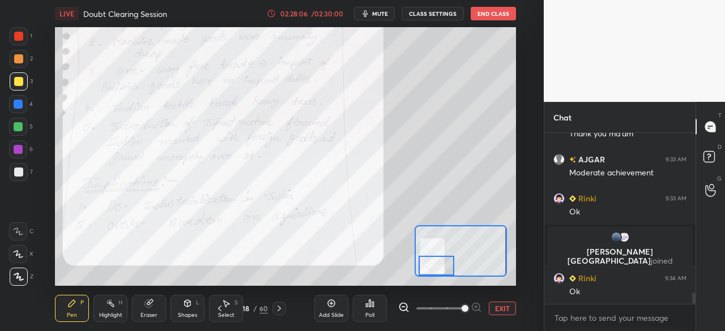
drag, startPoint x: 454, startPoint y: 260, endPoint x: 438, endPoint y: 268, distance: 18.2
click at [438, 268] on div at bounding box center [436, 266] width 36 height 20
click at [500, 310] on button "EXIT" at bounding box center [502, 309] width 27 height 14
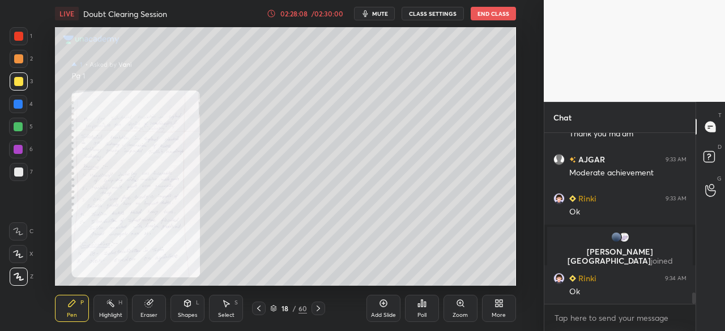
click at [316, 307] on icon at bounding box center [318, 308] width 9 height 9
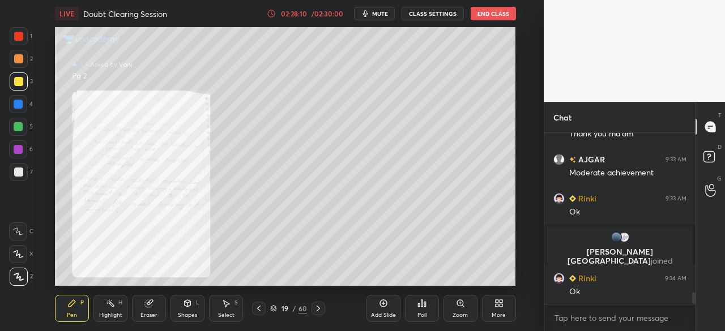
click at [322, 305] on icon at bounding box center [318, 308] width 9 height 9
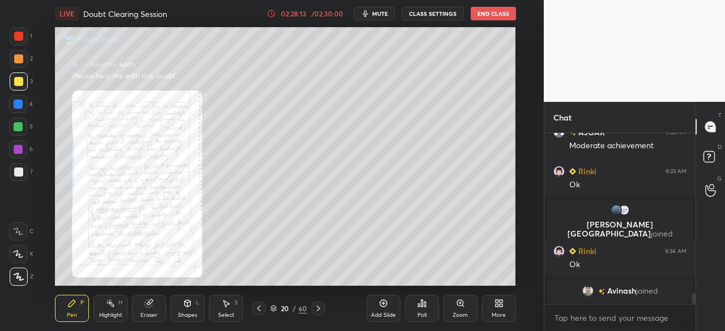
scroll to position [2521, 0]
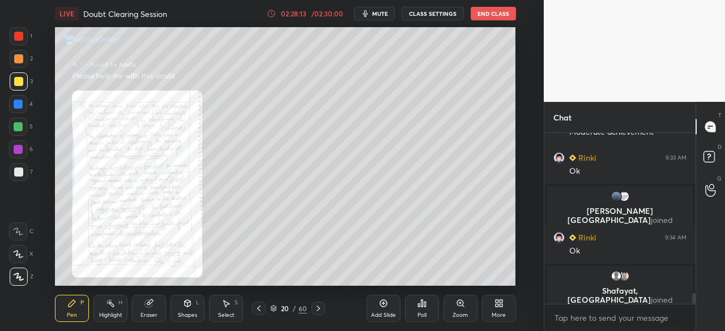
click at [459, 305] on icon at bounding box center [460, 303] width 6 height 6
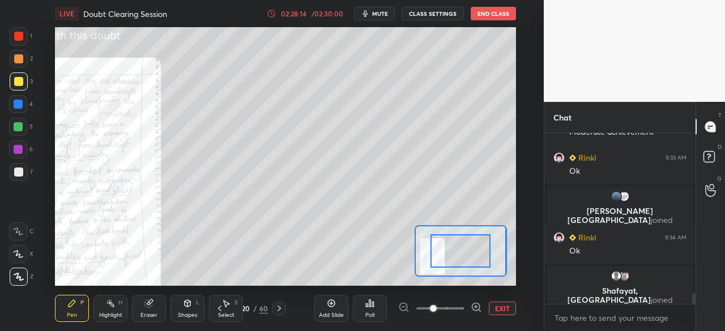
click at [446, 305] on span at bounding box center [440, 308] width 48 height 17
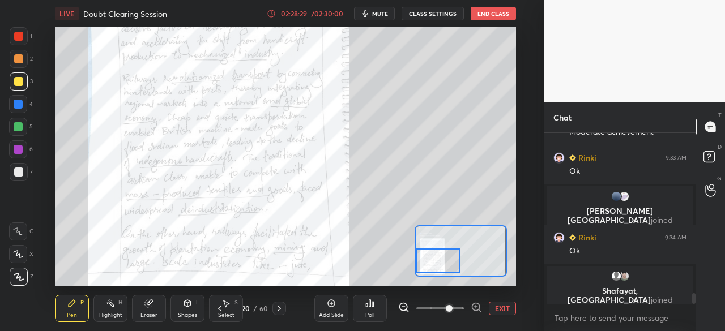
drag, startPoint x: 460, startPoint y: 251, endPoint x: 434, endPoint y: 261, distance: 27.2
click at [434, 261] on div at bounding box center [438, 261] width 45 height 25
click at [434, 262] on div at bounding box center [438, 261] width 45 height 25
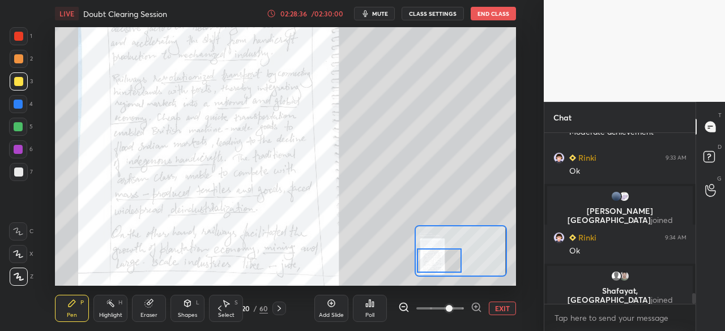
click at [433, 263] on div at bounding box center [439, 261] width 45 height 25
click at [502, 309] on button "EXIT" at bounding box center [502, 309] width 27 height 14
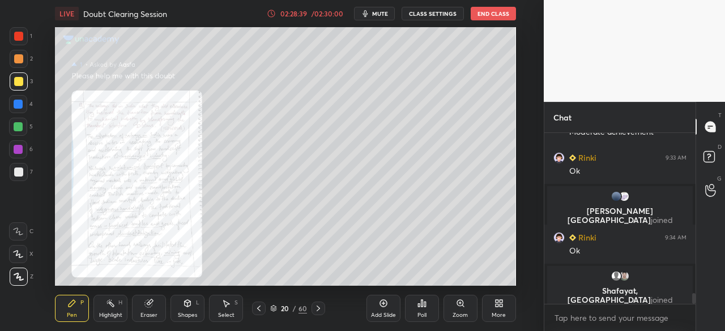
click at [320, 309] on icon at bounding box center [318, 308] width 9 height 9
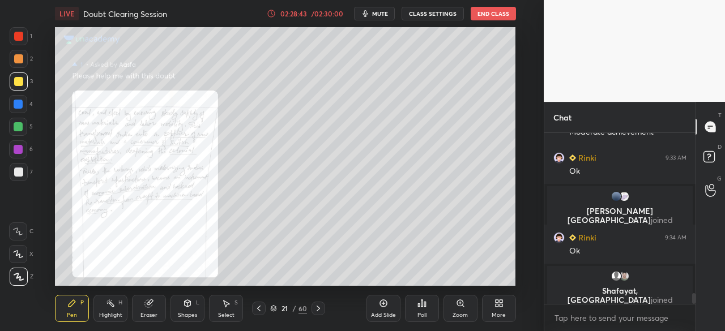
click at [263, 309] on div at bounding box center [259, 309] width 14 height 14
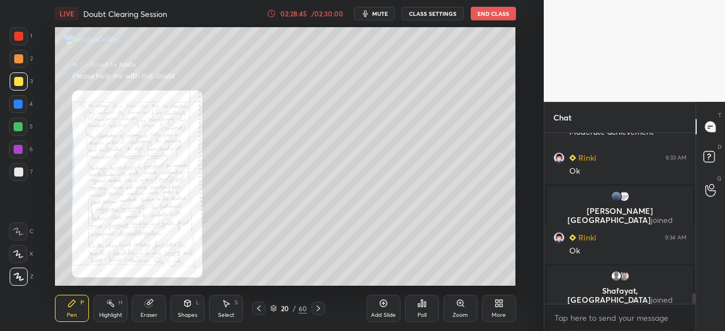
click at [16, 35] on div at bounding box center [18, 36] width 9 height 9
click at [316, 311] on icon at bounding box center [318, 308] width 9 height 9
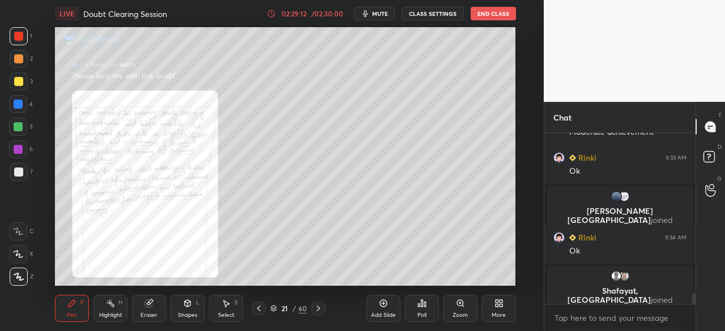
click at [315, 307] on icon at bounding box center [318, 308] width 9 height 9
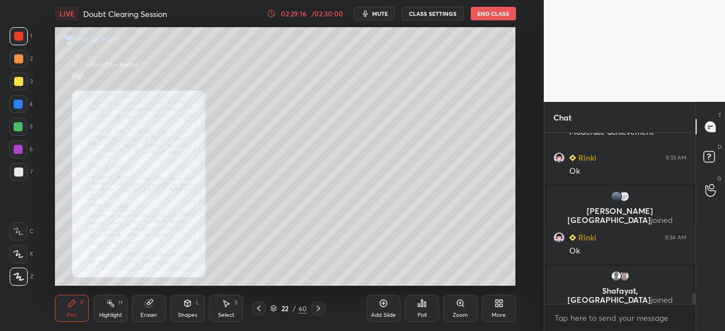
click at [460, 301] on icon at bounding box center [460, 303] width 6 height 6
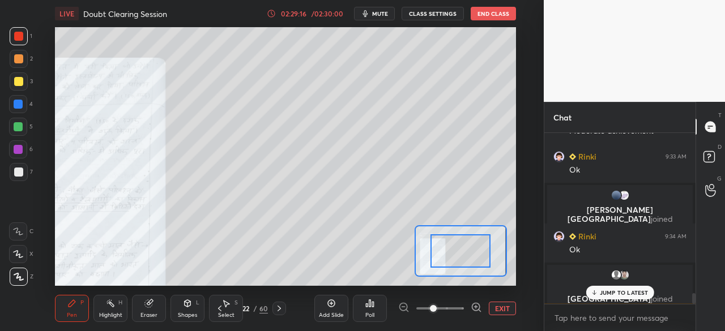
scroll to position [2558, 0]
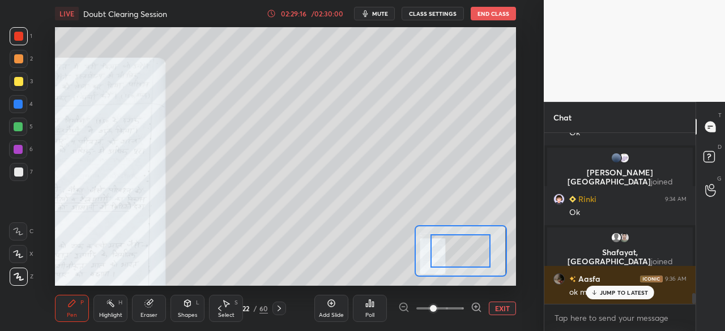
click at [454, 306] on span at bounding box center [440, 308] width 48 height 17
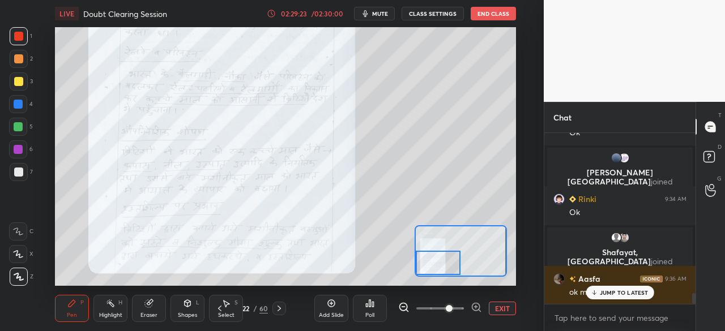
drag, startPoint x: 465, startPoint y: 250, endPoint x: 439, endPoint y: 267, distance: 31.1
click at [439, 267] on div at bounding box center [438, 263] width 45 height 25
click at [275, 310] on icon at bounding box center [279, 308] width 9 height 9
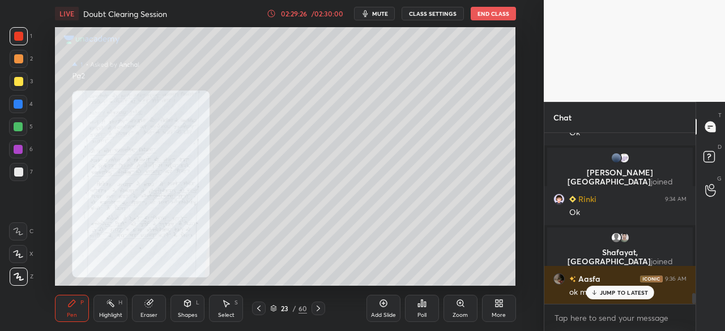
click at [457, 305] on icon at bounding box center [460, 303] width 6 height 6
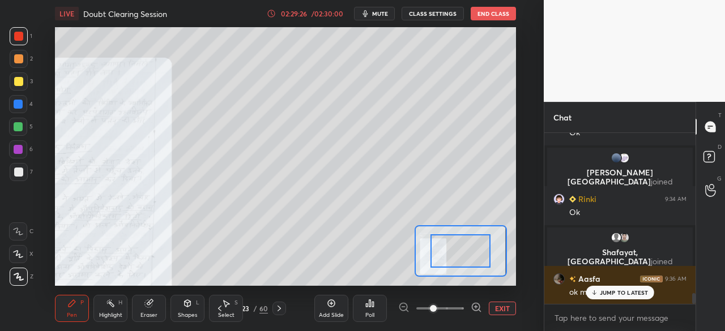
click at [451, 305] on span at bounding box center [440, 308] width 48 height 17
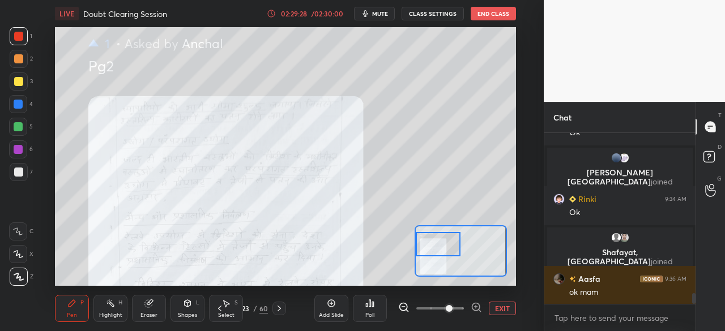
scroll to position [2608, 0]
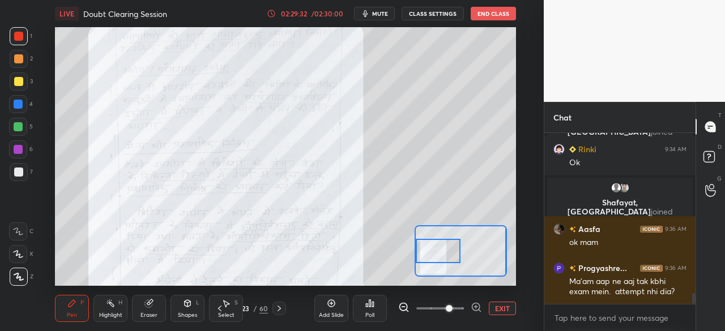
drag, startPoint x: 455, startPoint y: 257, endPoint x: 431, endPoint y: 251, distance: 24.0
click at [431, 251] on div at bounding box center [438, 251] width 45 height 25
click at [502, 307] on button "EXIT" at bounding box center [502, 309] width 27 height 14
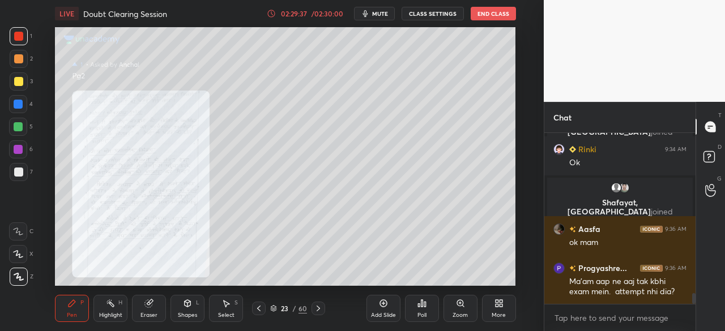
click at [262, 305] on icon at bounding box center [258, 308] width 9 height 9
click at [15, 32] on div at bounding box center [18, 36] width 9 height 9
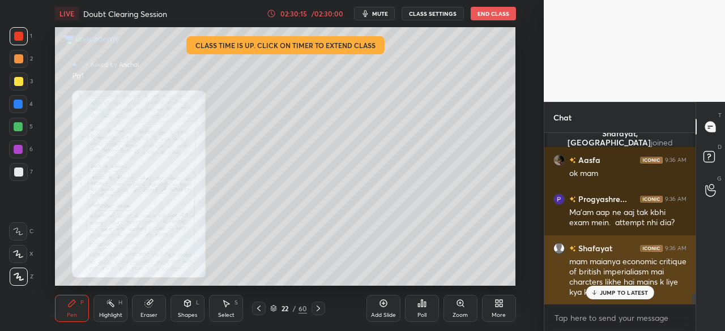
click at [621, 294] on p "JUMP TO LATEST" at bounding box center [624, 292] width 49 height 7
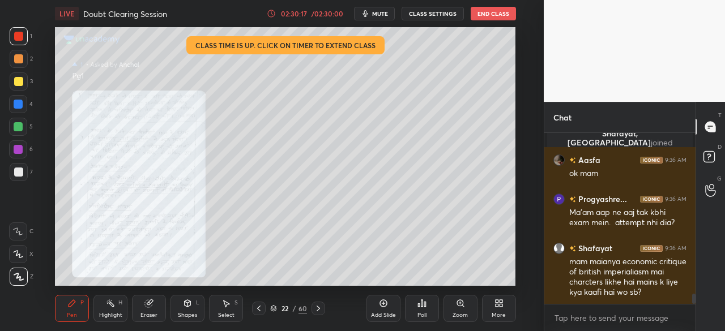
click at [320, 308] on icon at bounding box center [318, 308] width 9 height 9
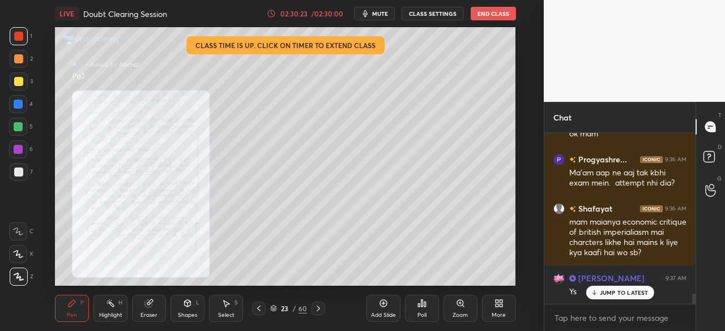
scroll to position [2755, 0]
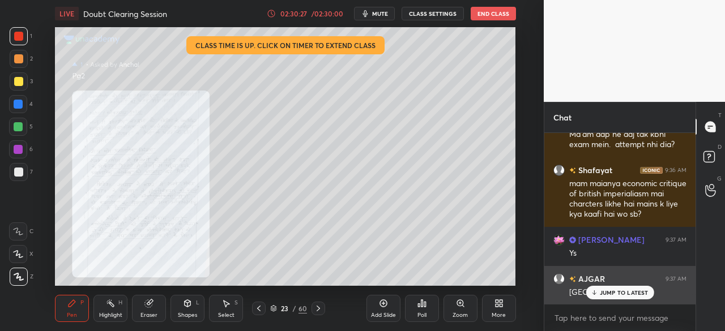
click at [606, 294] on p "JUMP TO LATEST" at bounding box center [624, 292] width 49 height 7
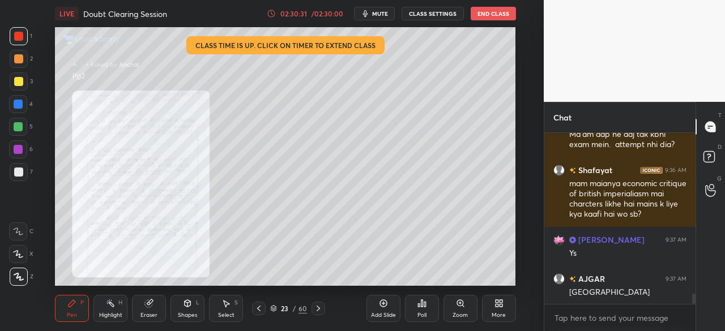
click at [319, 307] on icon at bounding box center [318, 308] width 9 height 9
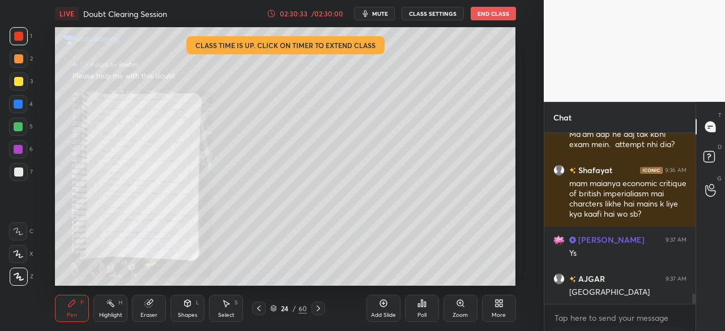
click at [465, 303] on div "Zoom" at bounding box center [460, 308] width 34 height 27
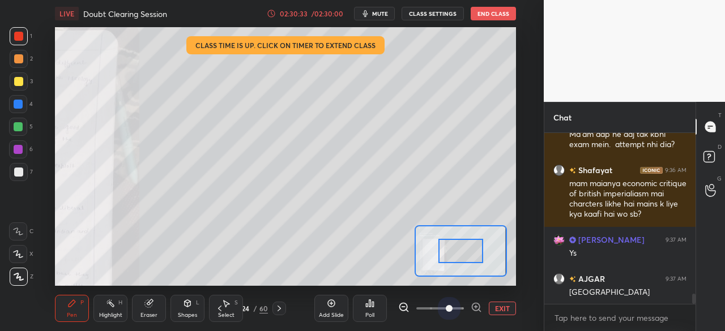
drag, startPoint x: 454, startPoint y: 306, endPoint x: 456, endPoint y: 276, distance: 30.7
click at [453, 305] on span at bounding box center [440, 308] width 48 height 17
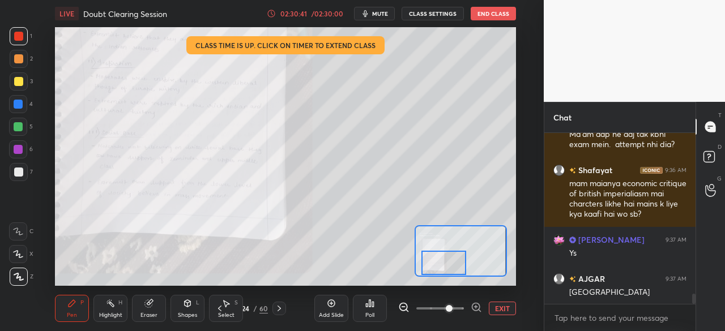
drag, startPoint x: 461, startPoint y: 253, endPoint x: 446, endPoint y: 268, distance: 21.6
click at [446, 268] on div at bounding box center [443, 263] width 45 height 25
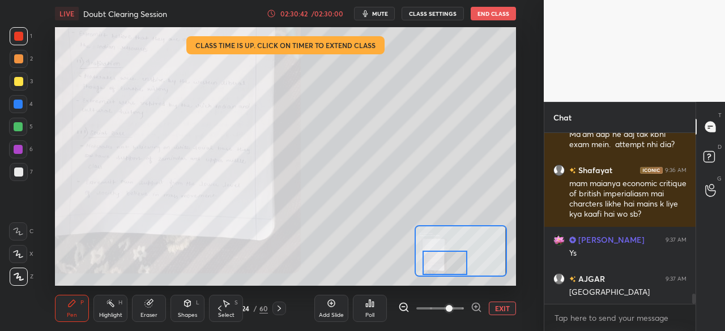
click at [498, 310] on button "EXIT" at bounding box center [502, 309] width 27 height 14
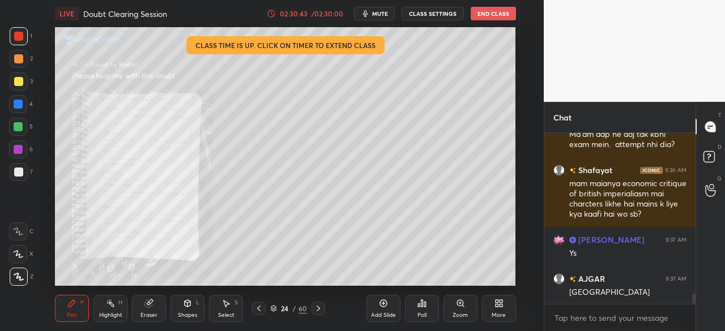
click at [316, 307] on icon at bounding box center [318, 308] width 9 height 9
click at [318, 307] on icon at bounding box center [318, 308] width 9 height 9
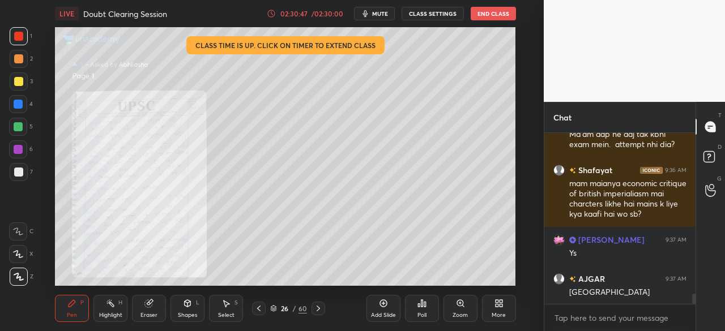
click at [457, 304] on icon at bounding box center [460, 303] width 6 height 6
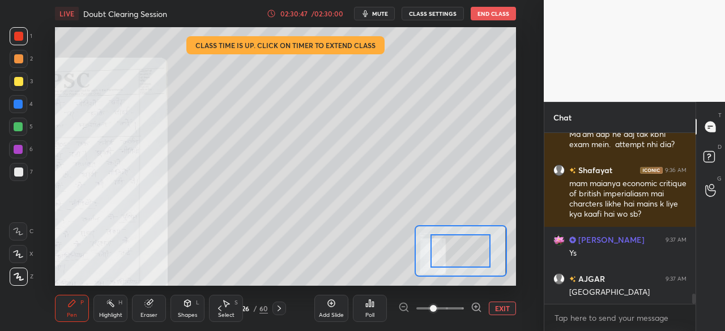
click at [448, 307] on span at bounding box center [440, 308] width 48 height 17
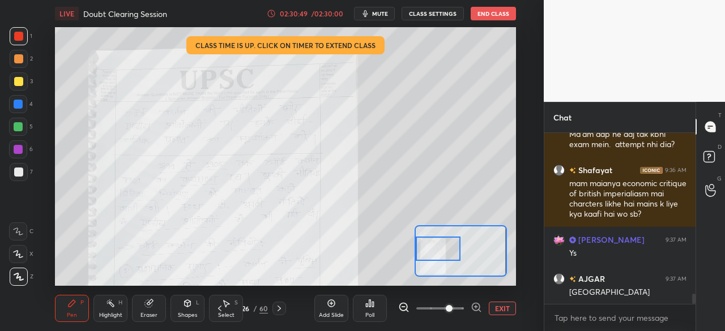
drag, startPoint x: 462, startPoint y: 251, endPoint x: 440, endPoint y: 246, distance: 22.5
click at [440, 246] on div at bounding box center [438, 249] width 45 height 25
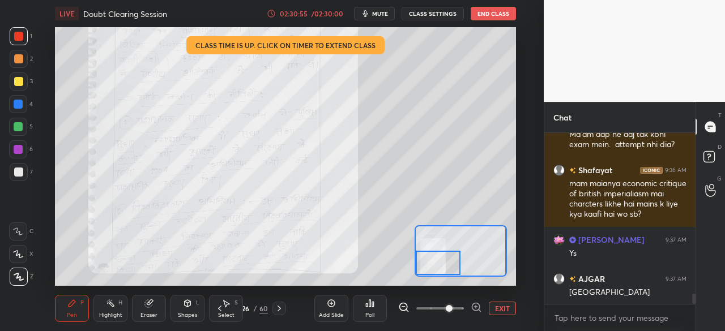
drag, startPoint x: 440, startPoint y: 247, endPoint x: 439, endPoint y: 263, distance: 15.3
click at [439, 263] on div at bounding box center [438, 263] width 45 height 25
click at [278, 308] on icon at bounding box center [279, 308] width 9 height 9
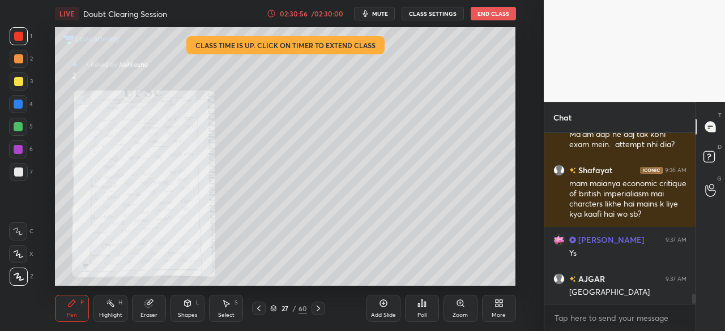
click at [458, 307] on icon at bounding box center [460, 303] width 9 height 9
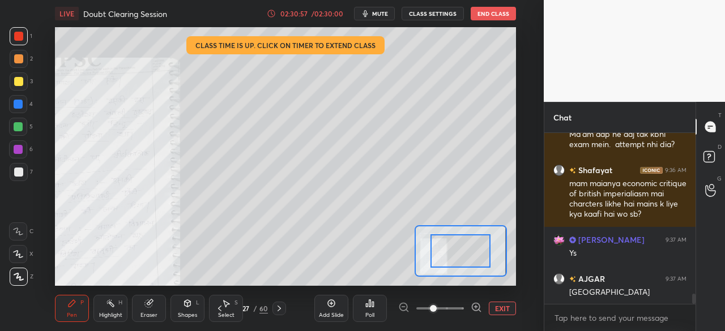
click at [452, 304] on span at bounding box center [440, 308] width 48 height 17
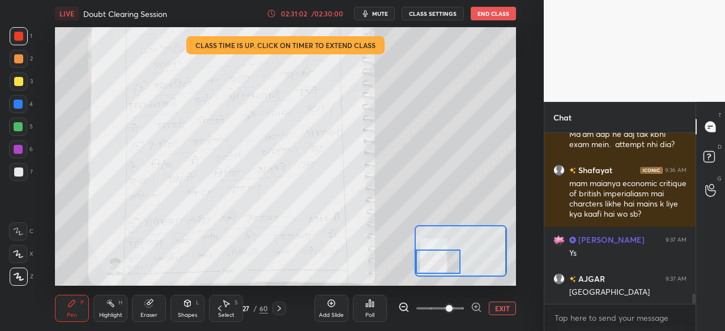
drag, startPoint x: 449, startPoint y: 263, endPoint x: 432, endPoint y: 262, distance: 17.0
click at [432, 262] on div at bounding box center [438, 262] width 45 height 25
click at [282, 305] on icon at bounding box center [279, 308] width 9 height 9
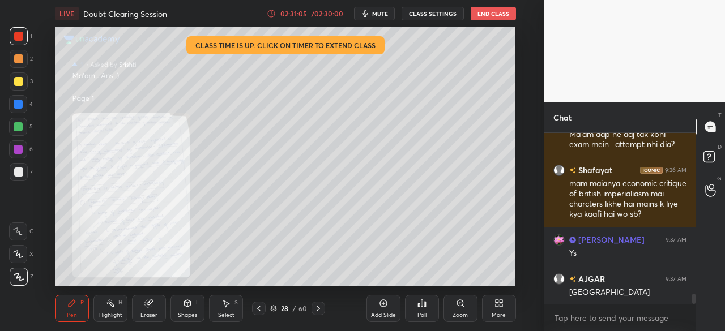
click at [258, 309] on icon at bounding box center [258, 308] width 9 height 9
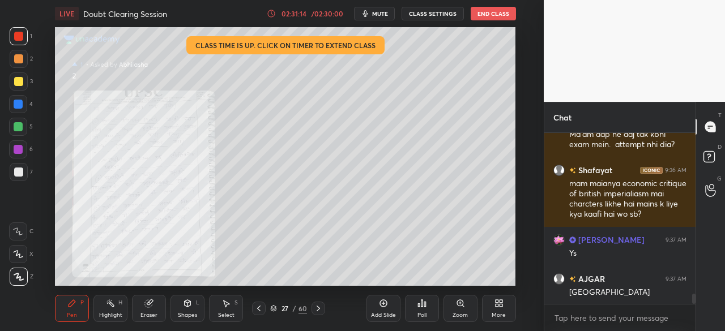
click at [320, 307] on icon at bounding box center [318, 308] width 9 height 9
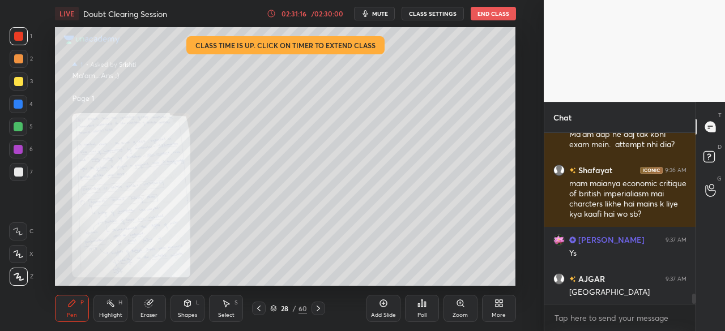
click at [462, 305] on icon at bounding box center [463, 306] width 2 height 2
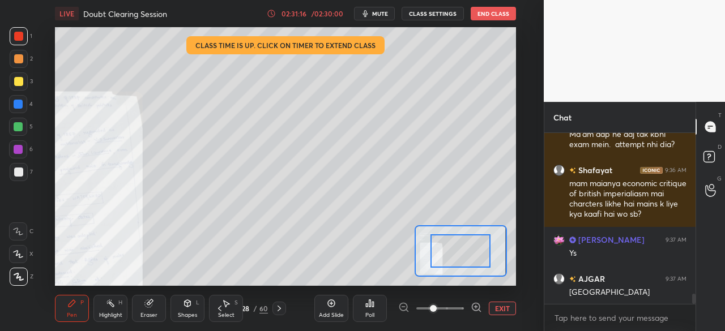
drag, startPoint x: 453, startPoint y: 306, endPoint x: 454, endPoint y: 283, distance: 23.2
click at [453, 305] on span at bounding box center [440, 308] width 48 height 17
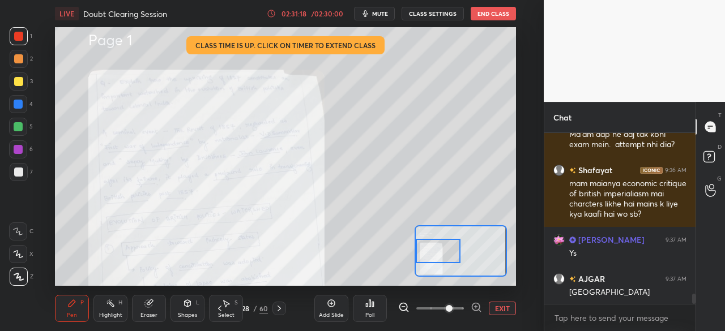
drag, startPoint x: 460, startPoint y: 252, endPoint x: 431, endPoint y: 252, distance: 28.9
click at [431, 252] on div at bounding box center [438, 251] width 45 height 25
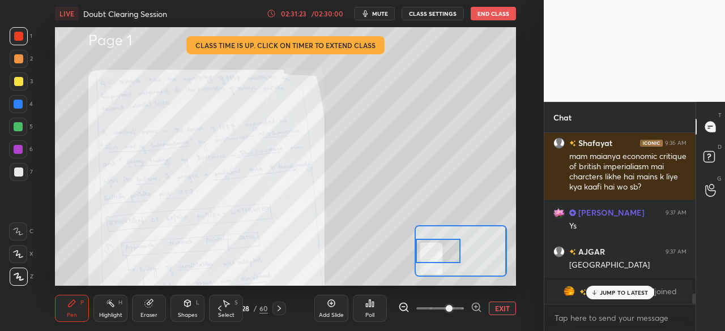
scroll to position [2683, 0]
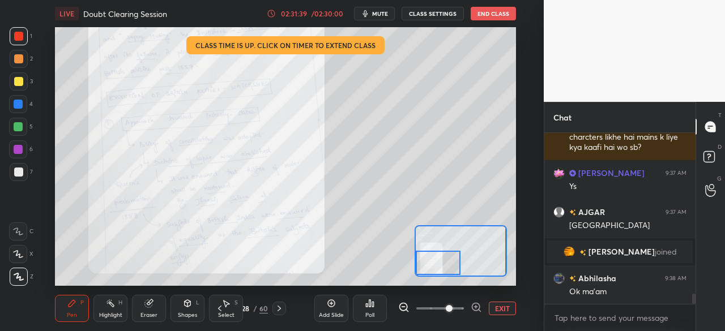
drag, startPoint x: 438, startPoint y: 244, endPoint x: 434, endPoint y: 262, distance: 18.0
click at [434, 262] on div at bounding box center [438, 263] width 45 height 25
click at [281, 312] on icon at bounding box center [279, 308] width 9 height 9
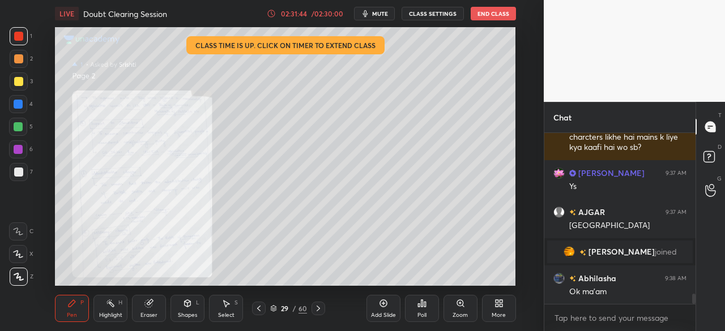
click at [467, 304] on div "Zoom" at bounding box center [460, 308] width 34 height 27
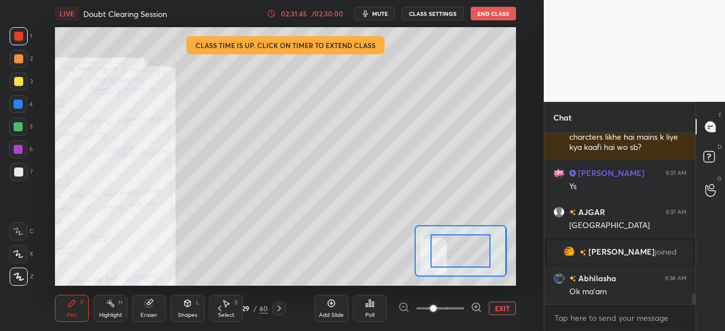
click at [450, 307] on span at bounding box center [440, 308] width 48 height 17
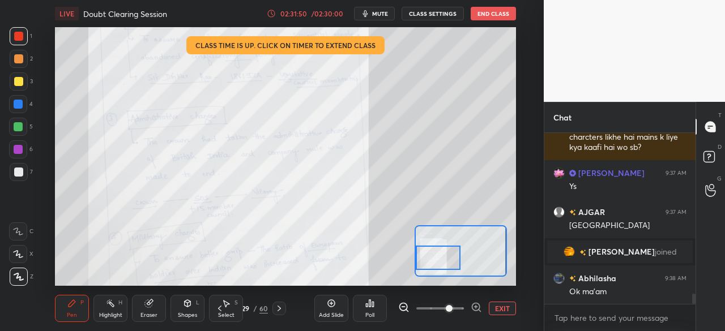
drag, startPoint x: 443, startPoint y: 260, endPoint x: 429, endPoint y: 251, distance: 16.3
click at [429, 251] on div at bounding box center [438, 258] width 45 height 25
click at [500, 307] on button "EXIT" at bounding box center [502, 309] width 27 height 14
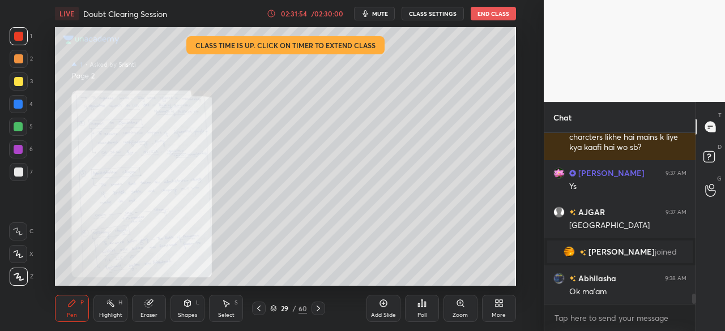
click at [318, 305] on icon at bounding box center [318, 308] width 9 height 9
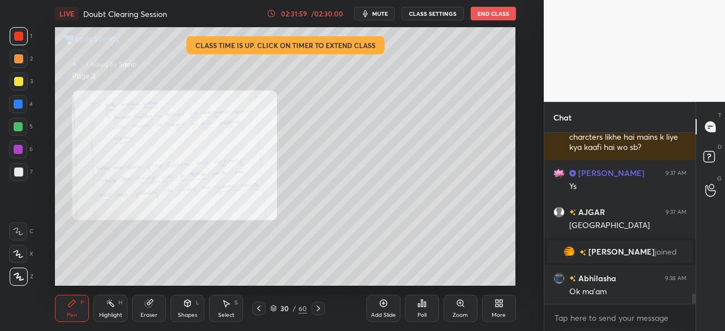
click at [260, 306] on icon at bounding box center [258, 308] width 9 height 9
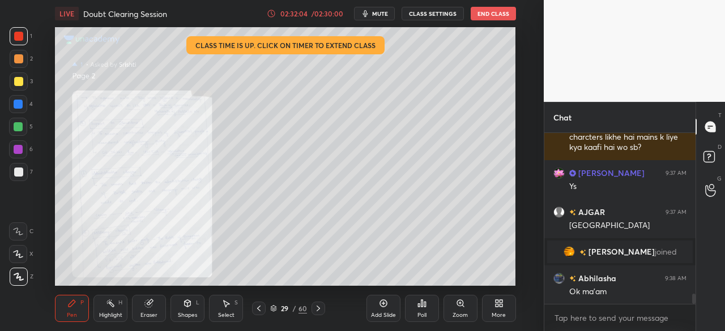
click at [262, 303] on div at bounding box center [259, 309] width 14 height 14
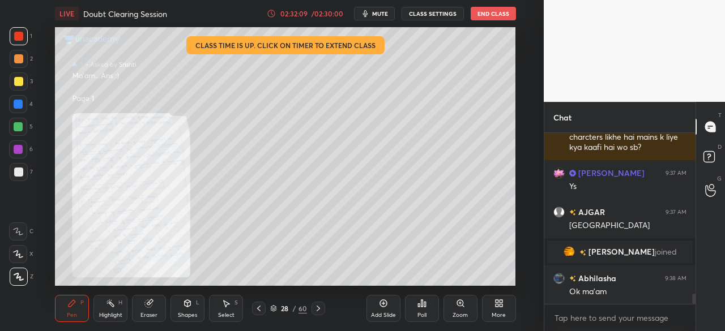
click at [319, 302] on div at bounding box center [318, 309] width 14 height 14
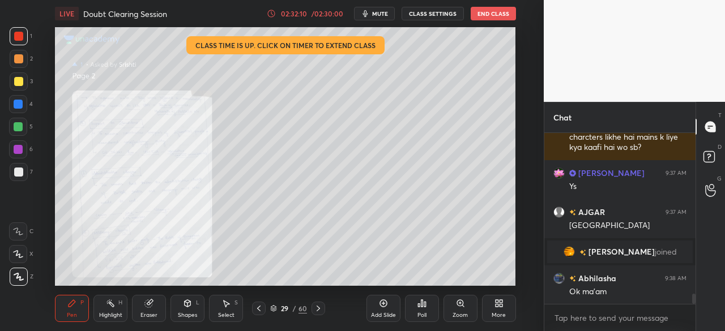
click at [321, 301] on div "Pen P Highlight H Eraser Shapes L Select S 29 / 60 Add Slide Poll Zoom More" at bounding box center [285, 308] width 460 height 45
click at [320, 307] on icon at bounding box center [318, 308] width 9 height 9
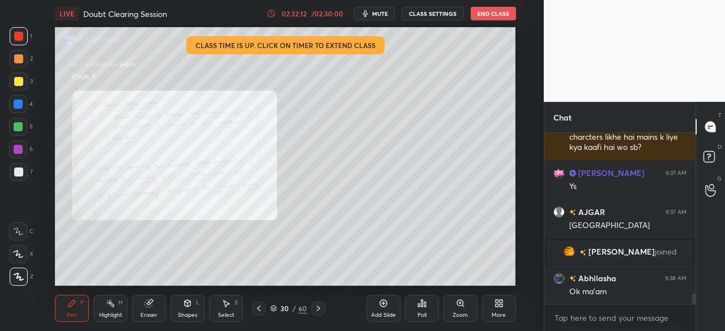
click at [320, 310] on icon at bounding box center [318, 308] width 9 height 9
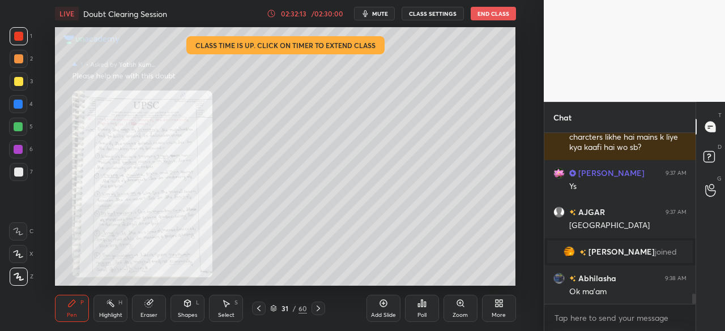
click at [456, 307] on icon at bounding box center [460, 303] width 9 height 9
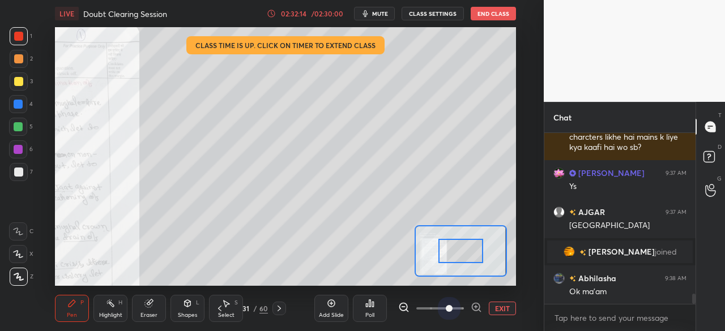
click at [450, 310] on span at bounding box center [440, 308] width 48 height 17
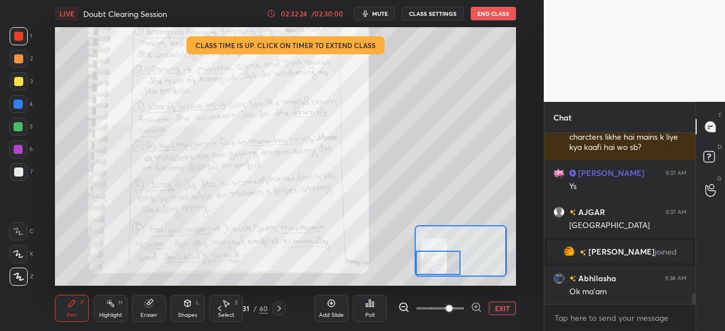
drag, startPoint x: 463, startPoint y: 251, endPoint x: 439, endPoint y: 264, distance: 26.9
click at [439, 264] on div at bounding box center [438, 263] width 45 height 25
click at [279, 305] on icon at bounding box center [279, 308] width 9 height 9
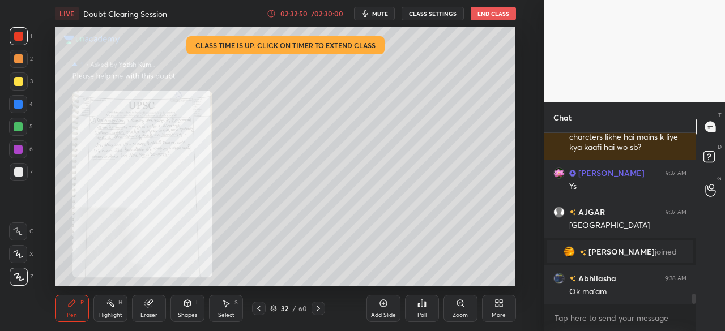
scroll to position [2721, 0]
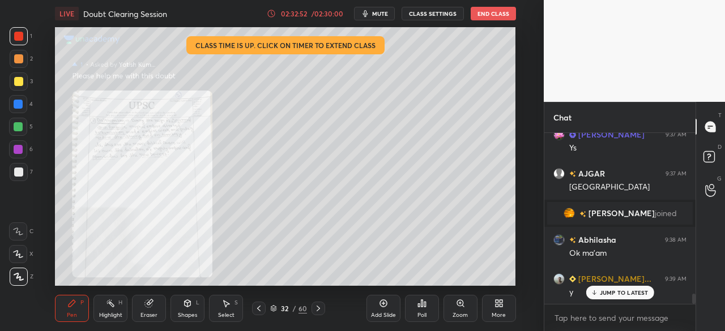
click at [319, 302] on div at bounding box center [318, 309] width 14 height 14
click at [458, 308] on div "Zoom" at bounding box center [460, 308] width 34 height 27
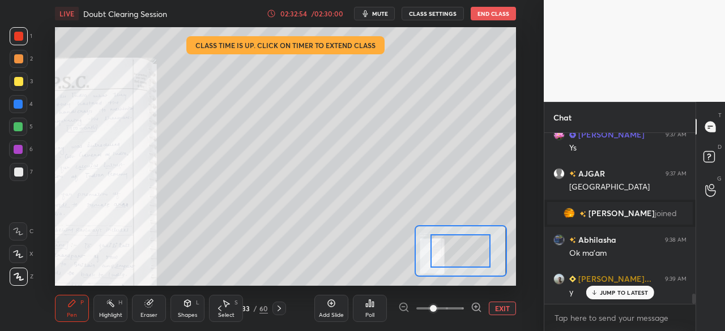
click at [454, 302] on span at bounding box center [440, 308] width 48 height 17
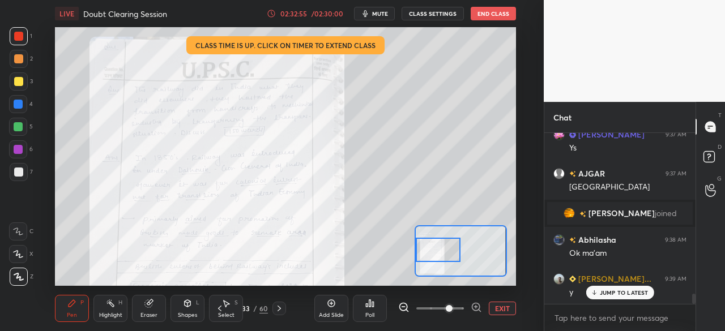
drag, startPoint x: 462, startPoint y: 252, endPoint x: 438, endPoint y: 252, distance: 24.3
click at [439, 252] on div at bounding box center [438, 250] width 45 height 25
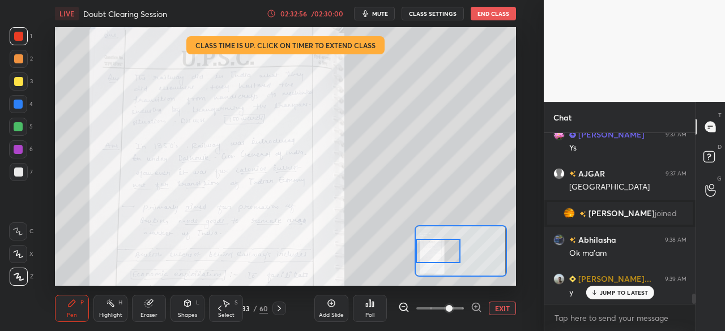
click at [438, 252] on div at bounding box center [438, 251] width 45 height 25
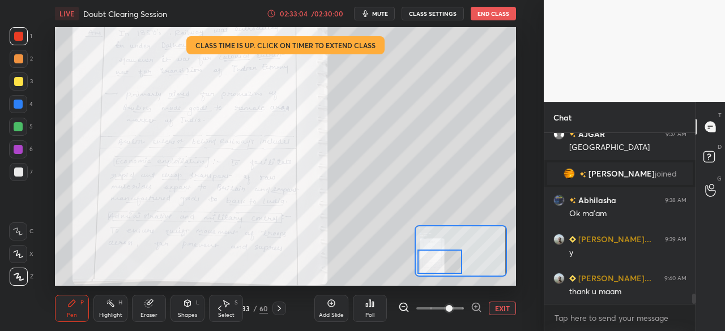
drag, startPoint x: 437, startPoint y: 255, endPoint x: 438, endPoint y: 265, distance: 9.8
click at [438, 265] on div at bounding box center [439, 262] width 45 height 25
click at [283, 309] on icon at bounding box center [279, 308] width 9 height 9
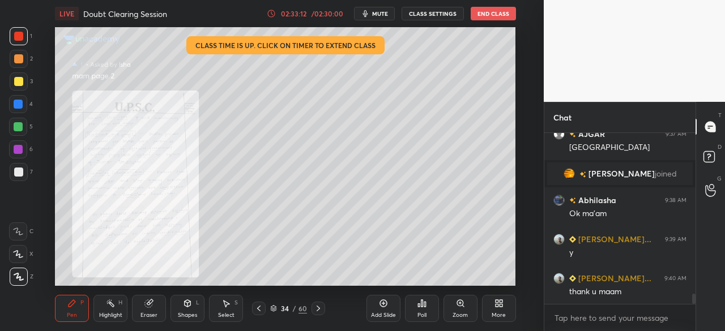
click at [464, 309] on div "Zoom" at bounding box center [460, 308] width 34 height 27
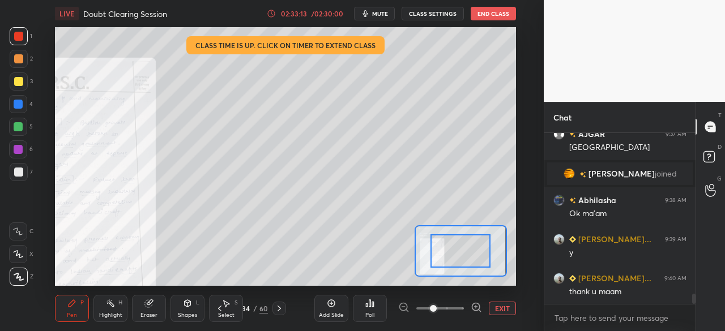
click at [447, 306] on span at bounding box center [440, 308] width 48 height 17
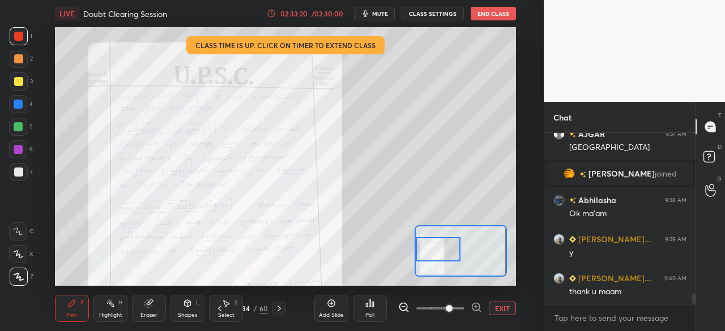
drag, startPoint x: 463, startPoint y: 248, endPoint x: 438, endPoint y: 246, distance: 25.5
click at [438, 246] on div at bounding box center [438, 249] width 45 height 25
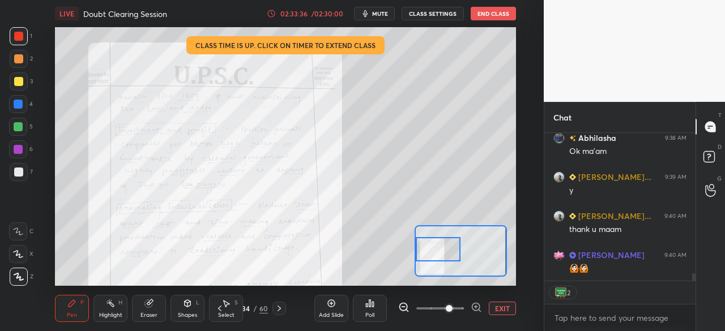
click at [505, 306] on button "EXIT" at bounding box center [502, 309] width 27 height 14
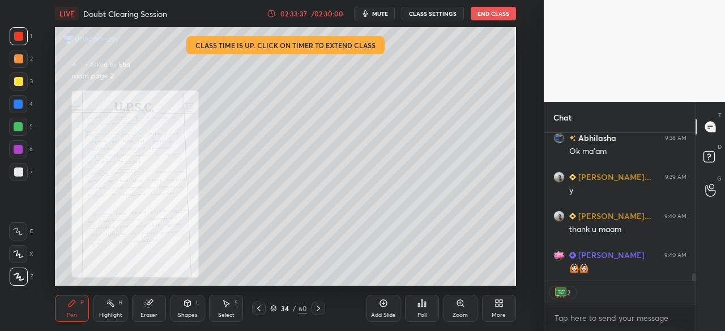
click at [261, 306] on icon at bounding box center [258, 308] width 9 height 9
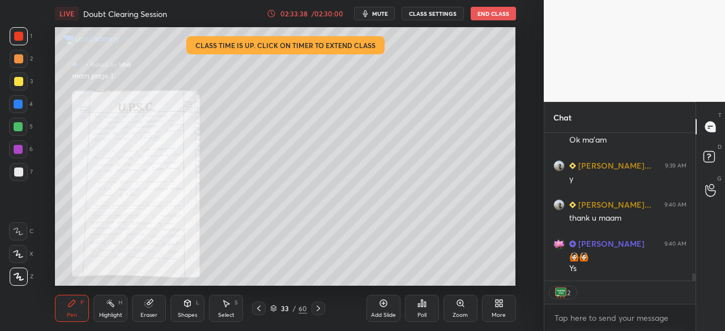
click at [463, 305] on icon at bounding box center [460, 303] width 9 height 9
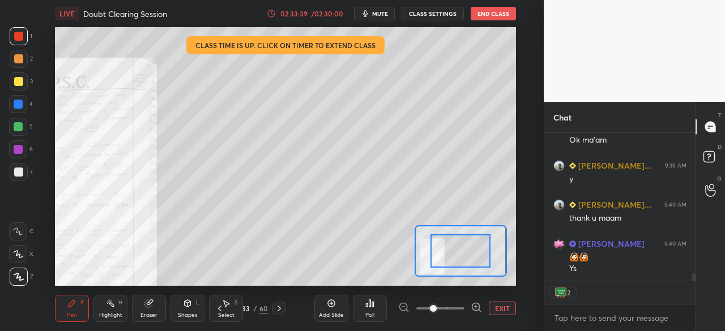
drag, startPoint x: 450, startPoint y: 305, endPoint x: 450, endPoint y: 299, distance: 6.2
click at [448, 304] on span at bounding box center [440, 308] width 48 height 17
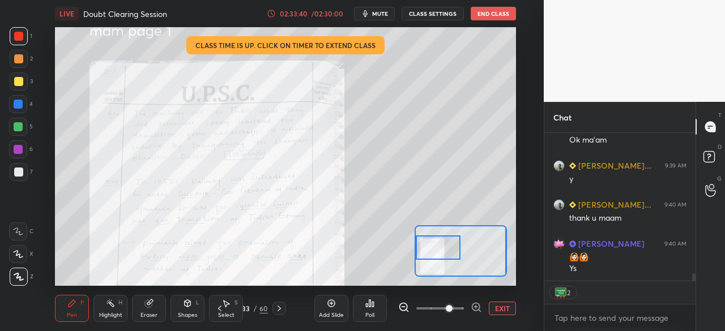
scroll to position [2873, 0]
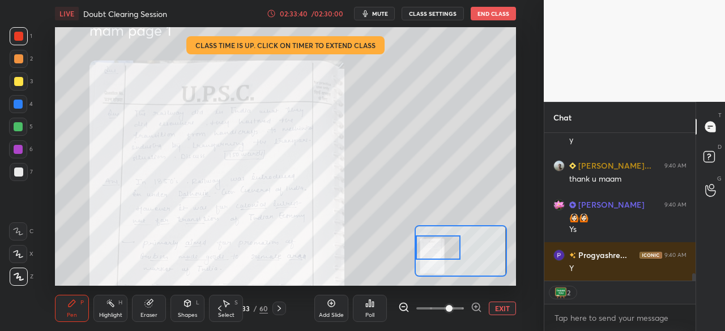
drag, startPoint x: 457, startPoint y: 251, endPoint x: 433, endPoint y: 245, distance: 24.4
click at [433, 245] on div at bounding box center [438, 248] width 45 height 25
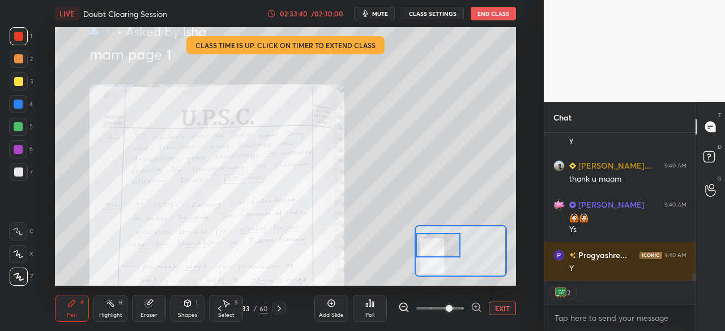
click at [430, 246] on div at bounding box center [438, 245] width 45 height 25
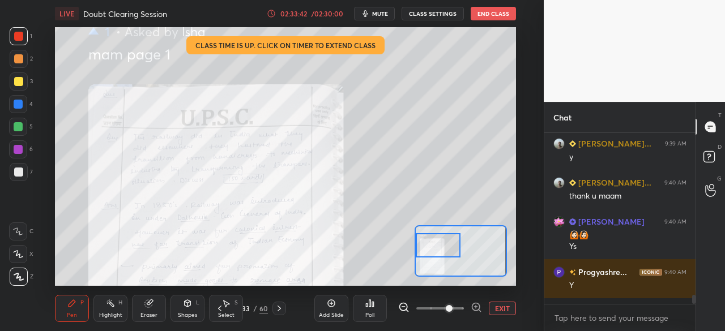
scroll to position [2850, 0]
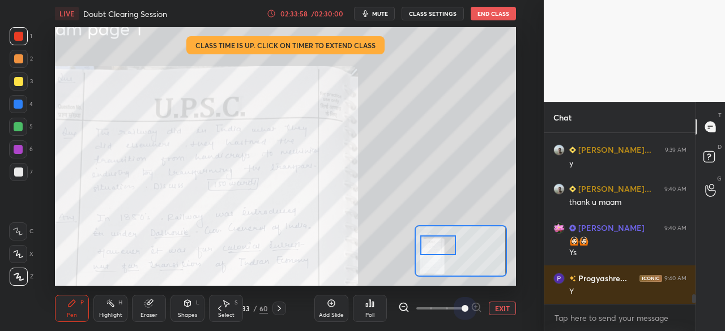
click at [461, 309] on span at bounding box center [440, 308] width 48 height 17
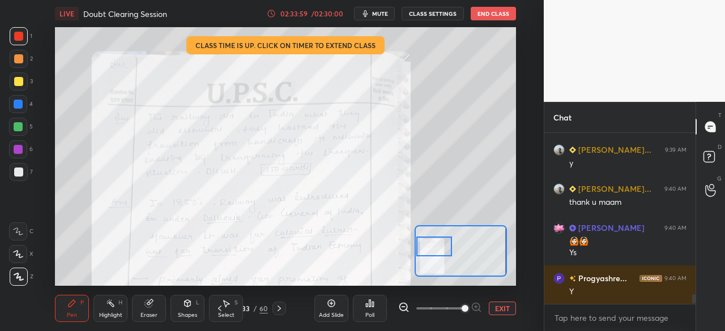
click at [442, 256] on div at bounding box center [434, 247] width 36 height 20
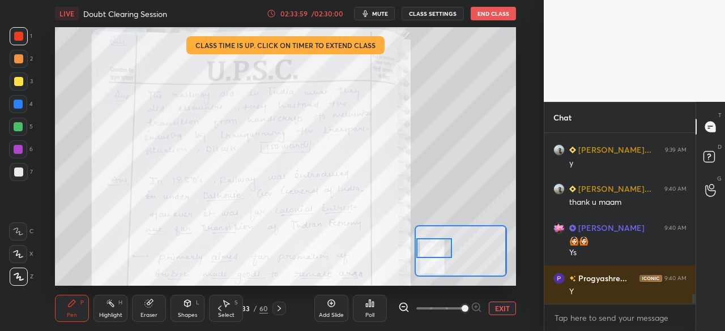
click at [442, 258] on div at bounding box center [434, 248] width 36 height 20
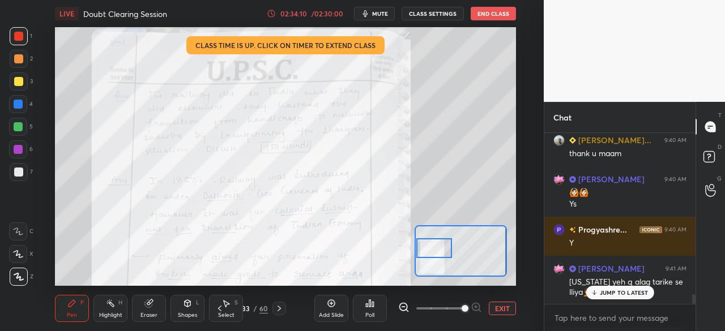
click at [633, 290] on p "JUMP TO LATEST" at bounding box center [624, 292] width 49 height 7
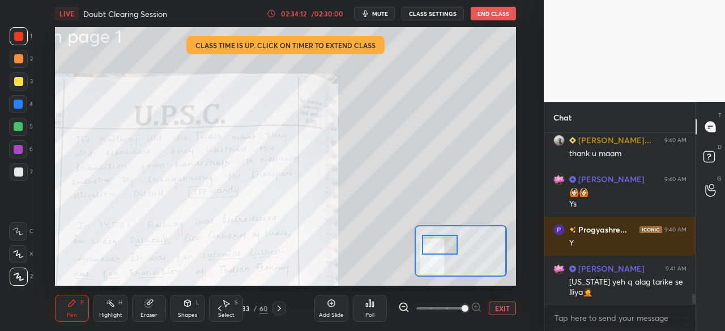
click at [446, 244] on div at bounding box center [440, 245] width 36 height 20
click at [502, 310] on button "EXIT" at bounding box center [502, 309] width 27 height 14
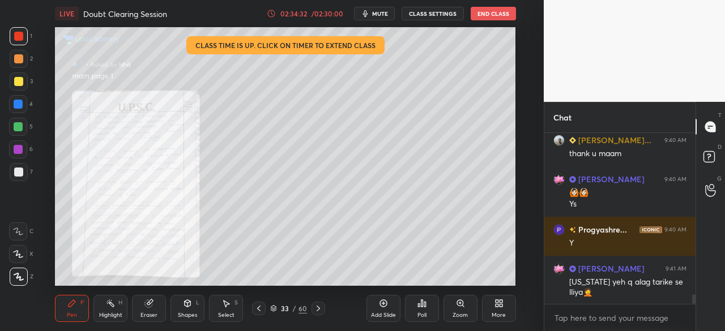
click at [320, 307] on icon at bounding box center [318, 308] width 9 height 9
click at [318, 306] on icon at bounding box center [318, 308] width 9 height 9
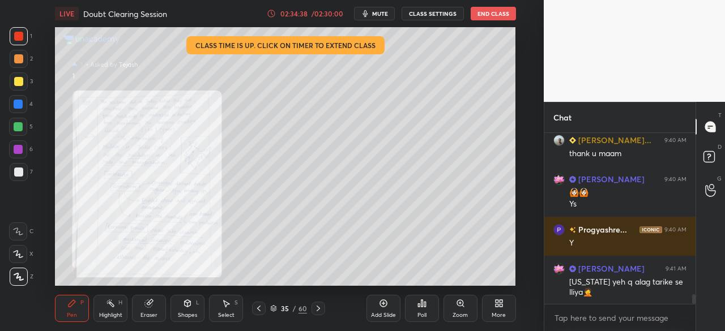
click at [459, 313] on div "Zoom" at bounding box center [459, 316] width 15 height 6
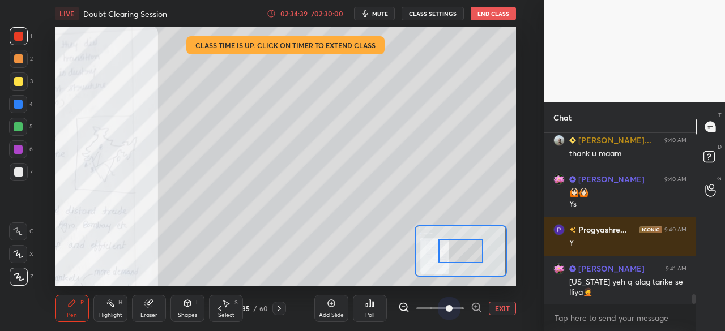
drag, startPoint x: 451, startPoint y: 306, endPoint x: 453, endPoint y: 284, distance: 22.2
click at [451, 305] on span at bounding box center [440, 308] width 48 height 17
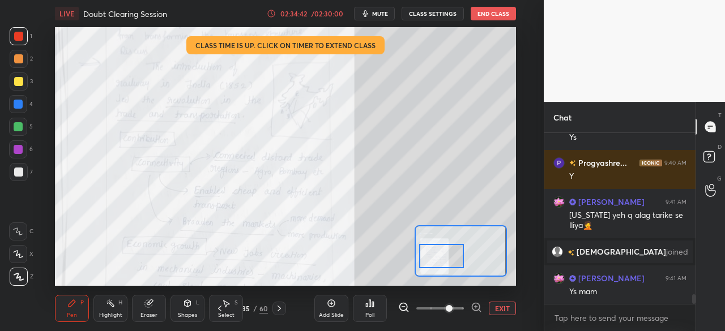
scroll to position [2900, 0]
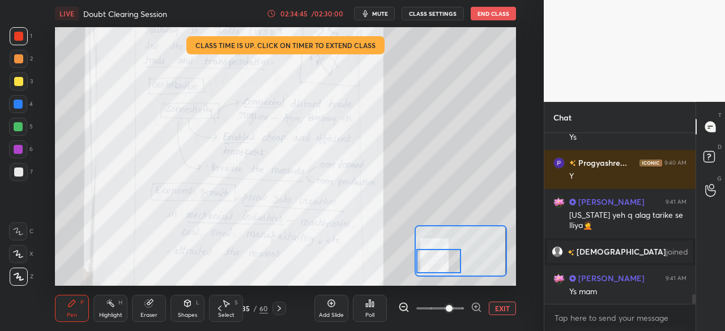
drag, startPoint x: 462, startPoint y: 255, endPoint x: 439, endPoint y: 264, distance: 24.9
click at [440, 266] on div at bounding box center [438, 261] width 45 height 25
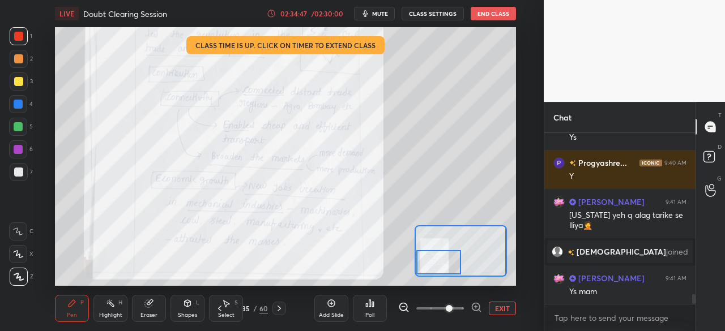
click at [280, 307] on icon at bounding box center [279, 308] width 9 height 9
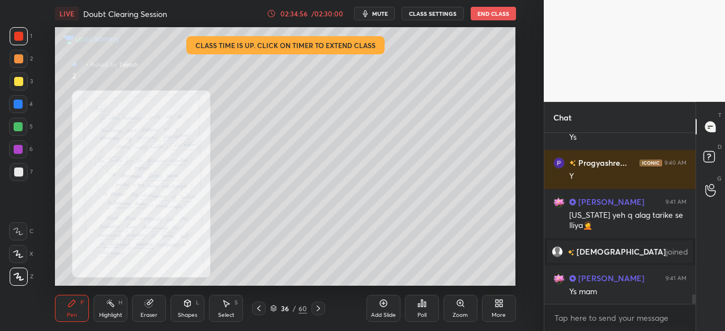
click at [263, 308] on div "36 / 60" at bounding box center [288, 309] width 73 height 14
click at [261, 309] on icon at bounding box center [258, 308] width 9 height 9
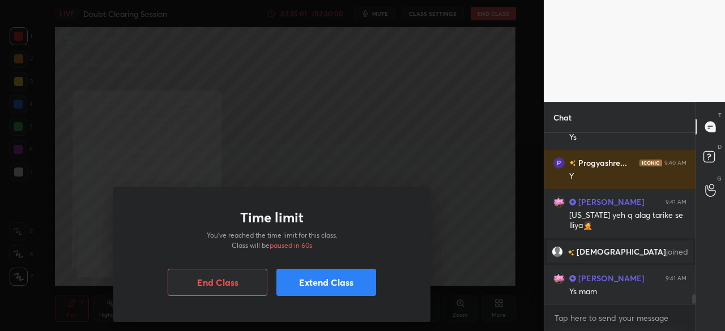
click at [318, 283] on button "Extend Class" at bounding box center [326, 282] width 100 height 27
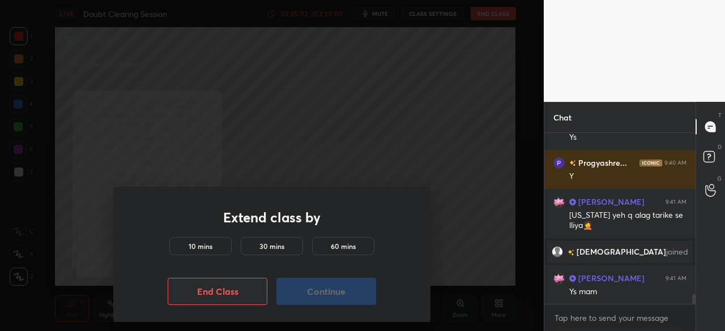
click at [219, 245] on div "10 mins" at bounding box center [200, 246] width 62 height 18
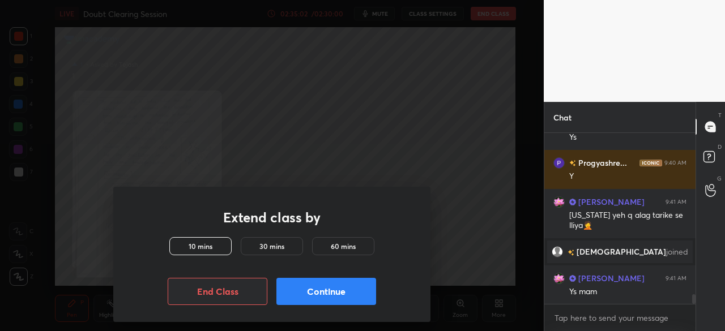
click at [300, 287] on button "Continue" at bounding box center [326, 291] width 100 height 27
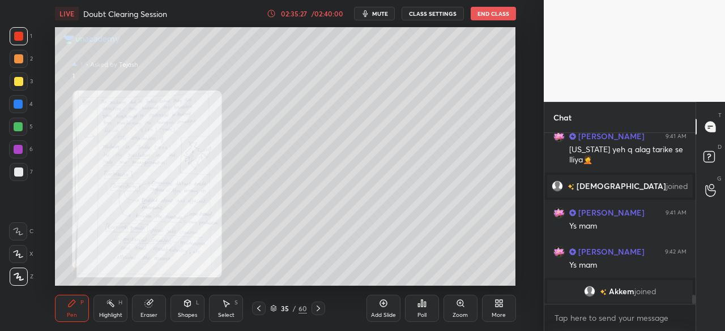
scroll to position [3005, 0]
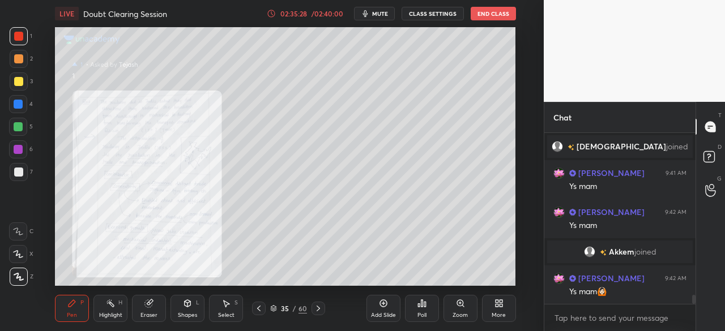
click at [320, 305] on icon at bounding box center [318, 308] width 9 height 9
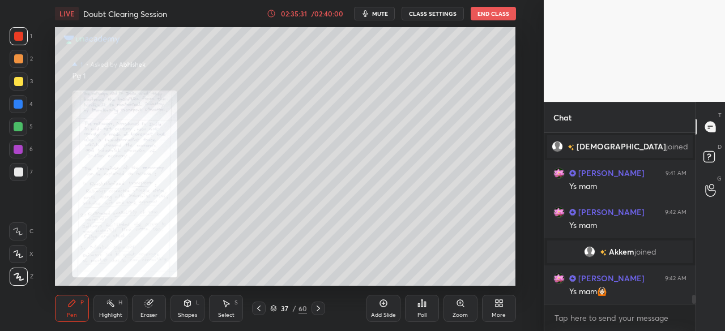
click at [458, 307] on icon at bounding box center [460, 303] width 9 height 9
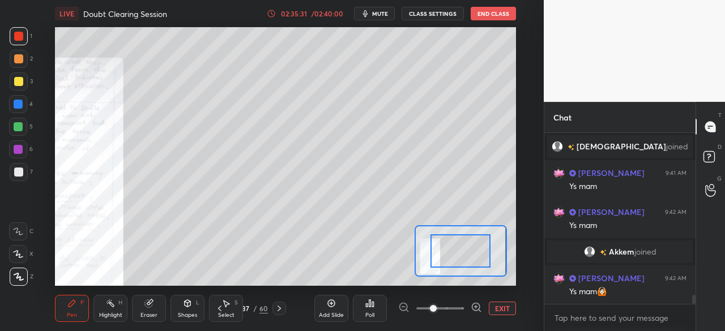
click at [455, 305] on span at bounding box center [440, 308] width 48 height 17
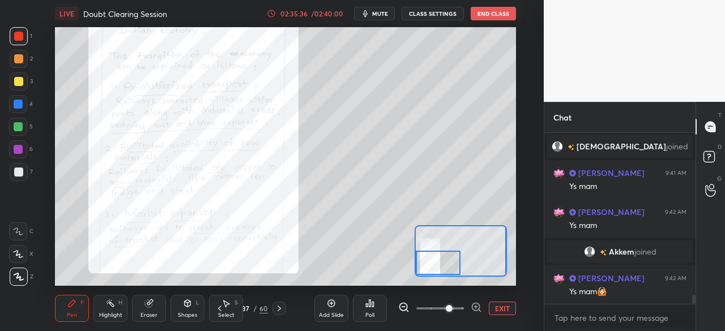
drag, startPoint x: 460, startPoint y: 249, endPoint x: 430, endPoint y: 264, distance: 33.4
click at [431, 264] on div at bounding box center [438, 263] width 45 height 25
click at [282, 311] on icon at bounding box center [279, 308] width 9 height 9
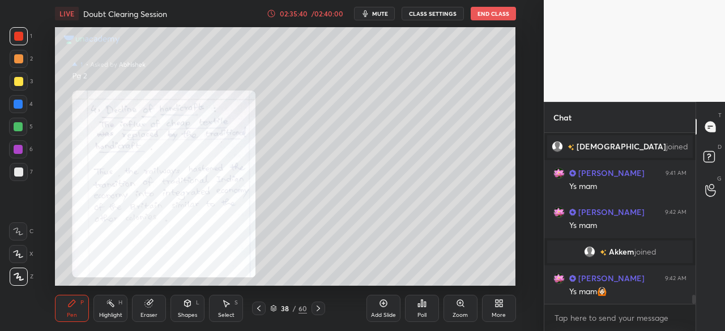
click at [323, 309] on div at bounding box center [318, 309] width 14 height 14
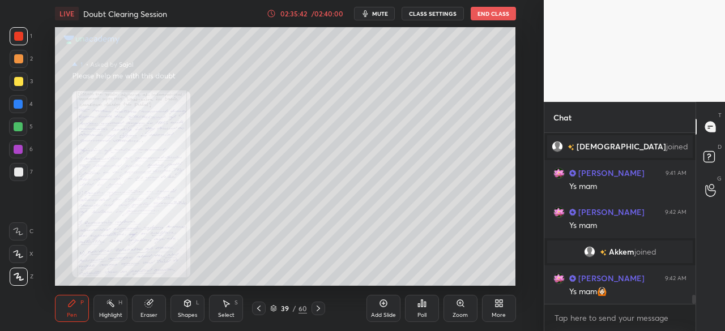
click at [459, 310] on div "Zoom" at bounding box center [460, 308] width 34 height 27
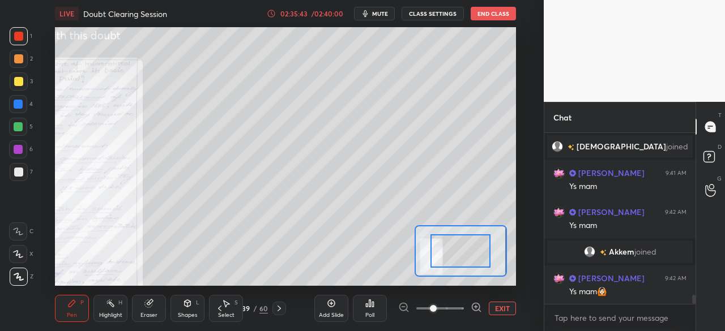
click at [455, 306] on span at bounding box center [440, 308] width 48 height 17
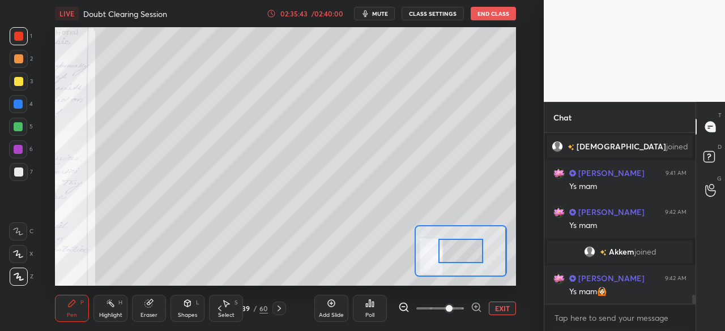
scroll to position [3017, 0]
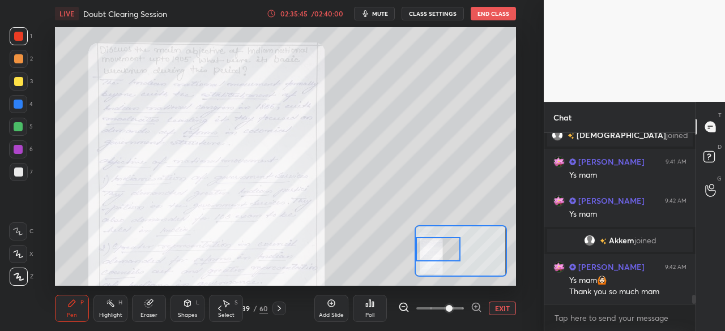
drag, startPoint x: 460, startPoint y: 249, endPoint x: 435, endPoint y: 247, distance: 25.5
click at [435, 247] on div at bounding box center [438, 249] width 45 height 25
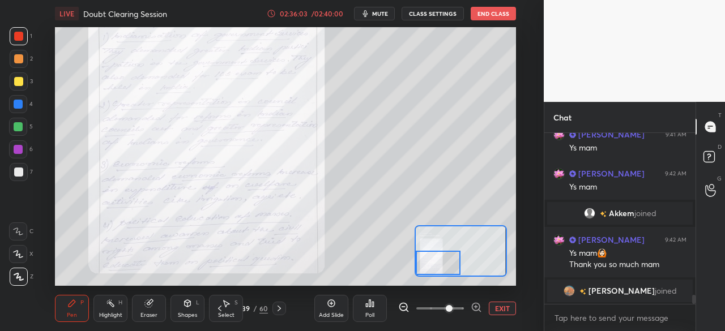
drag, startPoint x: 451, startPoint y: 249, endPoint x: 450, endPoint y: 263, distance: 14.8
click at [450, 263] on div at bounding box center [438, 263] width 45 height 25
click at [281, 307] on icon at bounding box center [279, 308] width 9 height 9
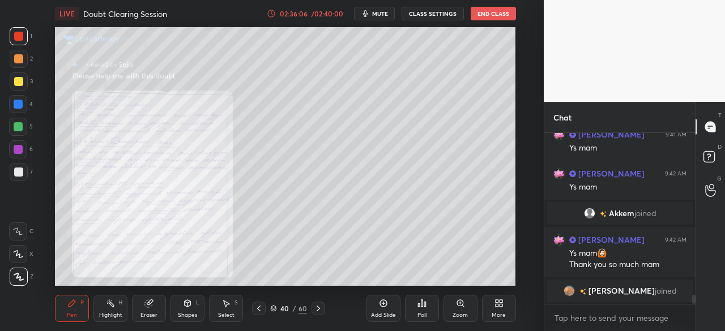
click at [464, 310] on div "Zoom" at bounding box center [460, 308] width 34 height 27
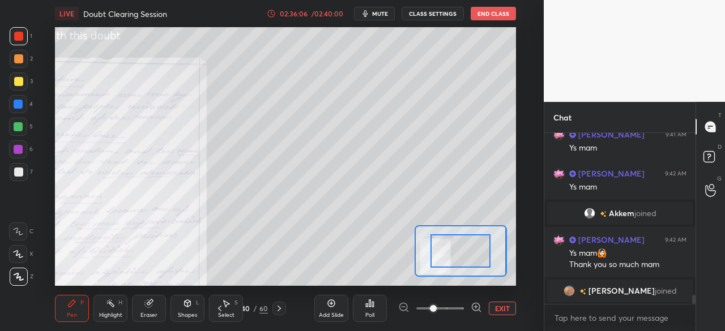
click at [447, 306] on span at bounding box center [440, 308] width 48 height 17
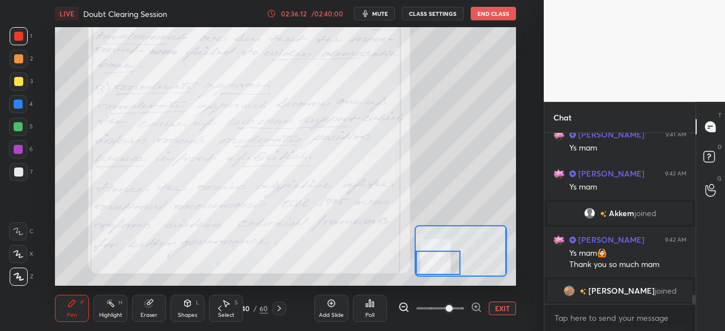
drag, startPoint x: 453, startPoint y: 259, endPoint x: 439, endPoint y: 266, distance: 15.5
click at [439, 266] on div at bounding box center [438, 263] width 45 height 25
click at [491, 307] on button "EXIT" at bounding box center [502, 309] width 27 height 14
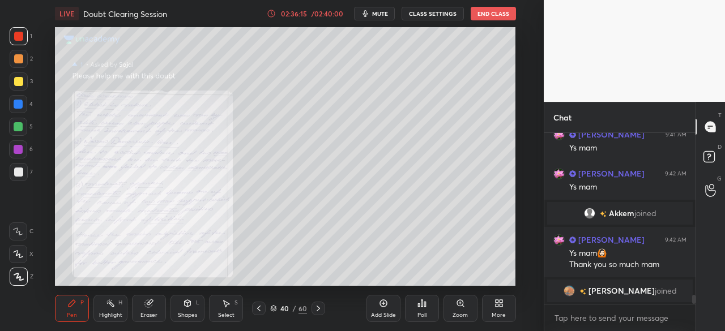
click at [260, 304] on icon at bounding box center [258, 308] width 9 height 9
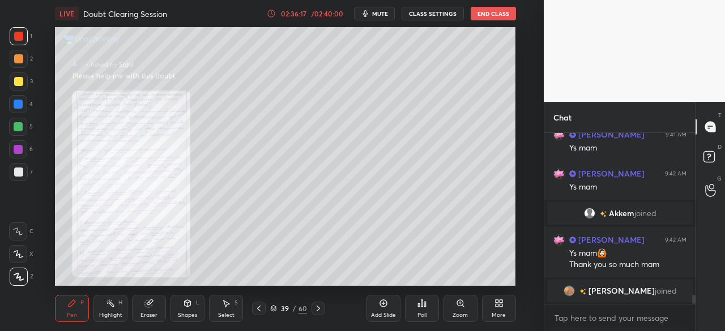
click at [20, 104] on div at bounding box center [18, 104] width 9 height 9
click at [275, 306] on icon at bounding box center [273, 308] width 7 height 7
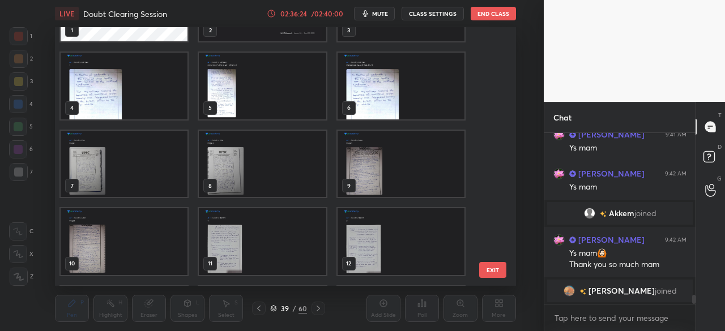
scroll to position [0, 0]
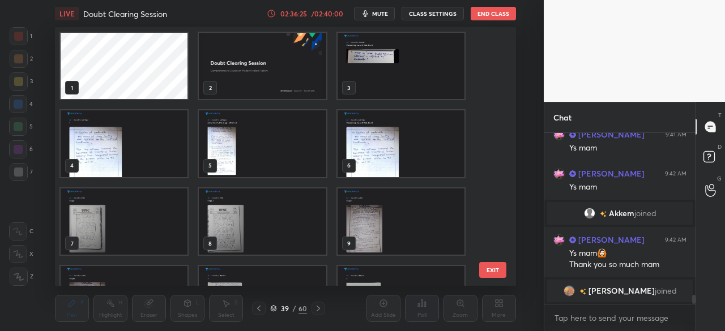
click at [273, 72] on img "grid" at bounding box center [262, 66] width 127 height 66
click at [274, 309] on icon at bounding box center [273, 308] width 7 height 7
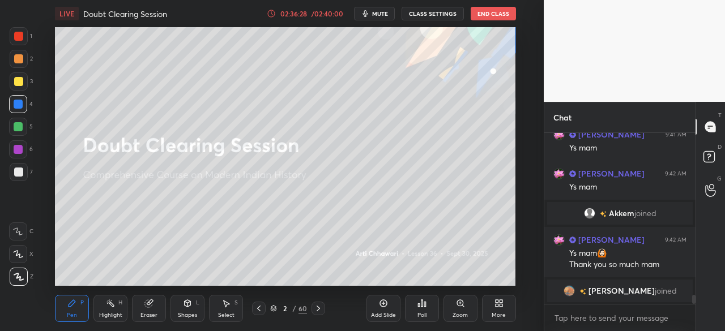
click at [500, 16] on button "End Class" at bounding box center [493, 14] width 45 height 14
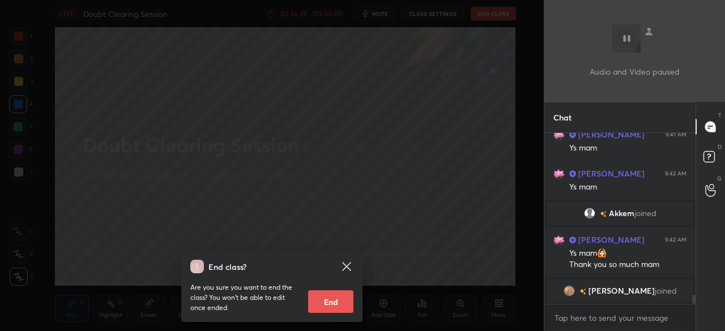
click at [340, 302] on button "End" at bounding box center [330, 301] width 45 height 23
type textarea "x"
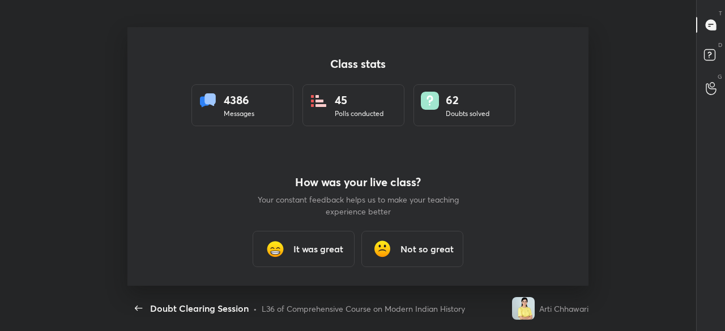
scroll to position [56360, 55903]
